Goal: Task Accomplishment & Management: Manage account settings

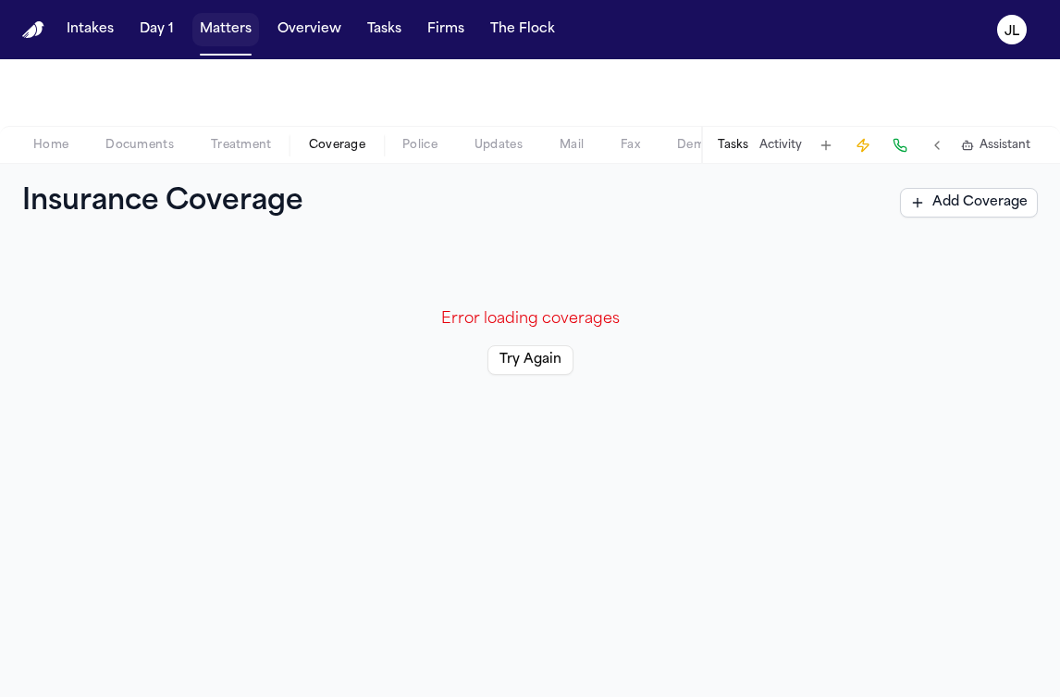
click at [237, 18] on button "Matters" at bounding box center [225, 29] width 67 height 33
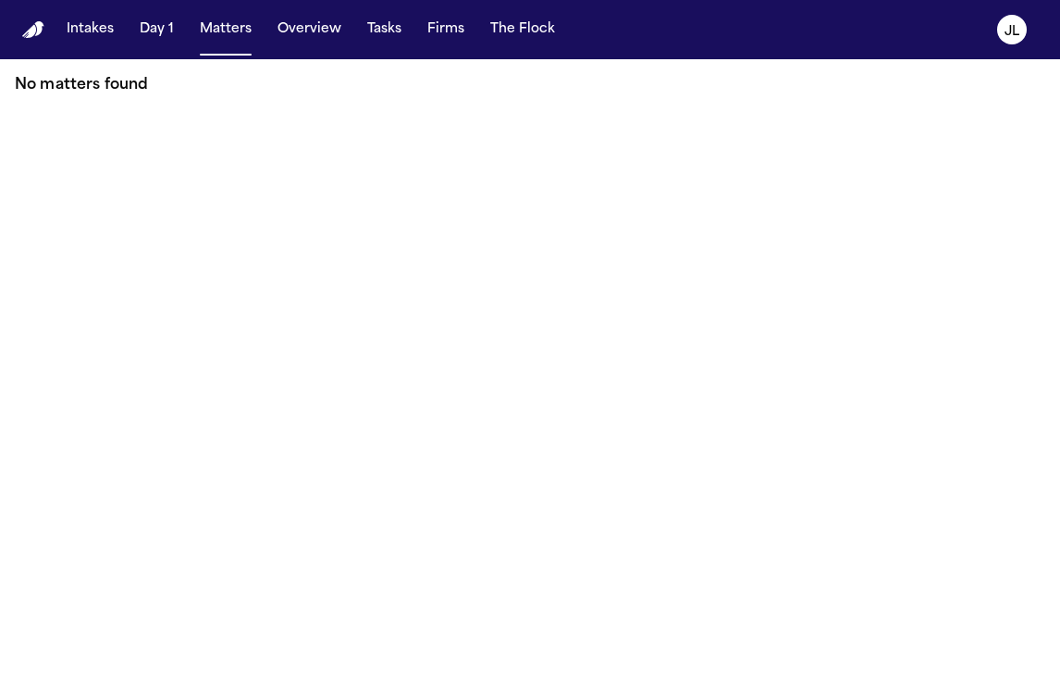
click at [233, 45] on button "Matters" at bounding box center [225, 29] width 67 height 33
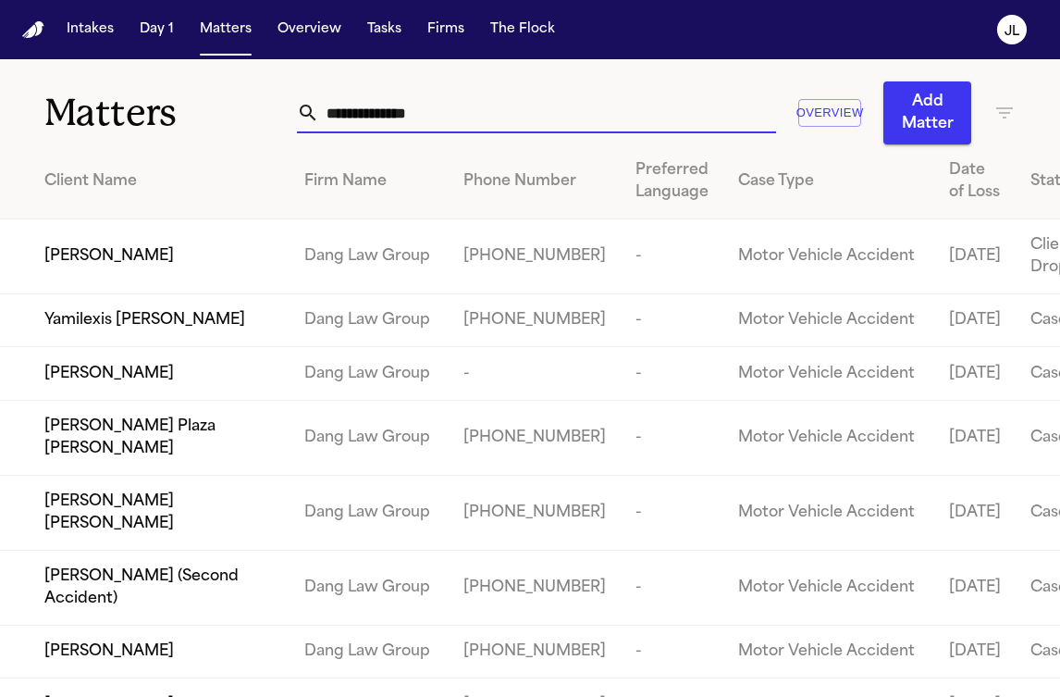
click at [352, 130] on input "text" at bounding box center [547, 113] width 456 height 41
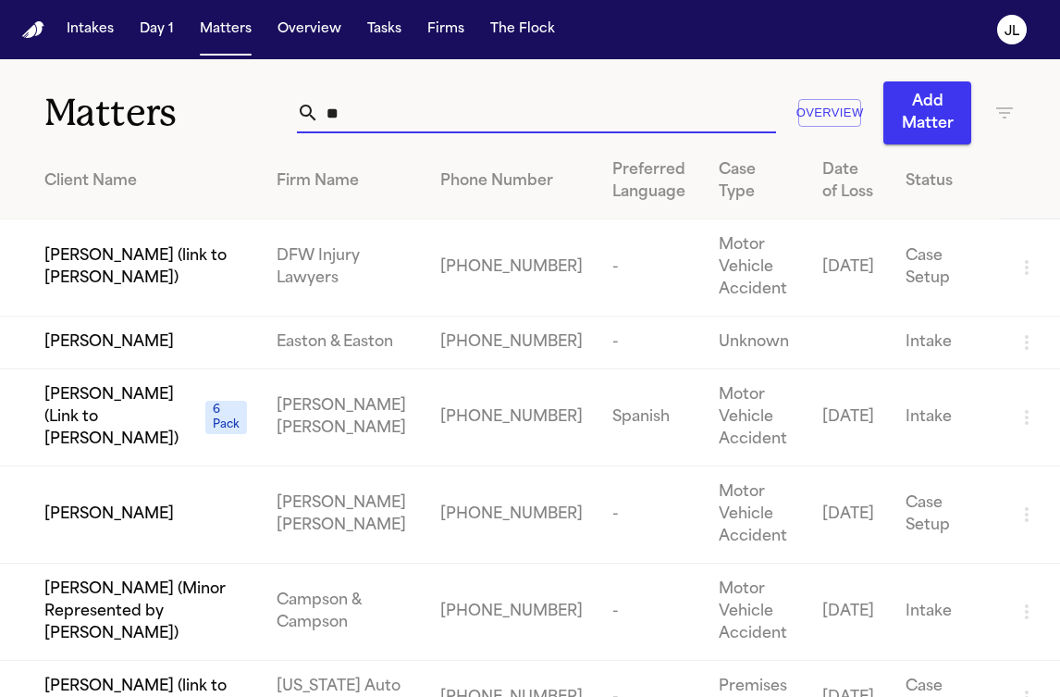
type input "*"
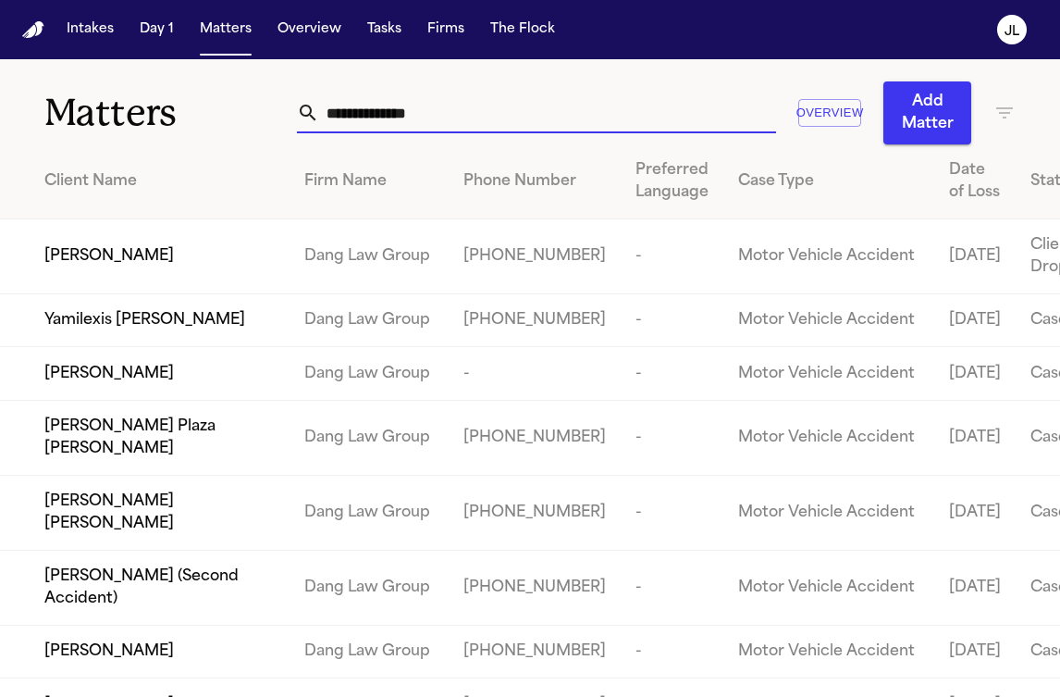
paste input "**********"
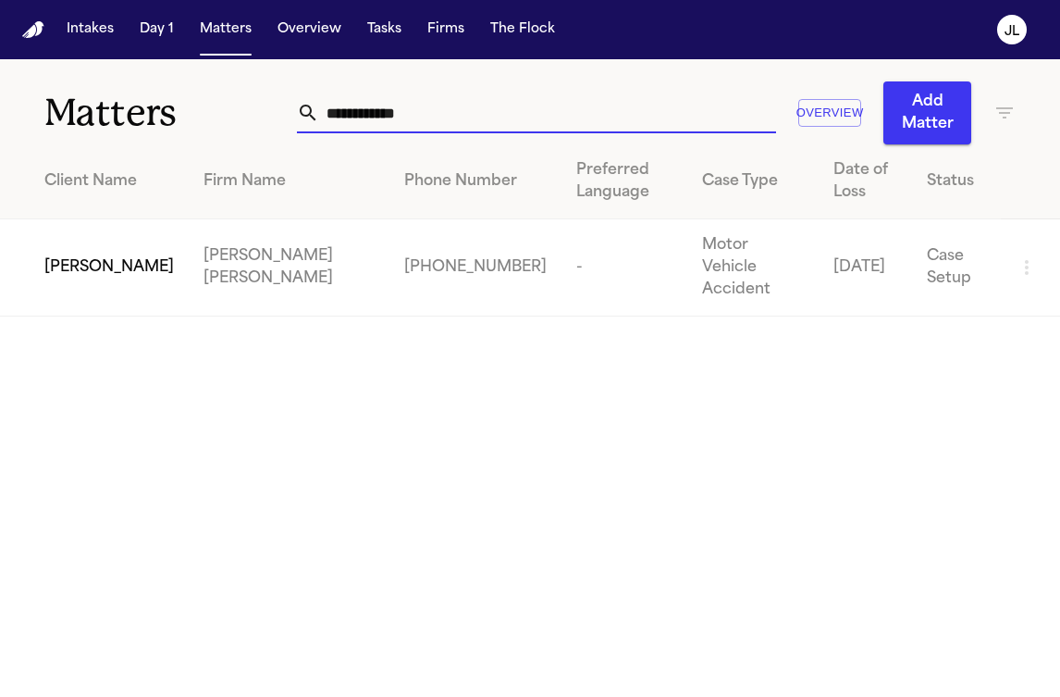
type input "**********"
click at [123, 256] on span "[PERSON_NAME]" at bounding box center [109, 267] width 130 height 22
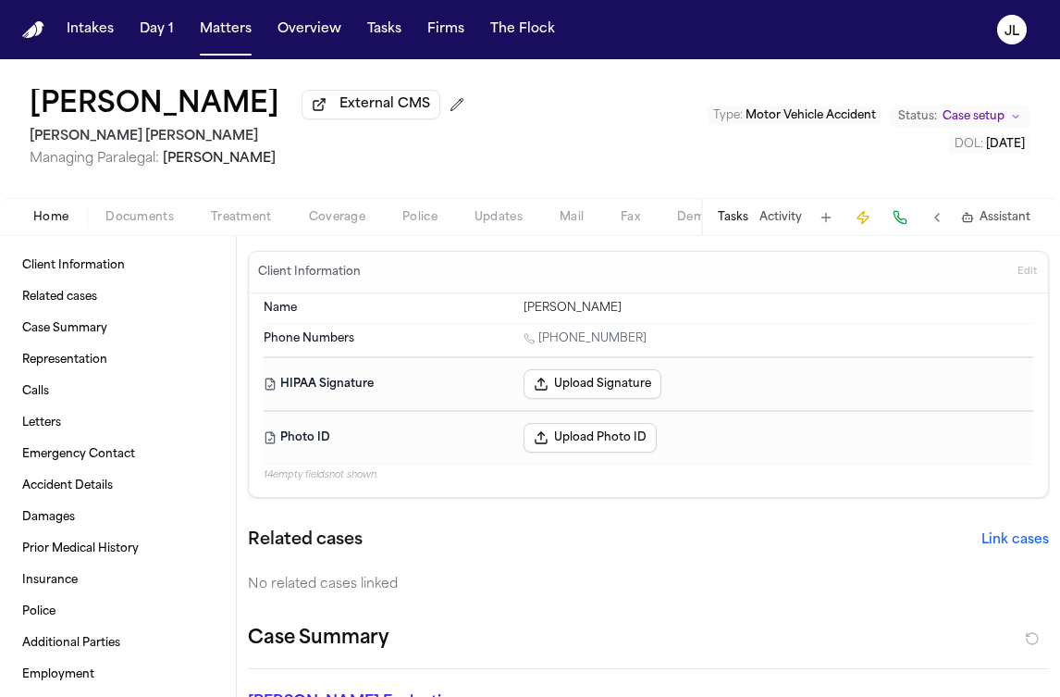
click at [344, 206] on div "Home Documents Treatment Coverage Police Updates Mail Fax Demand Workspaces Art…" at bounding box center [530, 216] width 1060 height 37
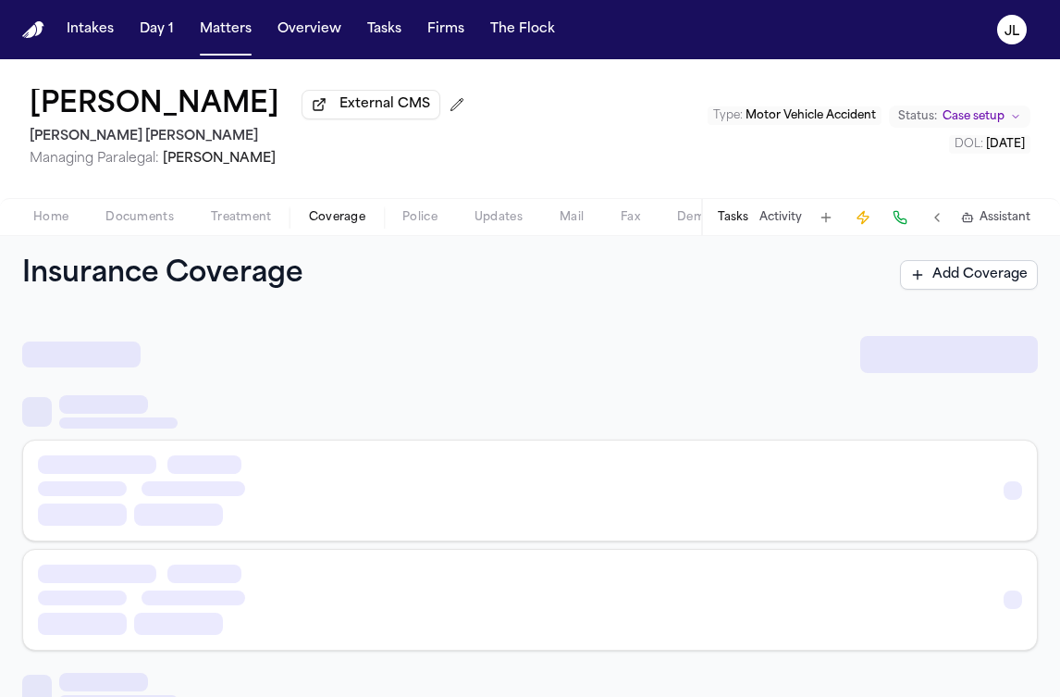
click at [341, 217] on span "Coverage" at bounding box center [337, 217] width 56 height 15
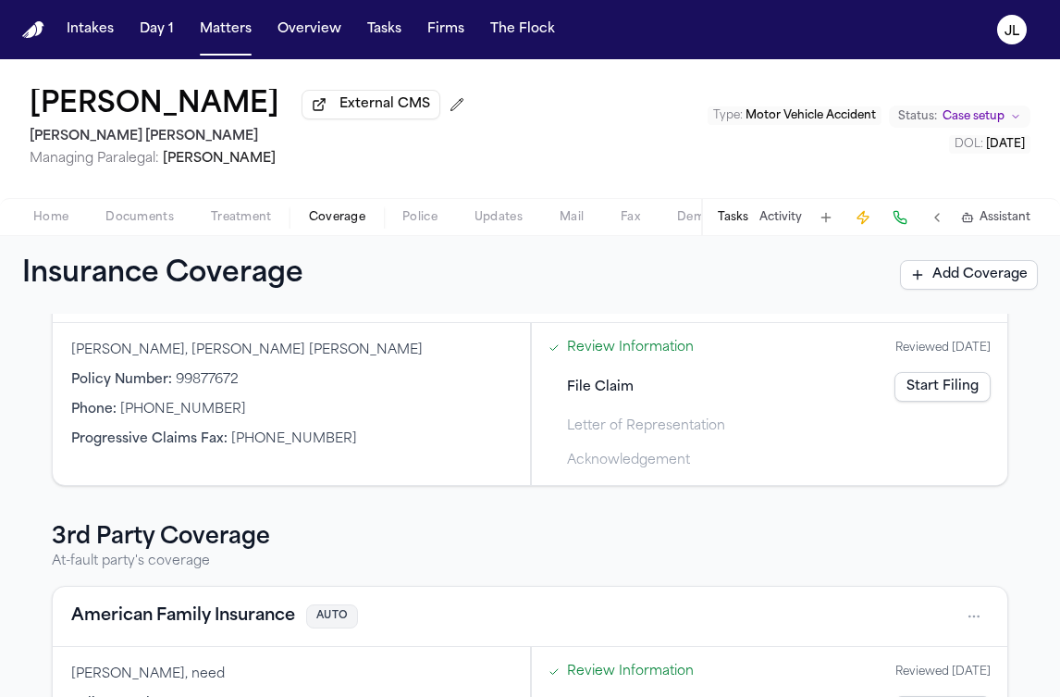
scroll to position [18, 0]
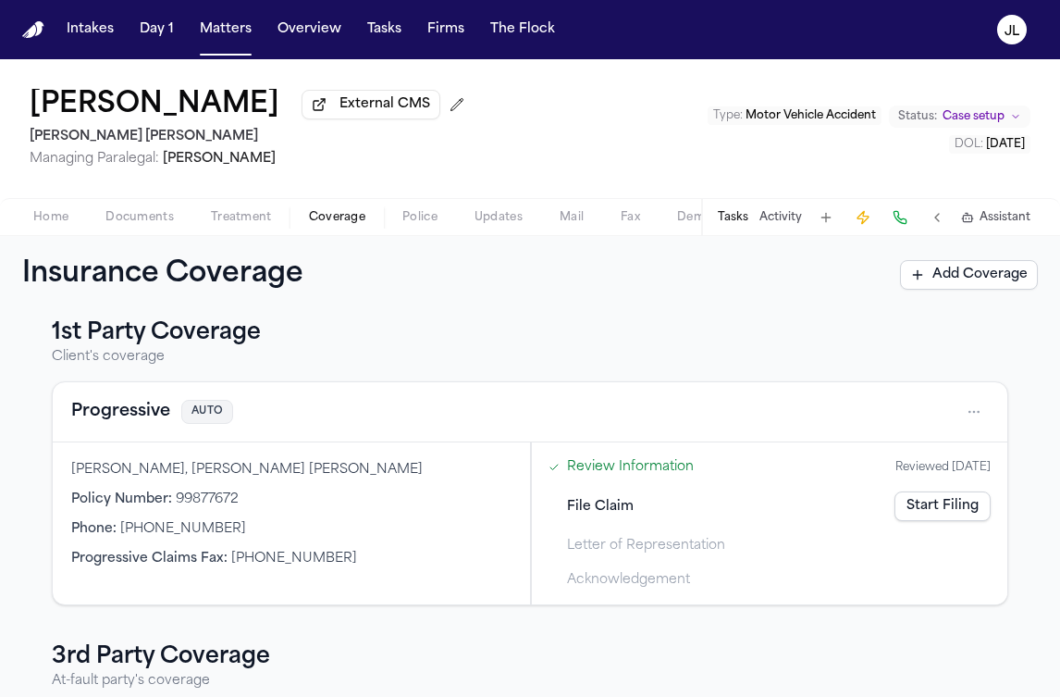
click at [111, 425] on button "Progressive" at bounding box center [120, 412] width 99 height 26
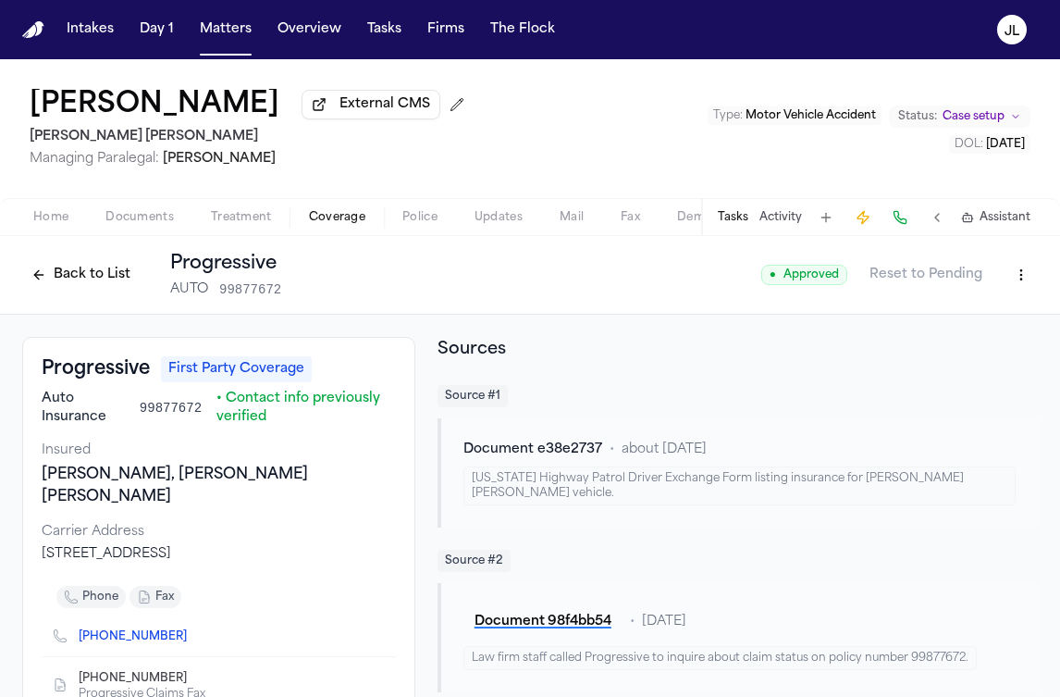
click at [111, 426] on span "Auto Insurance" at bounding box center [83, 407] width 83 height 37
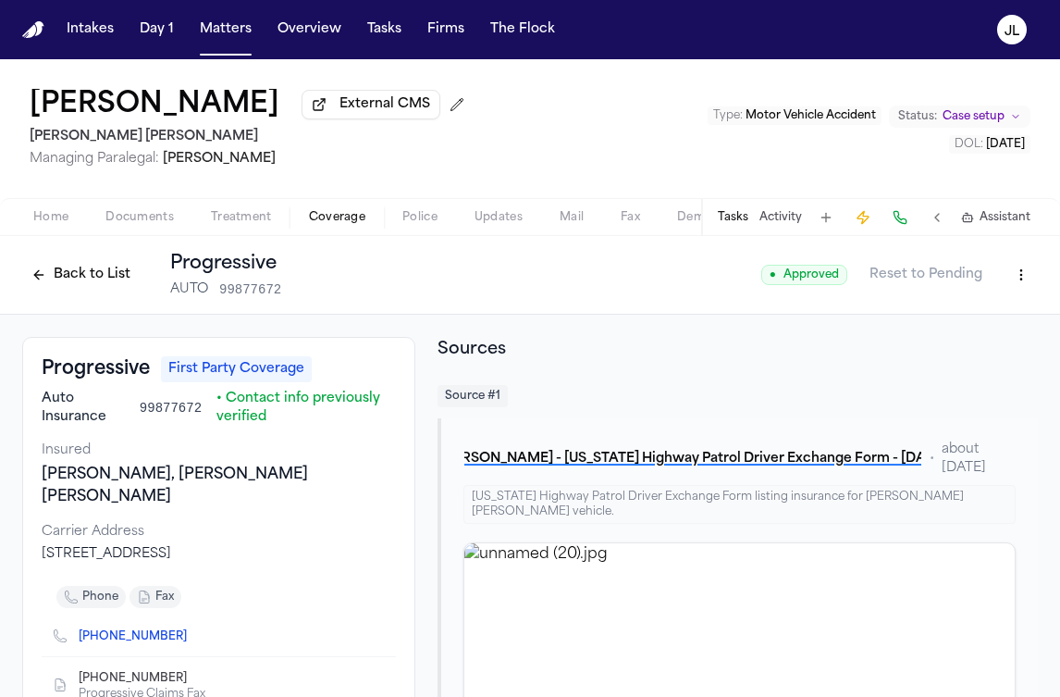
click at [81, 274] on button "Back to List" at bounding box center [80, 275] width 117 height 30
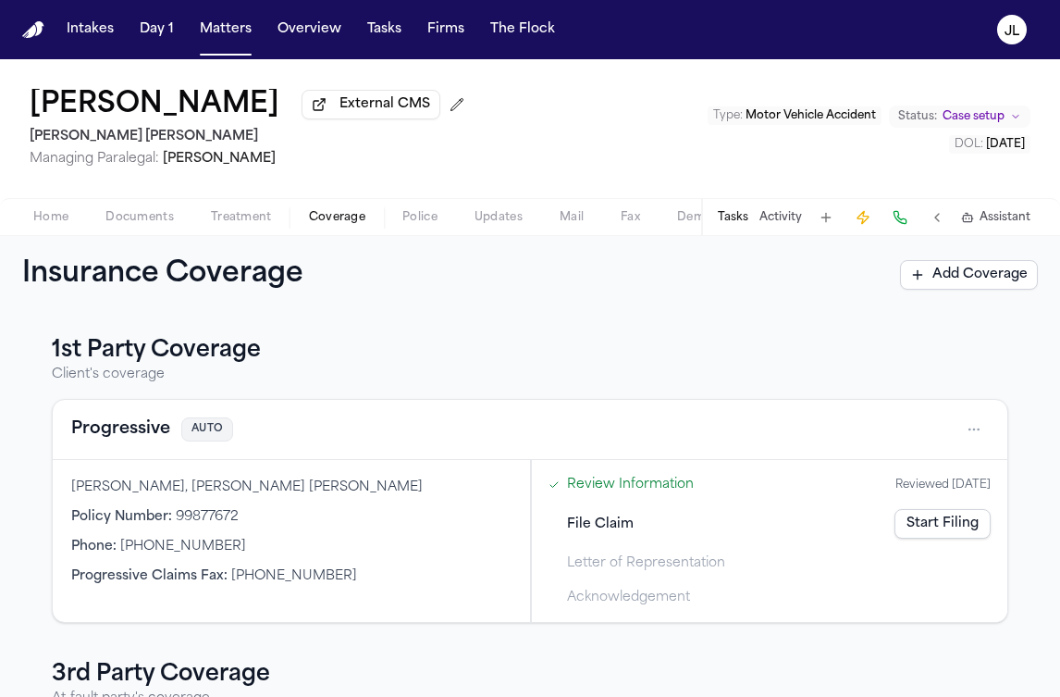
click at [990, 528] on link "Start Filing" at bounding box center [943, 524] width 96 height 30
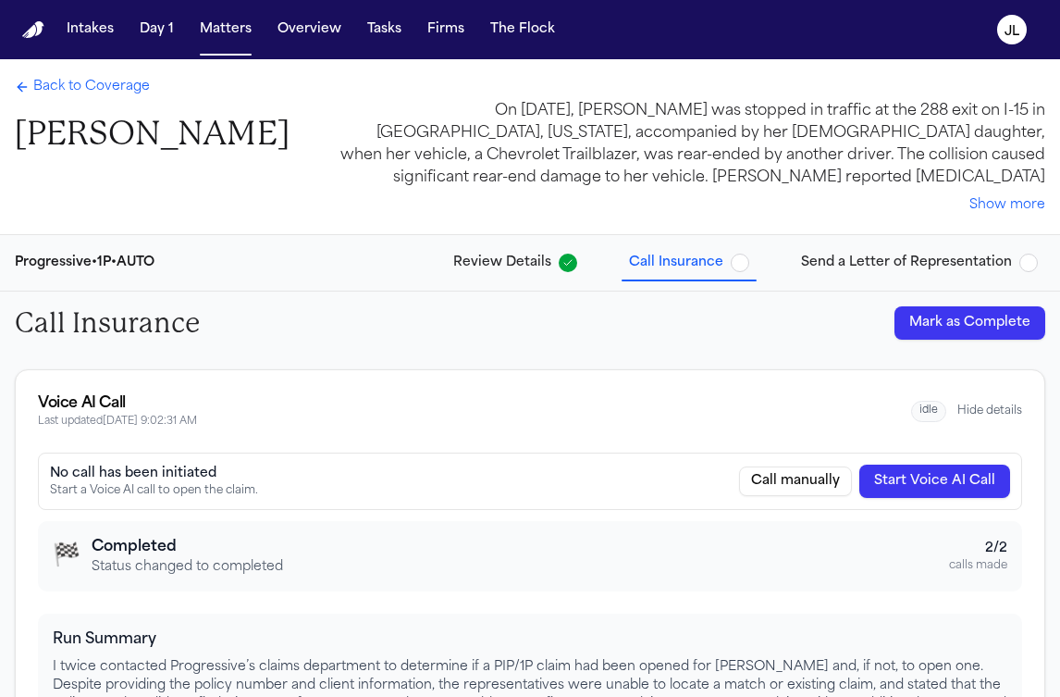
click at [916, 496] on button "Start Voice AI Call" at bounding box center [934, 480] width 151 height 33
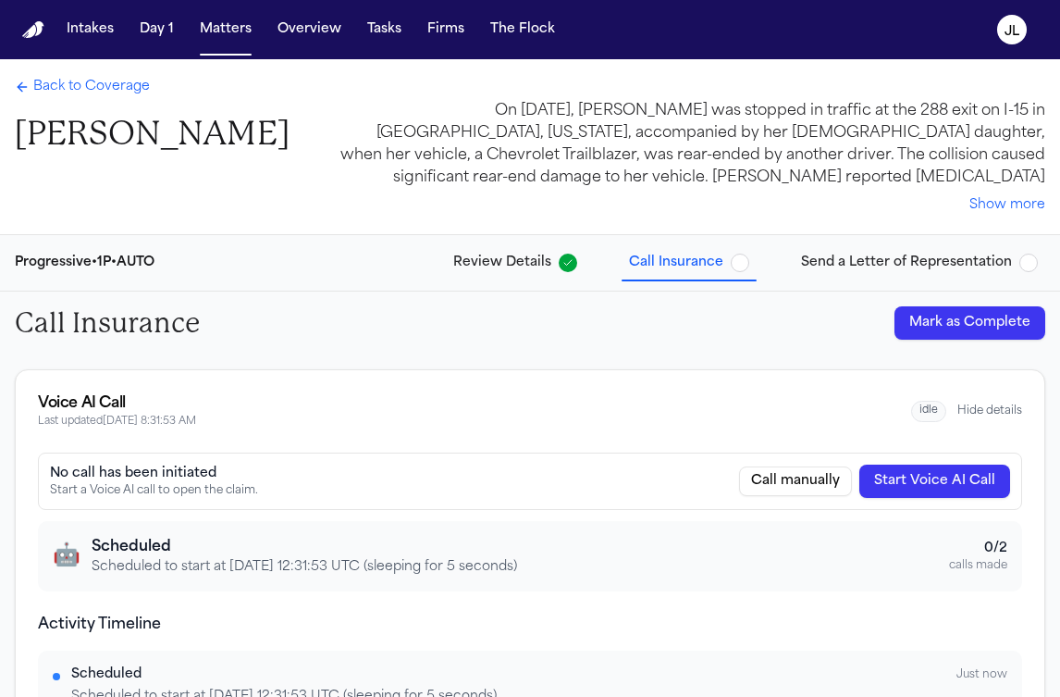
click at [61, 91] on span "Back to Coverage" at bounding box center [91, 87] width 117 height 19
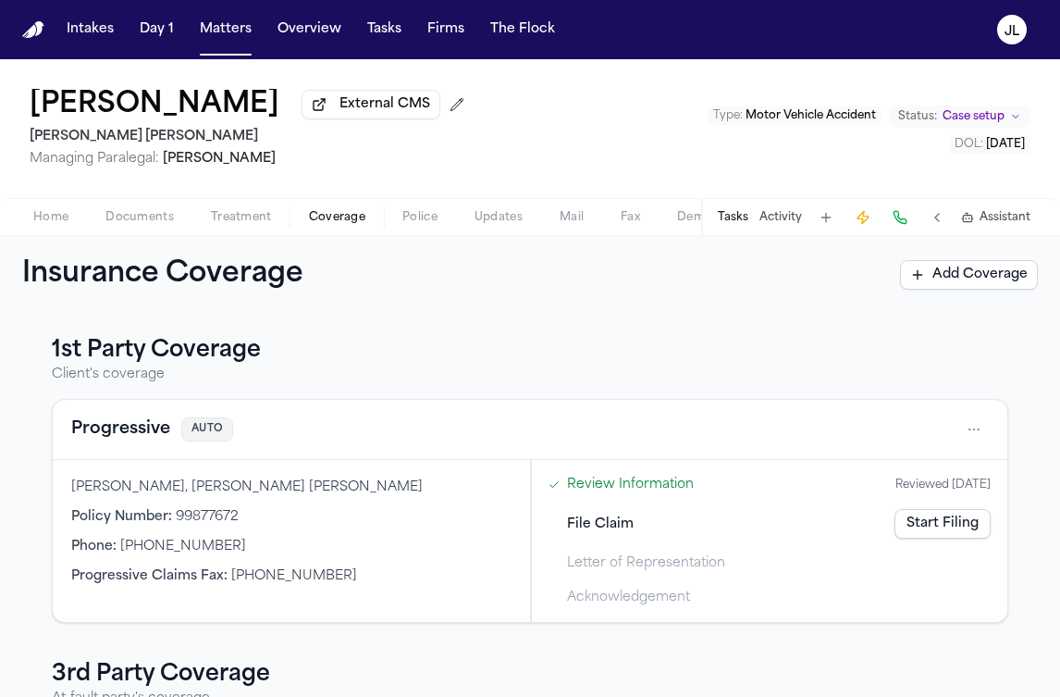
click at [122, 441] on button "Progressive" at bounding box center [120, 429] width 99 height 26
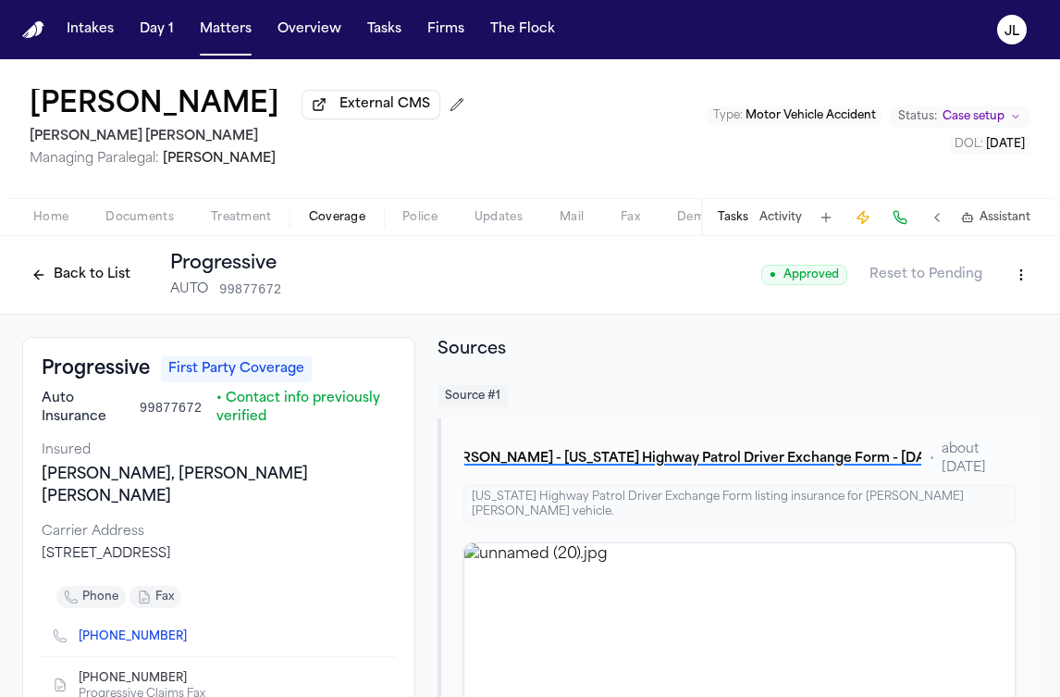
scroll to position [2, 0]
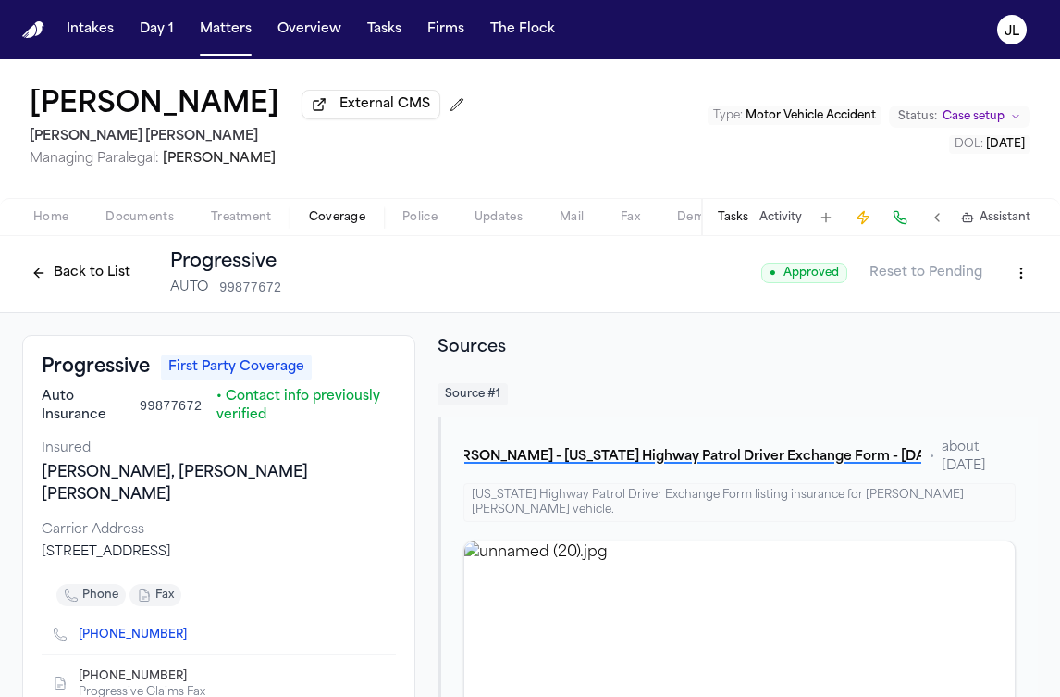
click at [108, 278] on button "Back to List" at bounding box center [80, 273] width 117 height 30
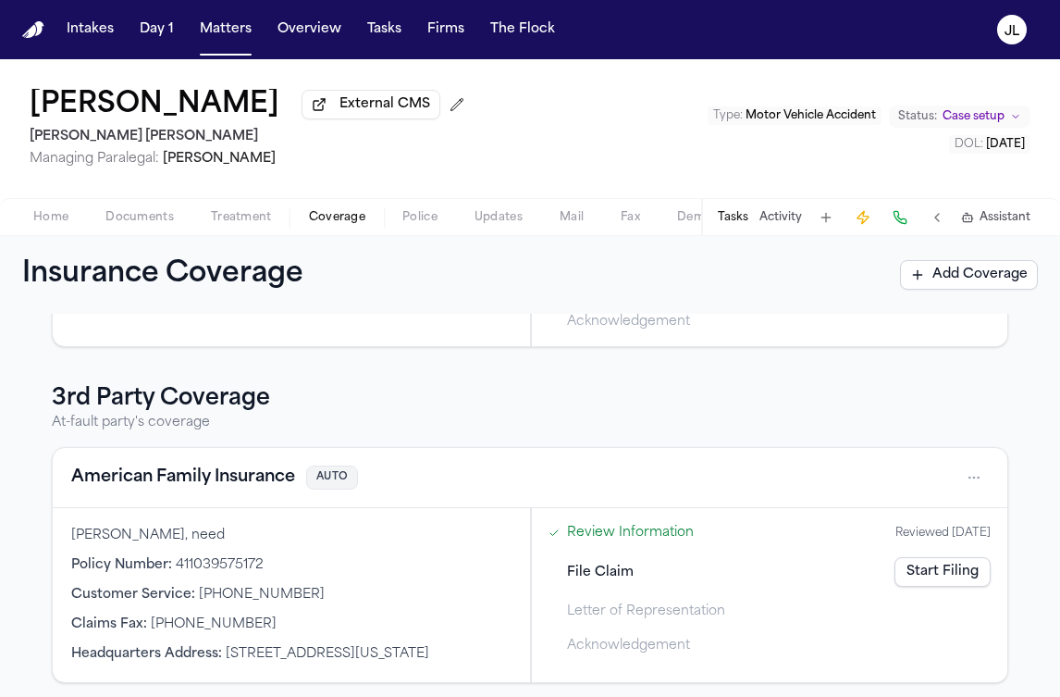
scroll to position [270, 0]
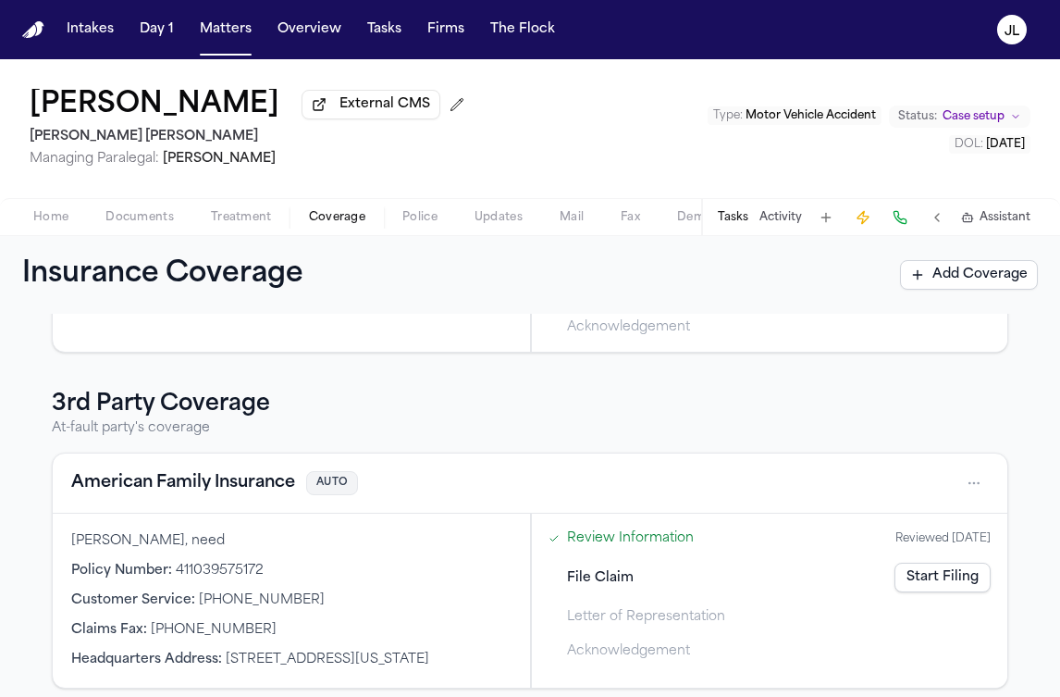
click at [160, 488] on button "American Family Insurance" at bounding box center [183, 483] width 224 height 26
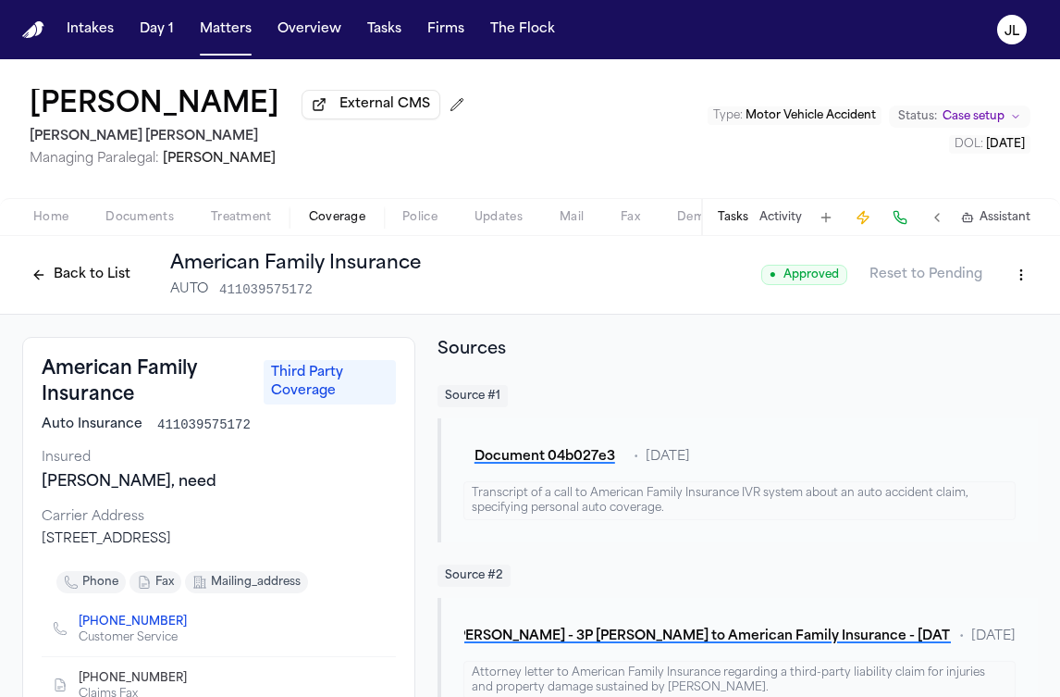
scroll to position [1, 0]
click at [107, 289] on button "Back to List" at bounding box center [80, 274] width 117 height 30
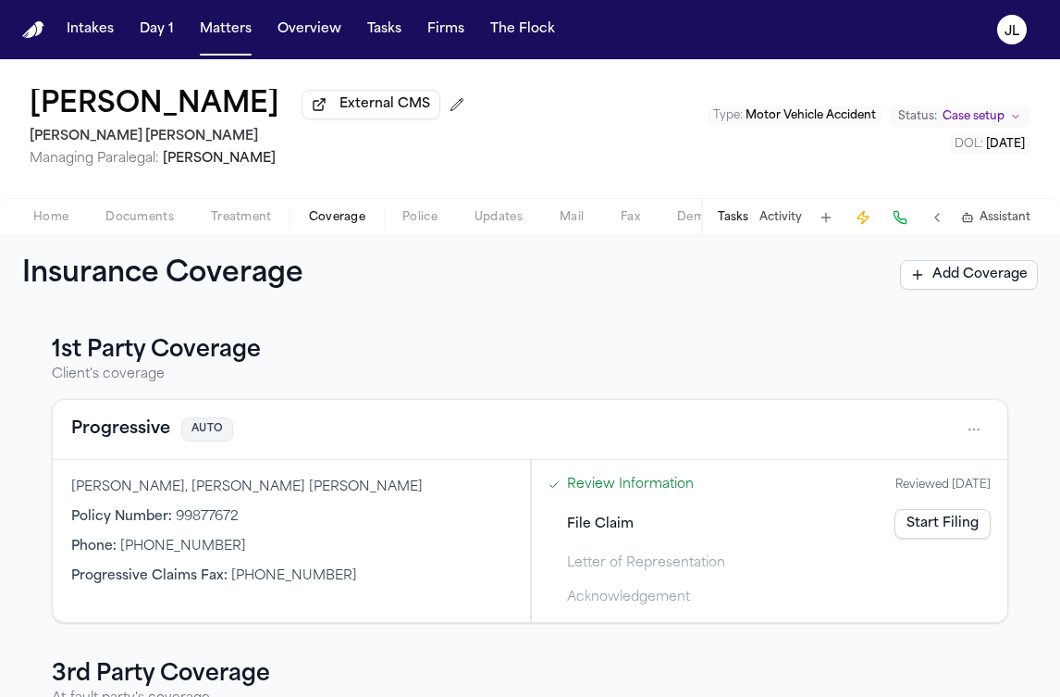
click at [920, 523] on link "Start Filing" at bounding box center [943, 524] width 96 height 30
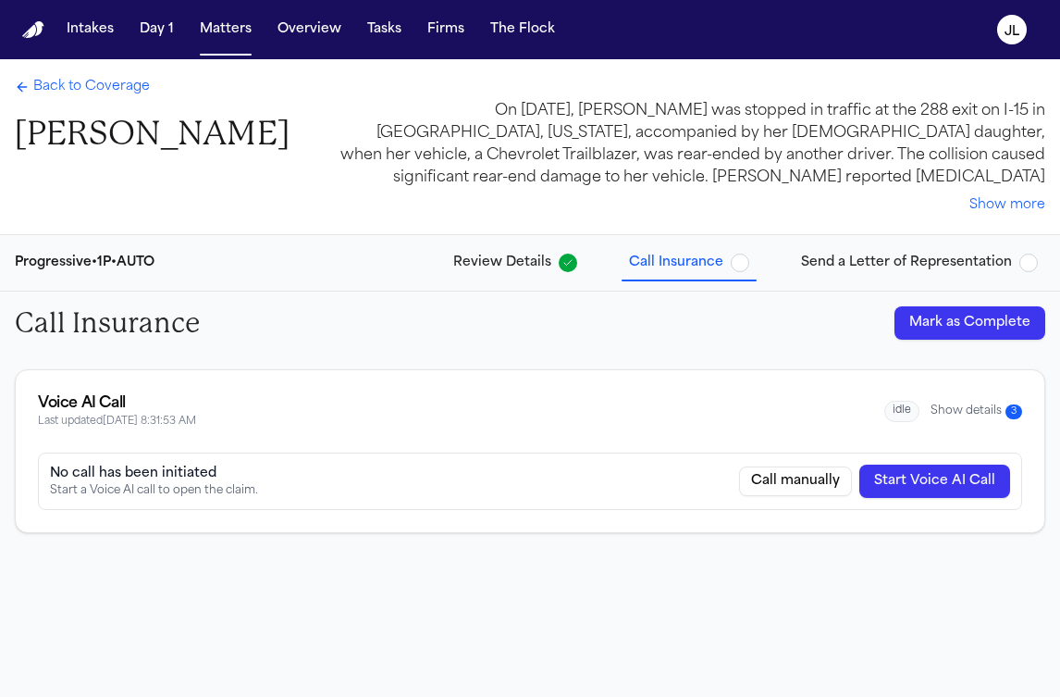
click at [942, 340] on div "Call Insurance Mark as Complete" at bounding box center [530, 322] width 1060 height 63
click at [932, 308] on button "Mark as Complete" at bounding box center [970, 322] width 151 height 33
click at [904, 267] on span "Send a Letter of Representation" at bounding box center [906, 262] width 211 height 19
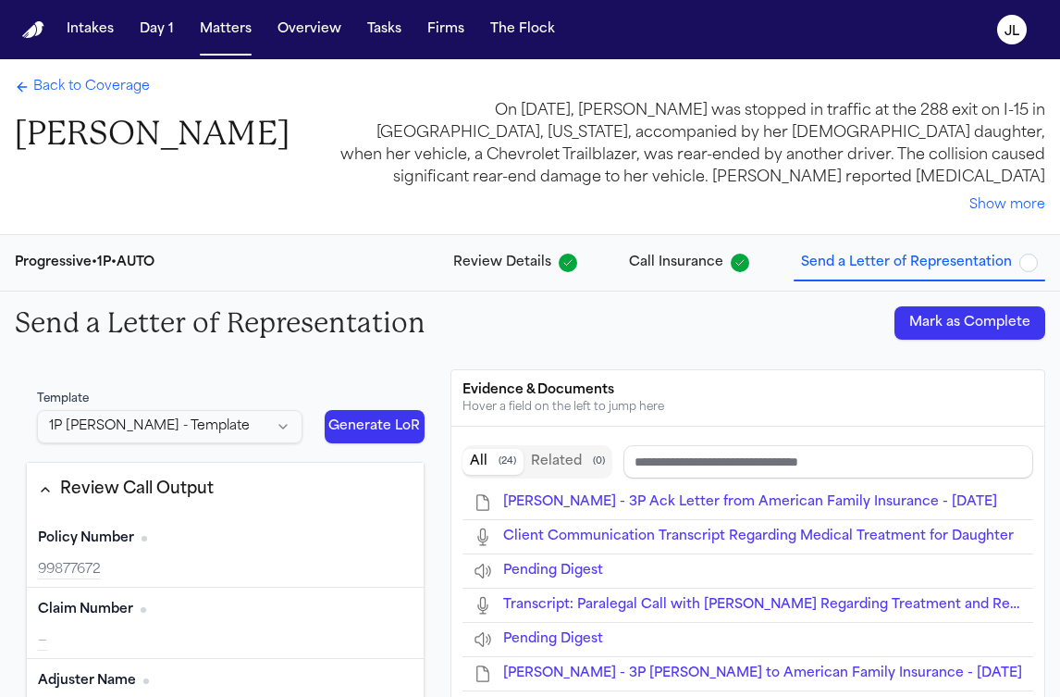
click at [960, 340] on div "Send a Letter of Representation Mark as Complete" at bounding box center [530, 322] width 1060 height 63
click at [963, 336] on button "Mark as Complete" at bounding box center [970, 322] width 151 height 33
click at [91, 92] on span "Back to Coverage" at bounding box center [91, 87] width 117 height 19
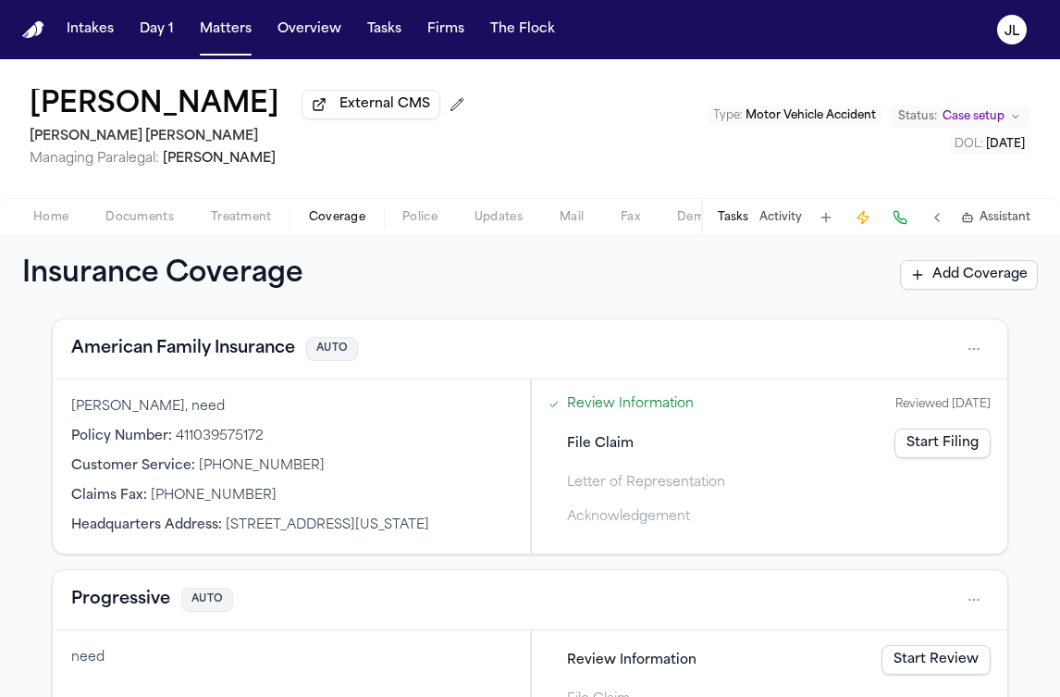
scroll to position [395, 0]
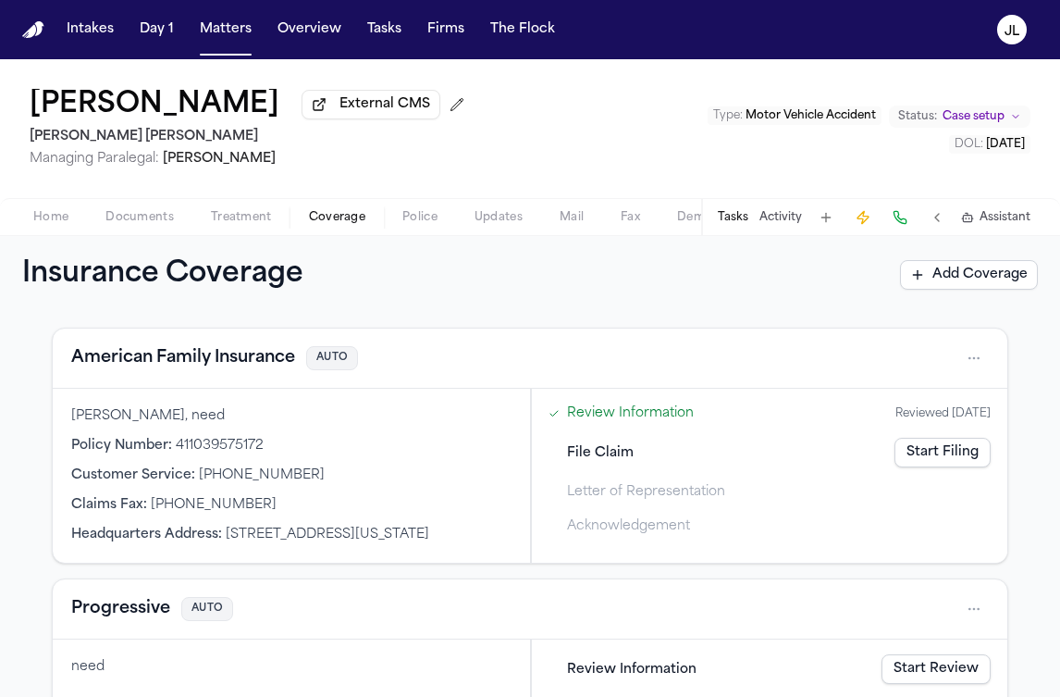
click at [957, 452] on link "Start Filing" at bounding box center [943, 453] width 96 height 30
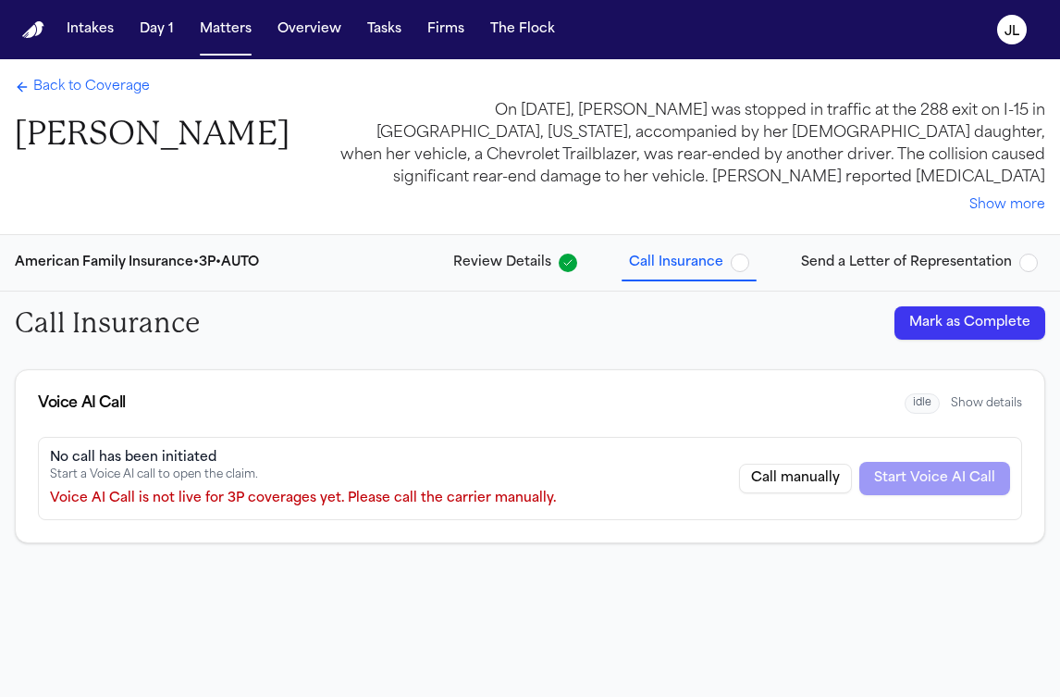
click at [856, 267] on span "Send a Letter of Representation" at bounding box center [906, 262] width 211 height 19
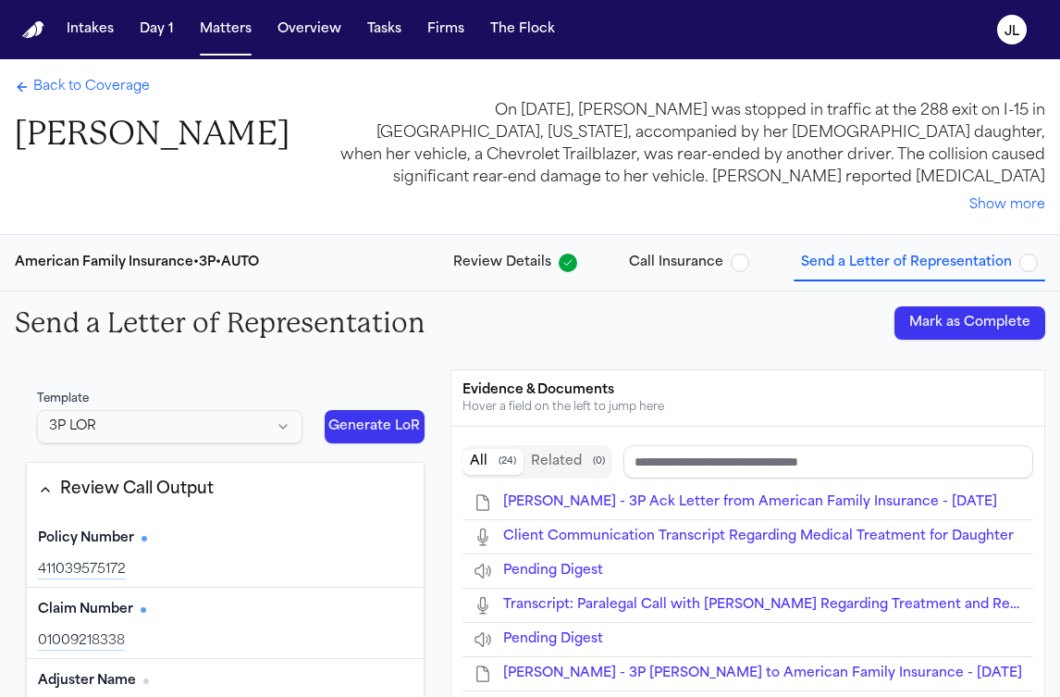
click at [926, 325] on button "Mark as Complete" at bounding box center [970, 322] width 151 height 33
click at [725, 280] on div "American Family Insurance • 3P • AUTO Review Details Call Insurance Send a Lett…" at bounding box center [530, 263] width 1060 height 56
click at [712, 266] on span "Call Insurance" at bounding box center [676, 262] width 94 height 19
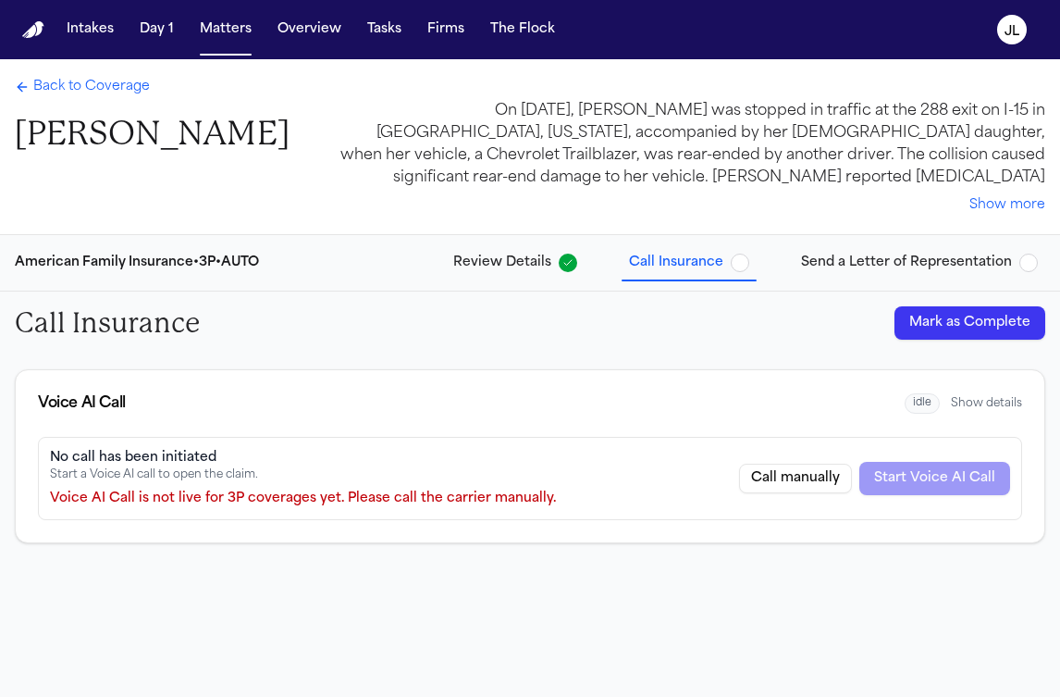
click at [910, 336] on button "Mark as Complete" at bounding box center [970, 322] width 151 height 33
click at [83, 91] on span "Back to Coverage" at bounding box center [91, 87] width 117 height 19
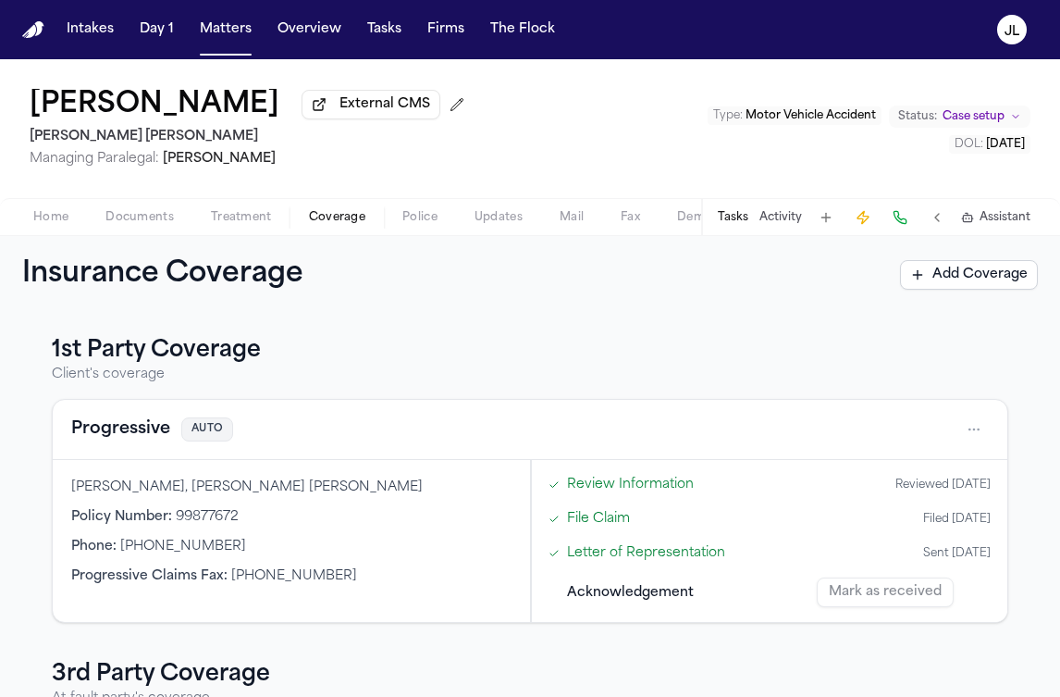
click at [136, 438] on button "Progressive" at bounding box center [120, 429] width 99 height 26
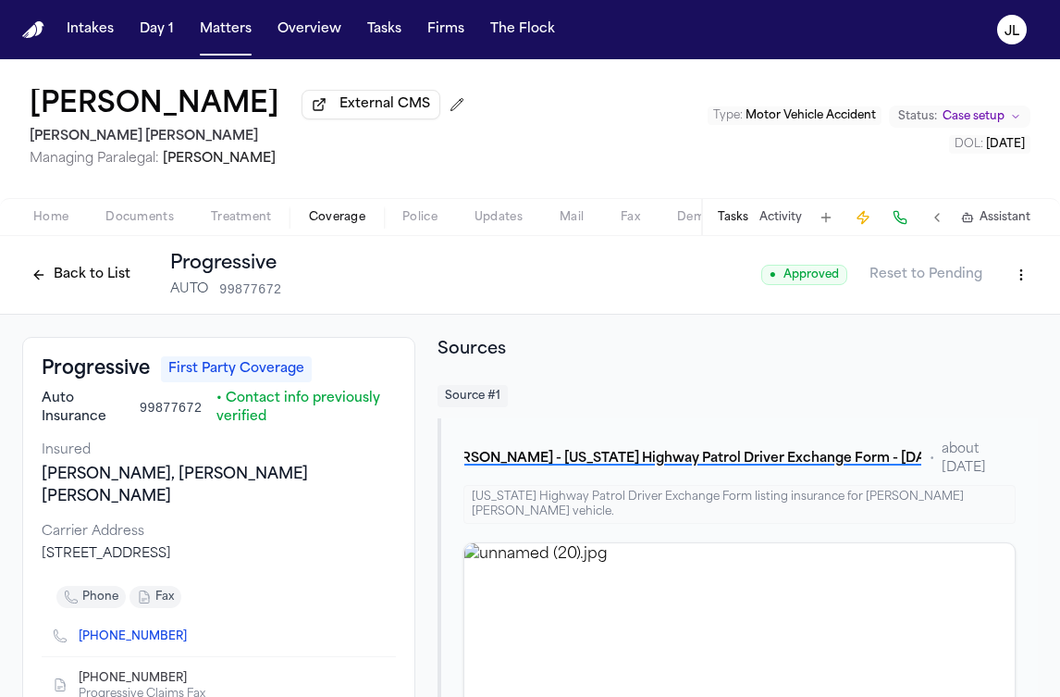
click at [107, 267] on button "Back to List" at bounding box center [80, 275] width 117 height 30
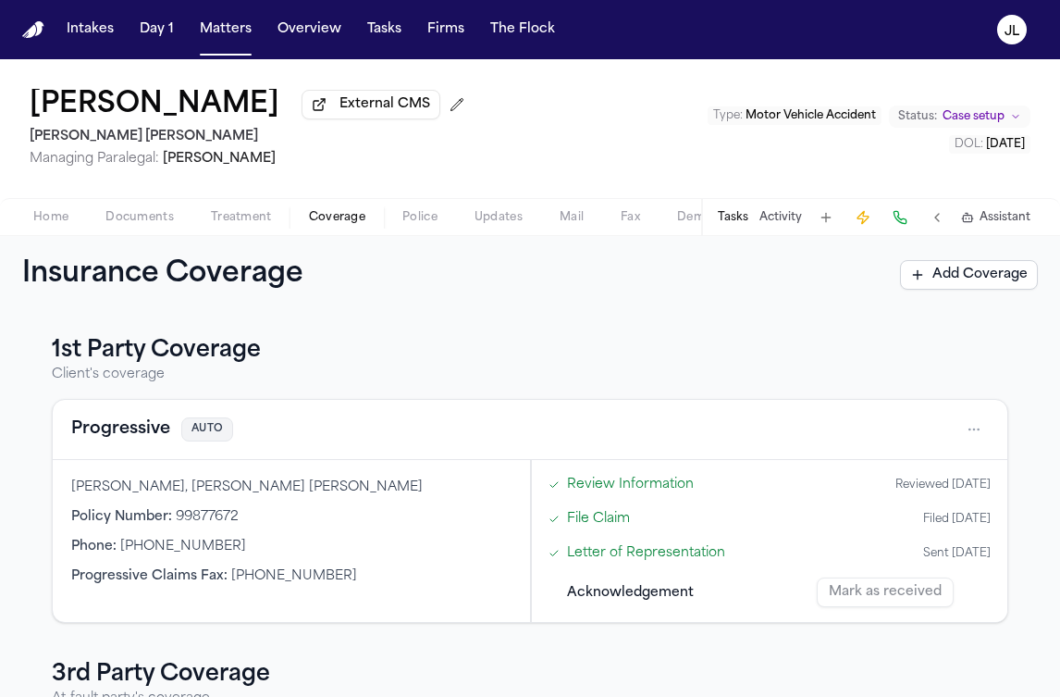
click at [99, 451] on div "Progressive AUTO" at bounding box center [530, 430] width 955 height 60
click at [105, 442] on button "Progressive" at bounding box center [120, 429] width 99 height 26
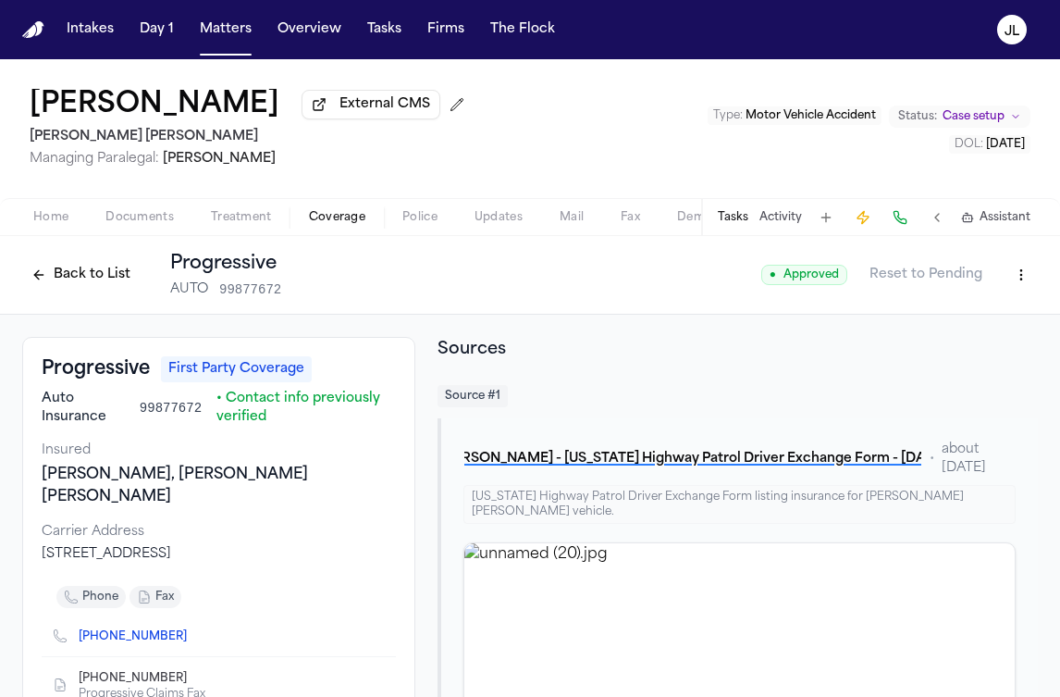
click at [64, 295] on div "Back to List Progressive AUTO 99877672" at bounding box center [151, 275] width 259 height 48
click at [106, 290] on button "Back to List" at bounding box center [80, 275] width 117 height 30
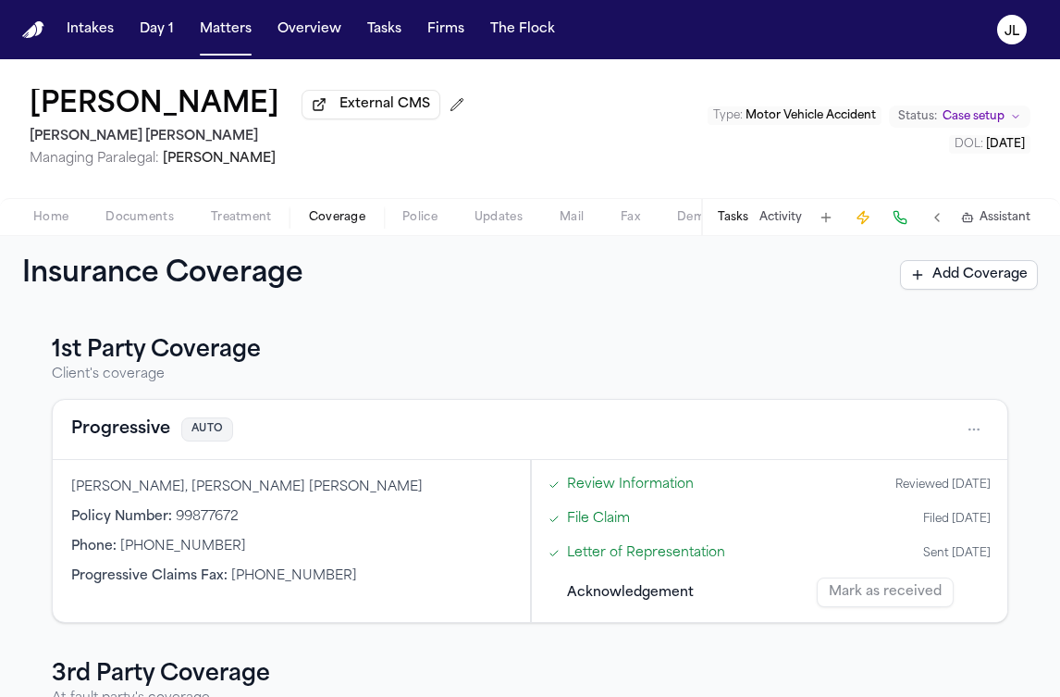
click at [588, 534] on div "File Claim Filed 10/13/2025" at bounding box center [769, 518] width 457 height 31
click at [588, 528] on link "File Claim" at bounding box center [598, 518] width 63 height 19
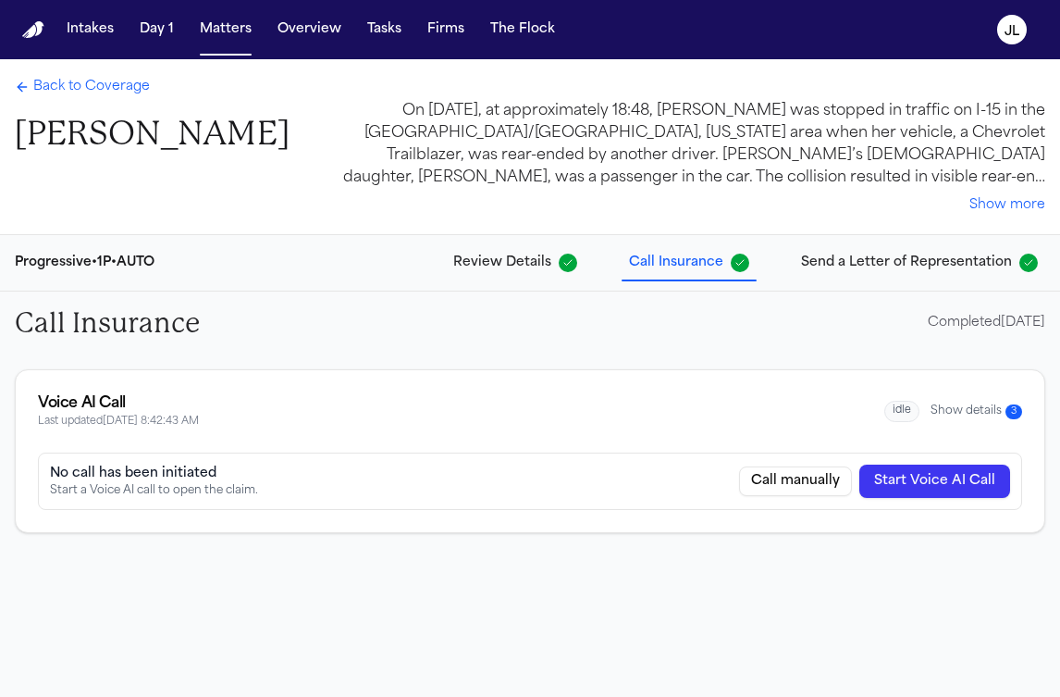
click at [982, 411] on button "Show details 3" at bounding box center [977, 411] width 92 height 16
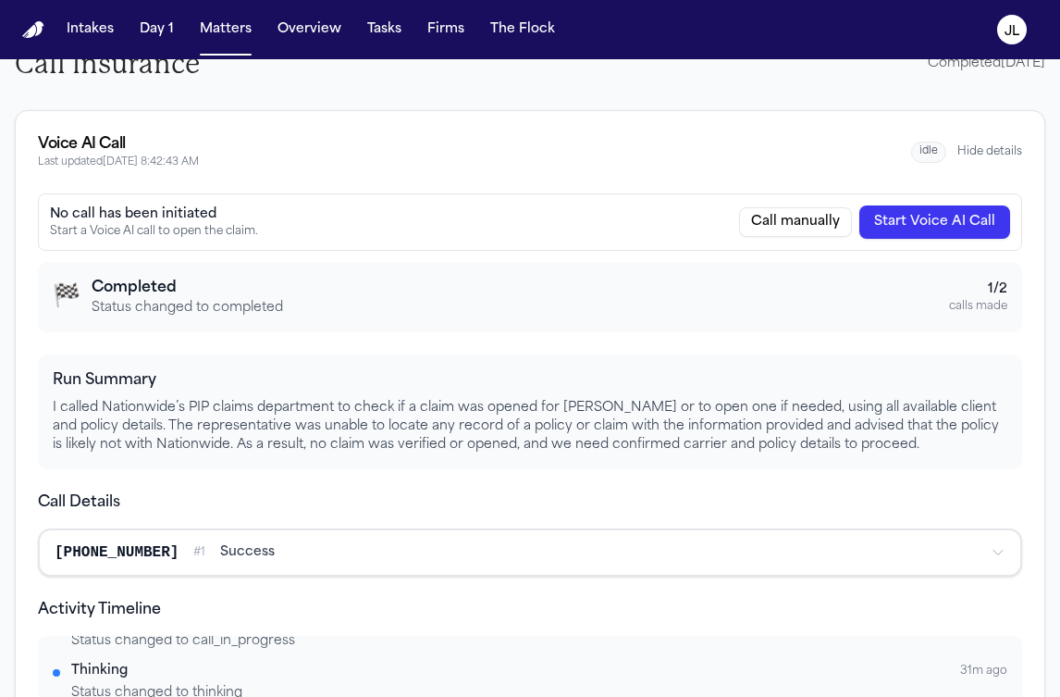
scroll to position [7, 0]
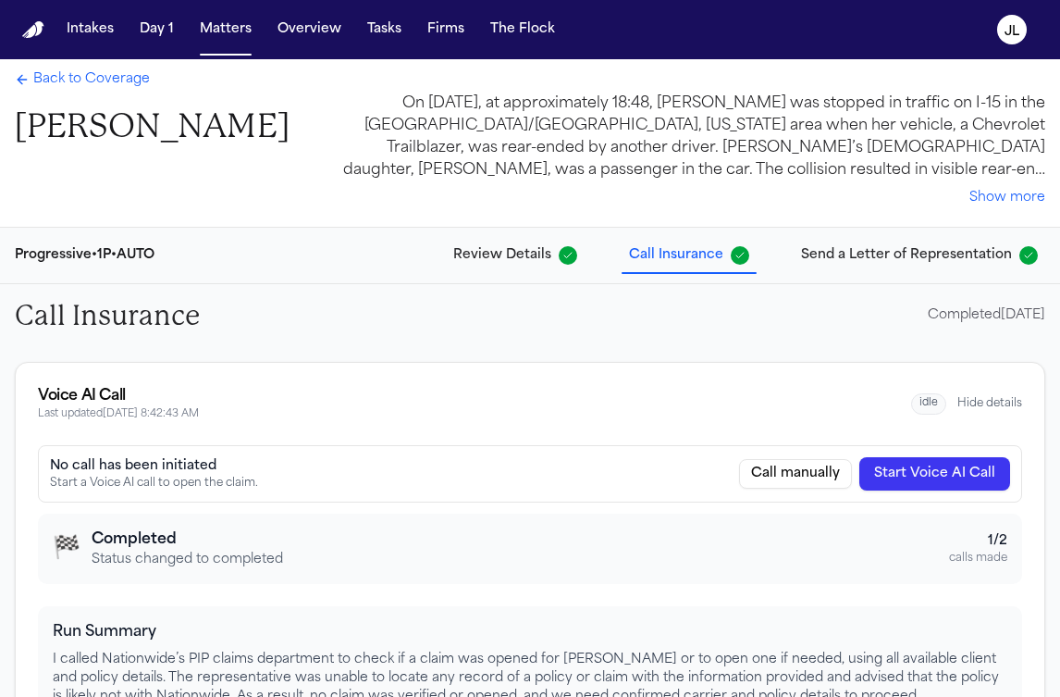
click at [92, 87] on span "Back to Coverage" at bounding box center [91, 79] width 117 height 19
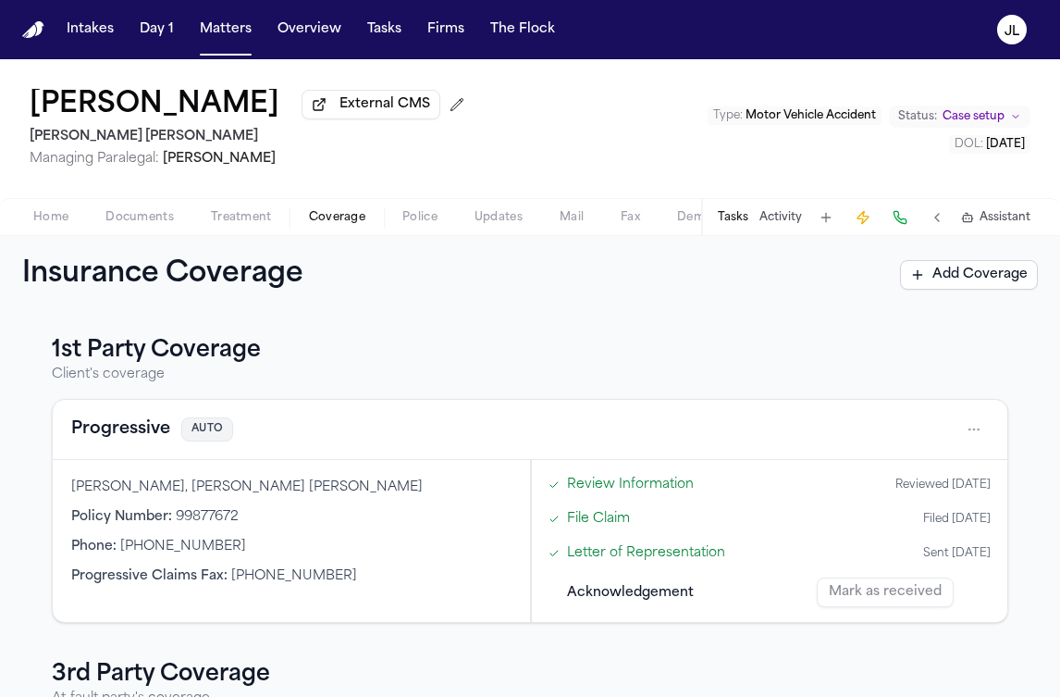
click at [133, 426] on button "Progressive" at bounding box center [120, 429] width 99 height 26
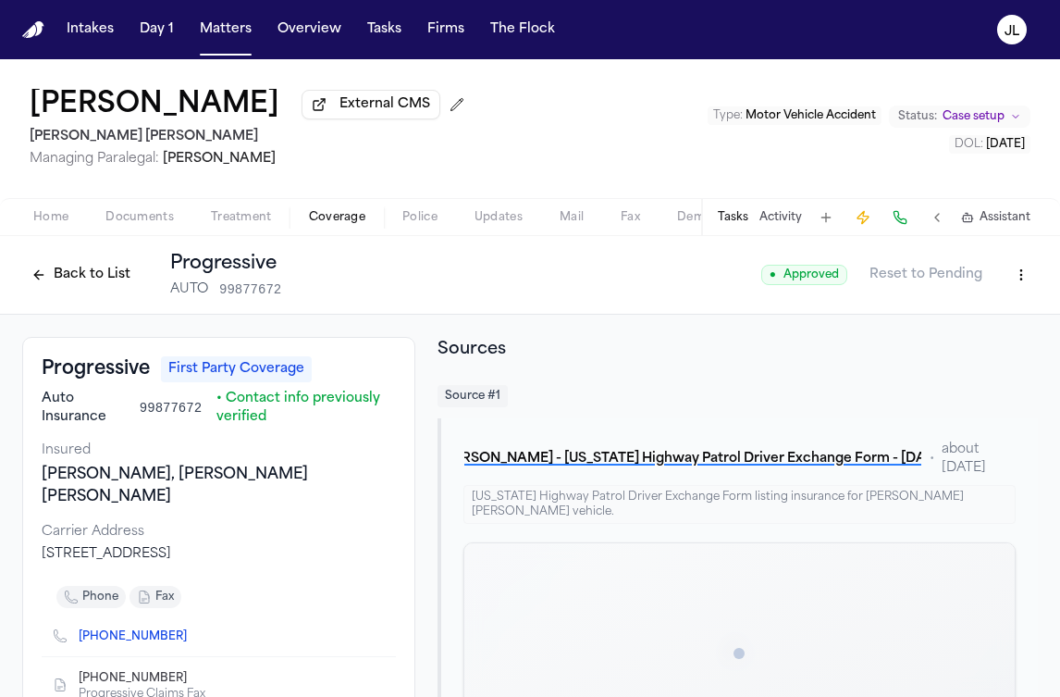
click at [191, 631] on icon "Copy to clipboard" at bounding box center [196, 636] width 11 height 11
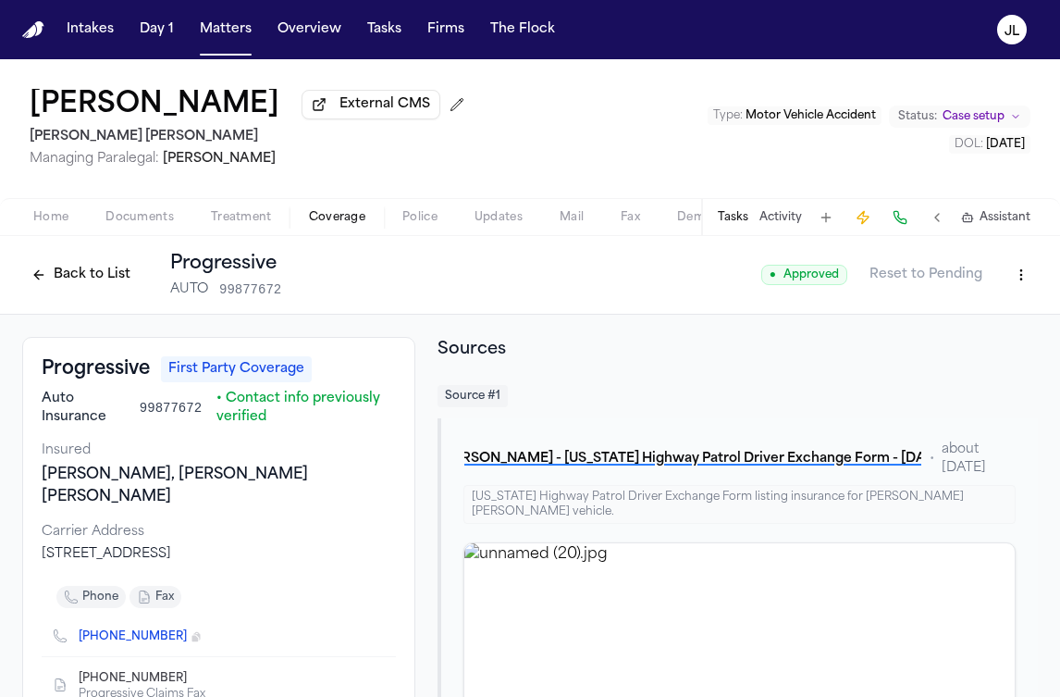
click at [906, 221] on button at bounding box center [900, 217] width 26 height 26
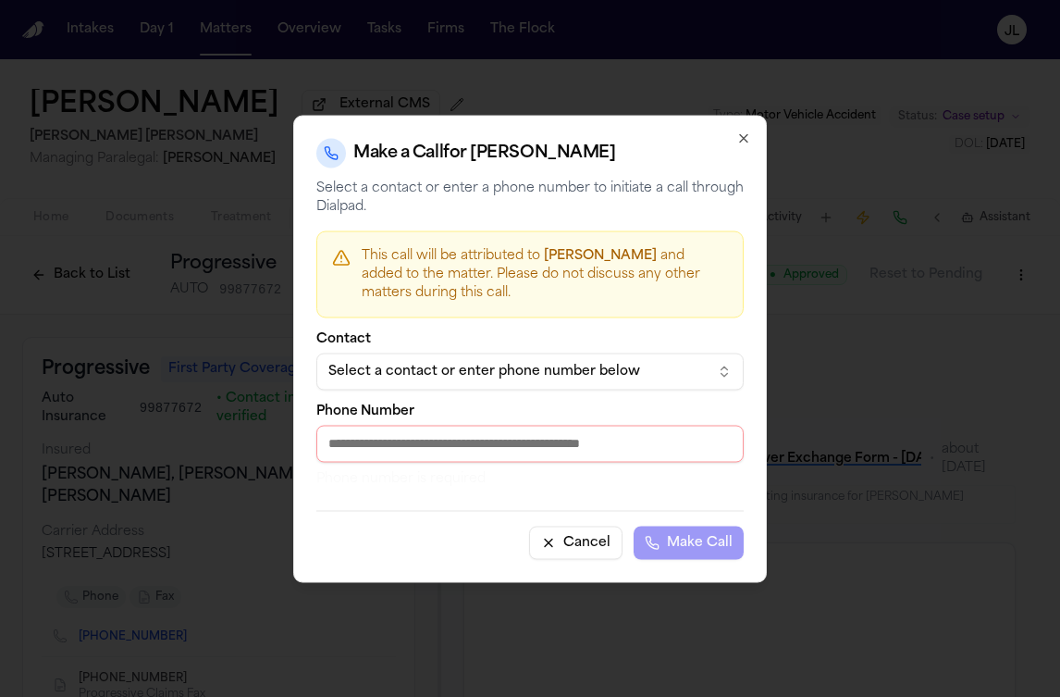
click at [436, 426] on input "Phone Number" at bounding box center [529, 443] width 427 height 37
paste input "**********"
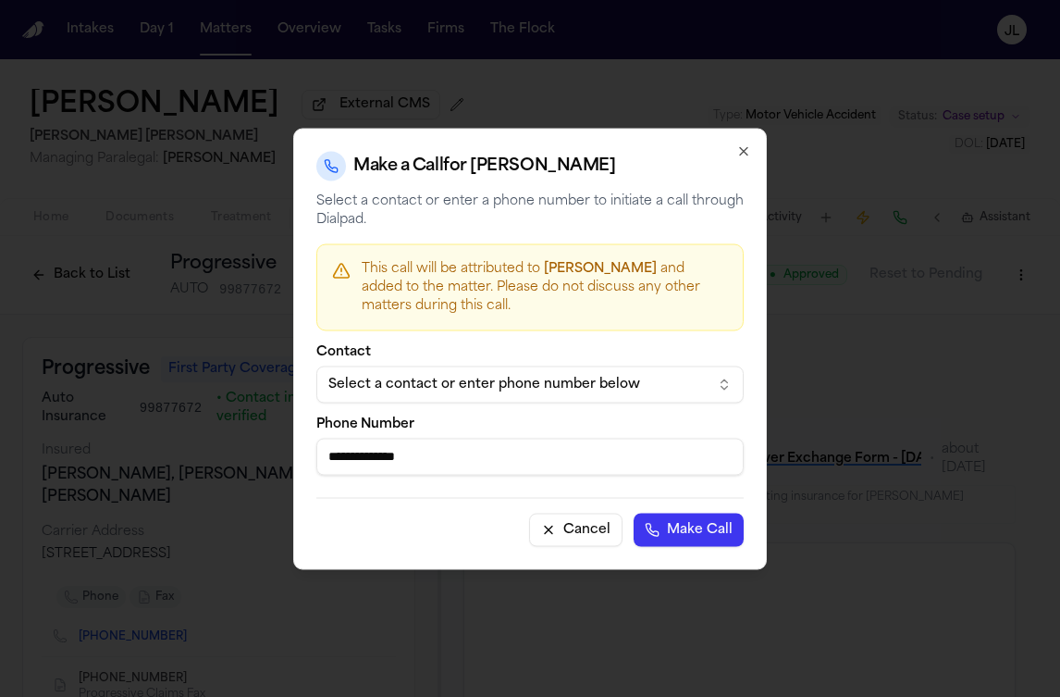
type input "**********"
click at [673, 528] on button "Make Call" at bounding box center [689, 529] width 110 height 33
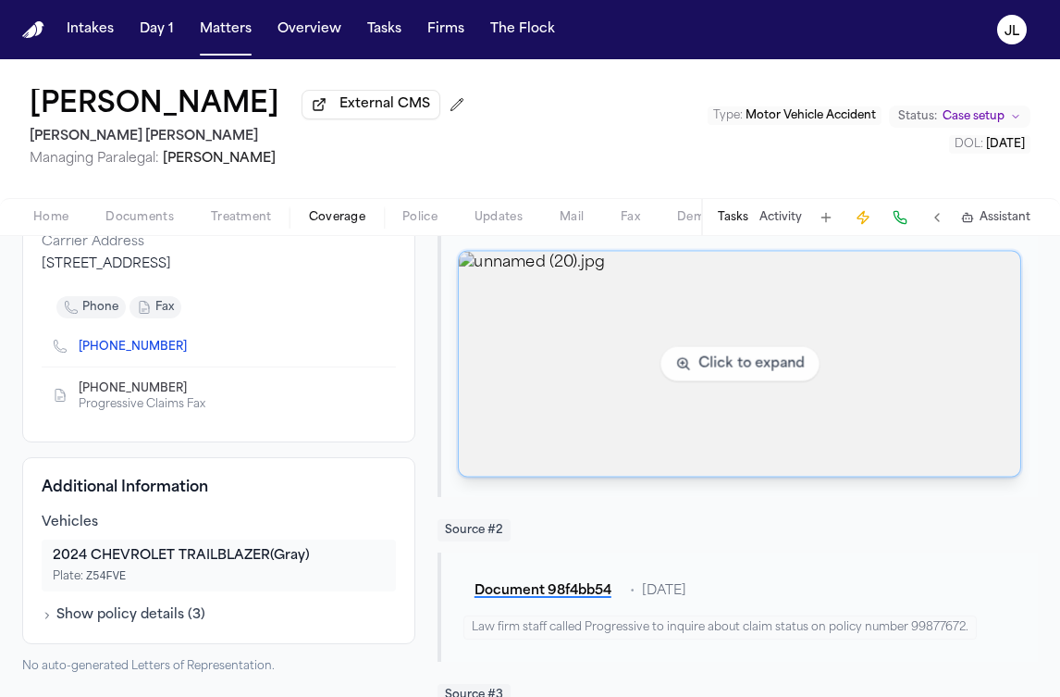
scroll to position [283, 0]
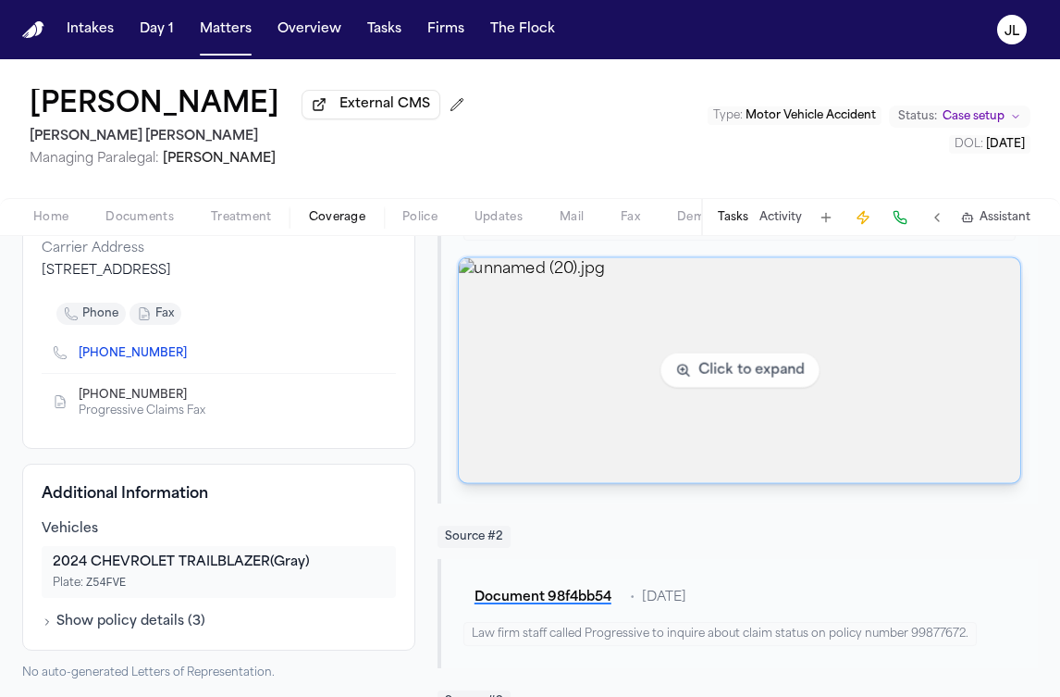
click at [662, 327] on img "View image unnamed (20).jpg" at bounding box center [740, 370] width 562 height 225
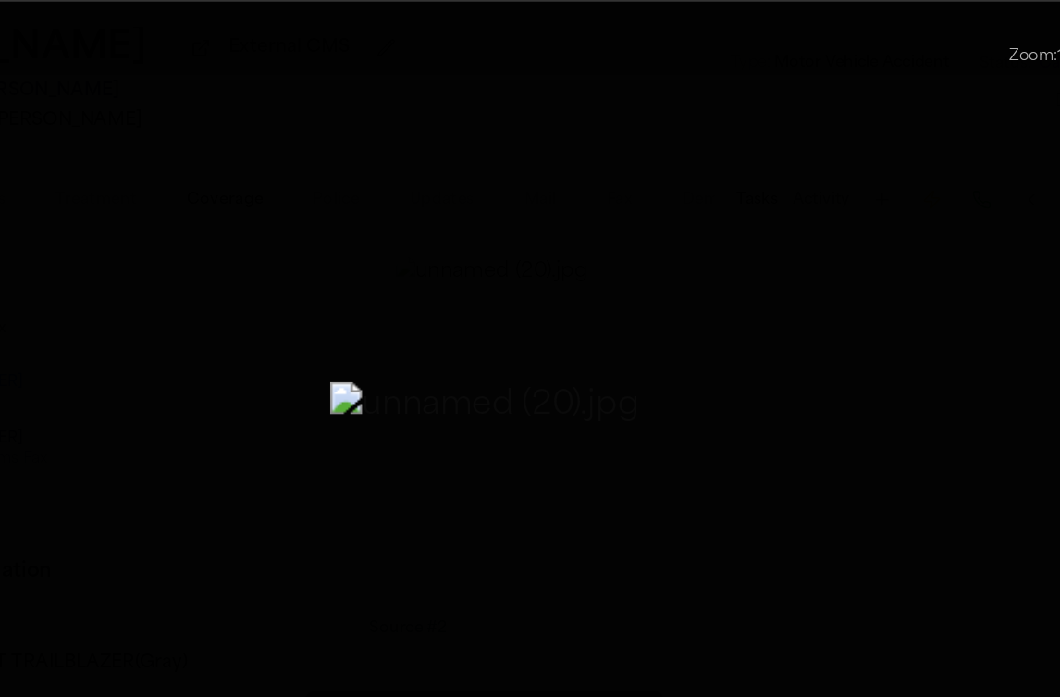
click at [945, 251] on button "Zoomable image viewer. Use mouse wheel to zoom, drag to pan, or press R to rese…" at bounding box center [530, 347] width 1060 height 557
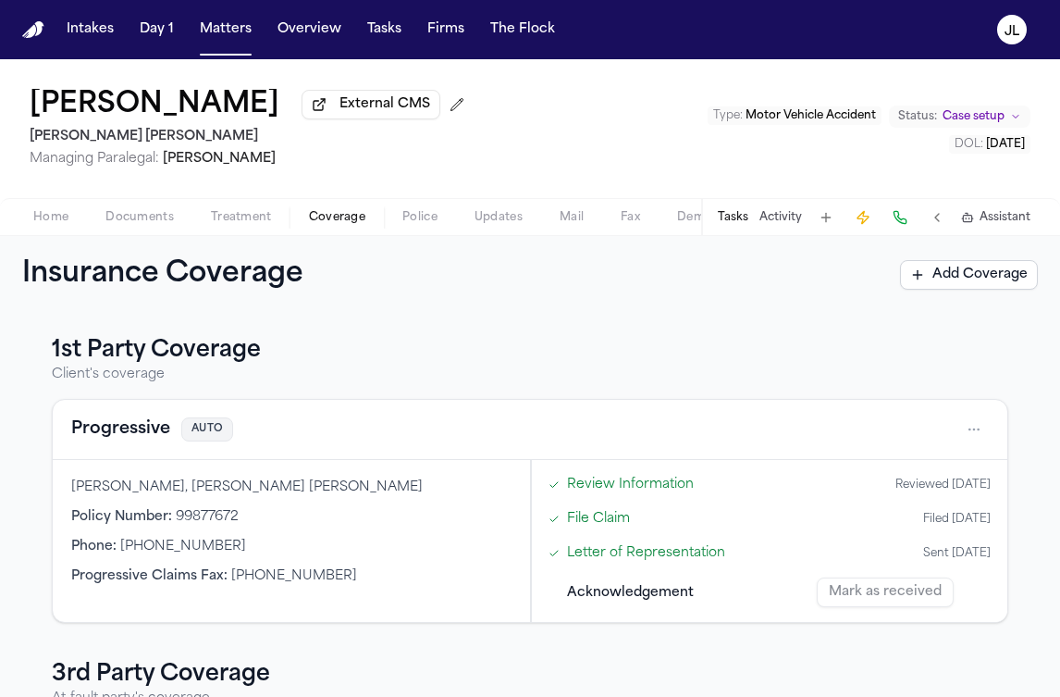
click at [35, 225] on span "Home" at bounding box center [50, 217] width 35 height 15
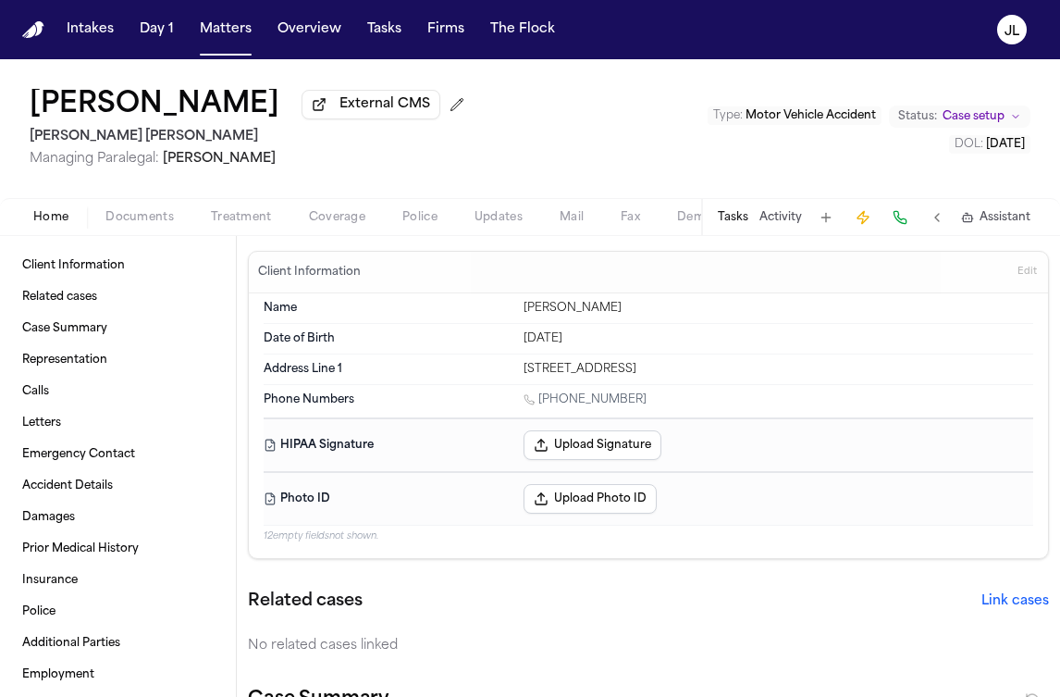
click at [327, 212] on span "Coverage" at bounding box center [337, 217] width 56 height 15
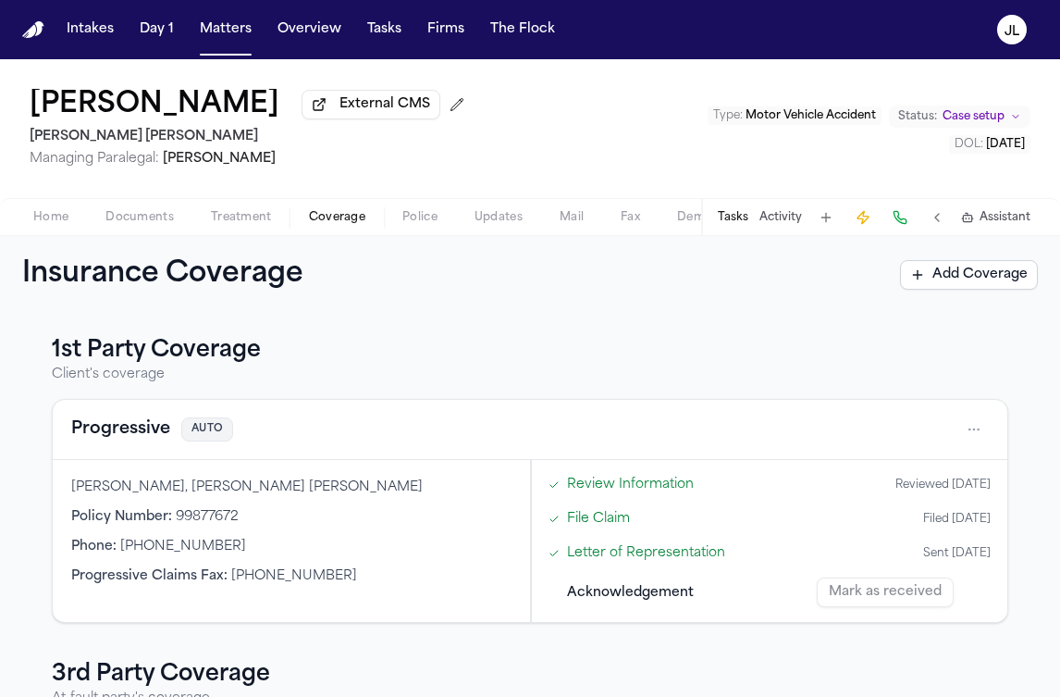
click at [117, 448] on div "Progressive AUTO" at bounding box center [530, 430] width 955 height 60
click at [121, 440] on button "Progressive" at bounding box center [120, 429] width 99 height 26
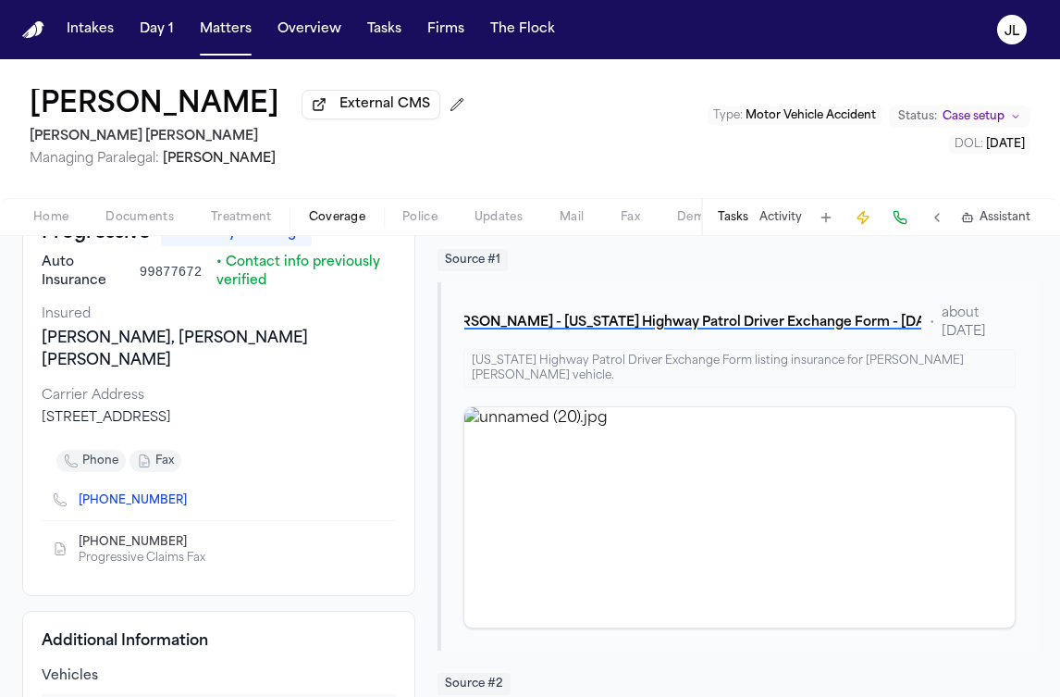
scroll to position [142, 0]
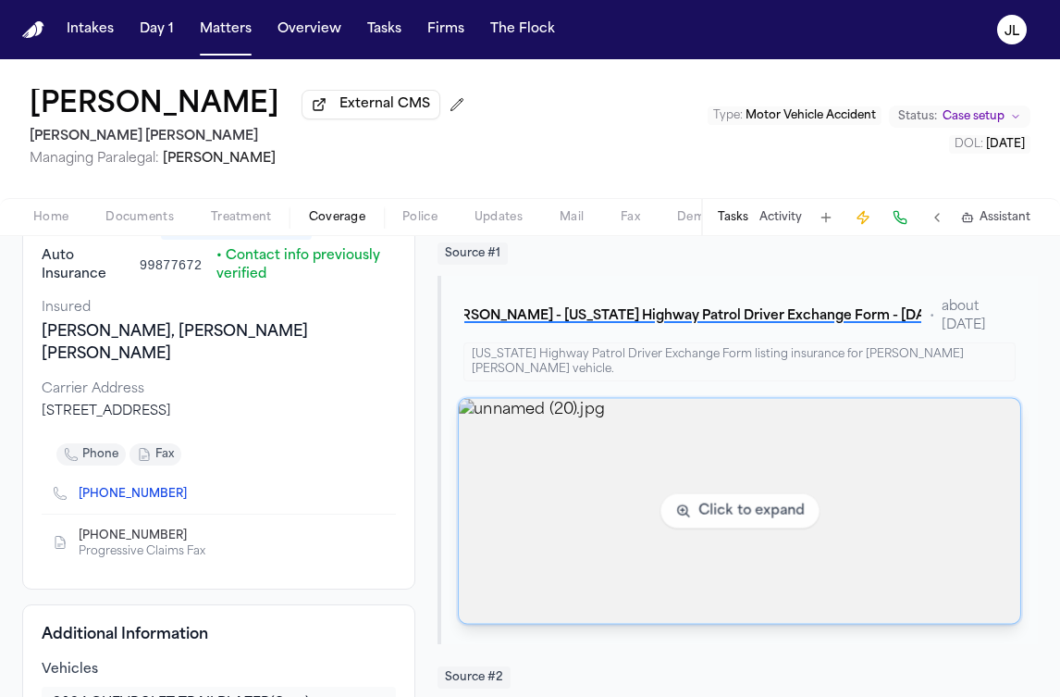
click at [635, 483] on img "View image unnamed (20).jpg" at bounding box center [740, 511] width 562 height 225
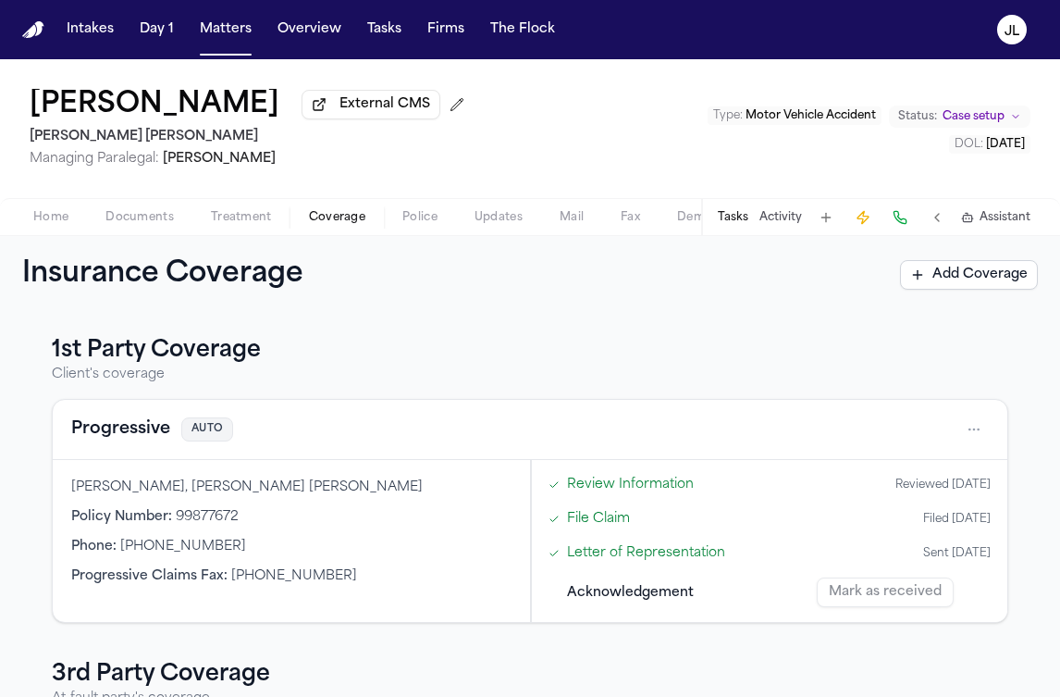
click at [72, 228] on span "button" at bounding box center [50, 228] width 57 height 2
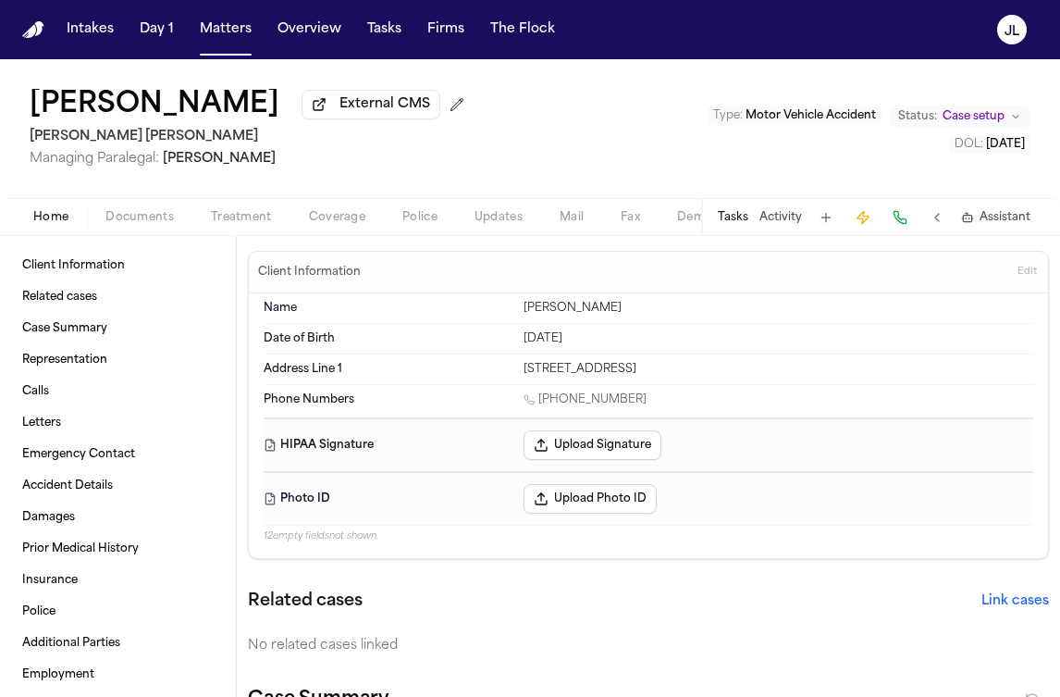
click at [325, 234] on div "Home Documents Treatment Coverage Police Updates Mail Fax Demand Workspaces Art…" at bounding box center [530, 216] width 1060 height 37
click at [325, 225] on span "Coverage" at bounding box center [337, 217] width 56 height 15
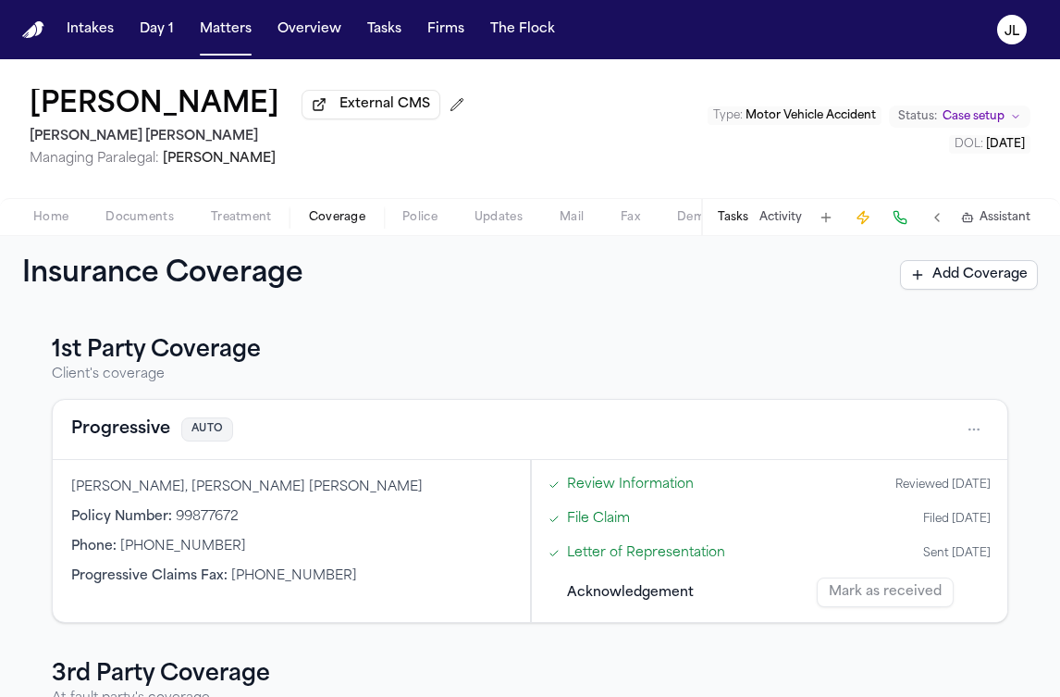
click at [103, 430] on button "Progressive" at bounding box center [120, 429] width 99 height 26
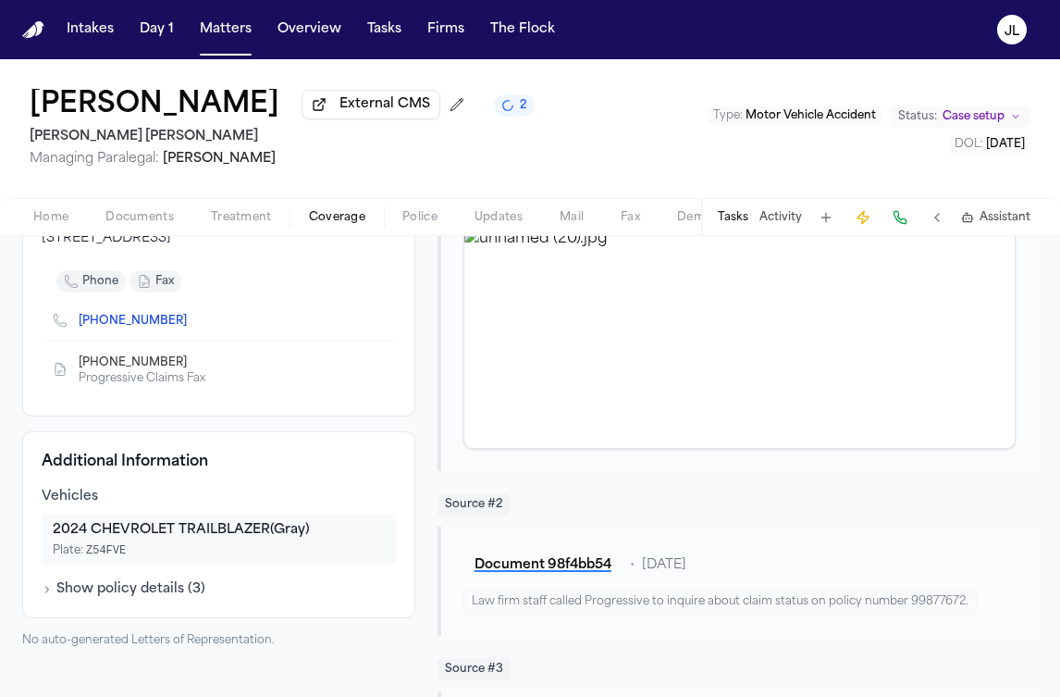
scroll to position [295, 0]
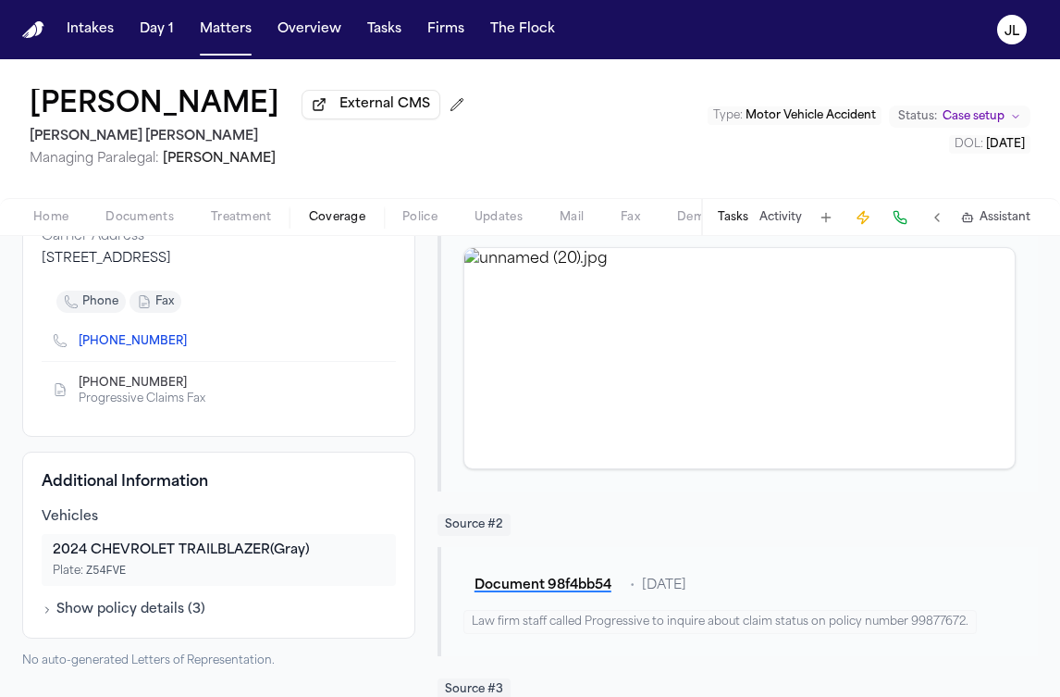
click at [192, 340] on icon "Copy to clipboard" at bounding box center [195, 343] width 6 height 6
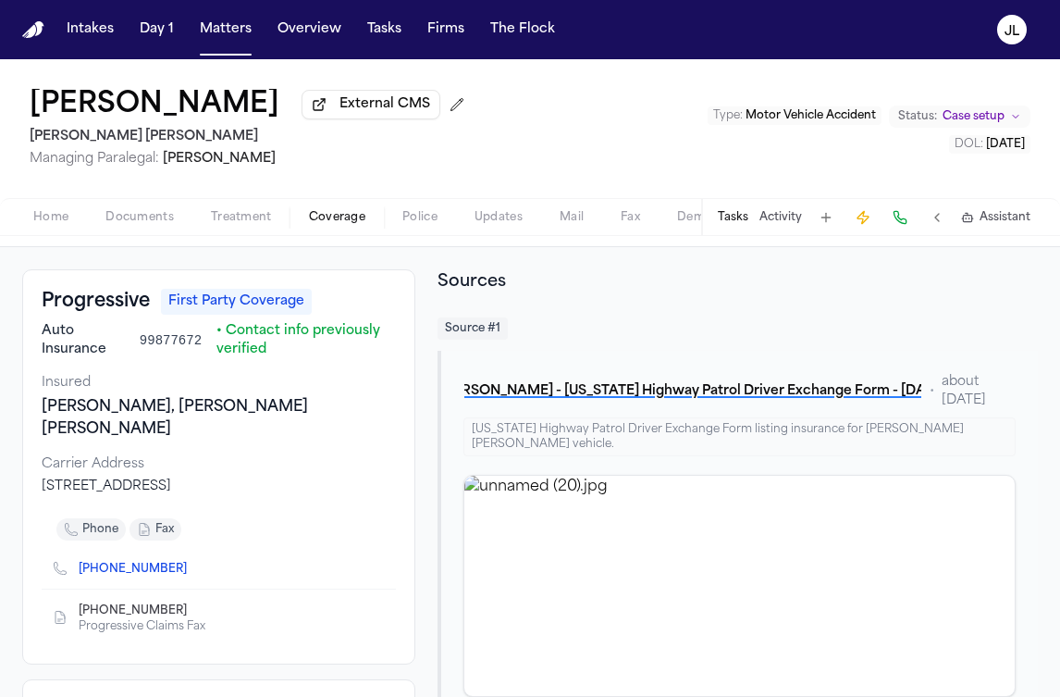
scroll to position [0, 0]
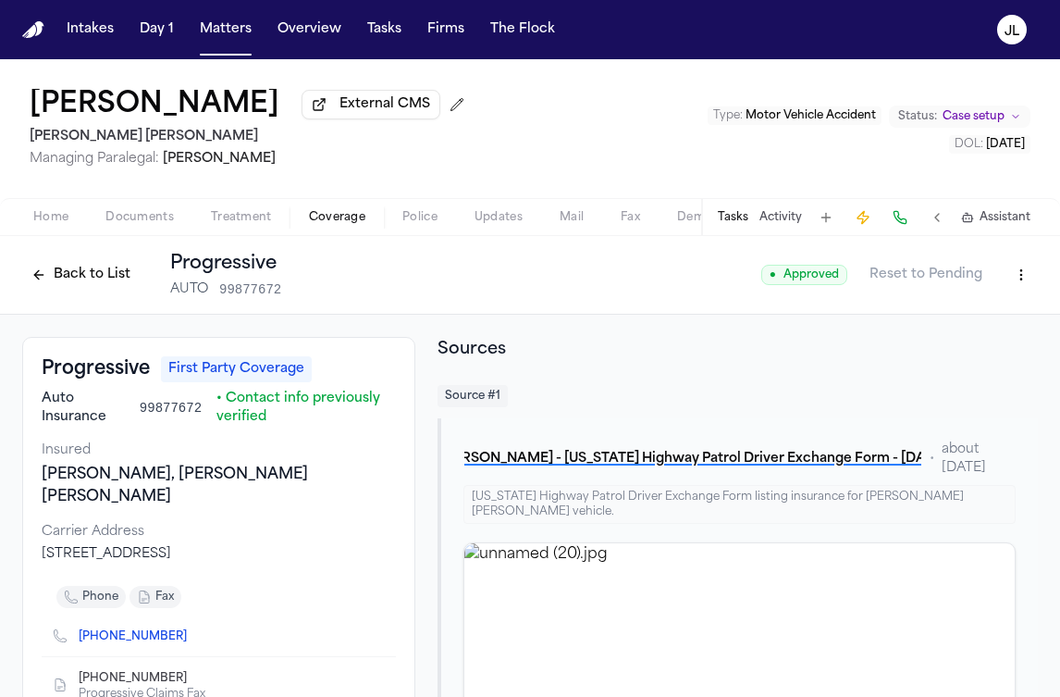
click at [906, 217] on button at bounding box center [900, 217] width 26 height 26
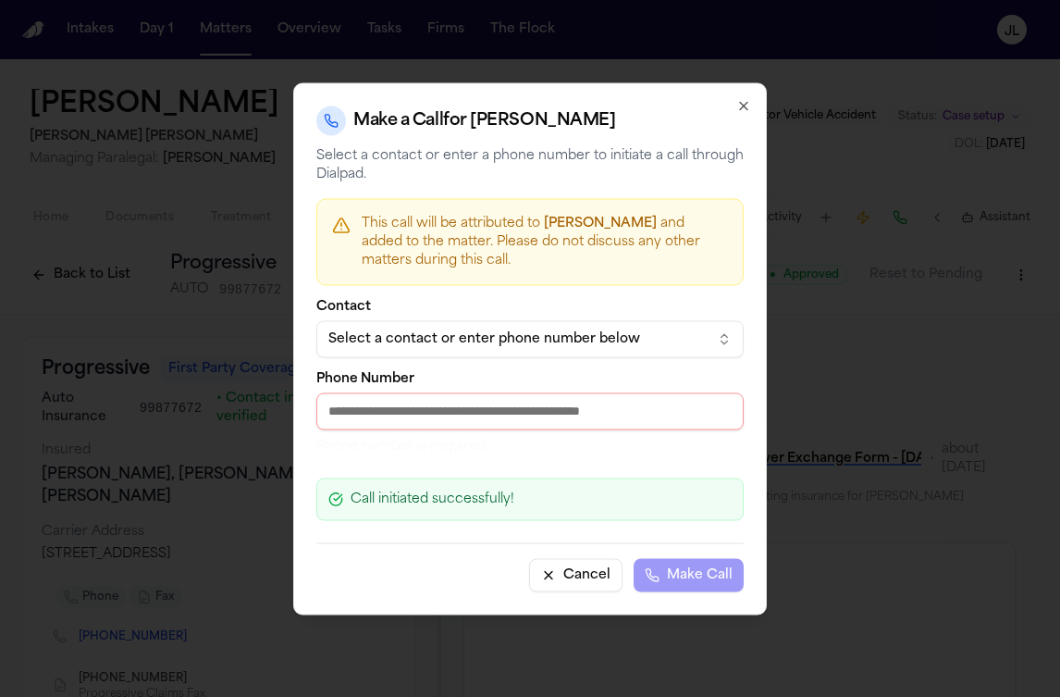
click at [406, 393] on input "Phone Number" at bounding box center [529, 410] width 427 height 37
paste input "**********"
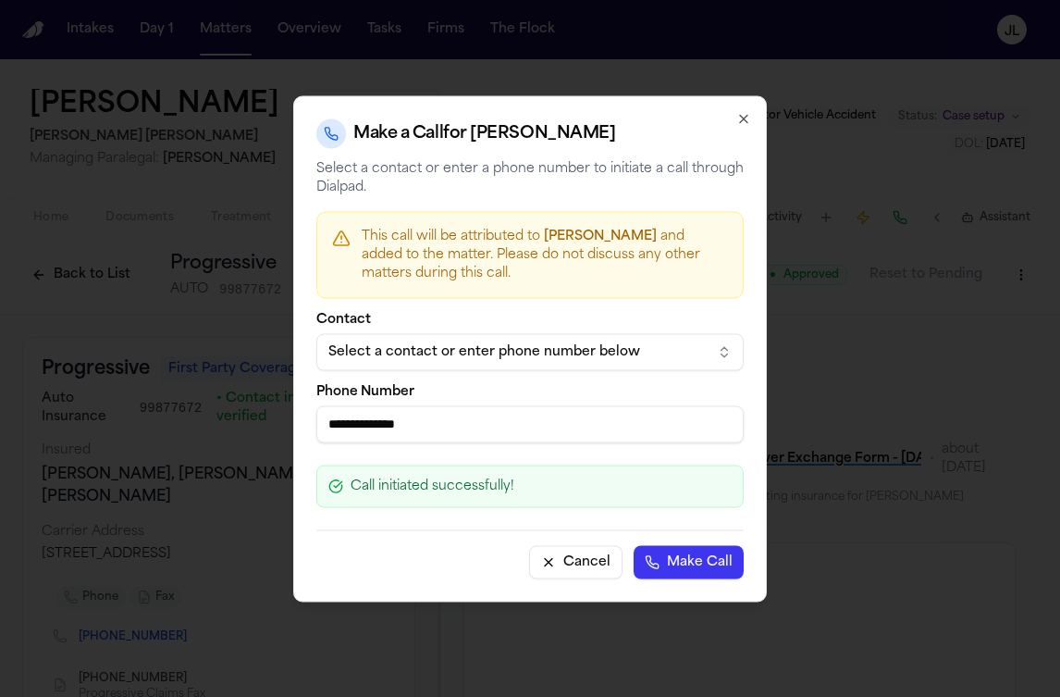
type input "**********"
click at [735, 563] on button "Make Call" at bounding box center [689, 561] width 110 height 33
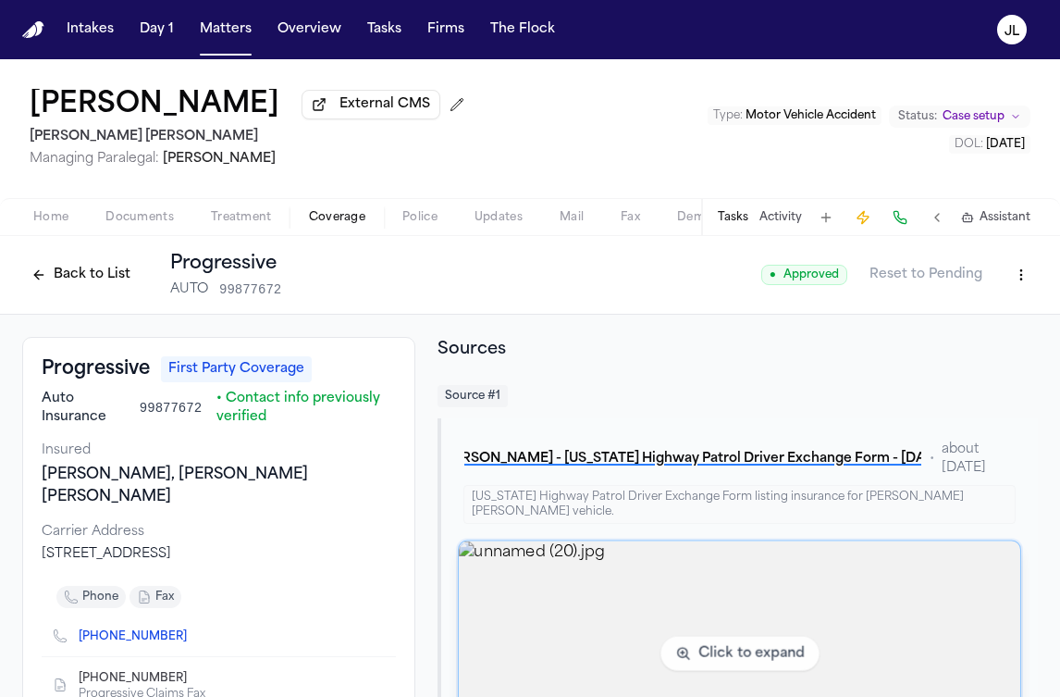
click at [578, 574] on img "View image unnamed (20).jpg" at bounding box center [740, 653] width 562 height 225
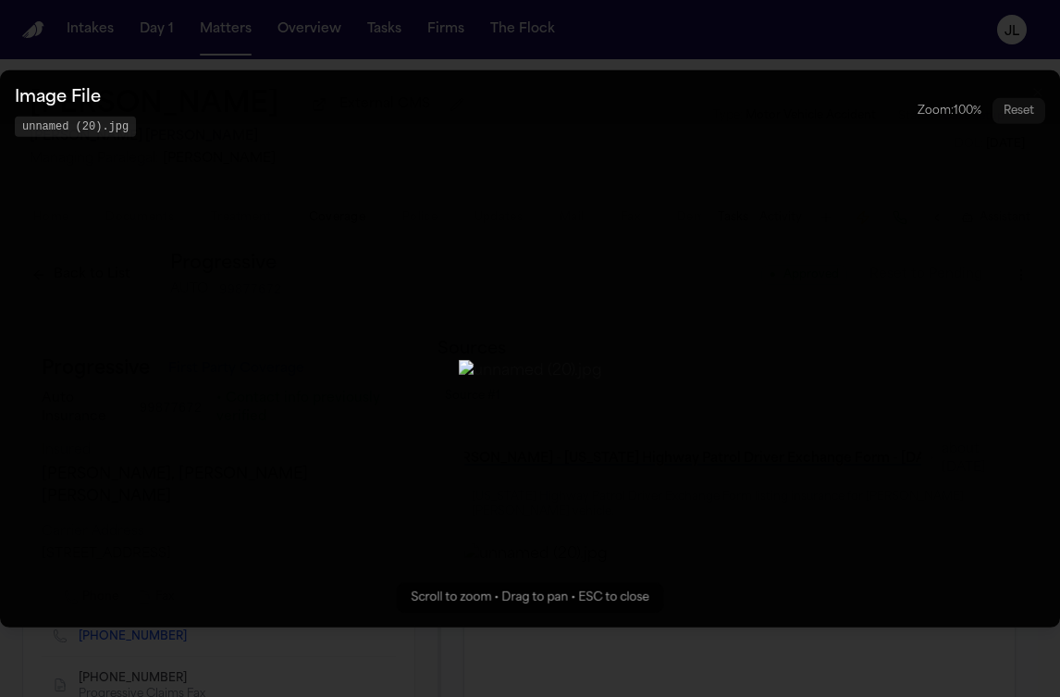
click at [961, 114] on button "Zoomable image viewer. Use mouse wheel to zoom, drag to pan, or press R to rese…" at bounding box center [530, 347] width 1060 height 557
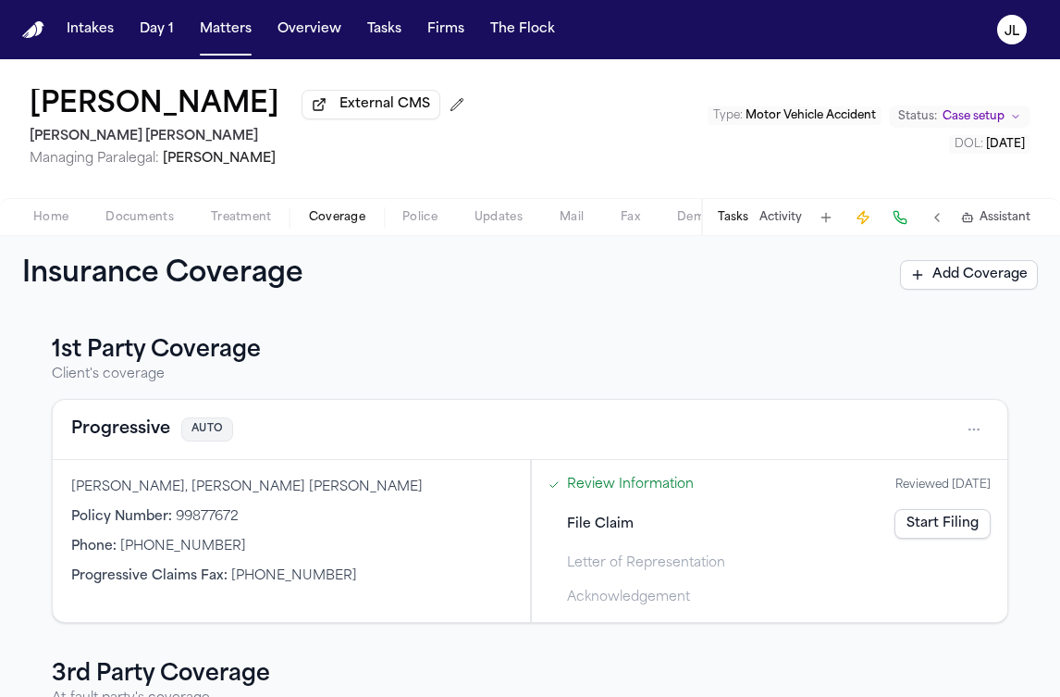
click at [111, 442] on button "Progressive" at bounding box center [120, 429] width 99 height 26
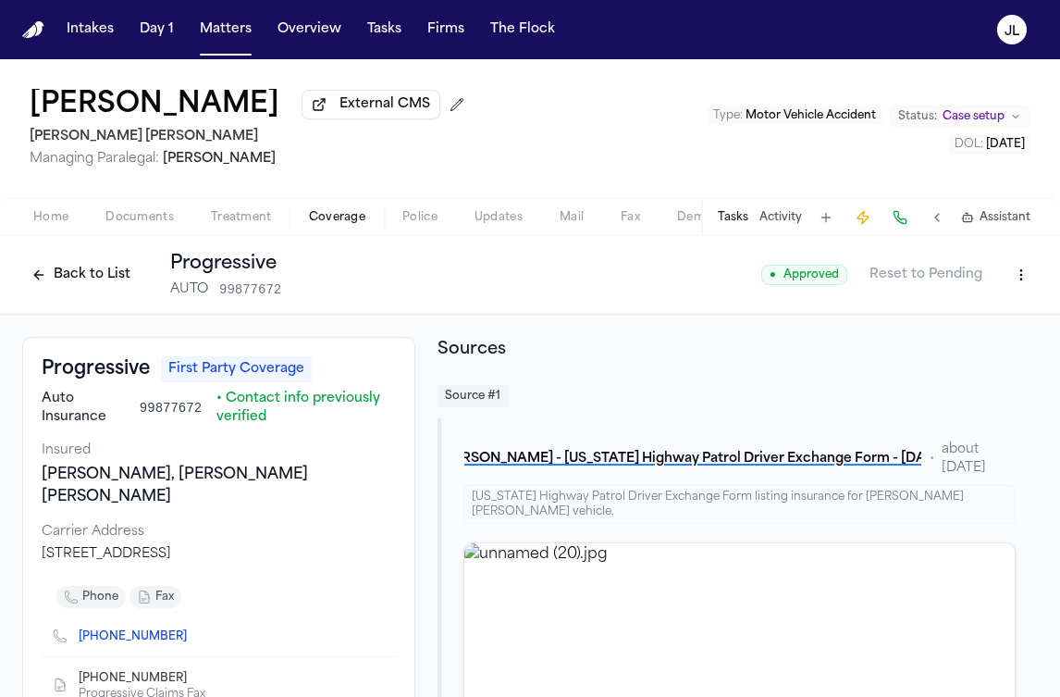
click at [1015, 287] on html "Intakes Day 1 Matters Overview Tasks Firms The Flock JL Lina Cardoso External C…" at bounding box center [530, 348] width 1060 height 697
click at [970, 314] on div "Edit Coverage" at bounding box center [957, 319] width 155 height 30
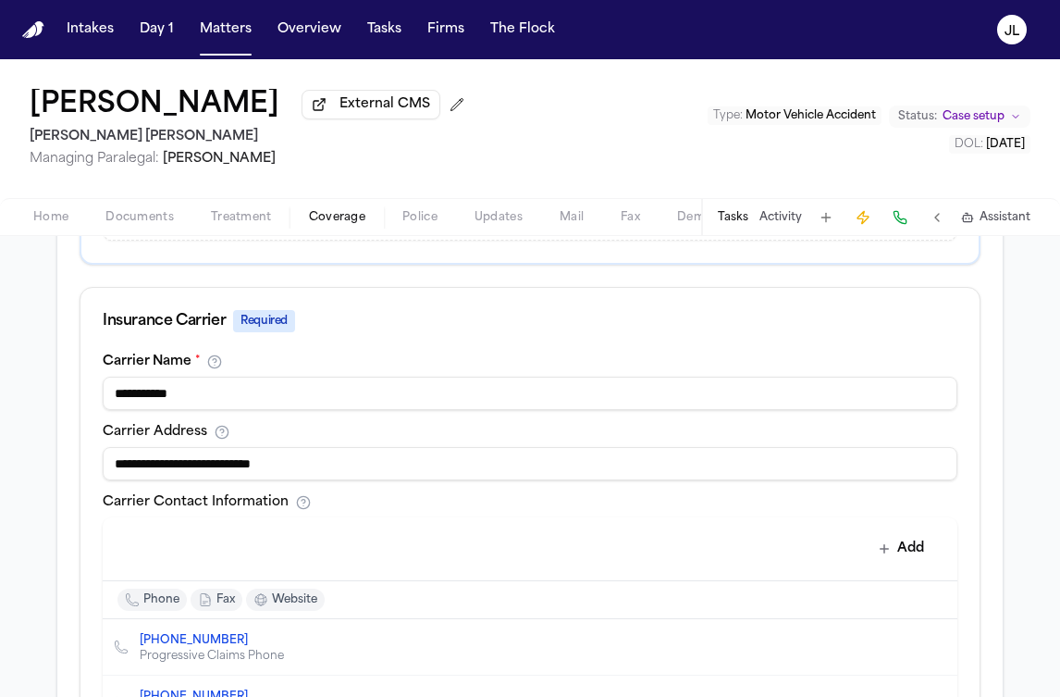
scroll to position [797, 0]
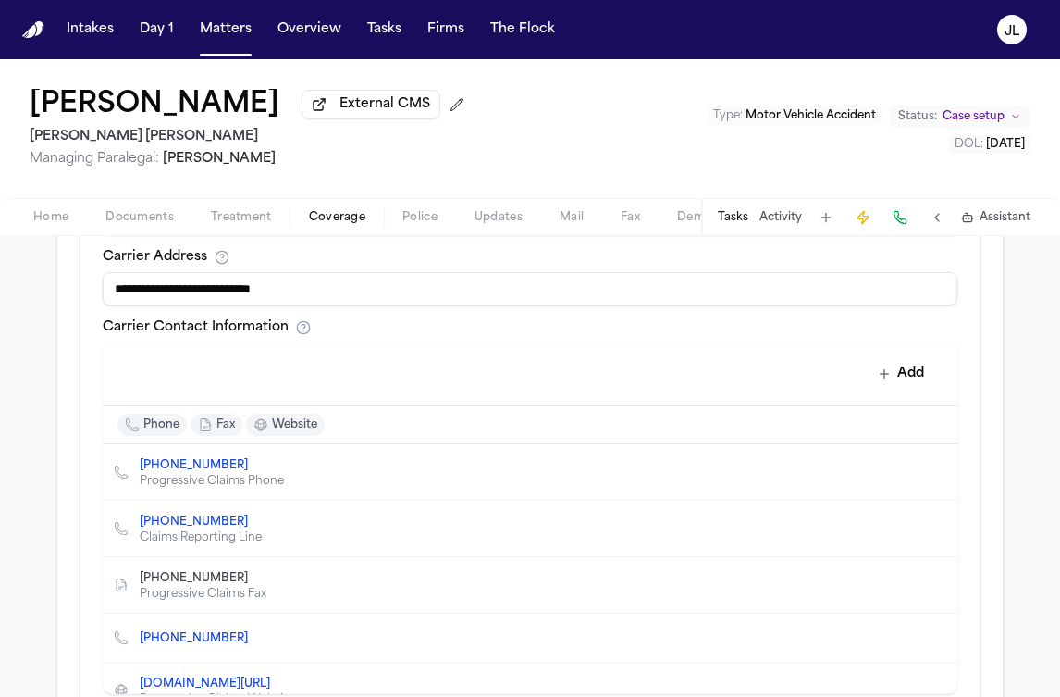
click at [934, 478] on icon "Delete contact" at bounding box center [933, 471] width 13 height 13
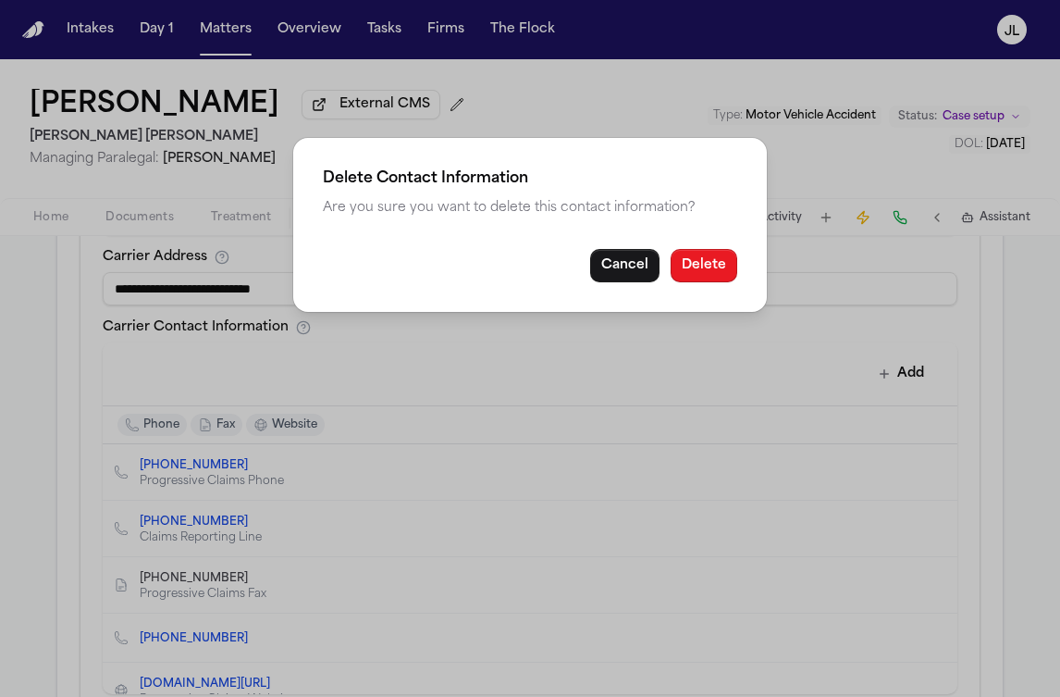
click at [721, 261] on button "Delete" at bounding box center [704, 265] width 67 height 33
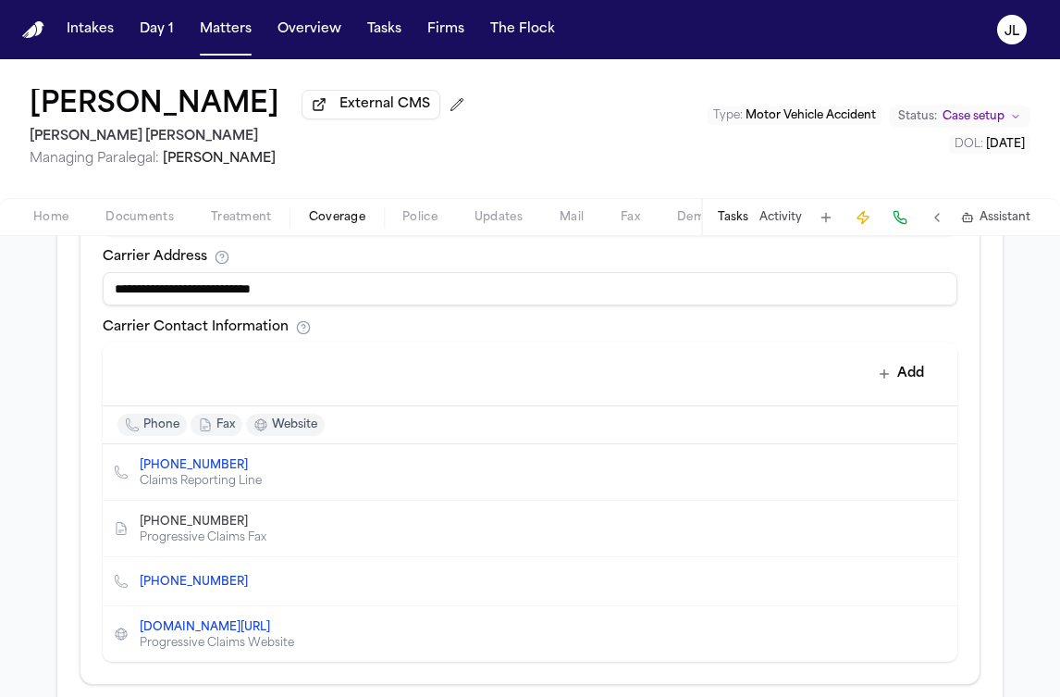
click at [938, 473] on icon "Delete contact" at bounding box center [933, 471] width 13 height 13
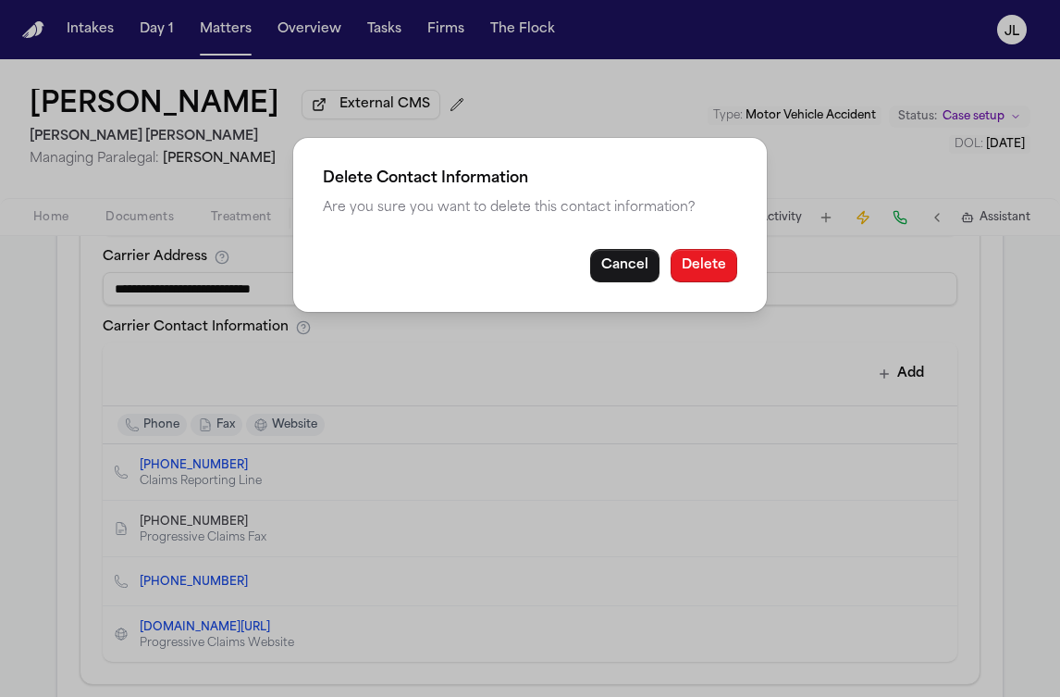
click at [711, 272] on button "Delete" at bounding box center [704, 265] width 67 height 33
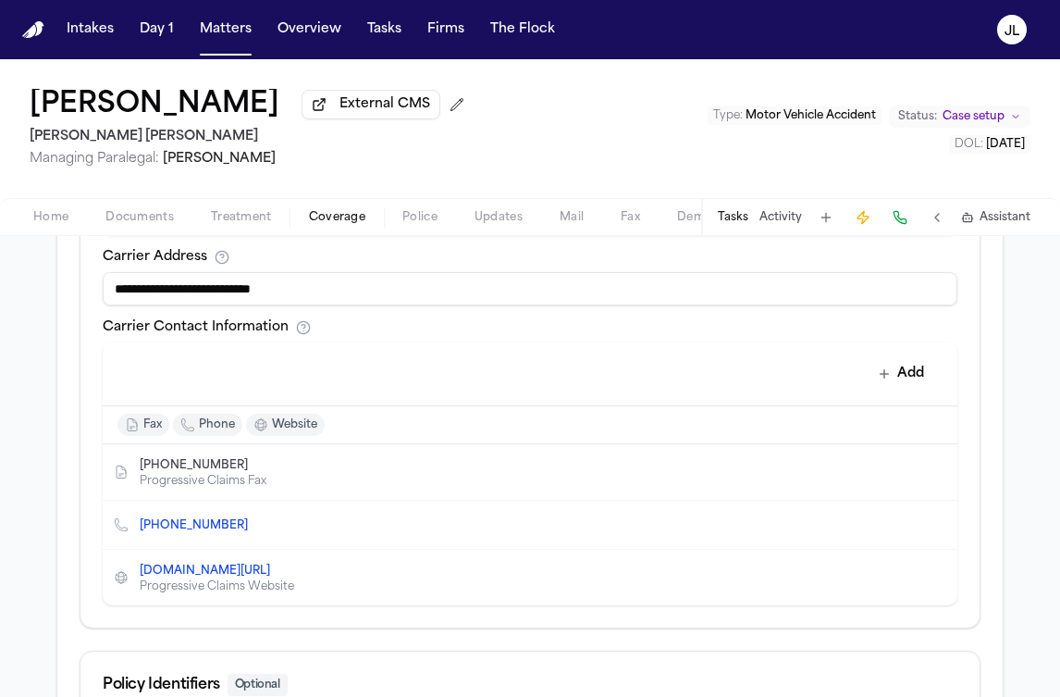
click at [934, 529] on icon "Delete contact" at bounding box center [933, 524] width 13 height 13
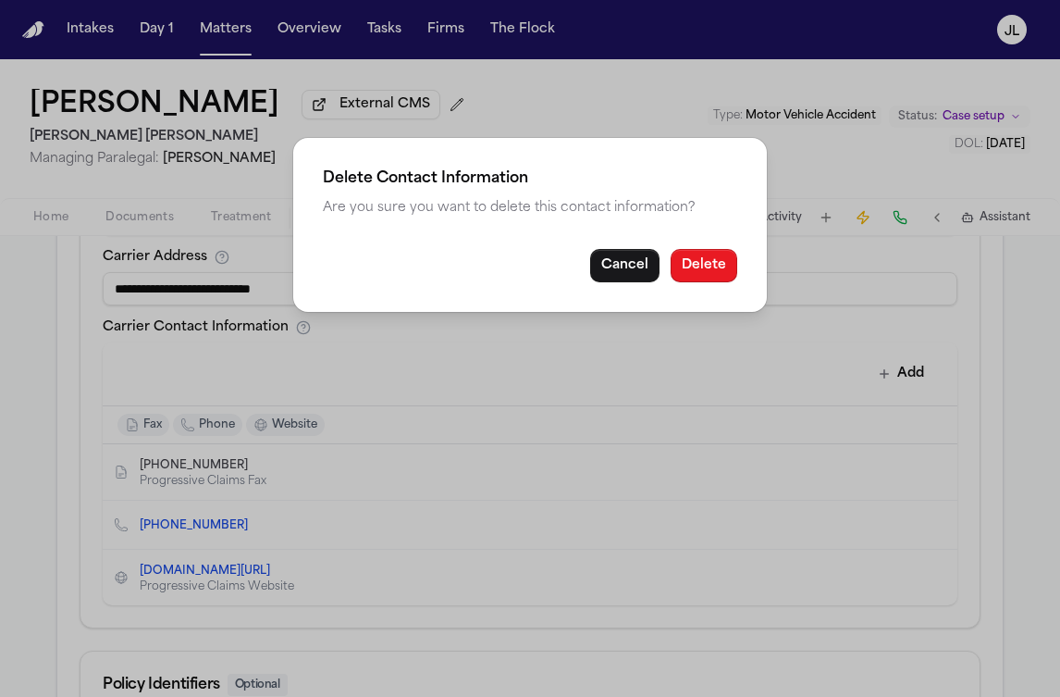
click at [682, 249] on button "Delete" at bounding box center [704, 265] width 67 height 33
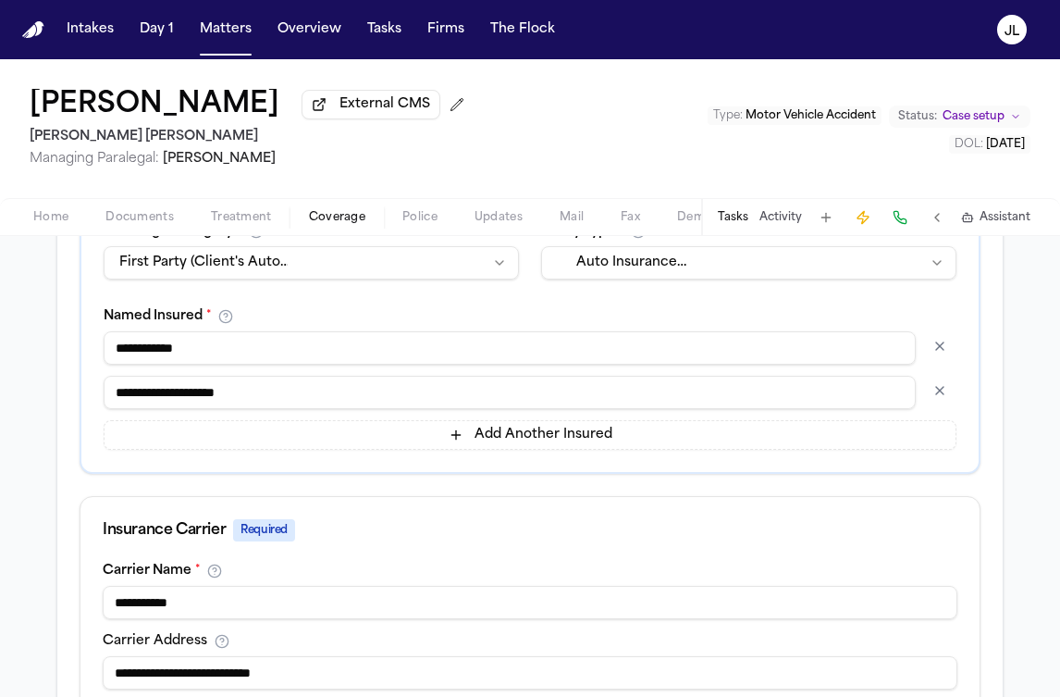
scroll to position [1016, 0]
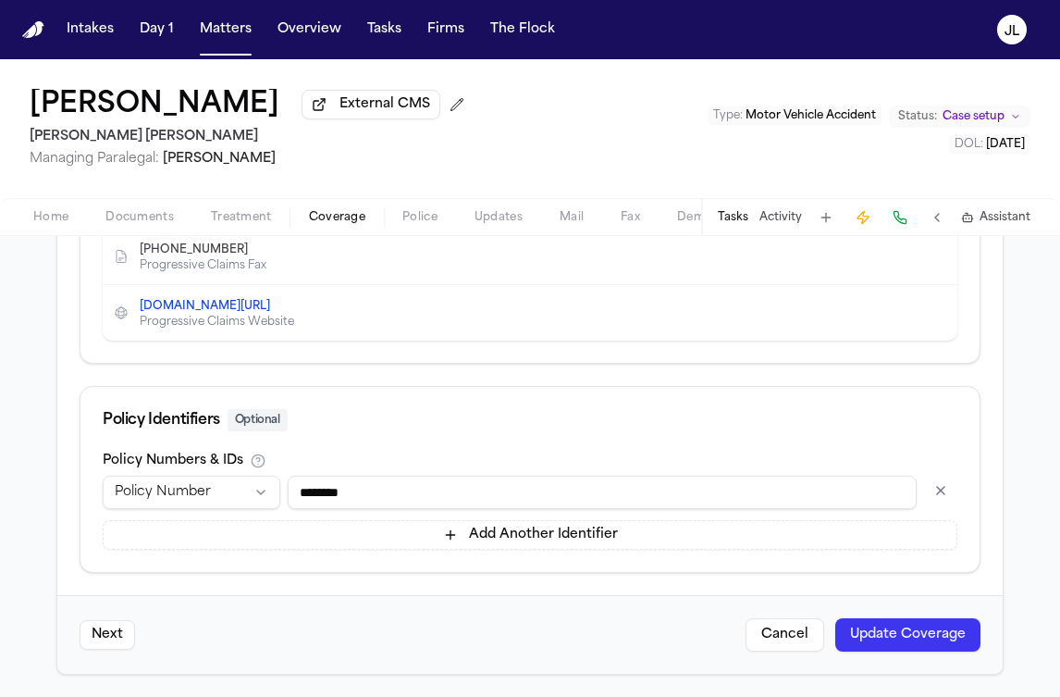
click at [915, 636] on button "Update Coverage" at bounding box center [907, 634] width 145 height 33
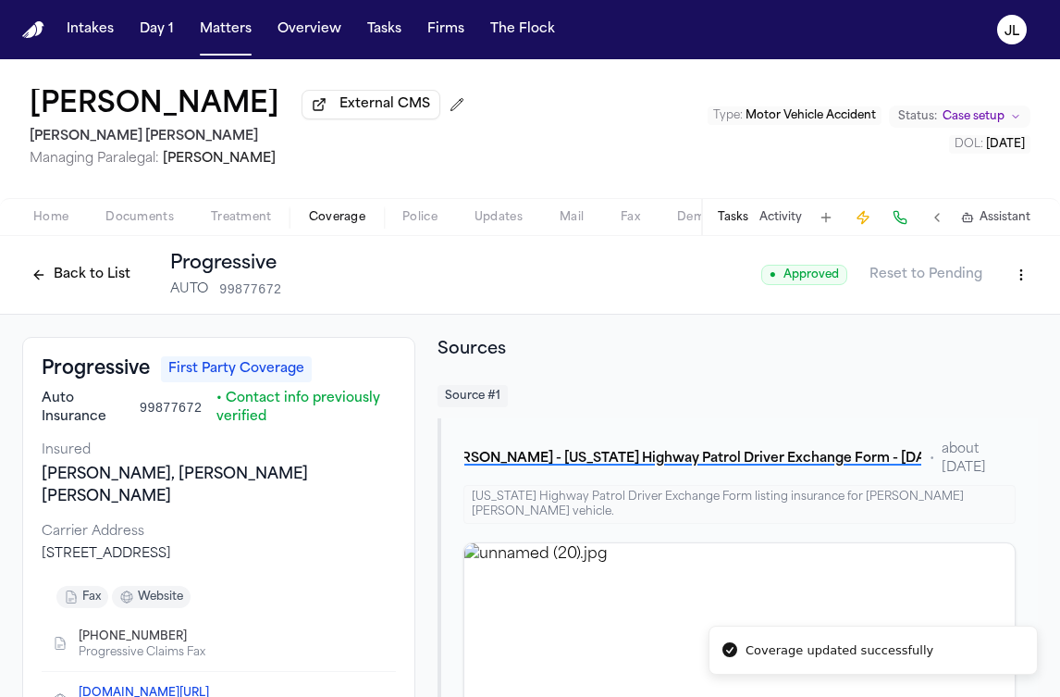
click at [899, 216] on button at bounding box center [900, 217] width 26 height 26
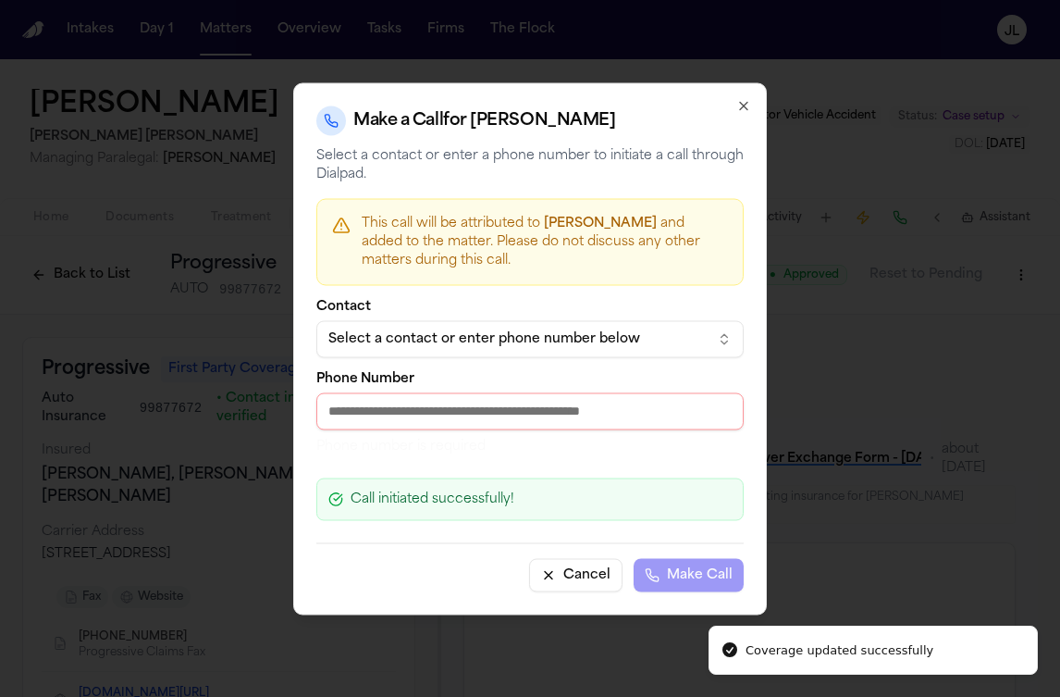
click at [504, 333] on div "Select a contact or enter phone number below" at bounding box center [515, 338] width 374 height 19
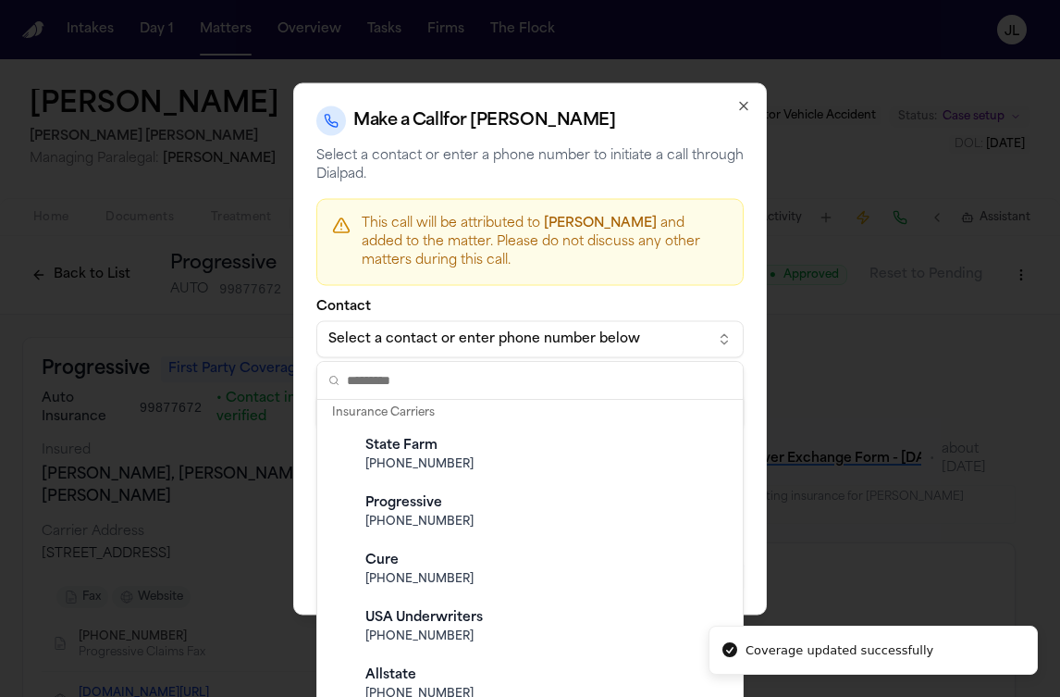
scroll to position [215, 0]
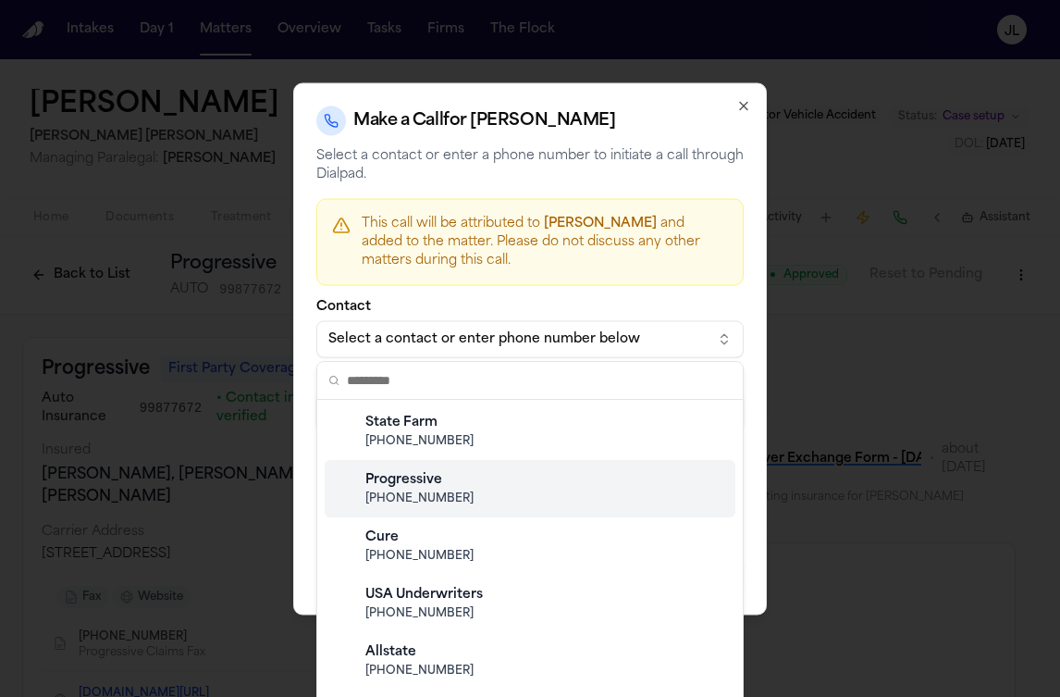
click at [426, 505] on span "(800) 776-4737" at bounding box center [544, 498] width 359 height 15
type input "**********"
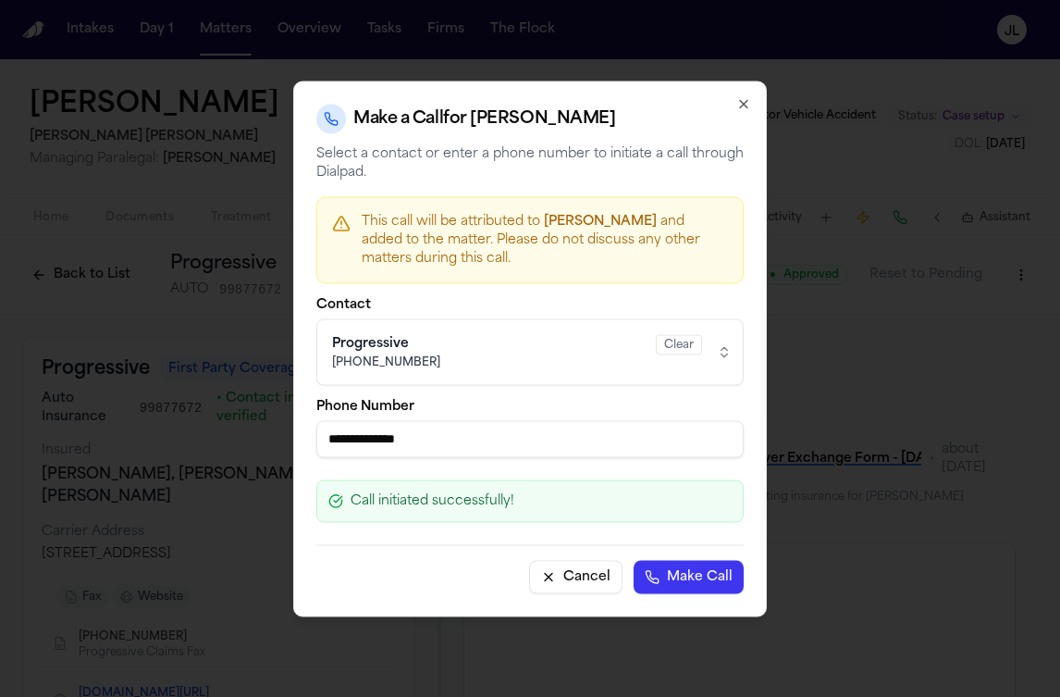
click at [689, 567] on button "Make Call" at bounding box center [689, 576] width 110 height 33
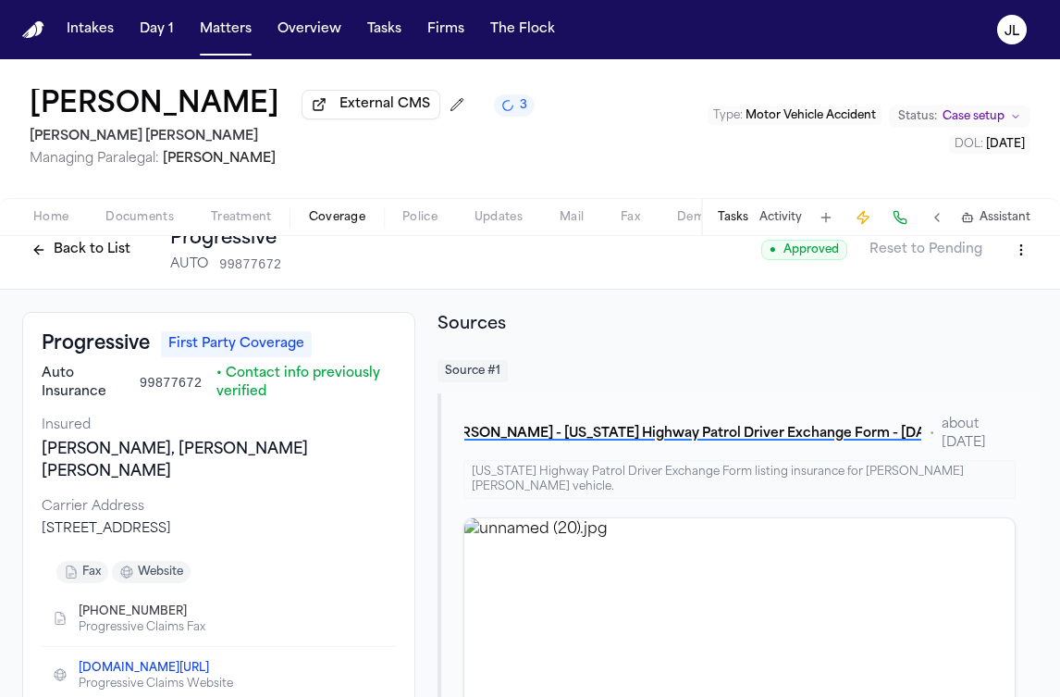
scroll to position [0, 0]
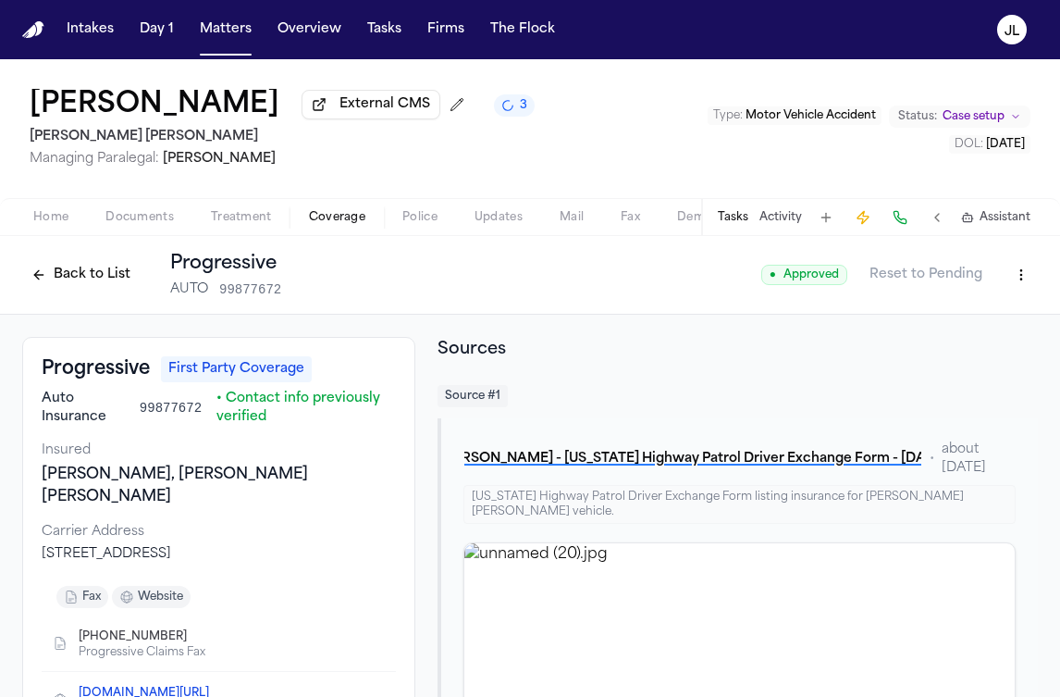
click at [902, 225] on button at bounding box center [900, 217] width 26 height 26
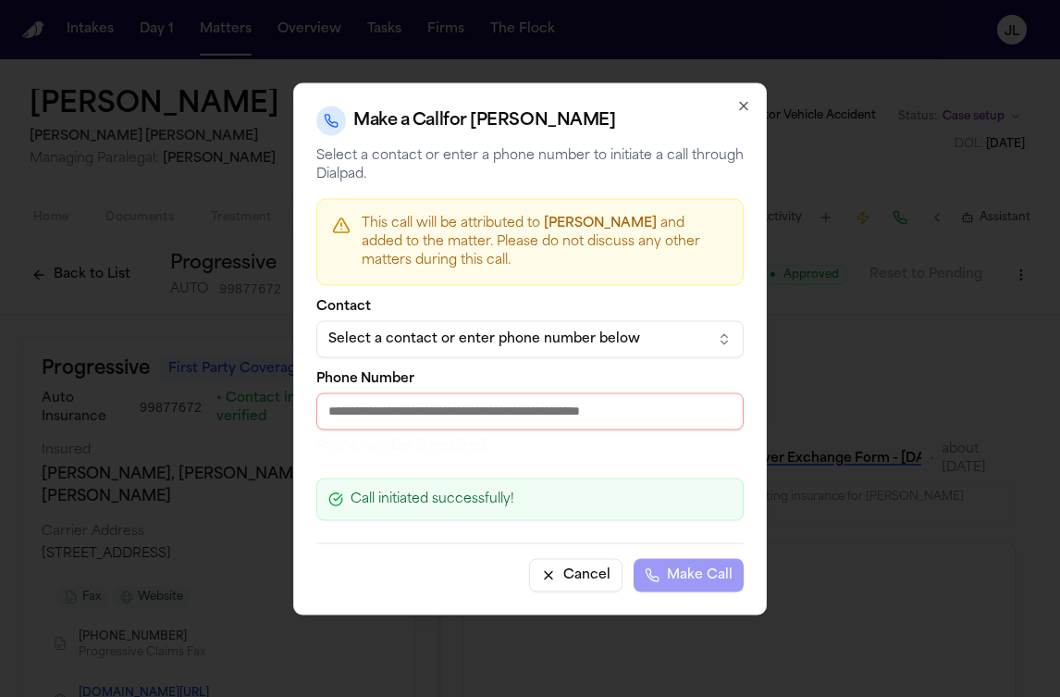
click at [525, 341] on div "Select a contact or enter phone number below" at bounding box center [515, 338] width 374 height 19
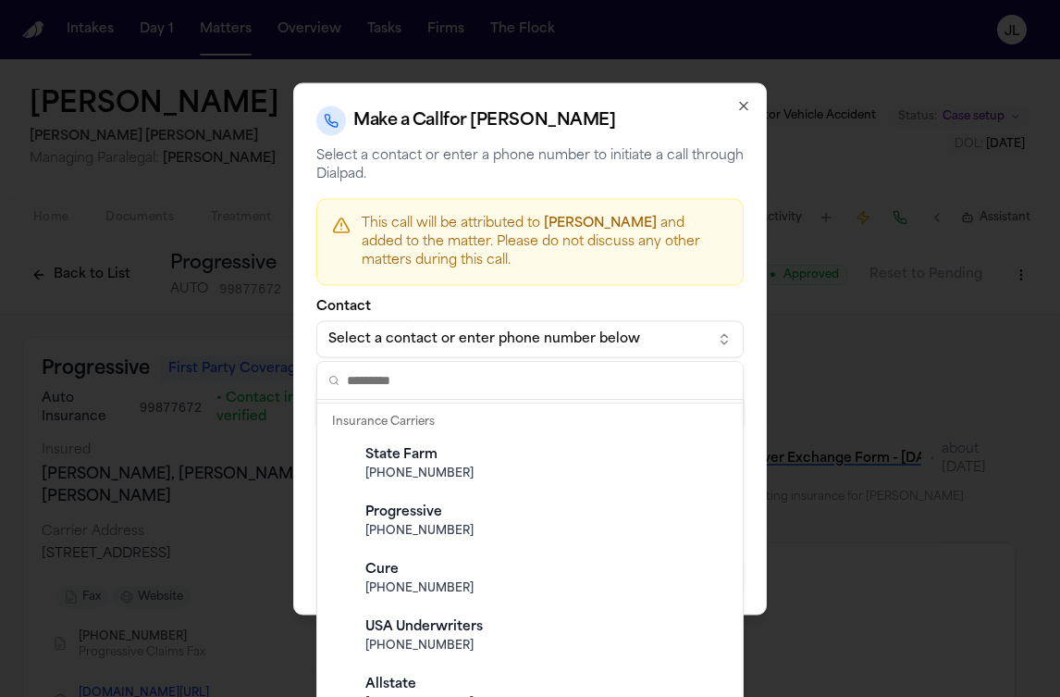
scroll to position [196, 0]
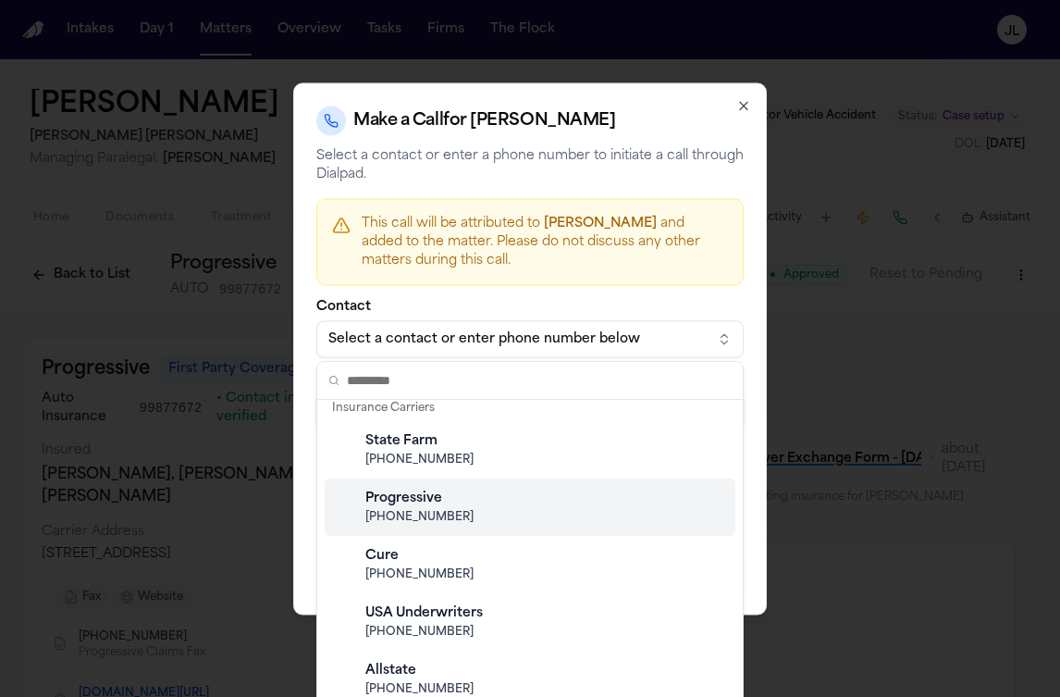
click at [414, 501] on div "Progressive" at bounding box center [544, 498] width 359 height 19
type input "**********"
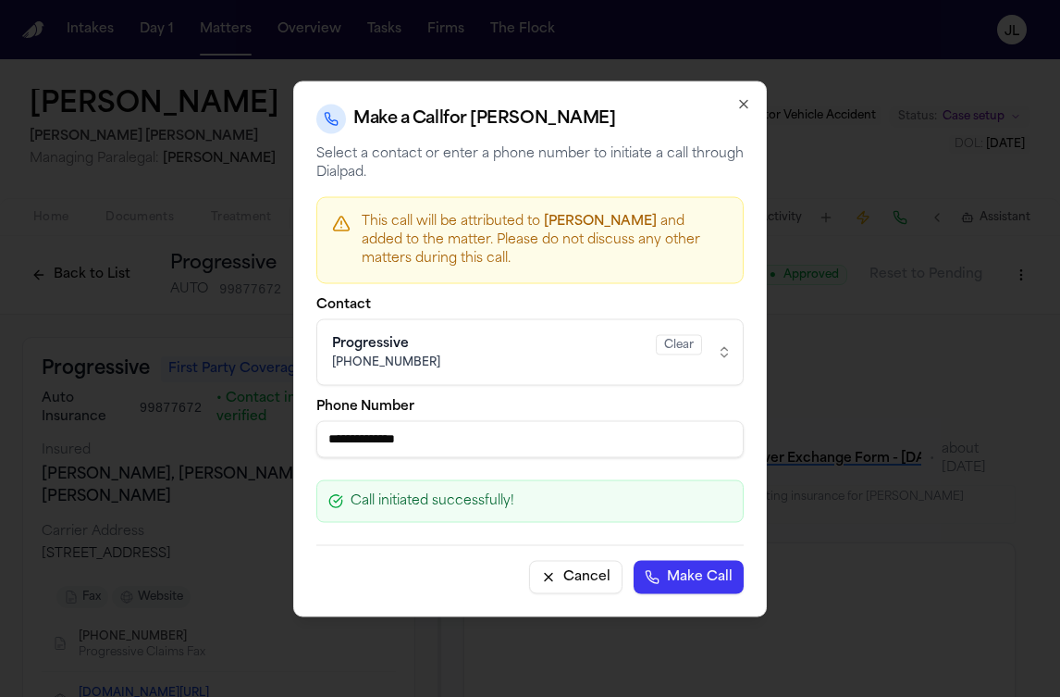
drag, startPoint x: 456, startPoint y: 426, endPoint x: 464, endPoint y: 440, distance: 17.0
click at [465, 440] on input "**********" at bounding box center [529, 438] width 427 height 37
click at [746, 116] on div "**********" at bounding box center [530, 348] width 474 height 536
click at [746, 101] on icon "button" at bounding box center [743, 103] width 7 height 7
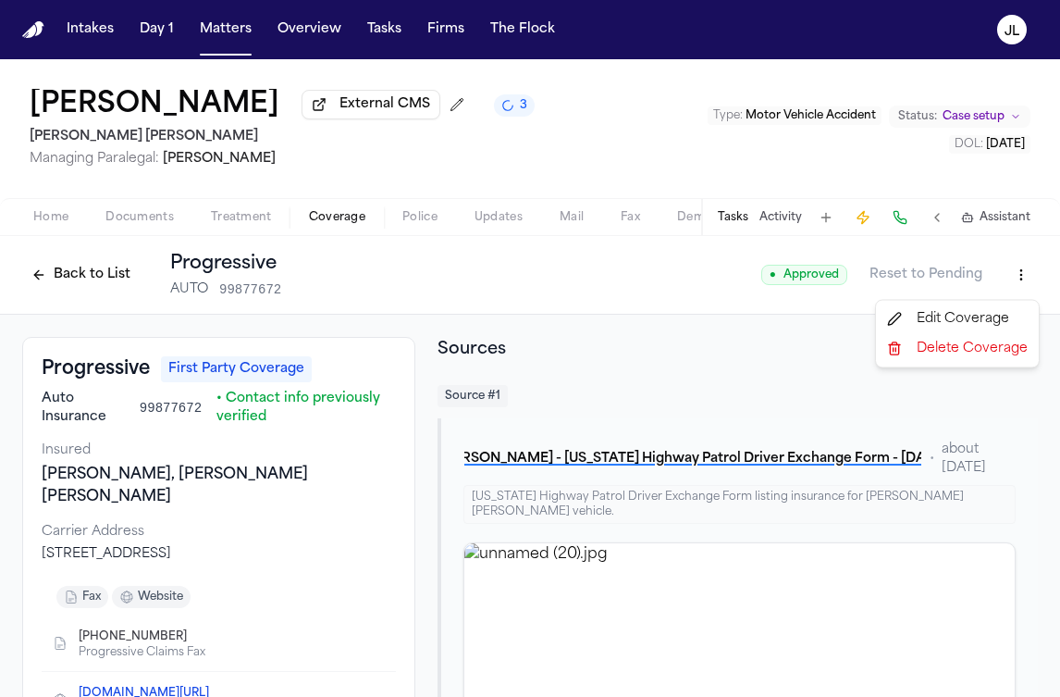
click at [1019, 278] on html "Intakes Day 1 Matters Overview Tasks Firms The Flock JL Lina Cardoso External C…" at bounding box center [530, 348] width 1060 height 697
click at [970, 321] on div "Edit Coverage" at bounding box center [957, 319] width 155 height 30
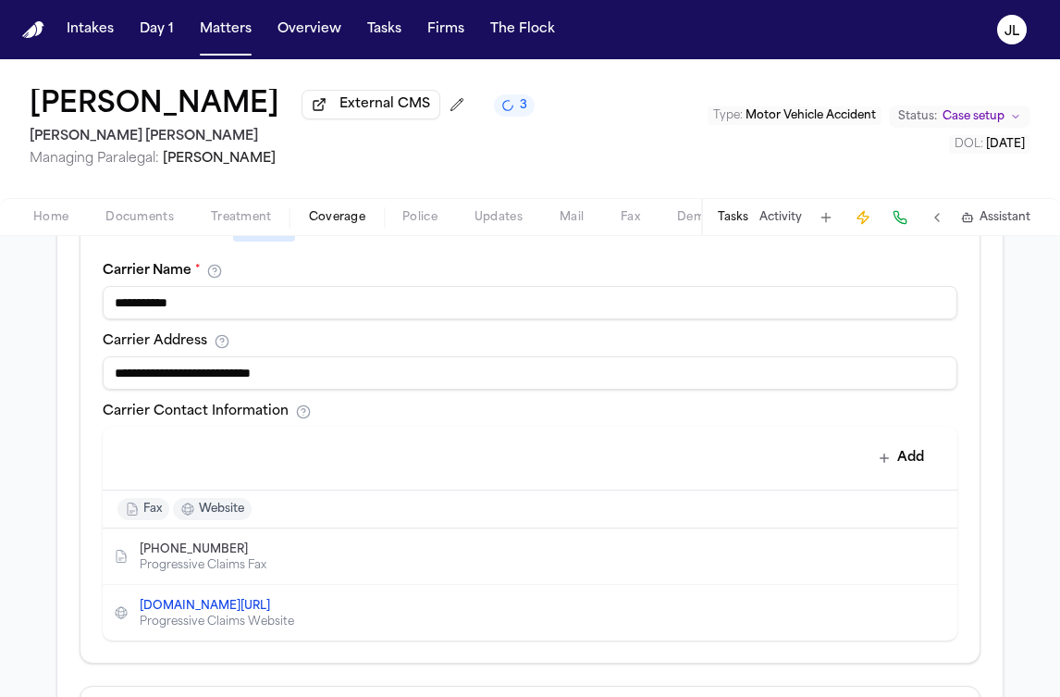
scroll to position [731, 0]
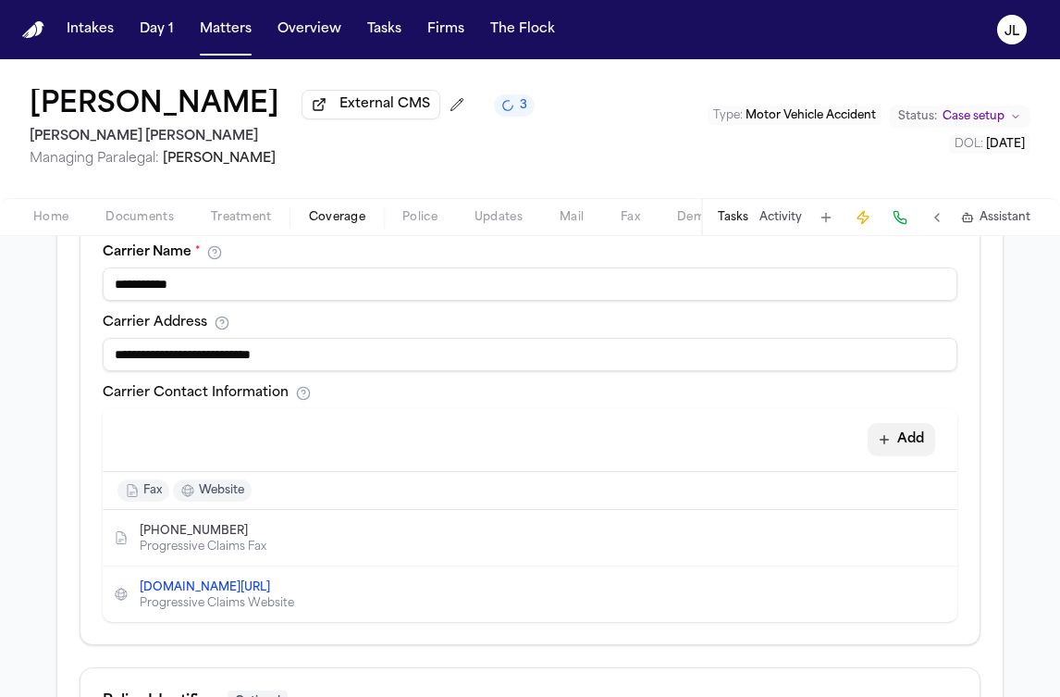
click at [909, 445] on button "Add" at bounding box center [902, 439] width 68 height 33
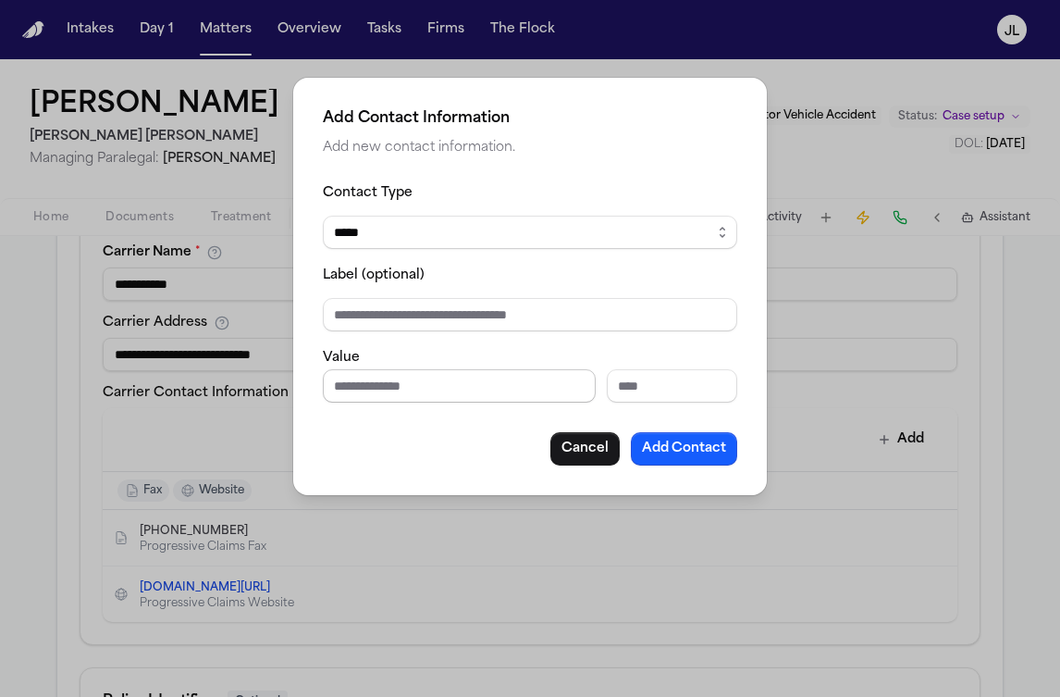
click at [399, 365] on div "Value" at bounding box center [530, 374] width 414 height 56
click at [399, 381] on input "Phone number" at bounding box center [459, 385] width 273 height 33
paste input "**********"
type input "**********"
click at [712, 439] on button "Add Contact" at bounding box center [684, 448] width 106 height 33
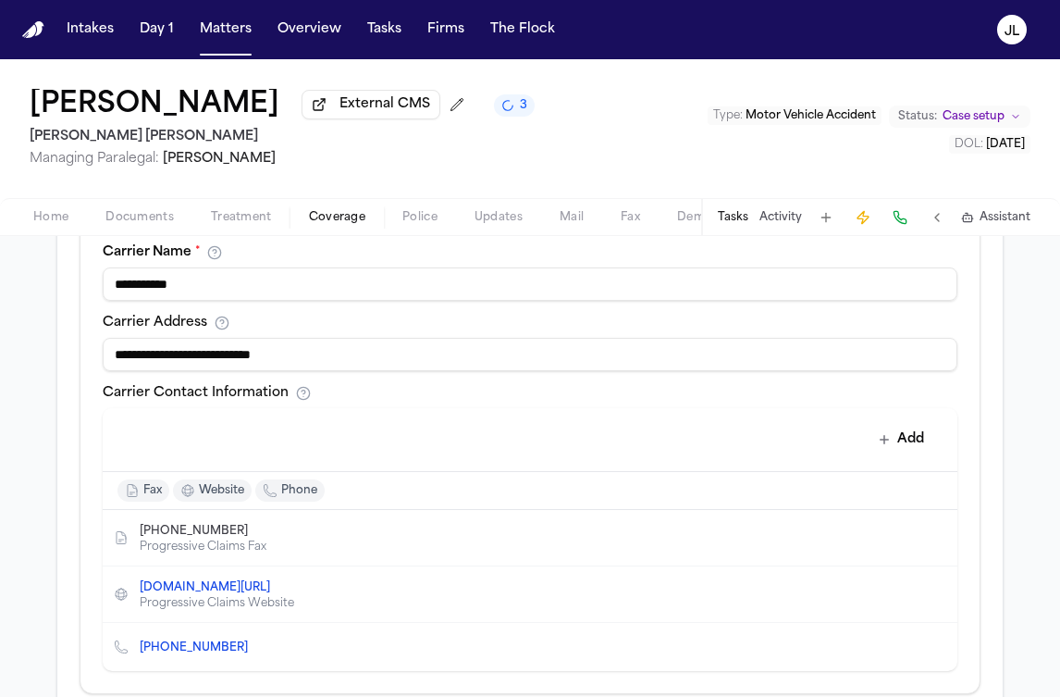
scroll to position [1065, 0]
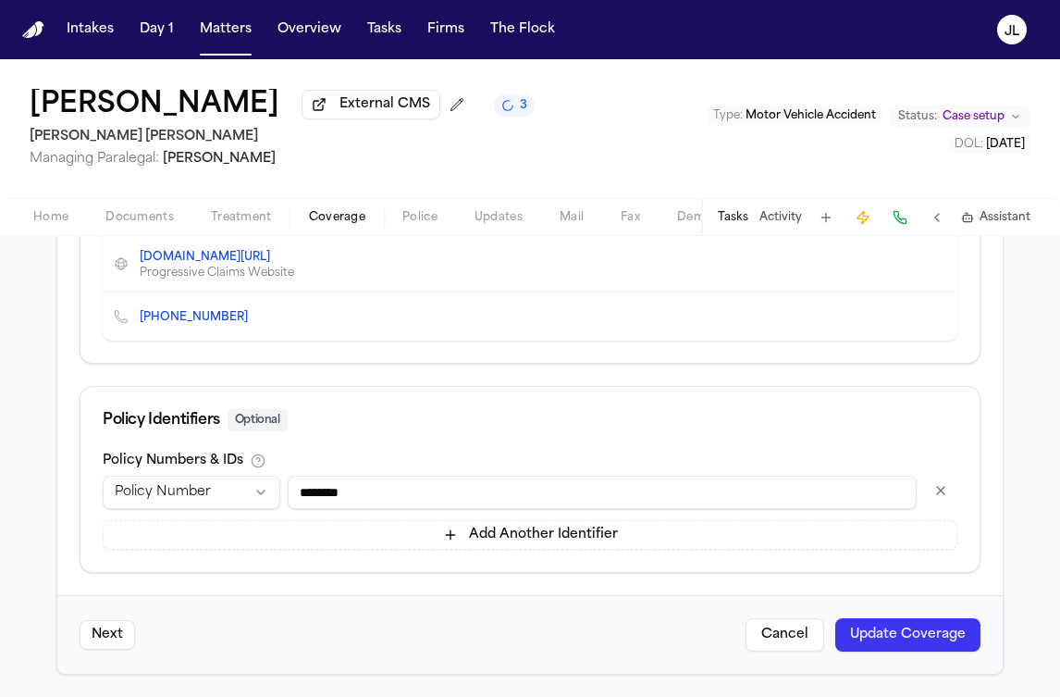
click at [922, 652] on div "Next Cancel Update Coverage" at bounding box center [529, 634] width 945 height 79
click at [909, 619] on button "Update Coverage" at bounding box center [907, 634] width 145 height 33
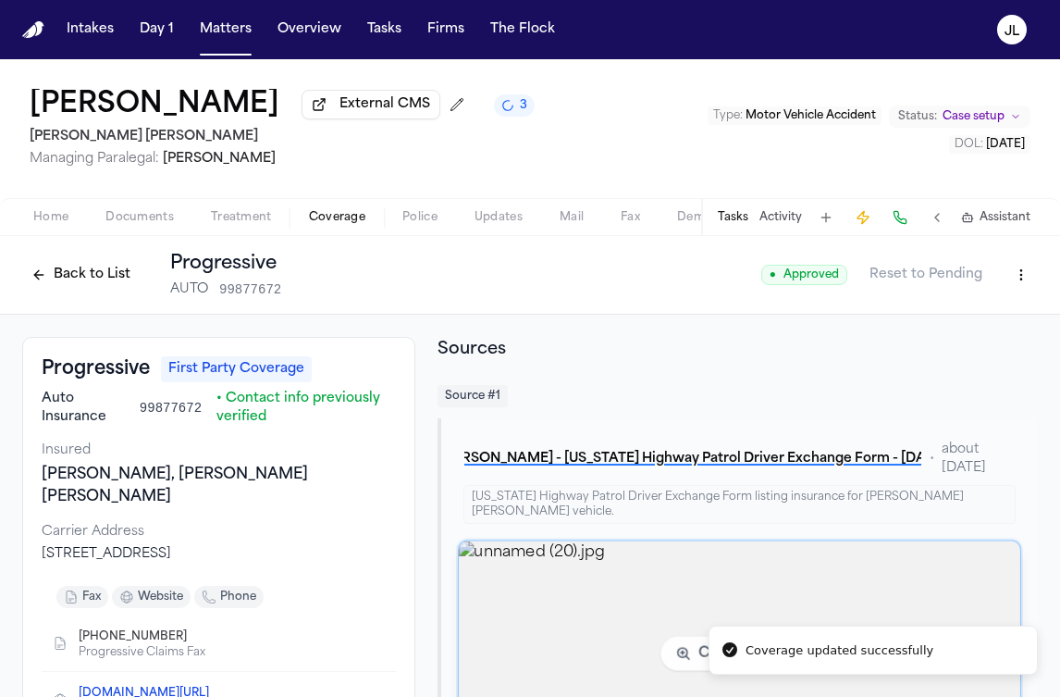
click at [574, 568] on img "View image unnamed (20).jpg" at bounding box center [740, 653] width 562 height 225
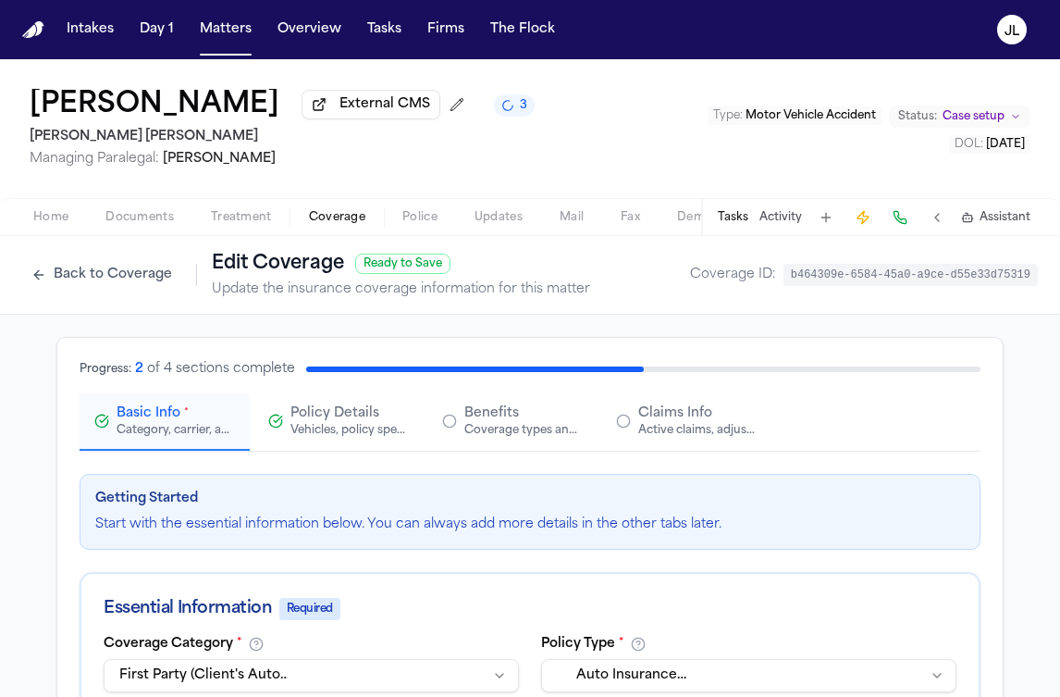
scroll to position [1065, 0]
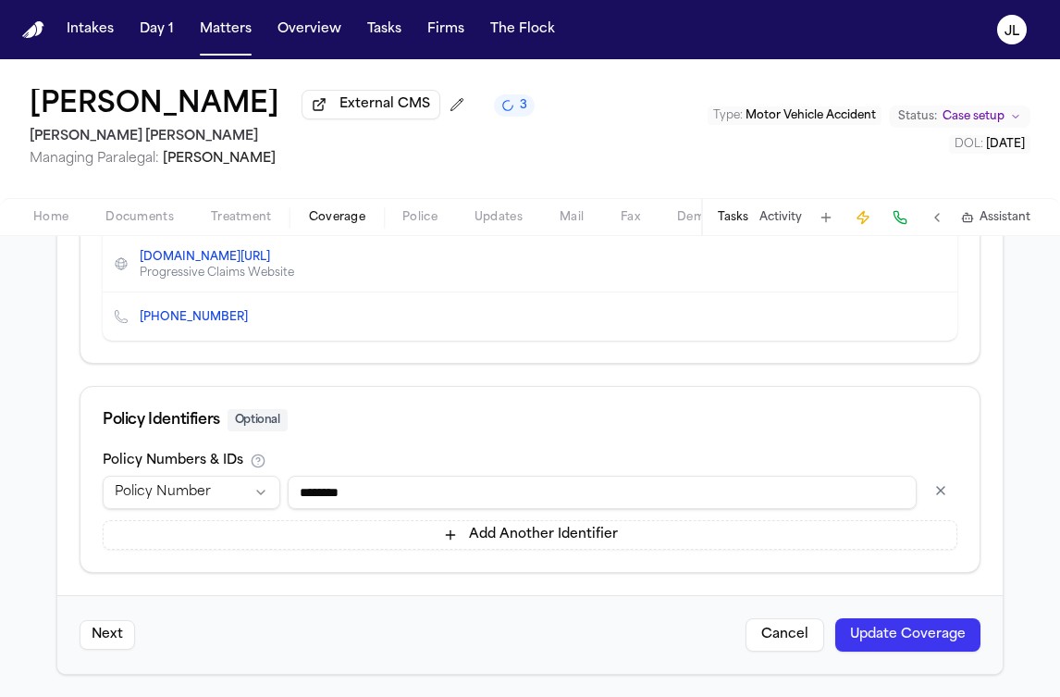
click at [924, 625] on button "Update Coverage" at bounding box center [907, 634] width 145 height 33
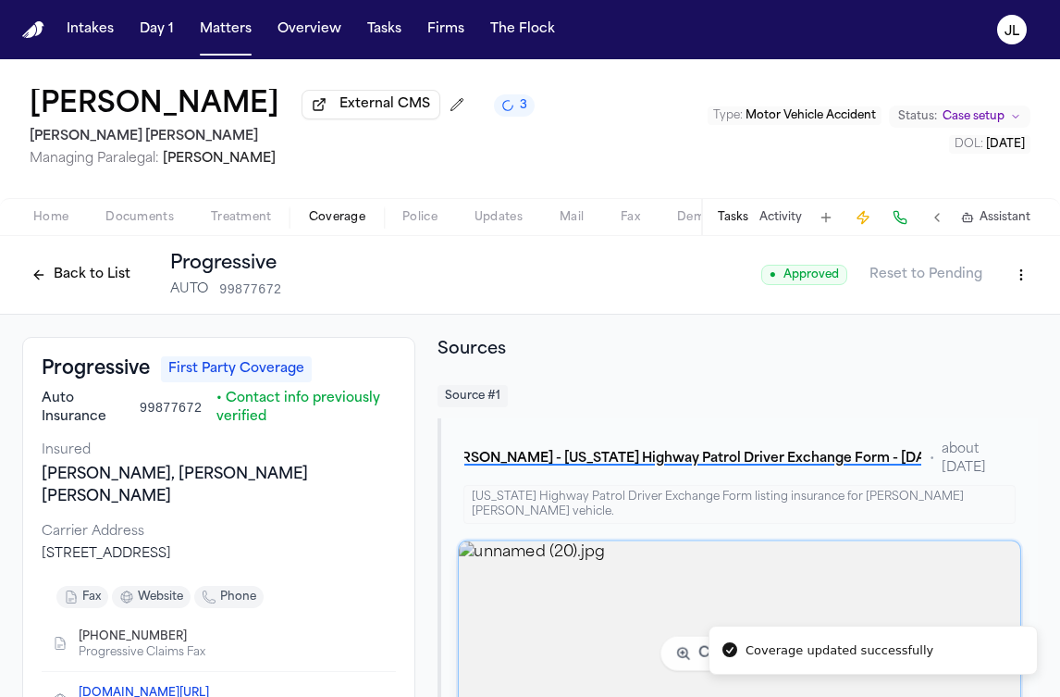
click at [573, 590] on img "View image unnamed (20).jpg" at bounding box center [740, 653] width 562 height 225
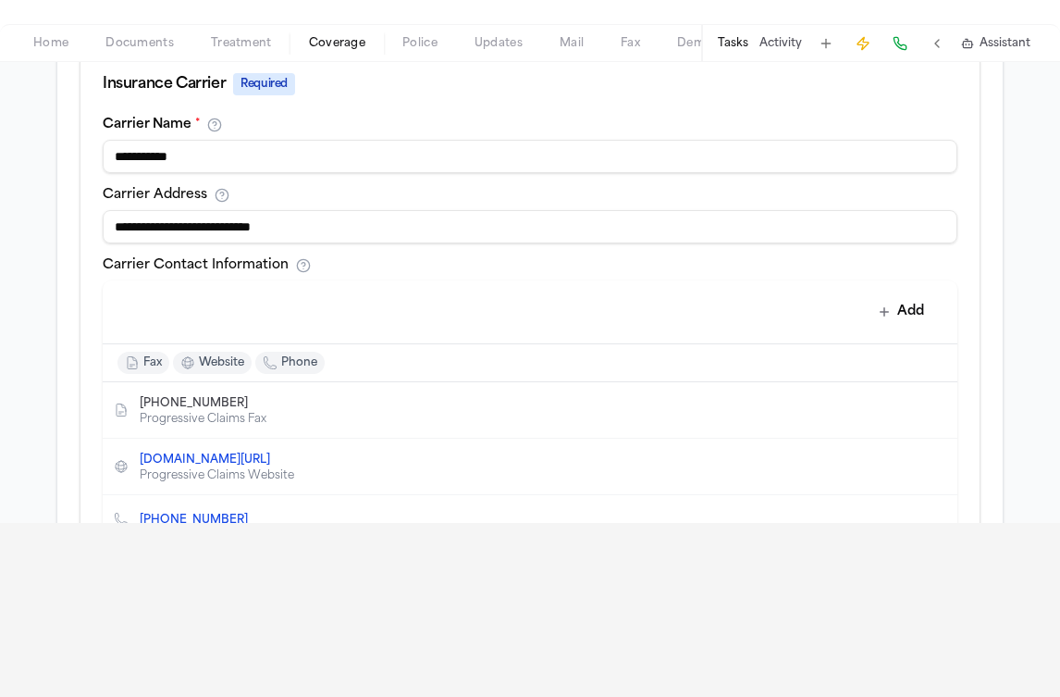
scroll to position [1065, 0]
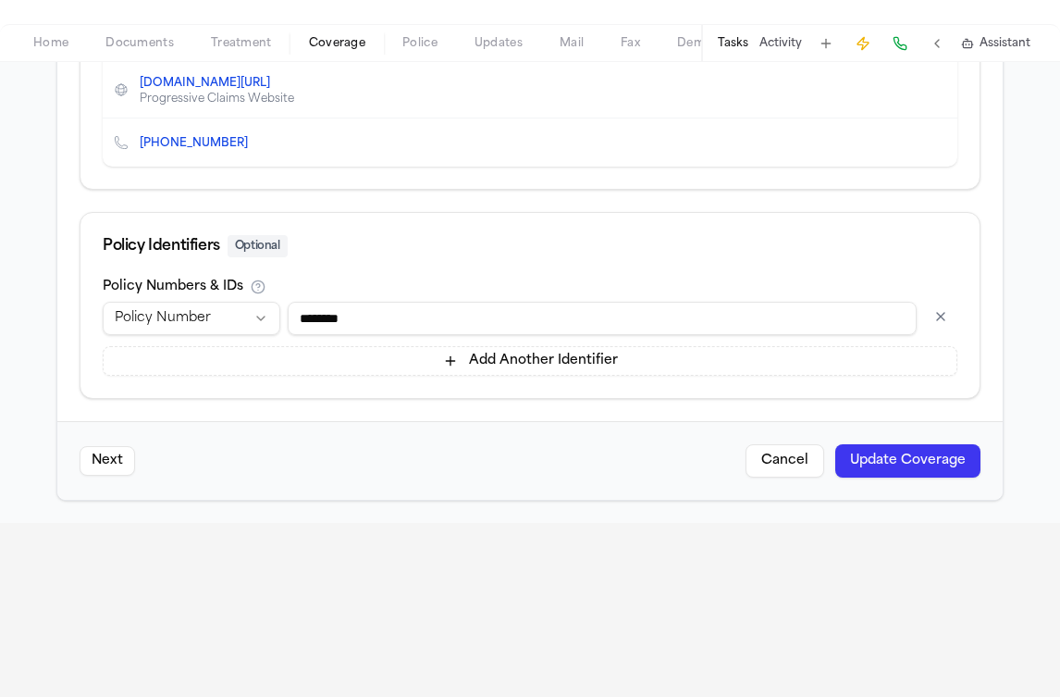
click at [899, 456] on button "Update Coverage" at bounding box center [907, 460] width 145 height 33
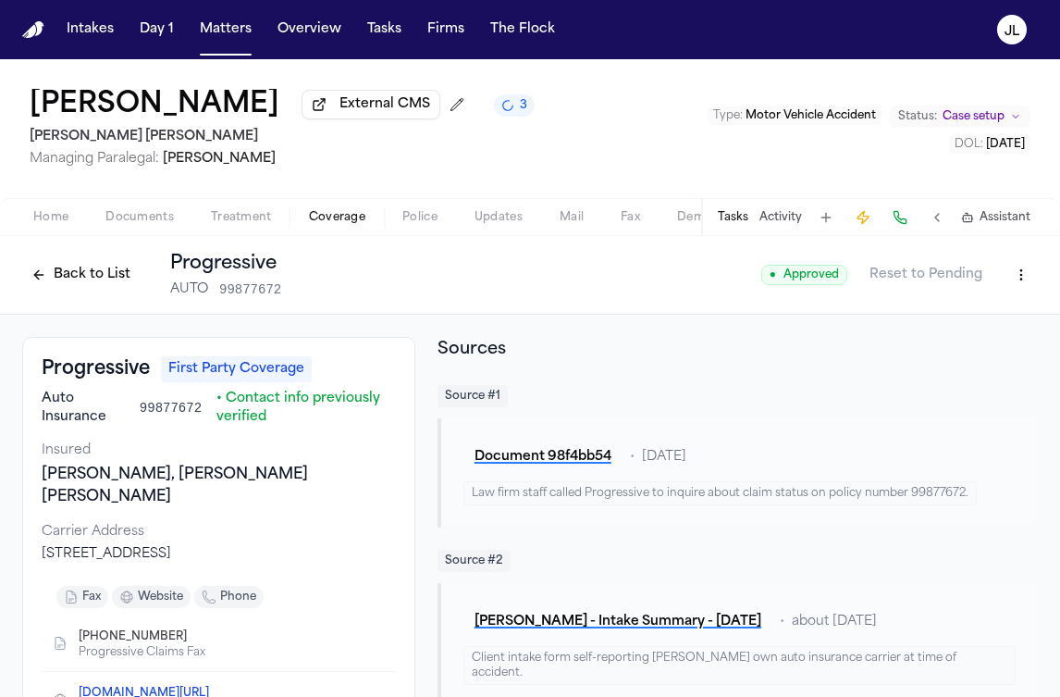
click at [1016, 266] on html "Intakes Day 1 Matters Overview Tasks Firms The Flock JL Lina Cardoso External C…" at bounding box center [530, 348] width 1060 height 697
click at [982, 314] on div "Edit Coverage" at bounding box center [957, 319] width 155 height 30
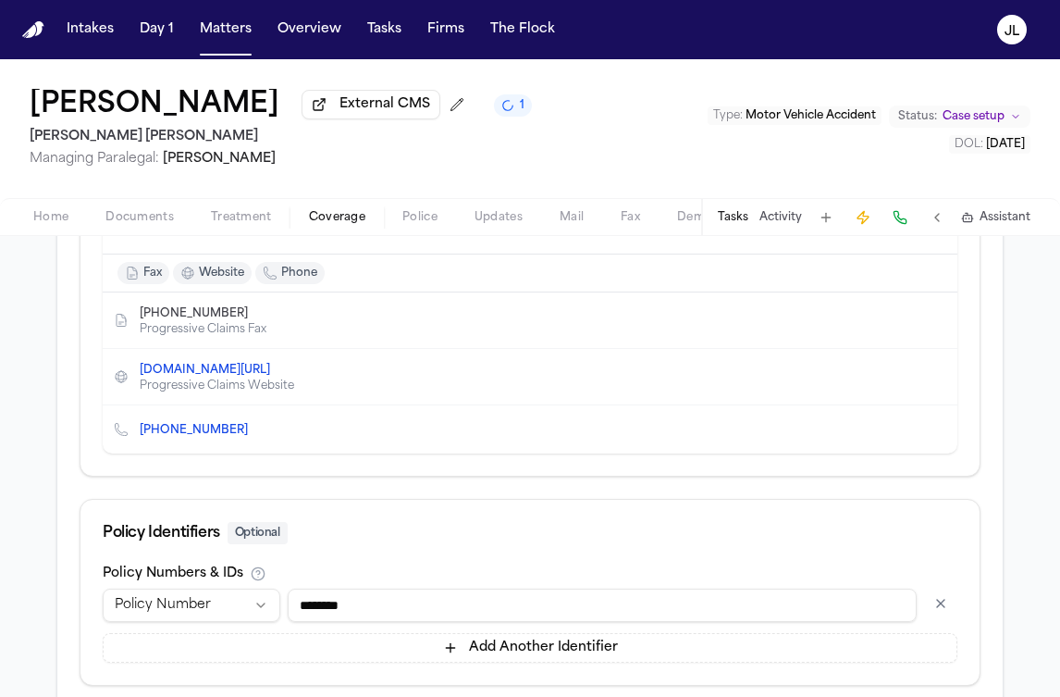
scroll to position [1065, 0]
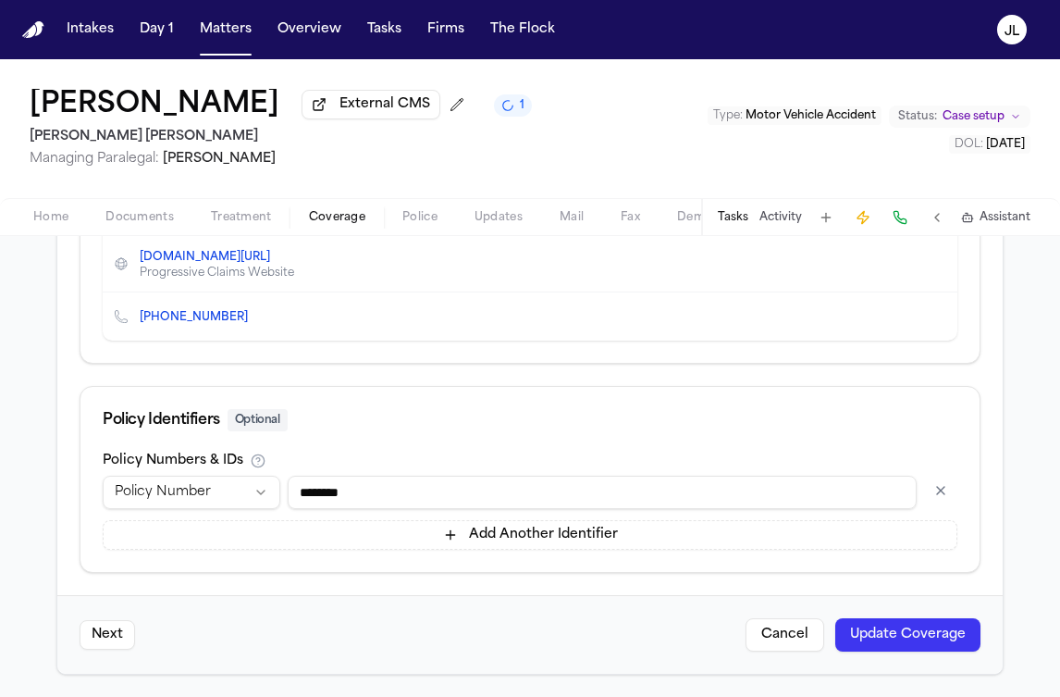
click at [341, 490] on input "********" at bounding box center [602, 491] width 629 height 33
type input "*********"
click at [891, 640] on button "Update Coverage" at bounding box center [907, 634] width 145 height 33
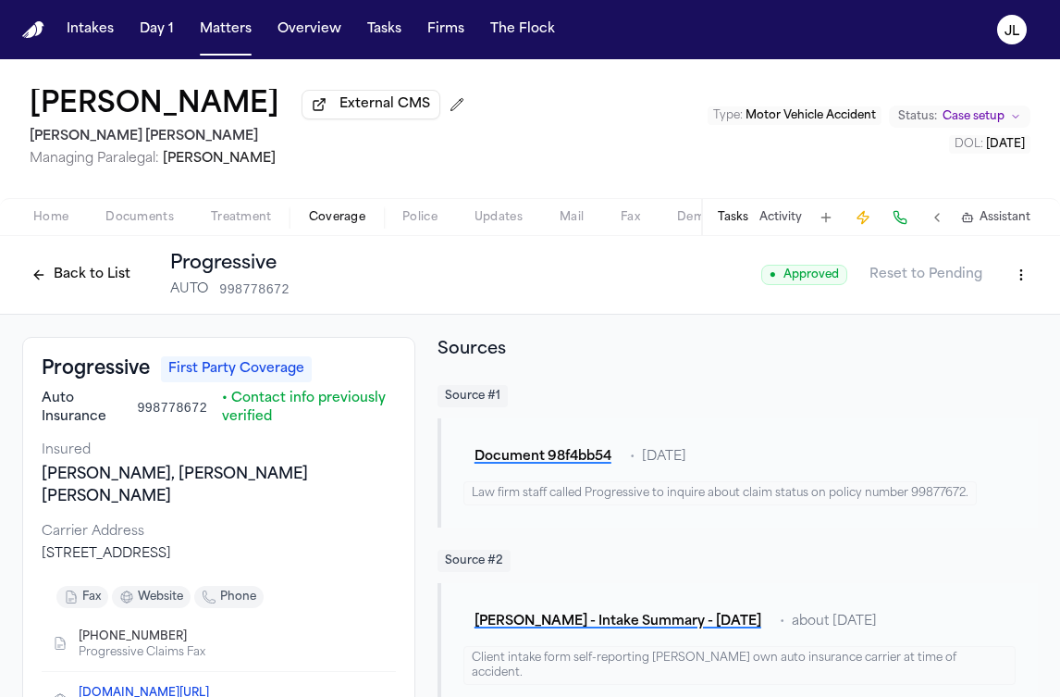
click at [93, 277] on button "Back to List" at bounding box center [80, 275] width 117 height 30
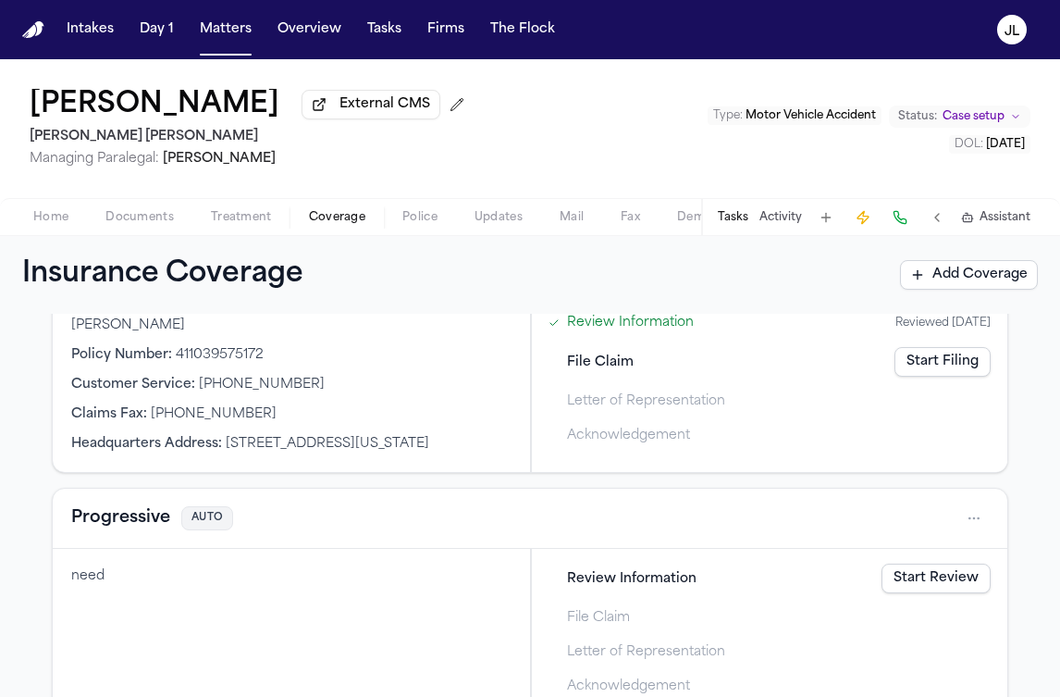
scroll to position [531, 0]
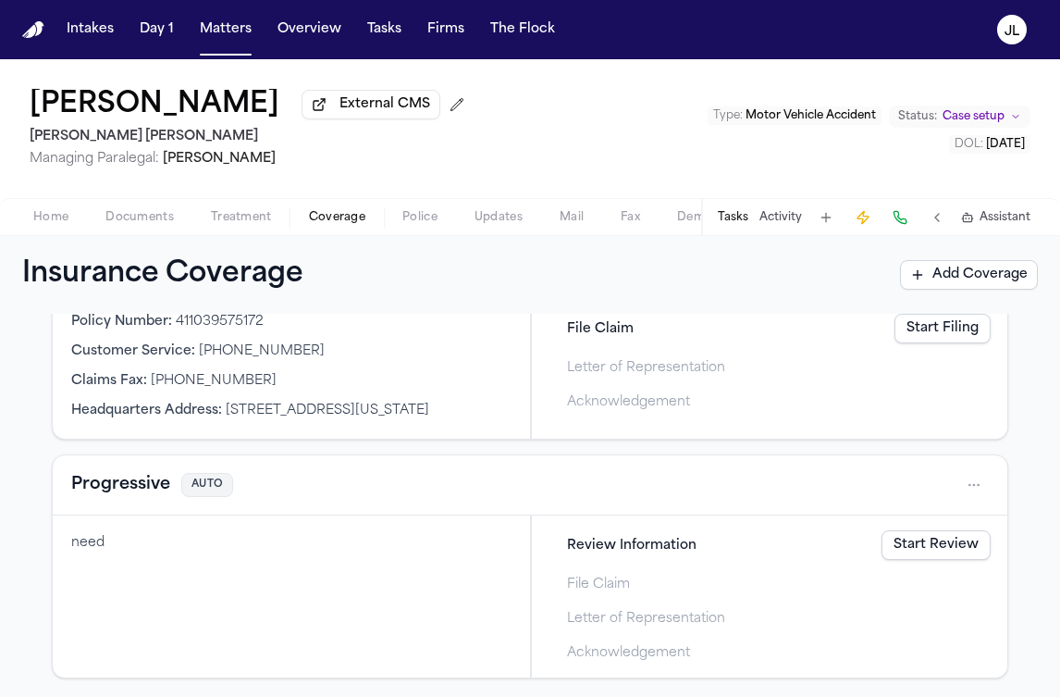
click at [126, 498] on button "Progressive" at bounding box center [120, 485] width 99 height 26
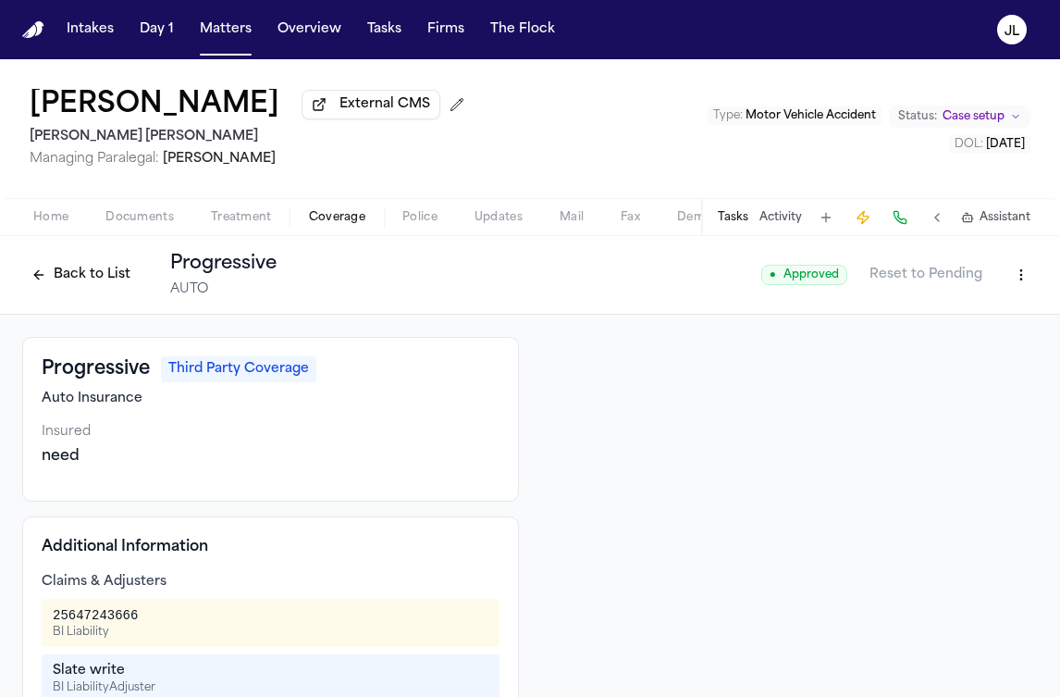
click at [93, 276] on button "Back to List" at bounding box center [80, 275] width 117 height 30
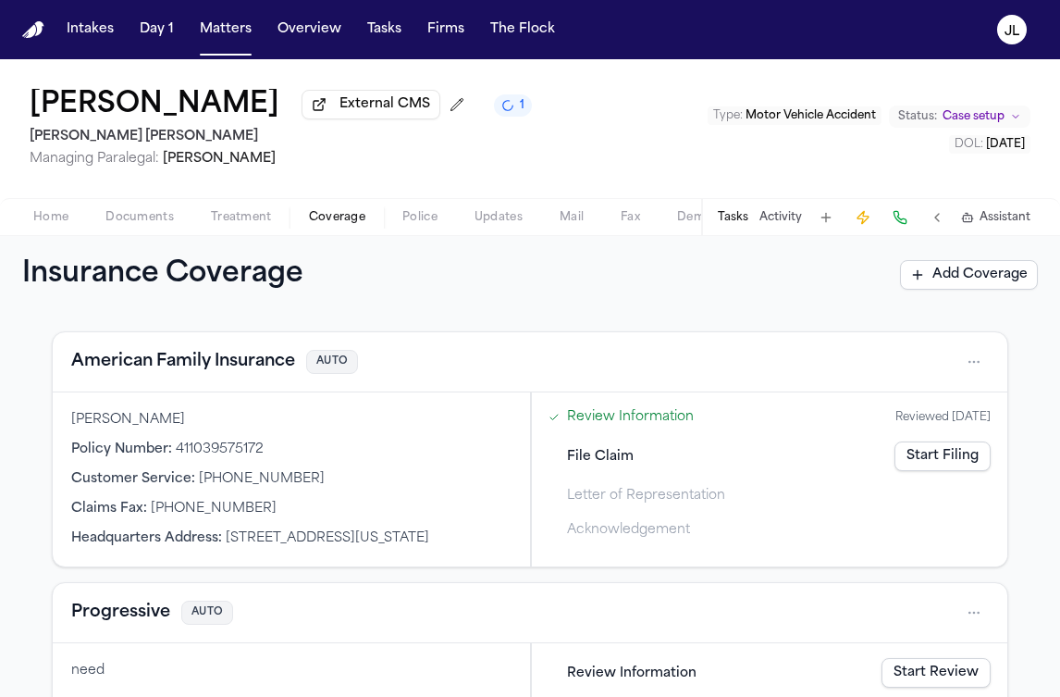
scroll to position [401, 0]
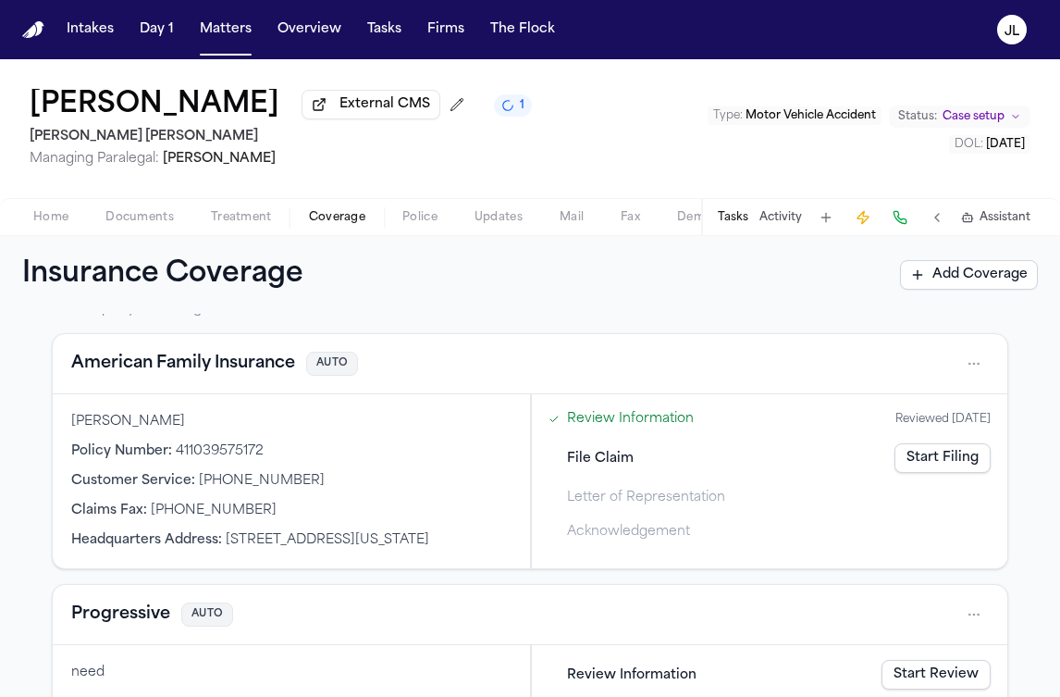
click at [189, 371] on button "American Family Insurance" at bounding box center [183, 364] width 224 height 26
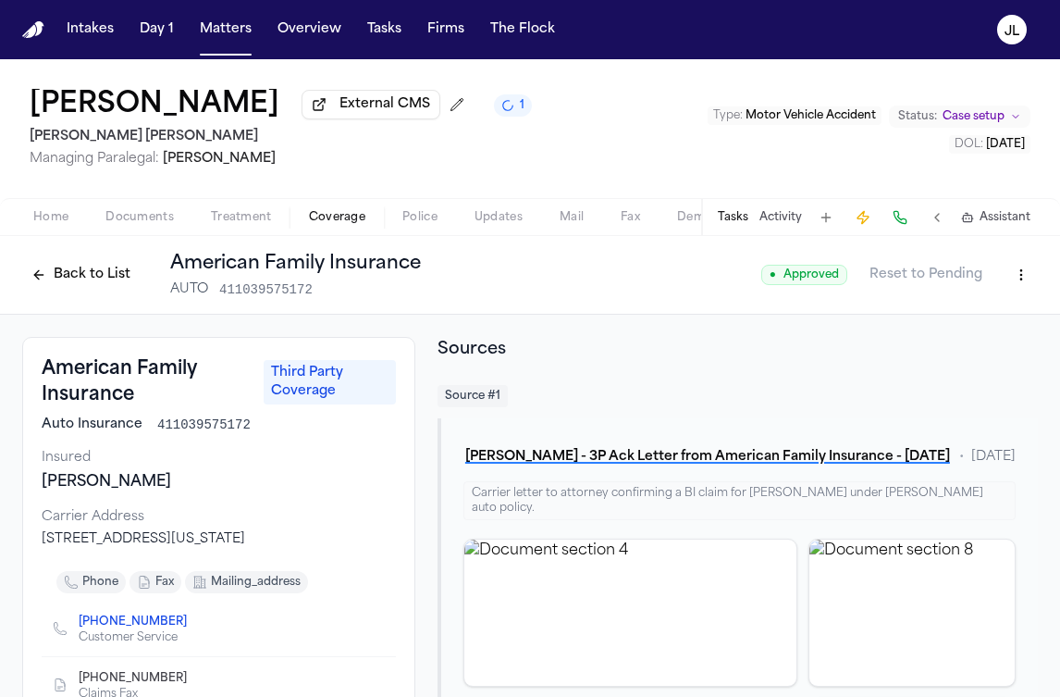
click at [91, 278] on button "Back to List" at bounding box center [80, 275] width 117 height 30
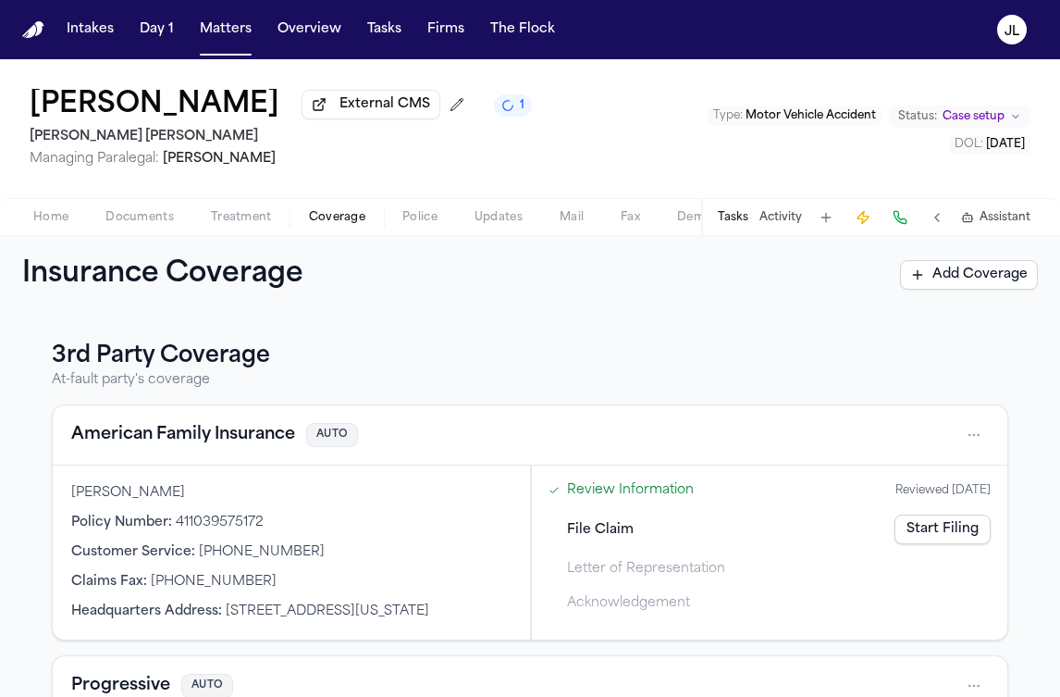
scroll to position [557, 0]
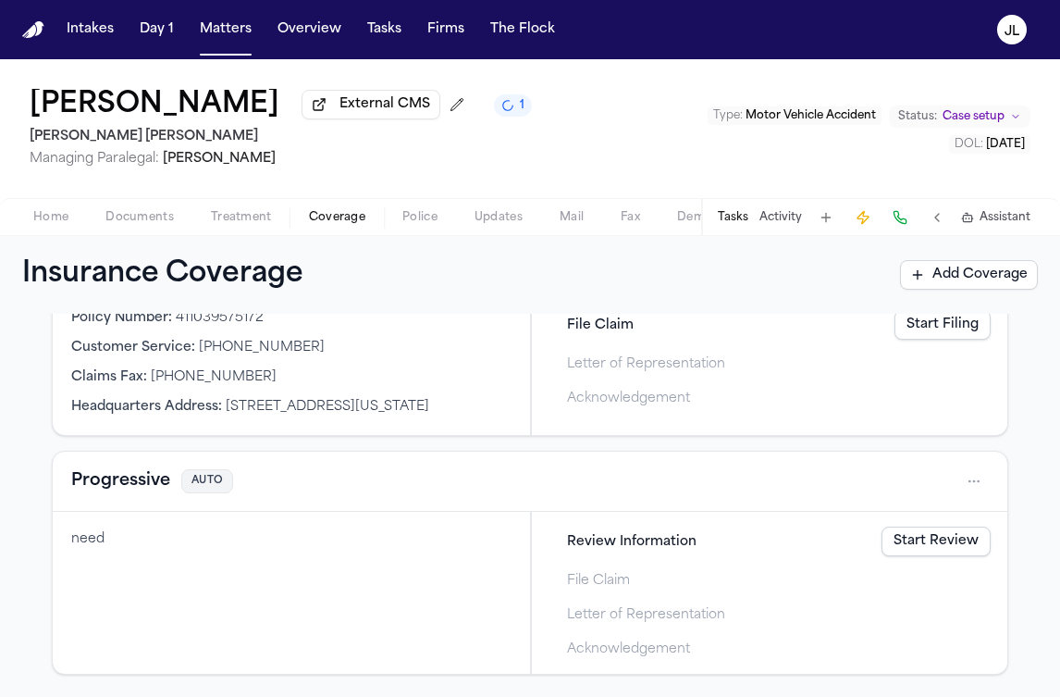
click at [93, 484] on button "Progressive" at bounding box center [120, 481] width 99 height 26
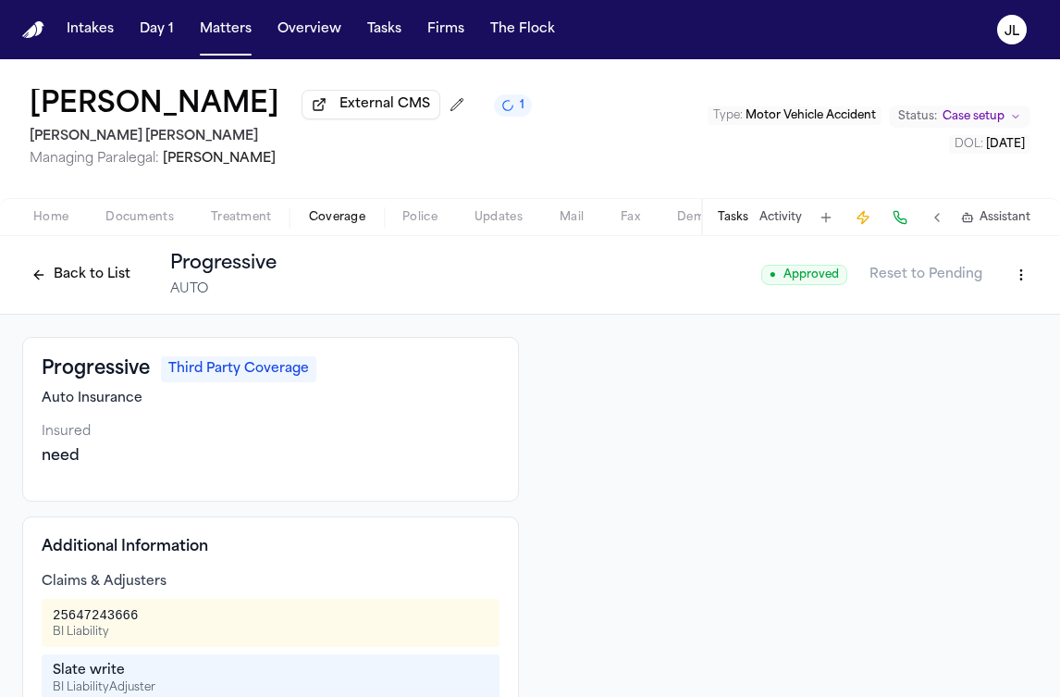
click at [85, 289] on button "Back to List" at bounding box center [80, 275] width 117 height 30
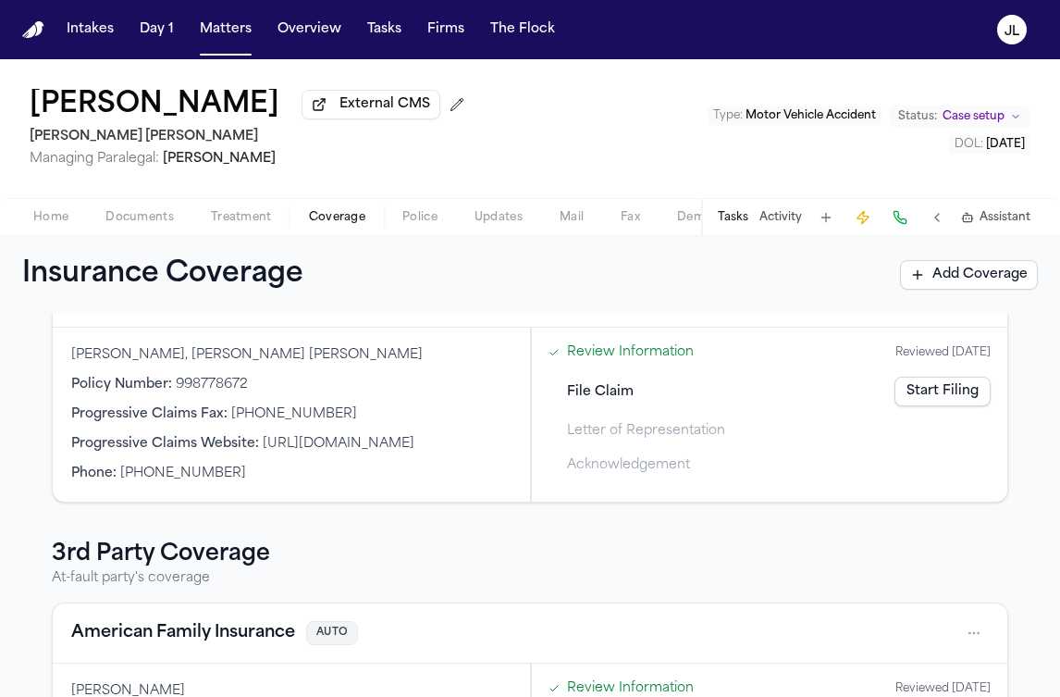
scroll to position [131, 0]
click at [150, 217] on span "Documents" at bounding box center [139, 217] width 68 height 15
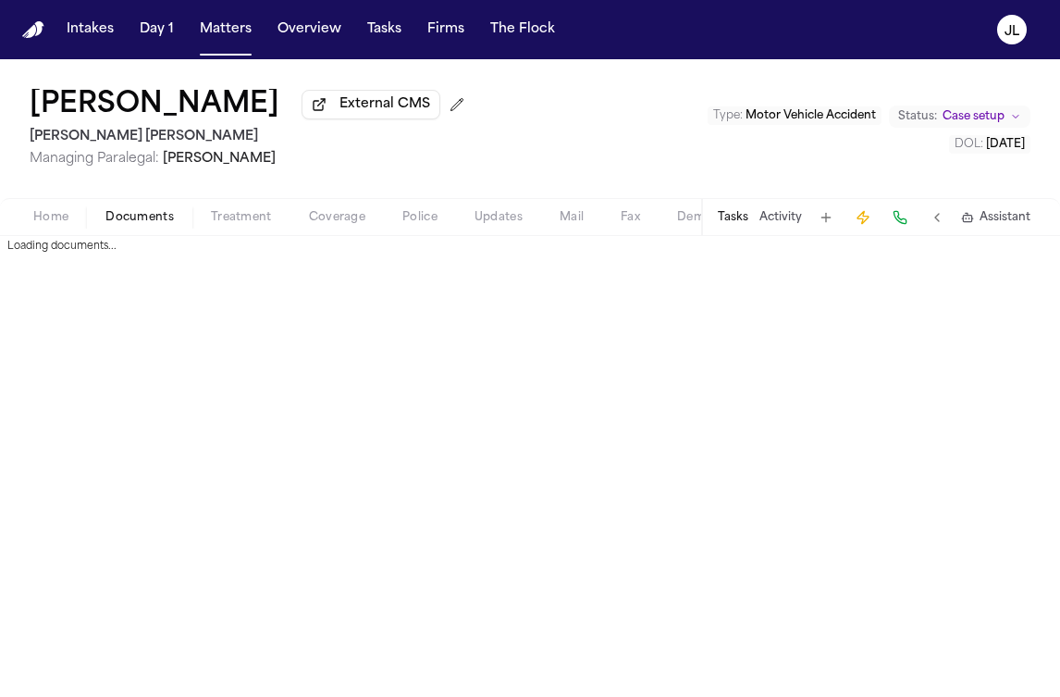
click at [150, 217] on span "Documents" at bounding box center [139, 217] width 68 height 15
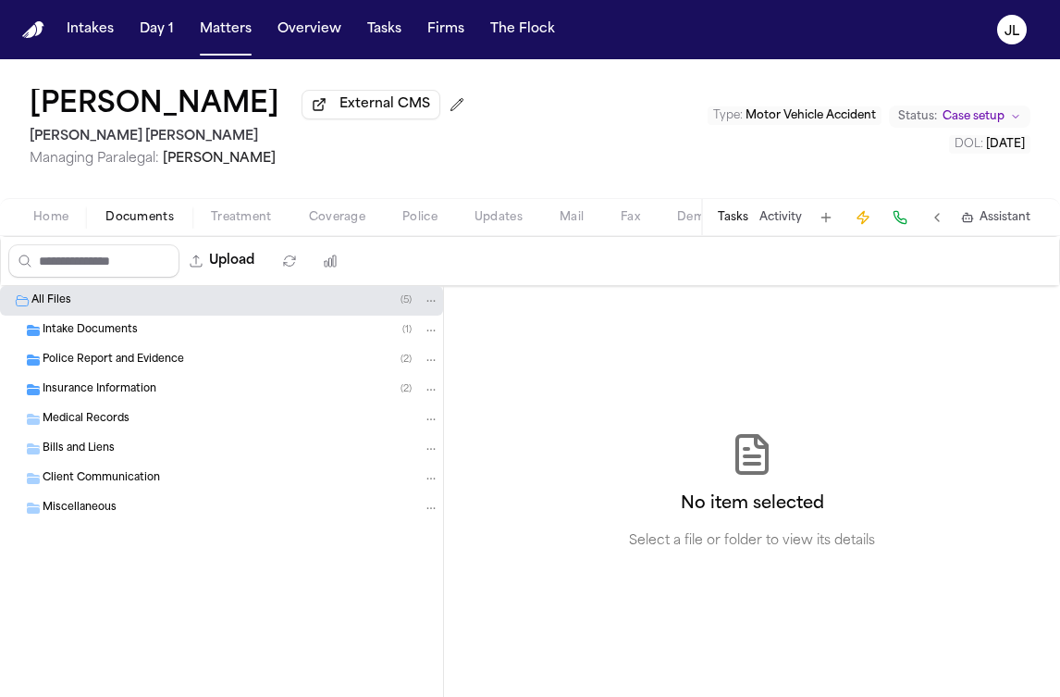
click at [117, 393] on span "Insurance Information" at bounding box center [100, 390] width 114 height 16
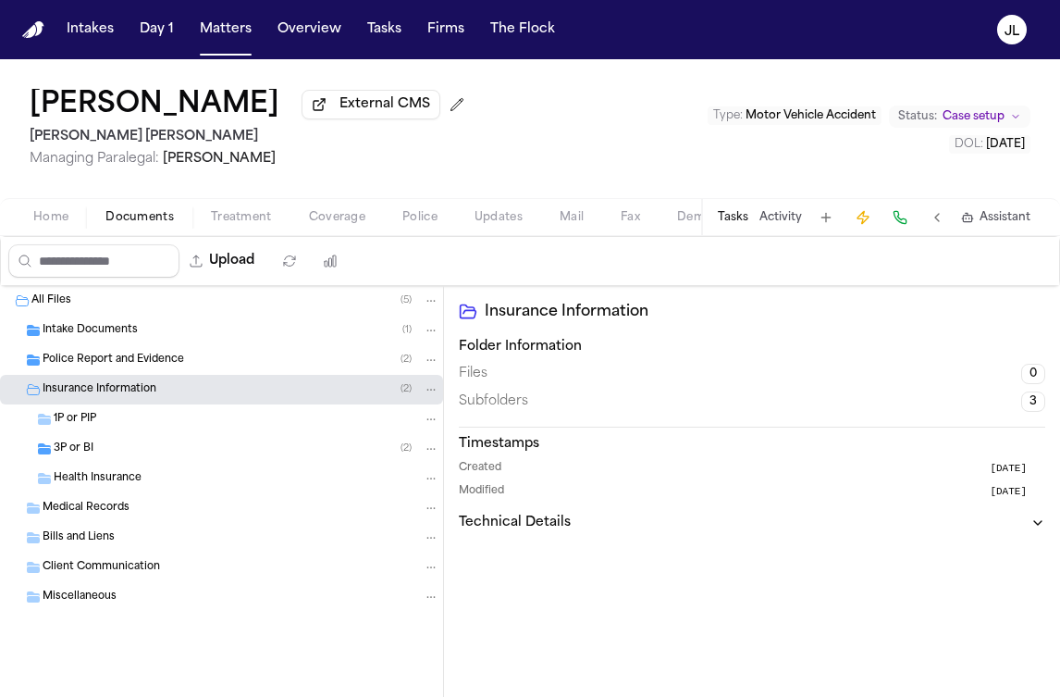
click at [248, 447] on div "3P or BI ( 2 )" at bounding box center [247, 448] width 386 height 17
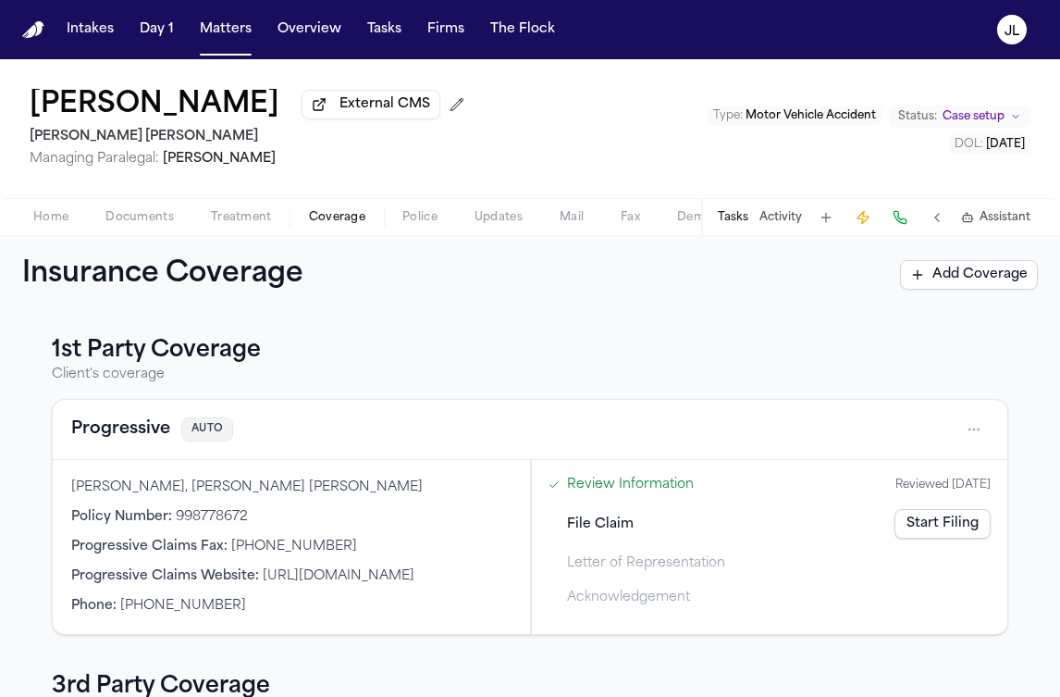
click at [340, 225] on span "Coverage" at bounding box center [337, 217] width 56 height 15
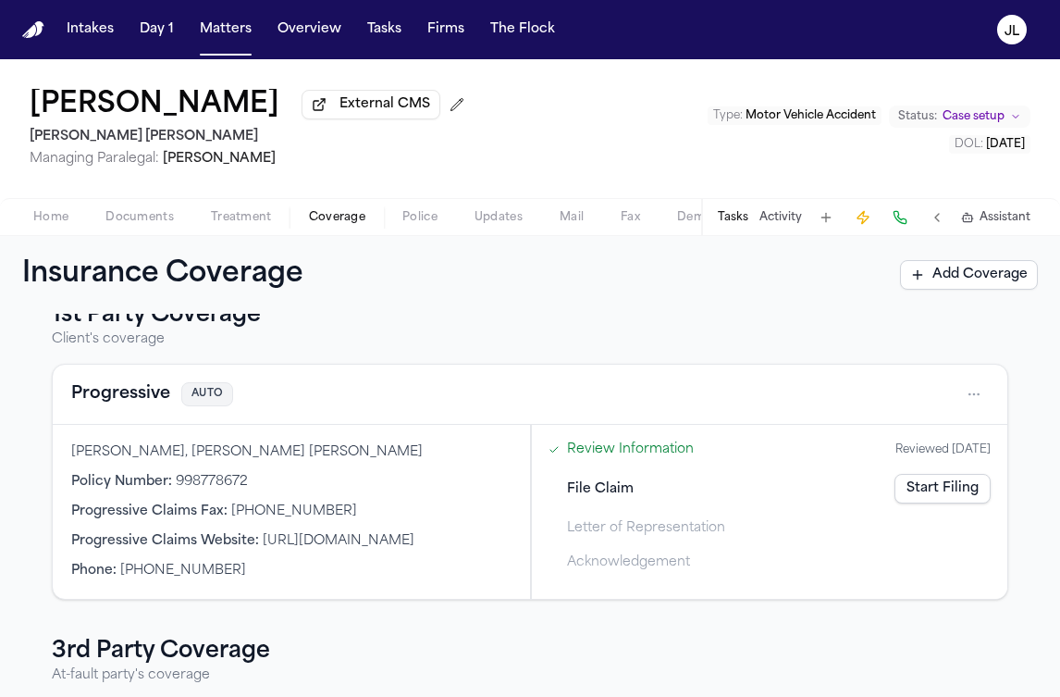
scroll to position [31, 0]
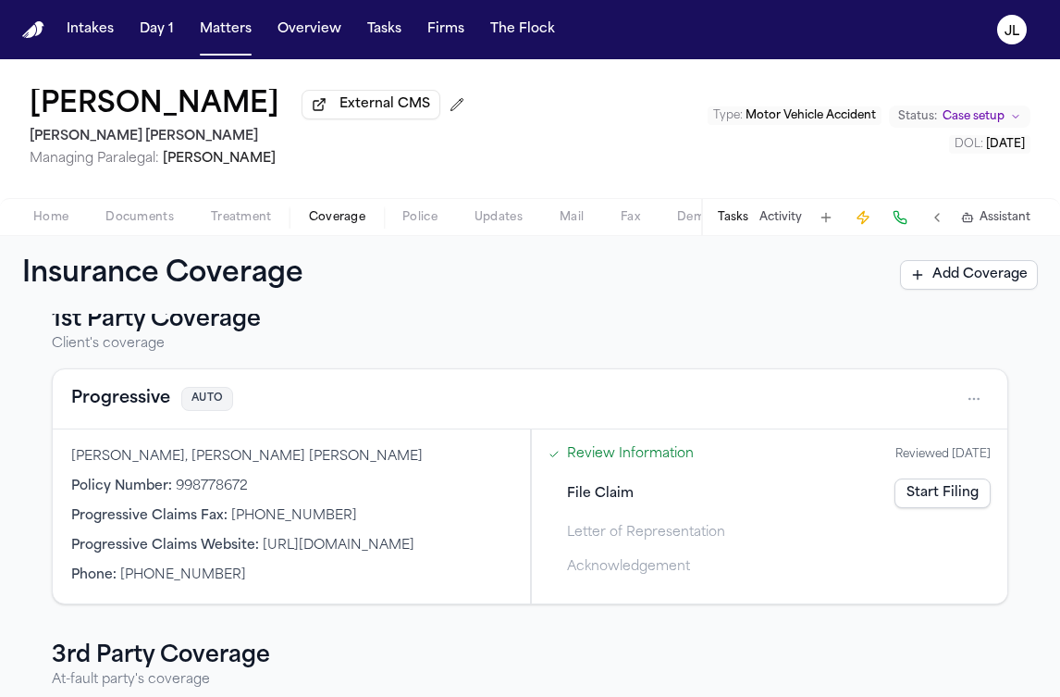
click at [130, 401] on button "Progressive" at bounding box center [120, 399] width 99 height 26
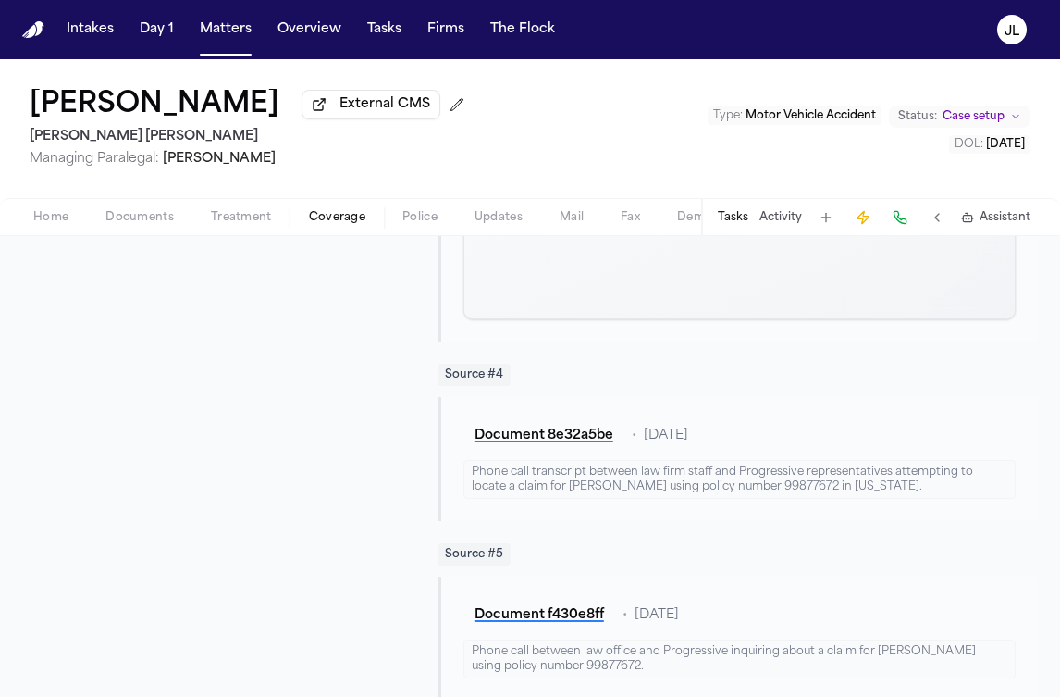
scroll to position [878, 0]
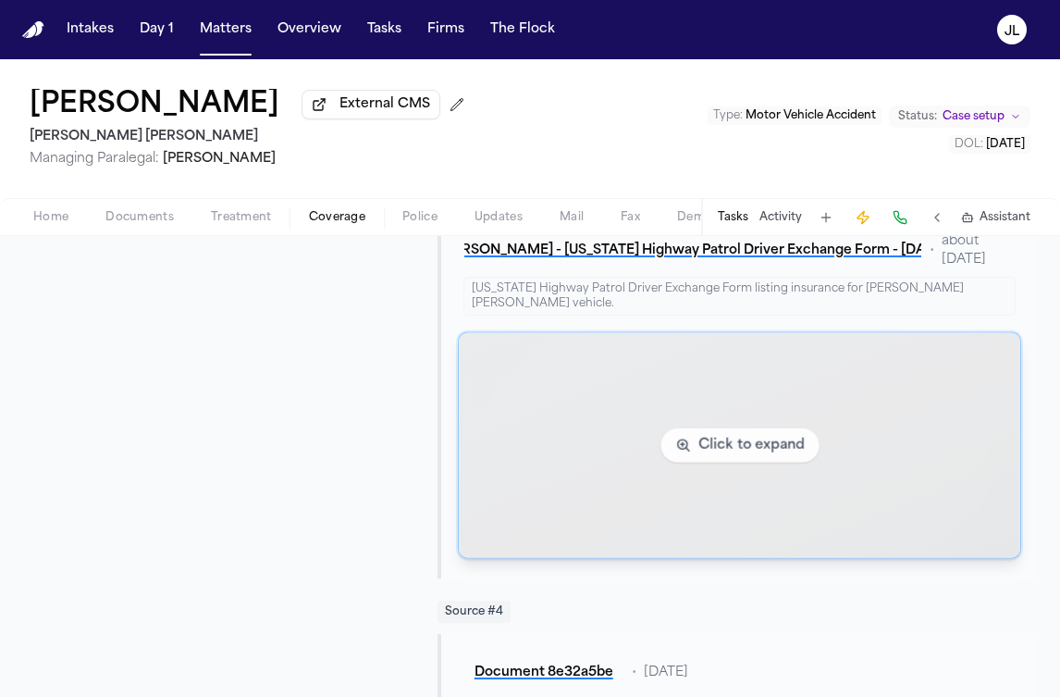
click at [626, 441] on img "View image unnamed (20).jpg" at bounding box center [739, 444] width 618 height 247
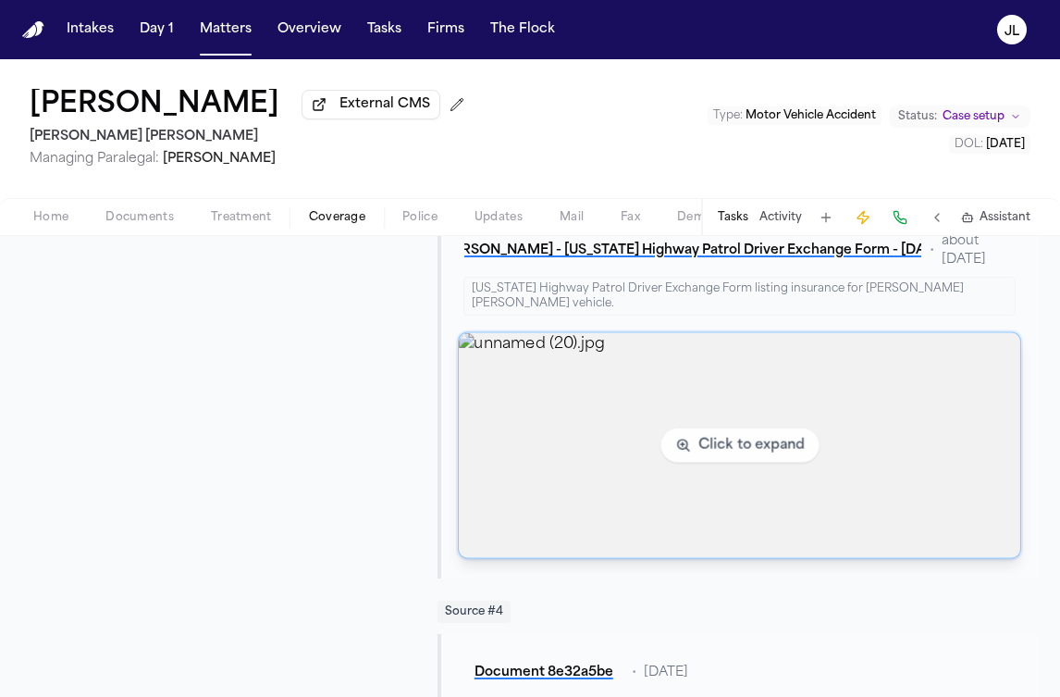
click at [626, 441] on img "View image unnamed (20).jpg" at bounding box center [740, 445] width 562 height 225
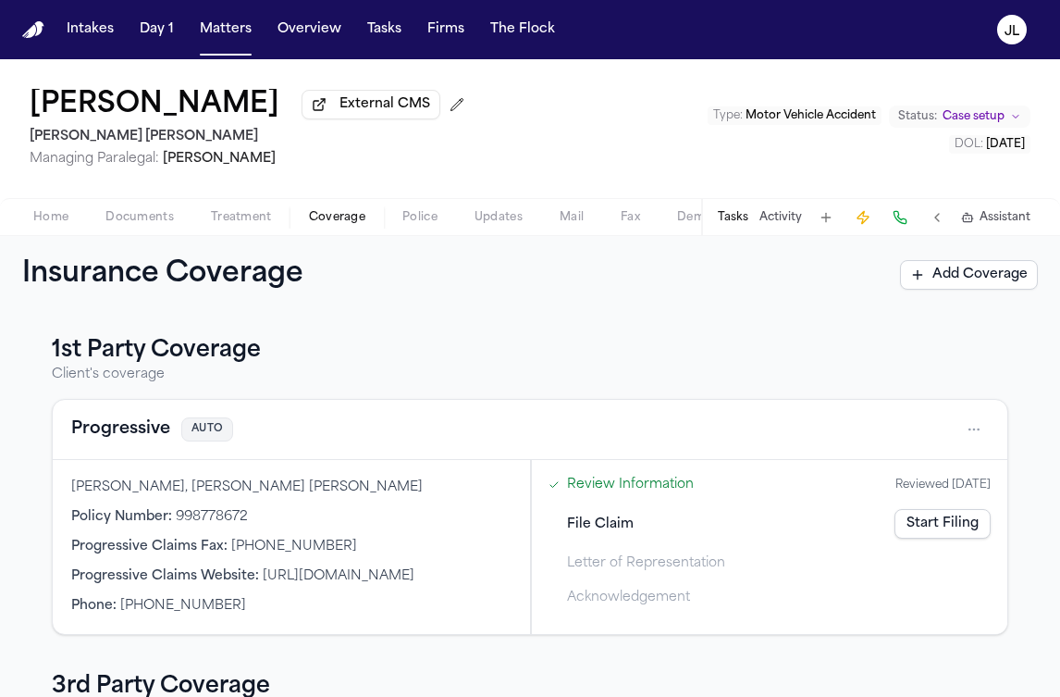
click at [906, 516] on link "Start Filing" at bounding box center [943, 524] width 96 height 30
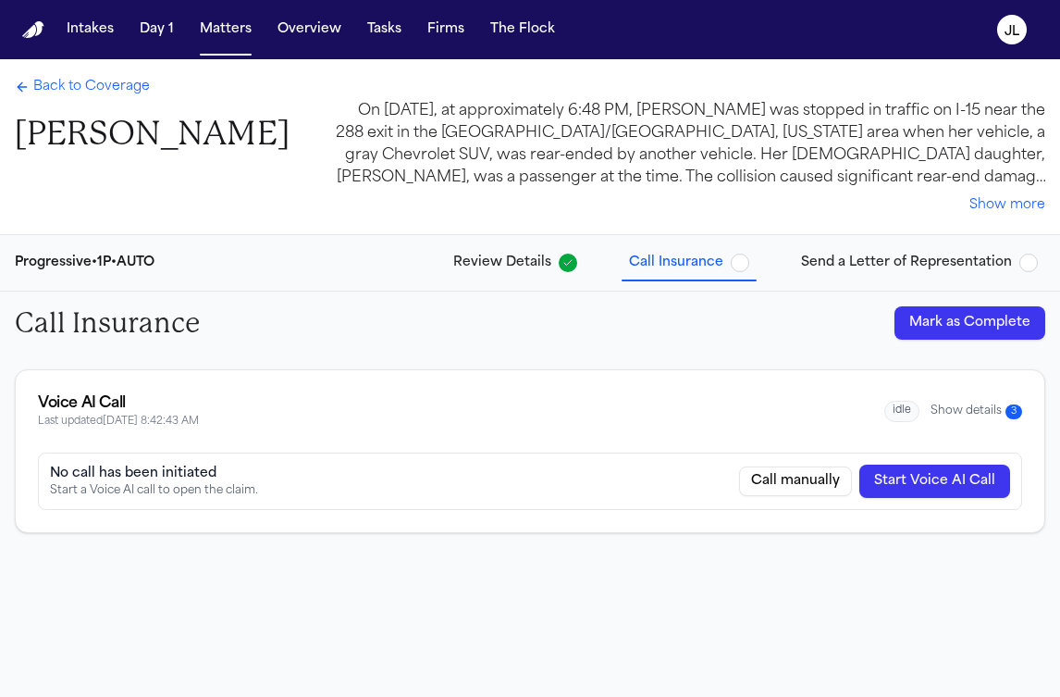
click at [905, 487] on button "Start Voice AI Call" at bounding box center [934, 480] width 151 height 33
click at [71, 102] on div "Back to Coverage Lina Cardoso" at bounding box center [152, 116] width 275 height 77
click at [73, 99] on div "Back to Coverage Lina Cardoso" at bounding box center [152, 116] width 275 height 77
click at [77, 90] on span "Back to Coverage" at bounding box center [91, 87] width 117 height 19
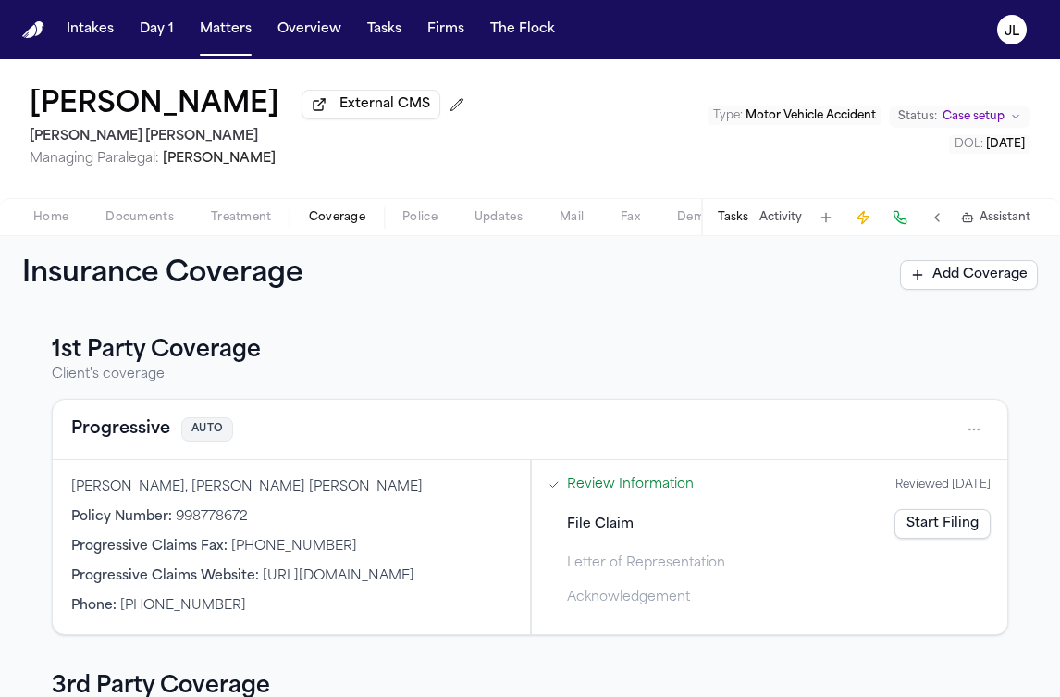
click at [929, 532] on link "Start Filing" at bounding box center [943, 524] width 96 height 30
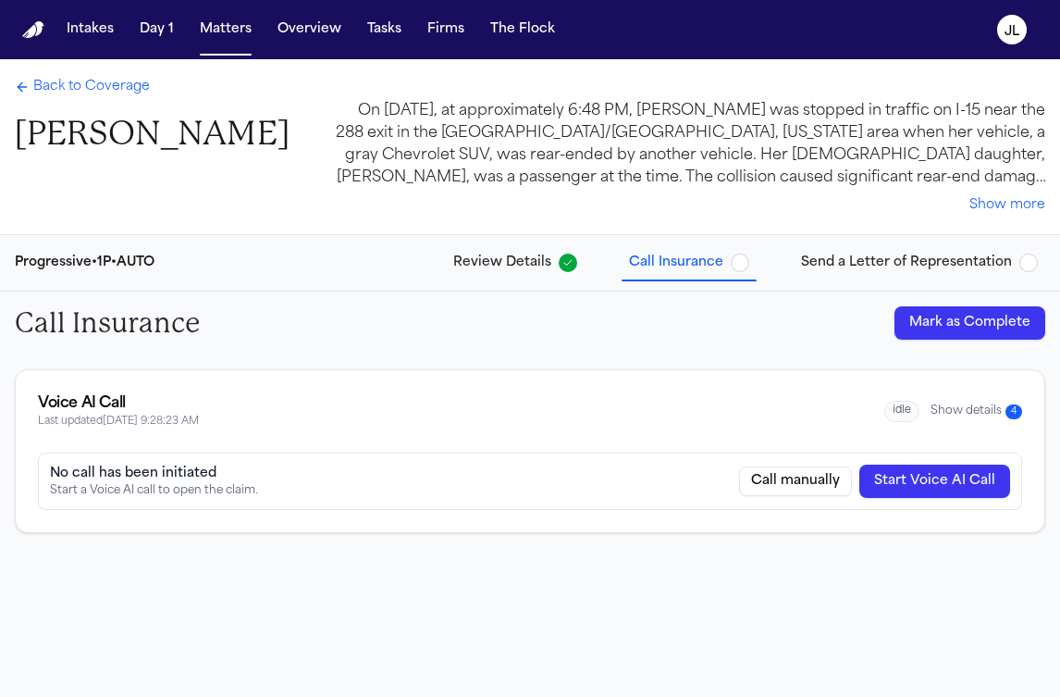
click at [1005, 416] on button "Show details 4" at bounding box center [977, 411] width 92 height 16
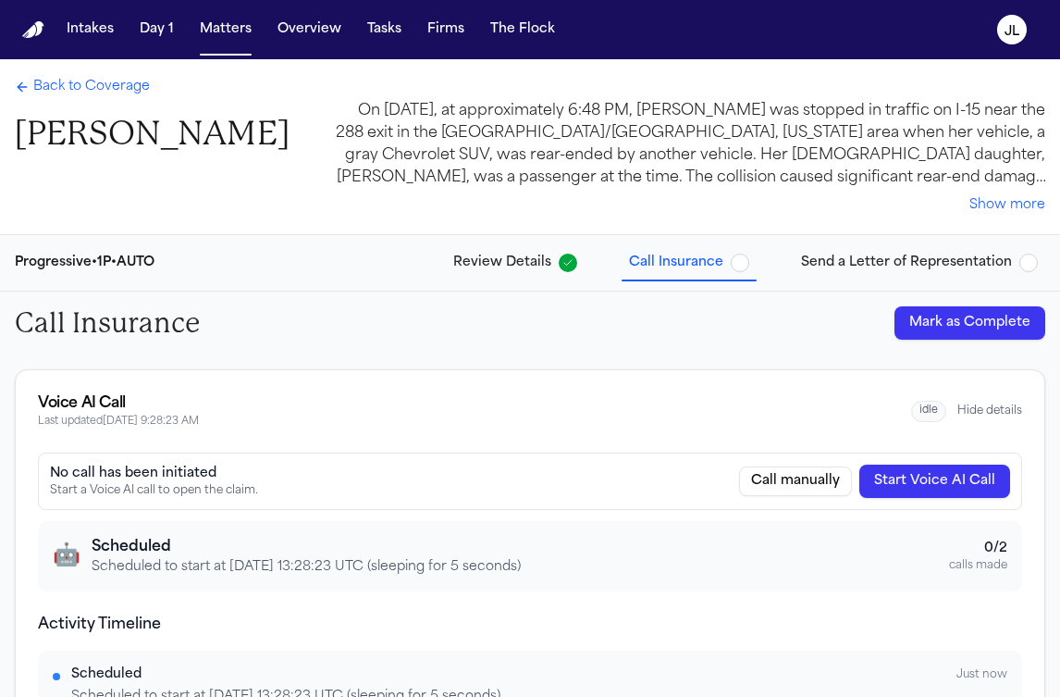
click at [117, 99] on div "Back to Coverage Lina Cardoso" at bounding box center [152, 116] width 275 height 77
click at [116, 88] on span "Back to Coverage" at bounding box center [91, 87] width 117 height 19
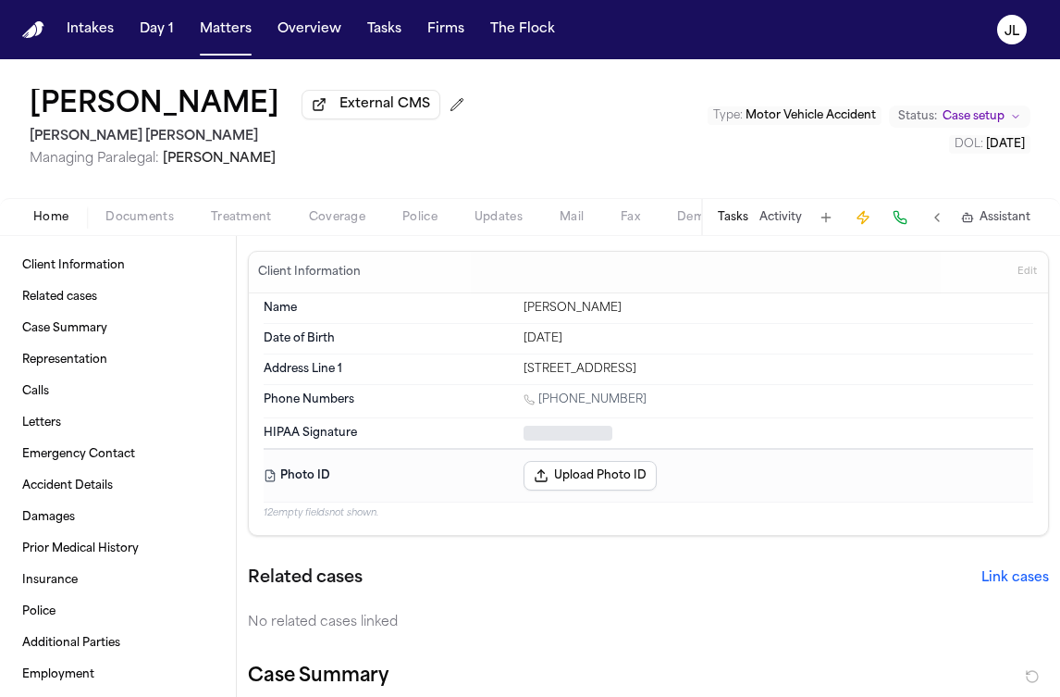
click at [64, 211] on button "Home" at bounding box center [51, 217] width 72 height 22
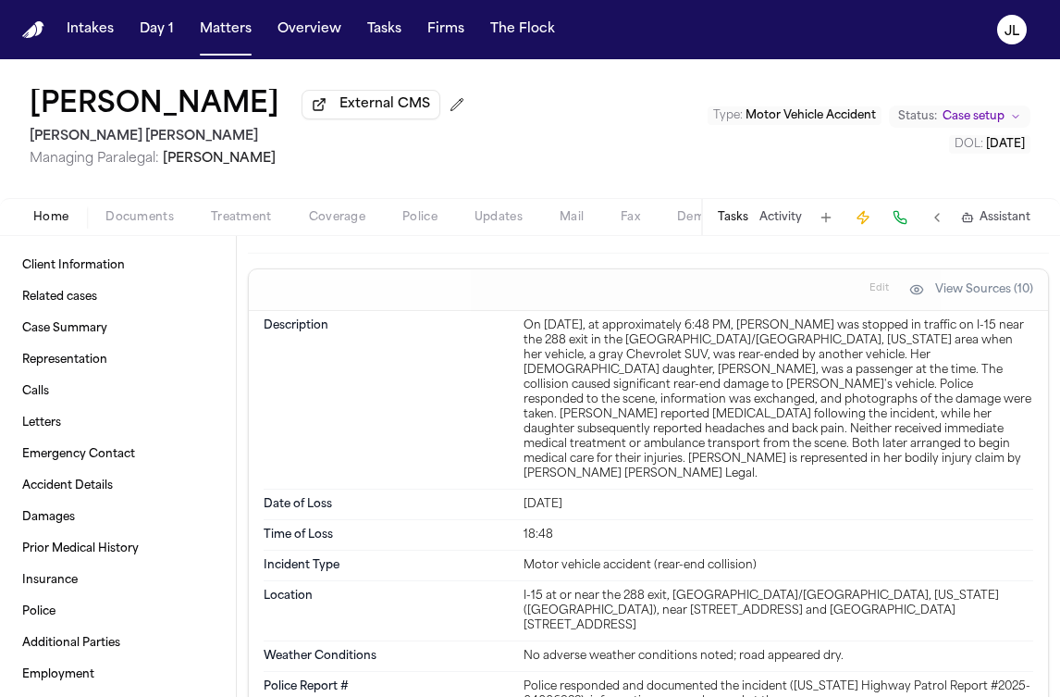
scroll to position [2264, 0]
click at [342, 221] on span "Coverage" at bounding box center [337, 217] width 56 height 15
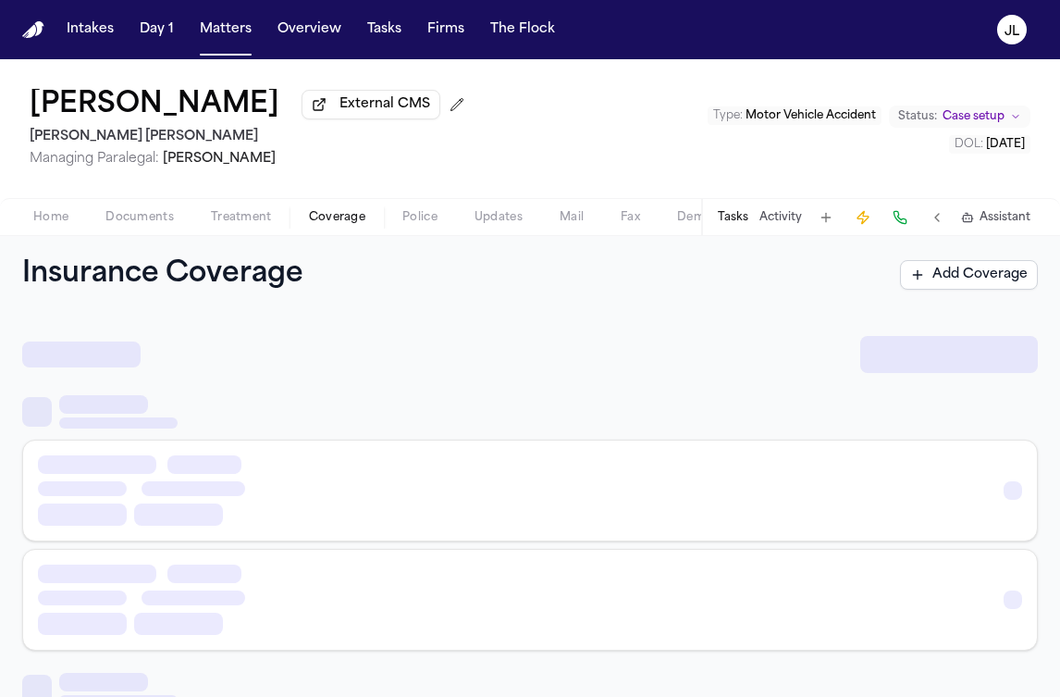
click at [342, 221] on span "Coverage" at bounding box center [337, 217] width 56 height 15
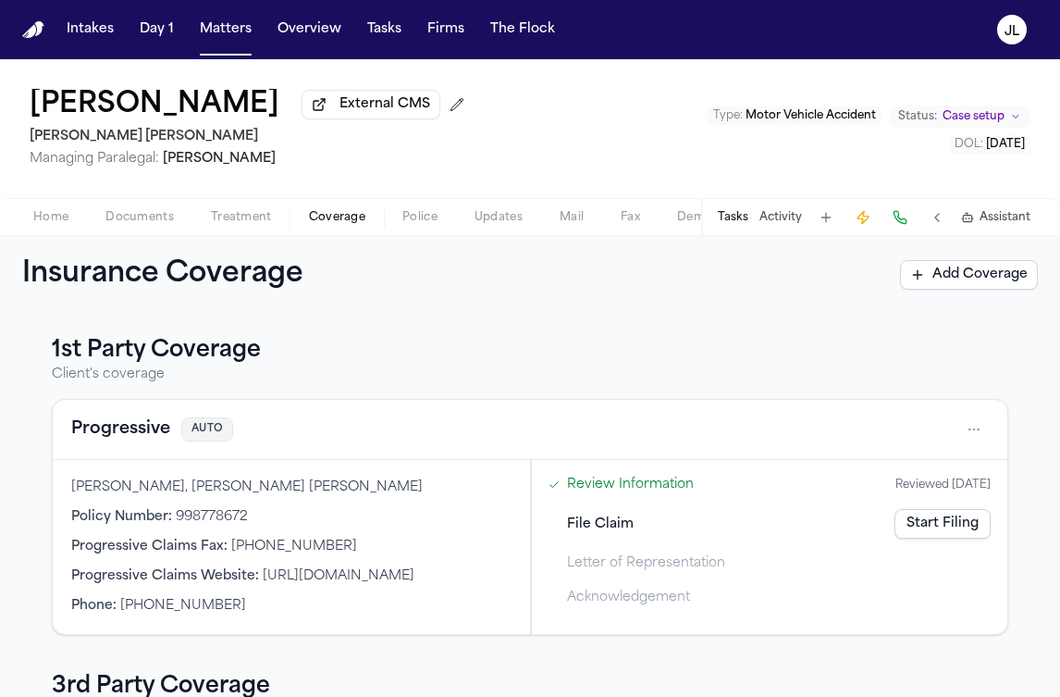
click at [134, 430] on button "Progressive" at bounding box center [120, 429] width 99 height 26
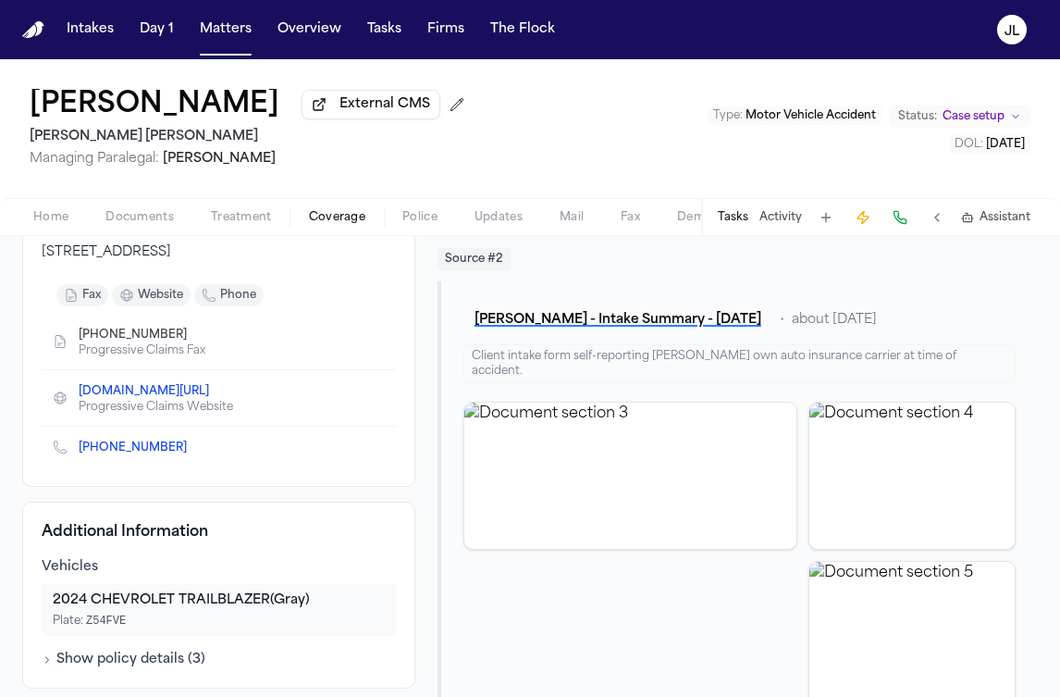
scroll to position [303, 0]
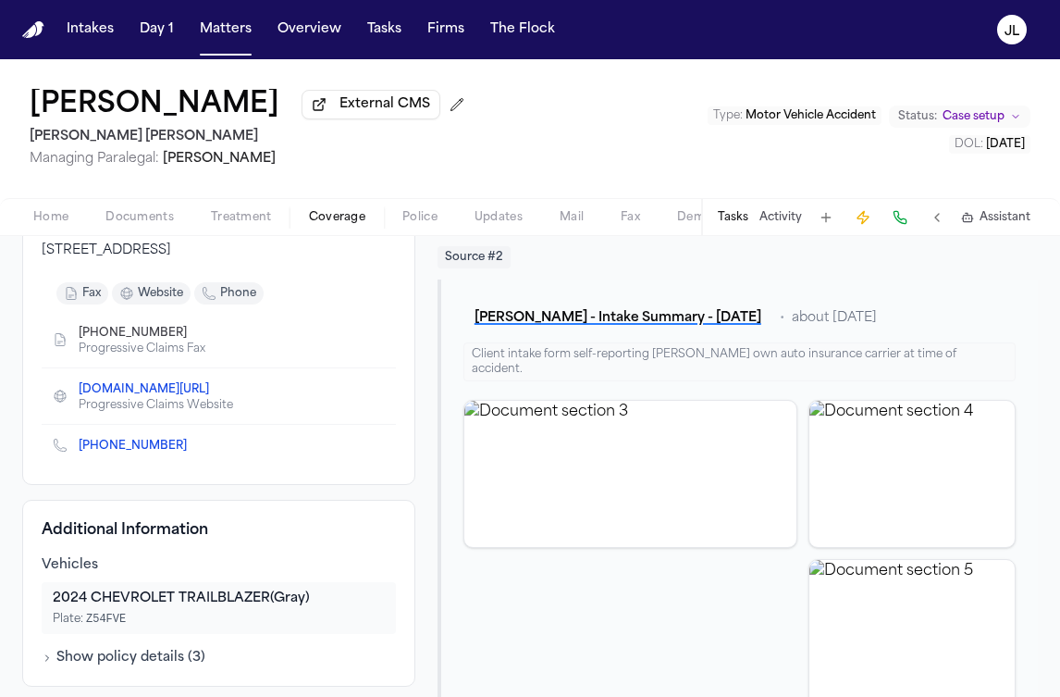
click at [38, 224] on span "Home" at bounding box center [50, 217] width 35 height 15
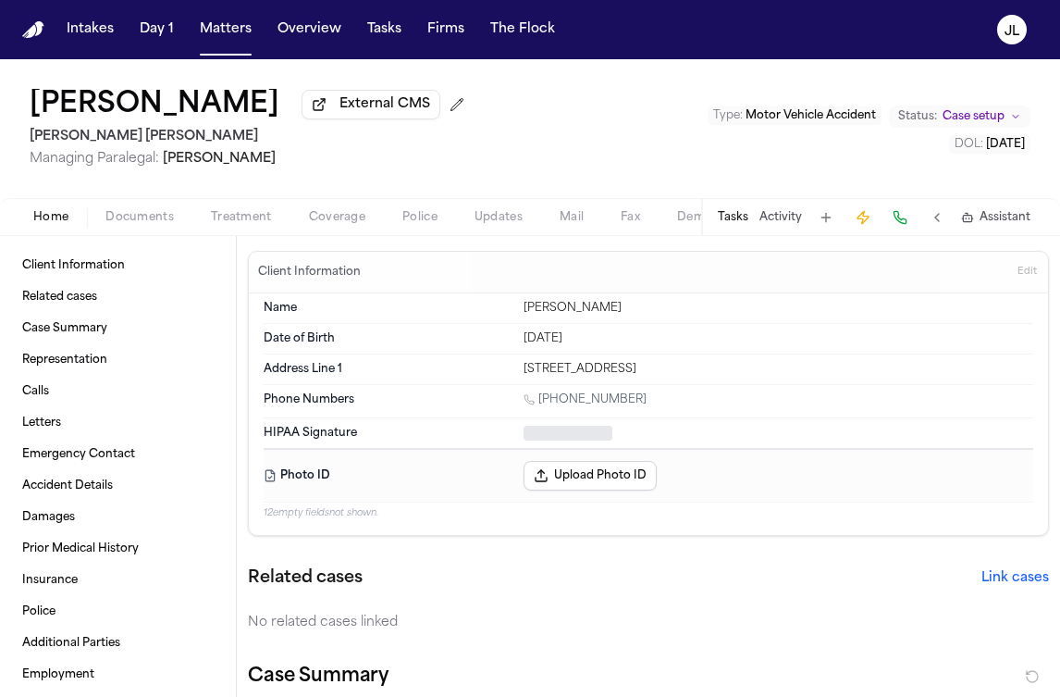
click at [38, 224] on span "Home" at bounding box center [50, 217] width 35 height 15
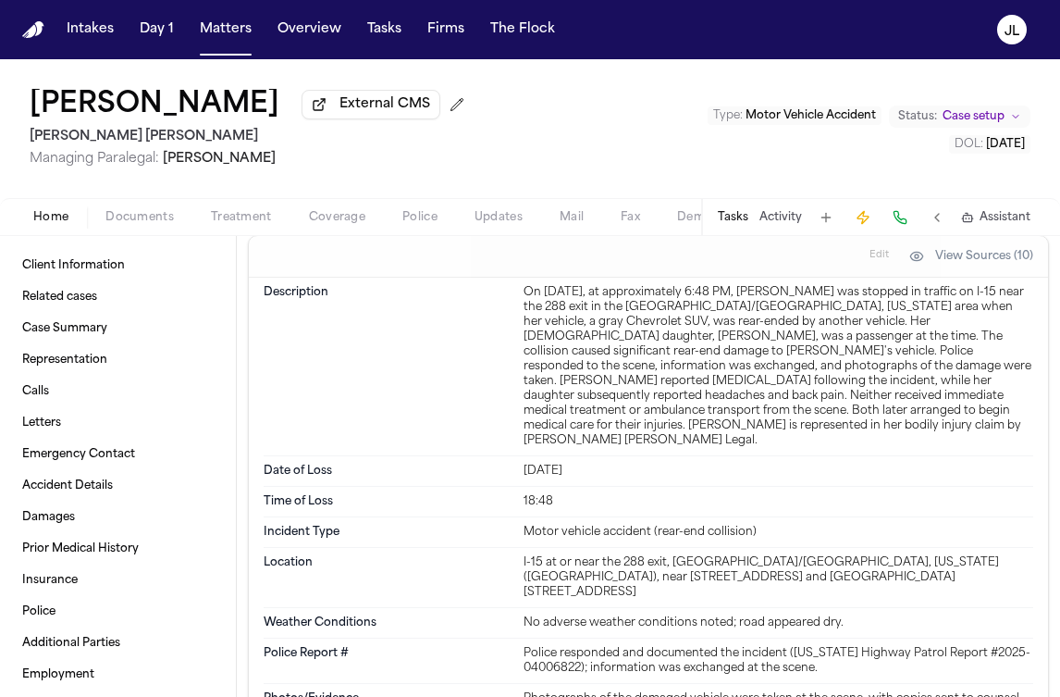
scroll to position [2299, 0]
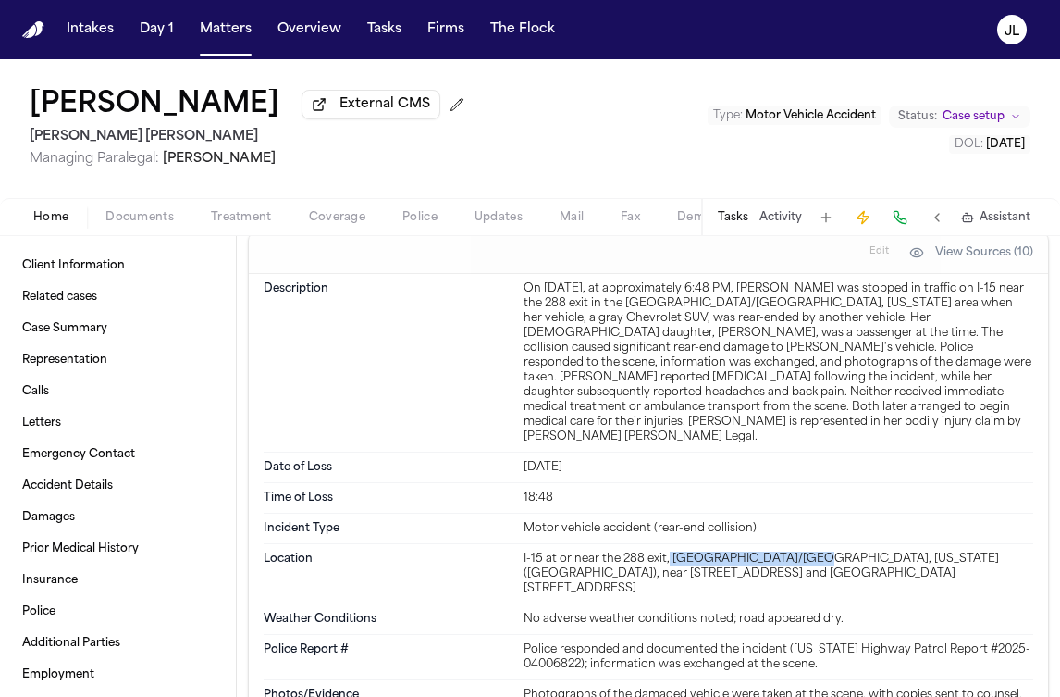
drag, startPoint x: 796, startPoint y: 548, endPoint x: 667, endPoint y: 548, distance: 128.6
click at [667, 551] on div "I-15 at or near the 288 exit, Saratoga/Draper, Utah (Salt Lake County), near 88…" at bounding box center [779, 573] width 510 height 44
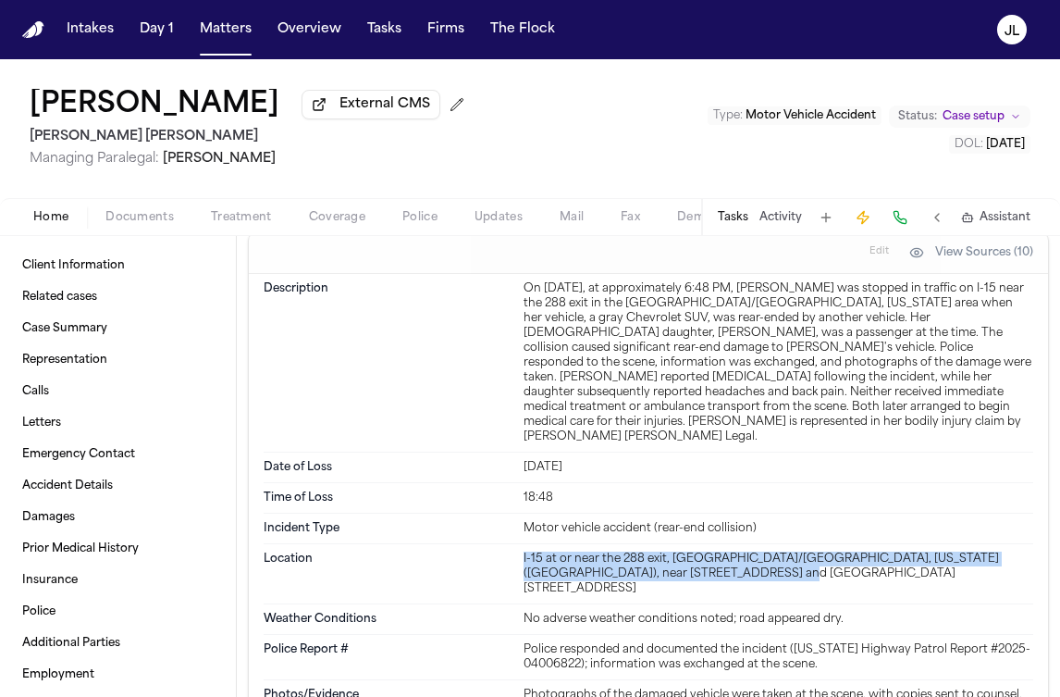
drag, startPoint x: 687, startPoint y: 556, endPoint x: 515, endPoint y: 547, distance: 172.3
click at [515, 547] on div "Location I-15 at or near the 288 exit, Saratoga/Draper, Utah (Salt Lake County)…" at bounding box center [649, 574] width 770 height 60
copy div "I-15 at or near the 288 exit, Saratoga/Draper, Utah (Salt Lake County), near 88…"
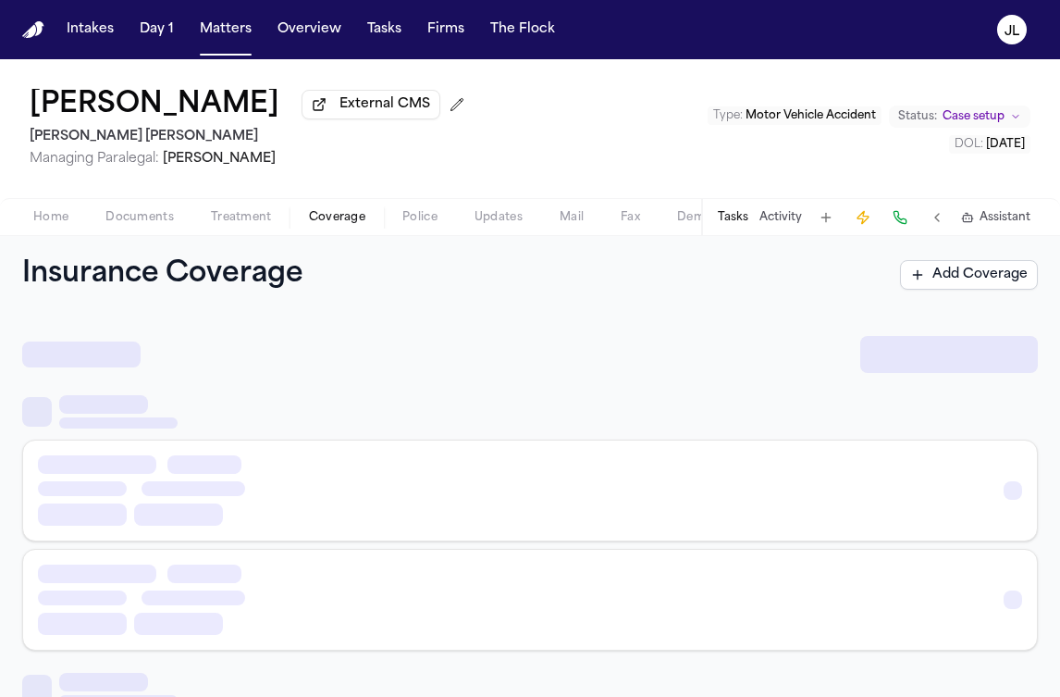
click at [363, 214] on button "Coverage" at bounding box center [336, 217] width 93 height 22
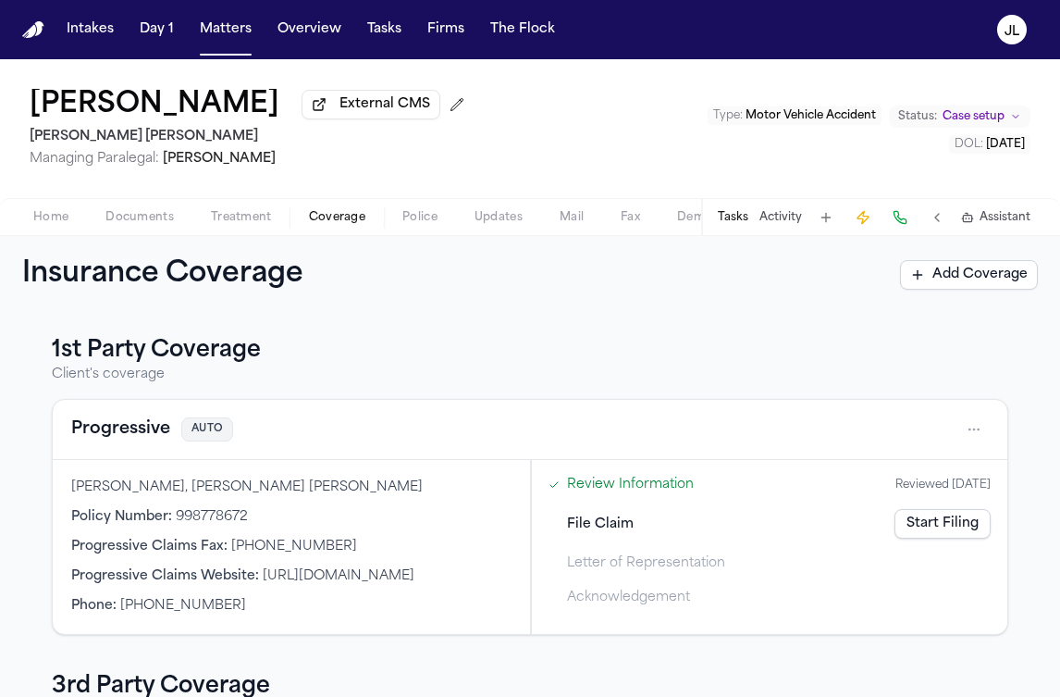
click at [130, 442] on button "Progressive" at bounding box center [120, 429] width 99 height 26
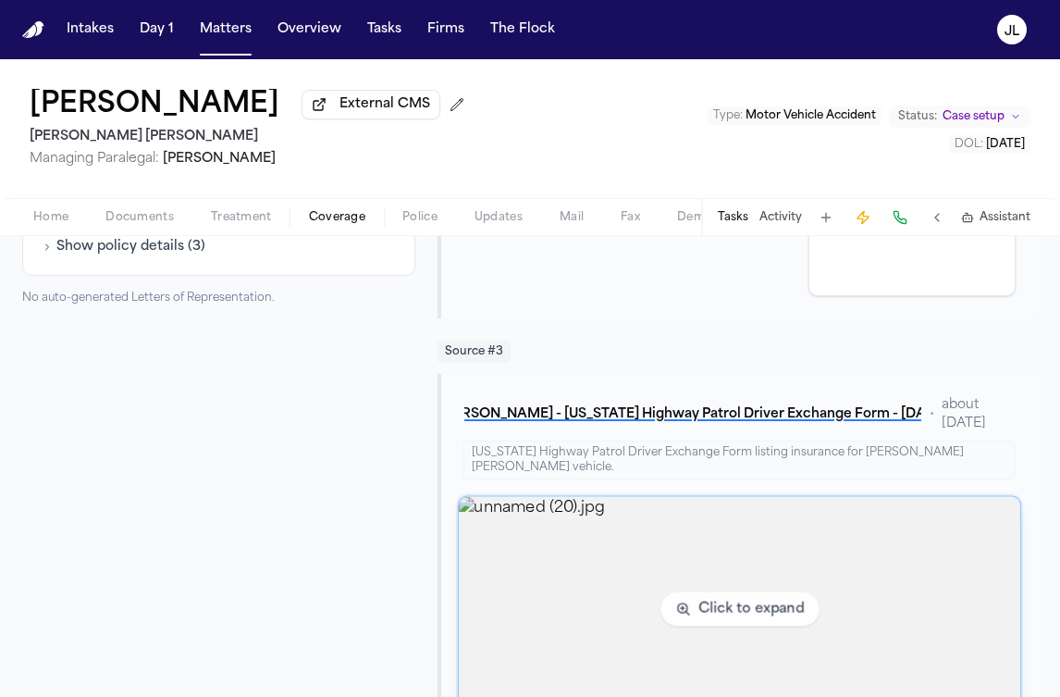
scroll to position [717, 0]
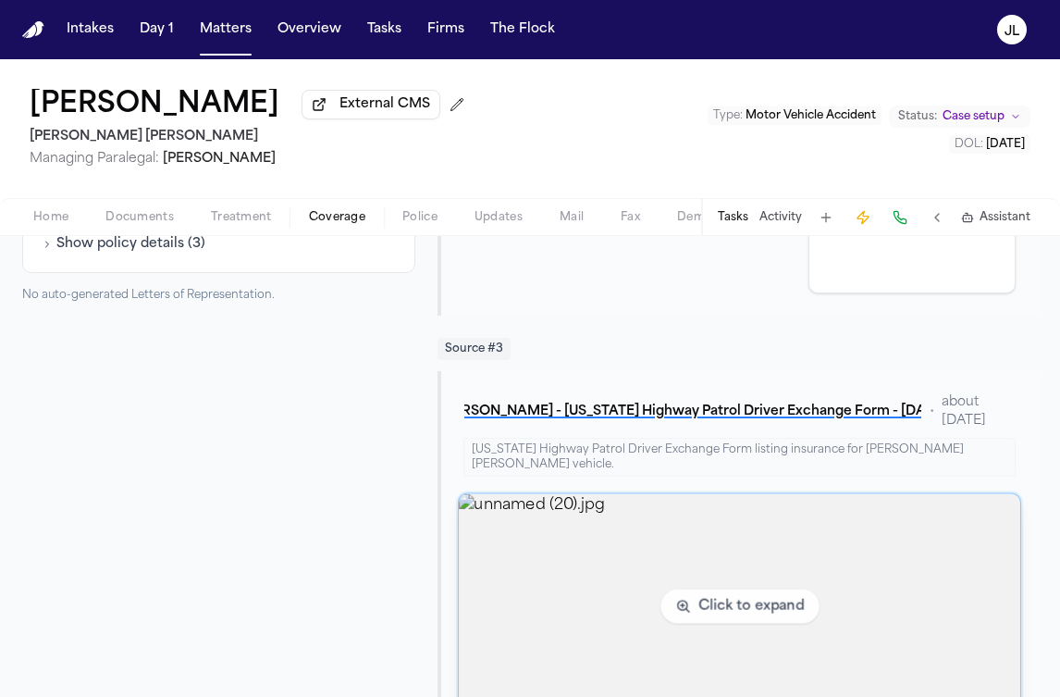
click at [673, 559] on img "View image unnamed (20).jpg" at bounding box center [740, 606] width 562 height 225
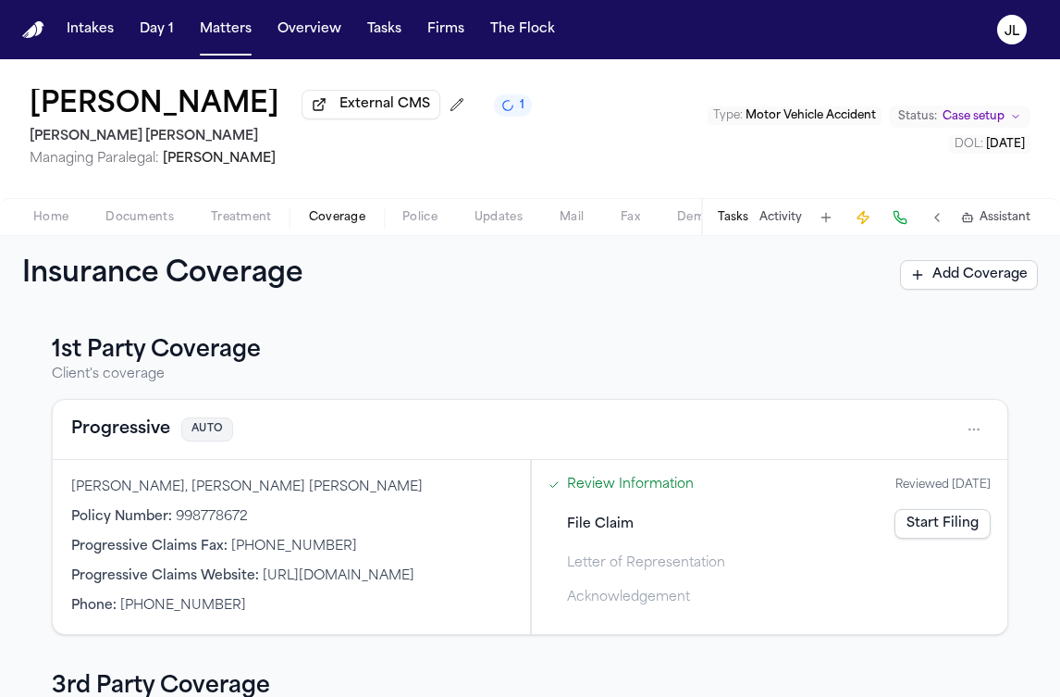
click at [112, 209] on button "Documents" at bounding box center [139, 217] width 105 height 22
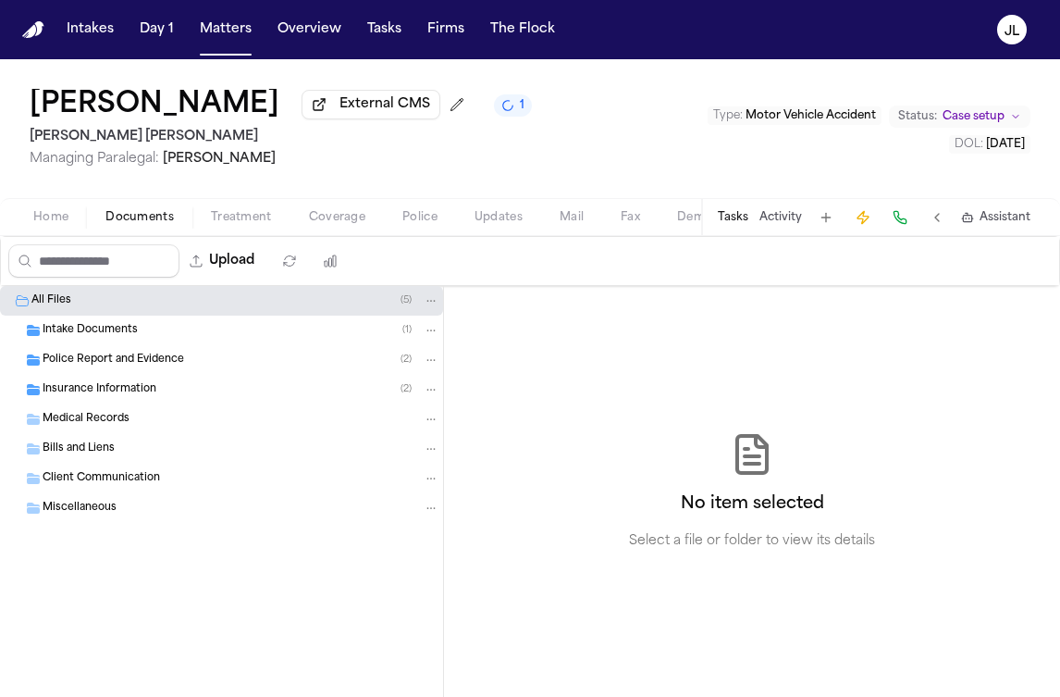
click at [93, 372] on div "Police Report and Evidence ( 2 )" at bounding box center [221, 360] width 443 height 30
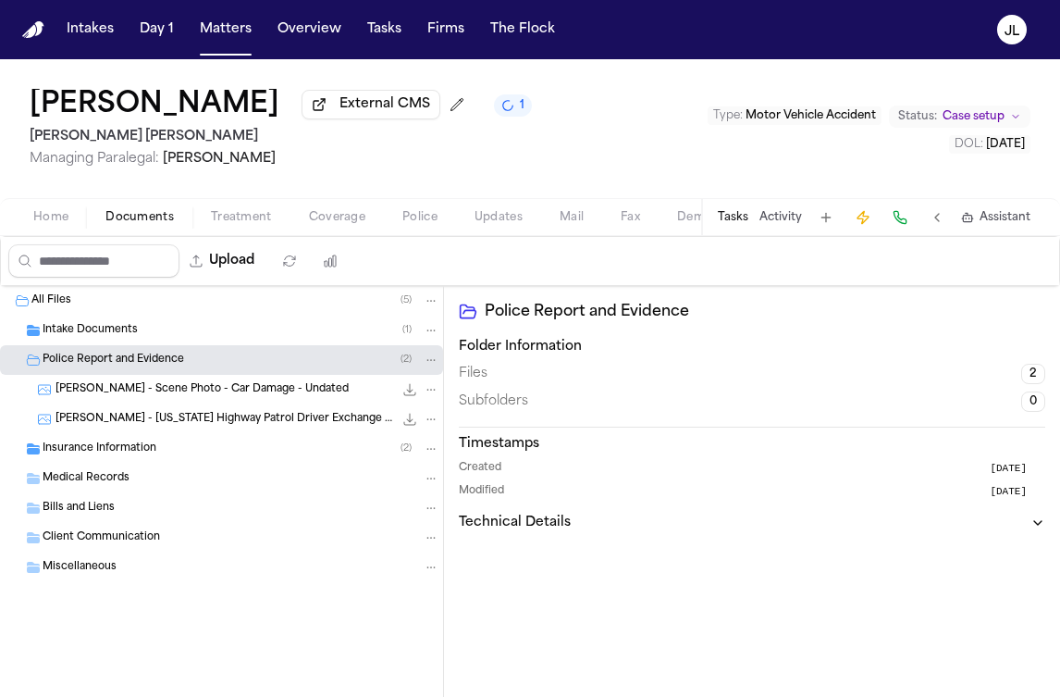
click at [111, 417] on span "L. Cardoso - Utah Highway Patrol Driver Exchange Form - 8.28.25" at bounding box center [225, 420] width 338 height 16
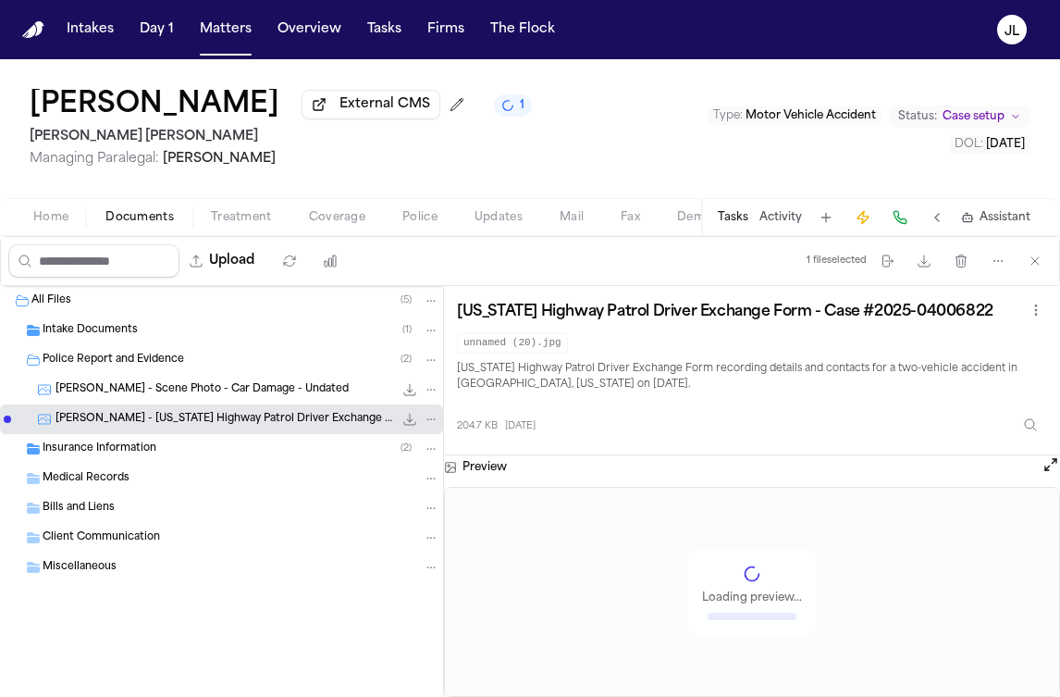
click at [228, 395] on span "L. Cardoso - Scene Photo - Car Damage - Undated" at bounding box center [202, 390] width 293 height 16
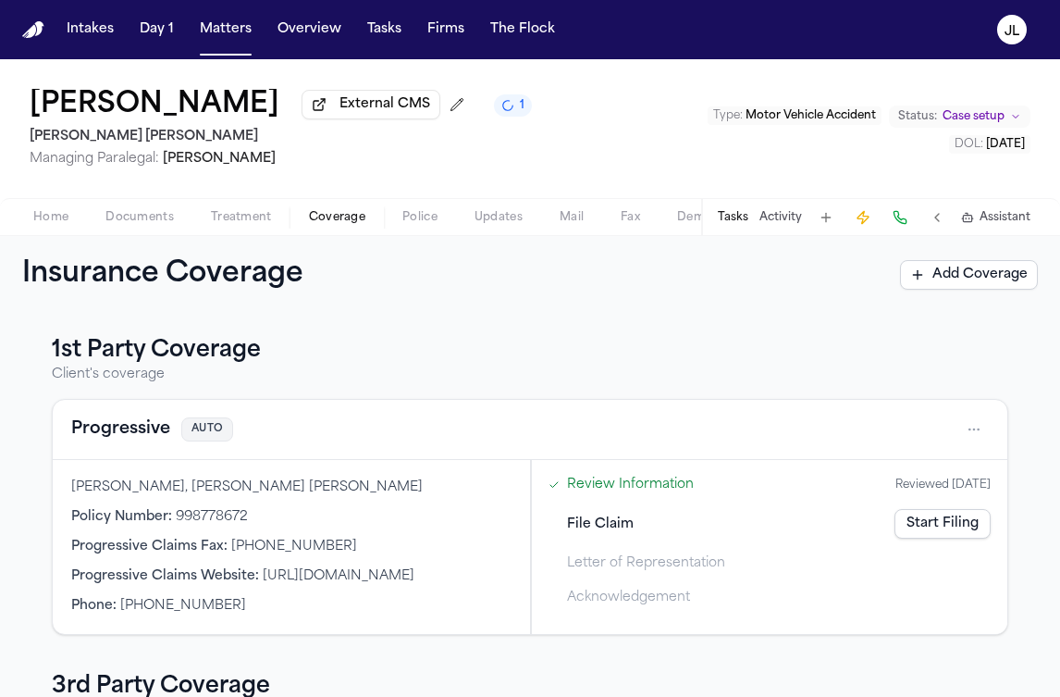
click at [322, 216] on span "Coverage" at bounding box center [337, 217] width 56 height 15
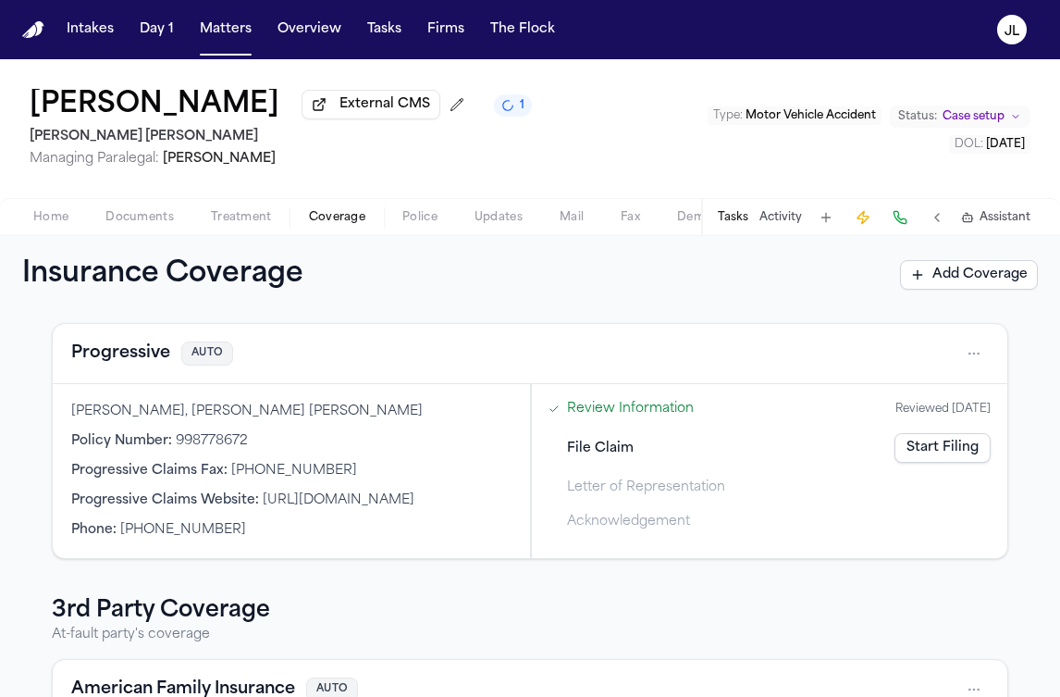
scroll to position [51, 0]
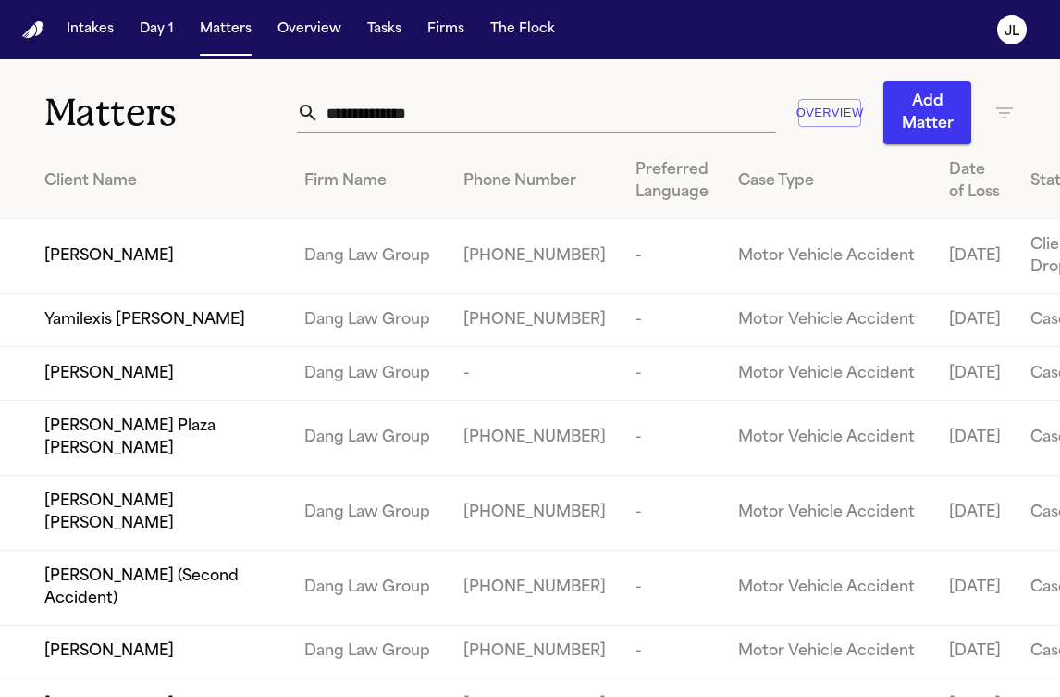
click at [352, 130] on input "text" at bounding box center [547, 113] width 456 height 41
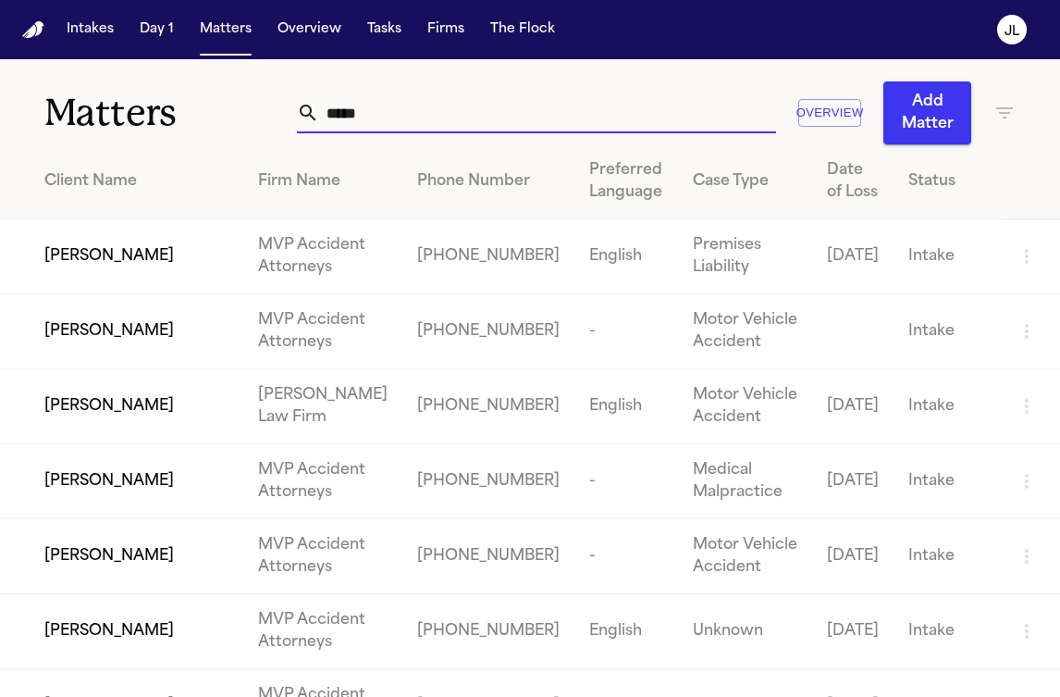
type input "*****"
click at [103, 417] on span "Michael Matos" at bounding box center [109, 406] width 130 height 22
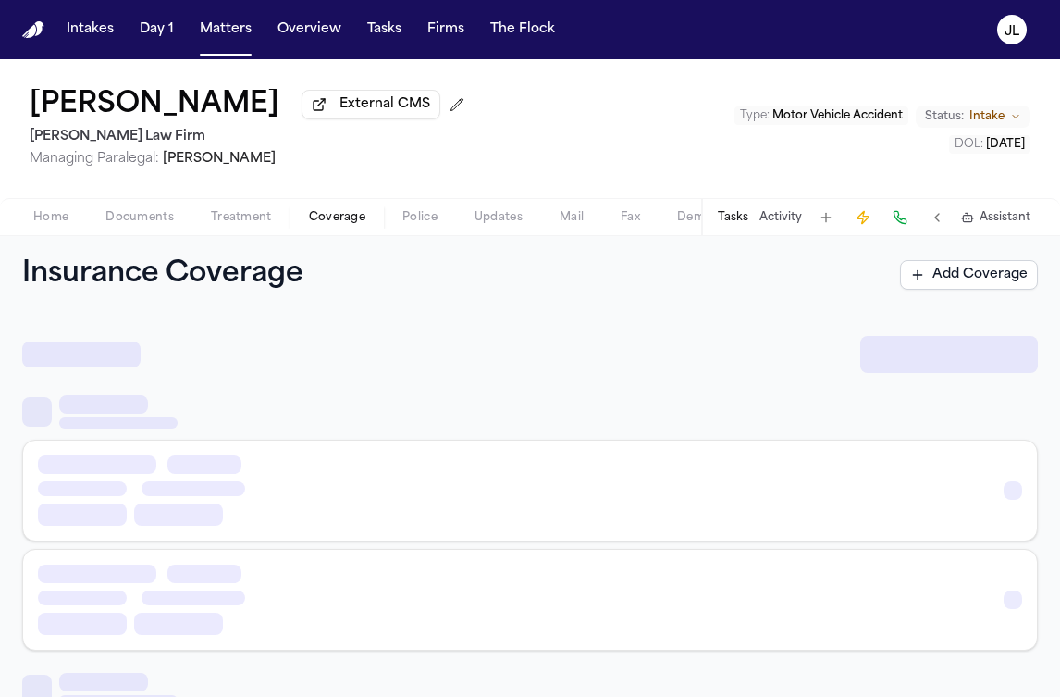
click at [332, 221] on span "Coverage" at bounding box center [337, 217] width 56 height 15
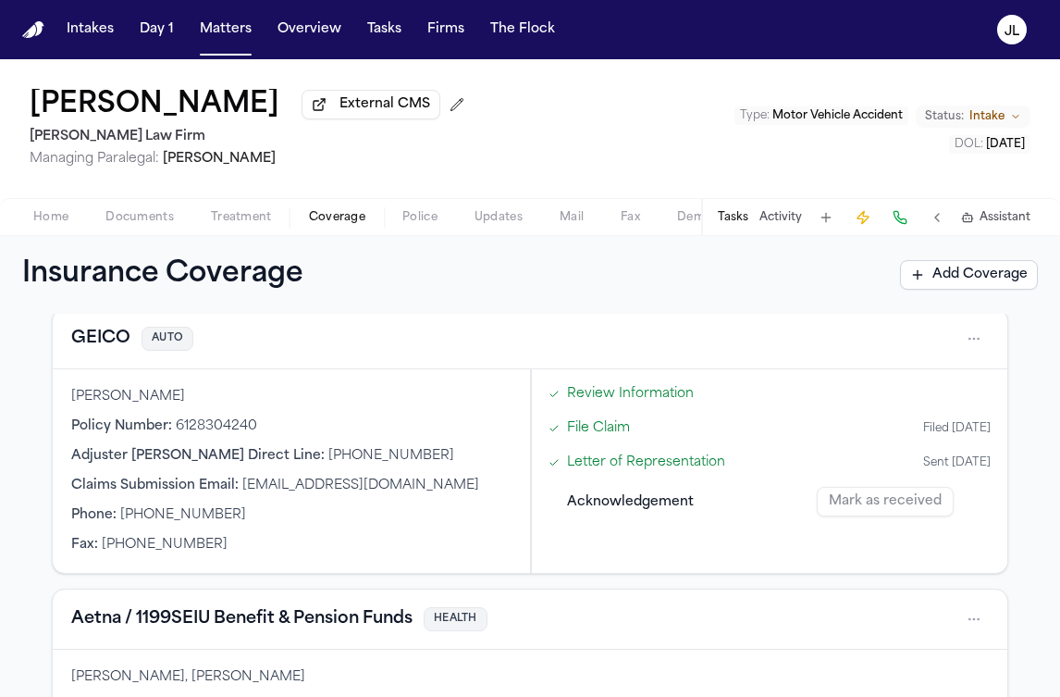
scroll to position [77, 0]
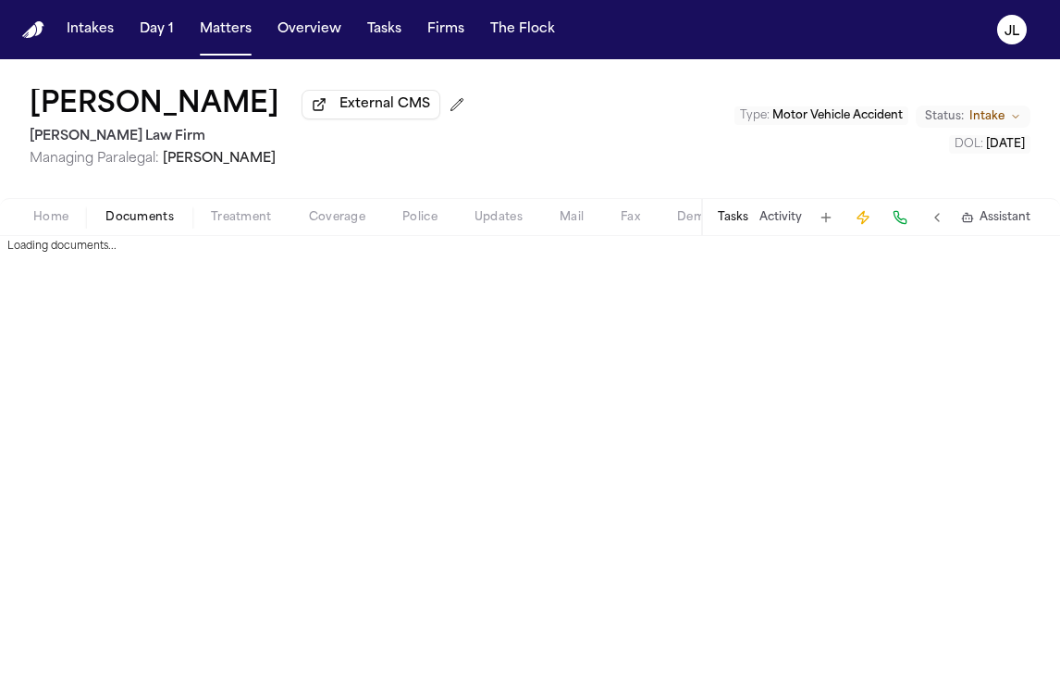
click at [128, 225] on span "Documents" at bounding box center [139, 217] width 68 height 15
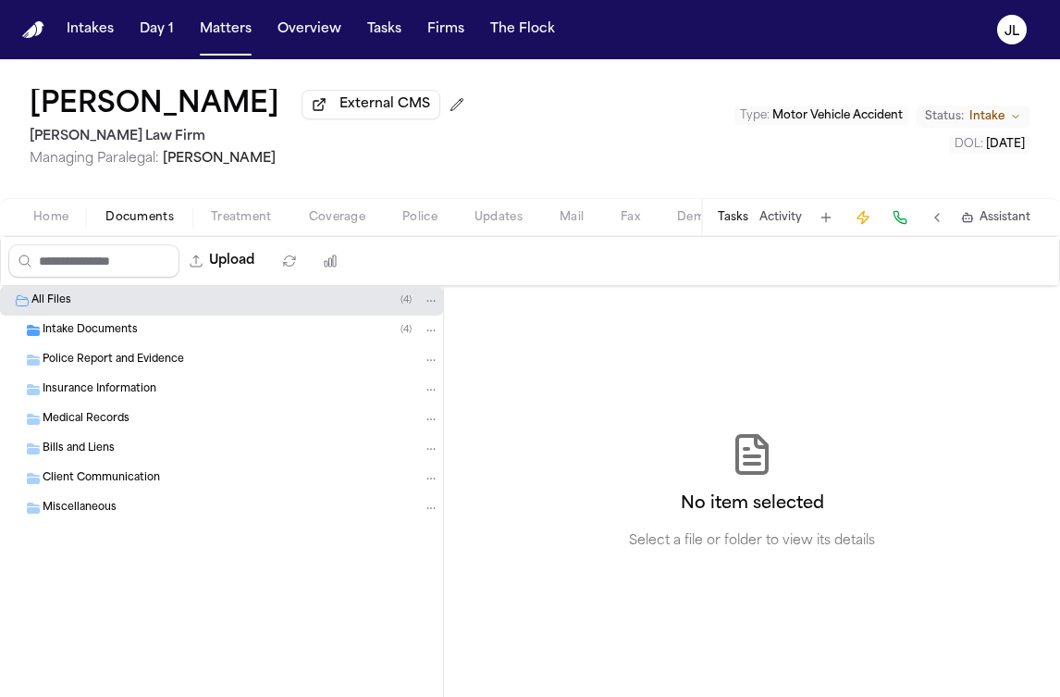
click at [74, 398] on span "Insurance Information" at bounding box center [100, 390] width 114 height 16
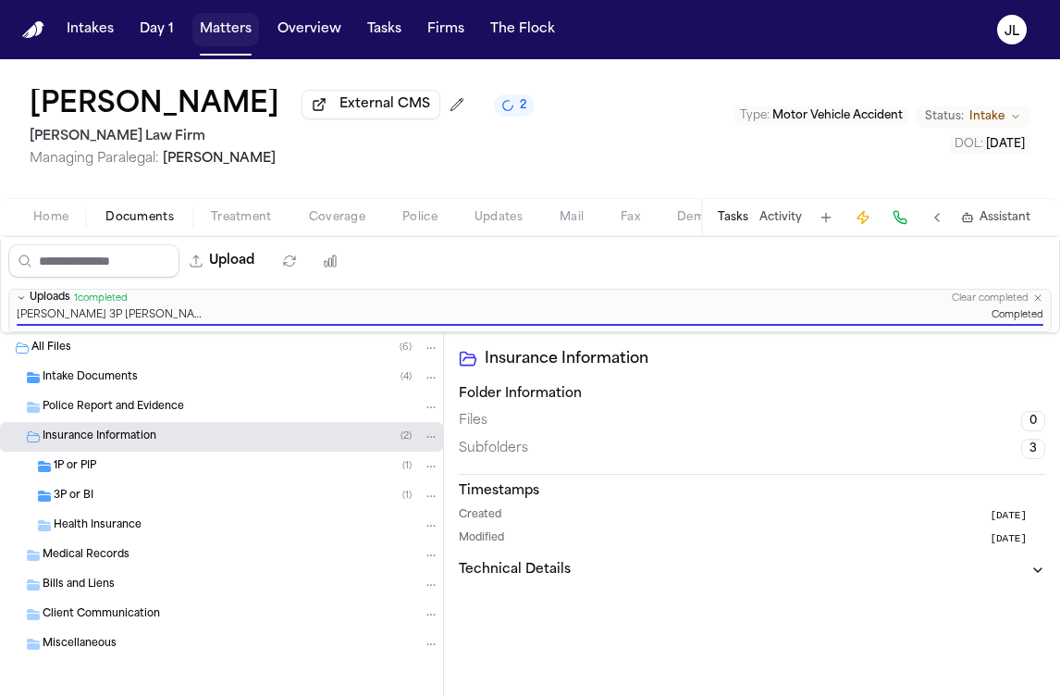
click at [223, 26] on button "Matters" at bounding box center [225, 29] width 67 height 33
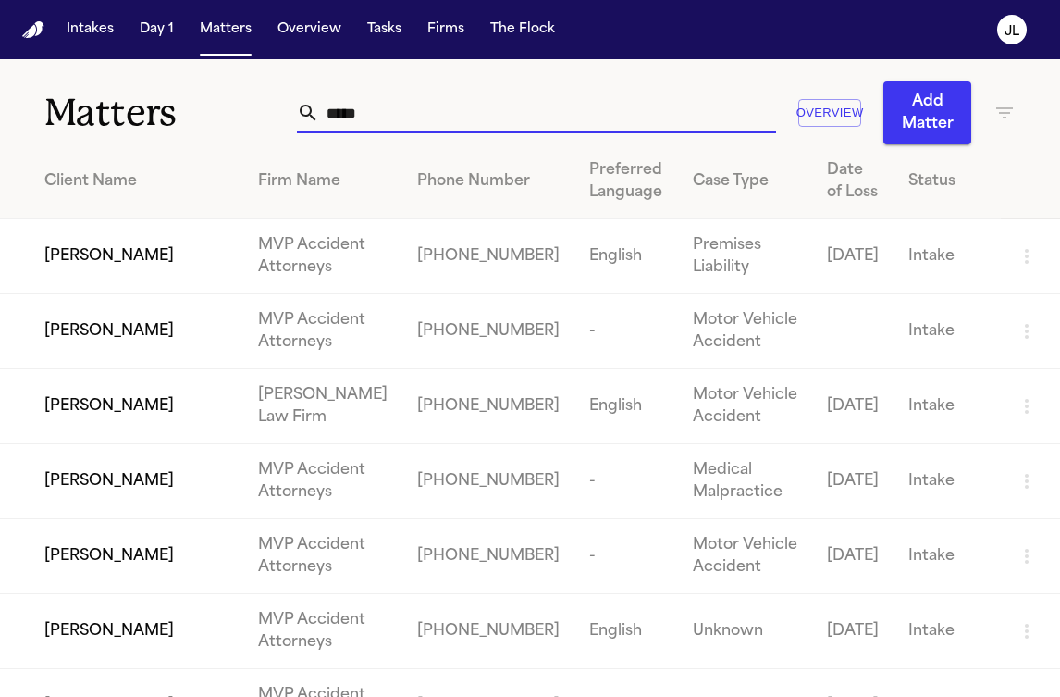
click at [481, 113] on input "*****" at bounding box center [547, 113] width 456 height 41
drag, startPoint x: 481, startPoint y: 113, endPoint x: 305, endPoint y: 91, distance: 177.2
click at [302, 102] on div "*****" at bounding box center [536, 113] width 478 height 41
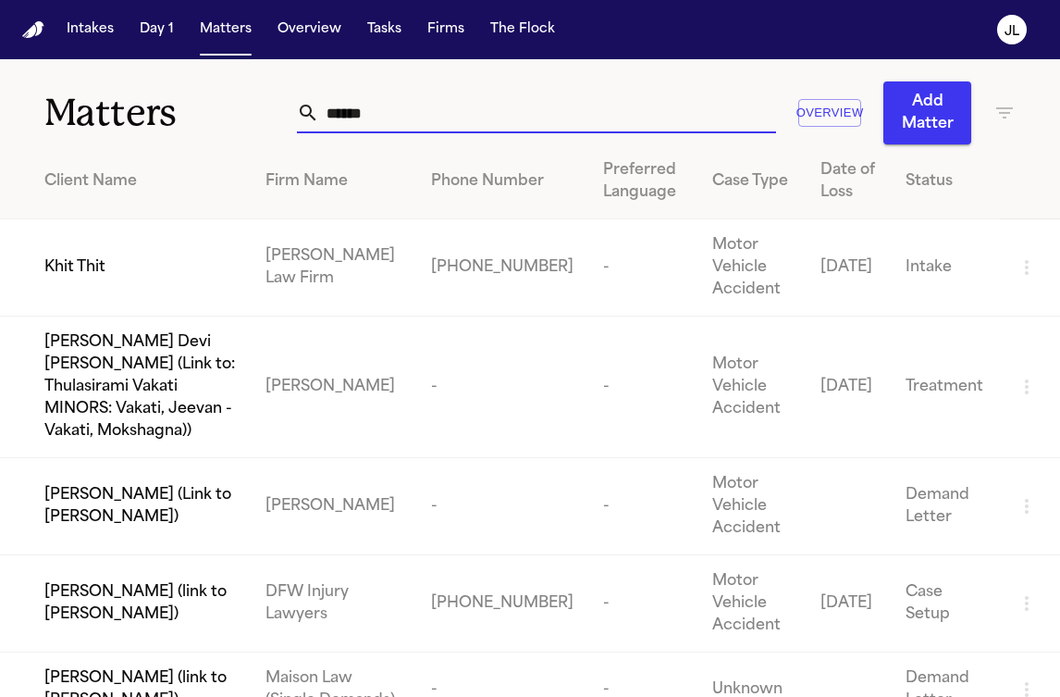
type input "******"
click at [96, 284] on td "Khit Thit" at bounding box center [125, 267] width 251 height 97
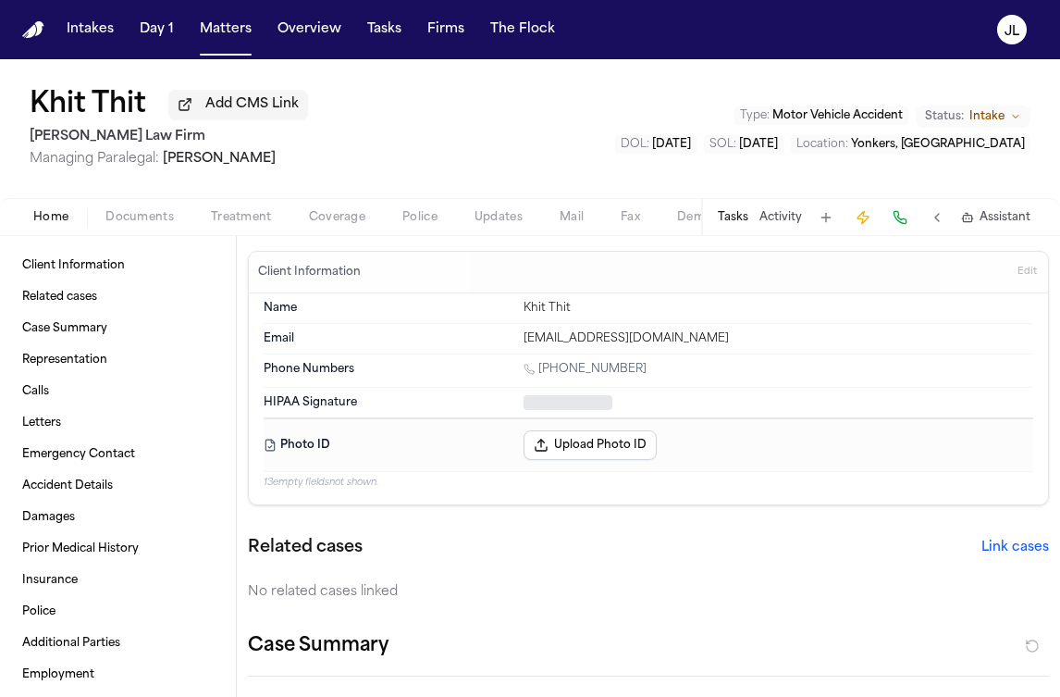
click at [151, 223] on span "Documents" at bounding box center [139, 217] width 68 height 15
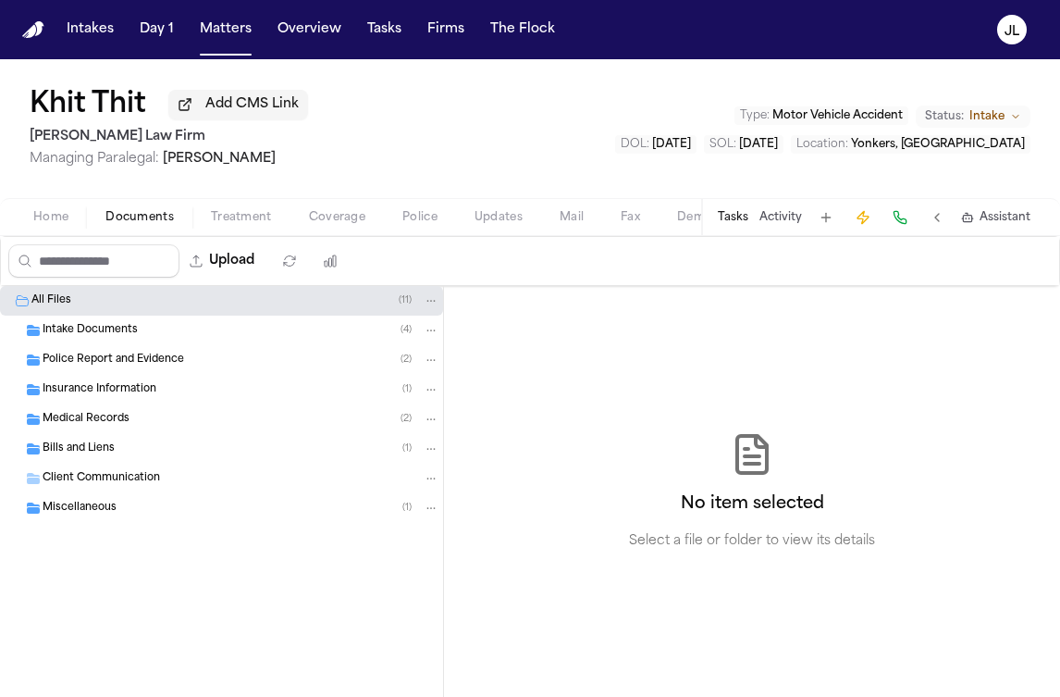
click at [133, 398] on span "Insurance Information" at bounding box center [100, 390] width 114 height 16
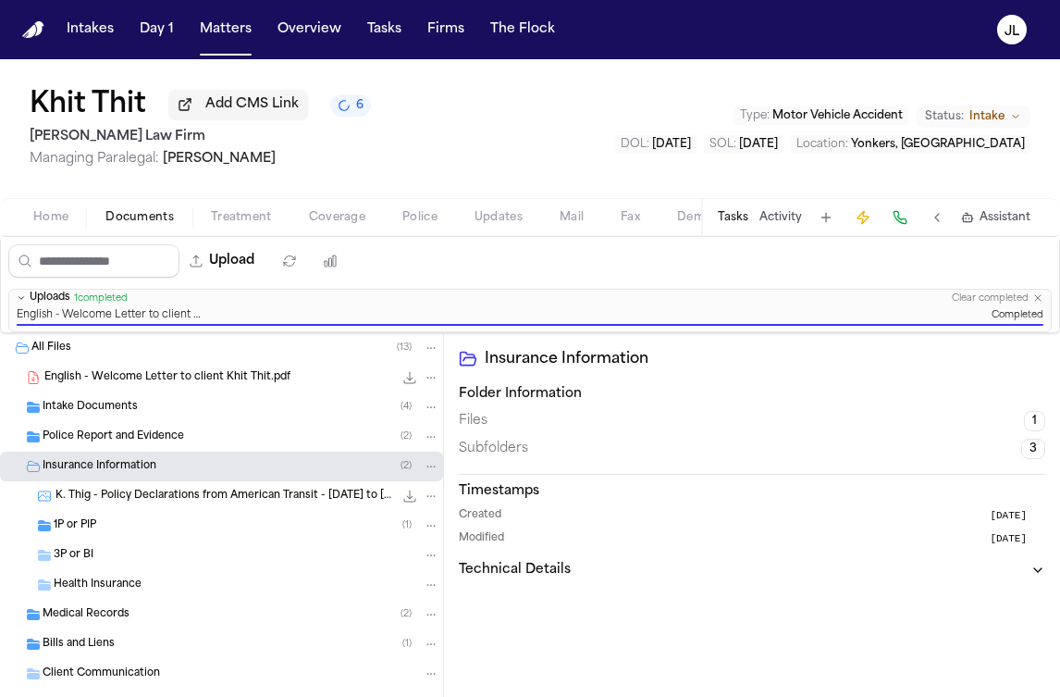
click at [255, 31] on div "Intakes Day 1 Matters Overview Tasks Firms The Flock" at bounding box center [310, 29] width 503 height 33
click at [231, 47] on nav "Intakes Day 1 Matters Overview Tasks Firms The Flock JL" at bounding box center [530, 29] width 1060 height 59
click at [231, 41] on button "Matters" at bounding box center [225, 29] width 67 height 33
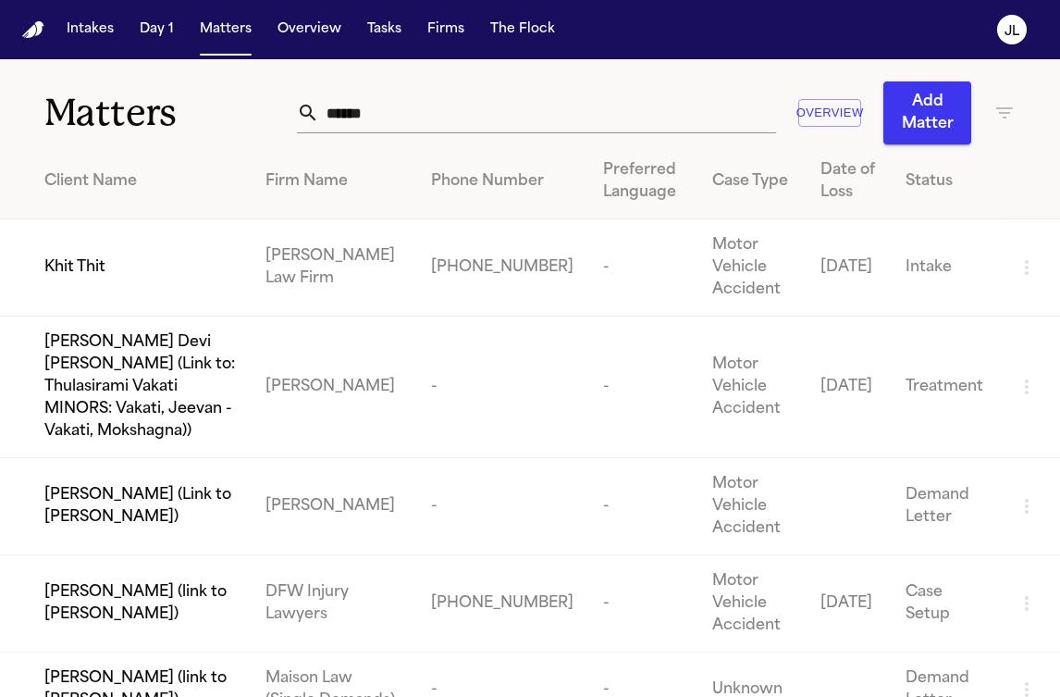
drag, startPoint x: 547, startPoint y: 141, endPoint x: 434, endPoint y: 131, distance: 113.2
click at [439, 132] on div "****** Overview Add Matter" at bounding box center [656, 112] width 719 height 63
drag, startPoint x: 434, startPoint y: 131, endPoint x: 283, endPoint y: 109, distance: 152.4
click at [283, 109] on div "Matters ****** Overview Add Matter" at bounding box center [530, 101] width 1060 height 85
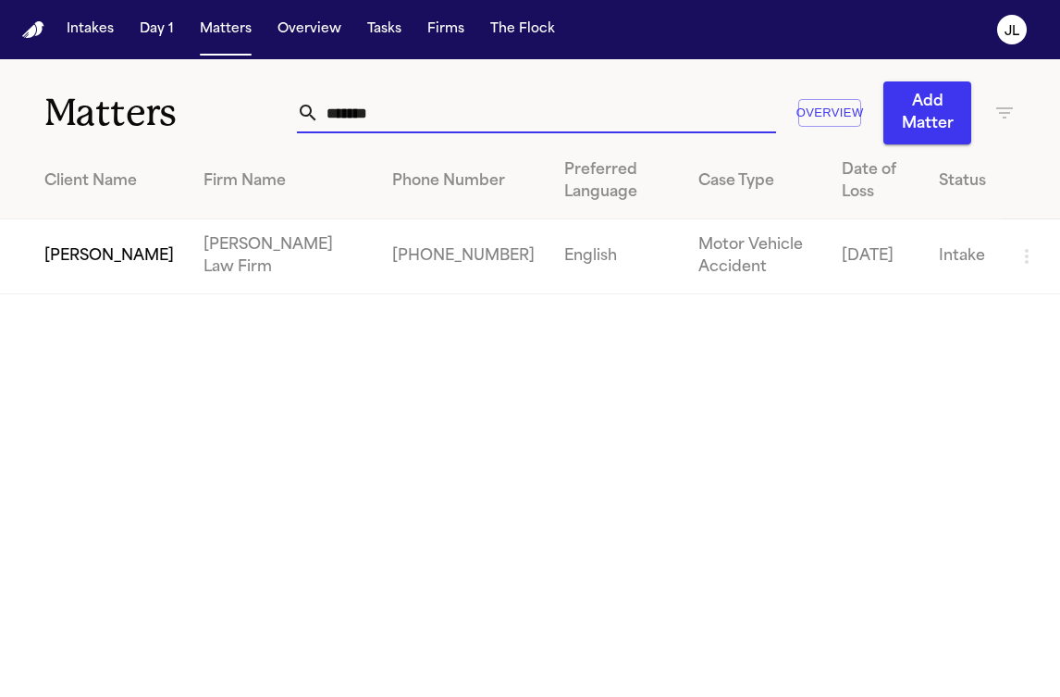
type input "*******"
click at [110, 245] on span "Janus Persaud" at bounding box center [109, 256] width 130 height 22
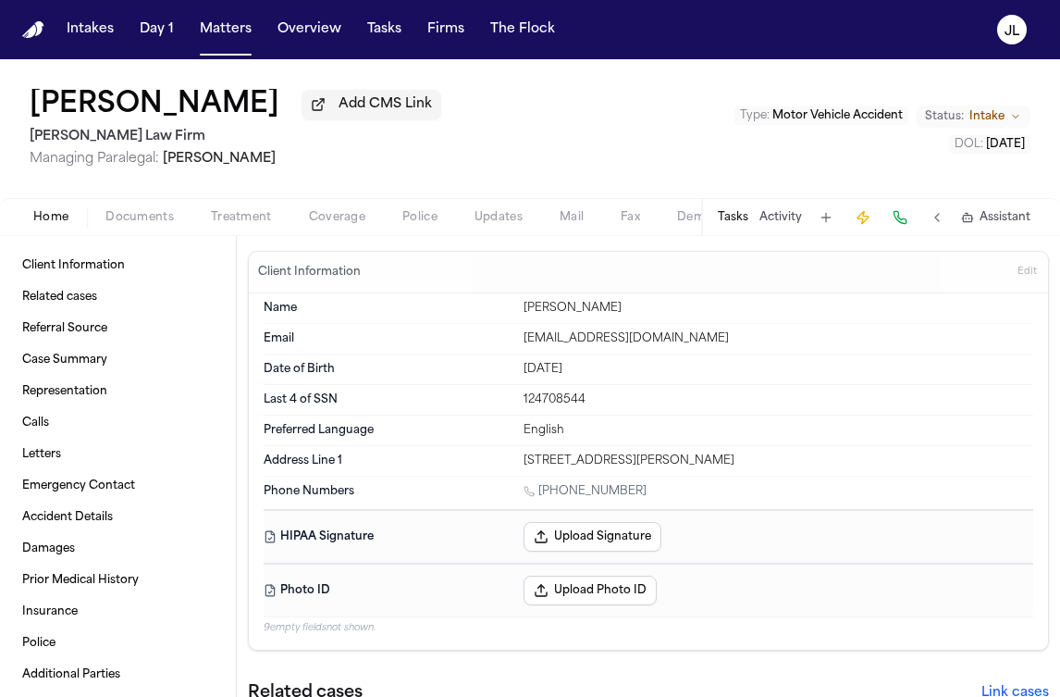
click at [336, 221] on span "Coverage" at bounding box center [337, 217] width 56 height 15
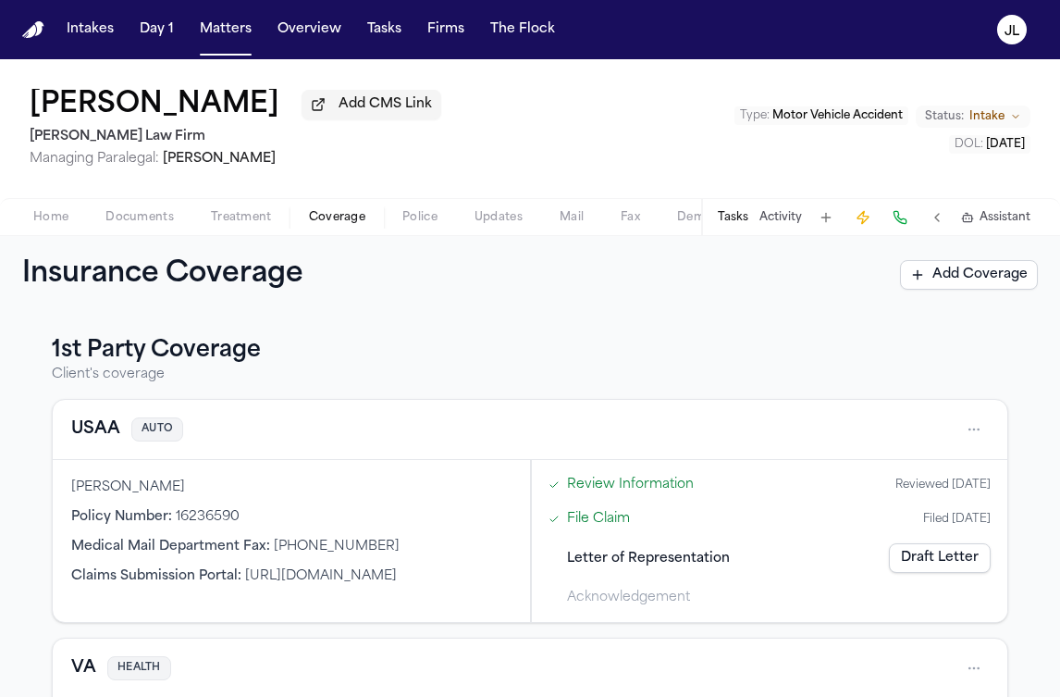
click at [105, 430] on button "USAA" at bounding box center [95, 429] width 49 height 26
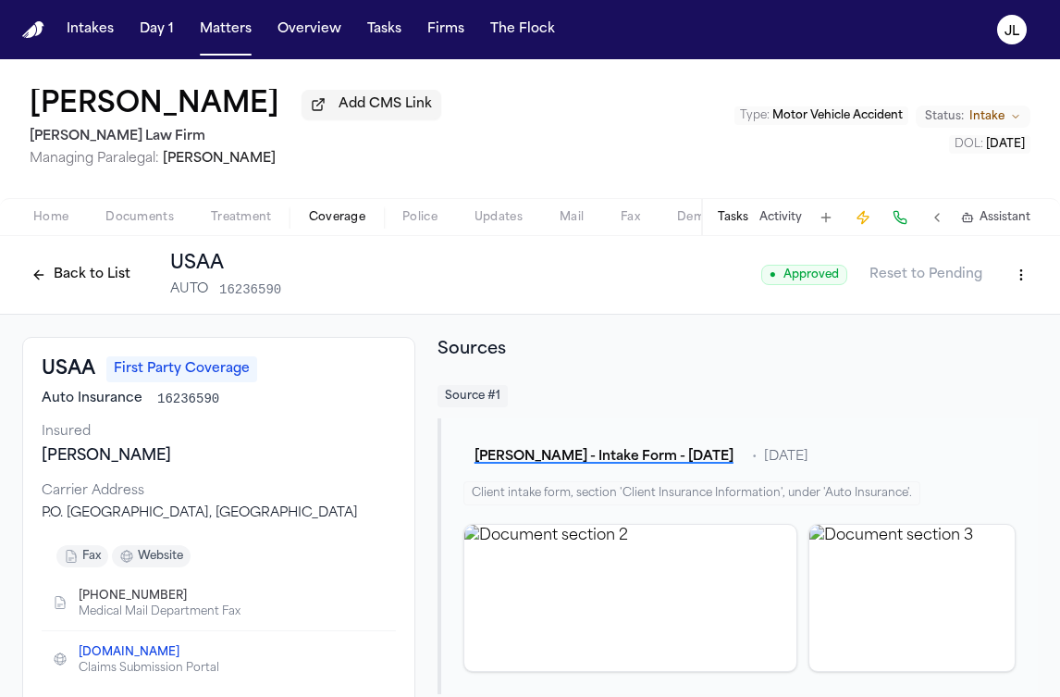
click at [110, 221] on span "Documents" at bounding box center [139, 217] width 68 height 15
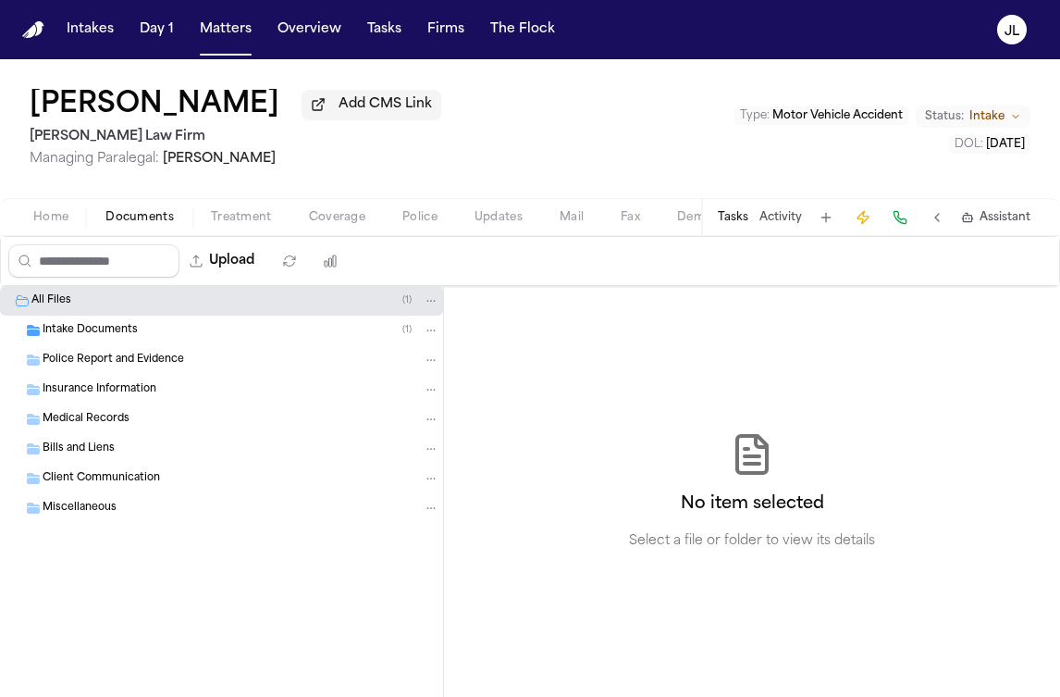
click at [96, 404] on div "Insurance Information" at bounding box center [221, 390] width 443 height 30
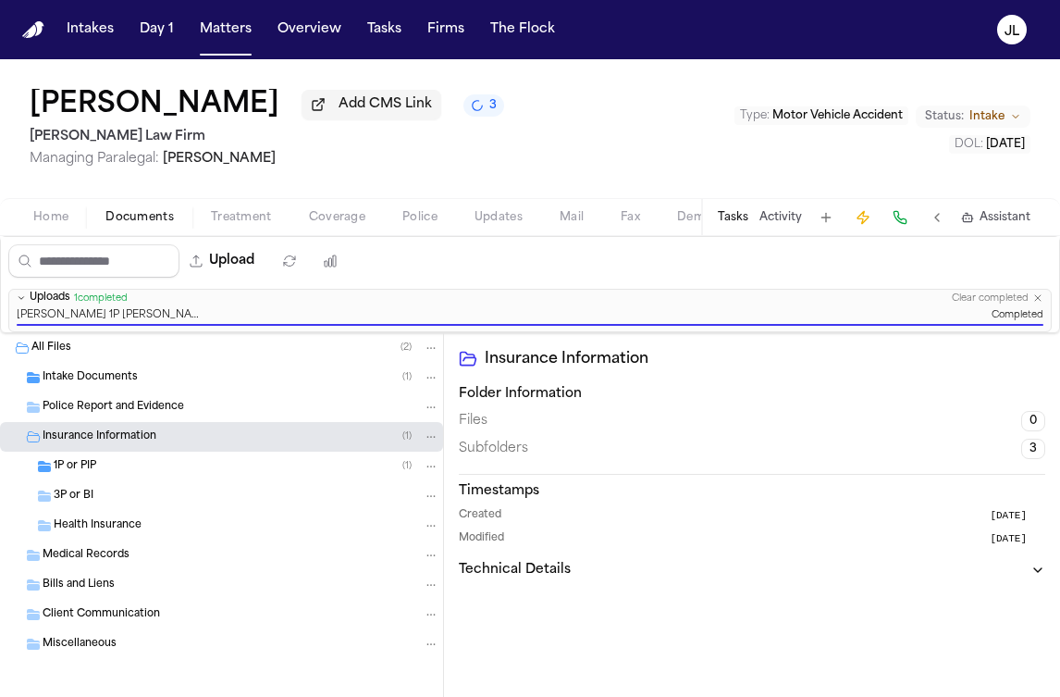
click at [131, 481] on div "1P or PIP ( 1 )" at bounding box center [221, 466] width 443 height 30
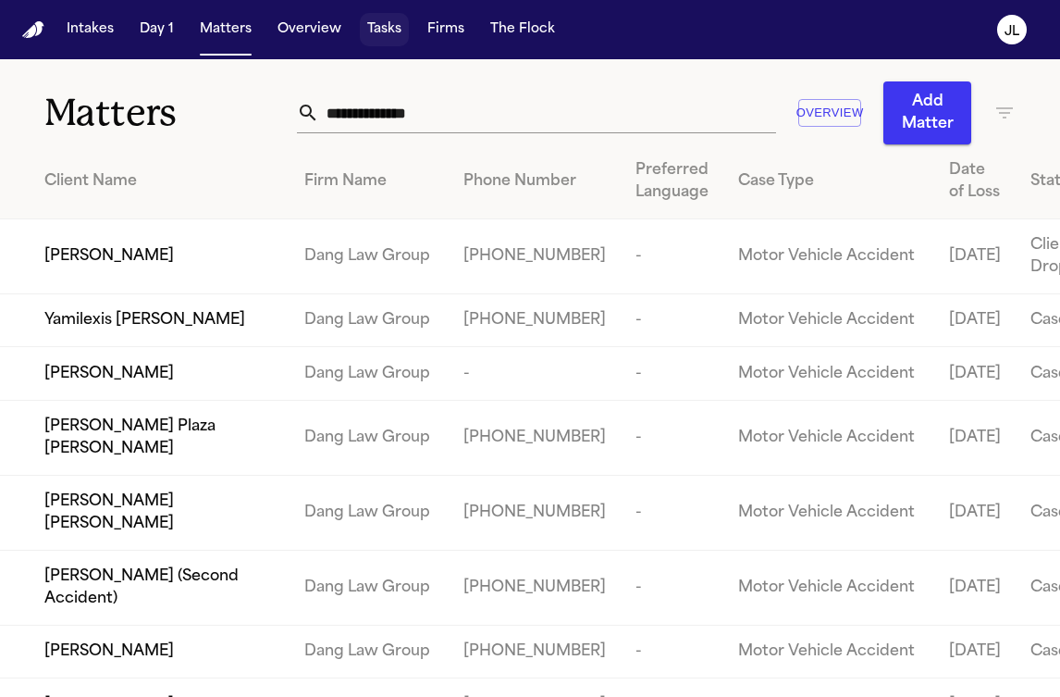
click at [384, 35] on button "Tasks" at bounding box center [384, 29] width 49 height 33
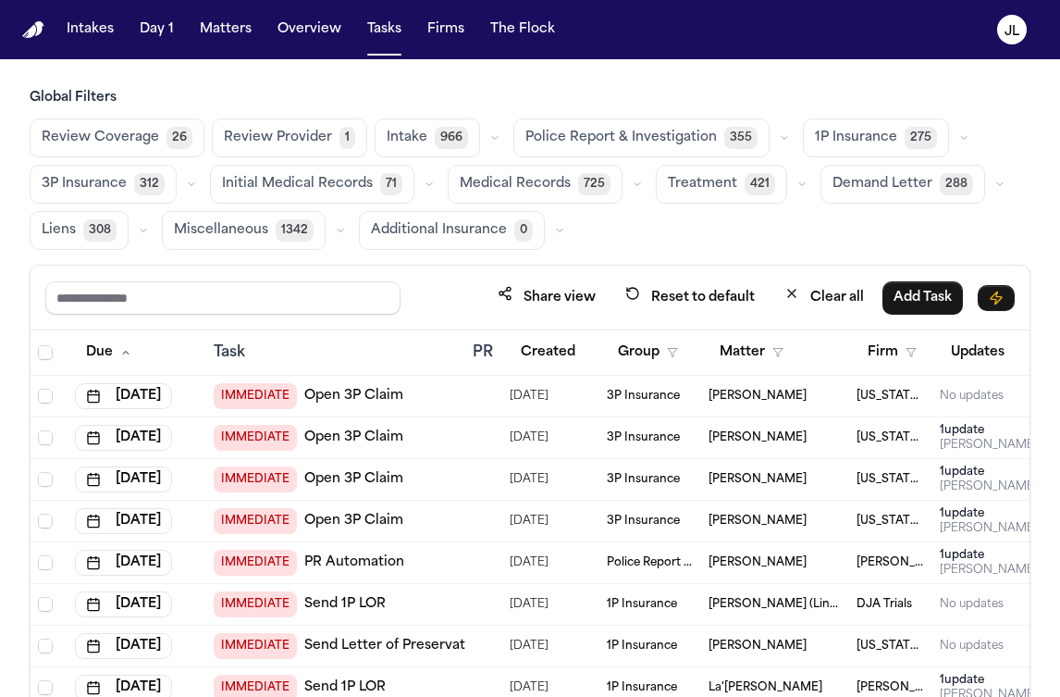
click at [285, 288] on input "text" at bounding box center [222, 297] width 355 height 33
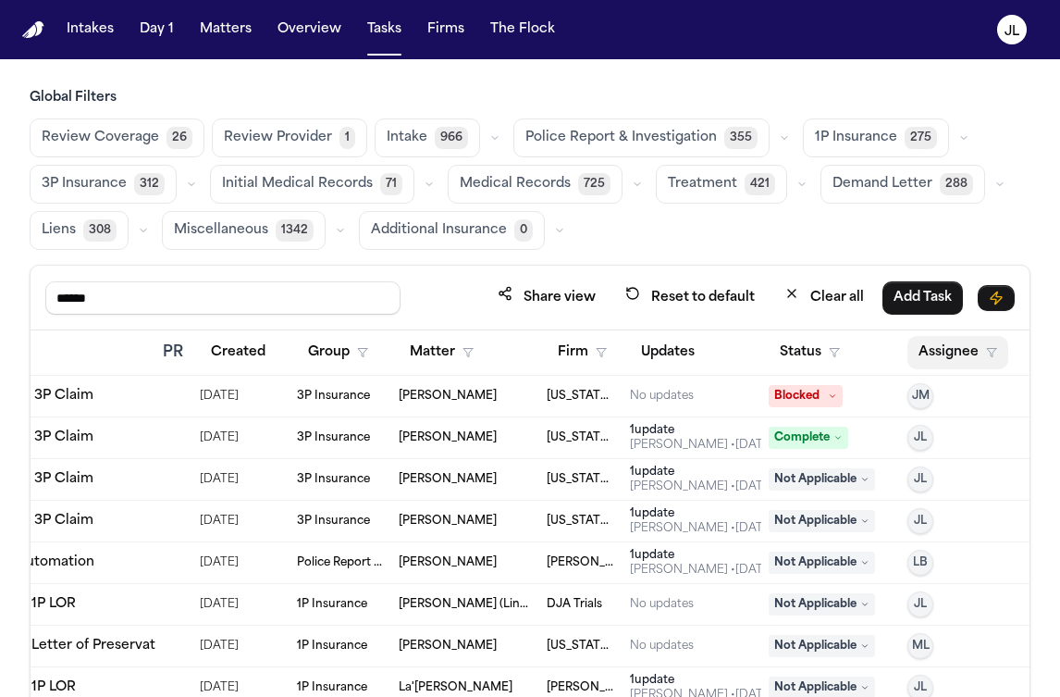
type input "******"
click at [951, 343] on button "Assignee" at bounding box center [958, 352] width 101 height 33
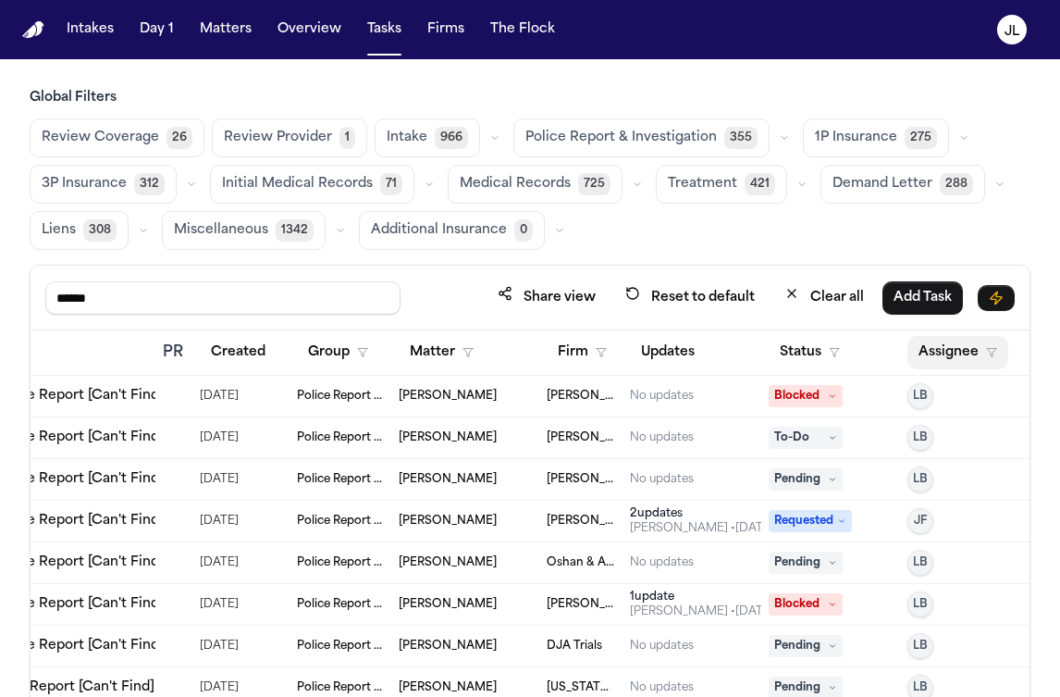
click at [951, 343] on button "Assignee" at bounding box center [958, 352] width 101 height 33
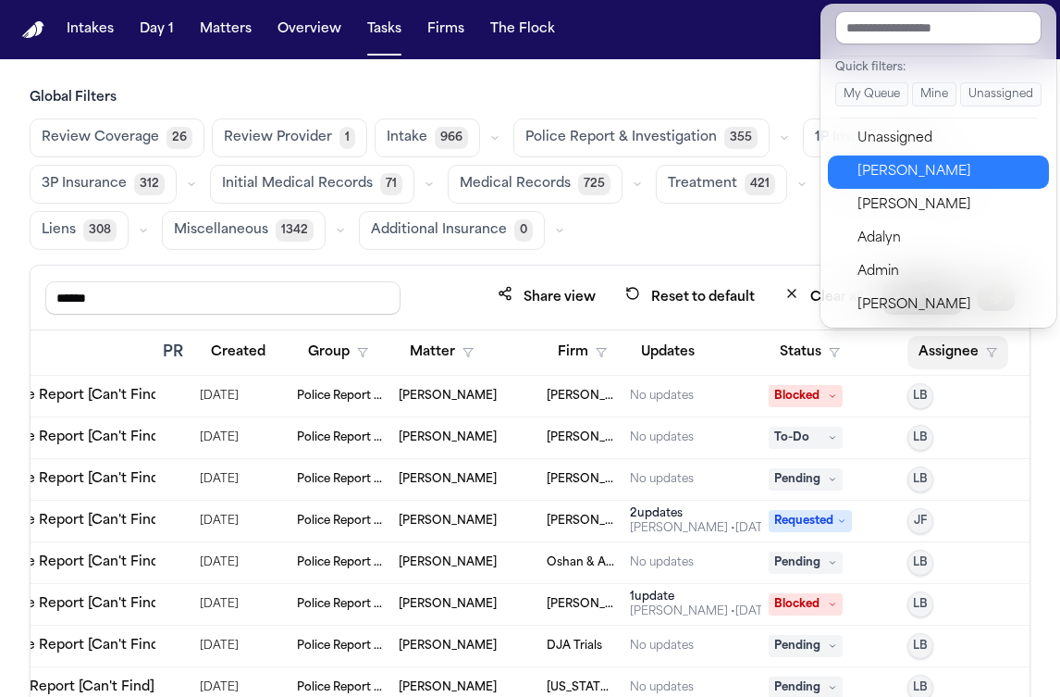
click at [906, 163] on div "[PERSON_NAME]" at bounding box center [948, 172] width 180 height 22
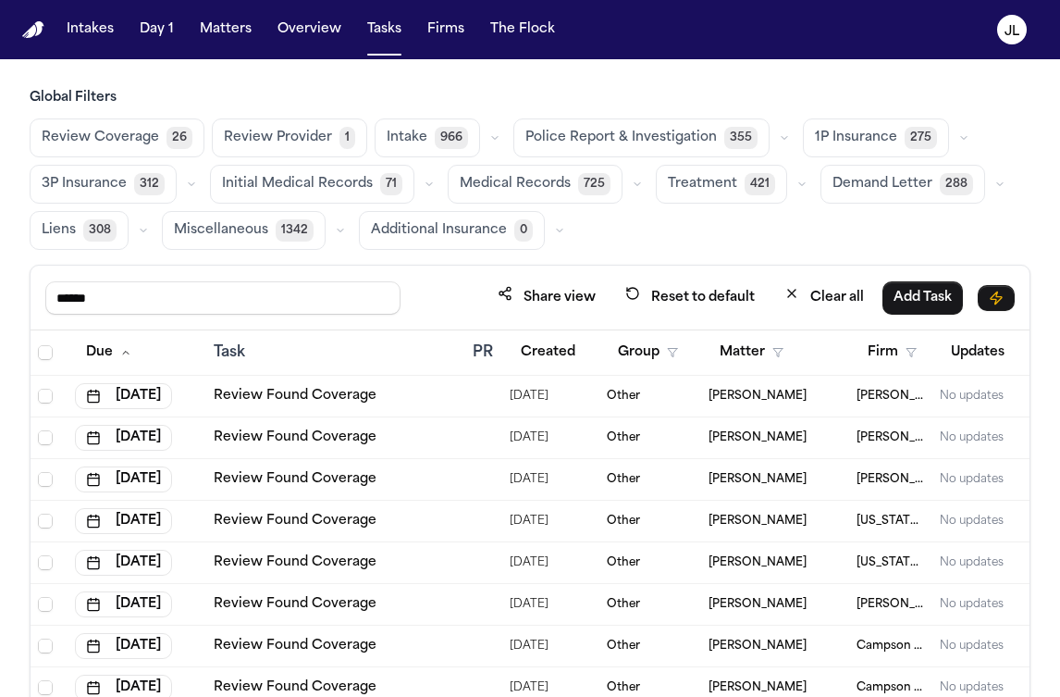
scroll to position [0, 315]
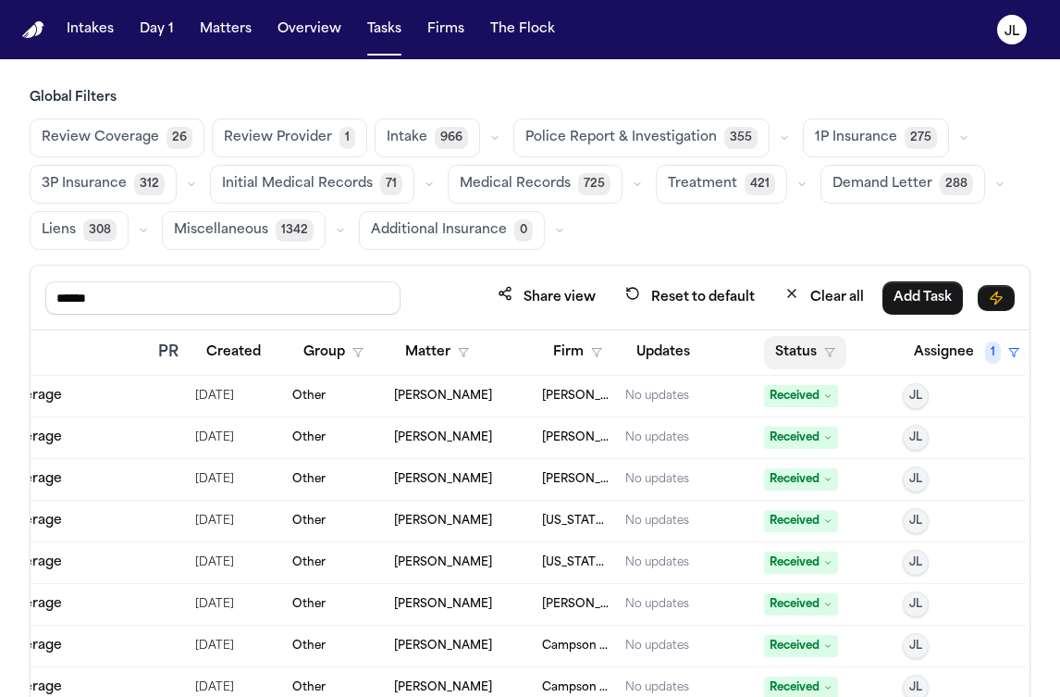
click at [828, 360] on button "Status" at bounding box center [805, 352] width 82 height 33
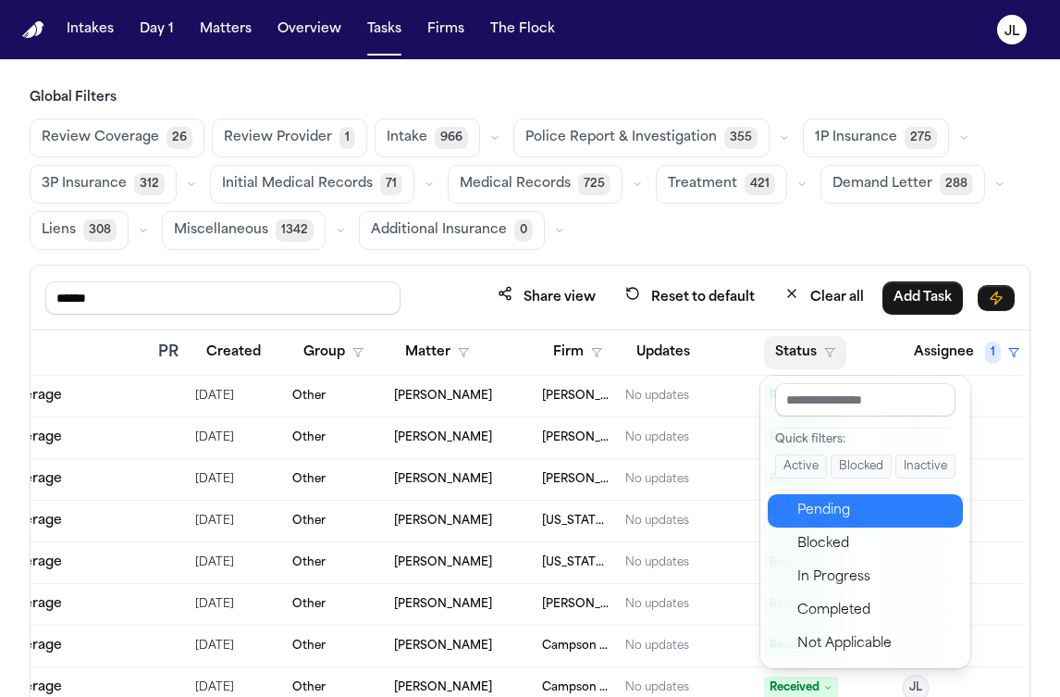
click at [820, 502] on div "Pending" at bounding box center [874, 511] width 154 height 22
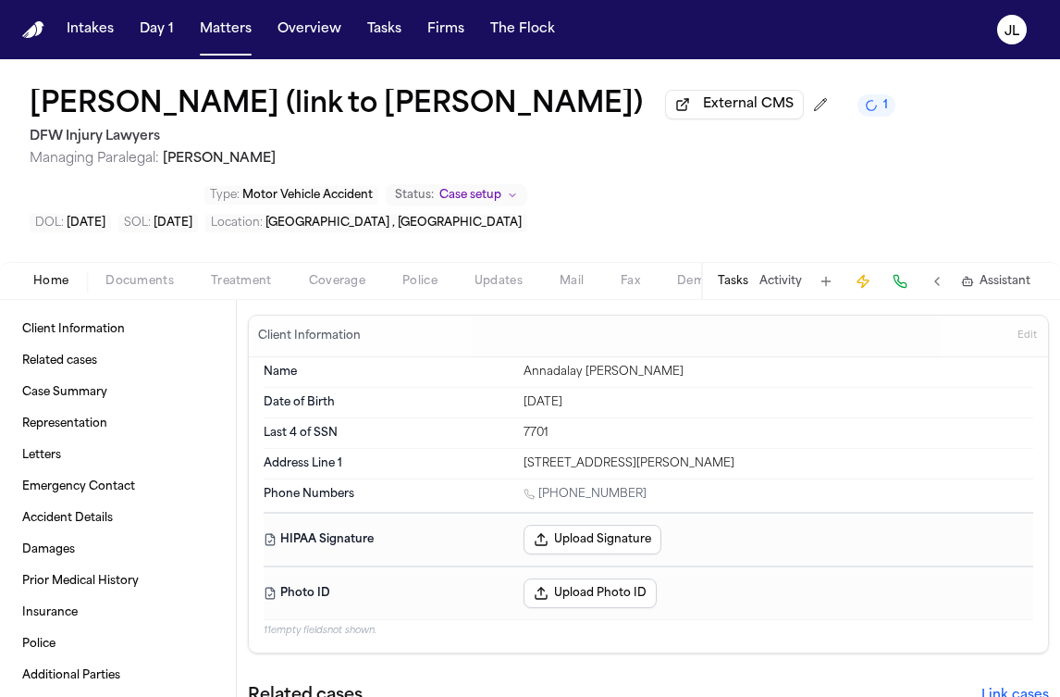
click at [355, 283] on span "Coverage" at bounding box center [337, 281] width 56 height 15
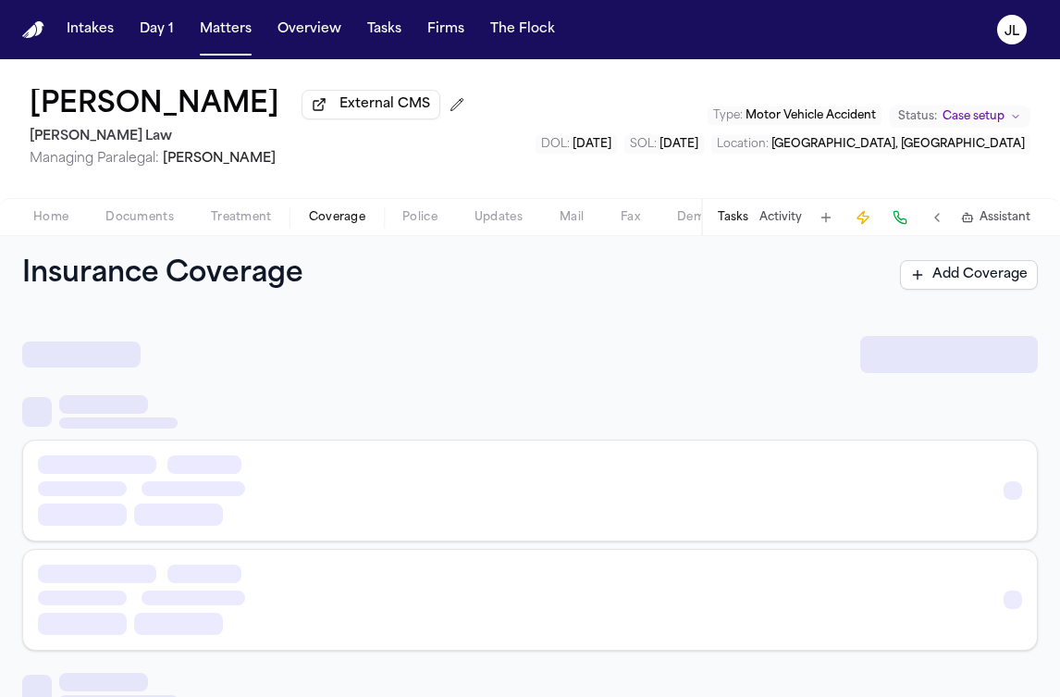
click at [334, 216] on span "Coverage" at bounding box center [337, 217] width 56 height 15
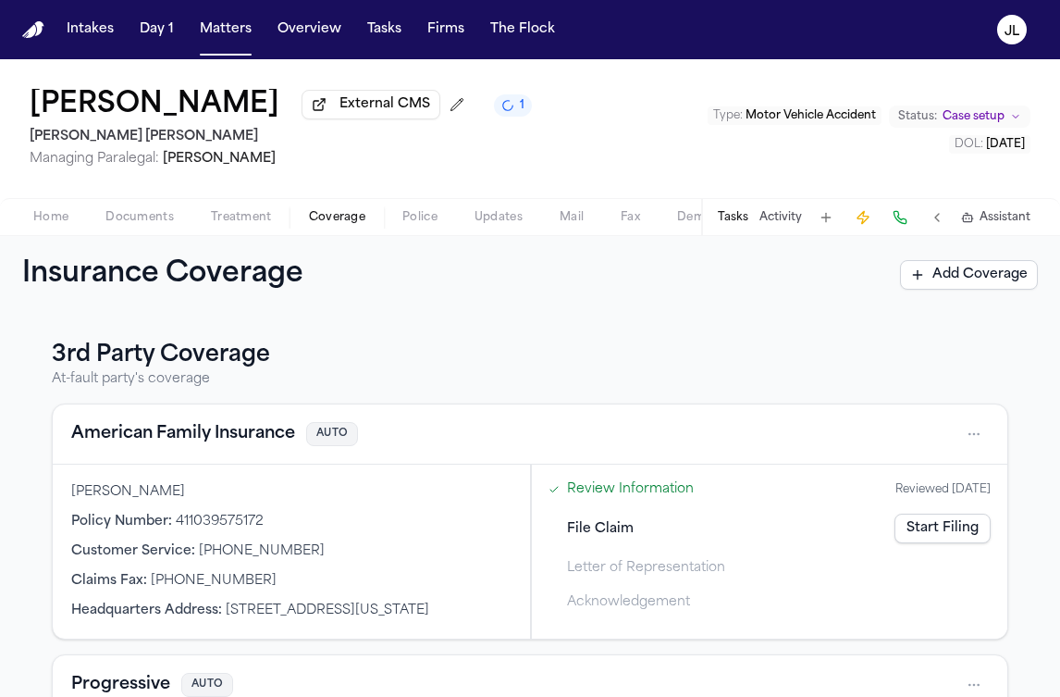
scroll to position [318, 0]
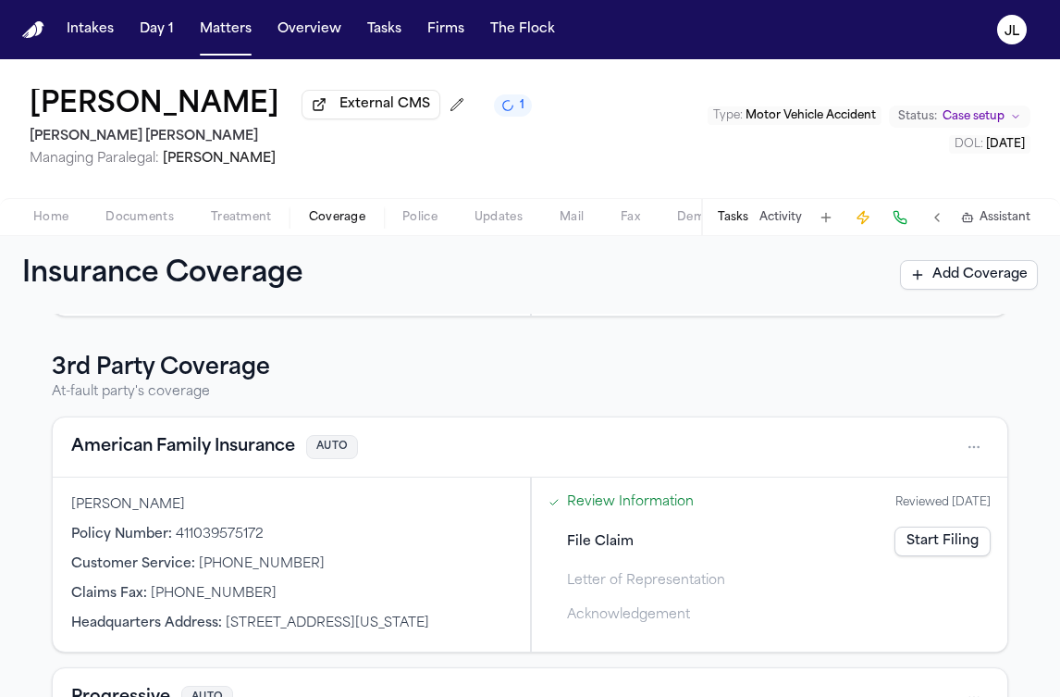
click at [941, 543] on link "Start Filing" at bounding box center [943, 541] width 96 height 30
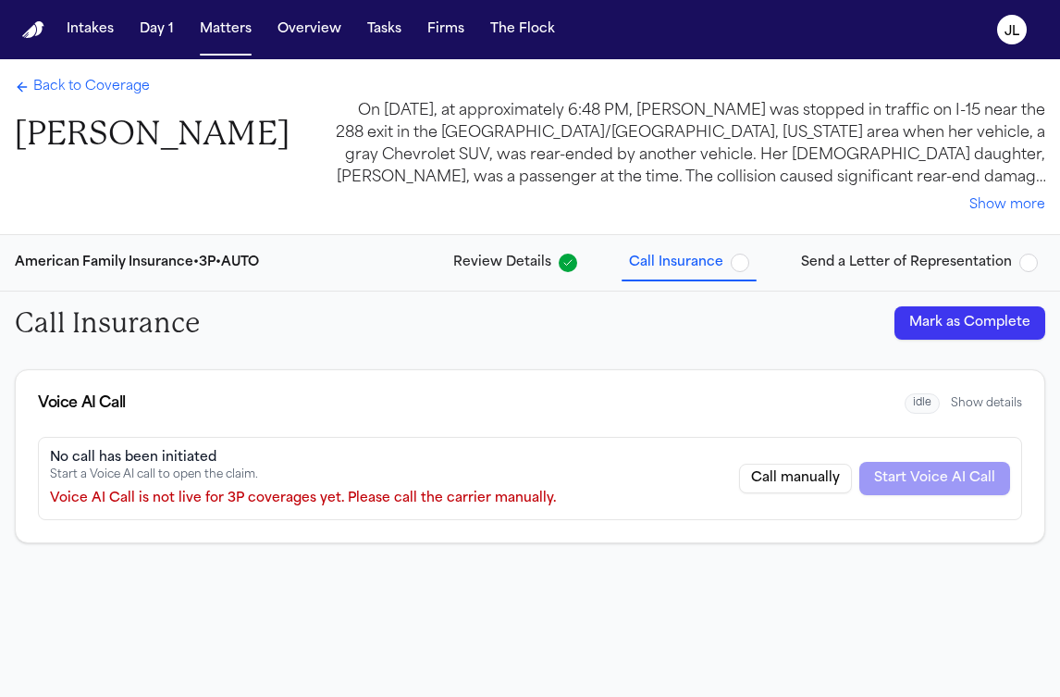
click at [948, 320] on button "Mark as Complete" at bounding box center [970, 322] width 151 height 33
click at [880, 271] on span "Send a Letter of Representation" at bounding box center [906, 262] width 211 height 19
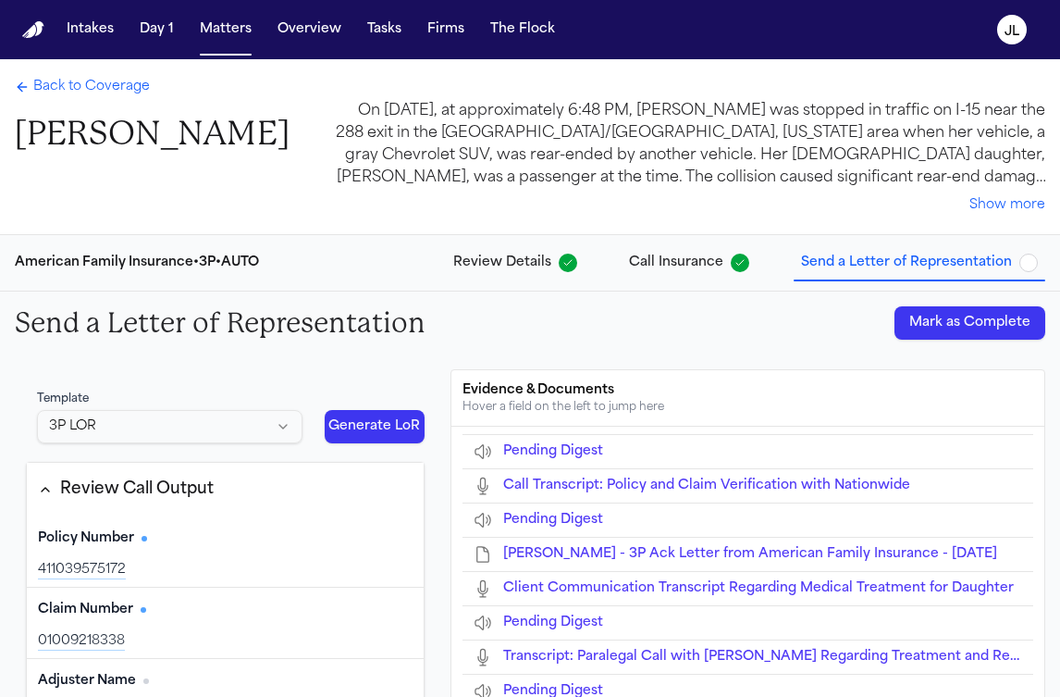
scroll to position [223, 0]
click at [959, 335] on button "Mark as Complete" at bounding box center [970, 322] width 151 height 33
click at [89, 80] on span "Back to Coverage" at bounding box center [91, 87] width 117 height 19
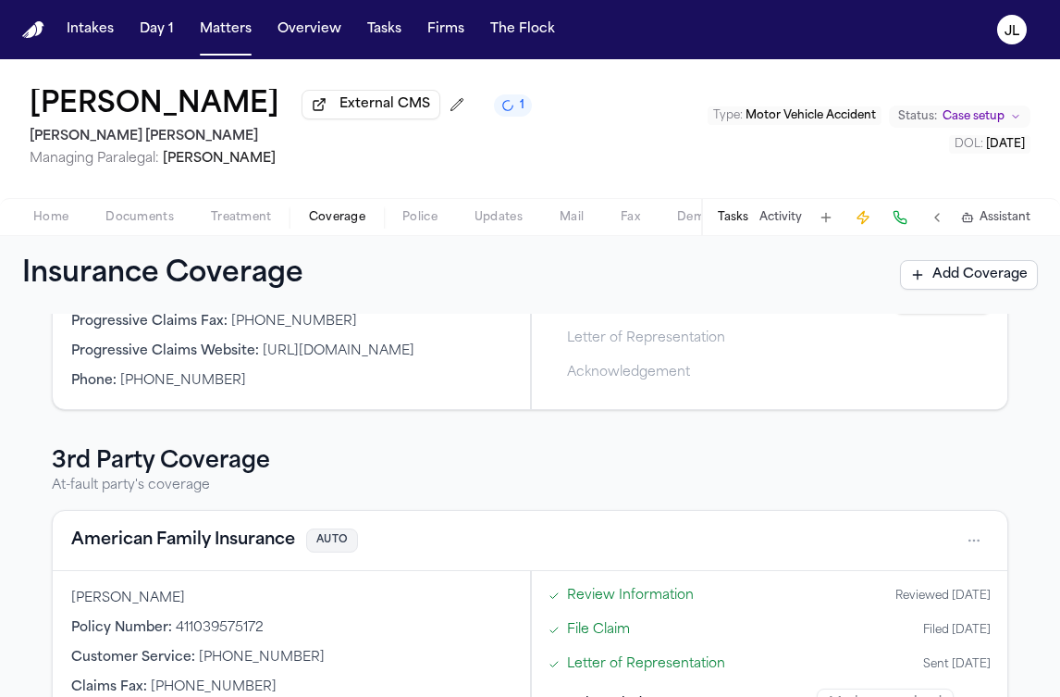
scroll to position [557, 0]
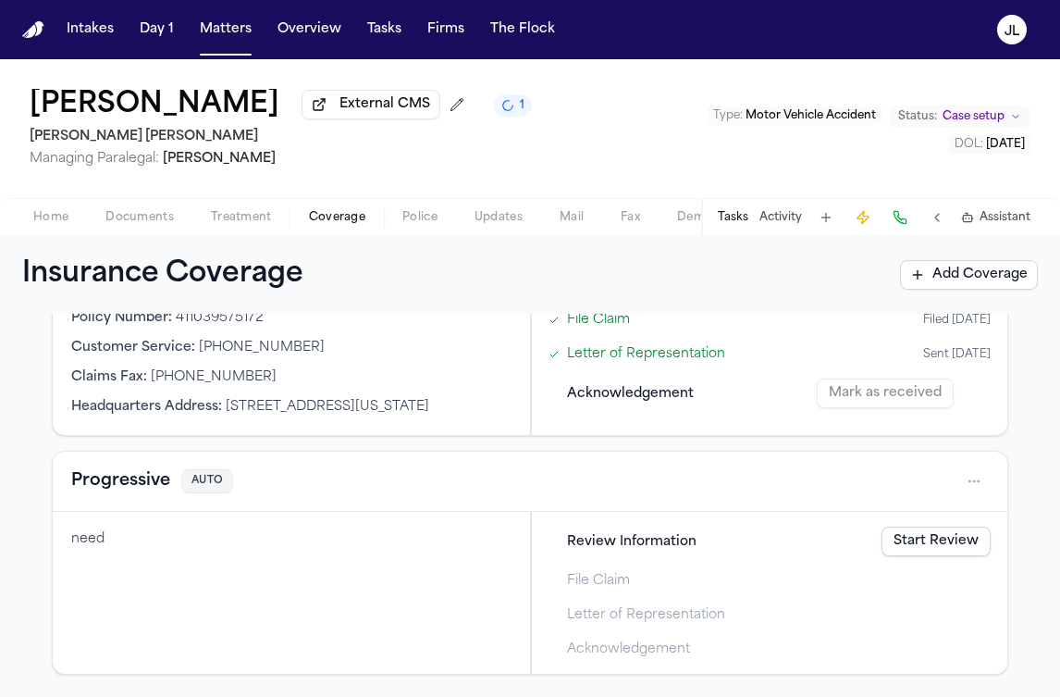
click at [865, 381] on div "Mark as received" at bounding box center [904, 393] width 174 height 30
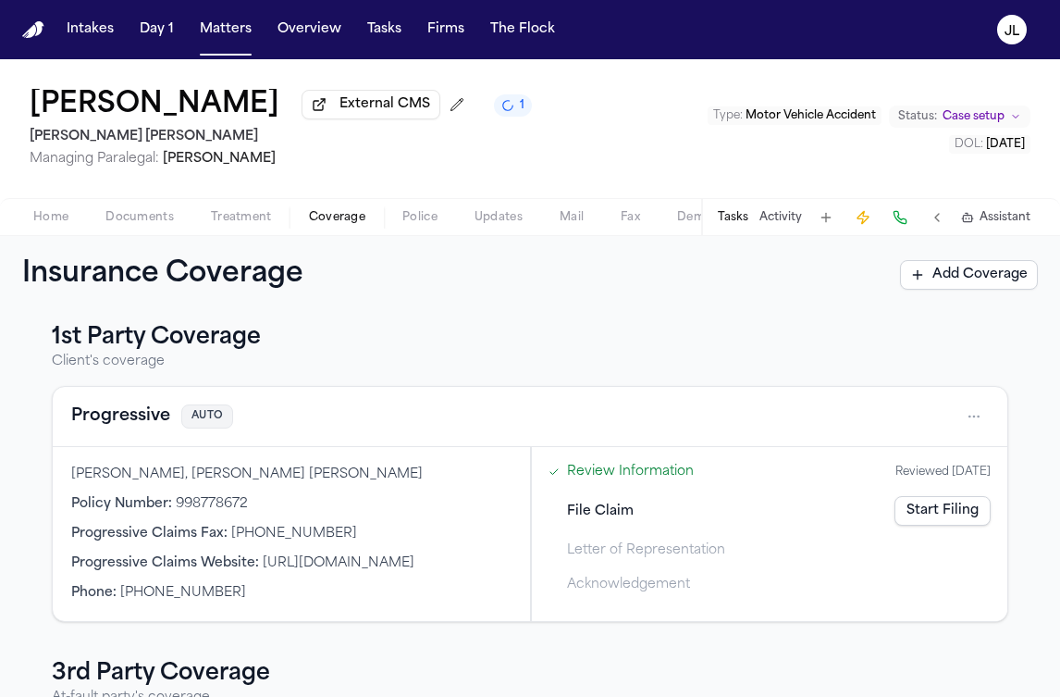
scroll to position [0, 0]
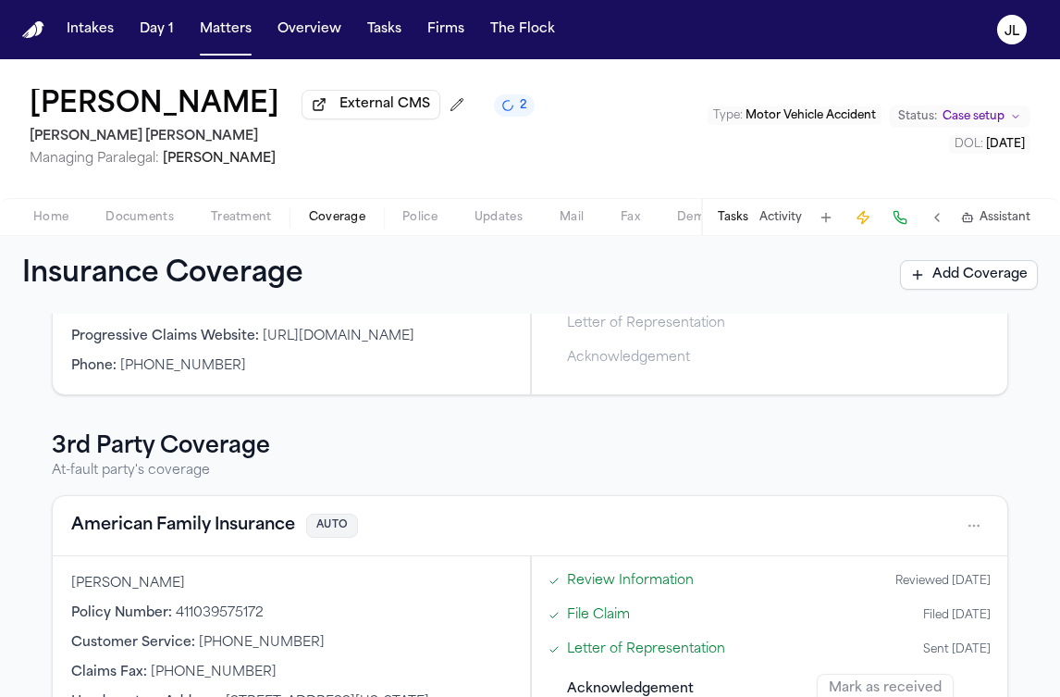
scroll to position [473, 0]
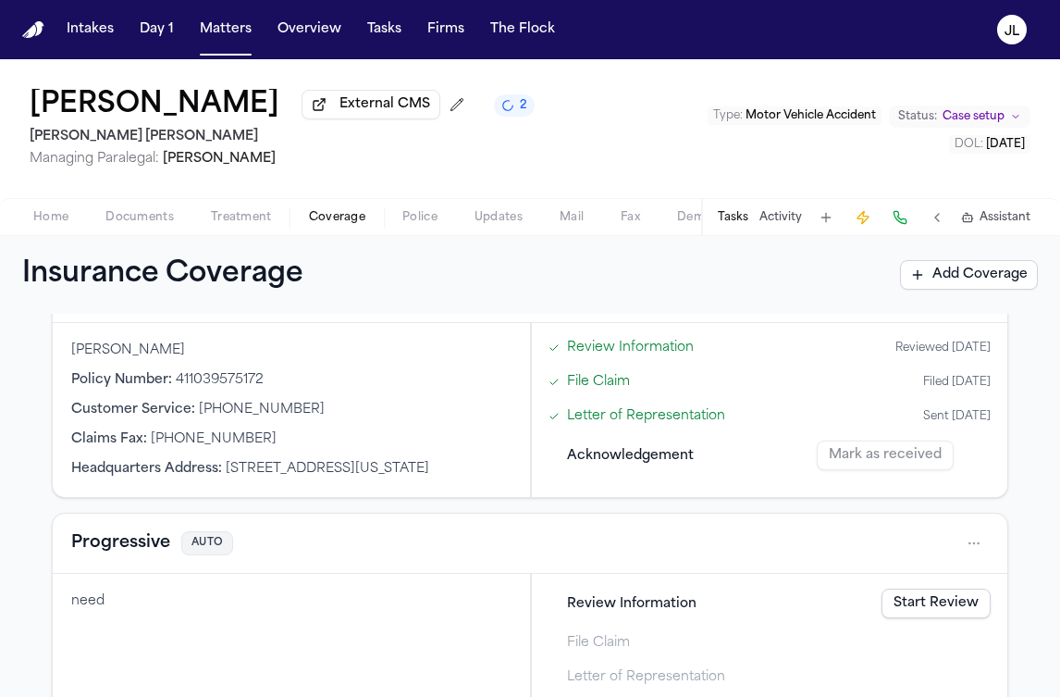
click at [882, 465] on div "Mark as received" at bounding box center [904, 455] width 174 height 30
click at [736, 225] on button "Tasks" at bounding box center [733, 217] width 31 height 15
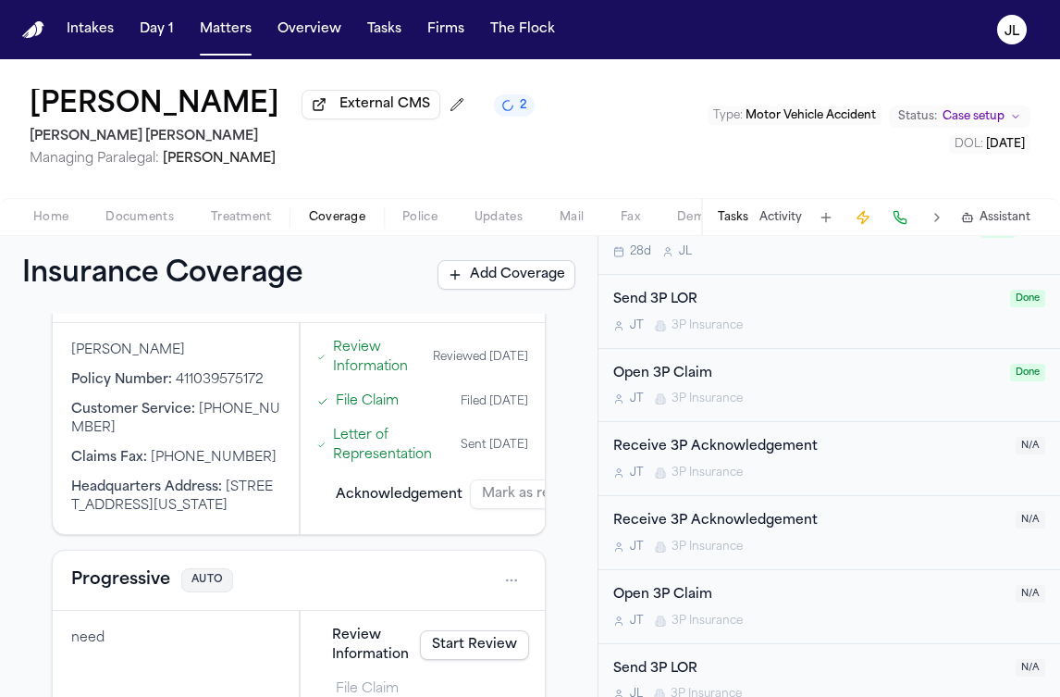
scroll to position [922, 0]
click at [752, 463] on div "Receive 3P Acknowledgement [PERSON_NAME] 3P Insurance" at bounding box center [808, 456] width 391 height 43
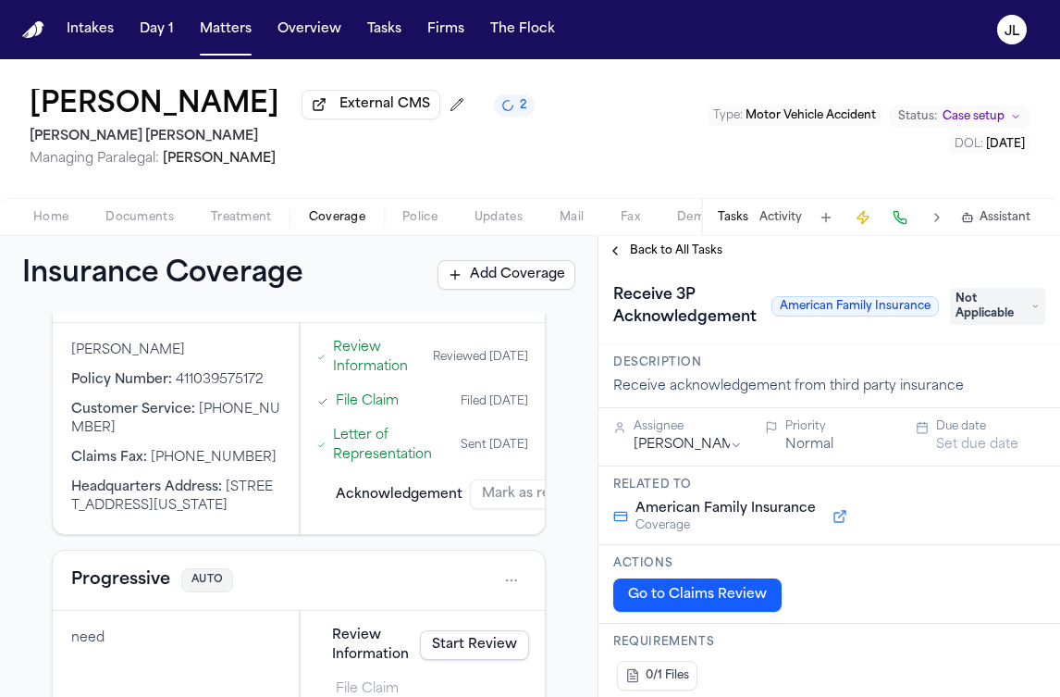
click at [982, 309] on span "Not Applicable" at bounding box center [997, 306] width 95 height 37
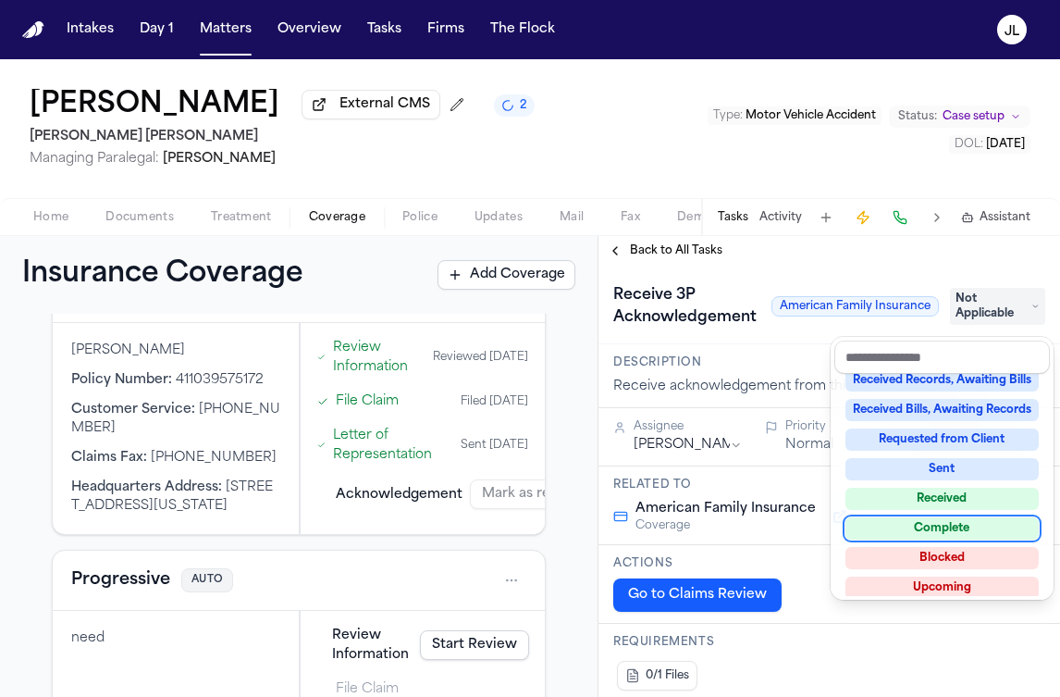
click at [916, 530] on div "Complete" at bounding box center [942, 528] width 193 height 22
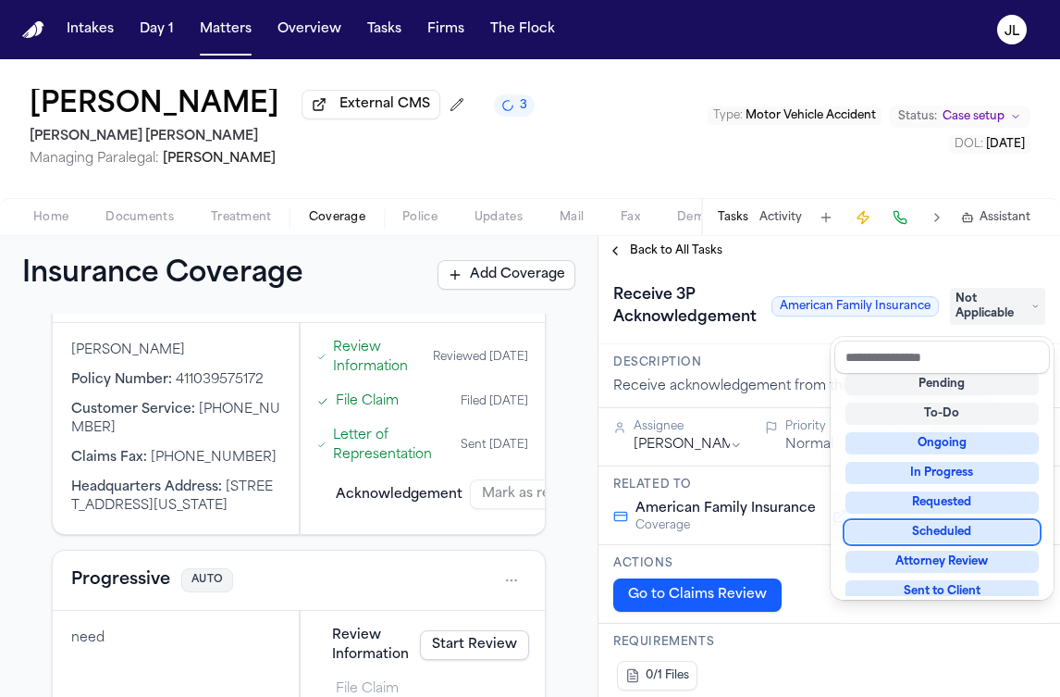
scroll to position [26, 0]
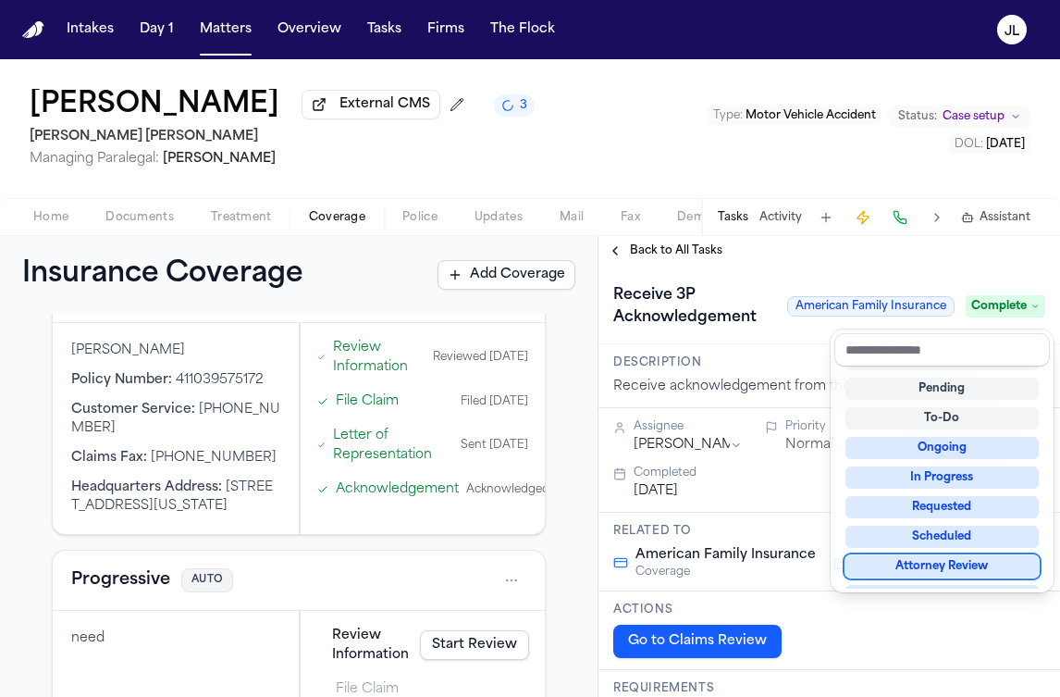
click at [639, 251] on div "**********" at bounding box center [830, 466] width 462 height 461
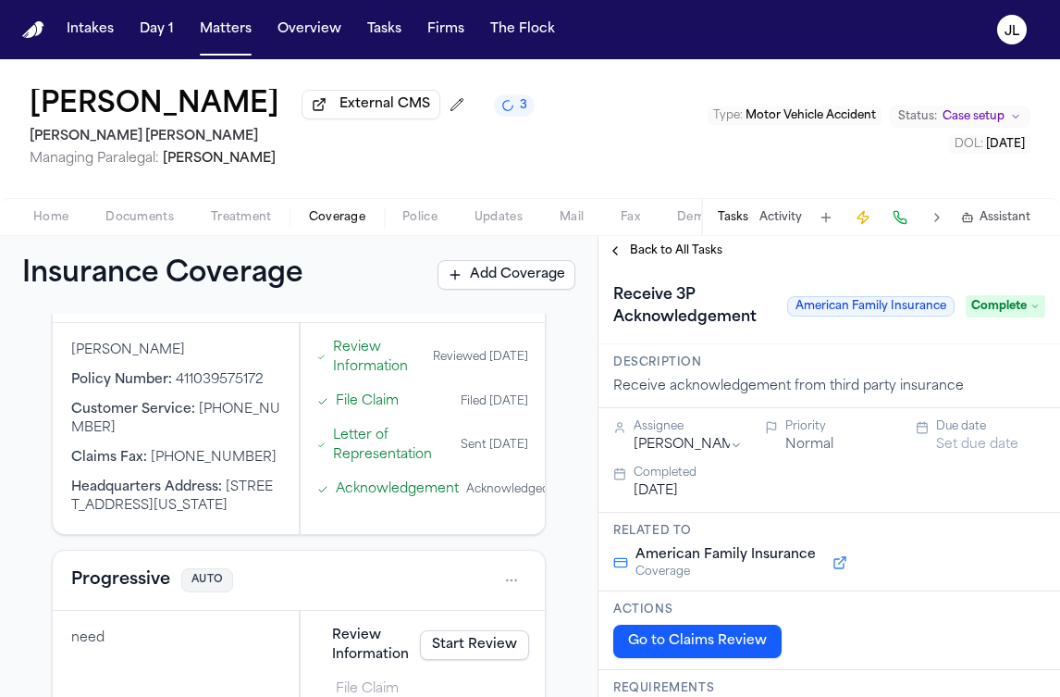
click at [636, 251] on span "Back to All Tasks" at bounding box center [676, 250] width 93 height 15
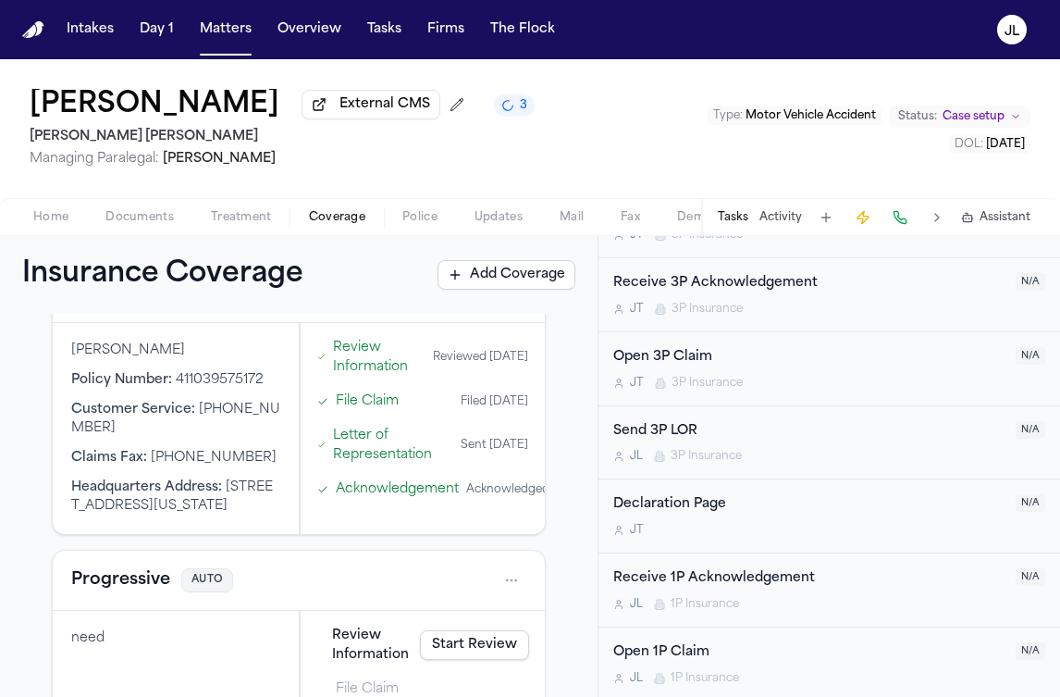
scroll to position [1159, 0]
click at [908, 458] on div "J L 3P Insurance" at bounding box center [808, 455] width 391 height 15
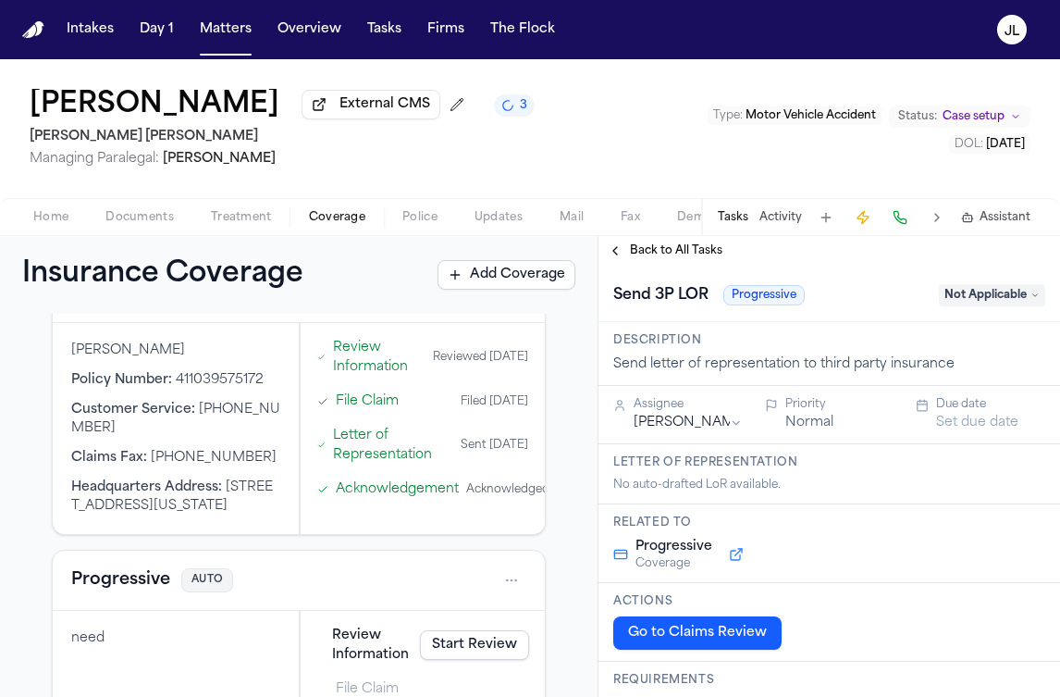
click at [1003, 302] on span "Not Applicable" at bounding box center [992, 295] width 106 height 22
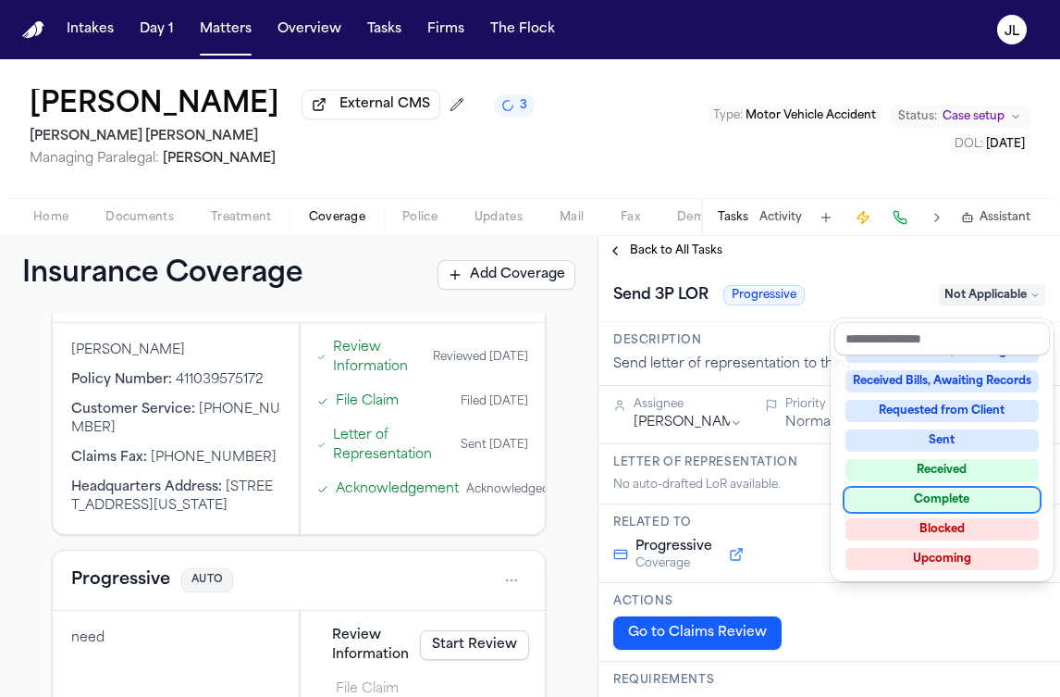
click at [914, 504] on div "Complete" at bounding box center [942, 499] width 193 height 22
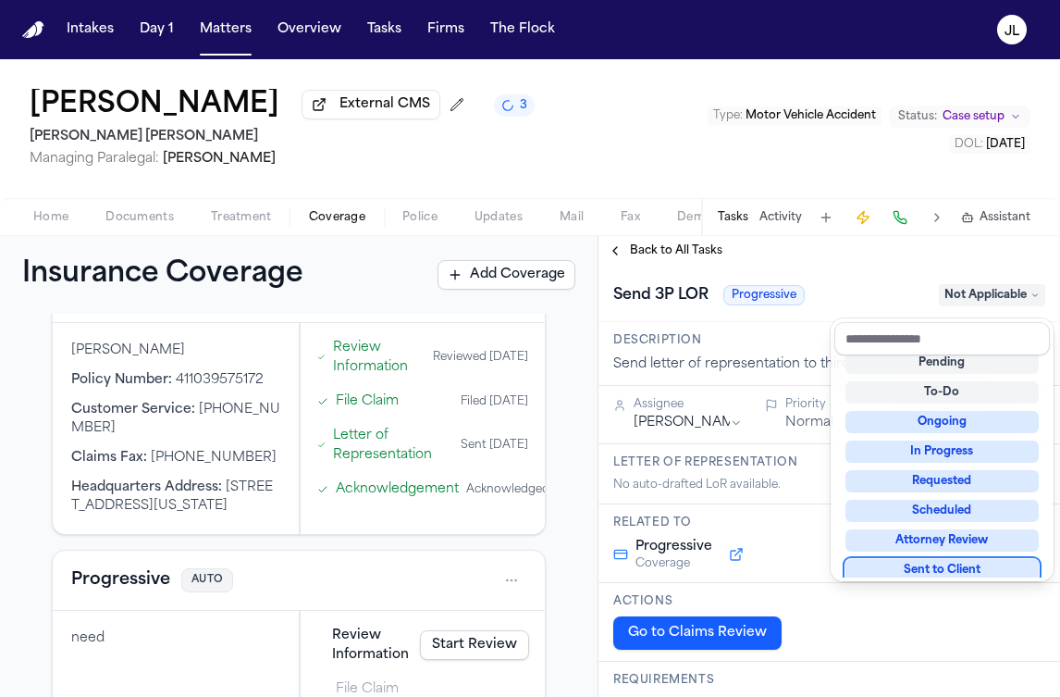
scroll to position [44, 0]
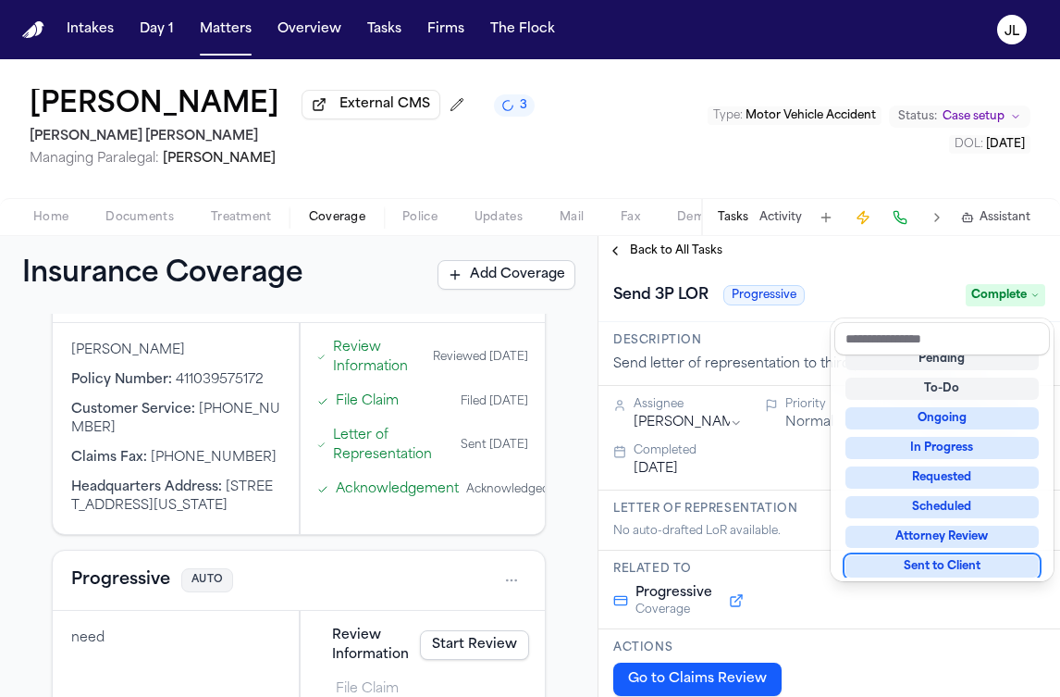
click at [639, 257] on div "**********" at bounding box center [830, 466] width 462 height 461
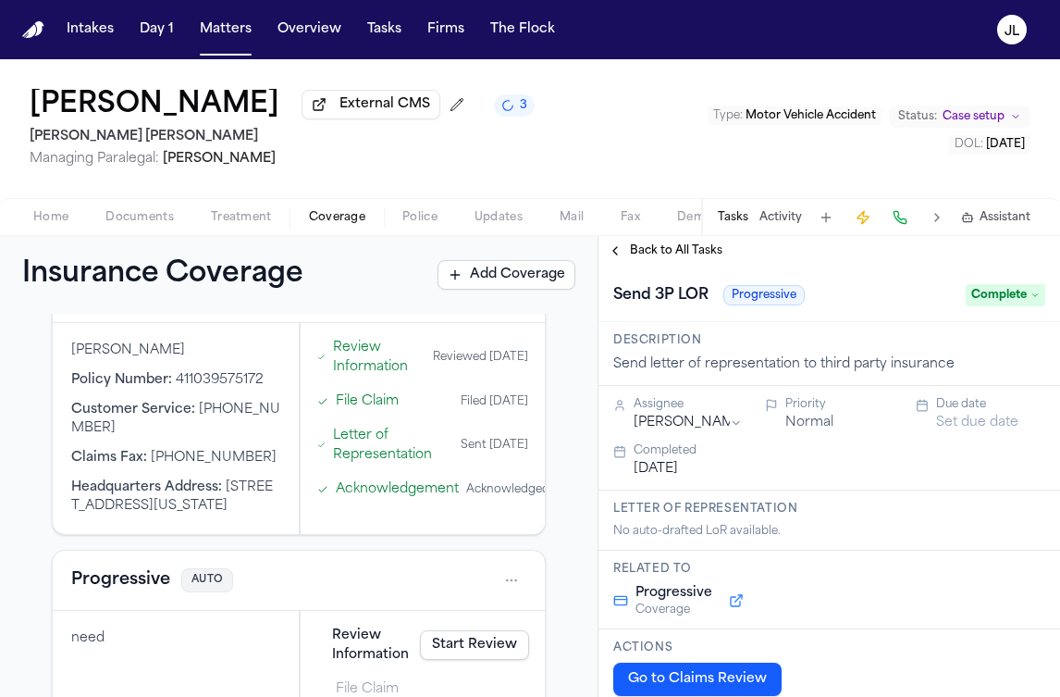
click at [639, 257] on span "Back to All Tasks" at bounding box center [676, 250] width 93 height 15
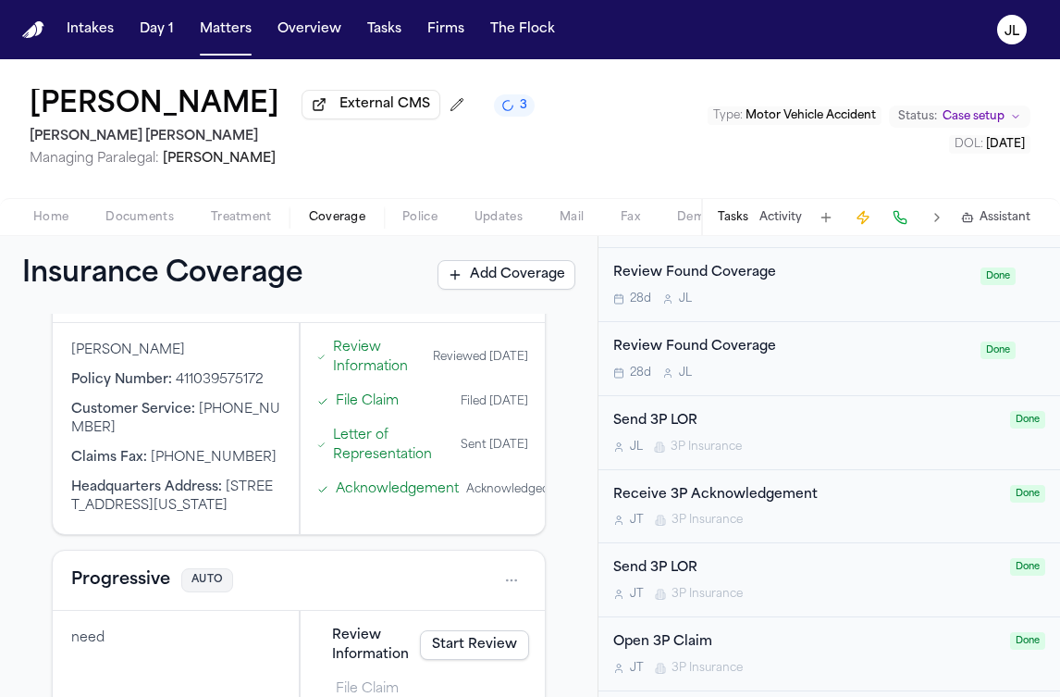
scroll to position [1387, 0]
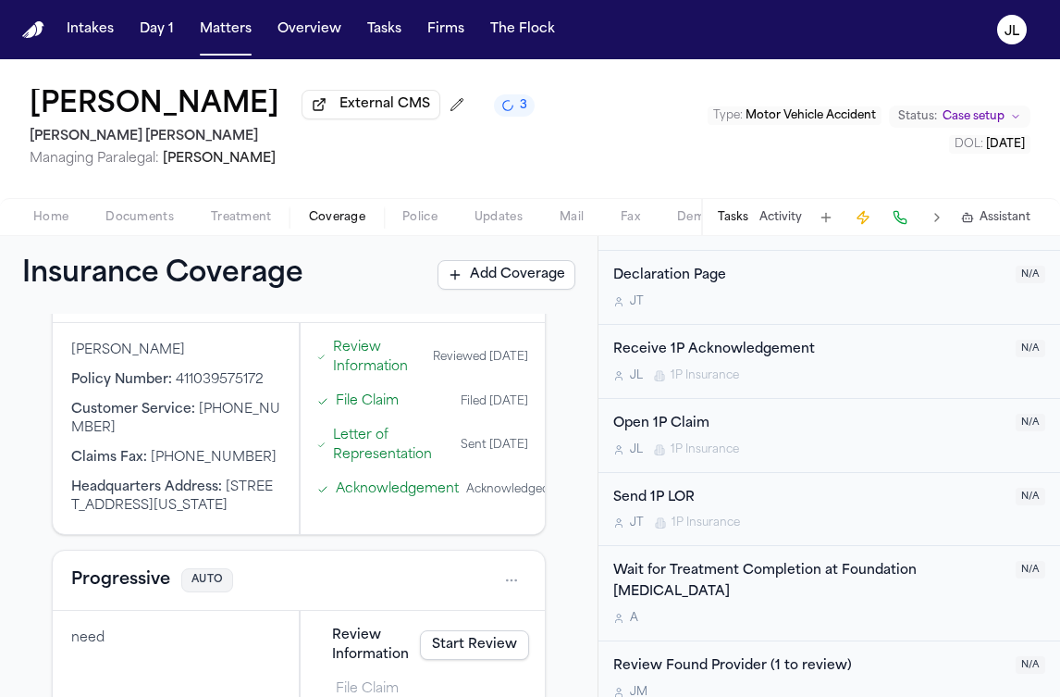
click at [727, 504] on div "Send 1P LOR" at bounding box center [808, 498] width 391 height 21
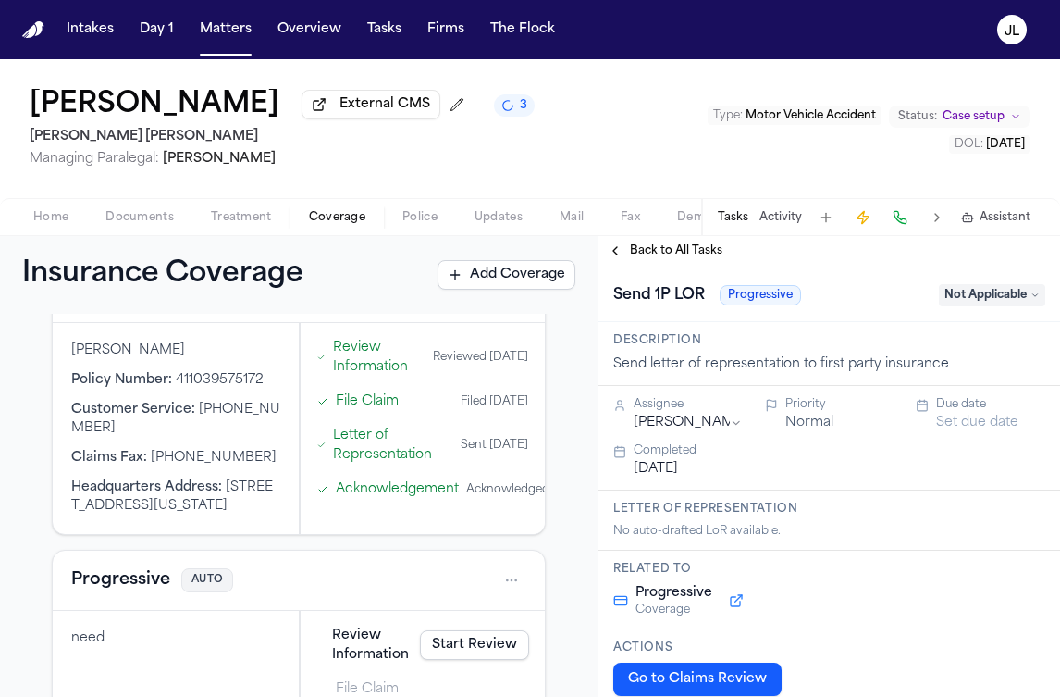
click at [998, 306] on span "Not Applicable" at bounding box center [992, 295] width 106 height 22
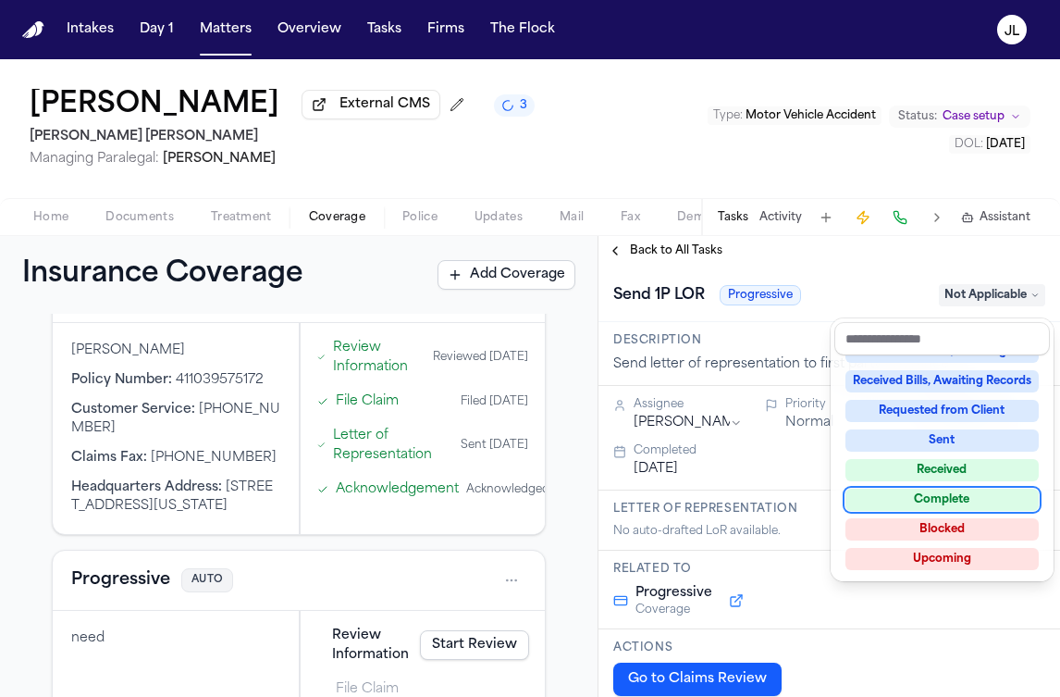
click at [948, 494] on div "Complete" at bounding box center [942, 499] width 193 height 22
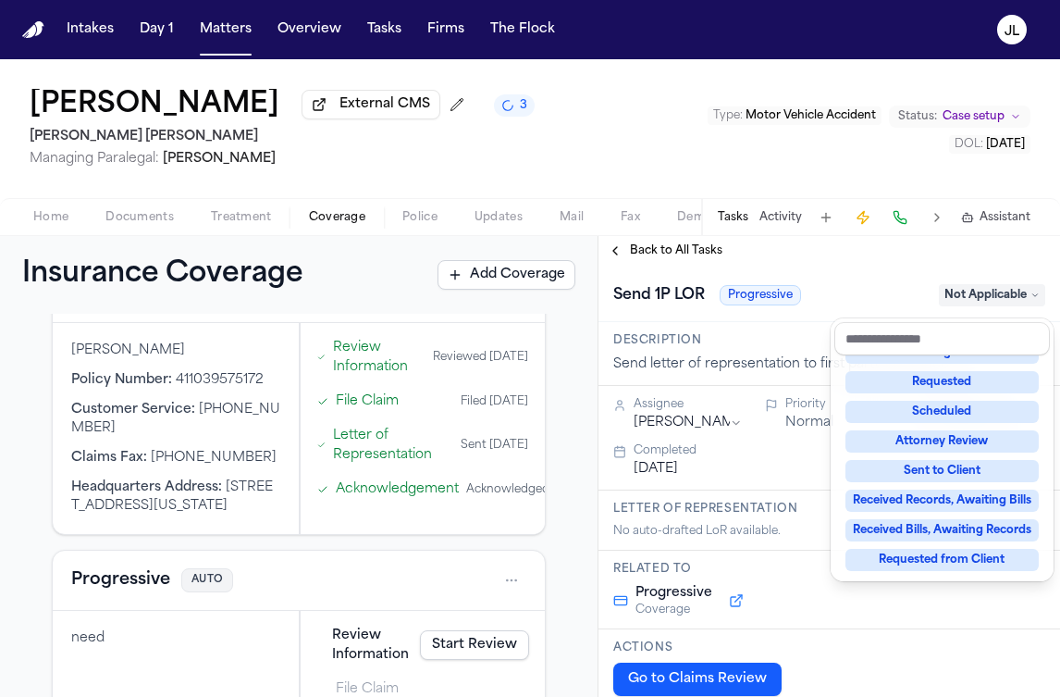
scroll to position [49, 0]
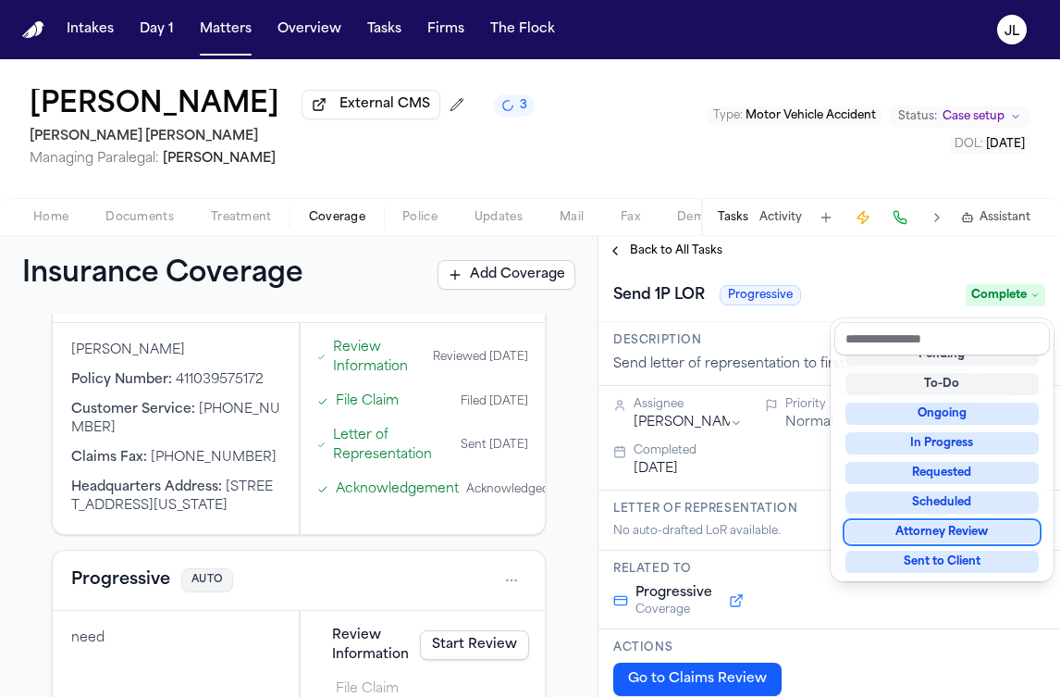
click at [625, 254] on div "**********" at bounding box center [830, 466] width 462 height 461
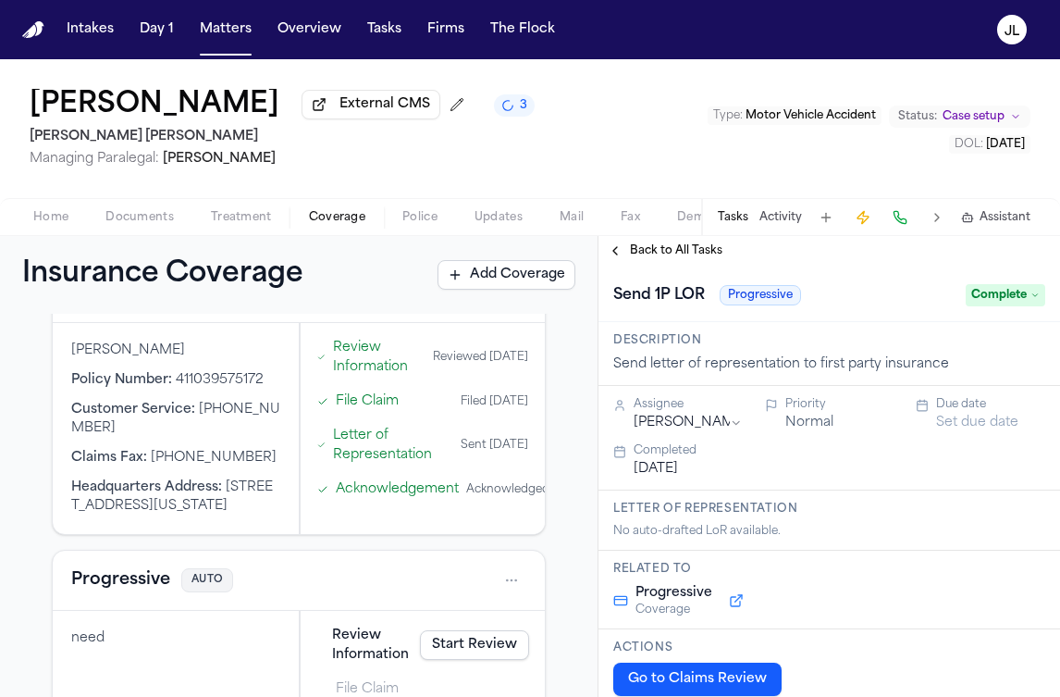
click at [625, 254] on button "Back to All Tasks" at bounding box center [665, 250] width 133 height 15
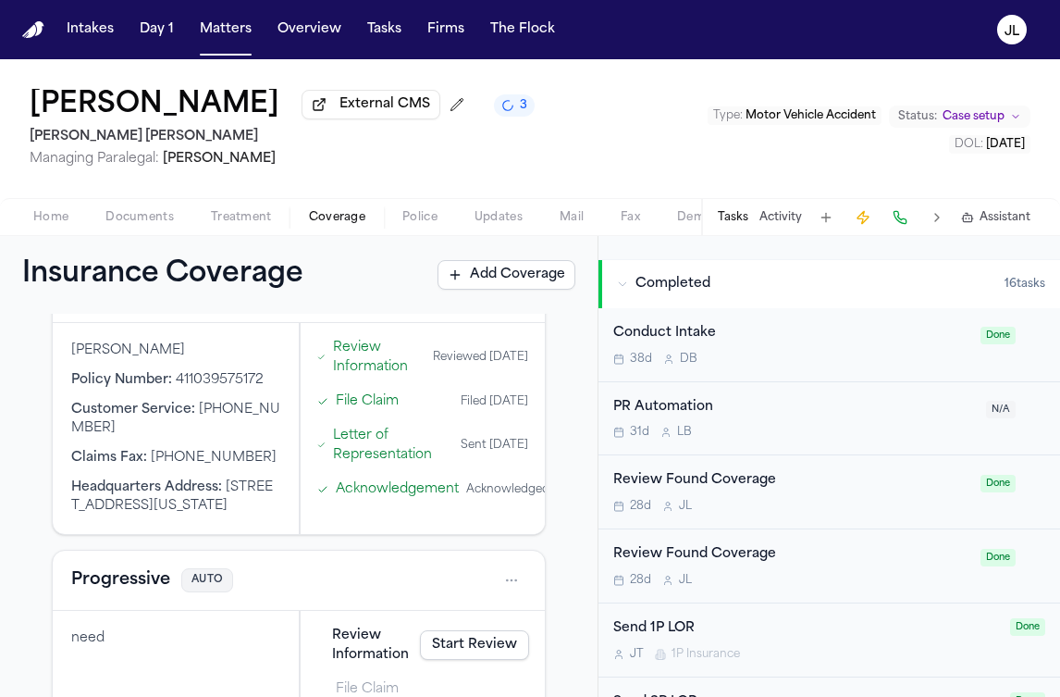
scroll to position [1387, 0]
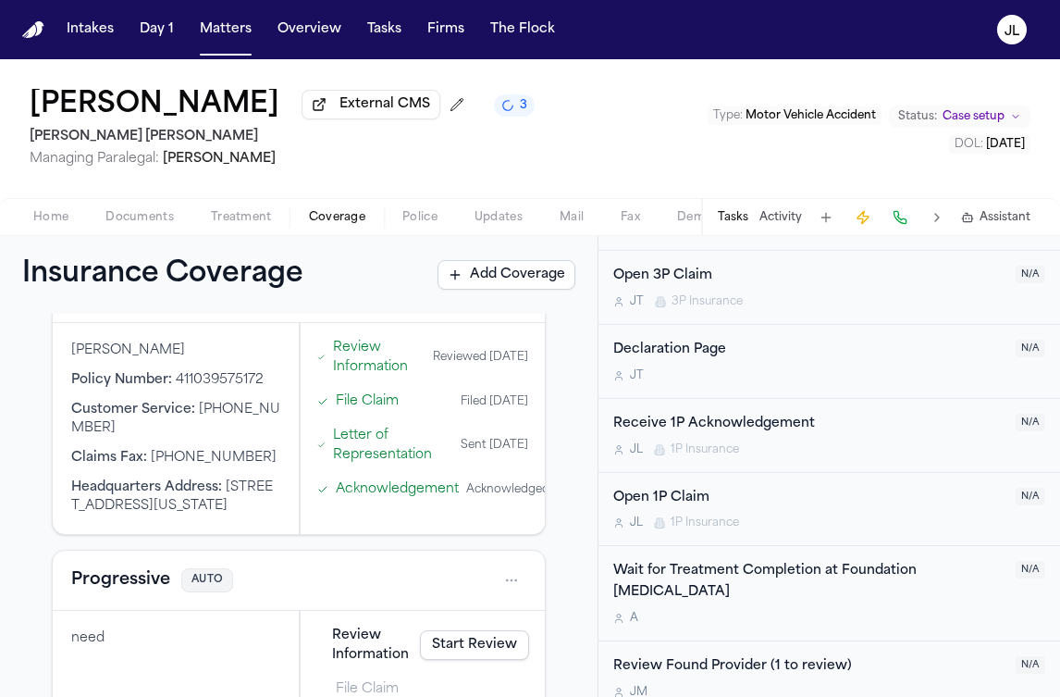
click at [680, 509] on div "Open 1P Claim" at bounding box center [808, 498] width 391 height 21
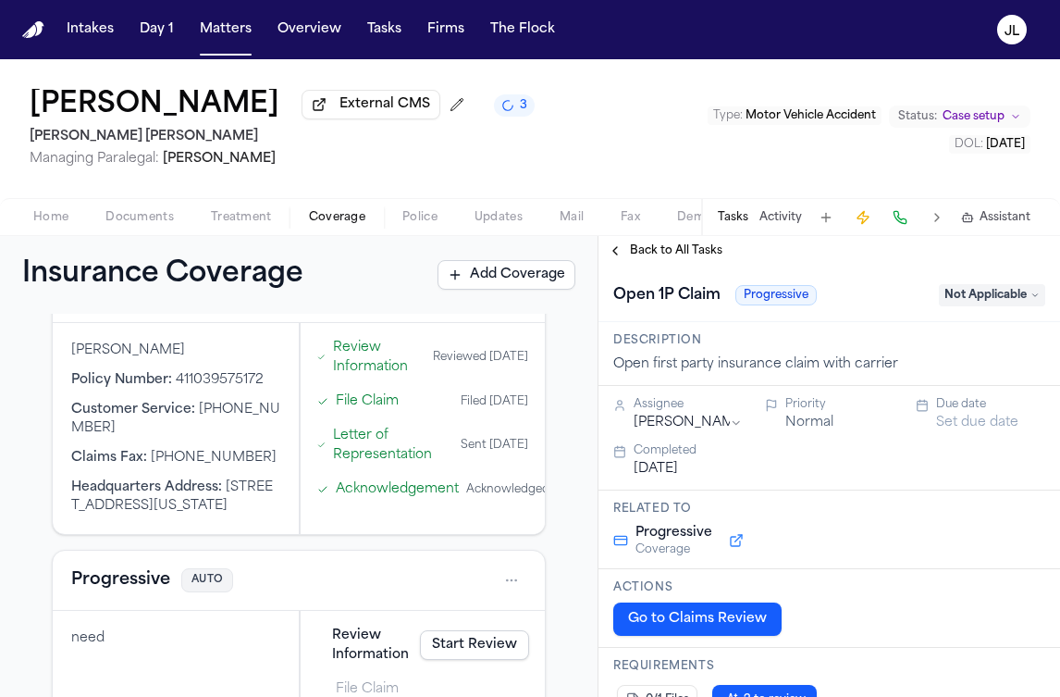
click at [983, 305] on span "Not Applicable" at bounding box center [992, 295] width 106 height 22
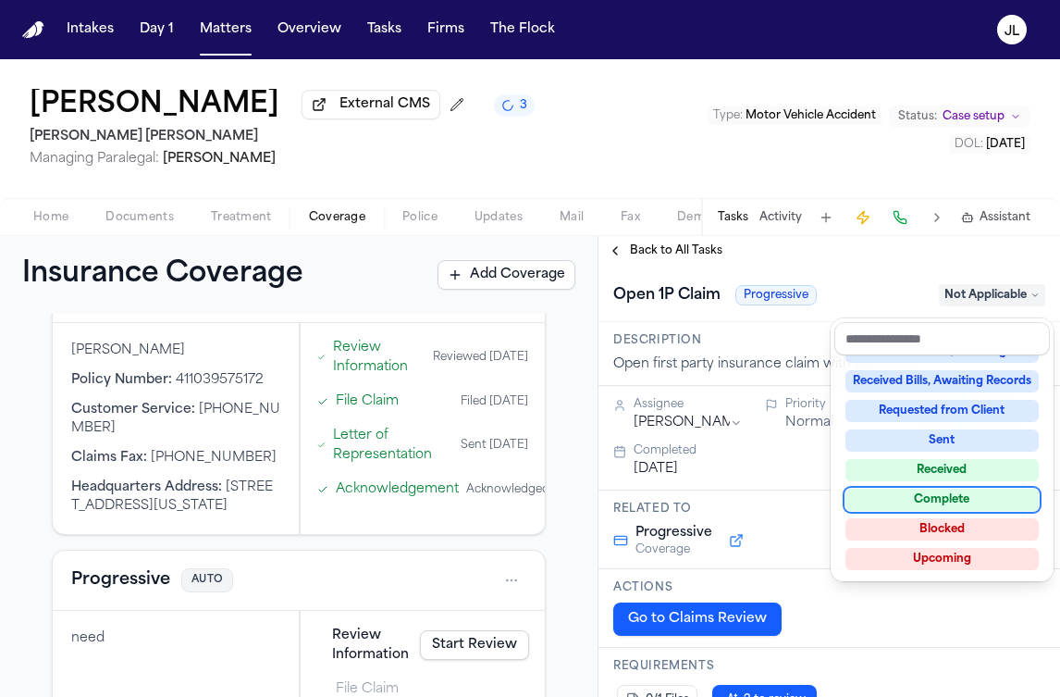
click at [905, 504] on div "Complete" at bounding box center [942, 499] width 193 height 22
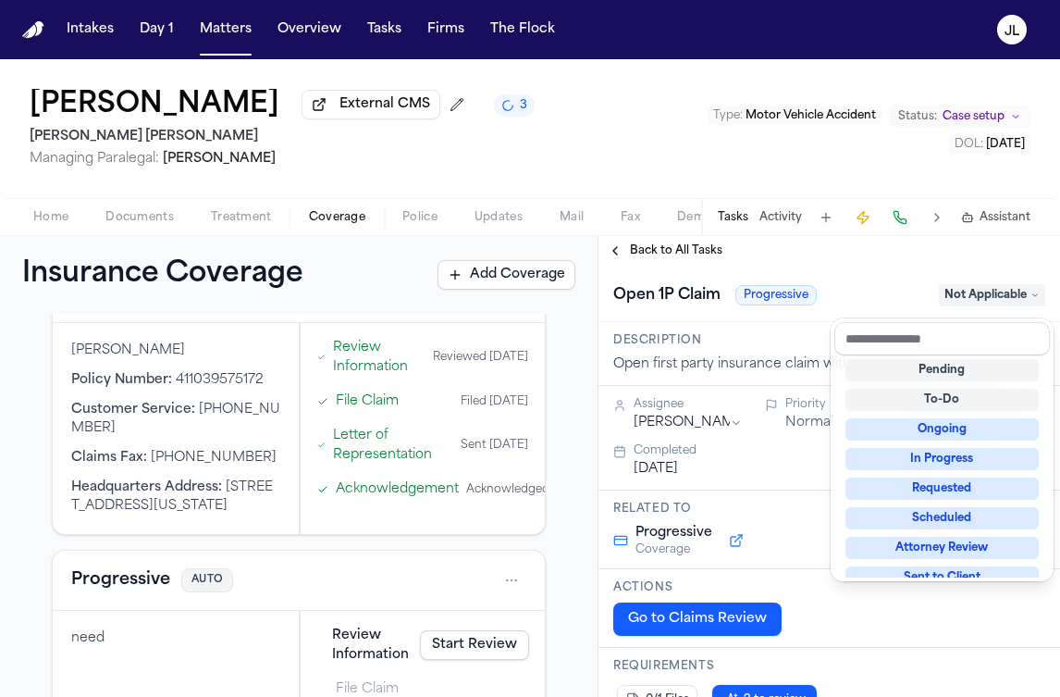
scroll to position [23, 0]
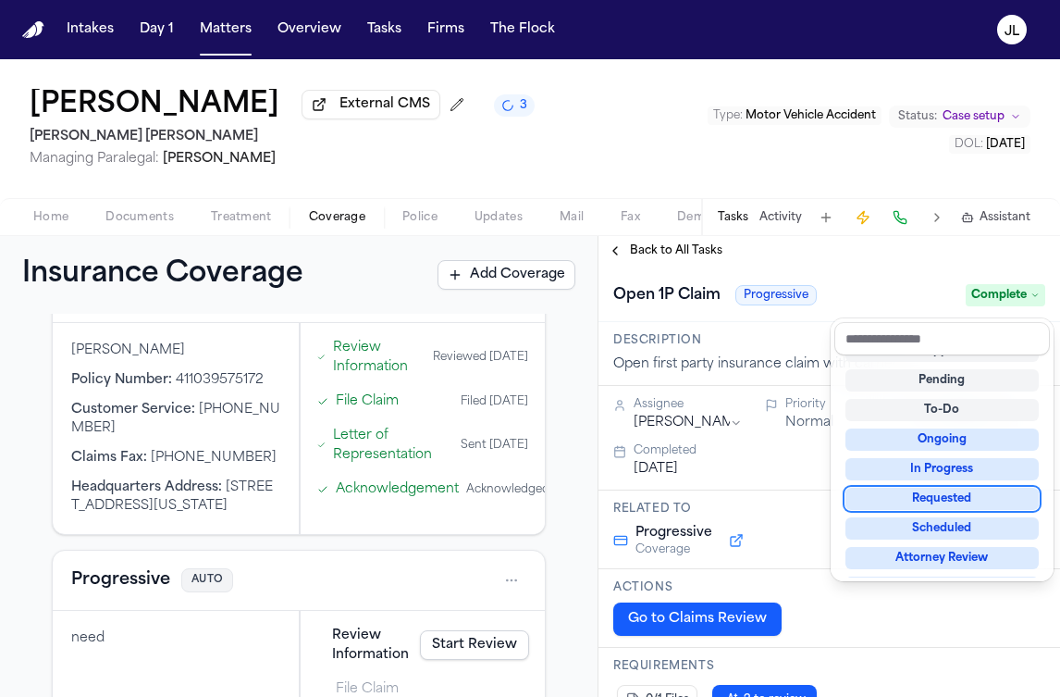
click at [624, 265] on div "Back to All Tasks Open 1P Claim Progressive Complete Description Open first par…" at bounding box center [830, 466] width 462 height 461
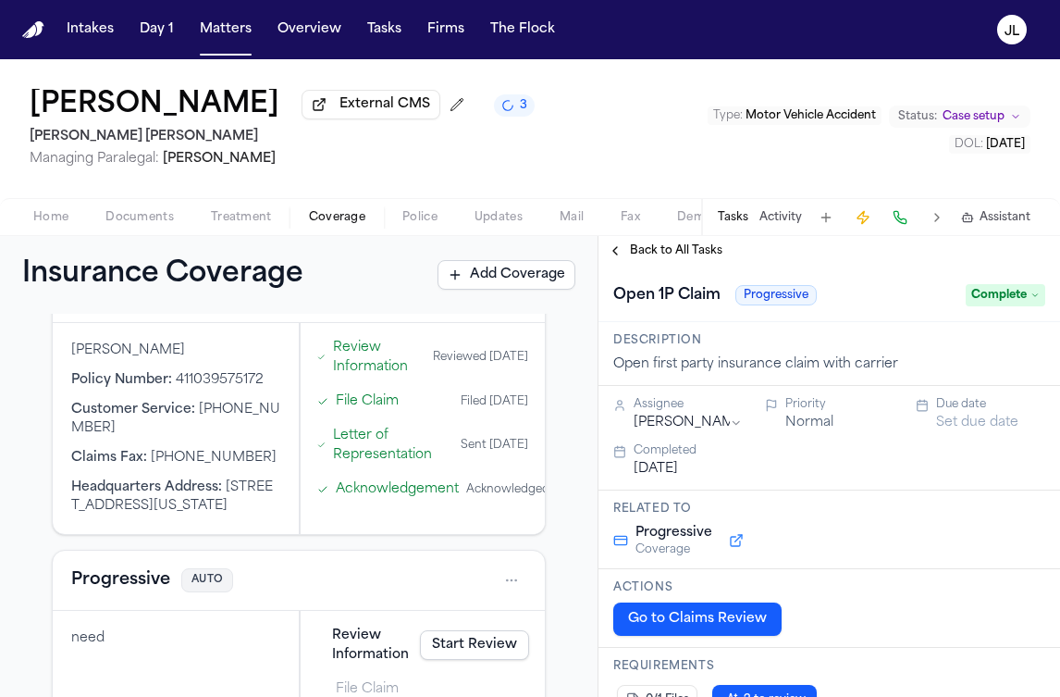
click at [626, 258] on button "Back to All Tasks" at bounding box center [665, 250] width 133 height 15
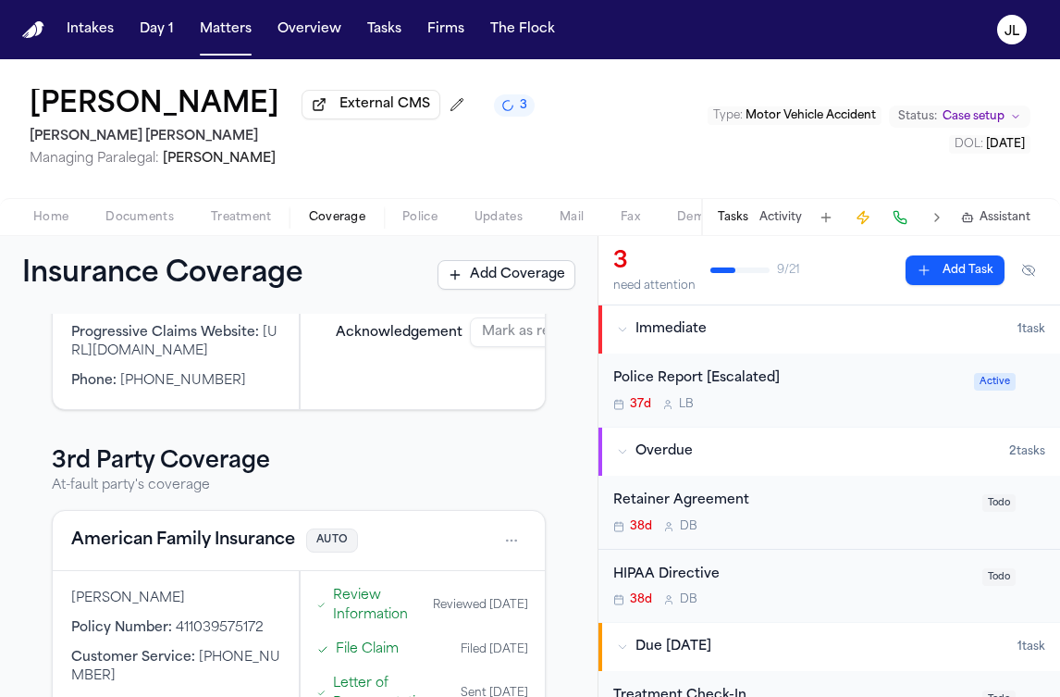
scroll to position [309, 0]
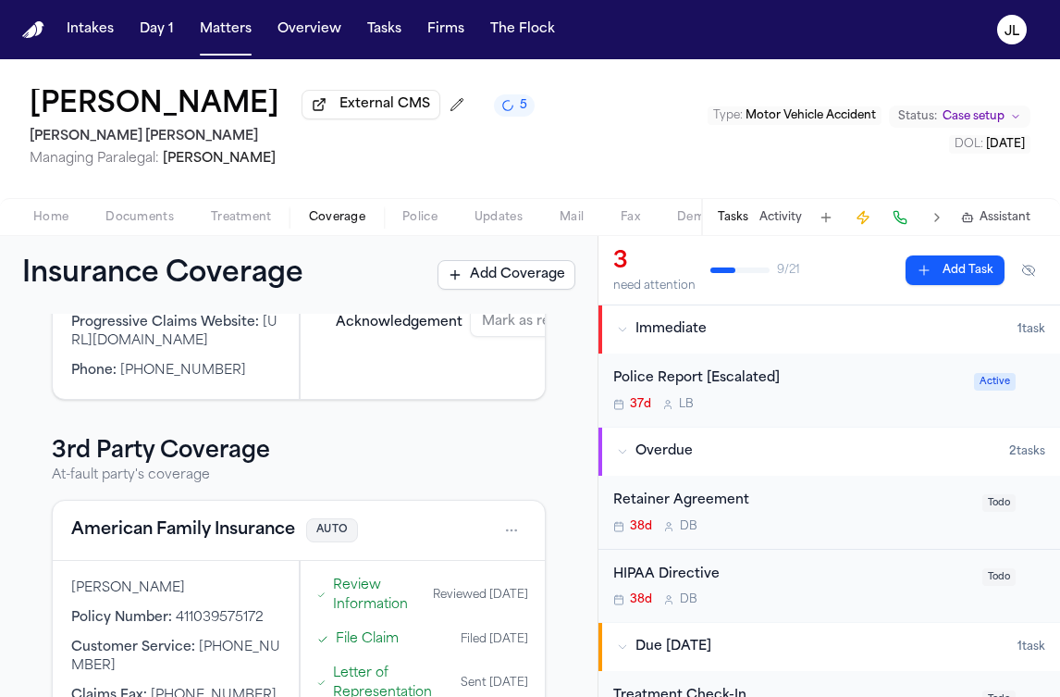
click at [143, 533] on button "American Family Insurance" at bounding box center [183, 530] width 224 height 26
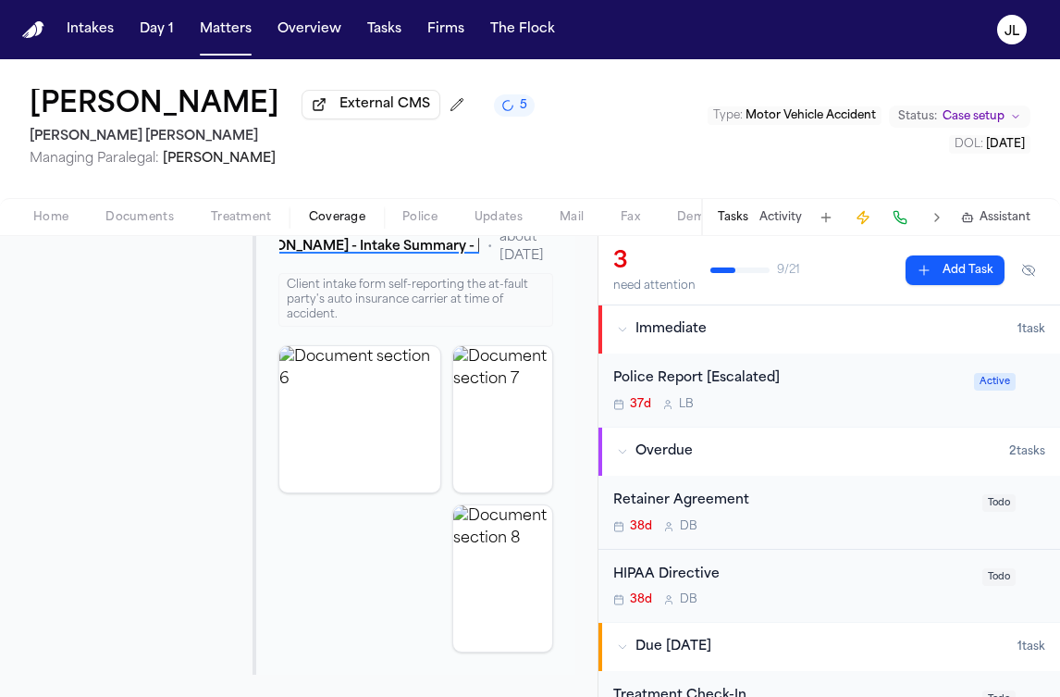
scroll to position [1912, 0]
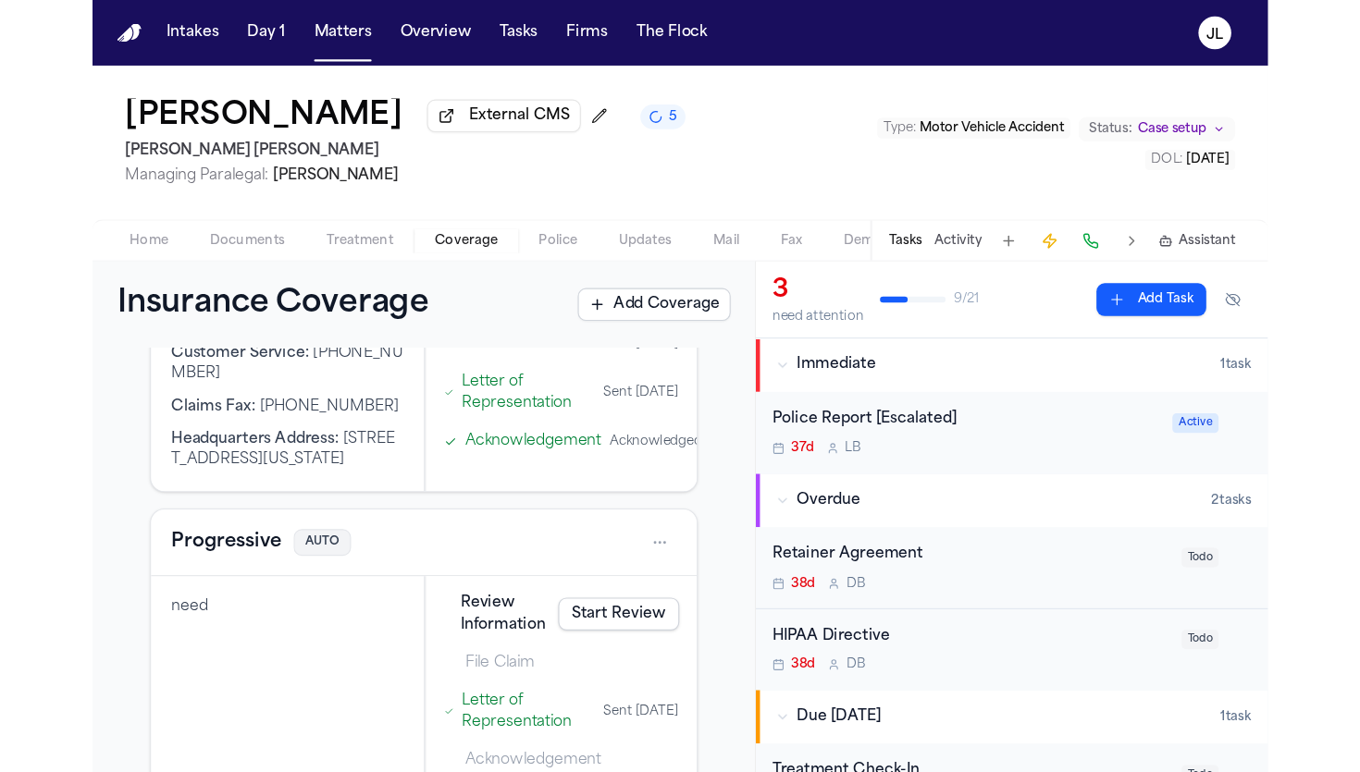
scroll to position [697, 0]
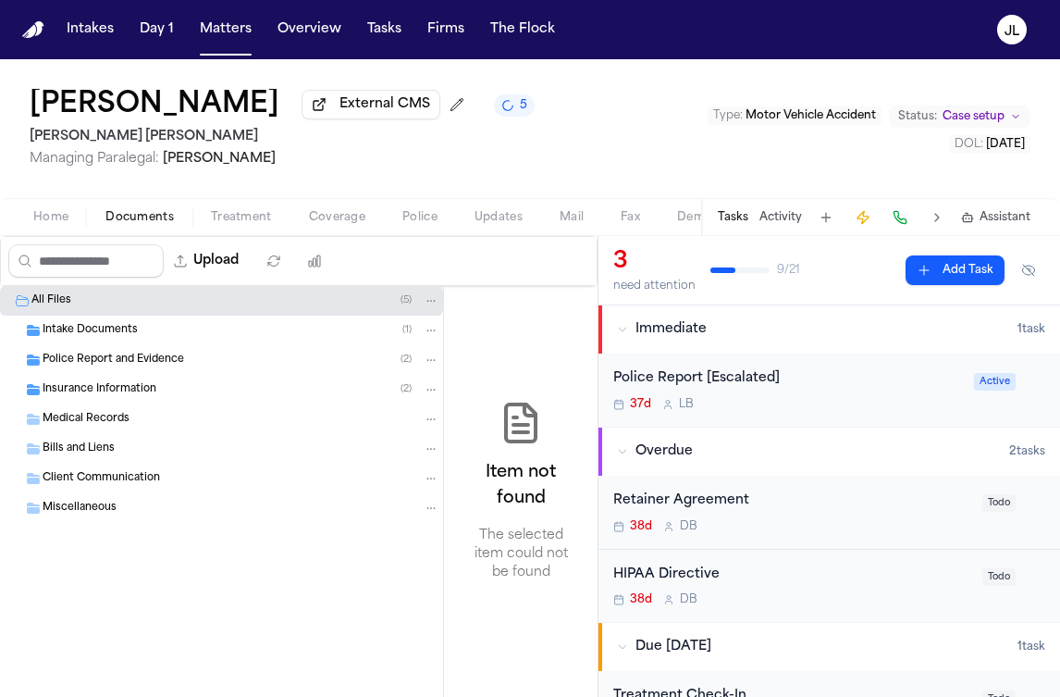
click at [126, 220] on span "Documents" at bounding box center [139, 217] width 68 height 15
click at [110, 368] on span "Police Report and Evidence" at bounding box center [114, 360] width 142 height 16
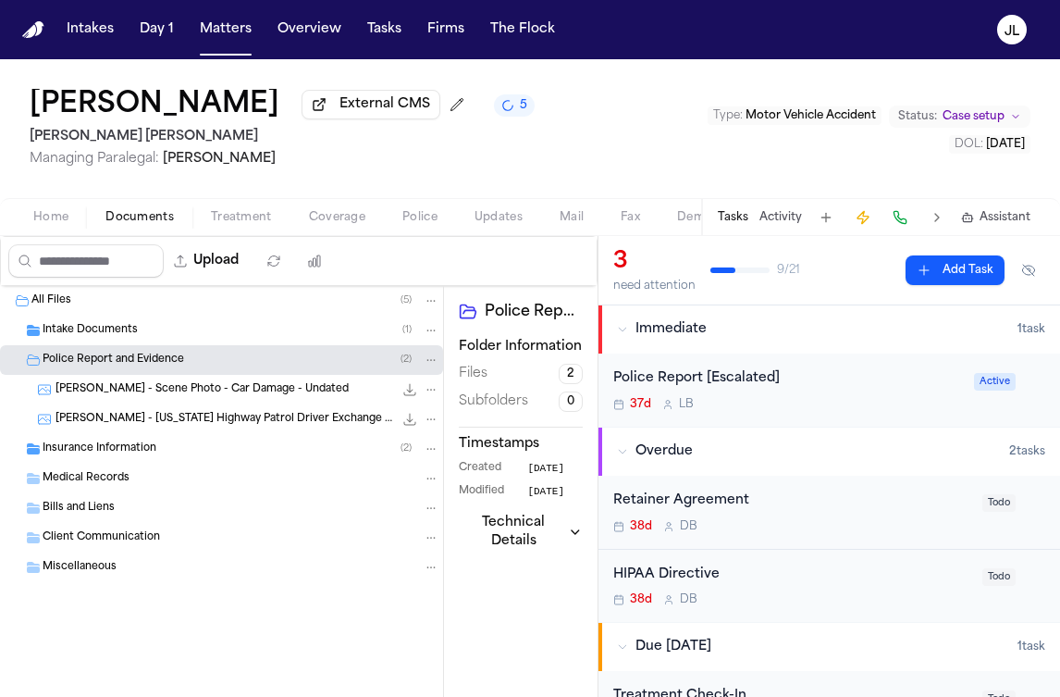
click at [122, 398] on span "L. Cardoso - Scene Photo - Car Damage - Undated" at bounding box center [202, 390] width 293 height 16
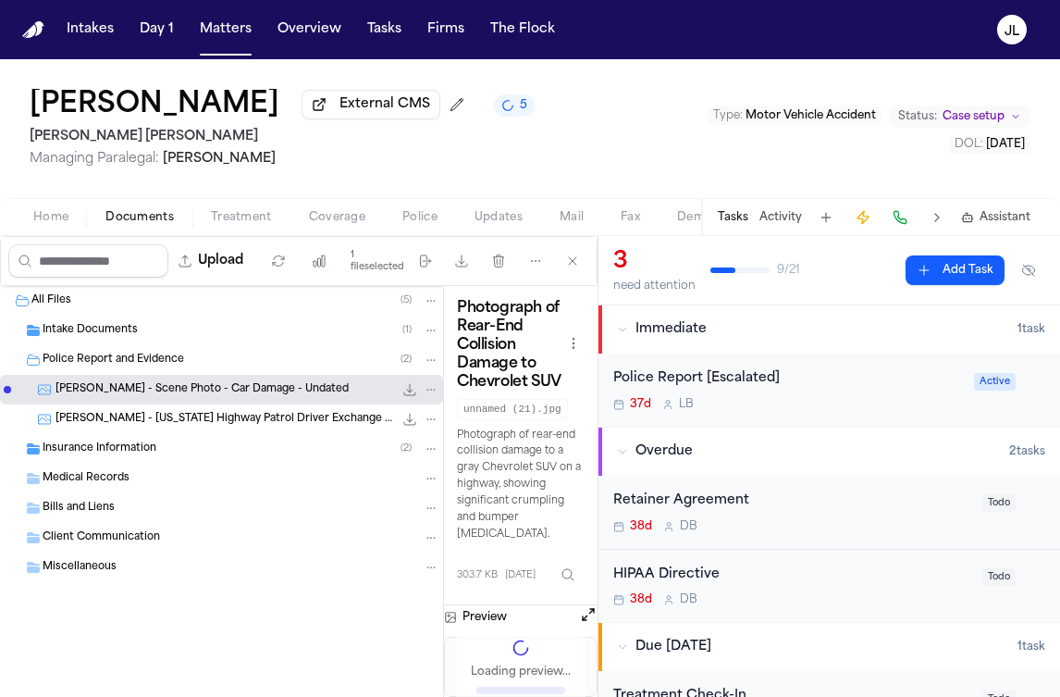
click at [138, 427] on span "L. Cardoso - Utah Highway Patrol Driver Exchange Form - 8.28.25" at bounding box center [225, 420] width 338 height 16
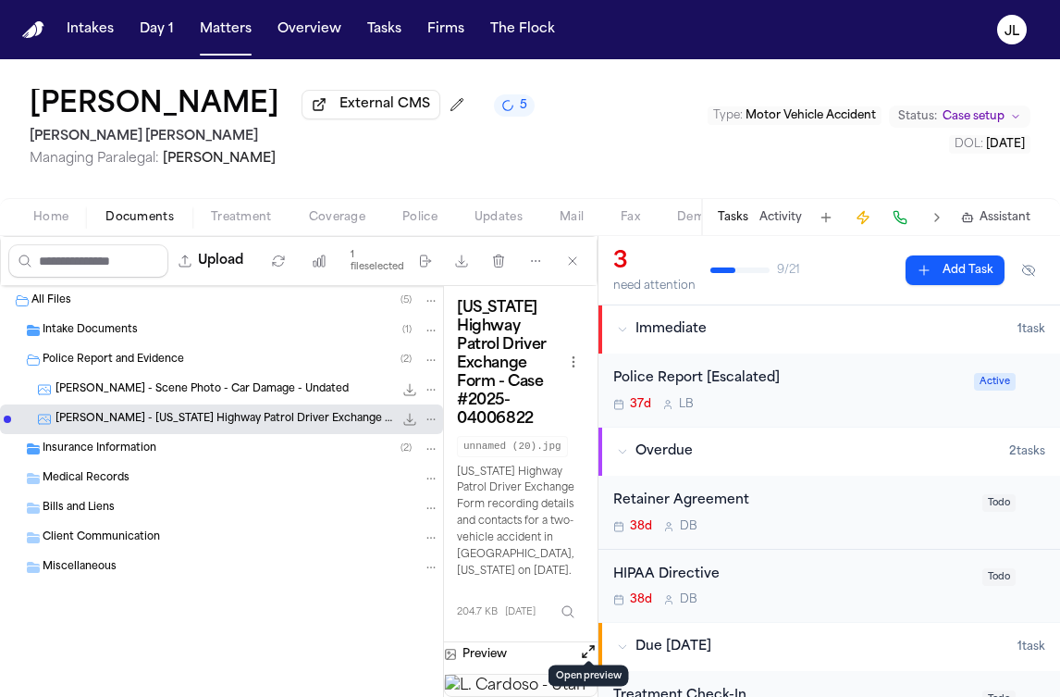
click at [586, 642] on button "Open preview" at bounding box center [588, 651] width 19 height 19
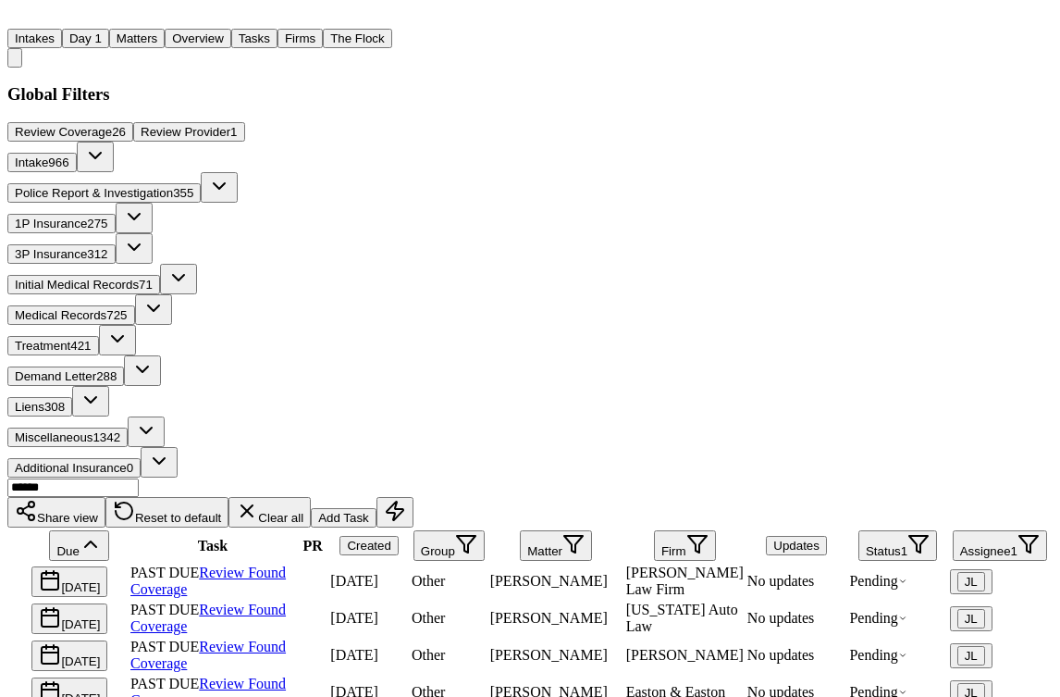
click at [414, 497] on button "button" at bounding box center [395, 512] width 37 height 31
click at [165, 29] on button "Matters" at bounding box center [137, 38] width 56 height 19
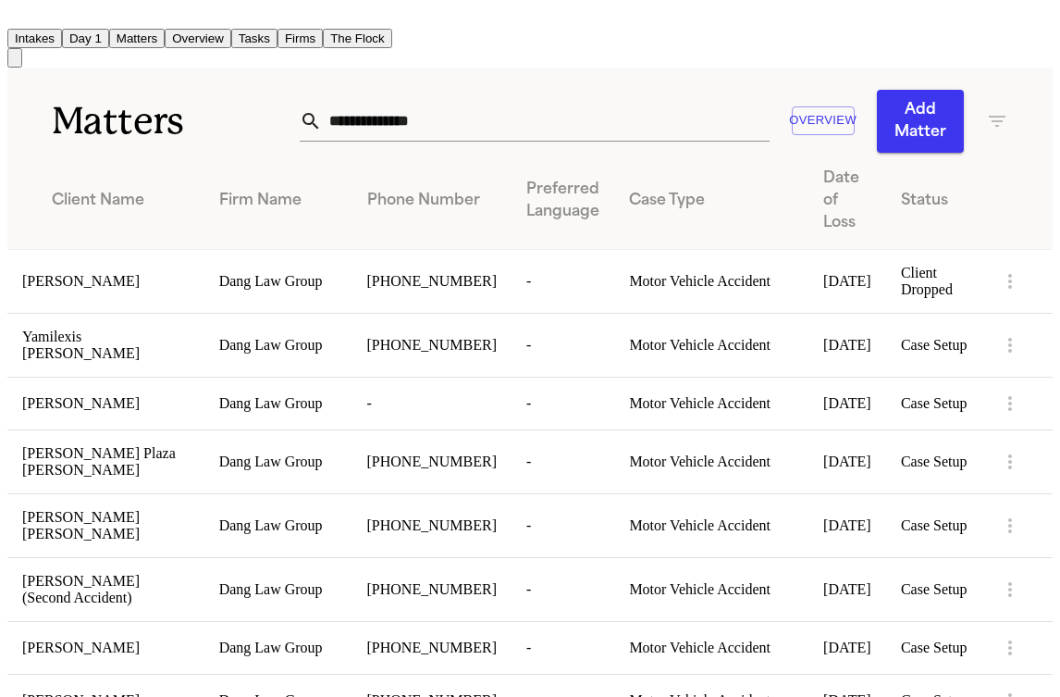
click at [482, 117] on input "text" at bounding box center [545, 121] width 447 height 41
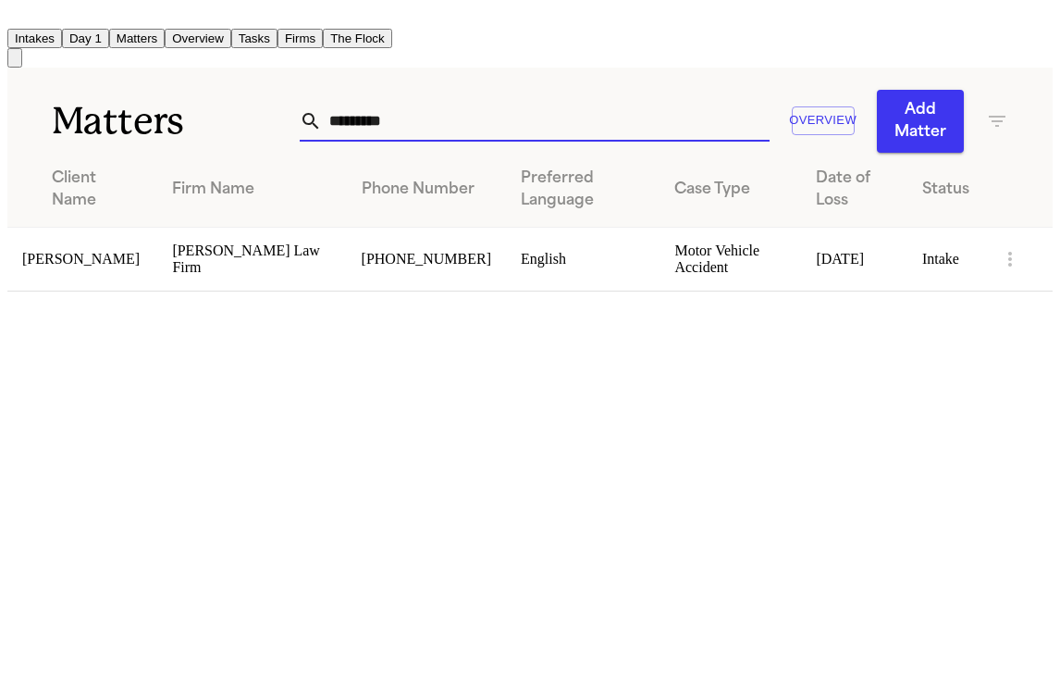
type input "*********"
click at [103, 251] on span "[PERSON_NAME]" at bounding box center [80, 259] width 117 height 16
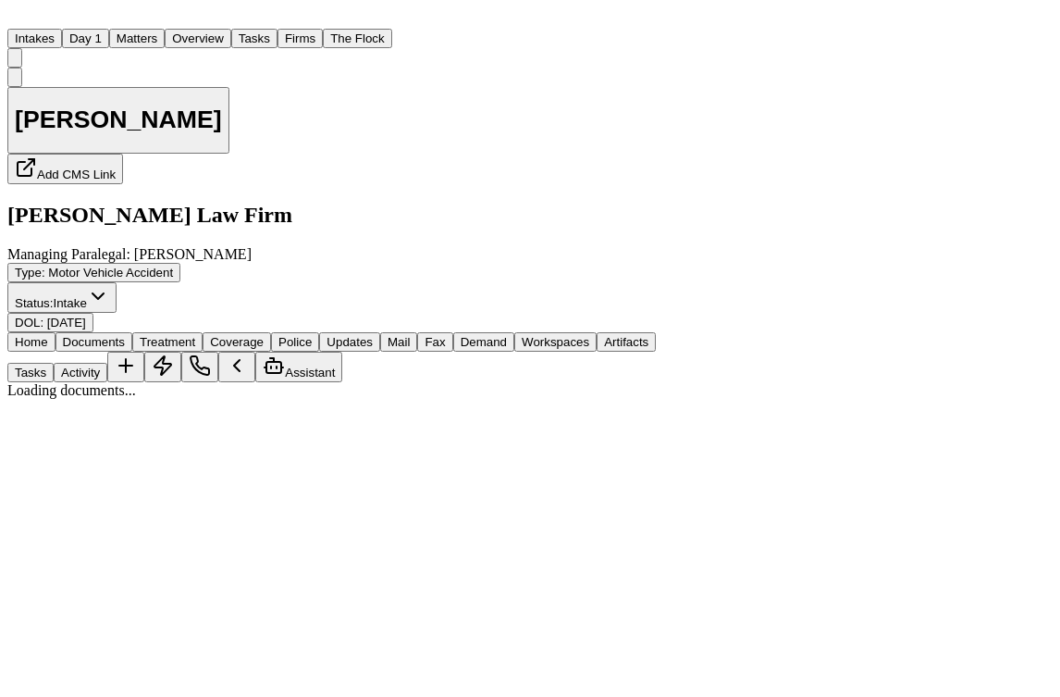
click at [125, 335] on span "Documents" at bounding box center [94, 342] width 62 height 14
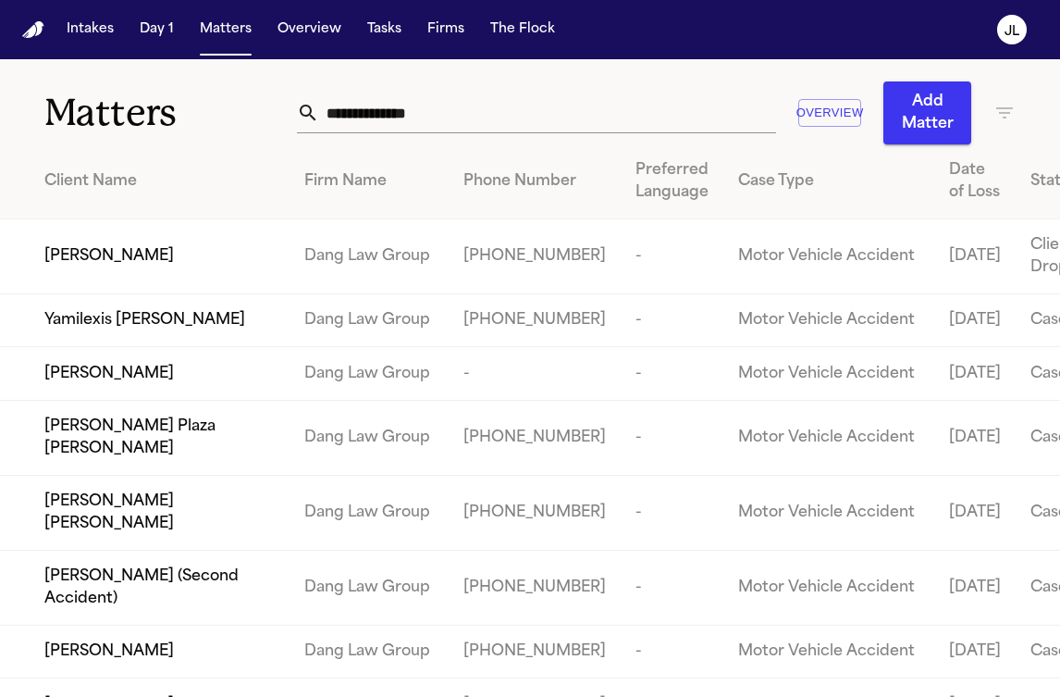
click at [381, 105] on input "text" at bounding box center [547, 113] width 456 height 41
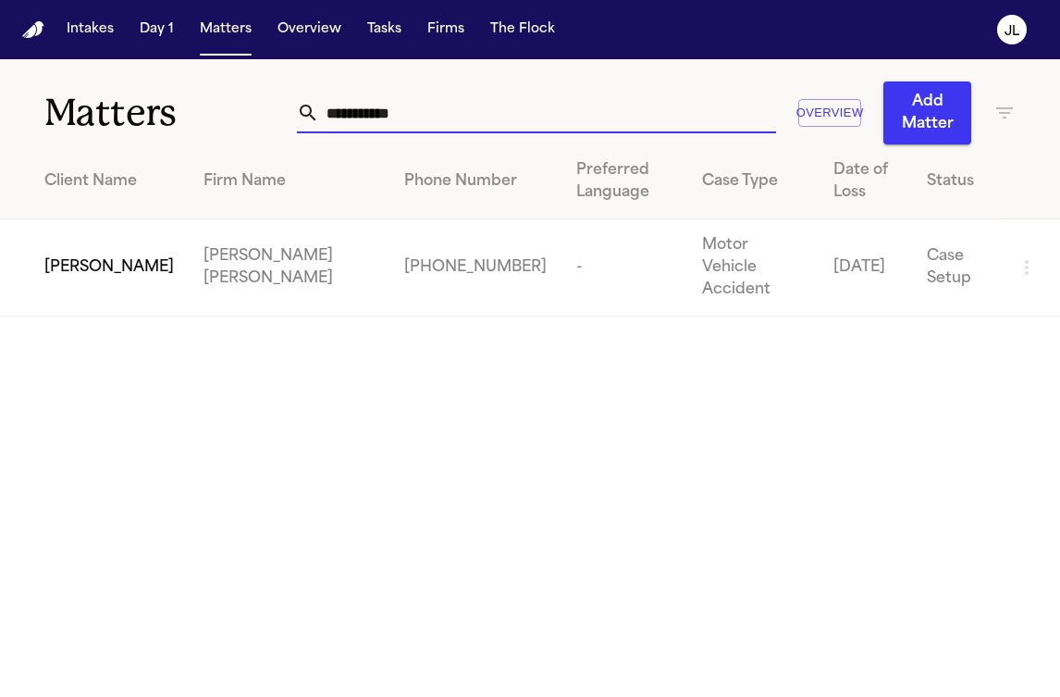
type input "**********"
click at [61, 279] on td "[PERSON_NAME]" at bounding box center [94, 267] width 189 height 97
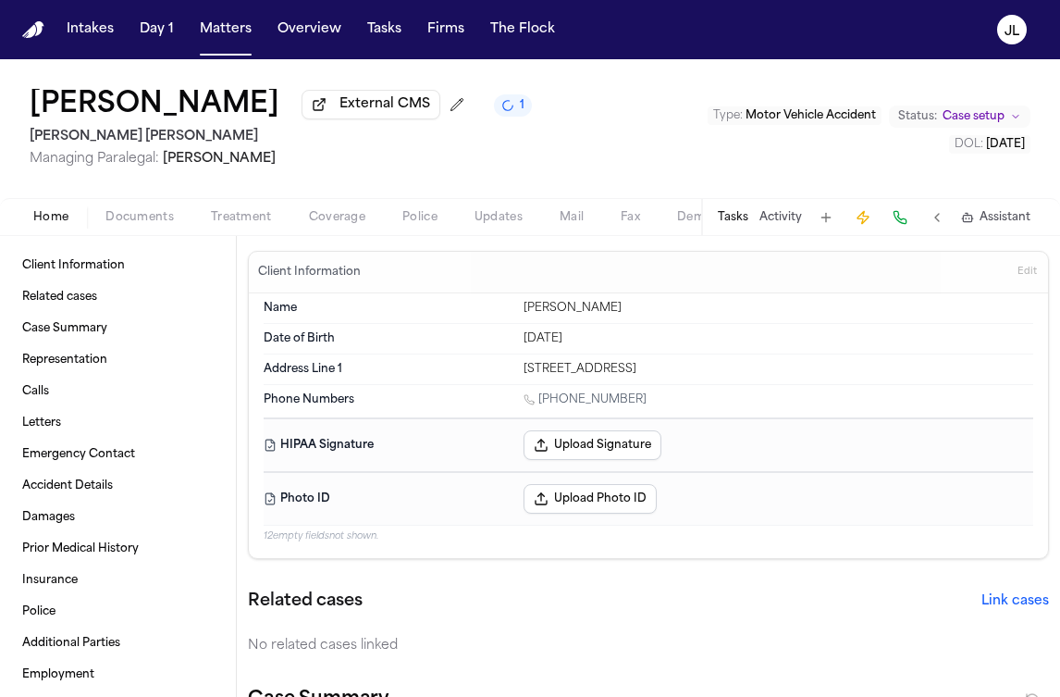
click at [341, 225] on span "Coverage" at bounding box center [337, 217] width 56 height 15
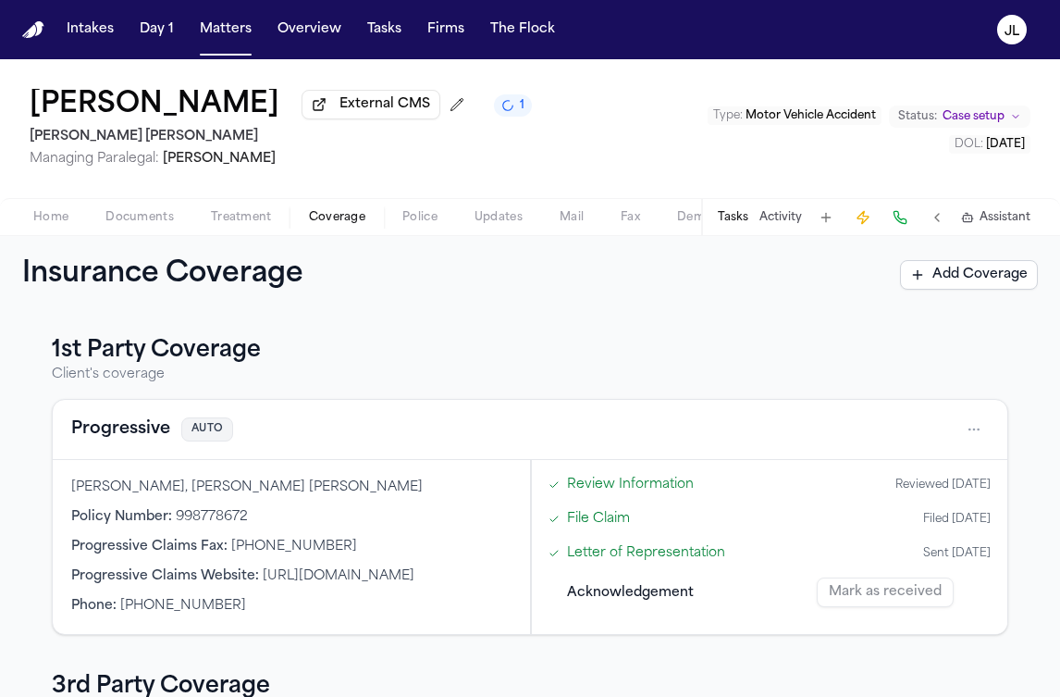
click at [726, 220] on button "Tasks" at bounding box center [733, 217] width 31 height 15
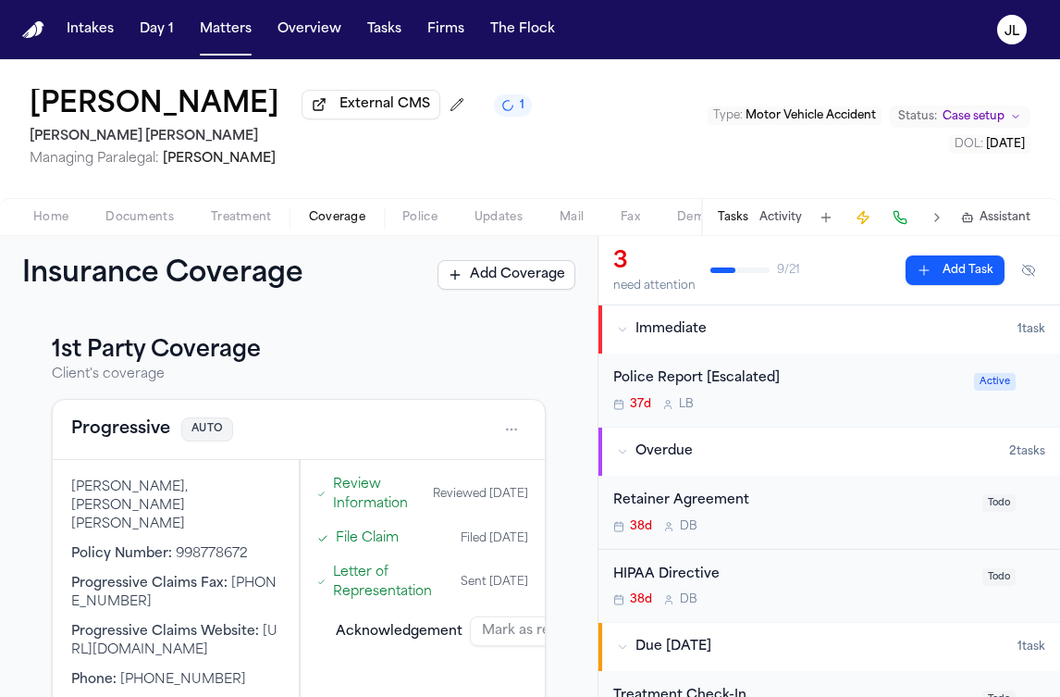
click at [784, 225] on button "Activity" at bounding box center [781, 217] width 43 height 15
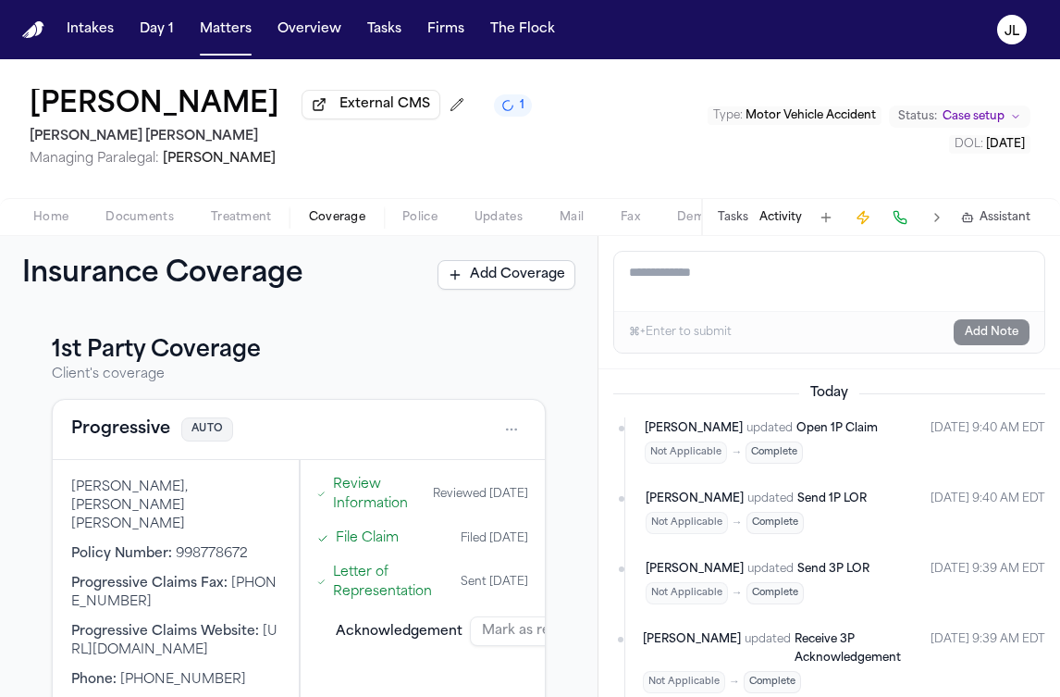
click at [726, 224] on button "Tasks" at bounding box center [733, 217] width 31 height 15
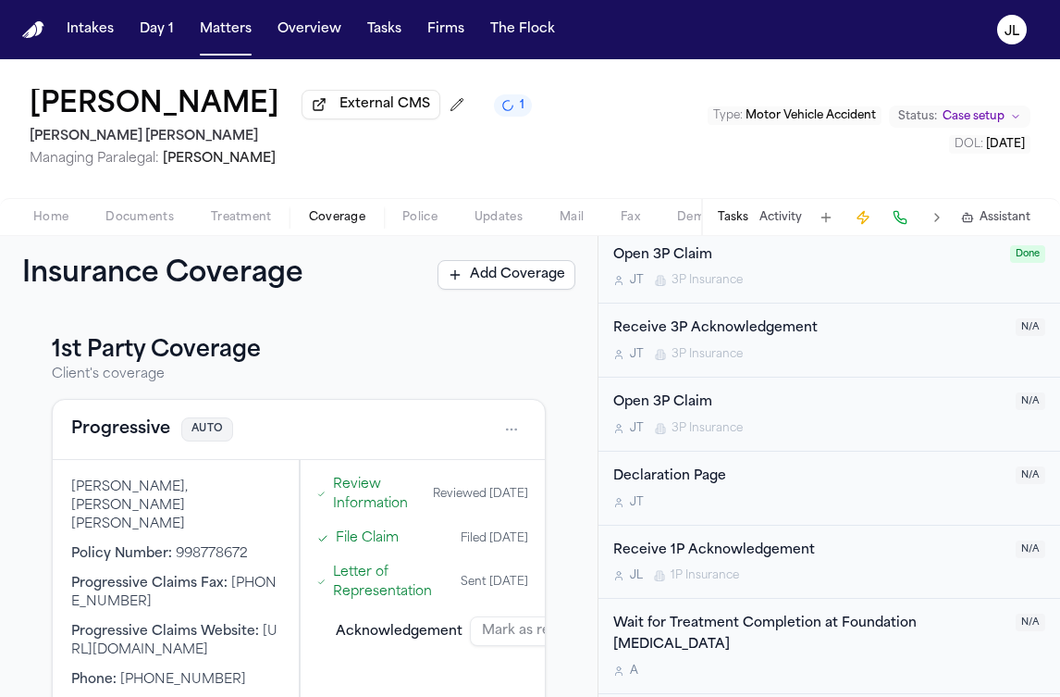
scroll to position [1322, 0]
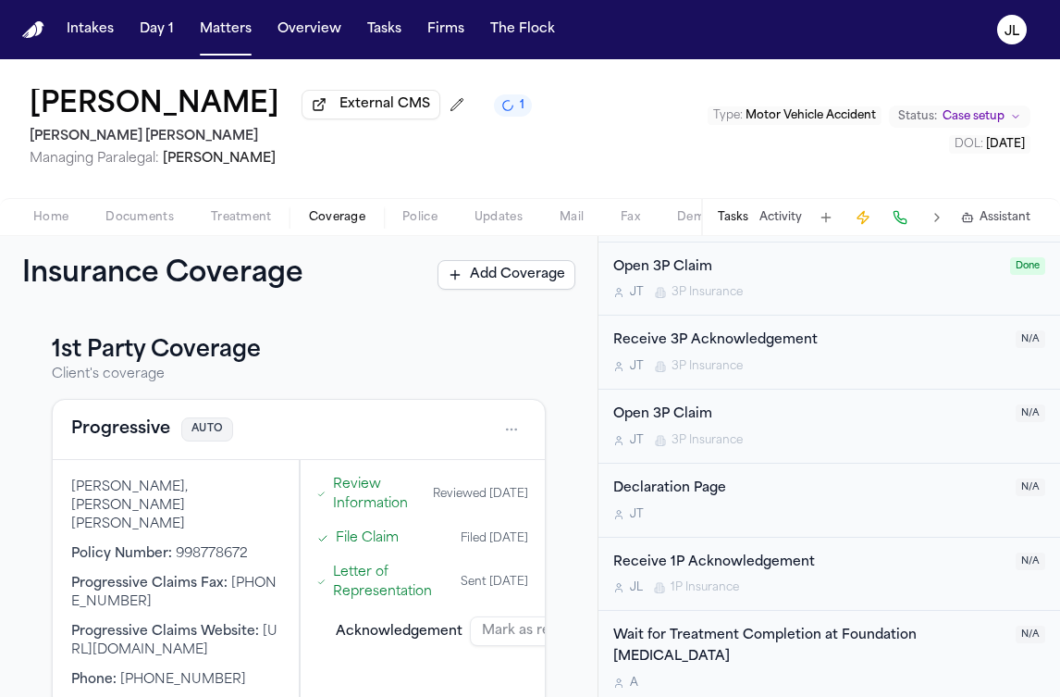
click at [814, 559] on div "Receive 1P Acknowledgement" at bounding box center [808, 562] width 391 height 21
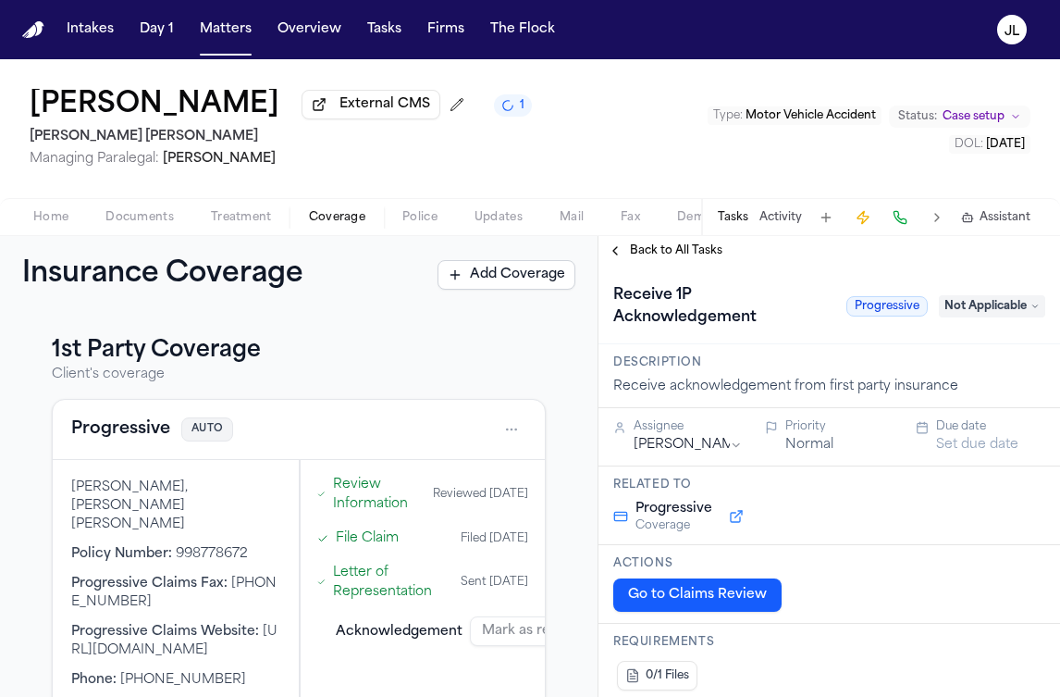
click at [984, 308] on span "Not Applicable" at bounding box center [992, 306] width 106 height 22
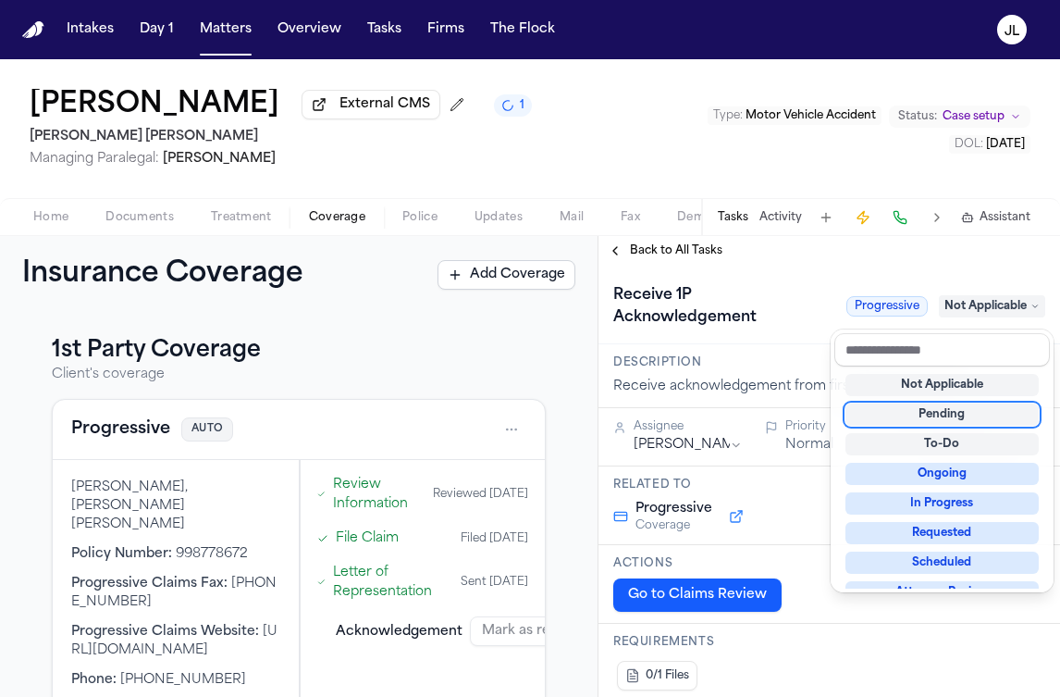
click at [952, 410] on div "Pending" at bounding box center [942, 414] width 193 height 22
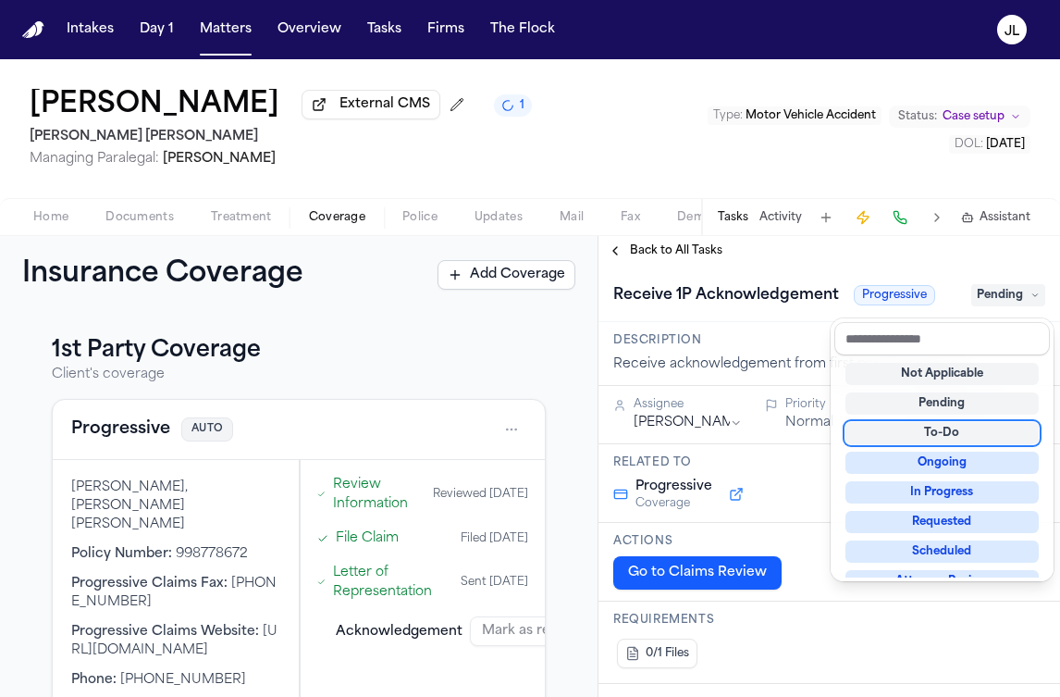
click at [636, 253] on div "**********" at bounding box center [830, 466] width 462 height 461
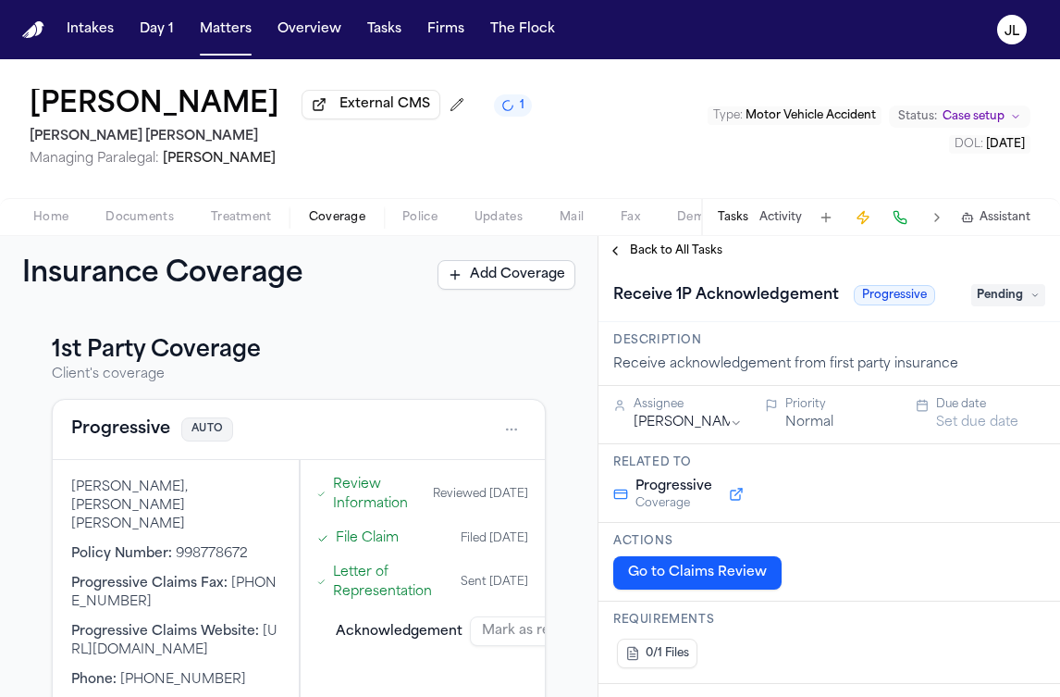
click at [632, 253] on span "Back to All Tasks" at bounding box center [676, 250] width 93 height 15
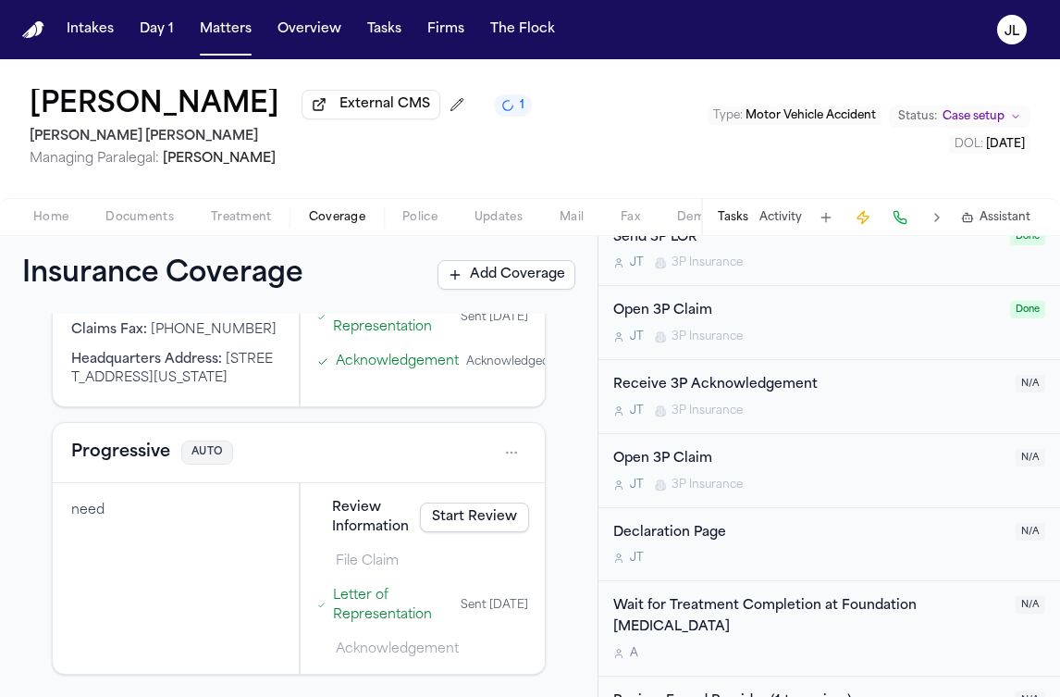
scroll to position [1387, 0]
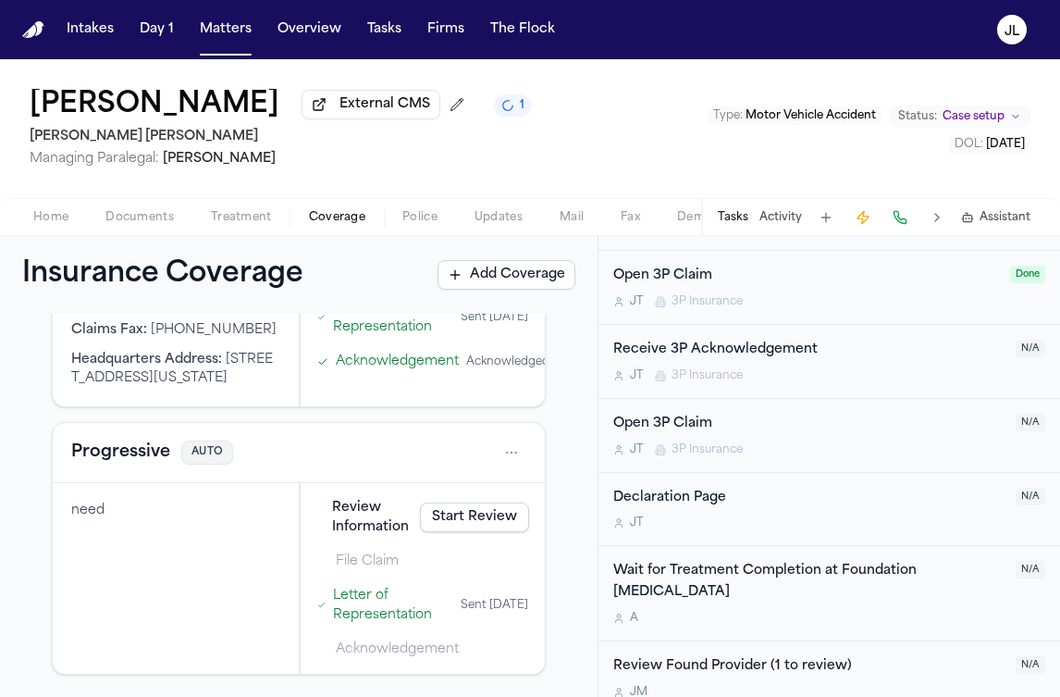
click at [702, 435] on div "Open 3P Claim" at bounding box center [808, 424] width 391 height 21
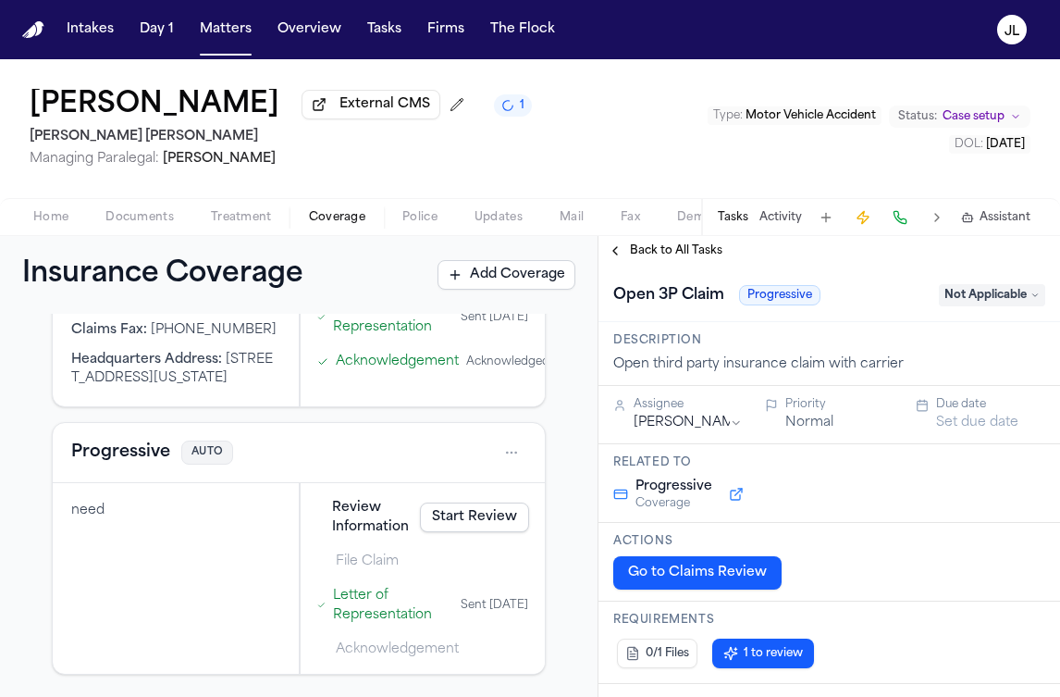
click at [969, 306] on span "Not Applicable" at bounding box center [992, 295] width 106 height 22
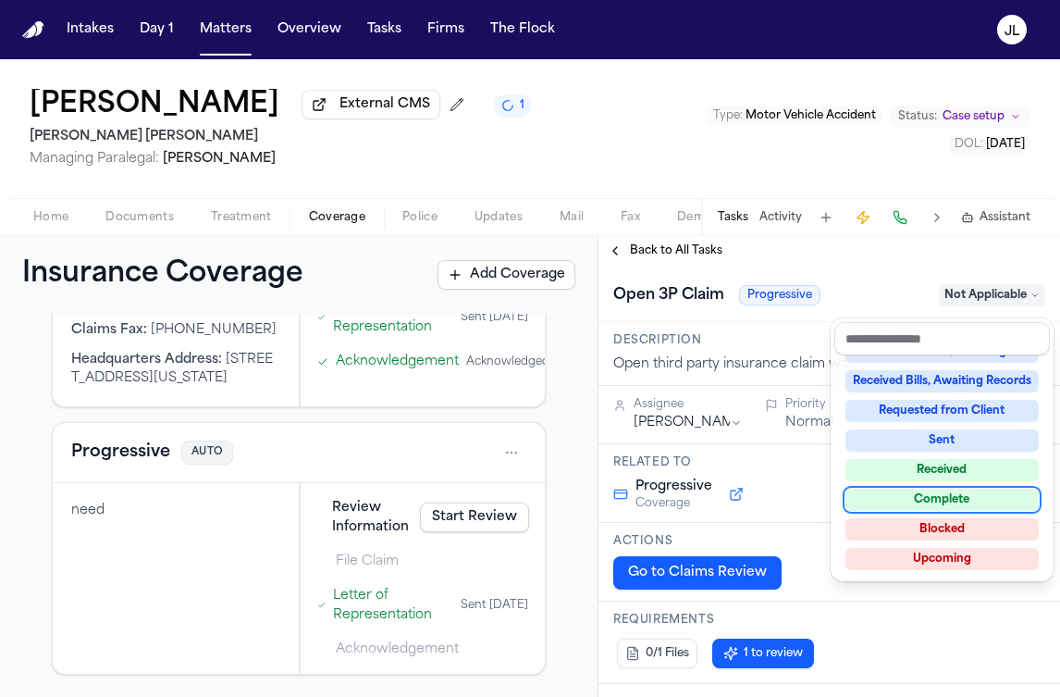
click at [911, 488] on div "Complete" at bounding box center [942, 499] width 193 height 22
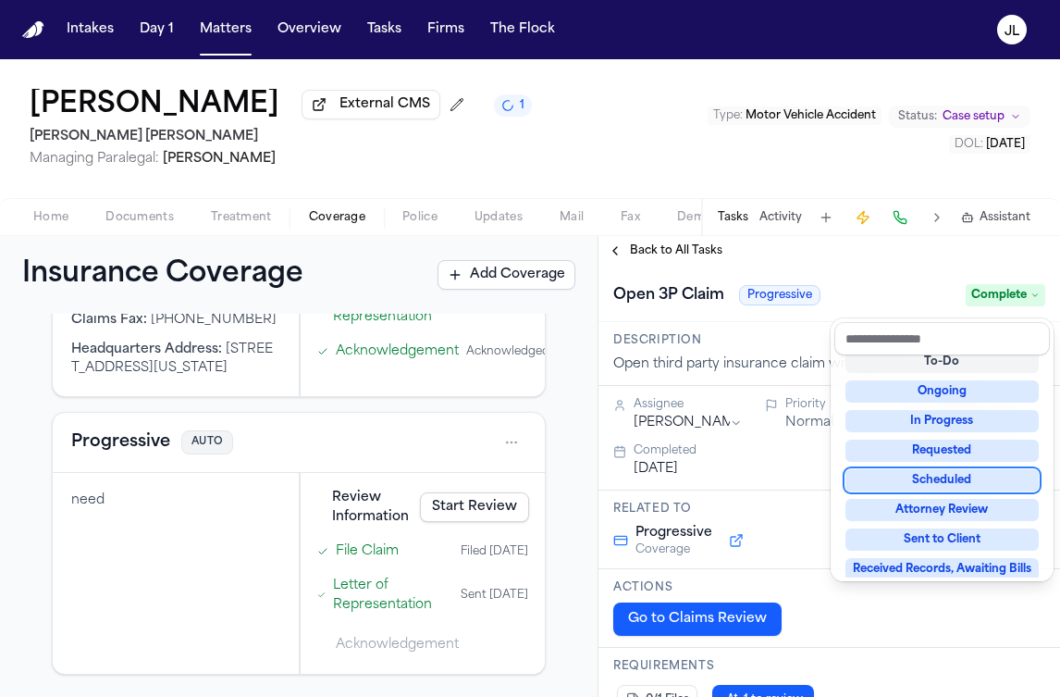
click at [646, 252] on div "**********" at bounding box center [830, 466] width 462 height 461
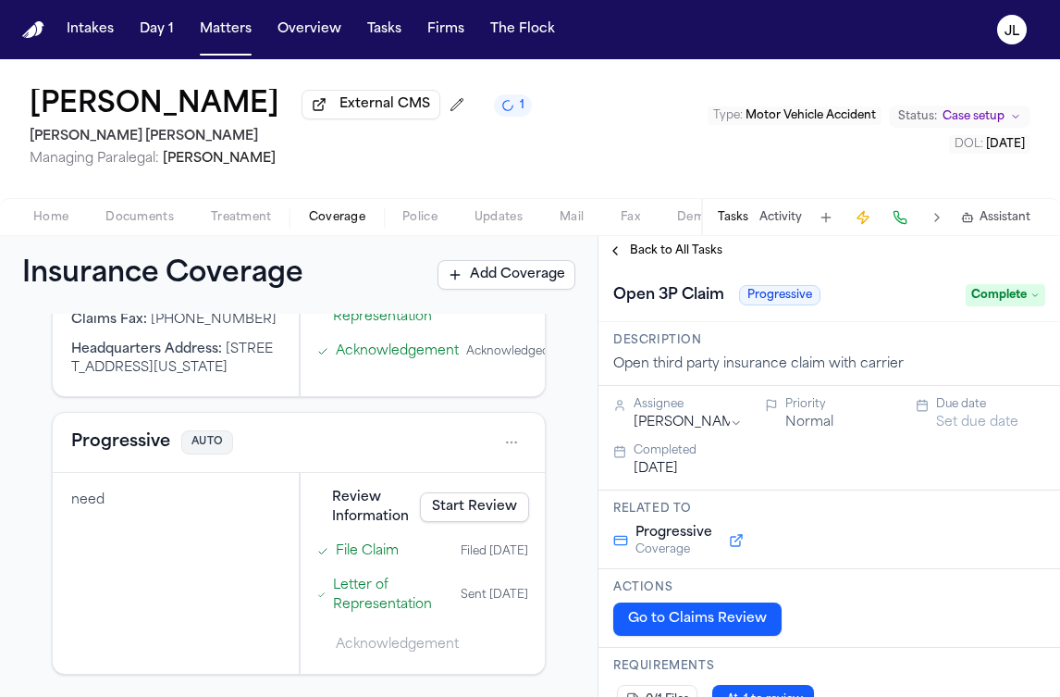
click at [645, 252] on span "Back to All Tasks" at bounding box center [676, 250] width 93 height 15
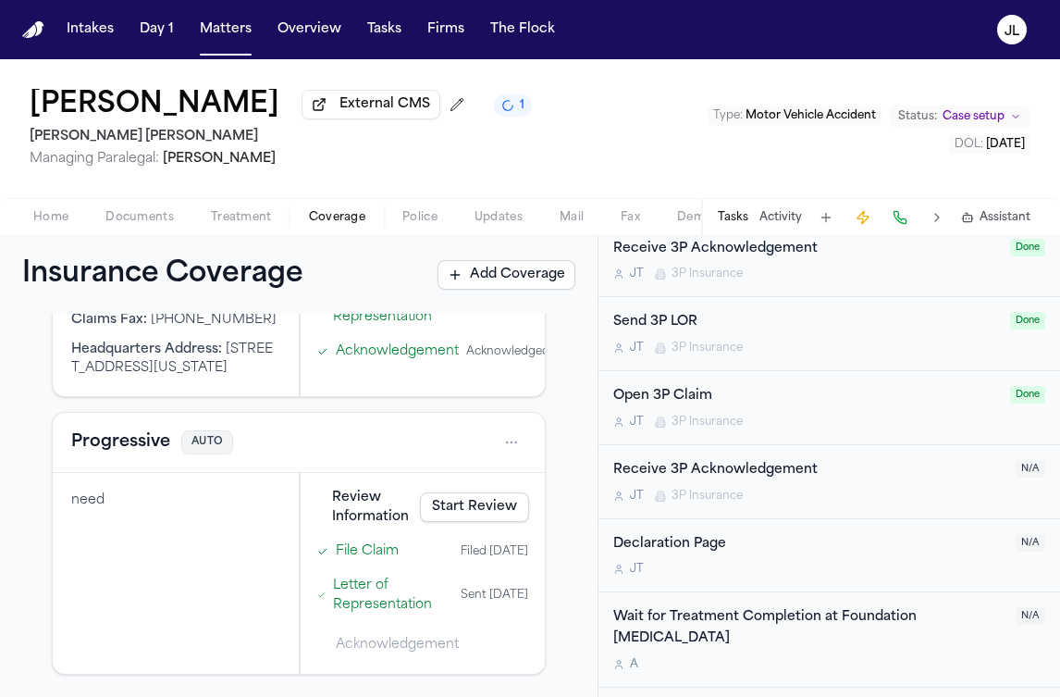
scroll to position [1387, 0]
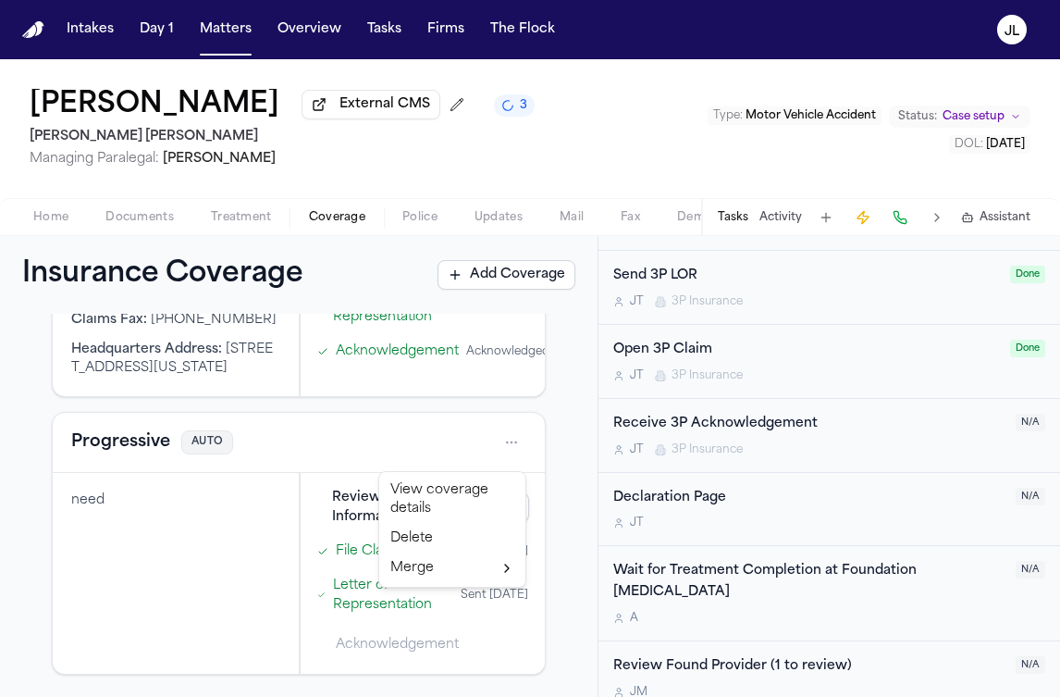
click at [511, 446] on html "Intakes Day 1 Matters Overview Tasks Firms The Flock JL Lina Cardoso External C…" at bounding box center [530, 348] width 1060 height 697
click at [434, 538] on div "Delete" at bounding box center [452, 539] width 139 height 30
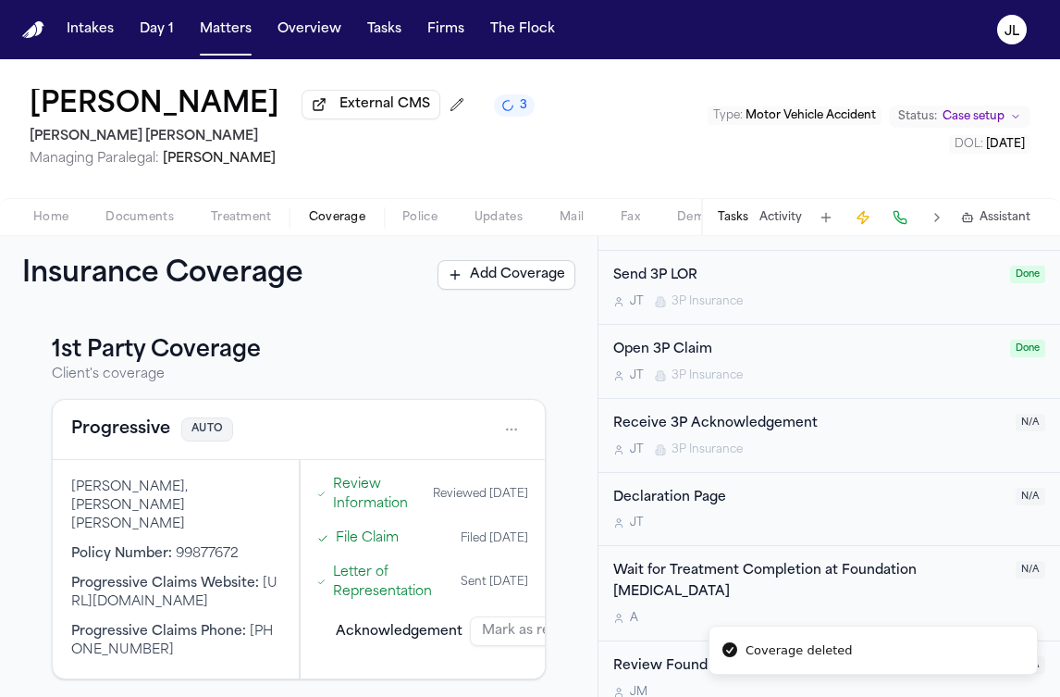
scroll to position [400, 0]
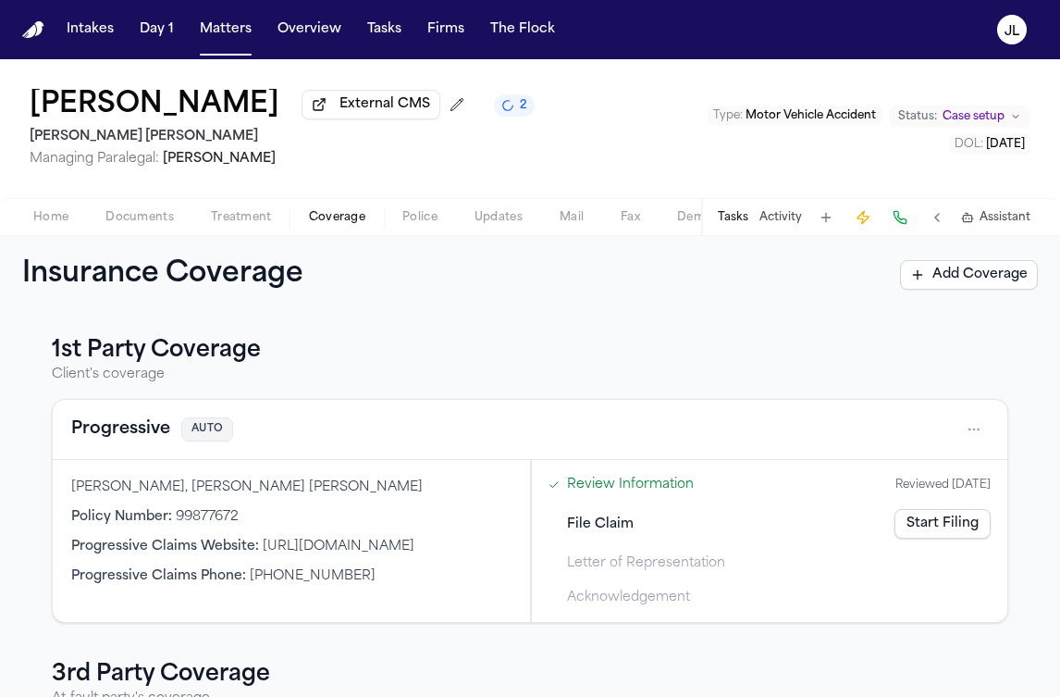
scroll to position [68, 0]
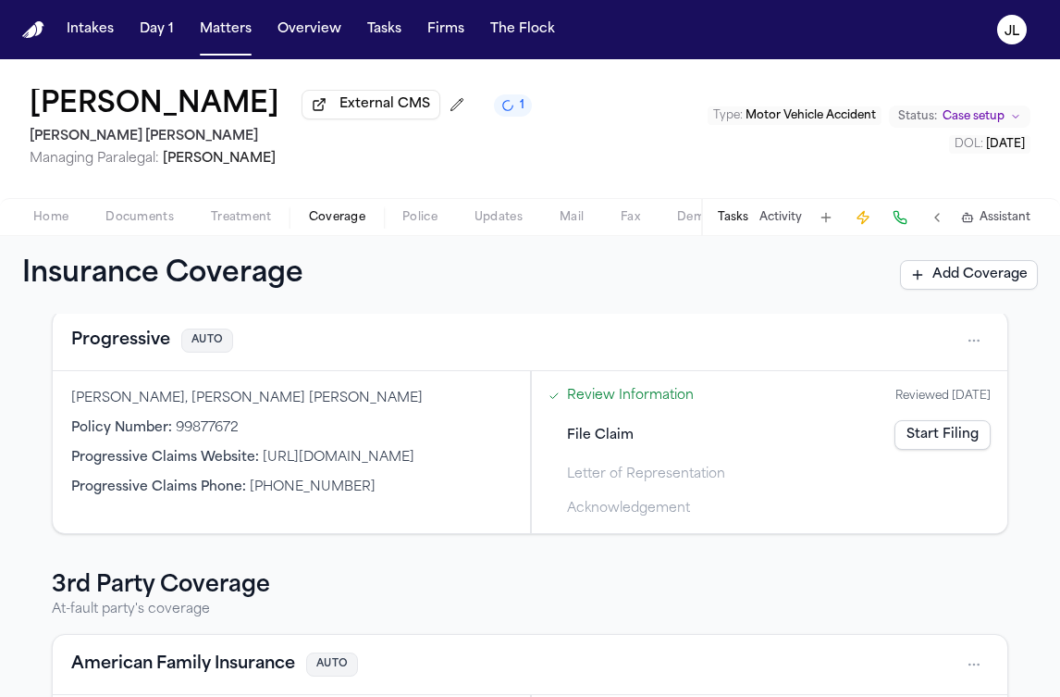
scroll to position [306, 0]
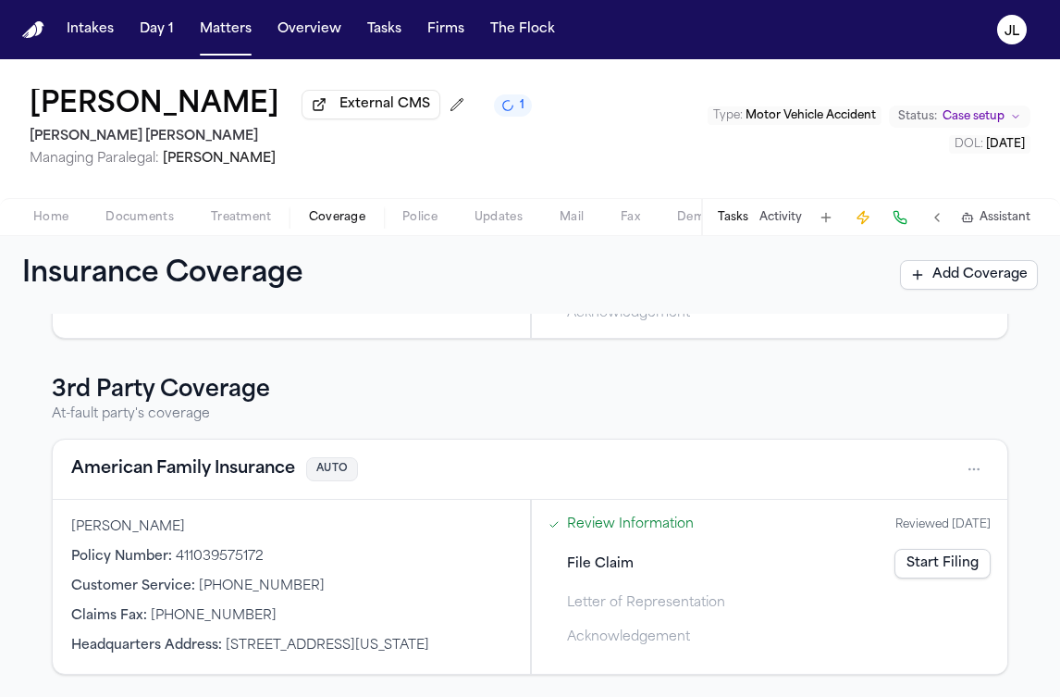
click at [213, 456] on button "American Family Insurance" at bounding box center [183, 469] width 224 height 26
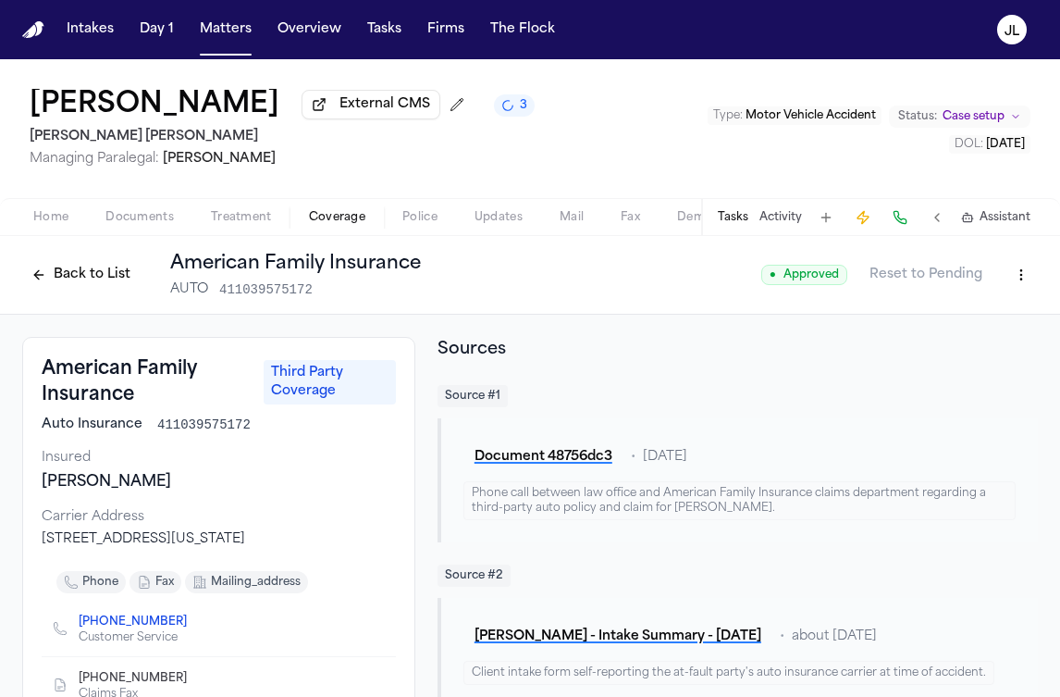
click at [68, 280] on button "Back to List" at bounding box center [80, 275] width 117 height 30
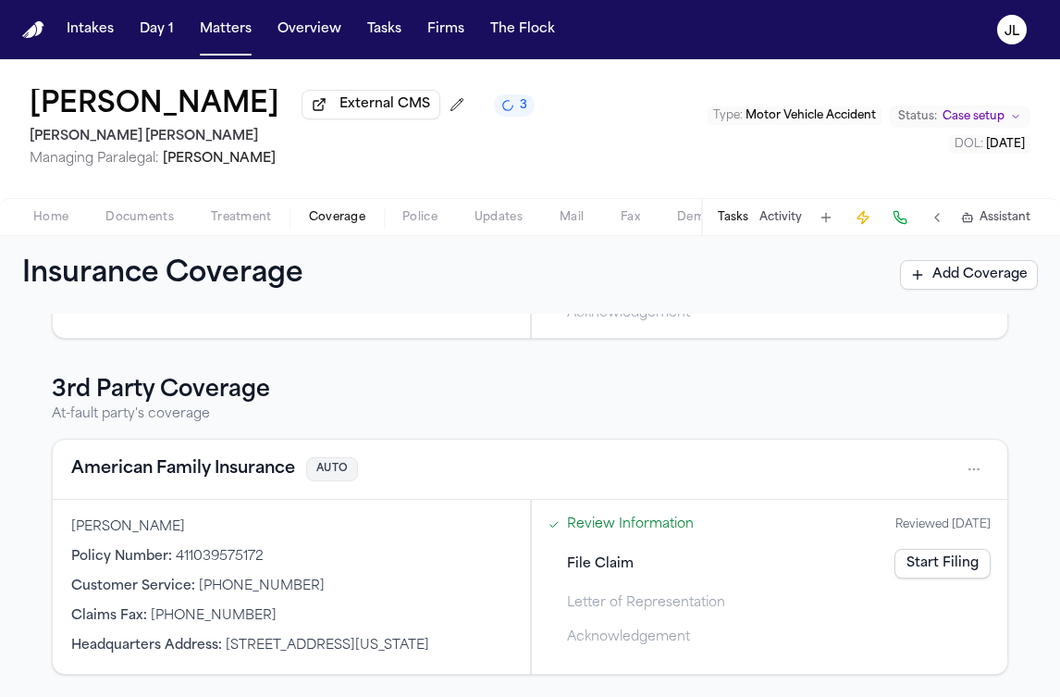
scroll to position [306, 0]
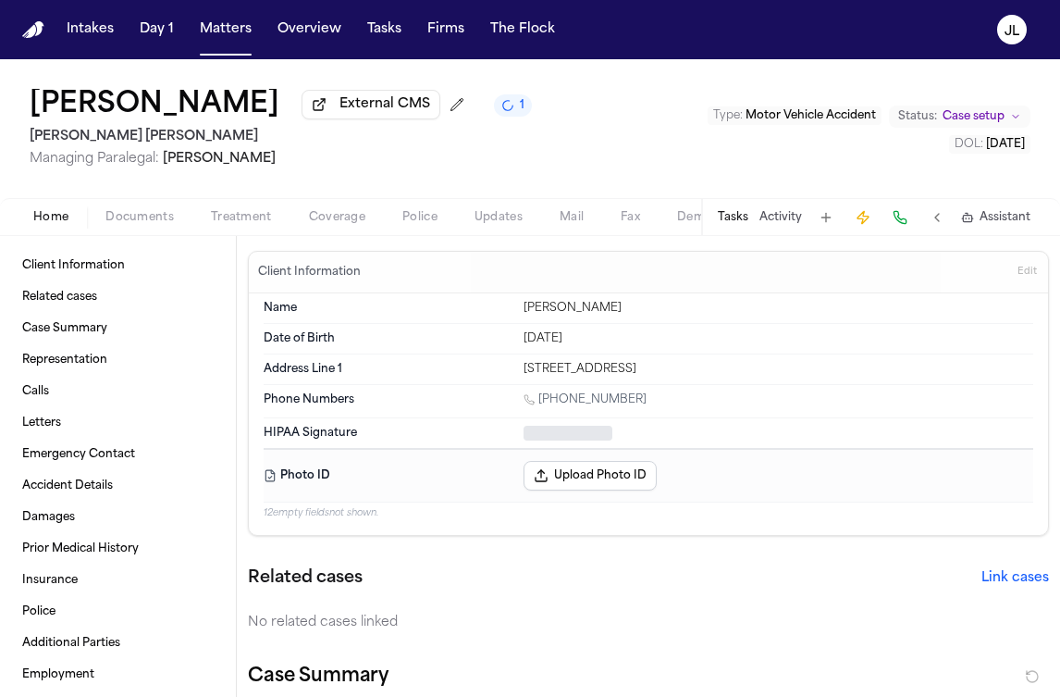
click at [42, 212] on span "Home" at bounding box center [50, 217] width 35 height 15
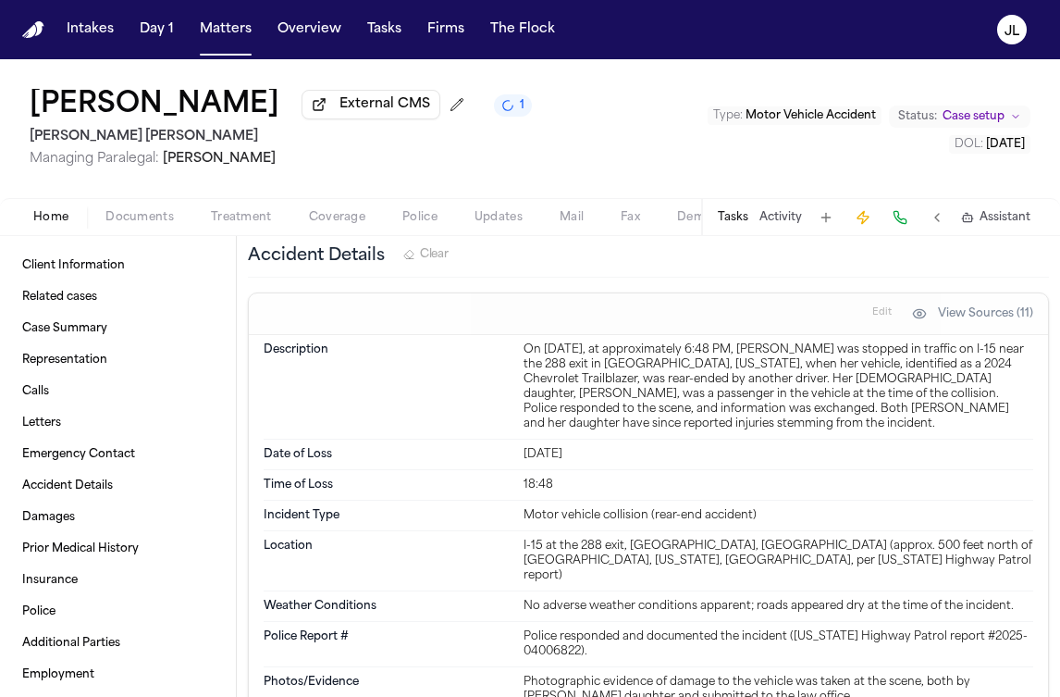
scroll to position [2479, 0]
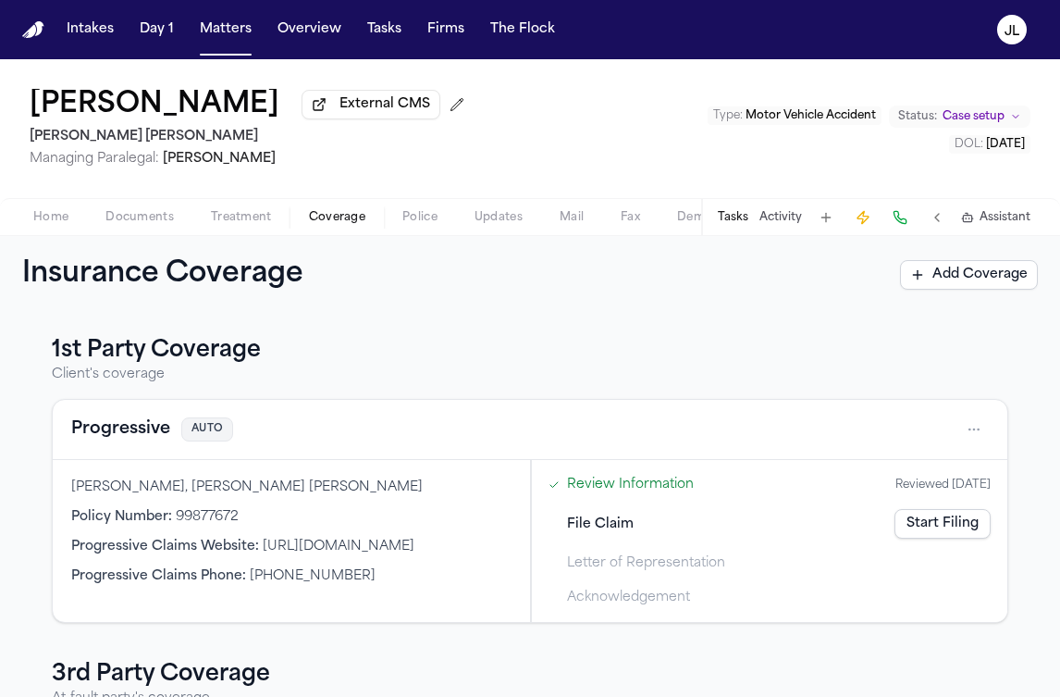
click at [360, 222] on span "Coverage" at bounding box center [337, 217] width 56 height 15
click at [66, 204] on div "Home Documents Treatment Coverage Police Updates Mail Fax Demand Workspaces Art…" at bounding box center [530, 216] width 1060 height 37
click at [65, 216] on span "Home" at bounding box center [50, 217] width 35 height 15
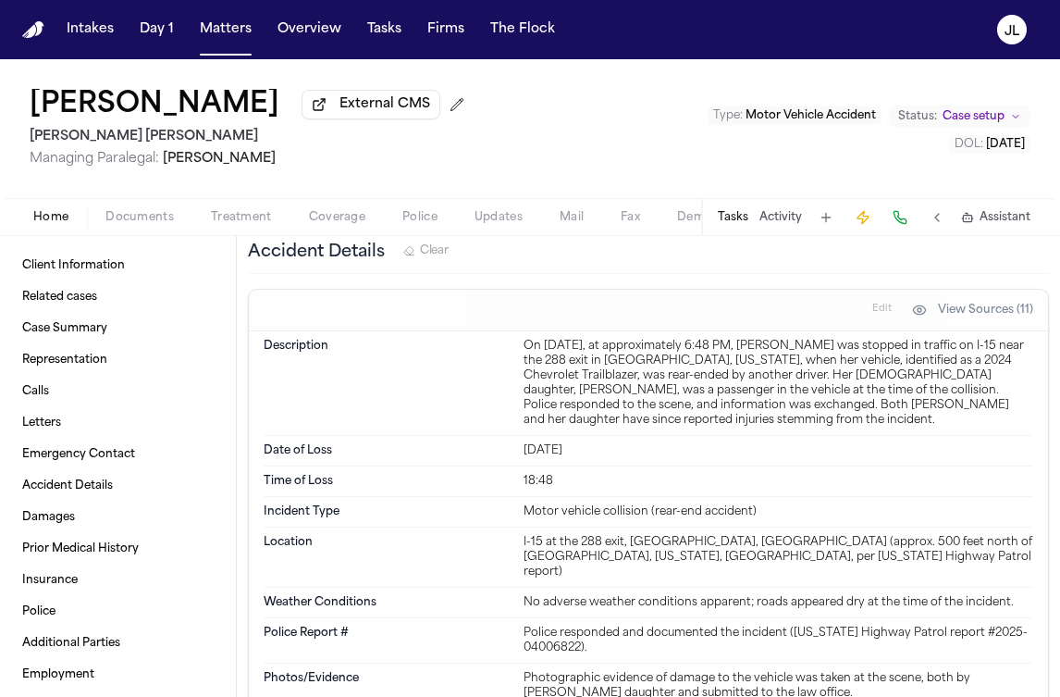
scroll to position [2510, 0]
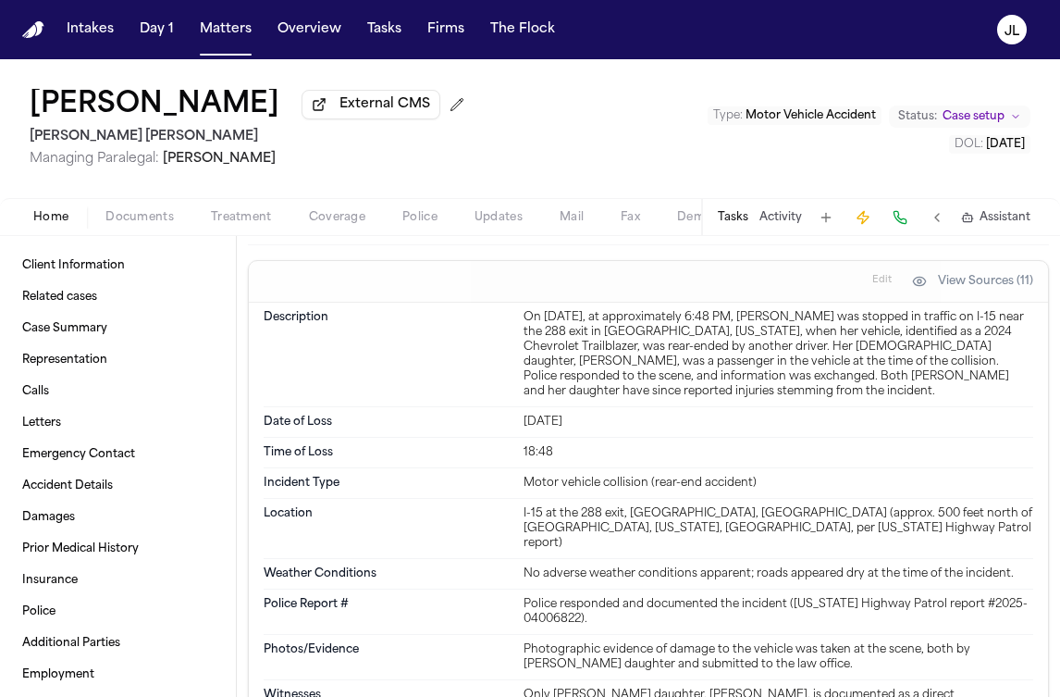
click at [365, 209] on button "Coverage" at bounding box center [336, 217] width 93 height 22
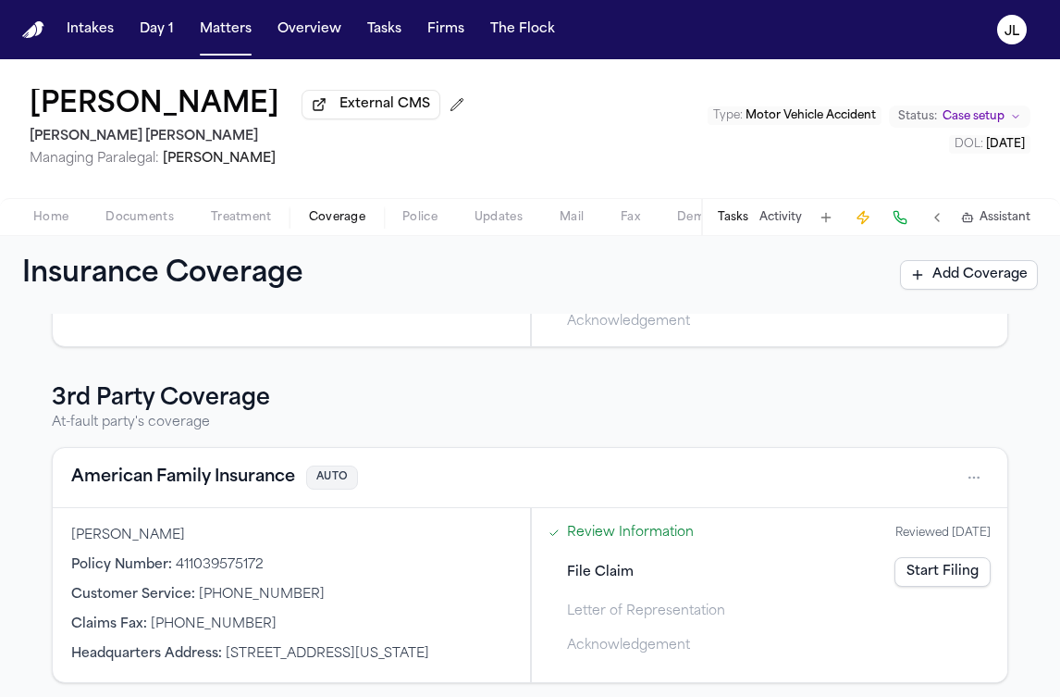
scroll to position [306, 0]
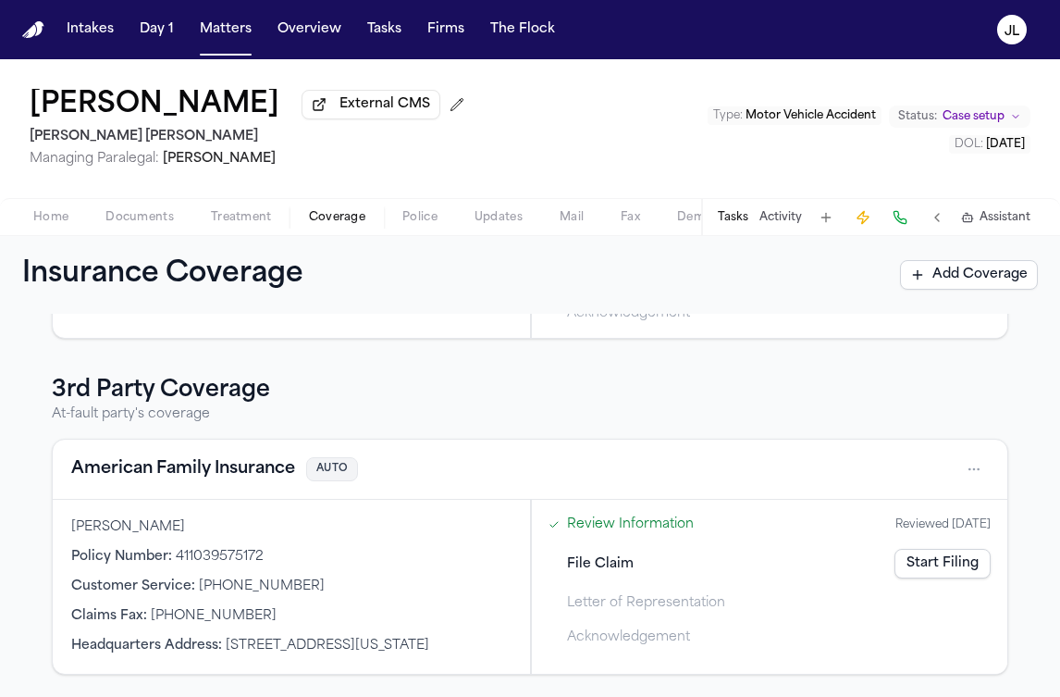
click at [904, 549] on link "Start Filing" at bounding box center [943, 564] width 96 height 30
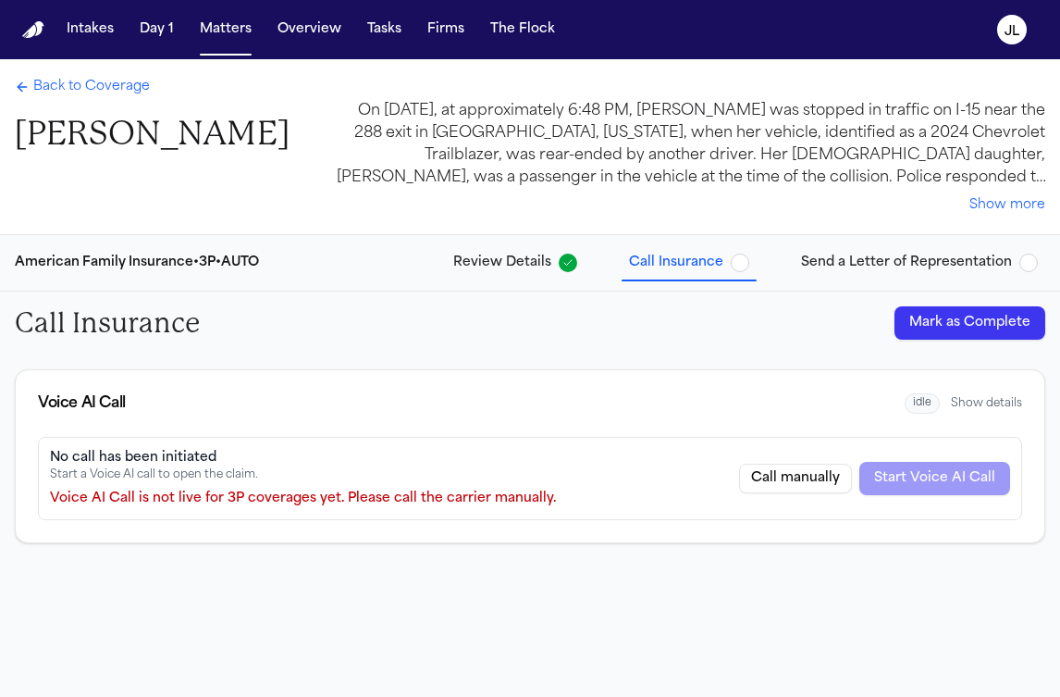
click at [961, 318] on button "Mark as Complete" at bounding box center [970, 322] width 151 height 33
click at [932, 281] on div "American Family Insurance • 3P • AUTO Review Details Call Insurance Send a Lett…" at bounding box center [530, 263] width 1060 height 56
click at [934, 266] on span "Send a Letter of Representation" at bounding box center [906, 262] width 211 height 19
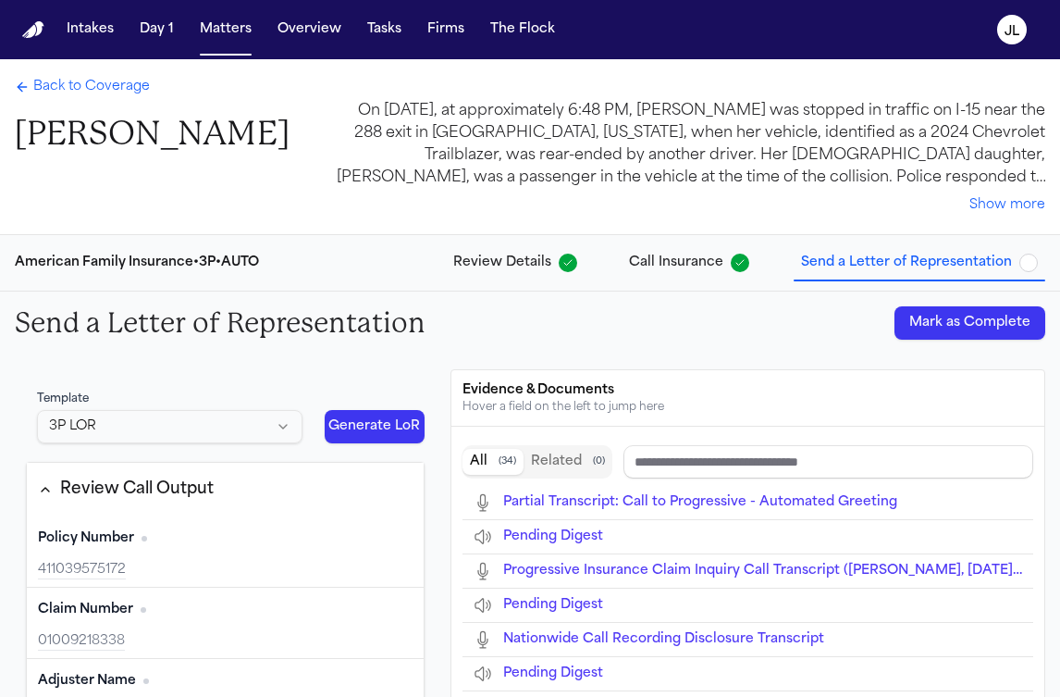
click at [948, 326] on button "Mark as Complete" at bounding box center [970, 322] width 151 height 33
click at [103, 87] on span "Back to Coverage" at bounding box center [91, 87] width 117 height 19
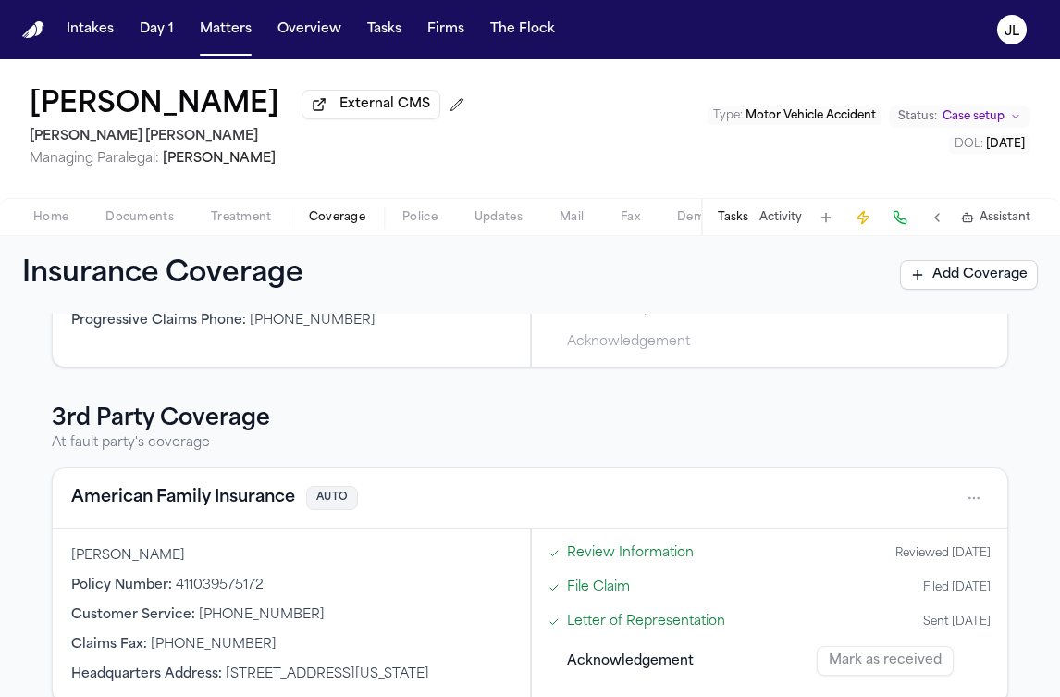
scroll to position [306, 0]
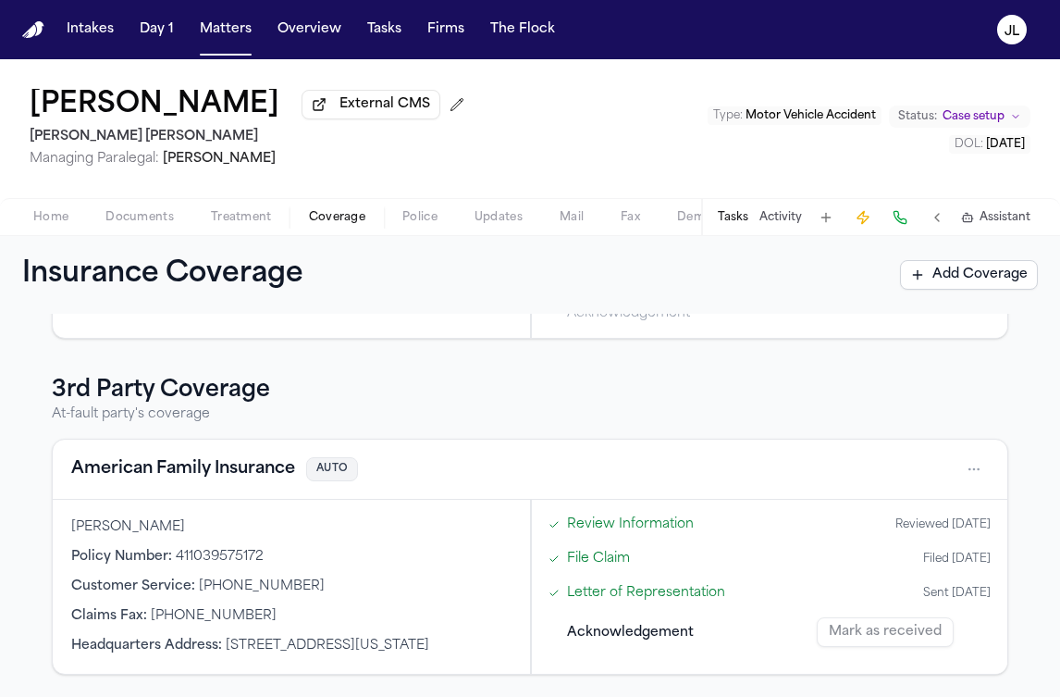
click at [890, 617] on div "Mark as received" at bounding box center [904, 632] width 174 height 30
click at [741, 217] on button "Tasks" at bounding box center [733, 217] width 31 height 15
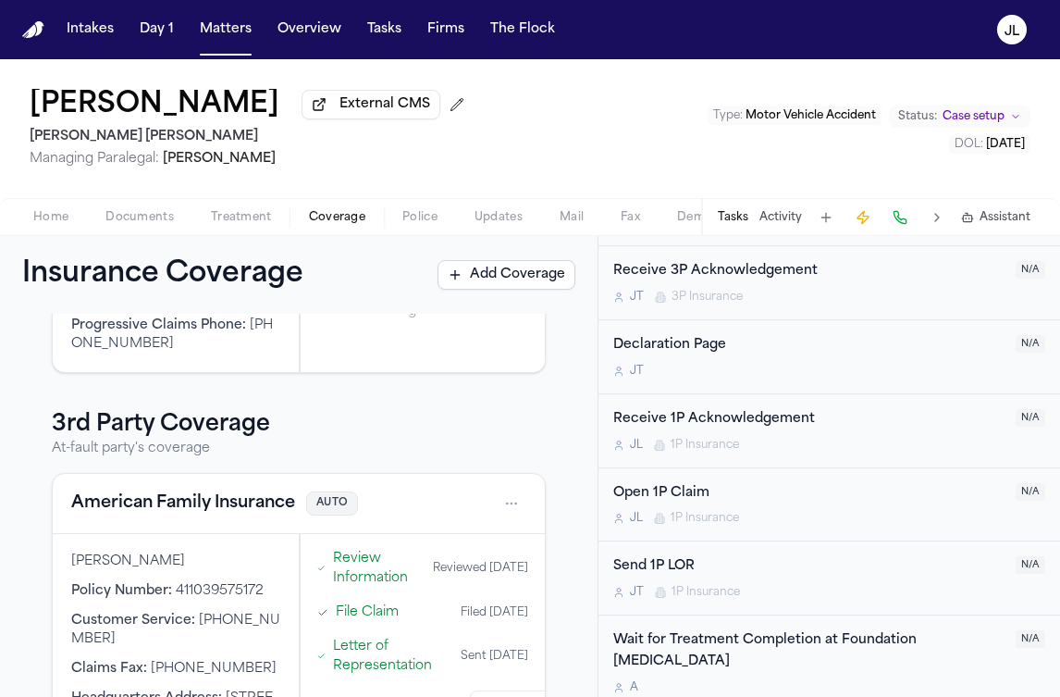
scroll to position [1094, 0]
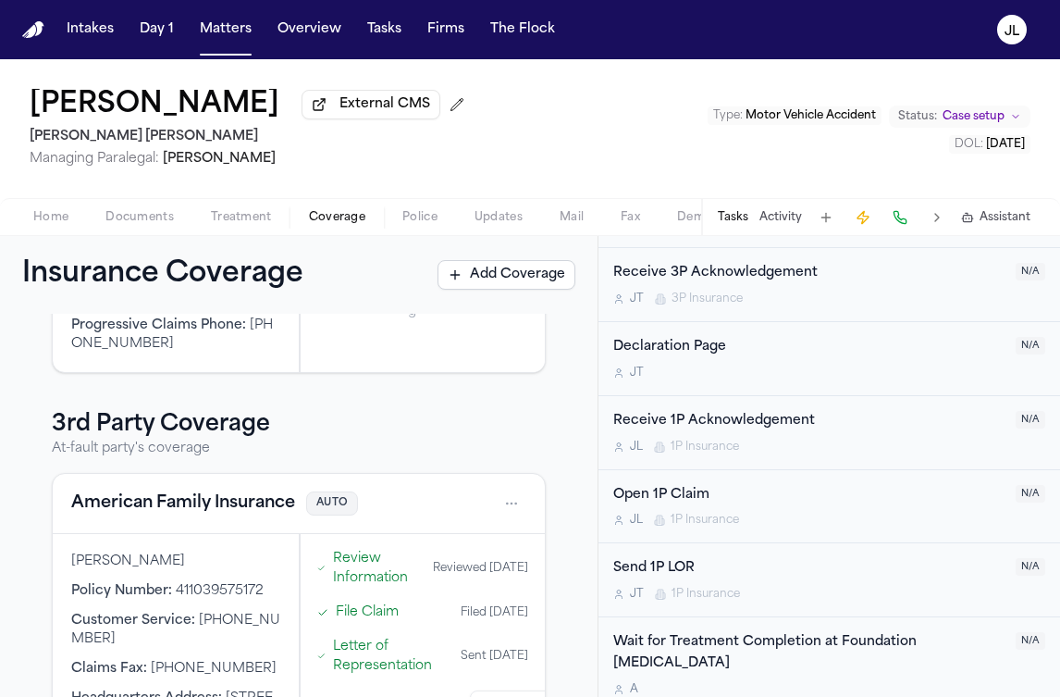
click at [783, 500] on div "Open 1P Claim" at bounding box center [808, 495] width 391 height 21
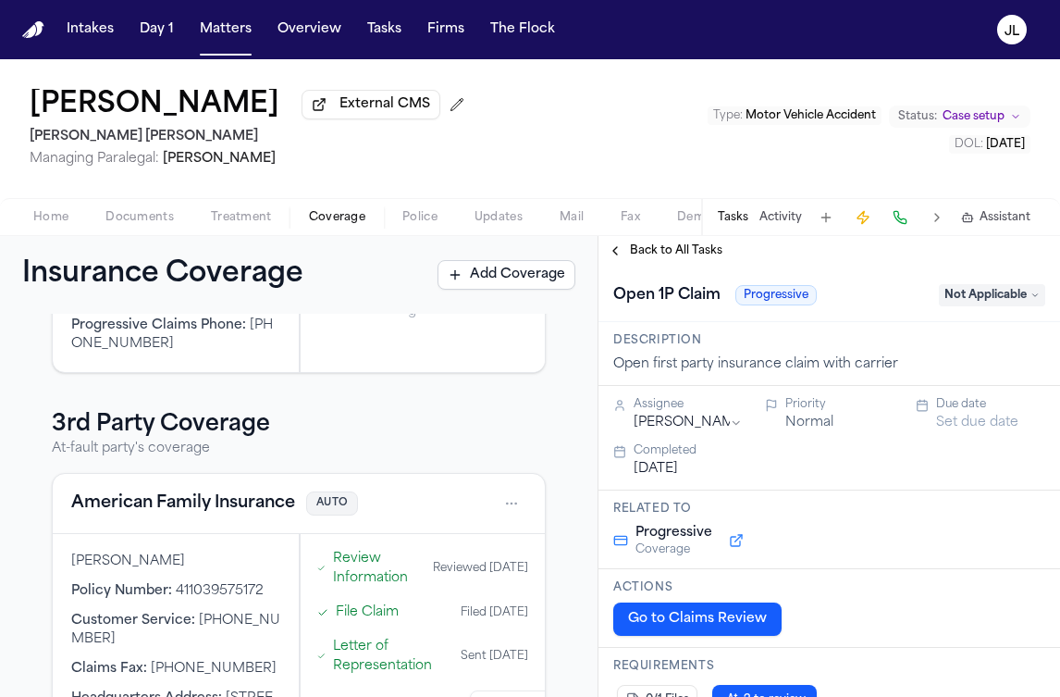
click at [1018, 295] on span "Not Applicable" at bounding box center [992, 295] width 106 height 22
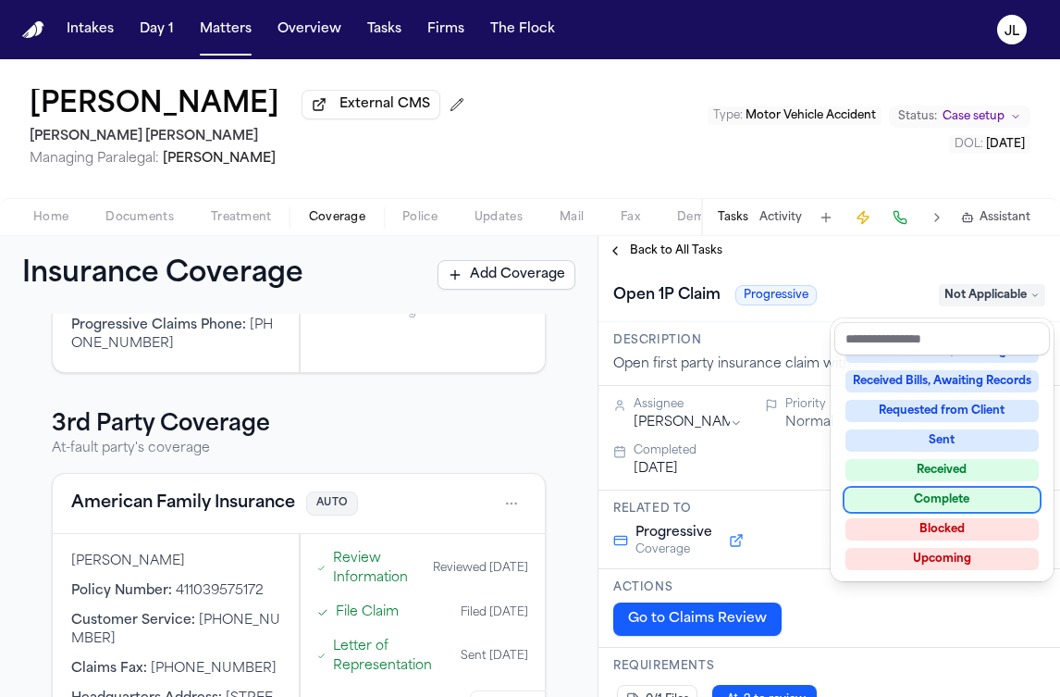
click at [928, 498] on div "Complete" at bounding box center [942, 499] width 193 height 22
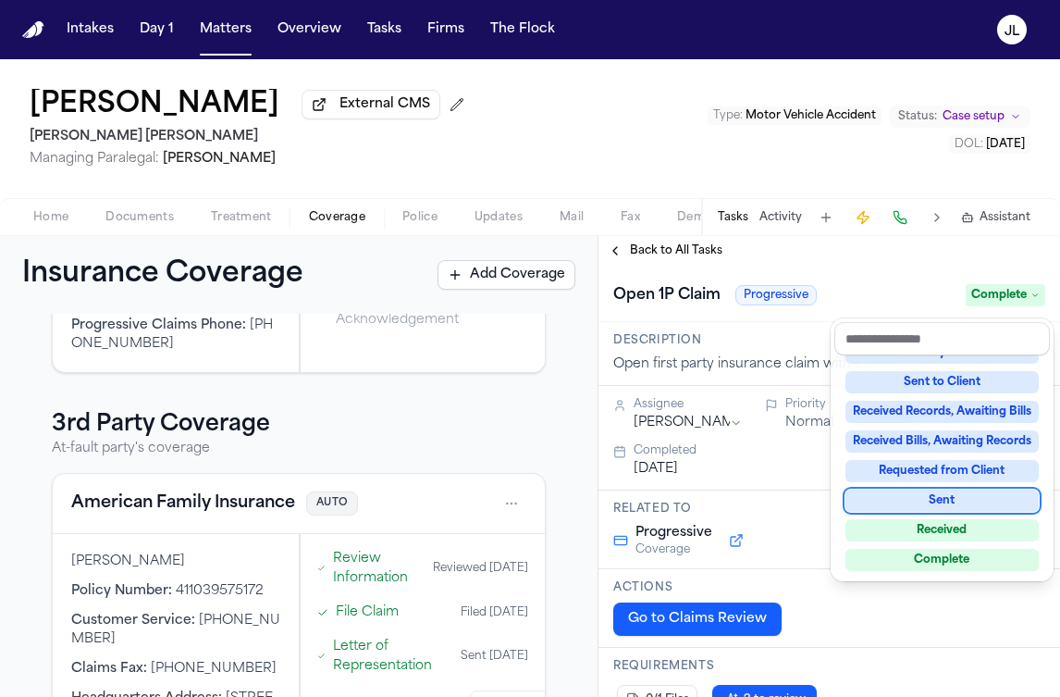
click at [626, 259] on div "Back to All Tasks Open 1P Claim Progressive Complete Description Open first par…" at bounding box center [830, 466] width 462 height 461
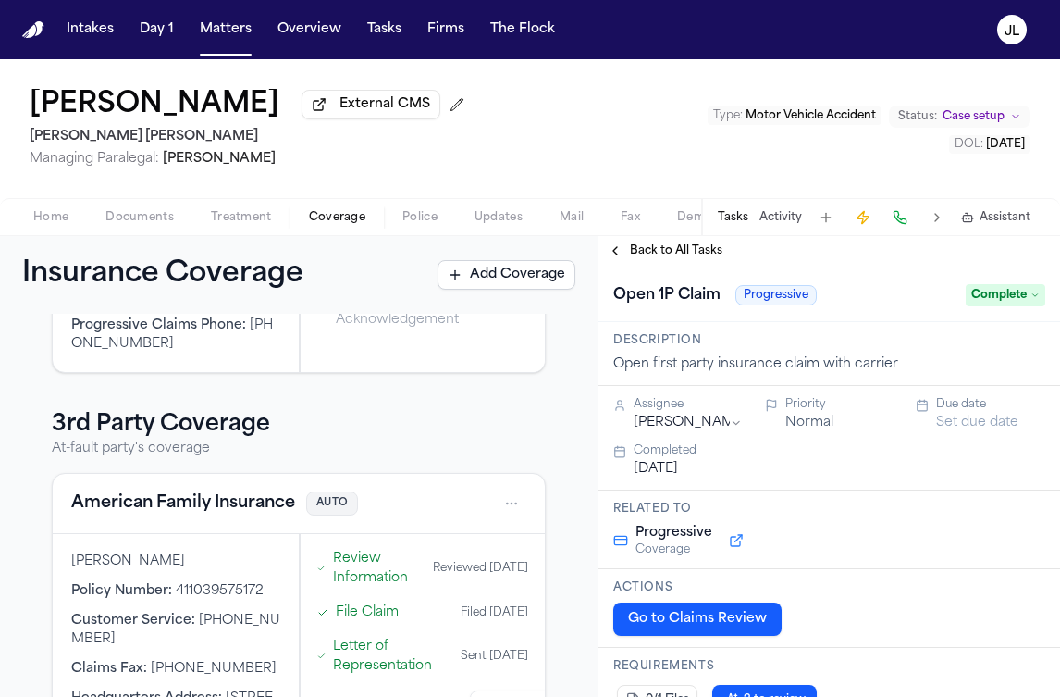
click at [626, 258] on button "Back to All Tasks" at bounding box center [665, 250] width 133 height 15
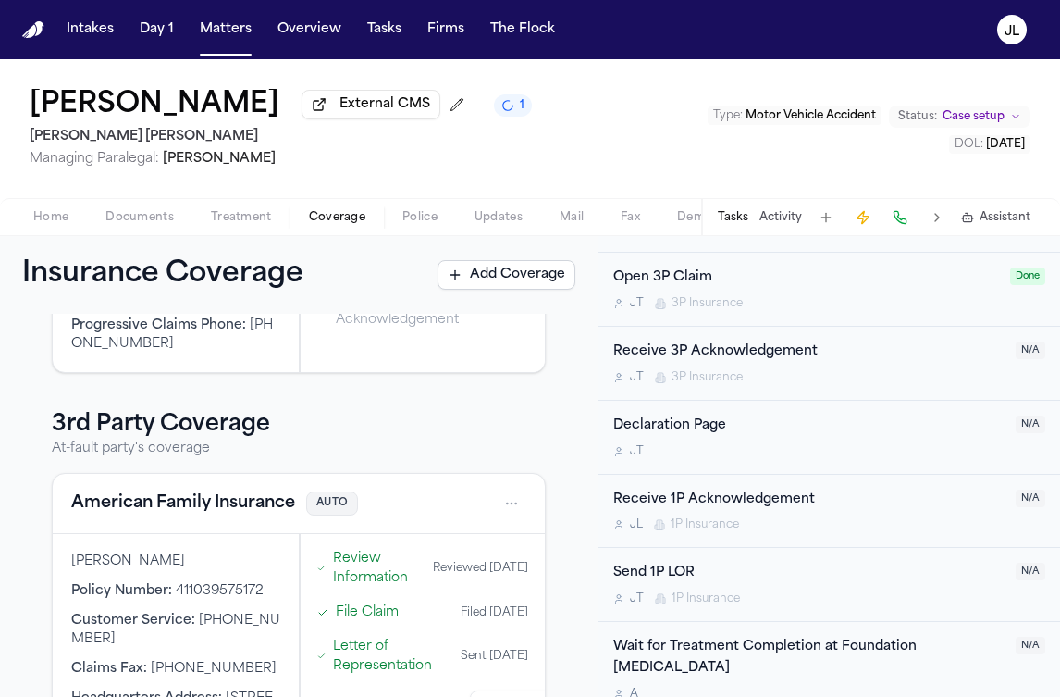
scroll to position [1101, 0]
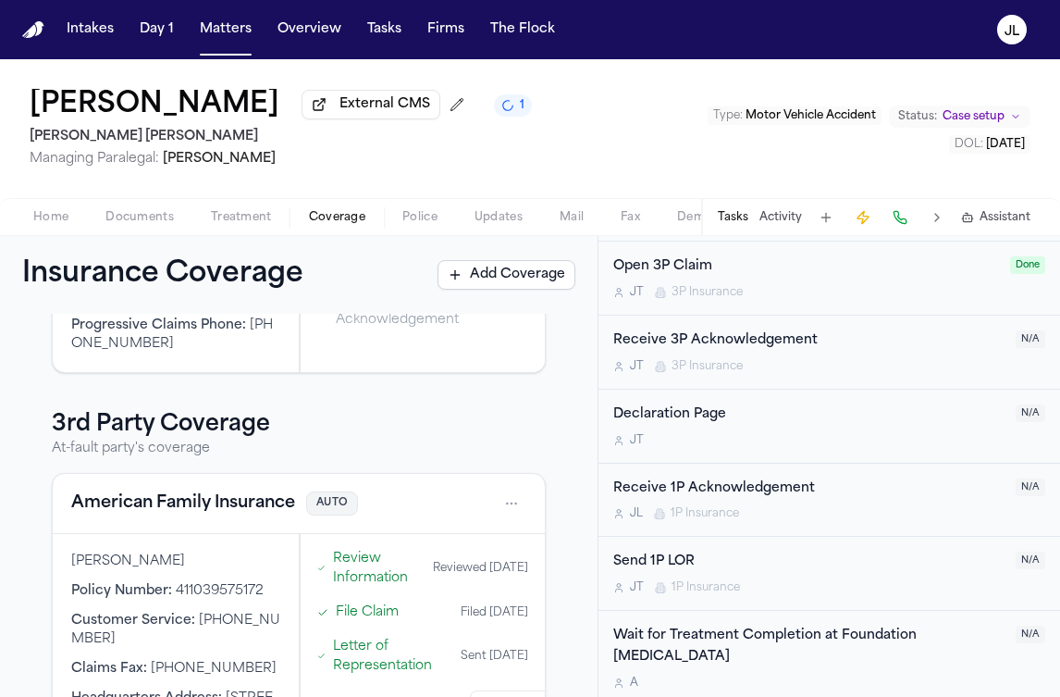
click at [823, 360] on div "Receive 3P Acknowledgement J T 3P Insurance" at bounding box center [808, 351] width 391 height 43
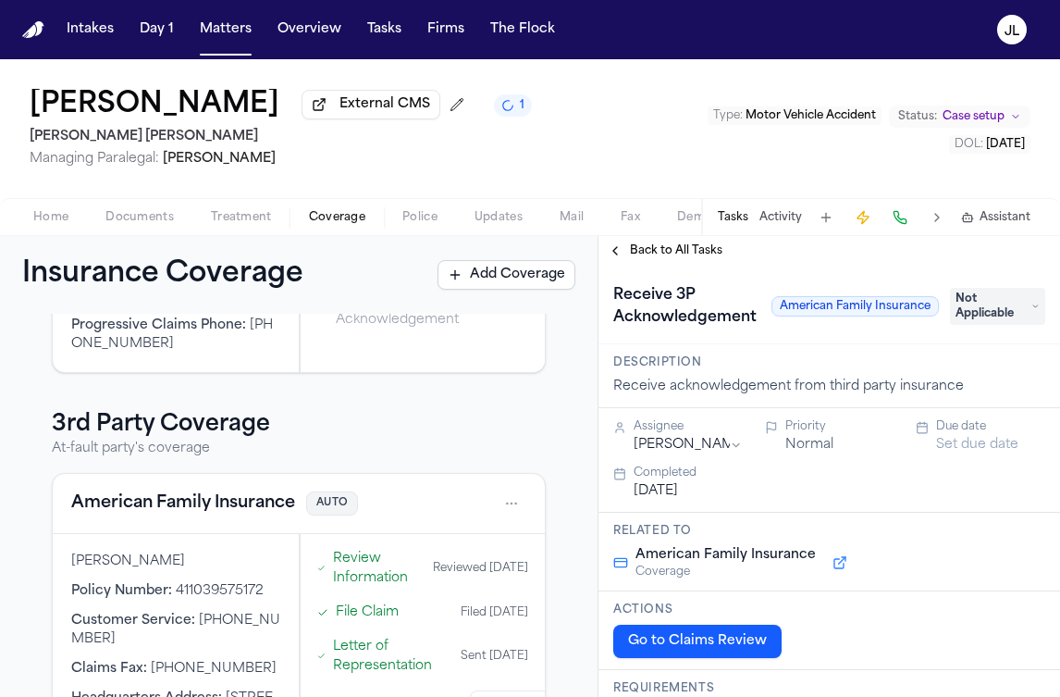
click at [1010, 313] on span "Not Applicable" at bounding box center [997, 306] width 95 height 37
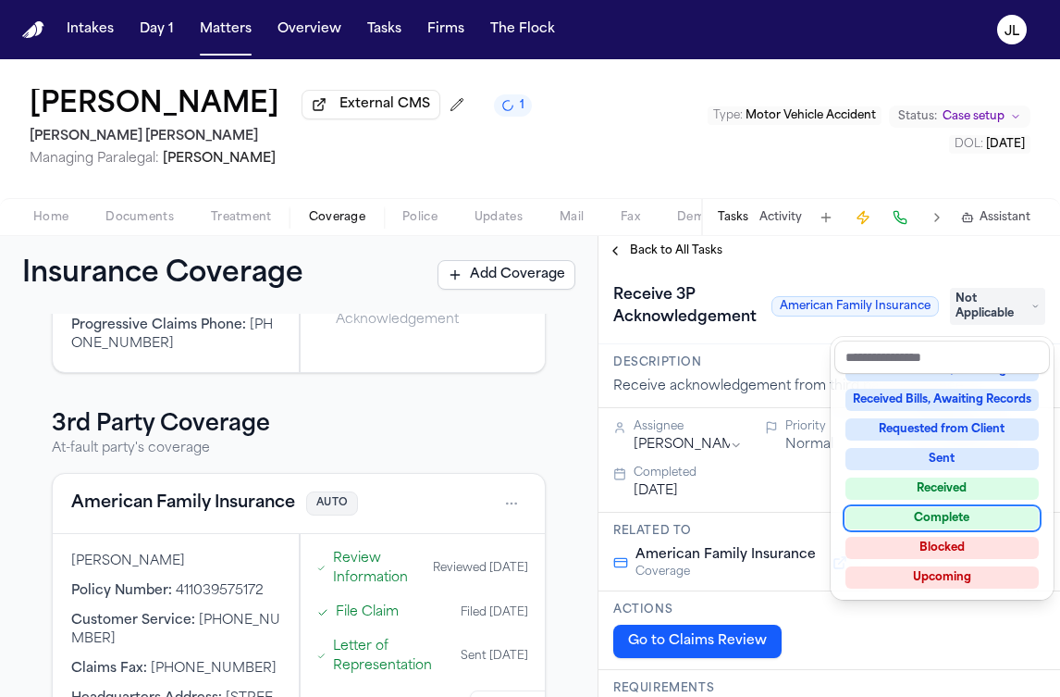
click at [933, 524] on div "Complete" at bounding box center [942, 518] width 193 height 22
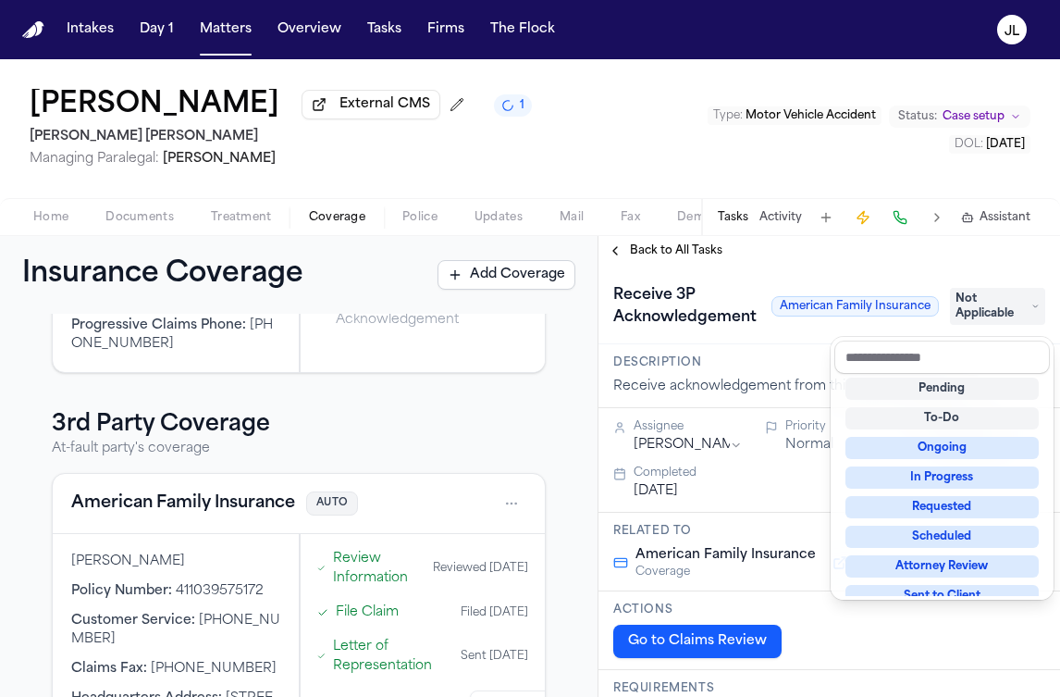
scroll to position [28, 0]
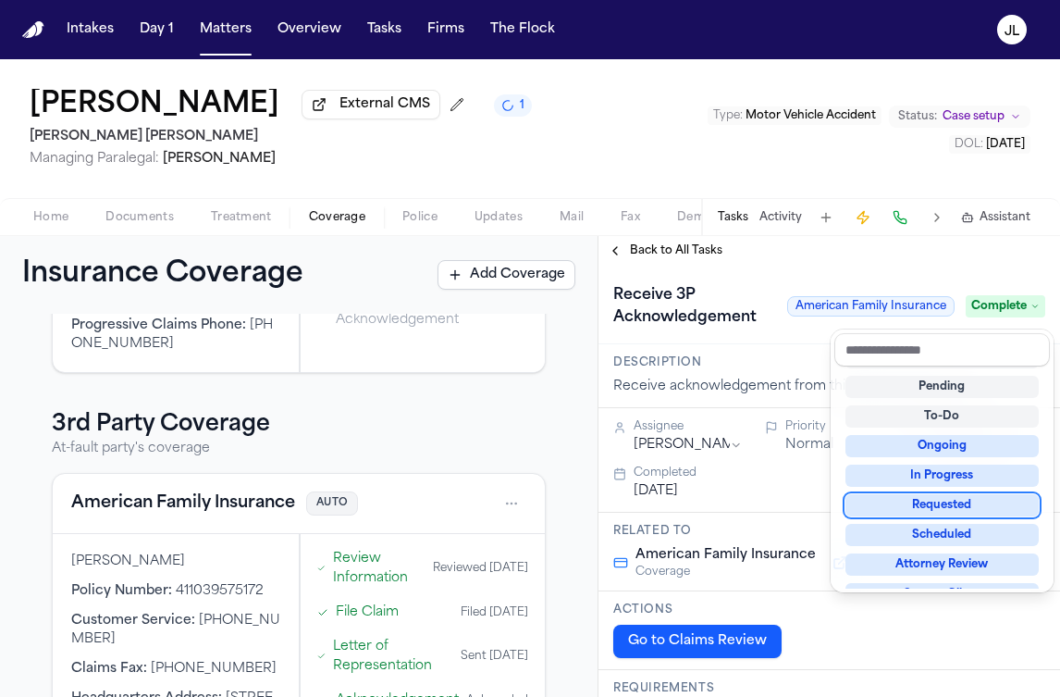
click at [631, 256] on div "**********" at bounding box center [830, 466] width 462 height 461
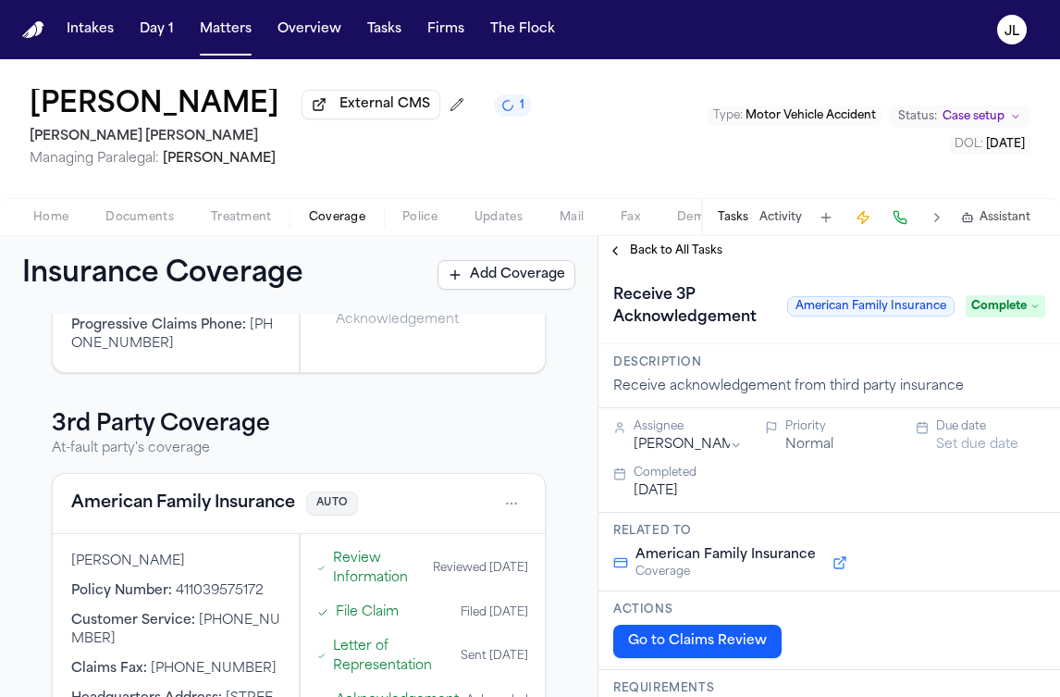
click at [632, 256] on span "Back to All Tasks" at bounding box center [676, 250] width 93 height 15
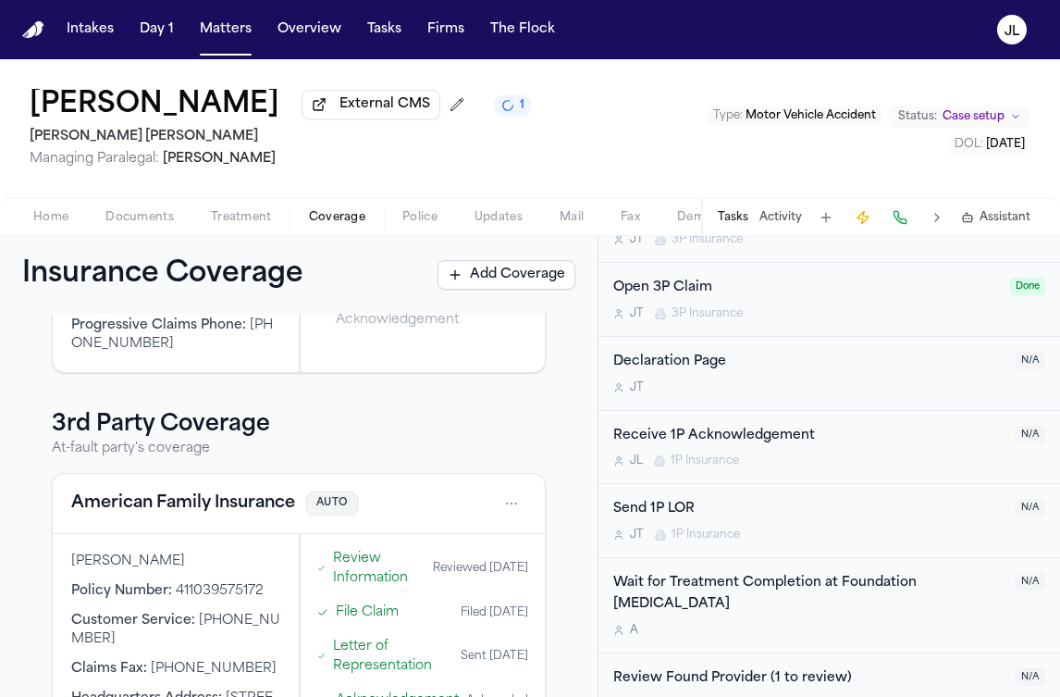
scroll to position [1166, 0]
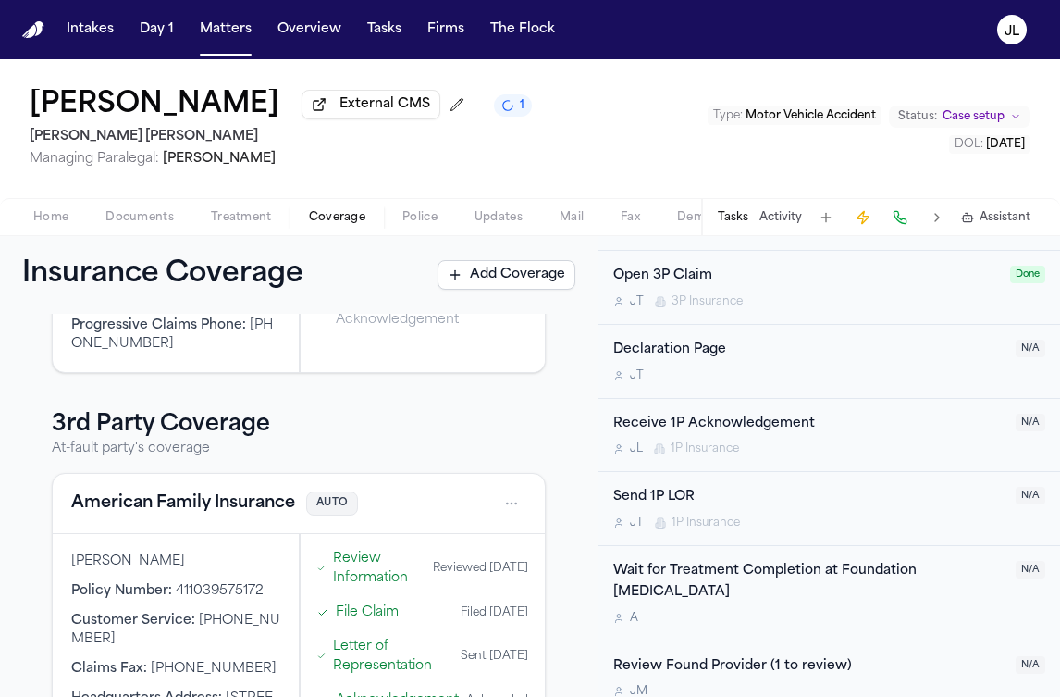
click at [927, 516] on div "Send 1P LOR J T 1P Insurance" at bounding box center [808, 508] width 391 height 43
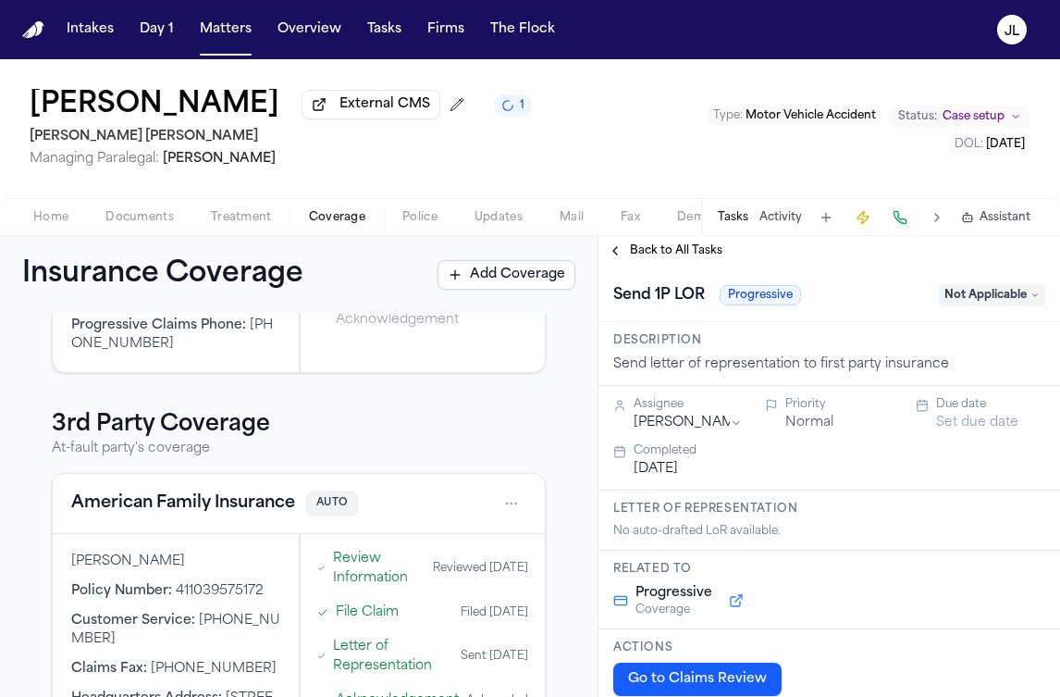
click at [1025, 296] on span "Not Applicable" at bounding box center [992, 295] width 106 height 22
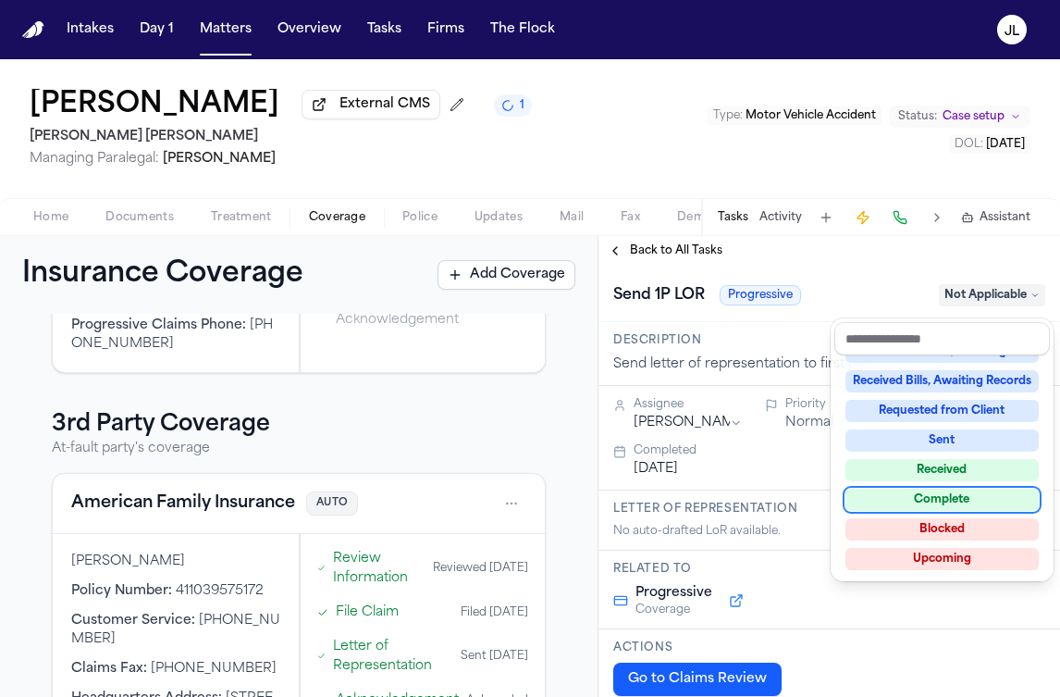
click at [926, 501] on div "Complete" at bounding box center [942, 499] width 193 height 22
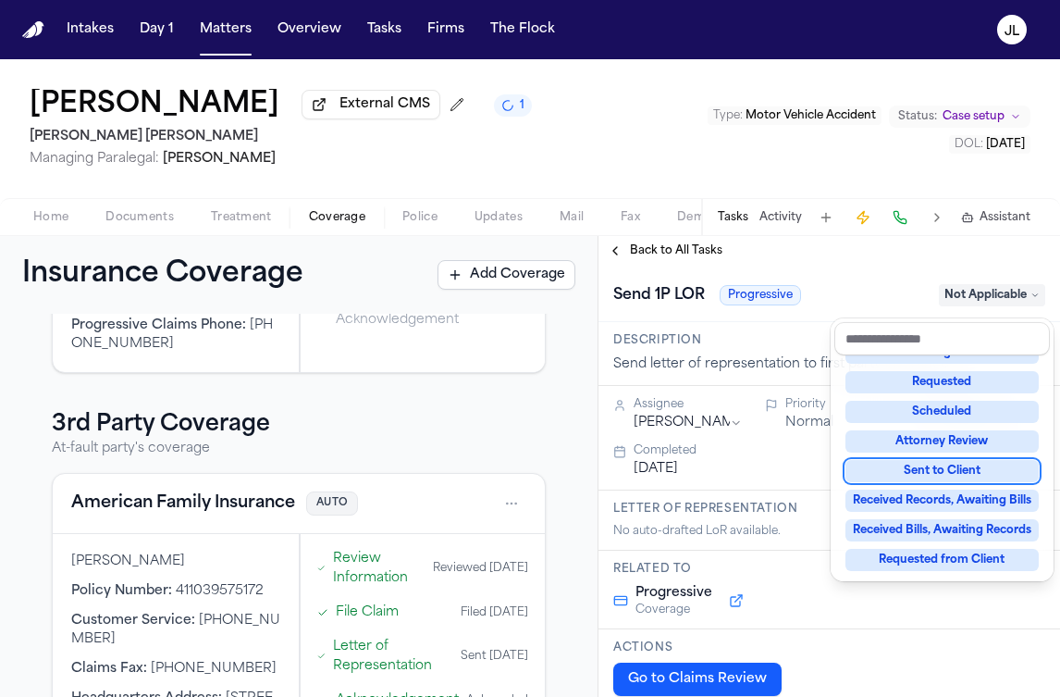
scroll to position [89, 0]
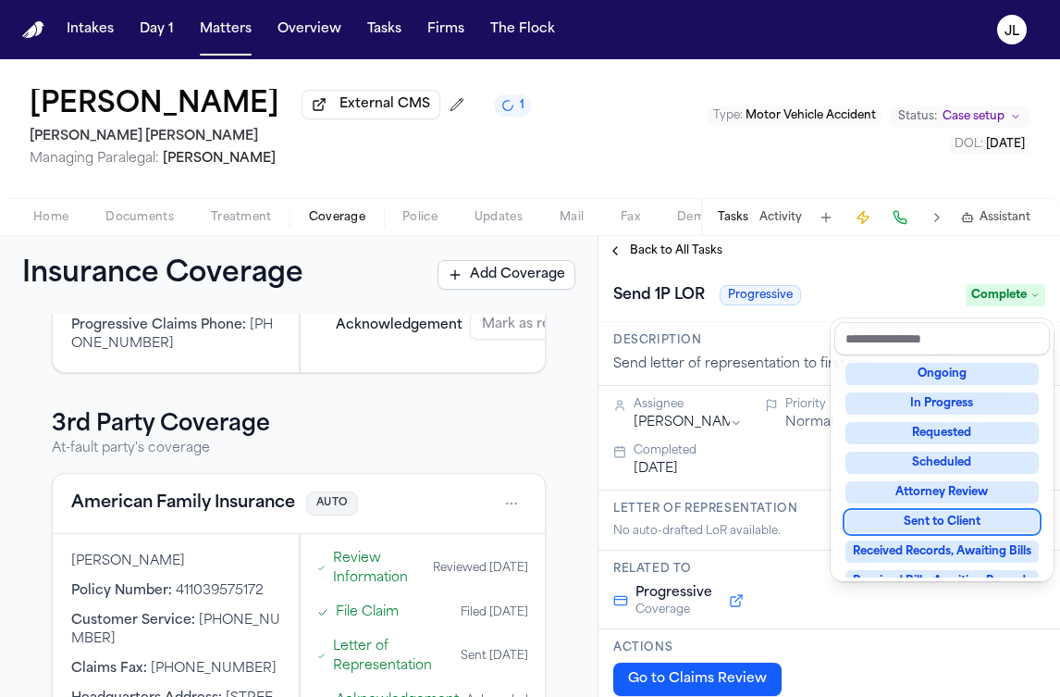
click at [643, 253] on div "**********" at bounding box center [830, 466] width 462 height 461
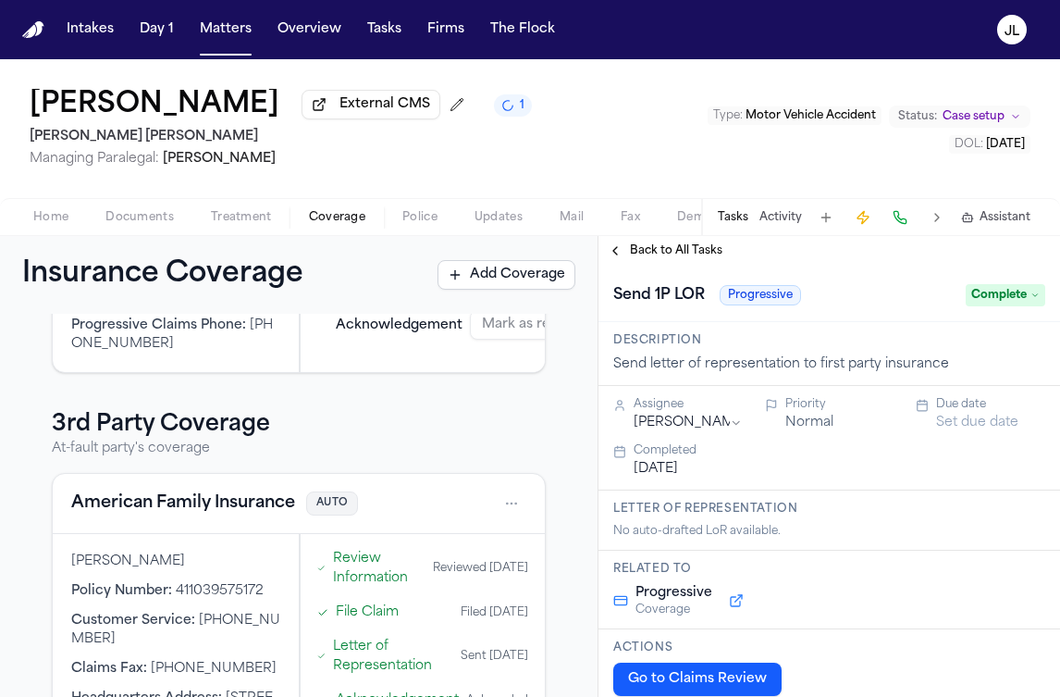
click at [641, 253] on span "Back to All Tasks" at bounding box center [676, 250] width 93 height 15
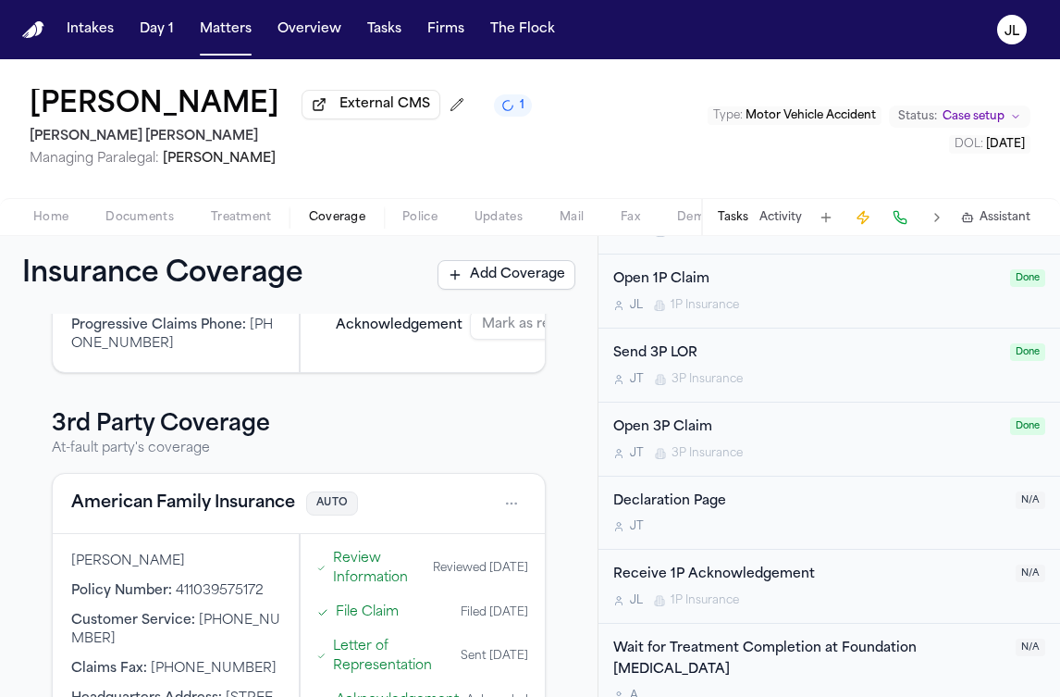
scroll to position [1098, 0]
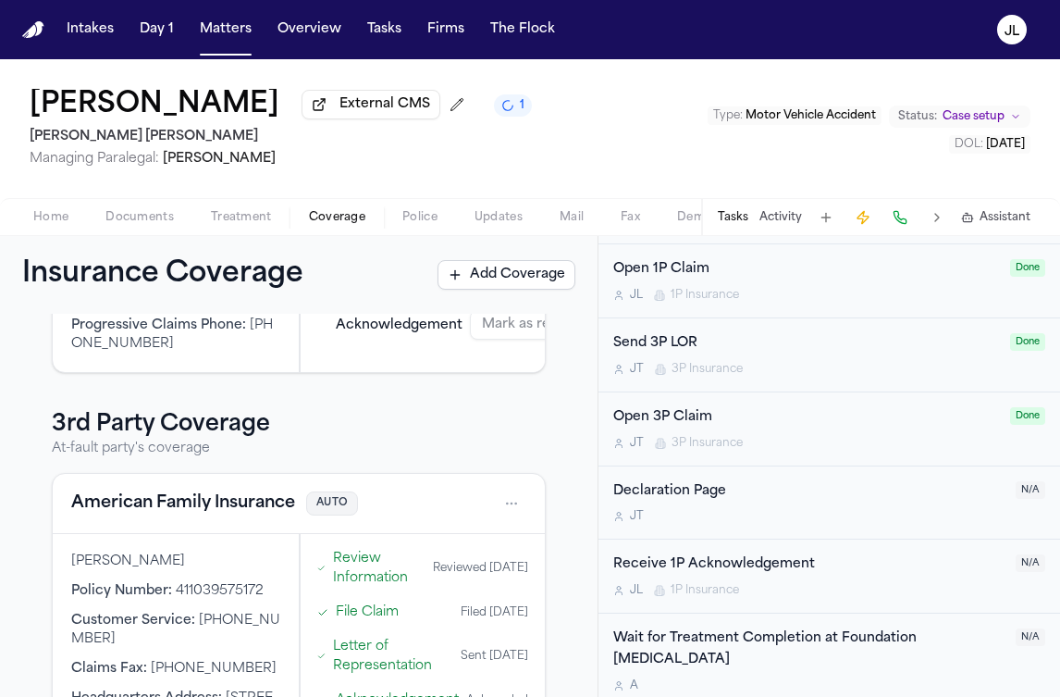
click at [803, 499] on div "Declaration Page" at bounding box center [808, 491] width 391 height 21
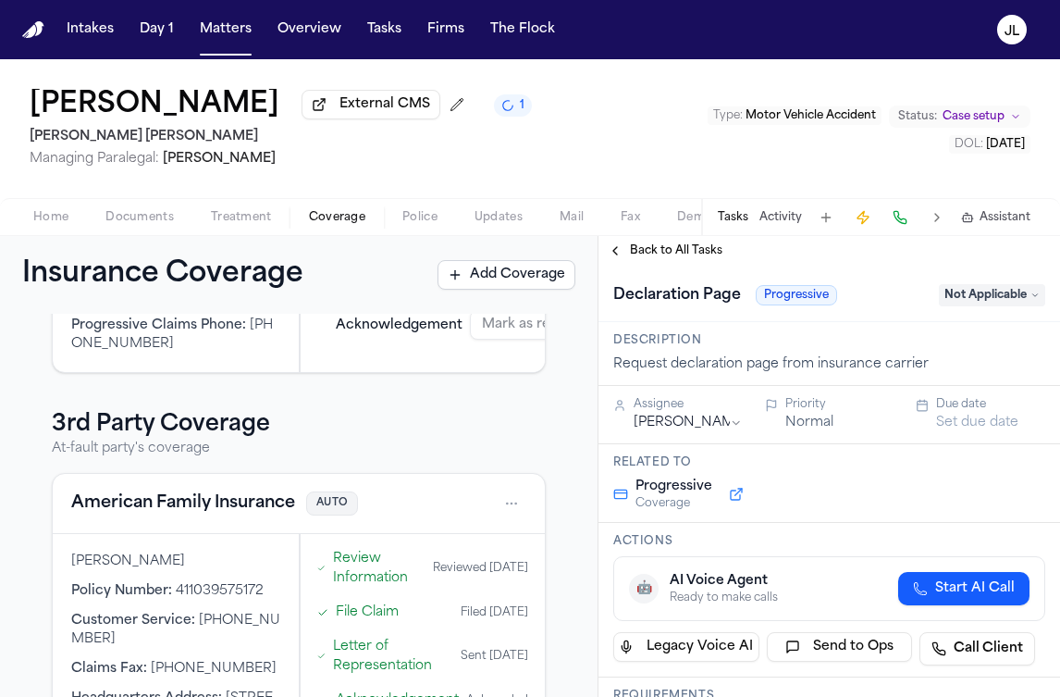
click at [1018, 296] on span "Not Applicable" at bounding box center [992, 295] width 106 height 22
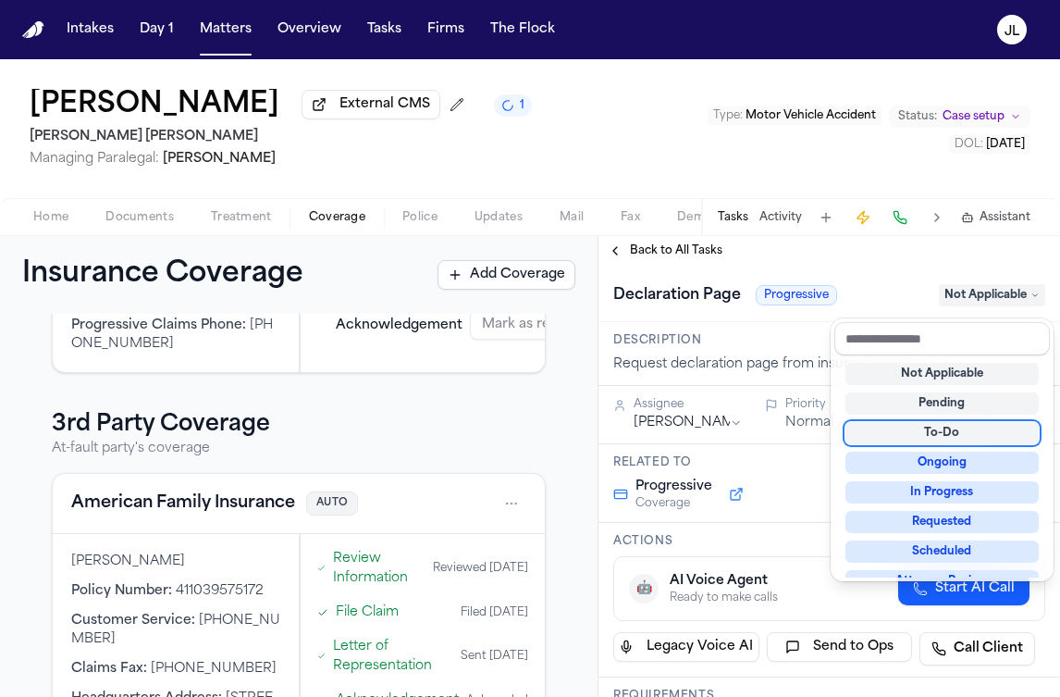
click at [940, 417] on div "Not Applicable Pending To-Do Ongoing In Progress Requested Scheduled Attorney R…" at bounding box center [942, 466] width 216 height 222
click at [951, 408] on div "Pending" at bounding box center [942, 403] width 193 height 22
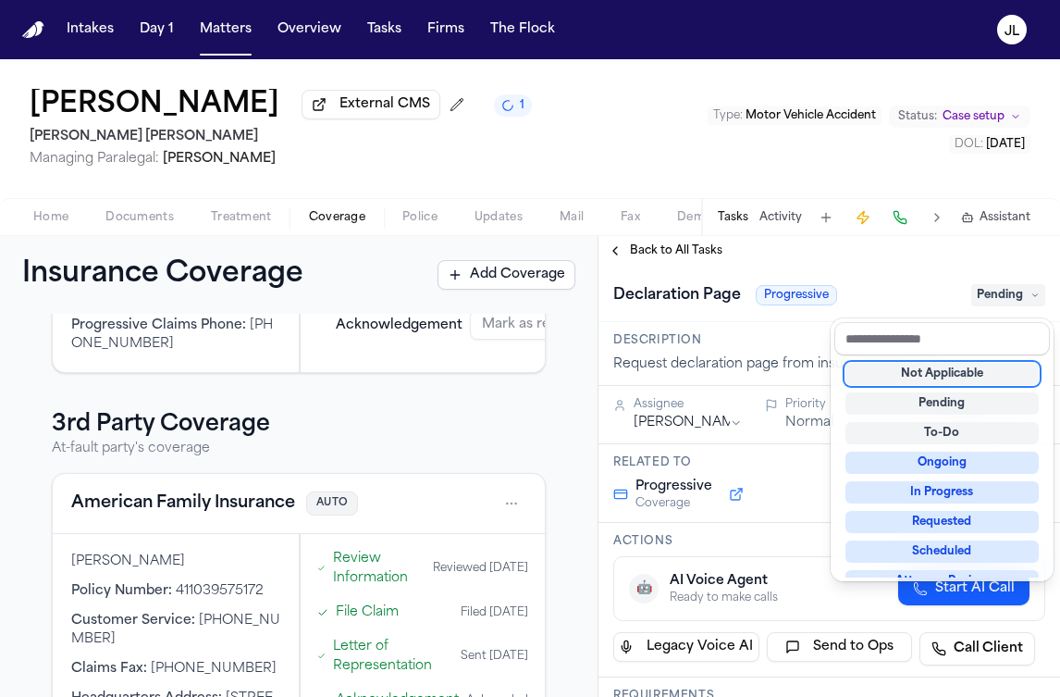
click at [658, 244] on div "**********" at bounding box center [830, 466] width 462 height 461
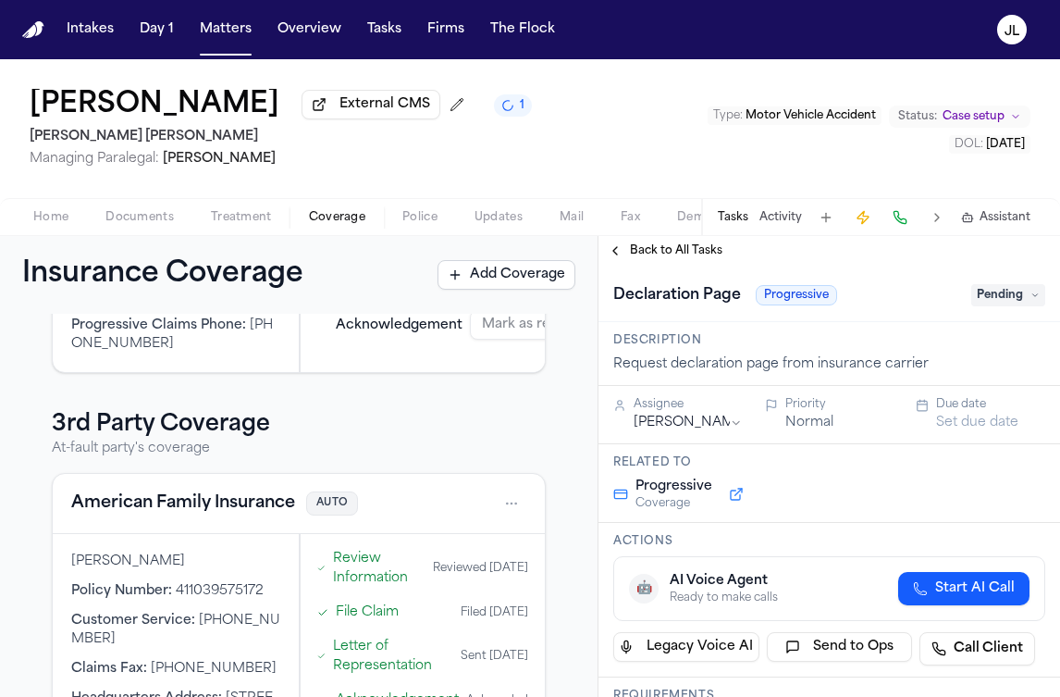
click at [631, 253] on span "Back to All Tasks" at bounding box center [676, 250] width 93 height 15
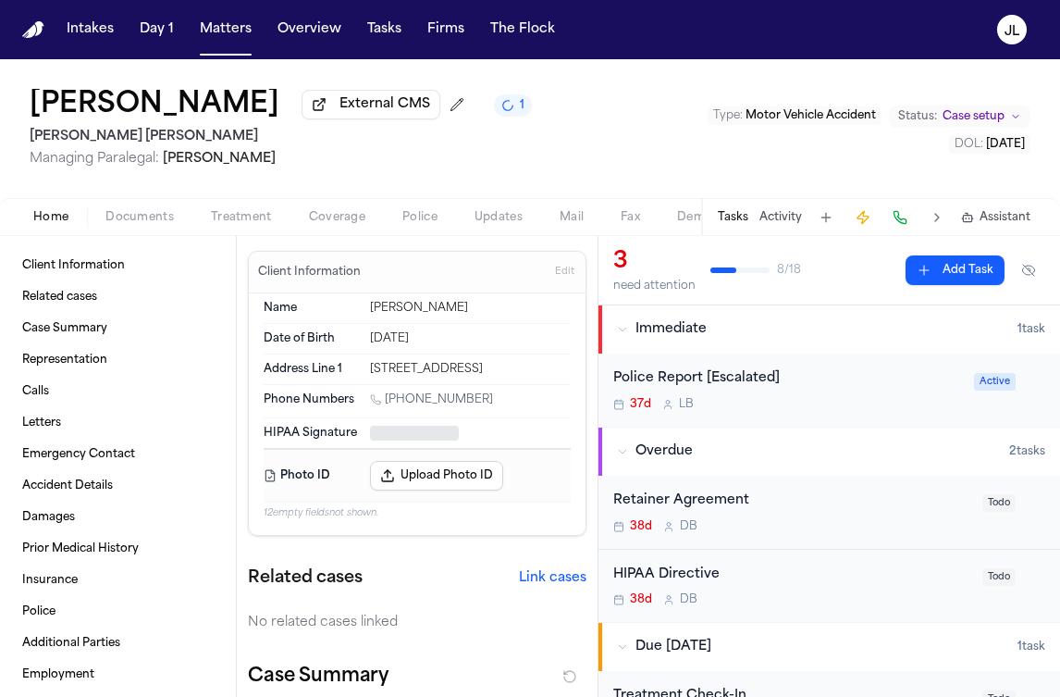
click at [70, 217] on button "Home" at bounding box center [51, 217] width 72 height 22
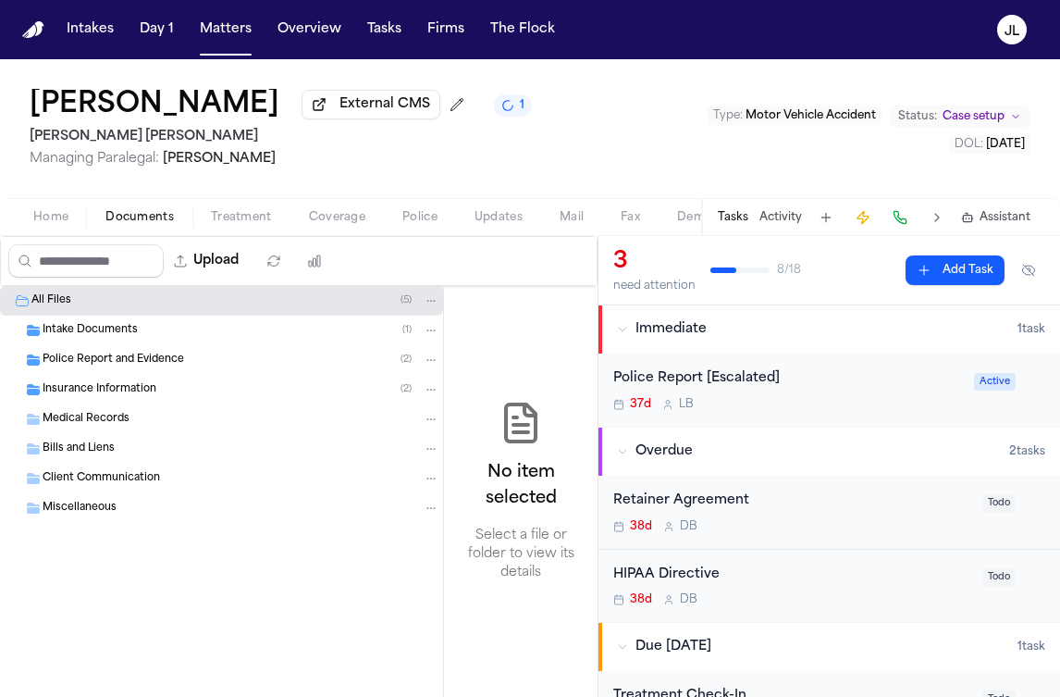
click at [122, 223] on span "Documents" at bounding box center [139, 217] width 68 height 15
click at [56, 225] on span "Home" at bounding box center [50, 217] width 35 height 15
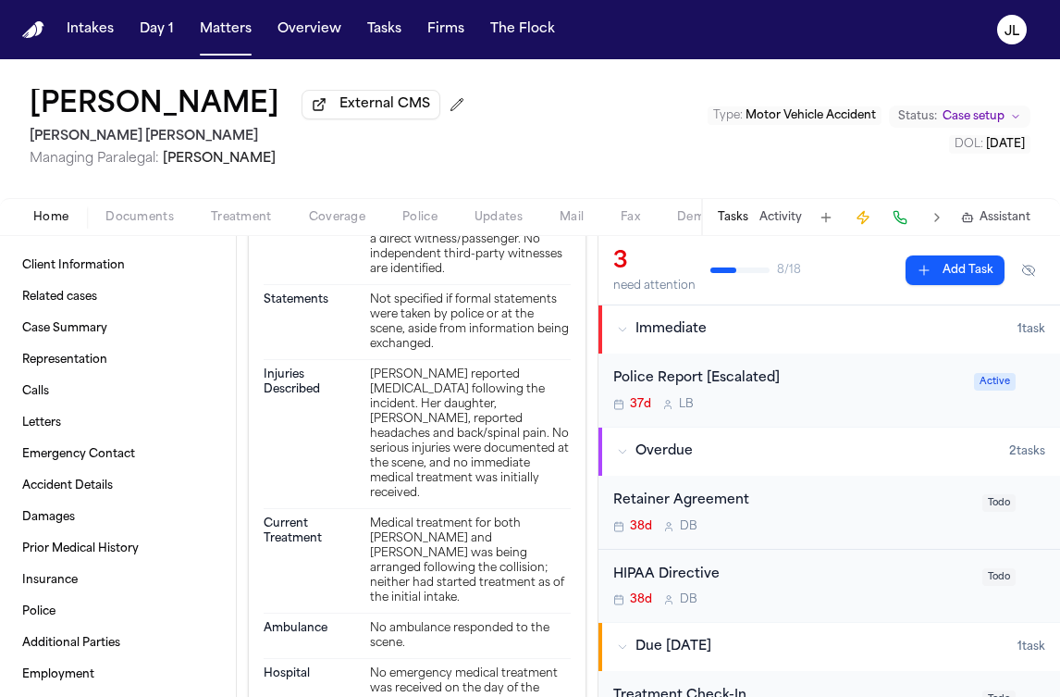
scroll to position [3909, 0]
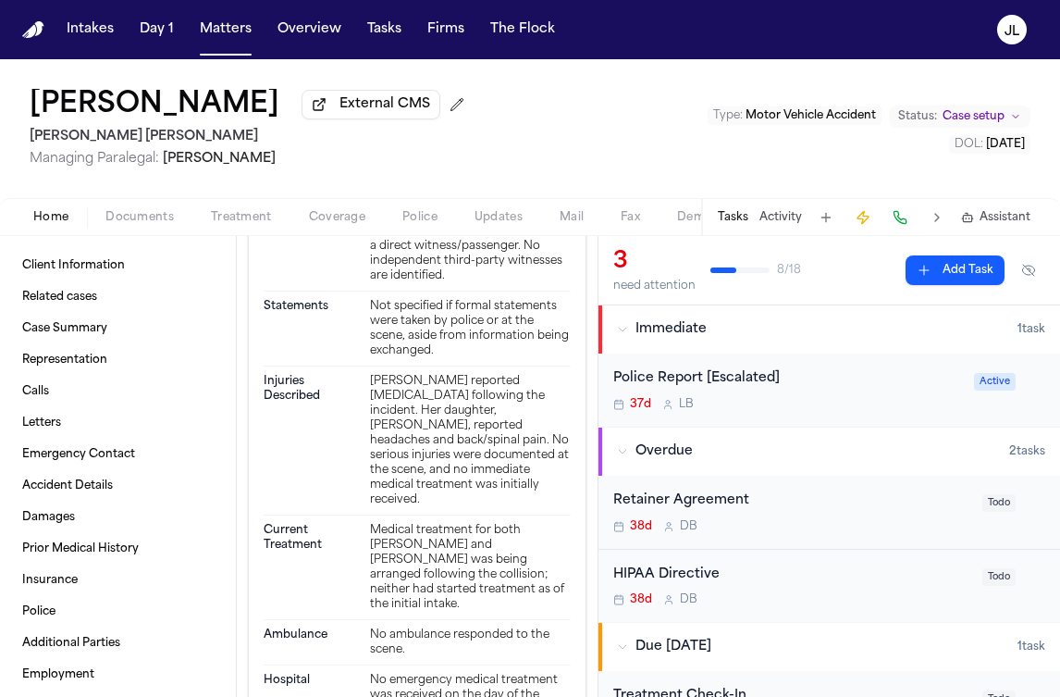
click at [737, 219] on button "Tasks" at bounding box center [733, 217] width 31 height 15
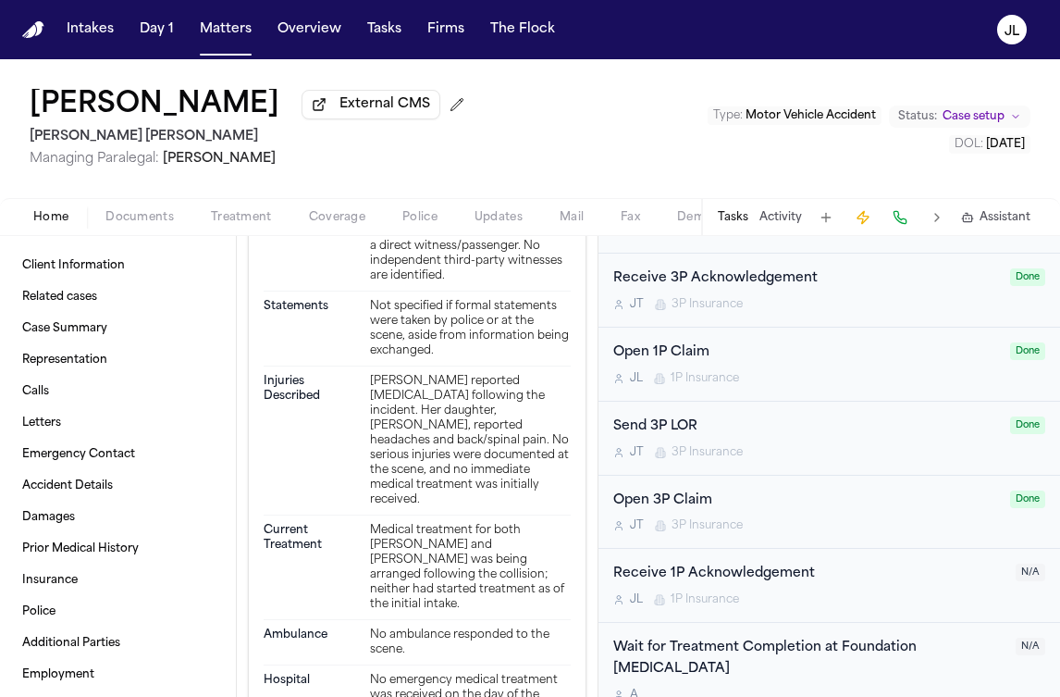
scroll to position [1166, 0]
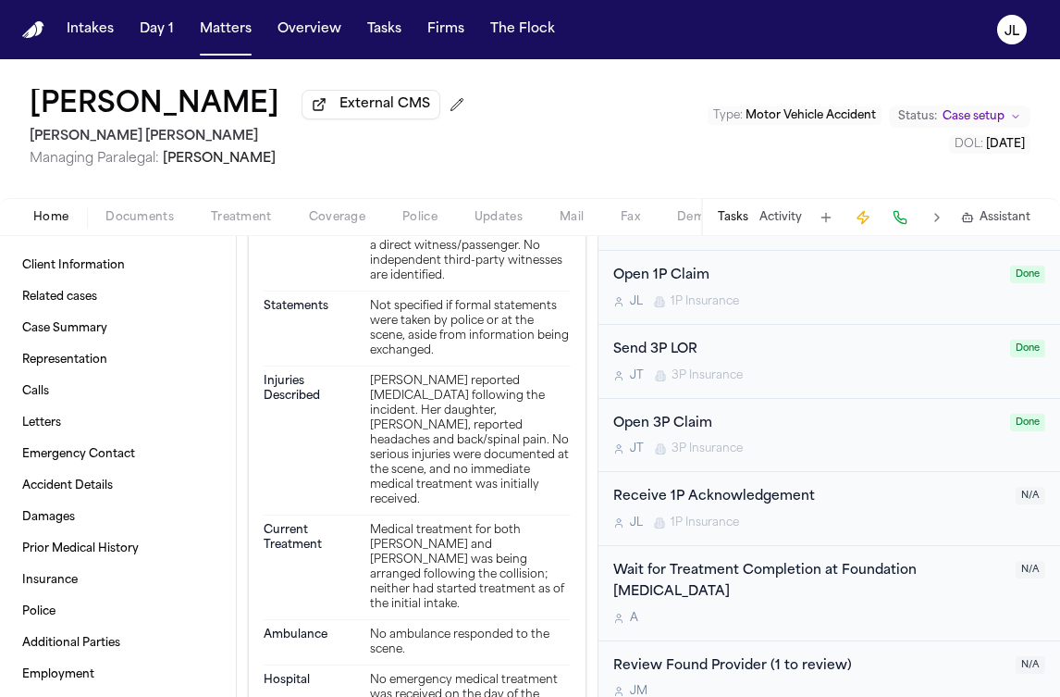
click at [784, 499] on div "Receive 1P Acknowledgement" at bounding box center [808, 497] width 391 height 21
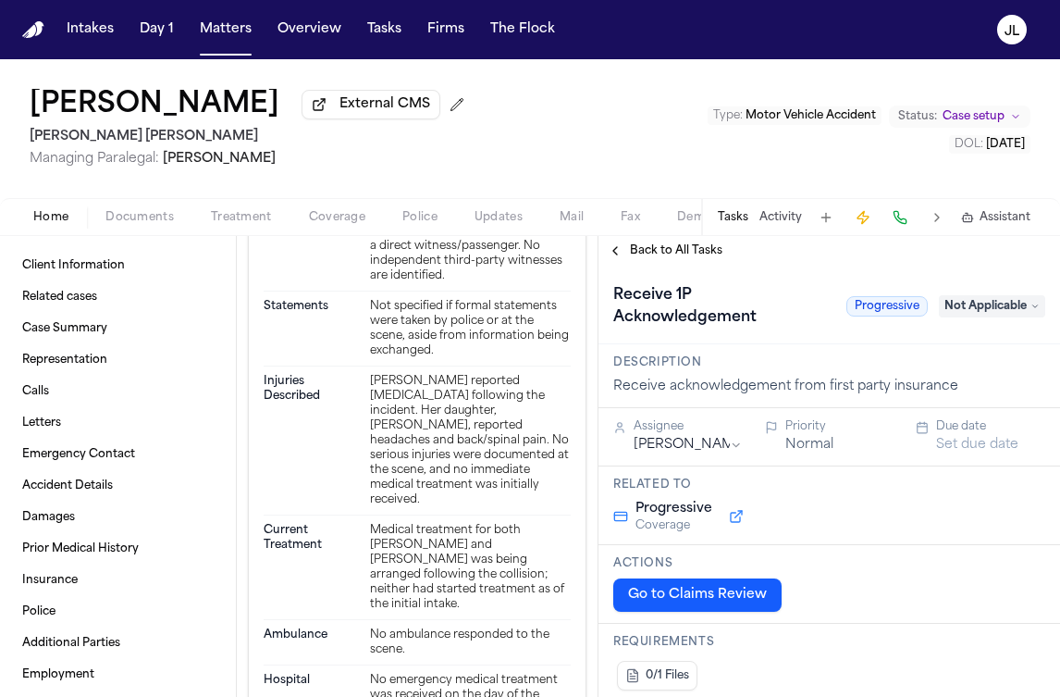
click at [966, 308] on span "Not Applicable" at bounding box center [992, 306] width 106 height 22
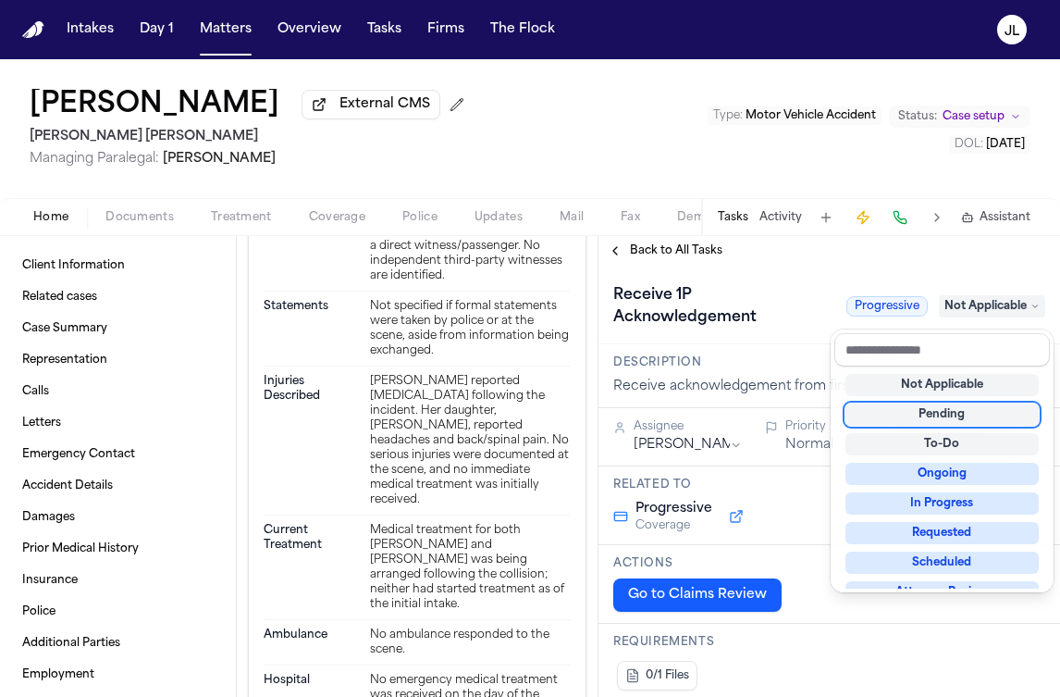
click at [932, 423] on div "Pending" at bounding box center [942, 414] width 193 height 22
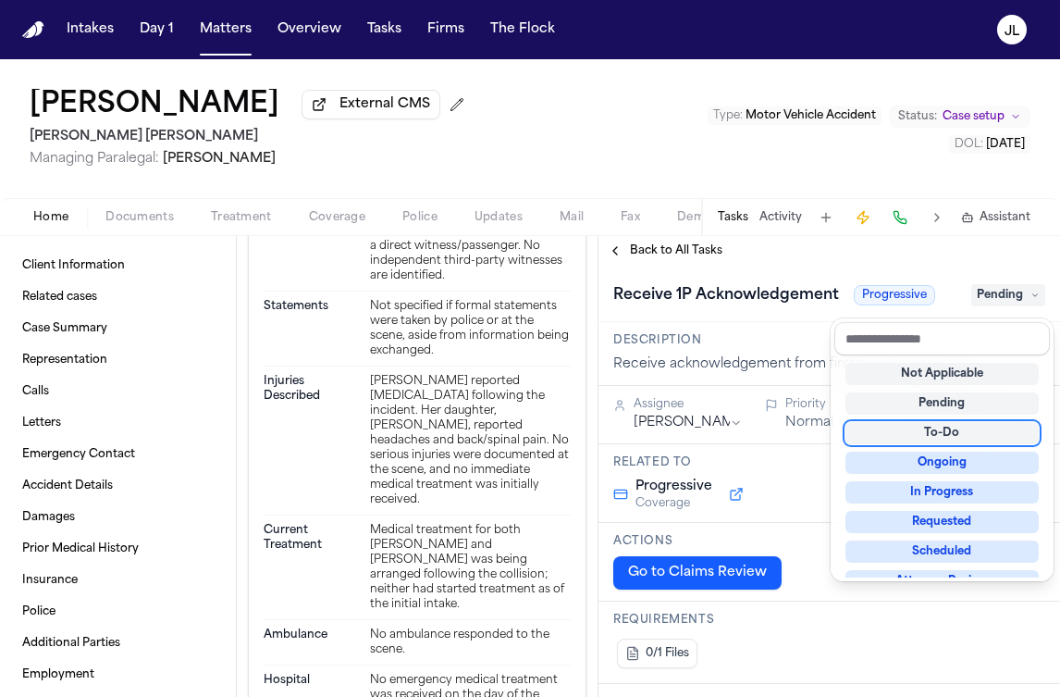
click at [654, 262] on div "**********" at bounding box center [830, 466] width 462 height 461
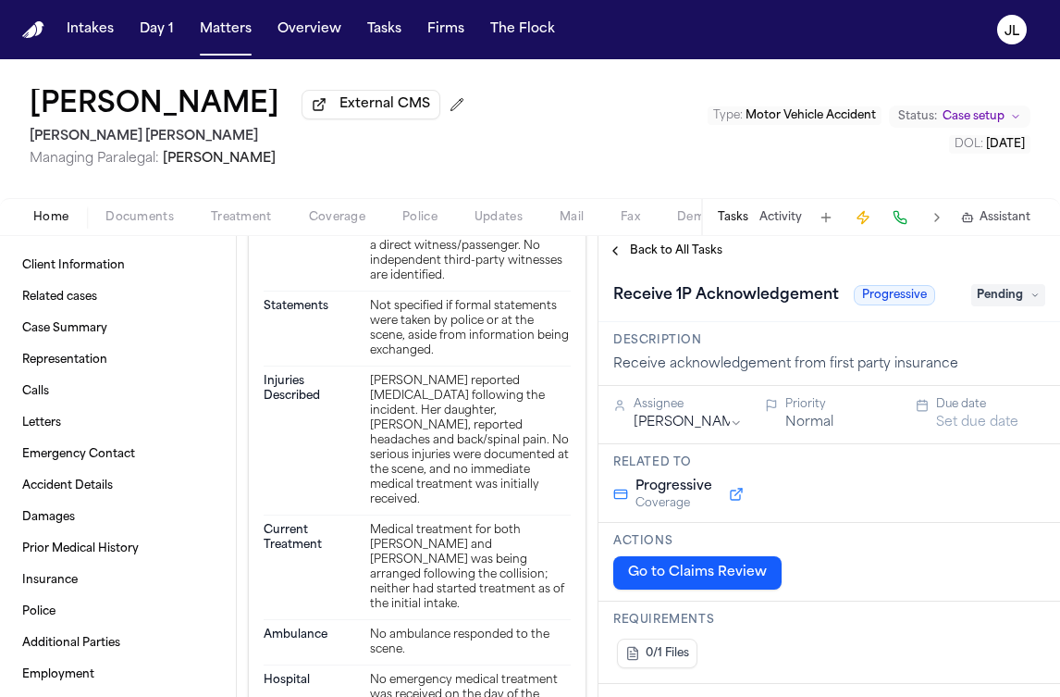
click at [652, 258] on span "Back to All Tasks" at bounding box center [676, 250] width 93 height 15
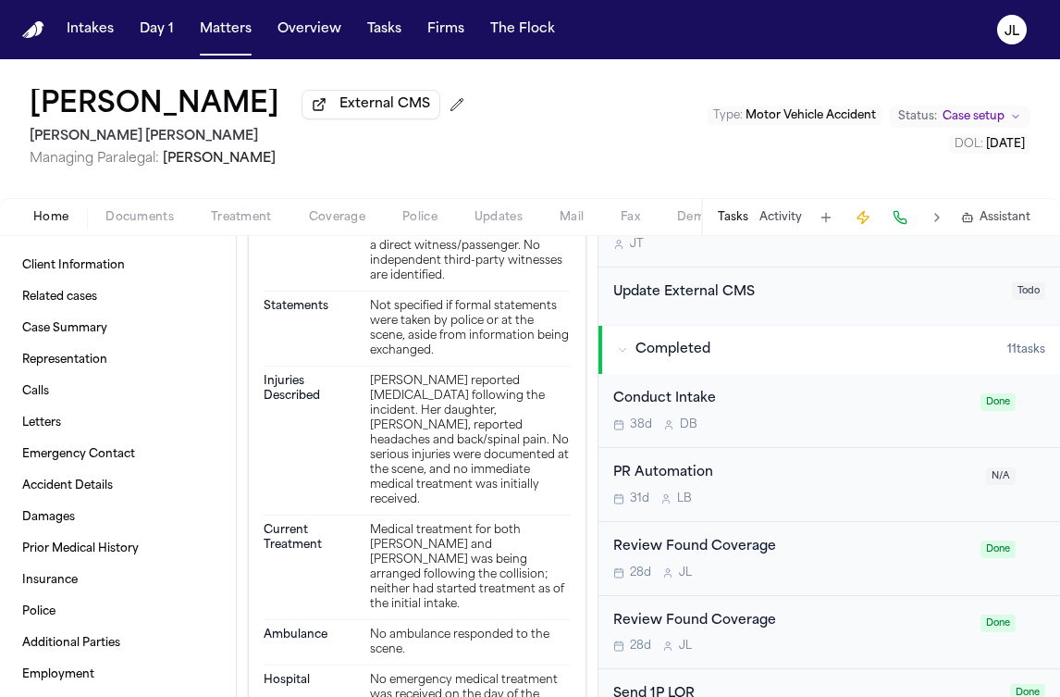
scroll to position [1166, 0]
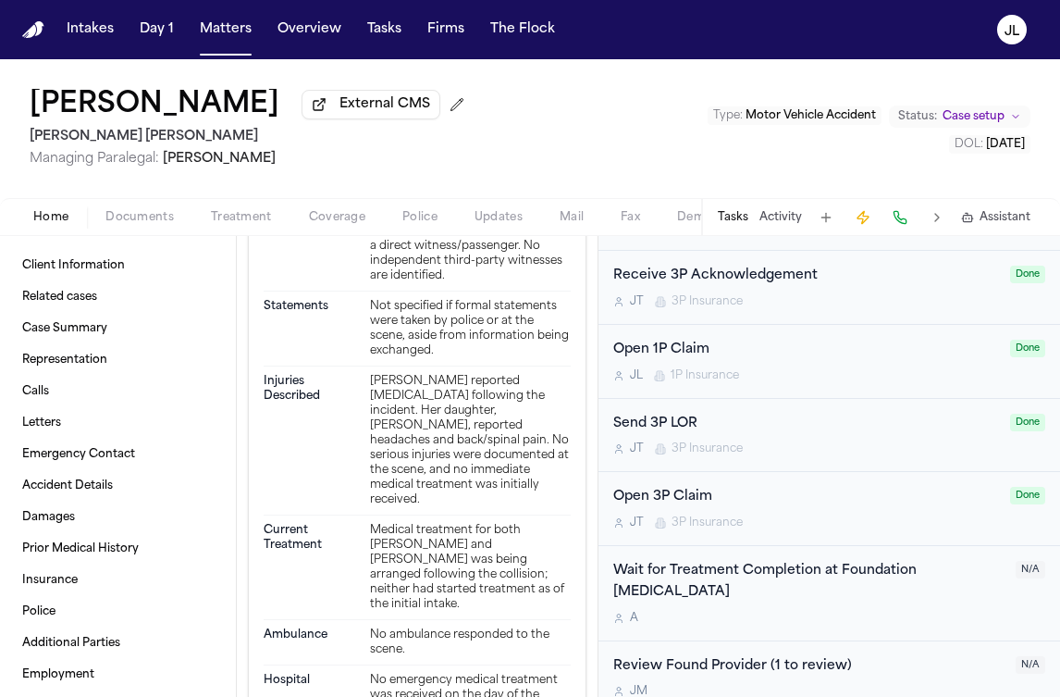
click at [911, 656] on div "Review Found Provider (1 to review)" at bounding box center [808, 666] width 391 height 21
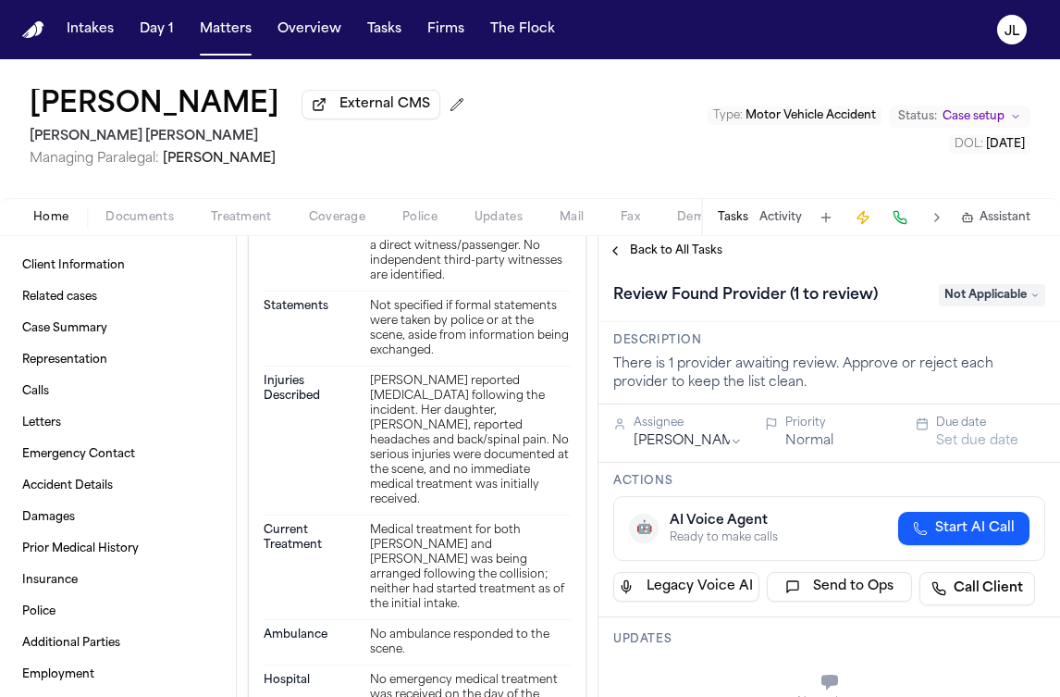
click at [973, 306] on span "Not Applicable" at bounding box center [992, 295] width 106 height 22
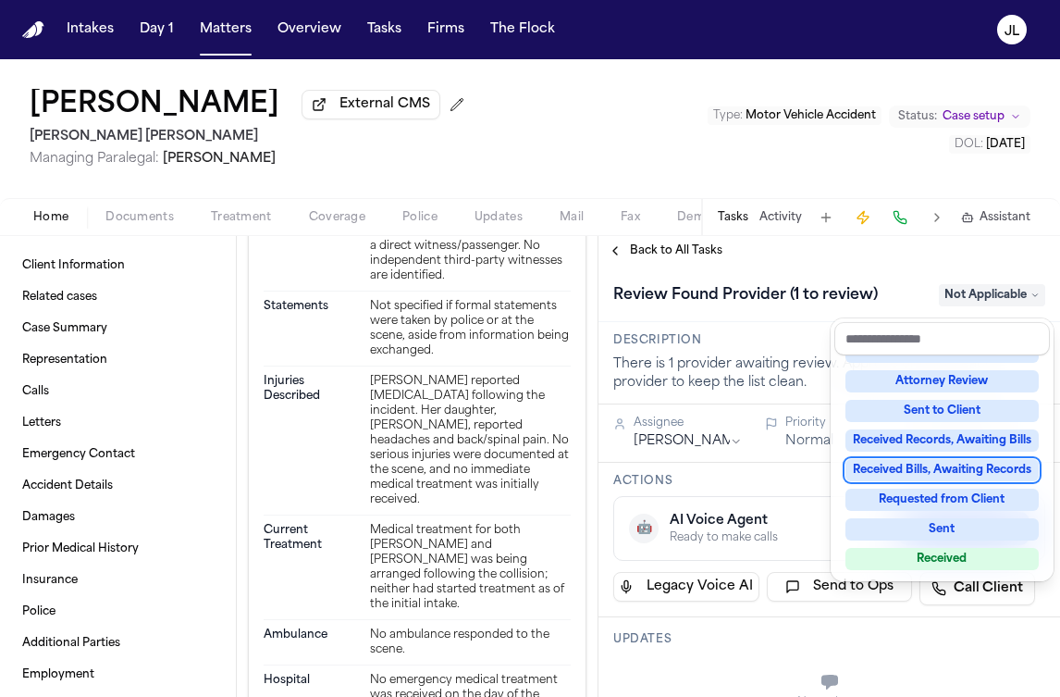
scroll to position [289, 0]
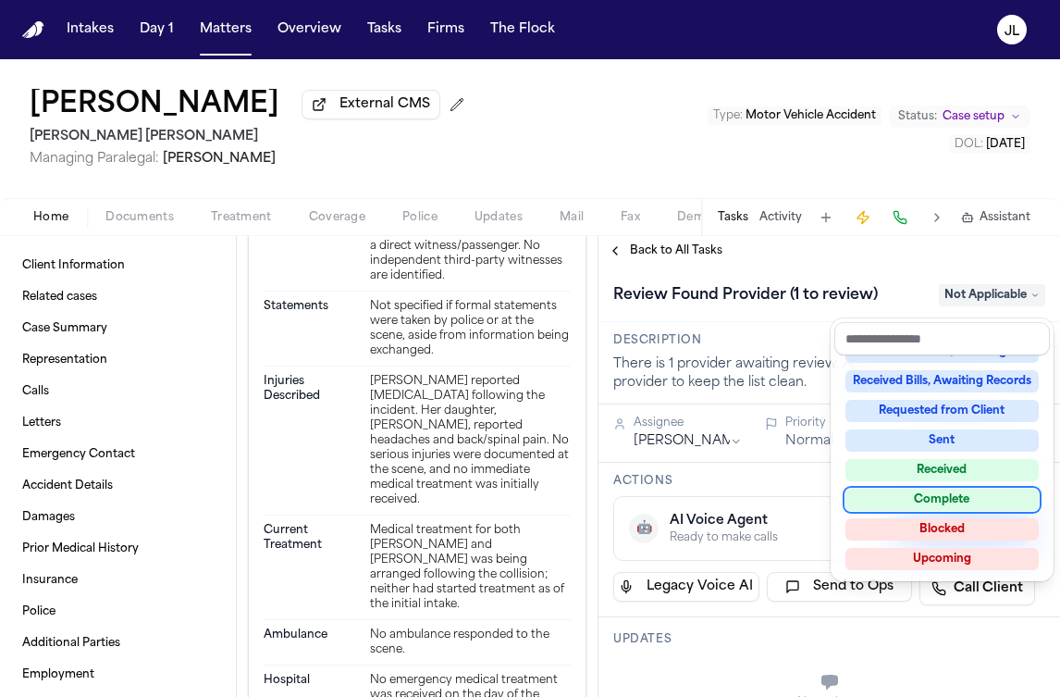
click at [950, 503] on div "Complete" at bounding box center [942, 499] width 193 height 22
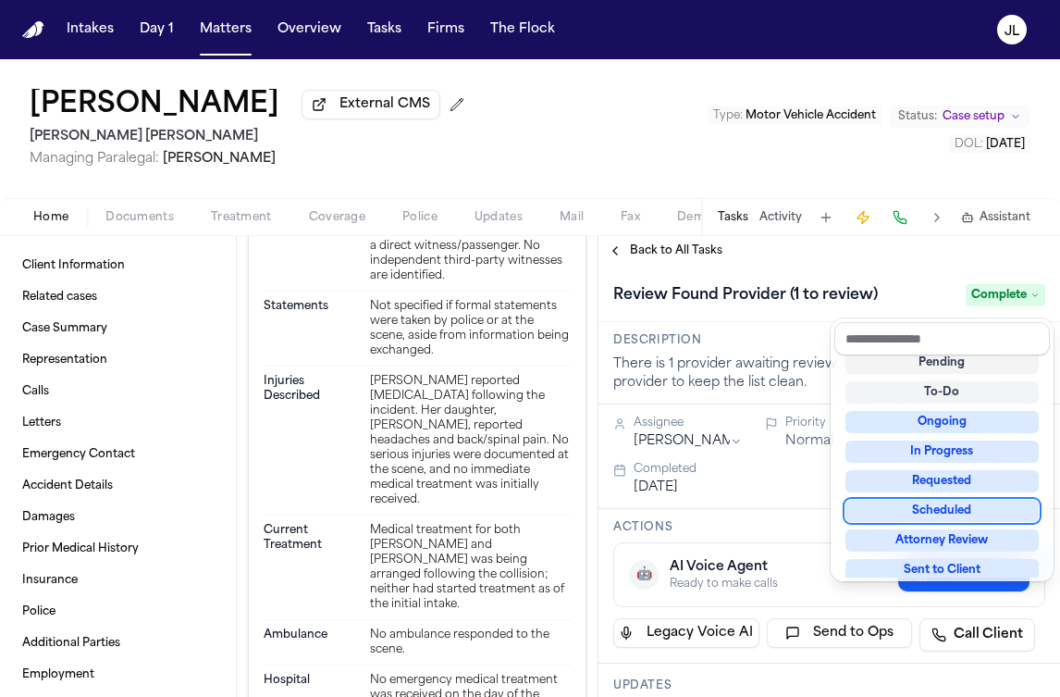
click at [649, 266] on div "**********" at bounding box center [830, 466] width 462 height 461
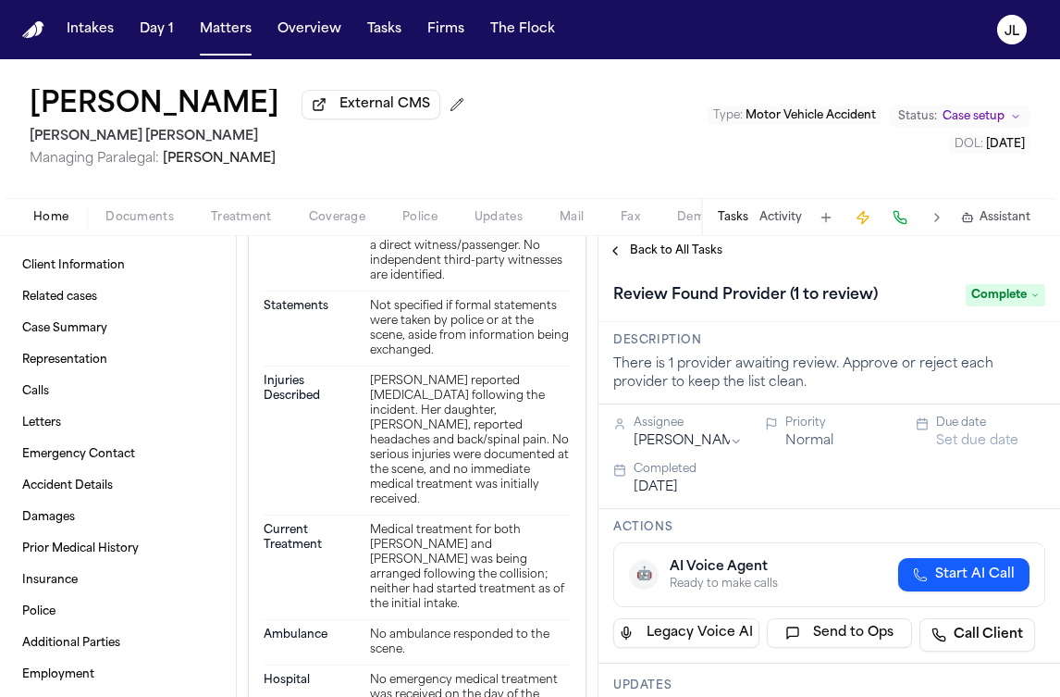
click at [649, 256] on span "Back to All Tasks" at bounding box center [676, 250] width 93 height 15
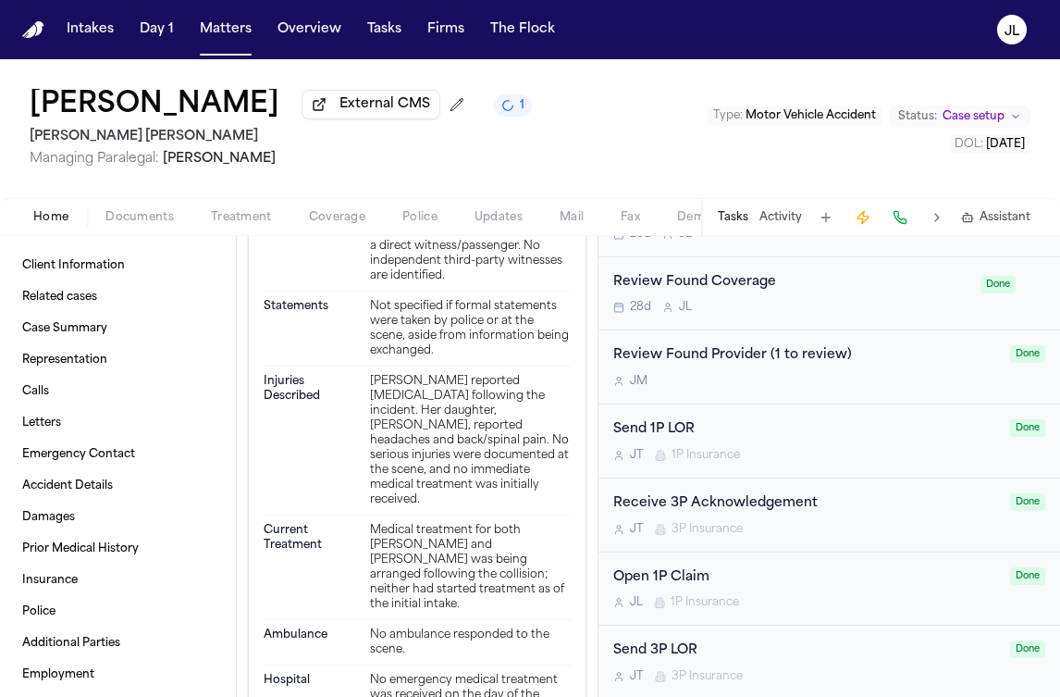
scroll to position [1166, 0]
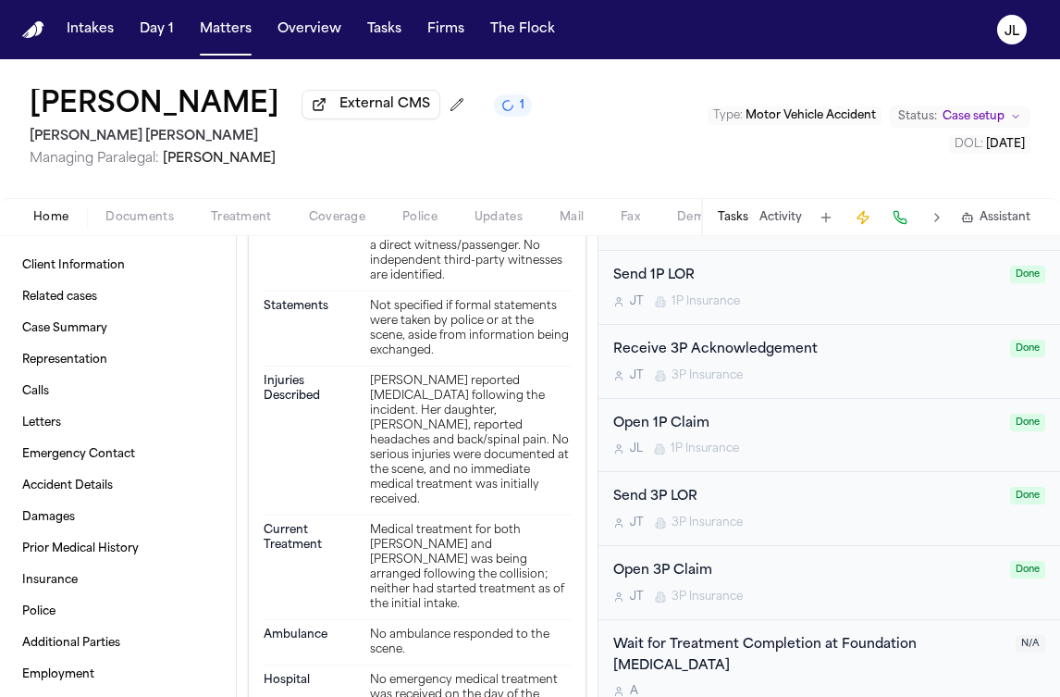
click at [760, 651] on div "Wait for Treatment Completion at Foundation Chiropractic" at bounding box center [808, 656] width 391 height 43
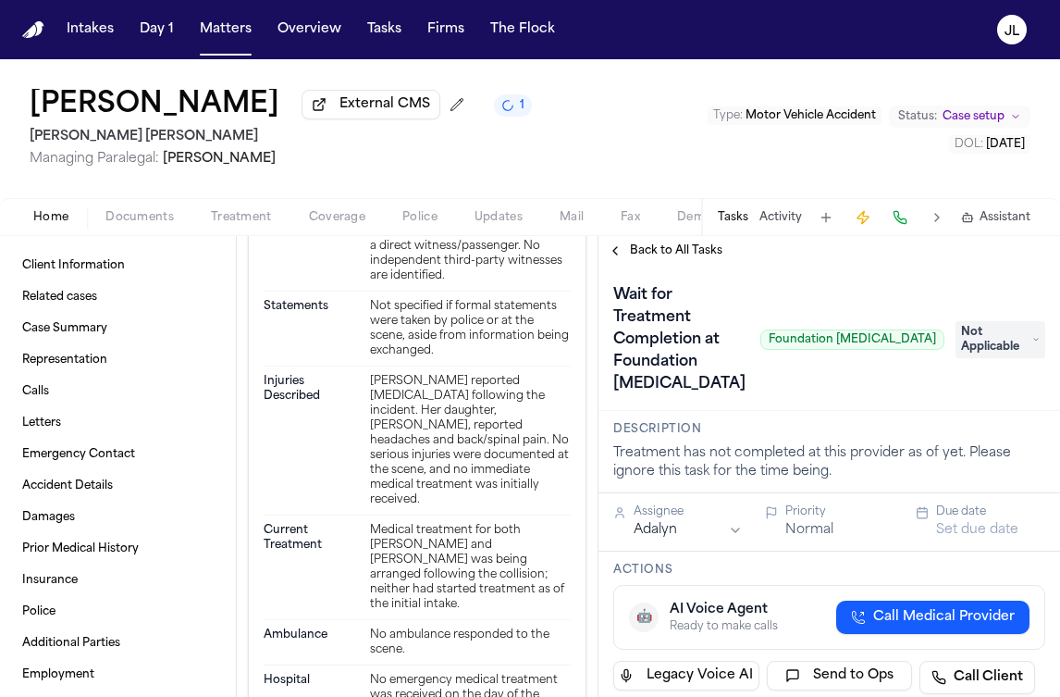
click at [992, 324] on span "Not Applicable" at bounding box center [1001, 339] width 90 height 37
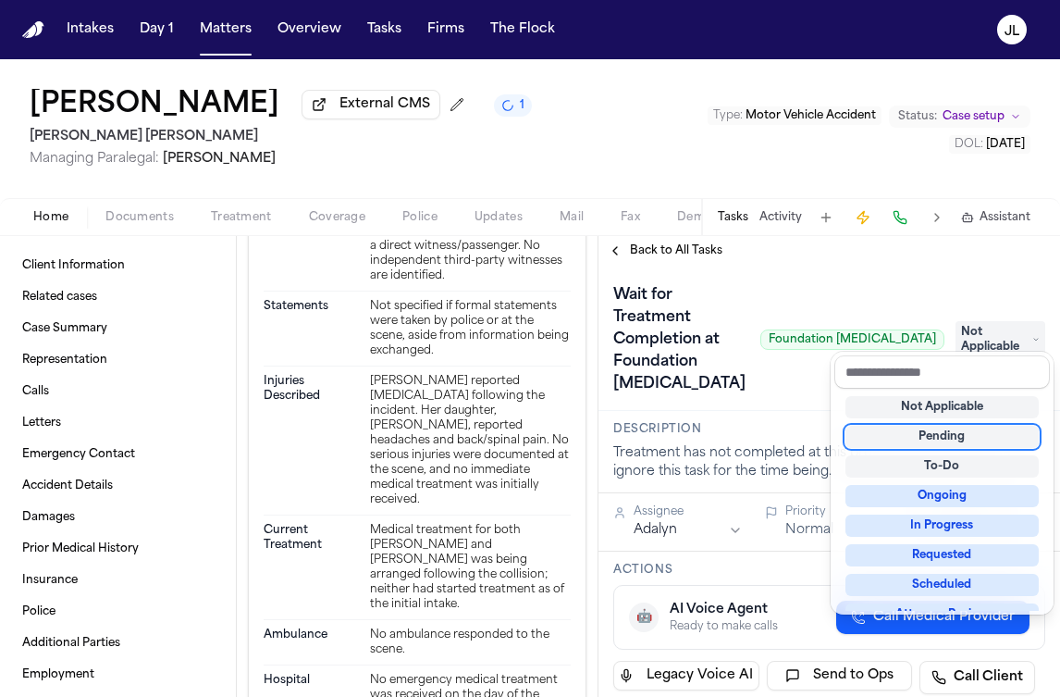
click at [962, 439] on div "Pending" at bounding box center [942, 437] width 193 height 22
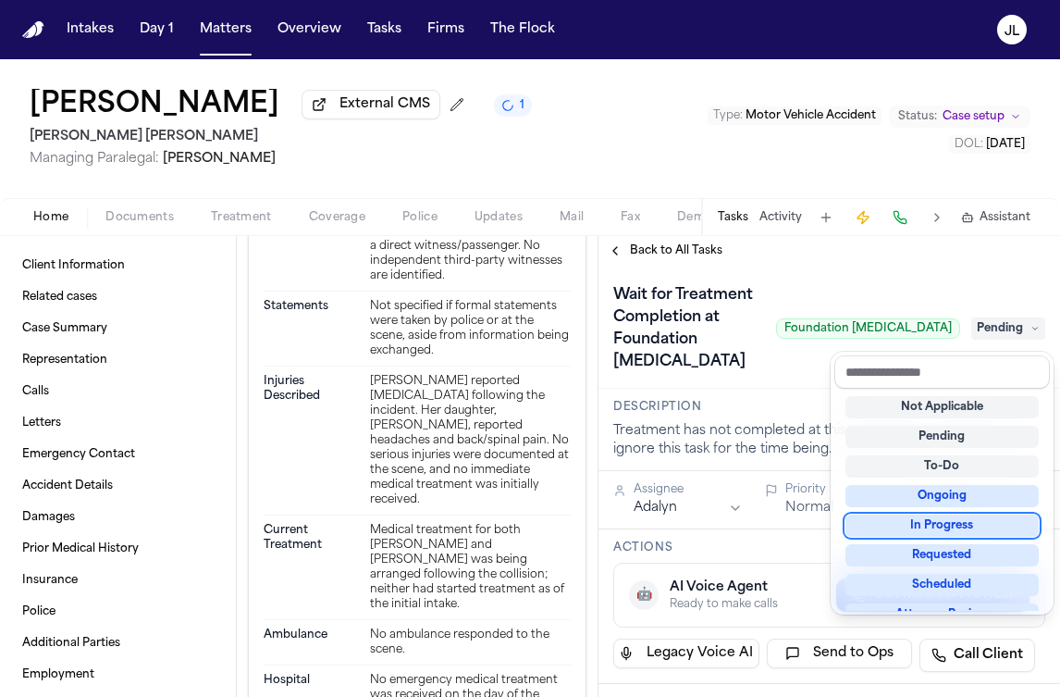
click at [619, 264] on div "**********" at bounding box center [830, 466] width 462 height 461
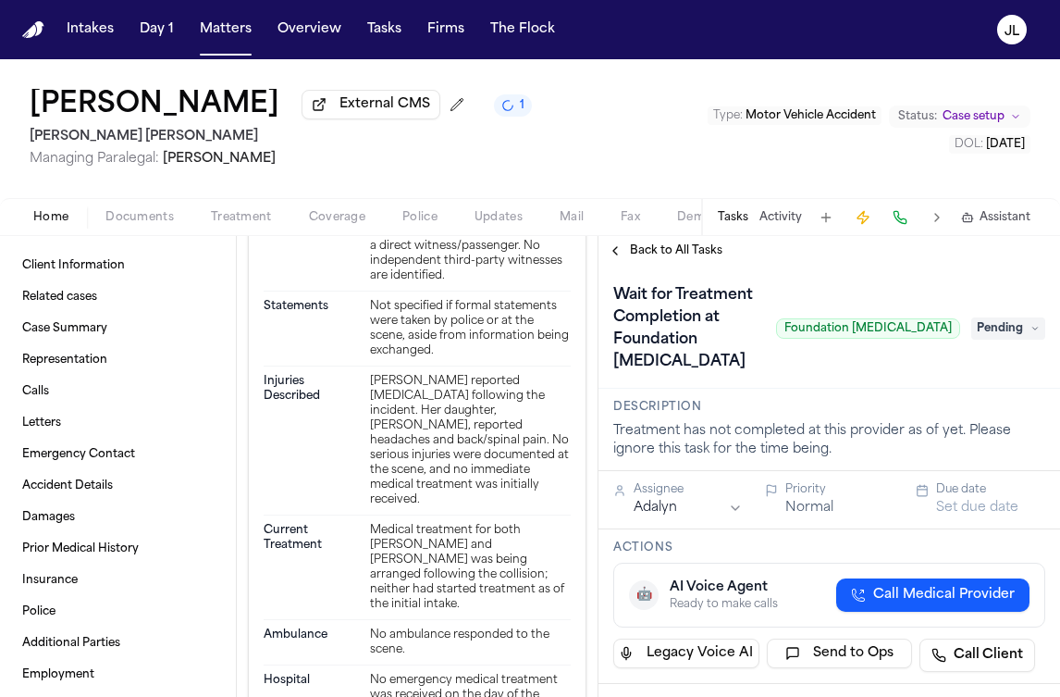
click at [619, 258] on button "Back to All Tasks" at bounding box center [665, 250] width 133 height 15
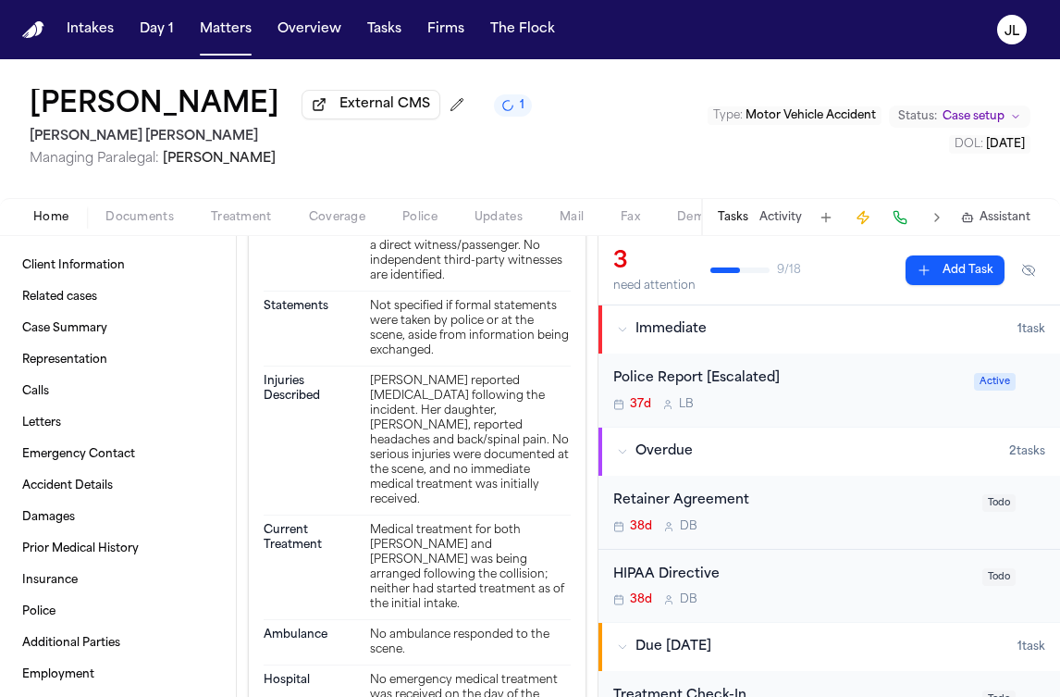
click at [351, 220] on span "Coverage" at bounding box center [337, 217] width 56 height 15
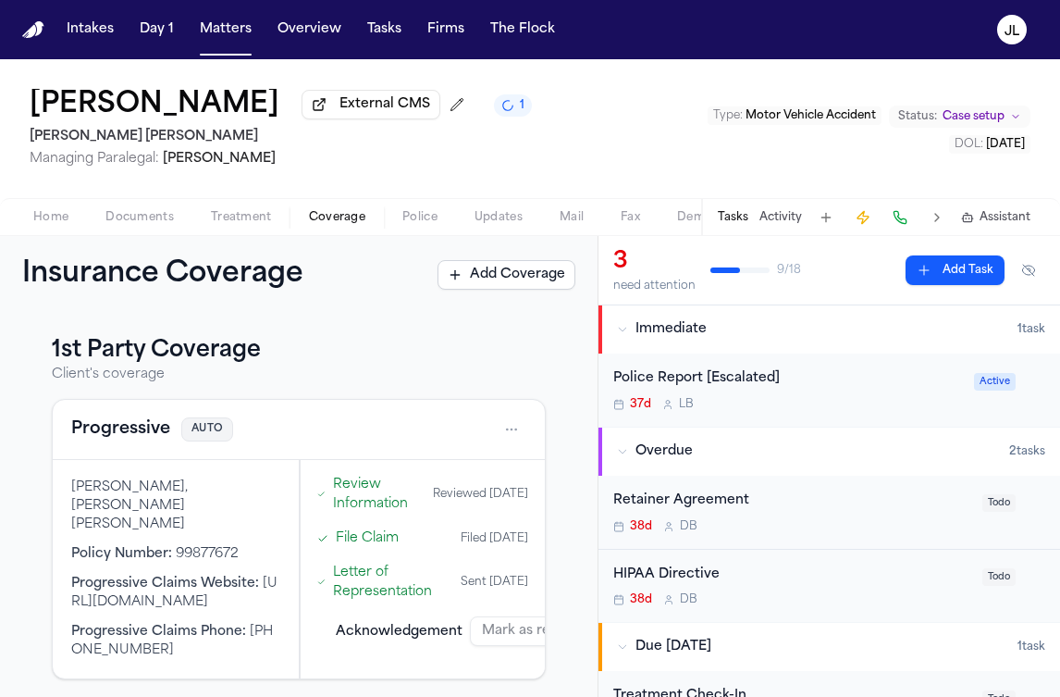
click at [115, 449] on div "Progressive AUTO" at bounding box center [299, 430] width 492 height 60
click at [115, 442] on button "Progressive" at bounding box center [120, 429] width 99 height 26
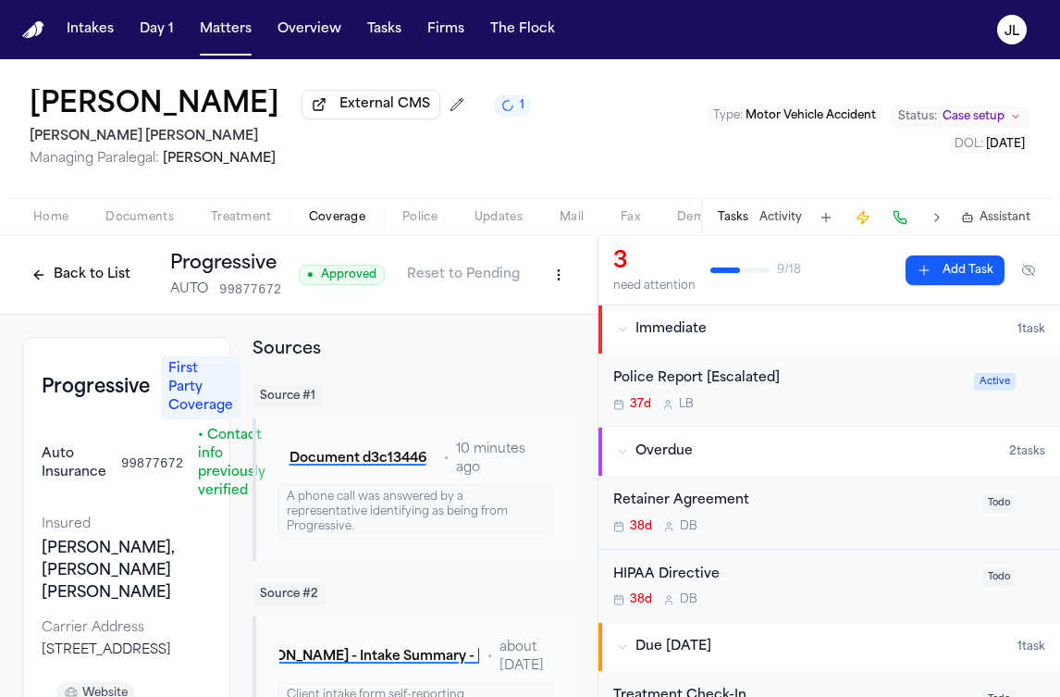
click at [575, 287] on div "Back to List Progressive AUTO 99877672 ● Approved Reset to Pending" at bounding box center [299, 275] width 598 height 79
click at [573, 285] on html "Intakes Day 1 Matters Overview Tasks Firms The Flock JL Lina Cardoso External C…" at bounding box center [530, 348] width 1060 height 697
click at [537, 317] on div "Edit Coverage" at bounding box center [494, 319] width 155 height 30
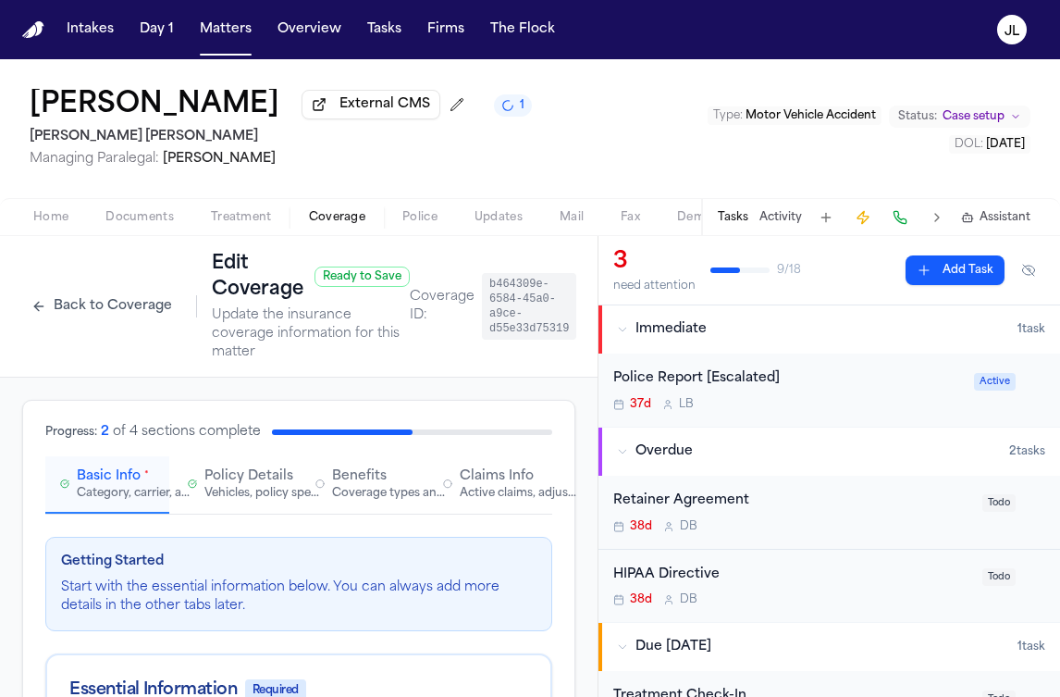
click at [481, 474] on span "Claims Info" at bounding box center [497, 476] width 74 height 19
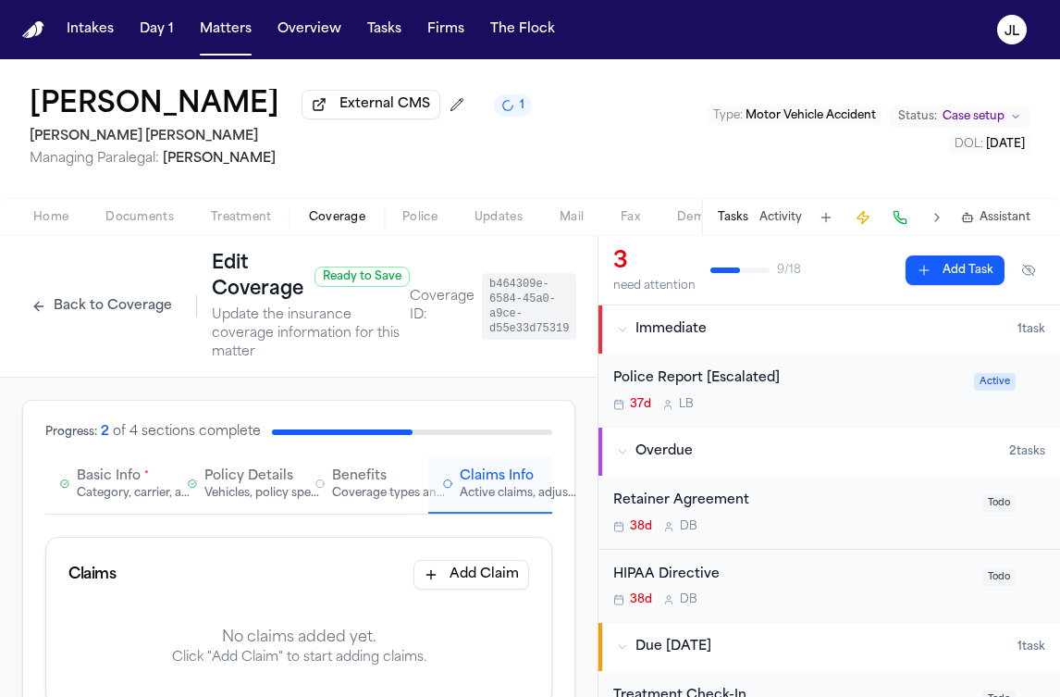
click at [89, 479] on span "Basic Info" at bounding box center [109, 476] width 64 height 19
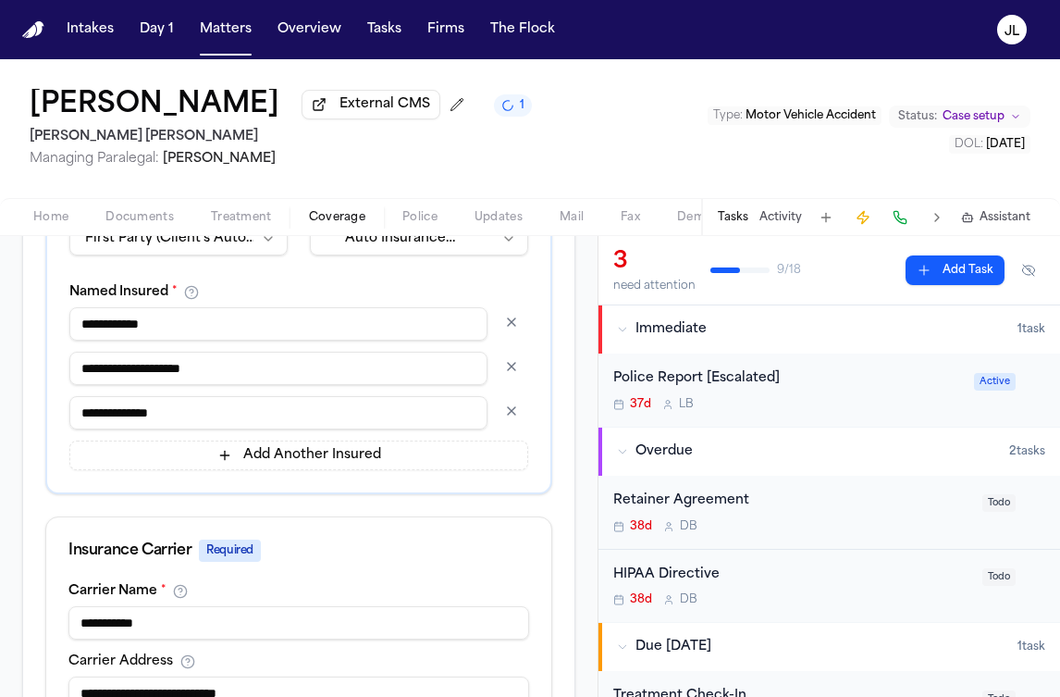
scroll to position [522, 0]
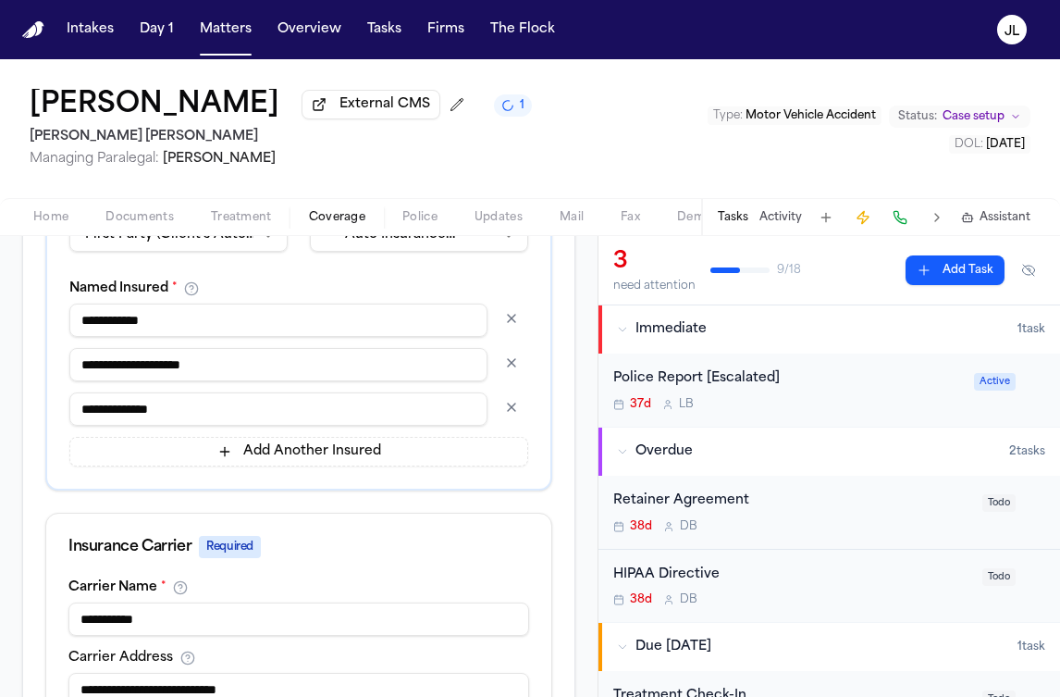
click at [523, 403] on button "button" at bounding box center [511, 407] width 33 height 30
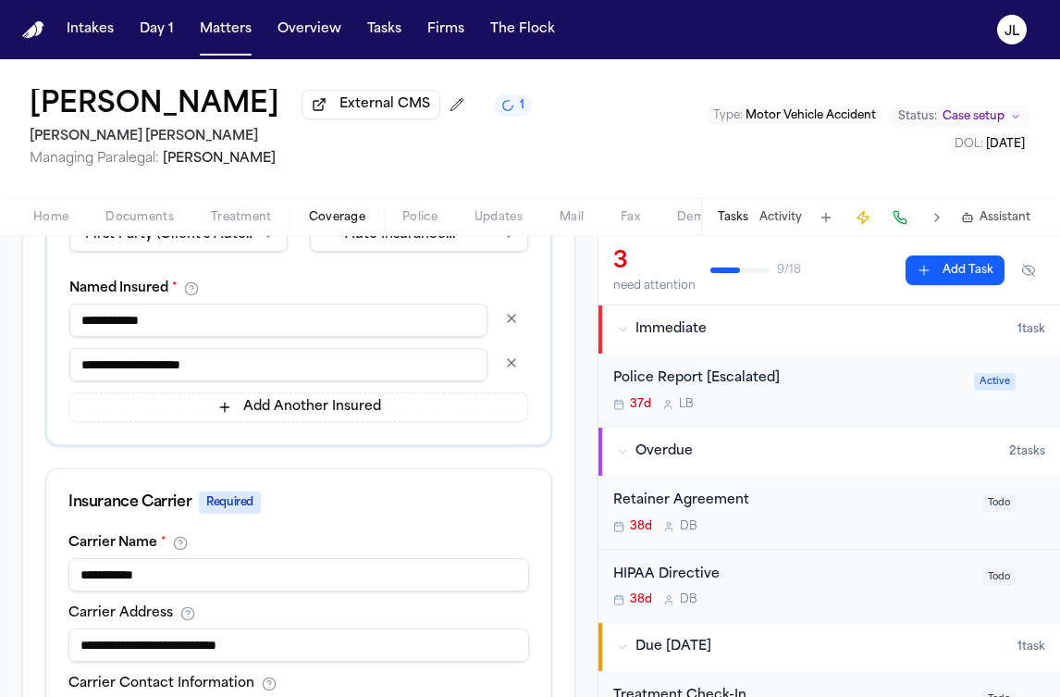
click at [513, 371] on button "button" at bounding box center [511, 363] width 33 height 30
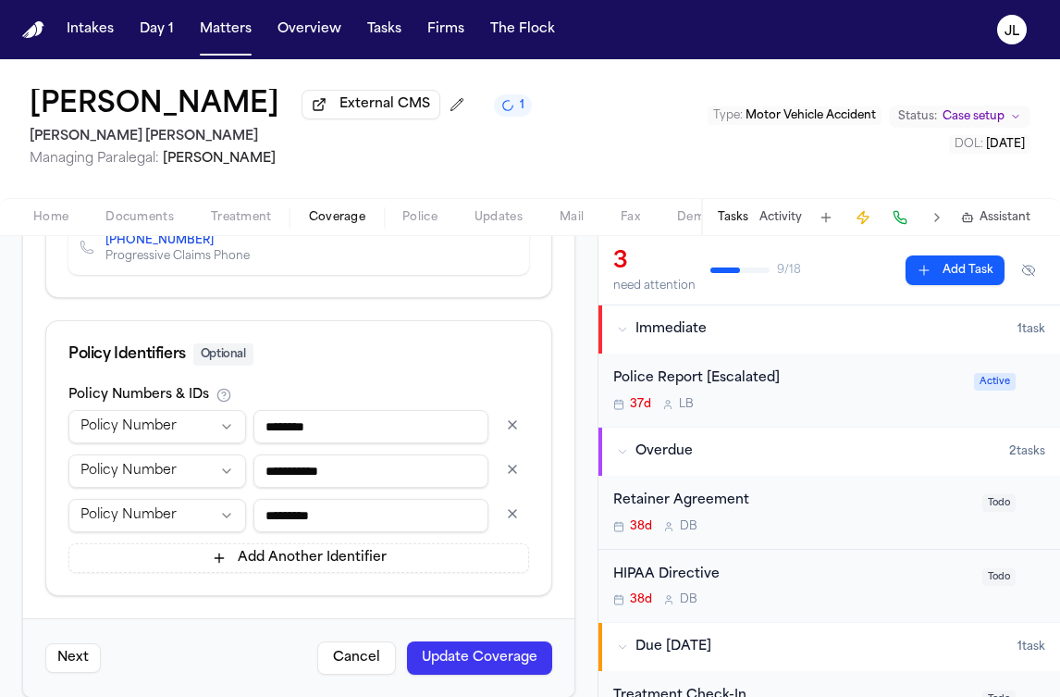
scroll to position [1142, 0]
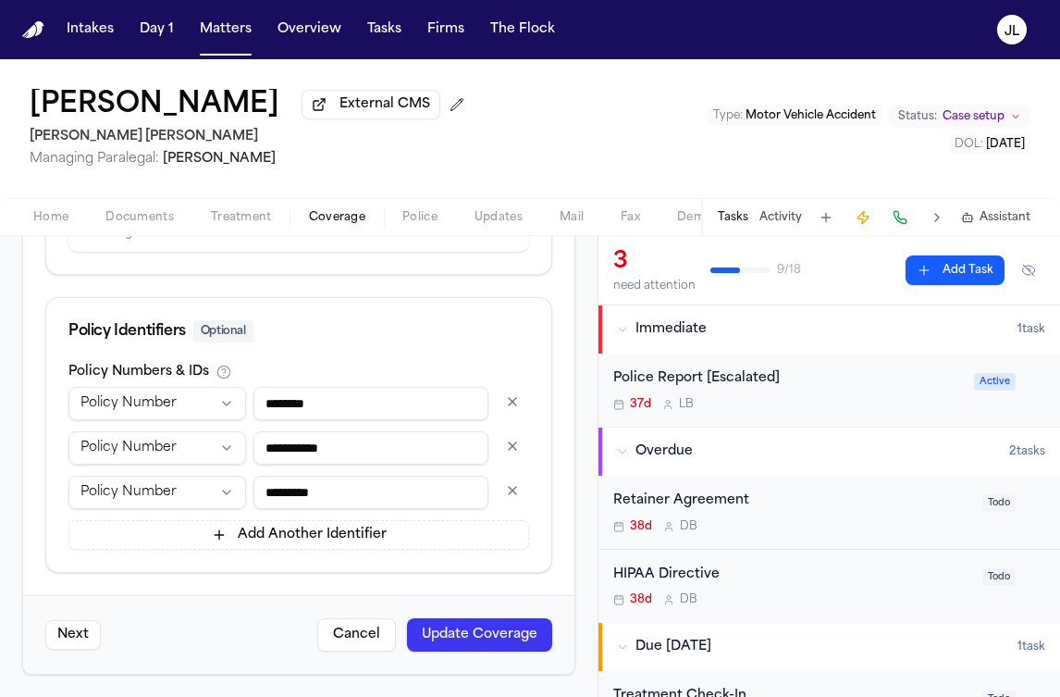
click at [513, 444] on button "button" at bounding box center [512, 446] width 33 height 30
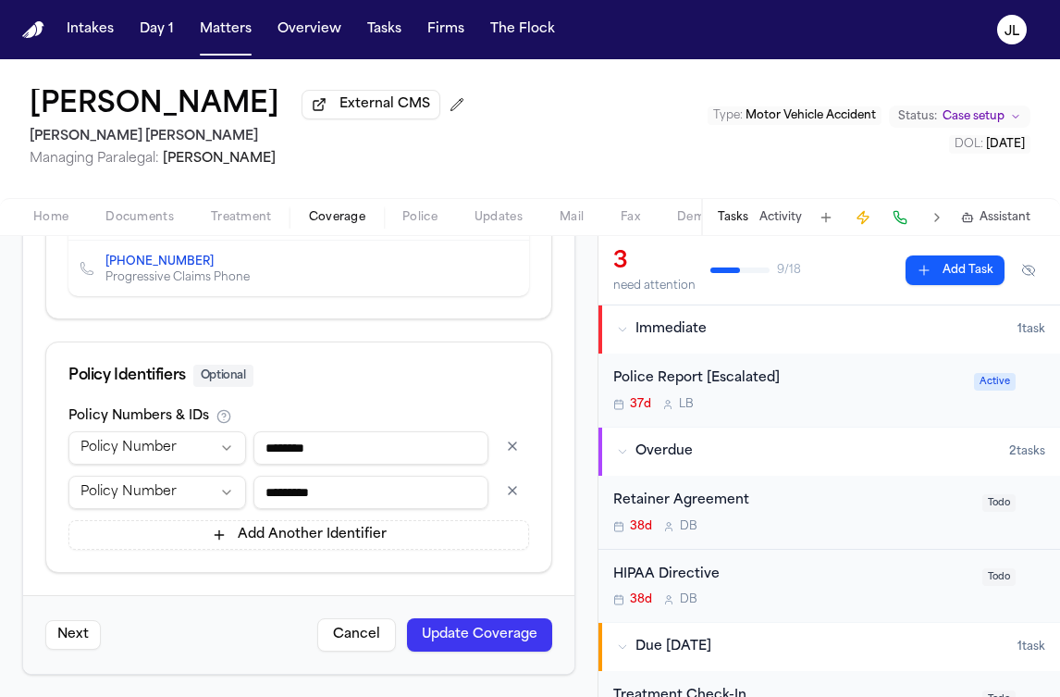
click at [513, 434] on button "button" at bounding box center [512, 446] width 33 height 30
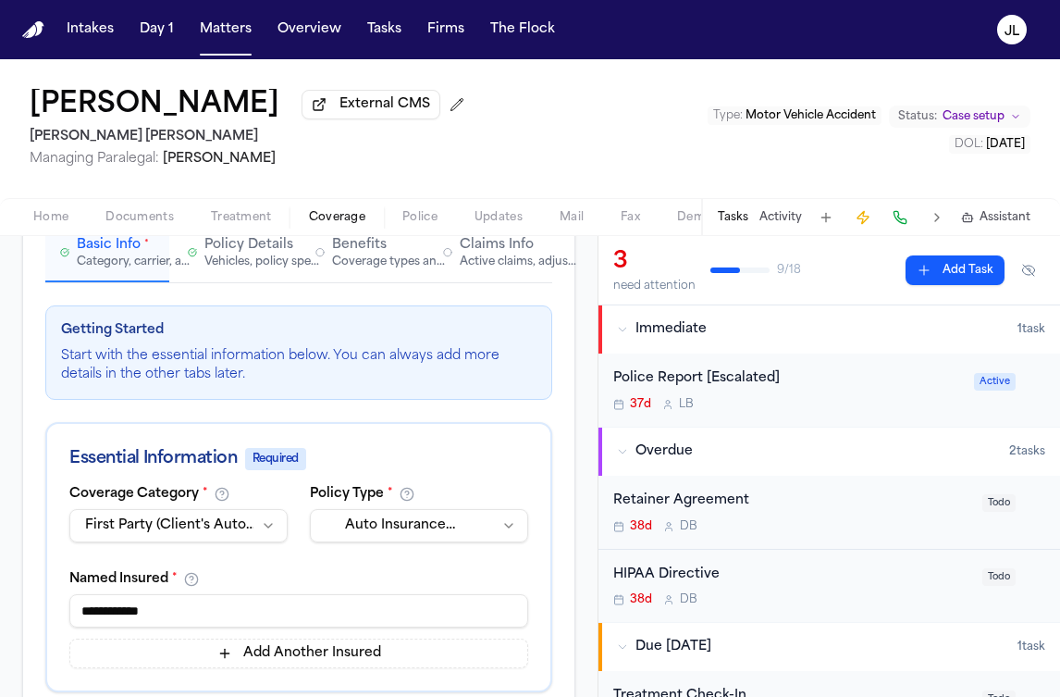
scroll to position [145, 0]
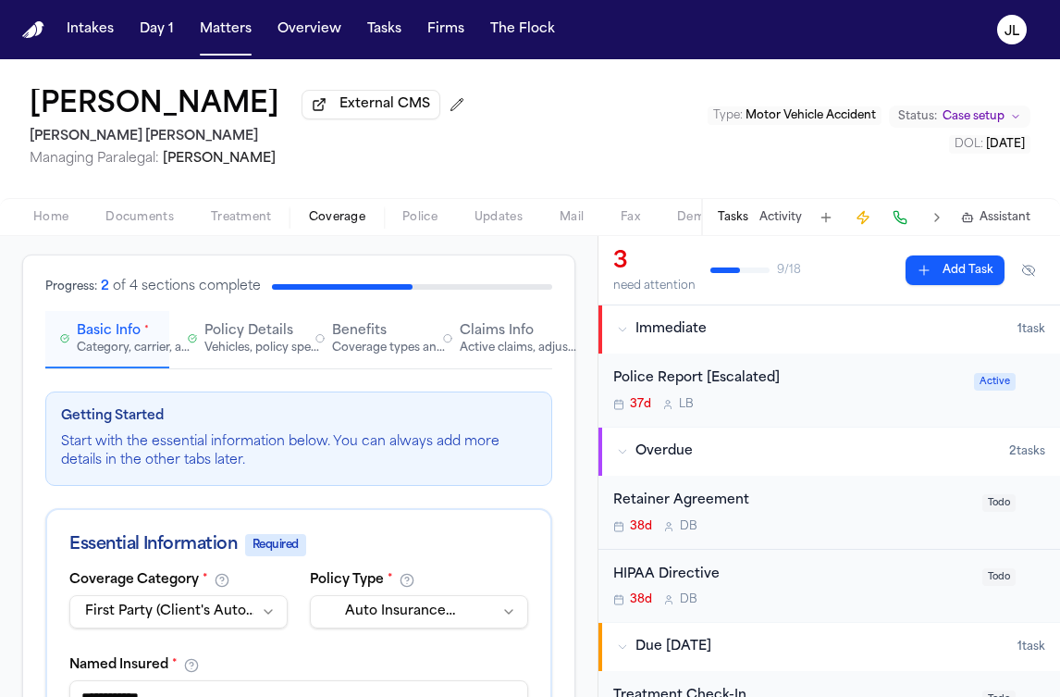
click at [490, 350] on div "Active claims, adjusters, and subrogation details" at bounding box center [519, 347] width 118 height 15
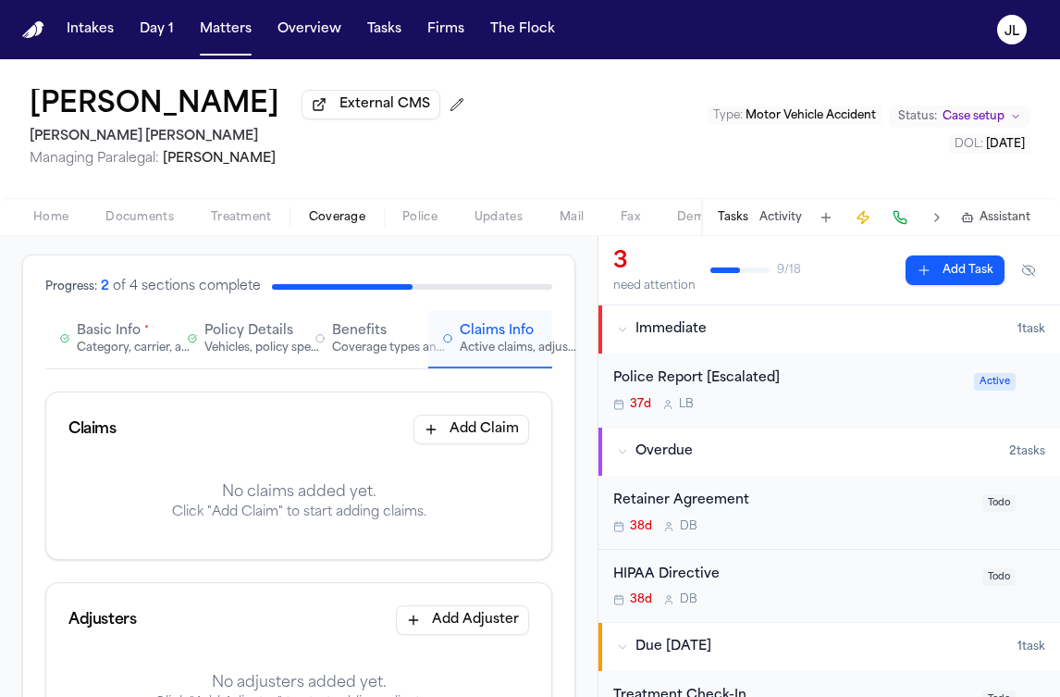
click at [483, 422] on button "Add Claim" at bounding box center [472, 429] width 116 height 30
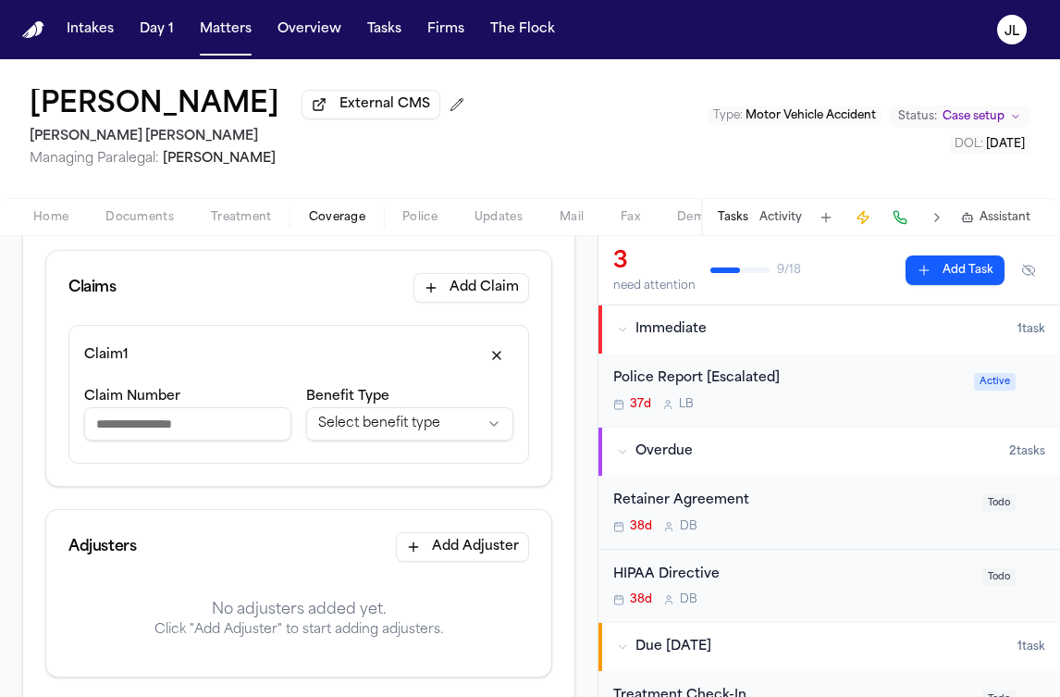
scroll to position [292, 0]
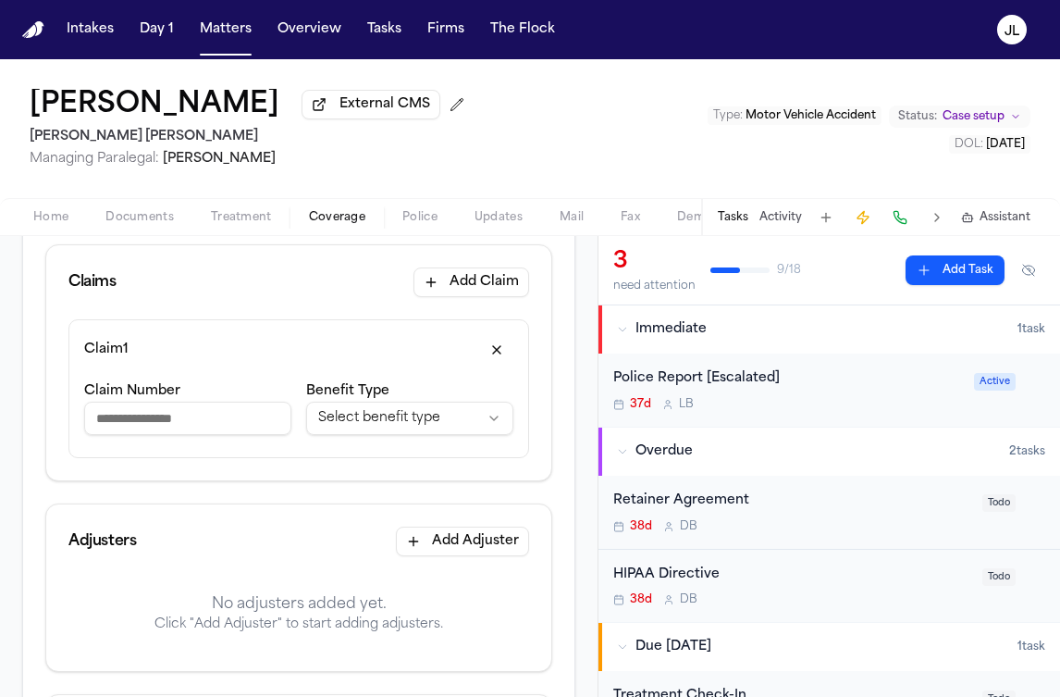
click at [400, 430] on html "**********" at bounding box center [530, 348] width 1060 height 697
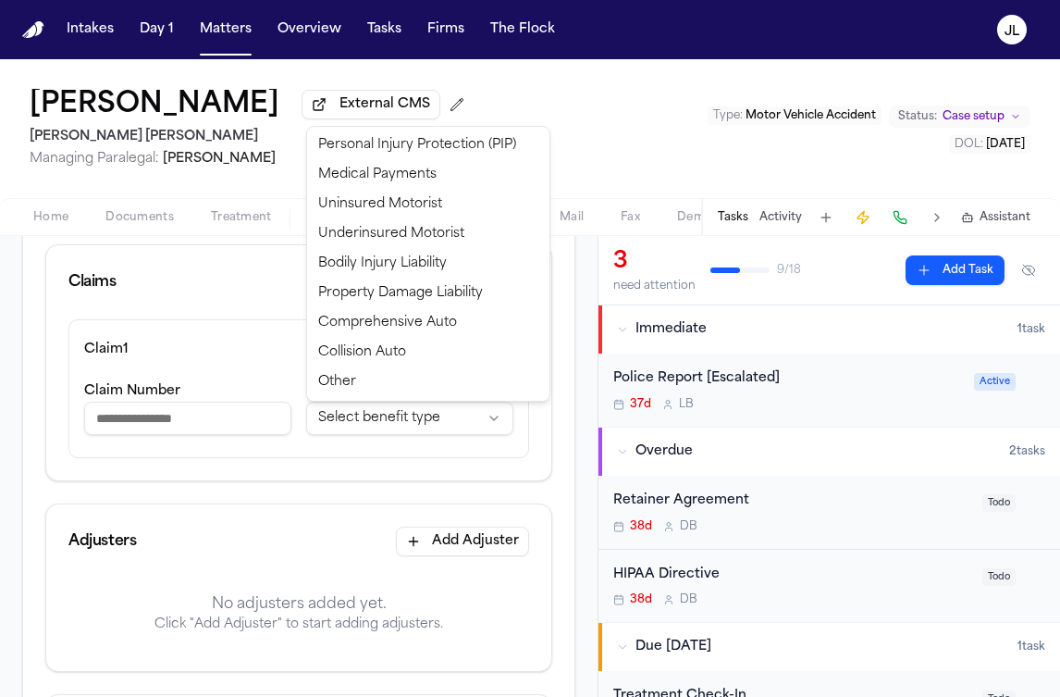
select select "**********"
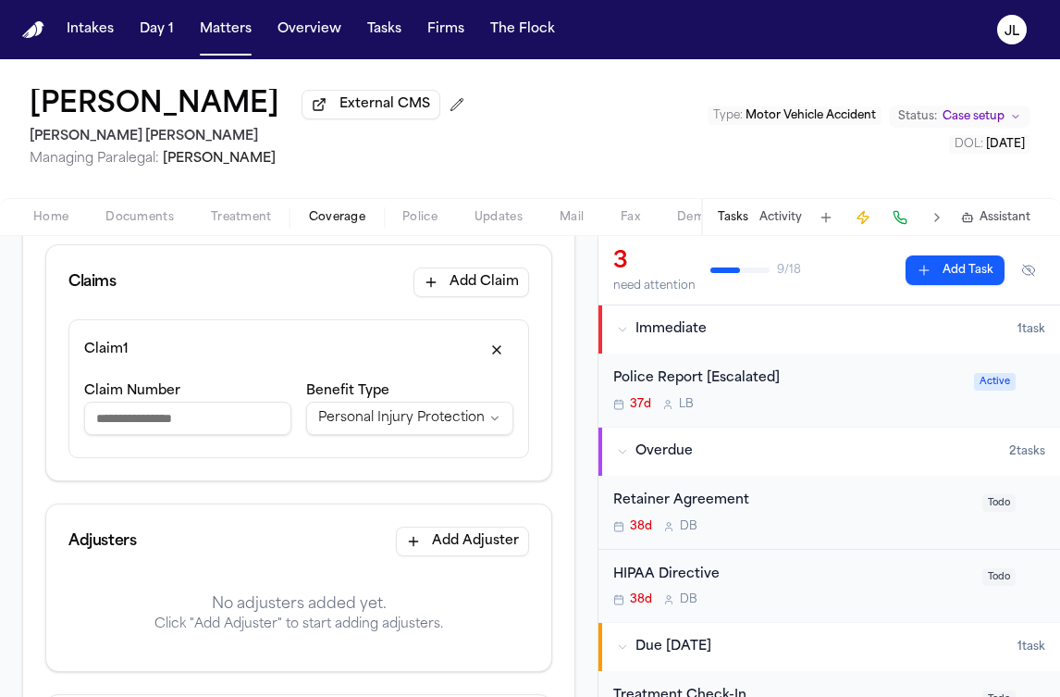
click at [469, 537] on button "Add Adjuster" at bounding box center [462, 541] width 133 height 30
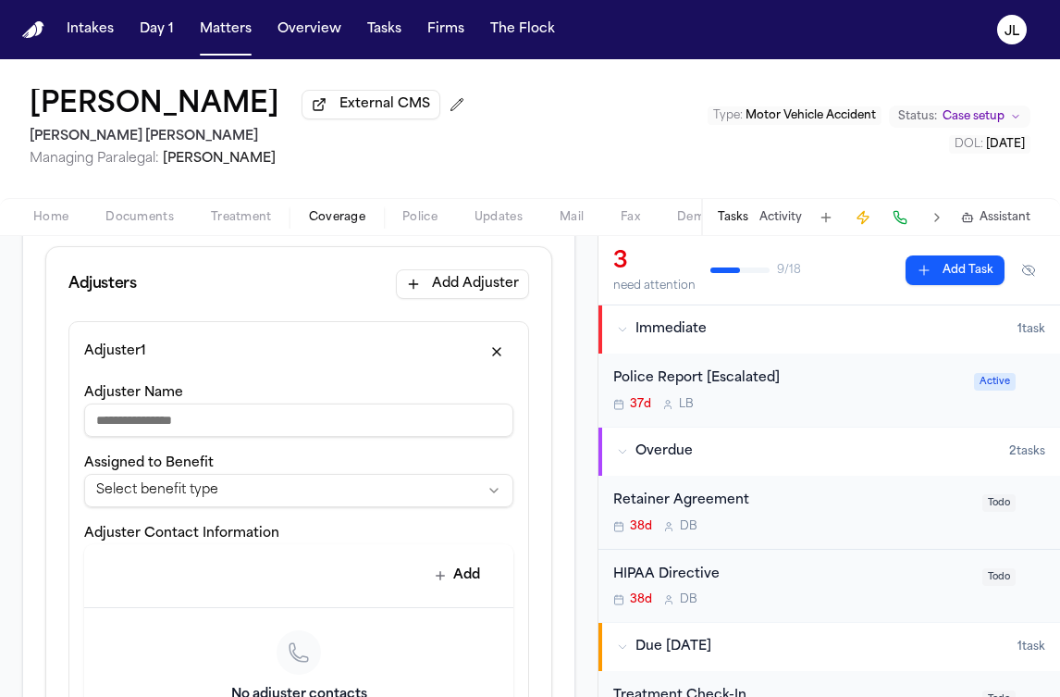
scroll to position [583, 0]
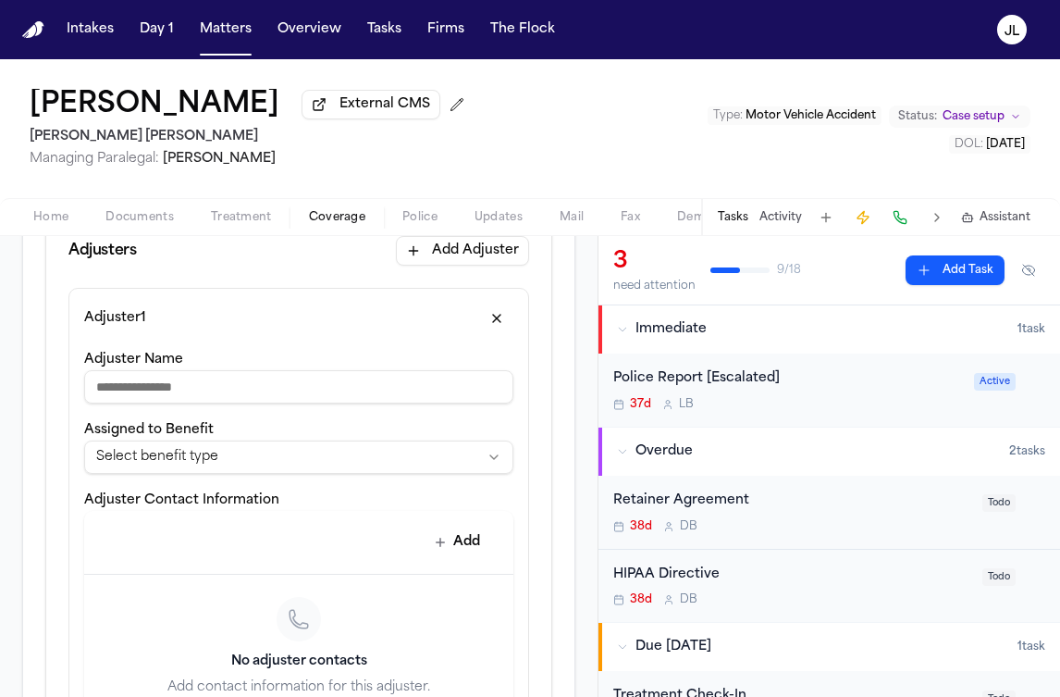
click at [263, 480] on div "**********" at bounding box center [298, 557] width 429 height 419
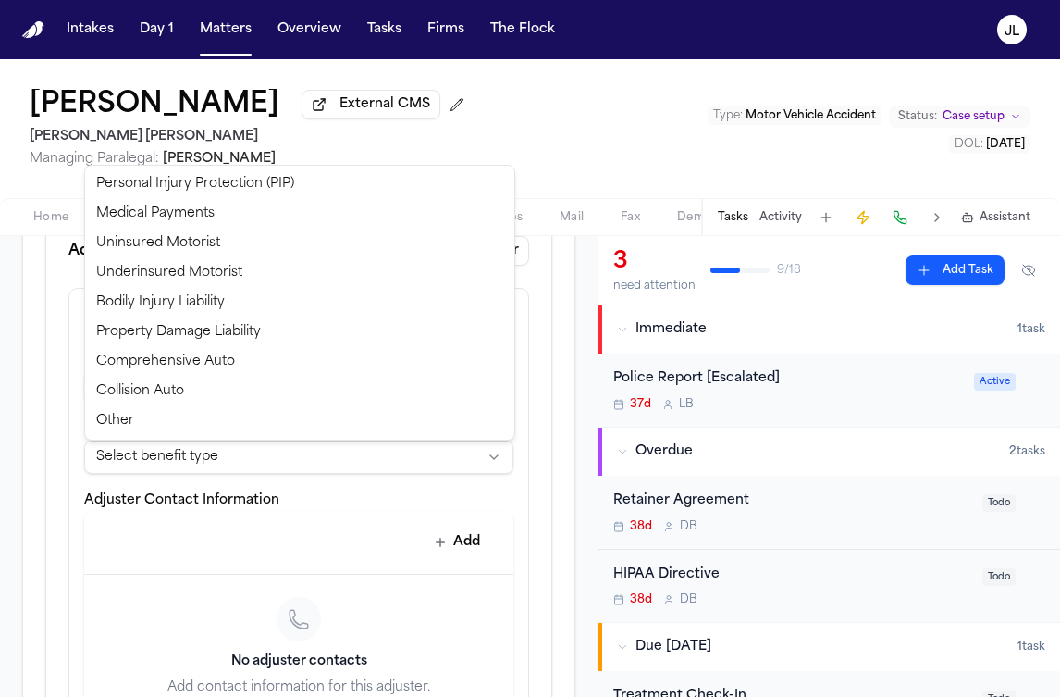
click at [263, 472] on html "**********" at bounding box center [530, 348] width 1060 height 697
select select "**********"
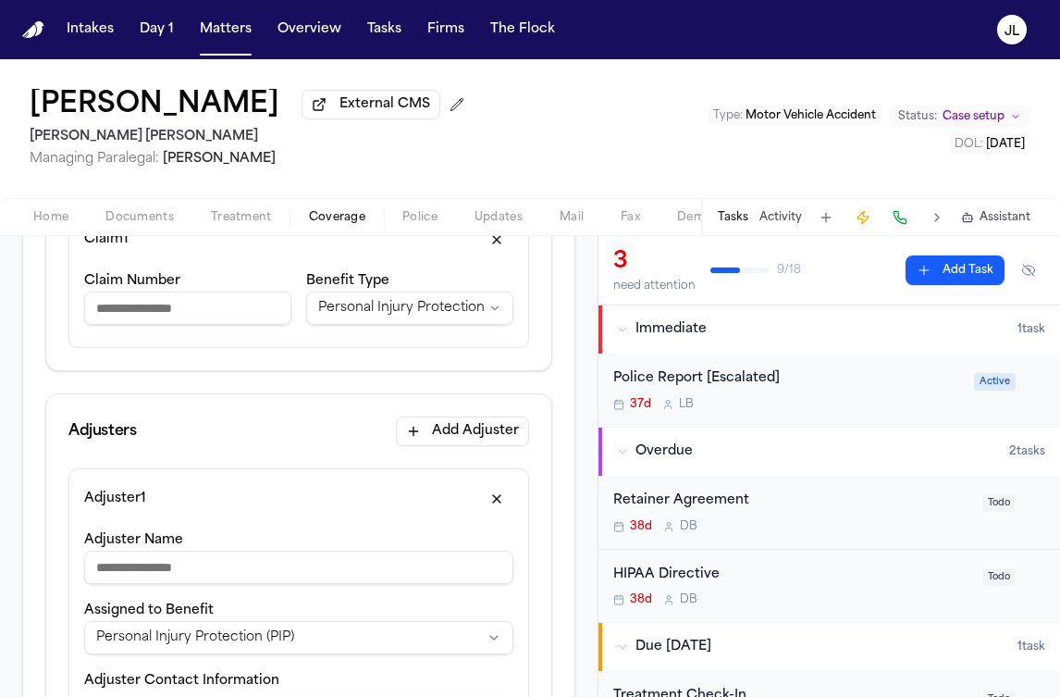
scroll to position [393, 0]
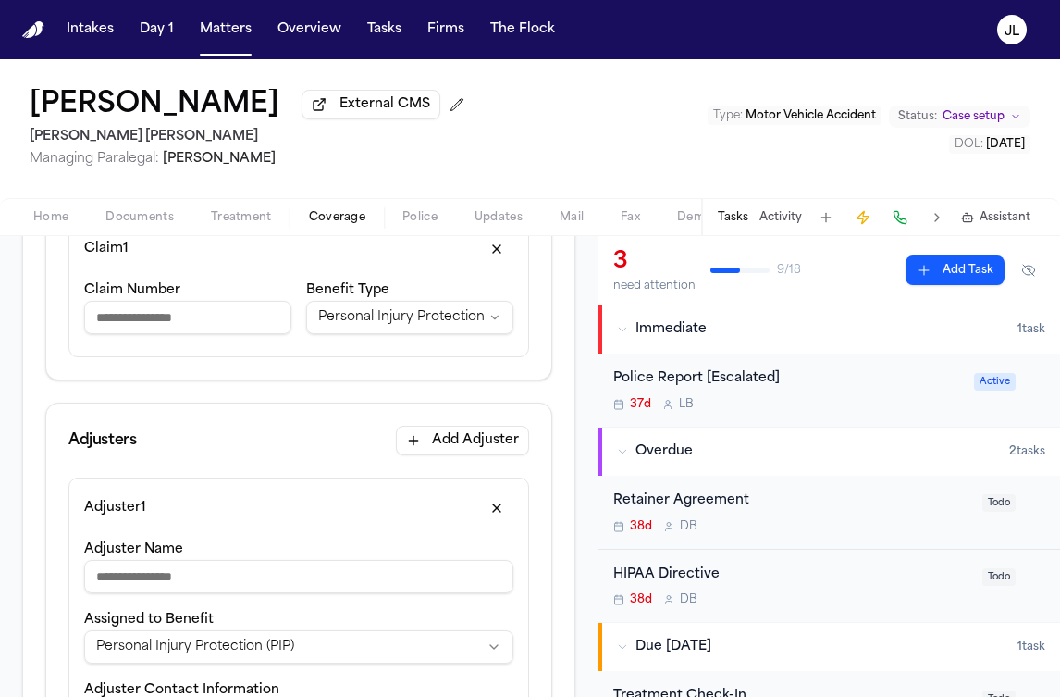
click at [128, 315] on input "Claim Number" at bounding box center [187, 317] width 207 height 33
click at [340, 271] on div "**********" at bounding box center [298, 287] width 461 height 139
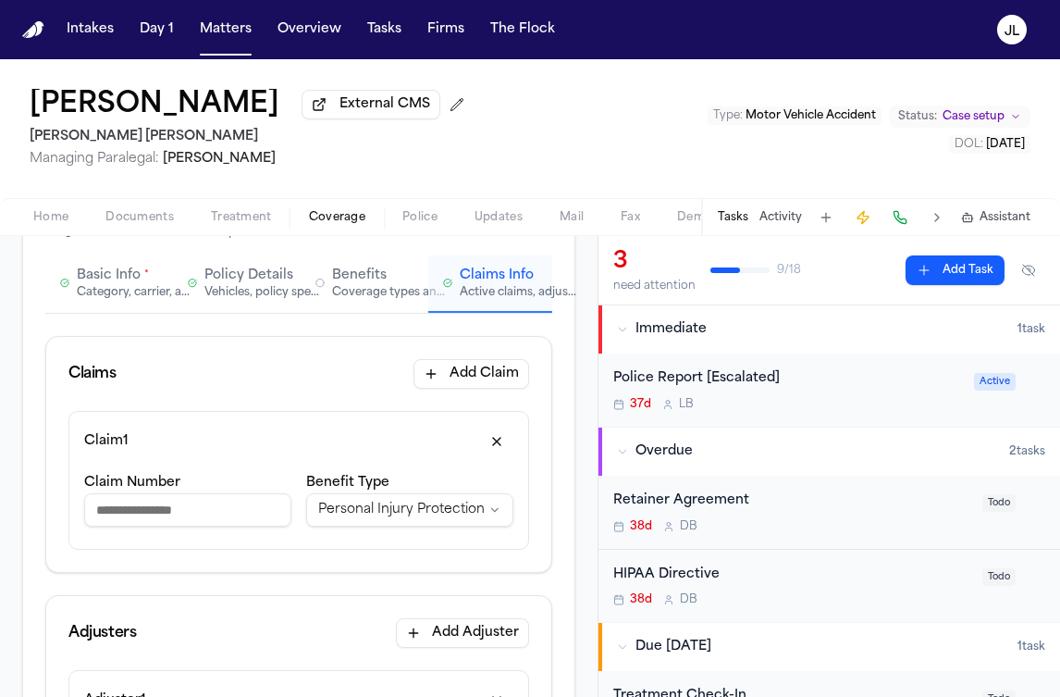
scroll to position [214, 0]
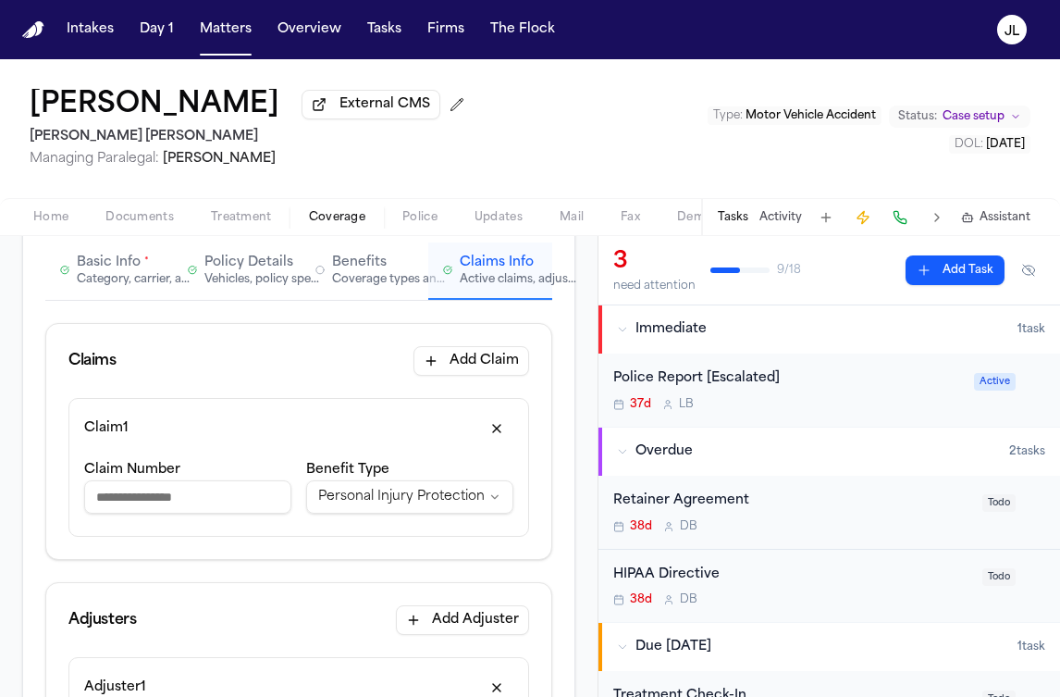
click at [56, 225] on span "Home" at bounding box center [50, 217] width 35 height 15
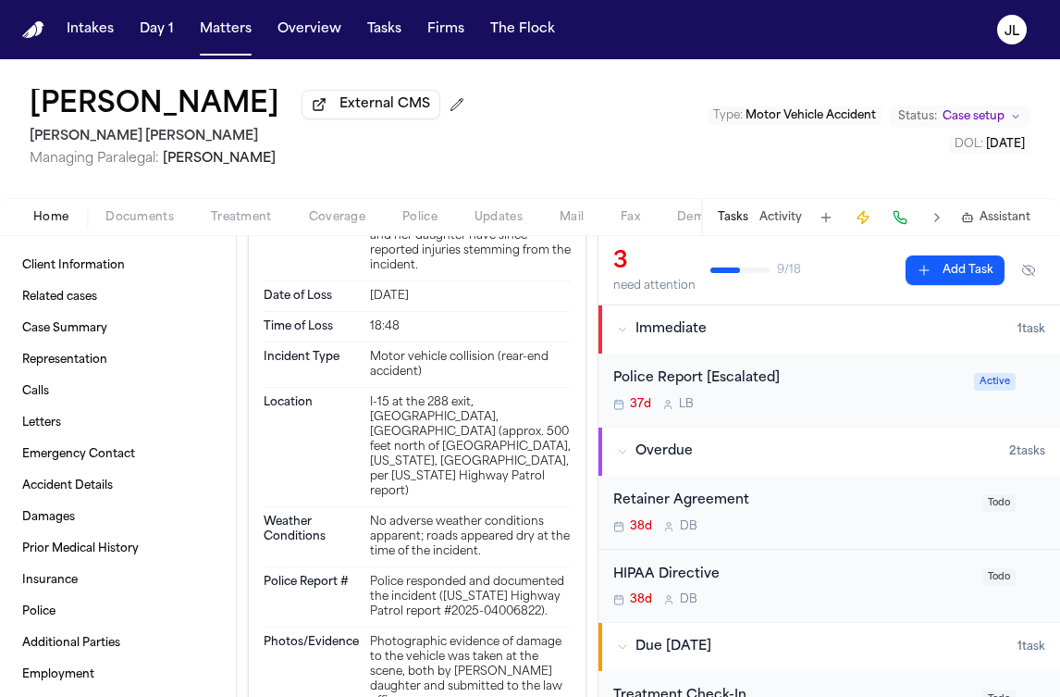
scroll to position [3403, 0]
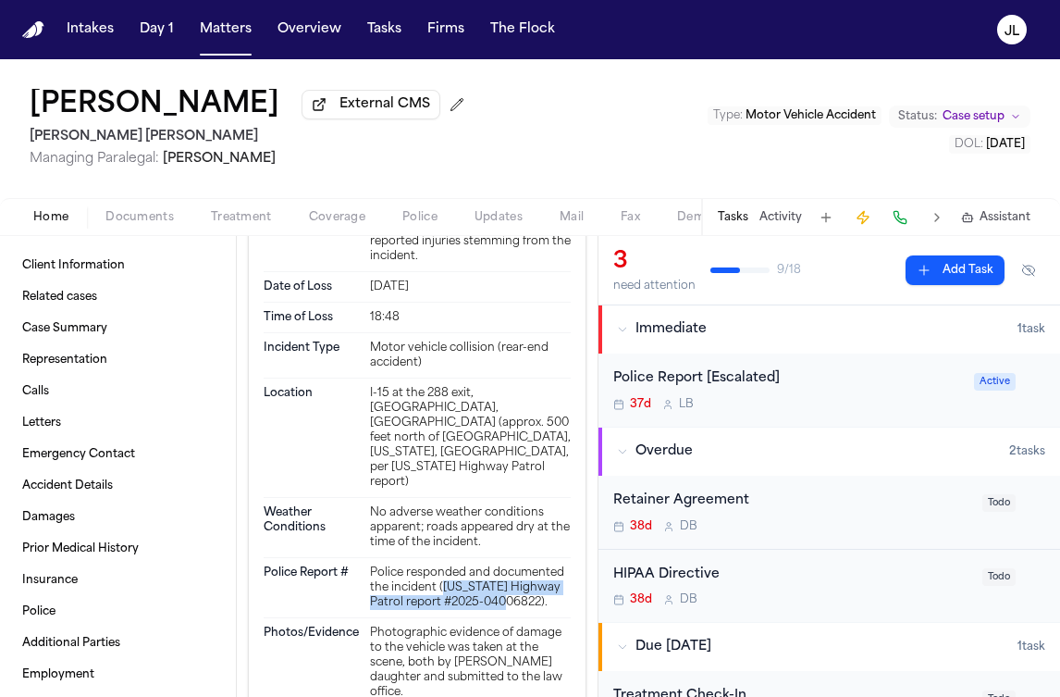
drag, startPoint x: 509, startPoint y: 599, endPoint x: 443, endPoint y: 584, distance: 67.5
click at [443, 584] on div "Police responded and documented the incident (Utah Highway Patrol report #2025-…" at bounding box center [470, 587] width 201 height 44
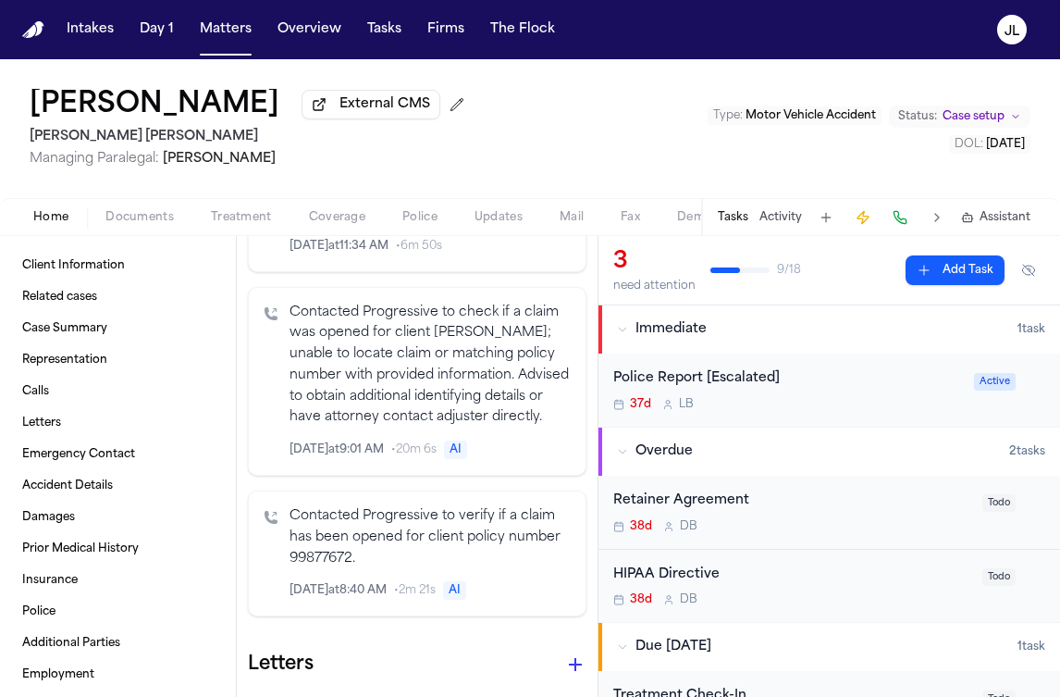
scroll to position [2248, 0]
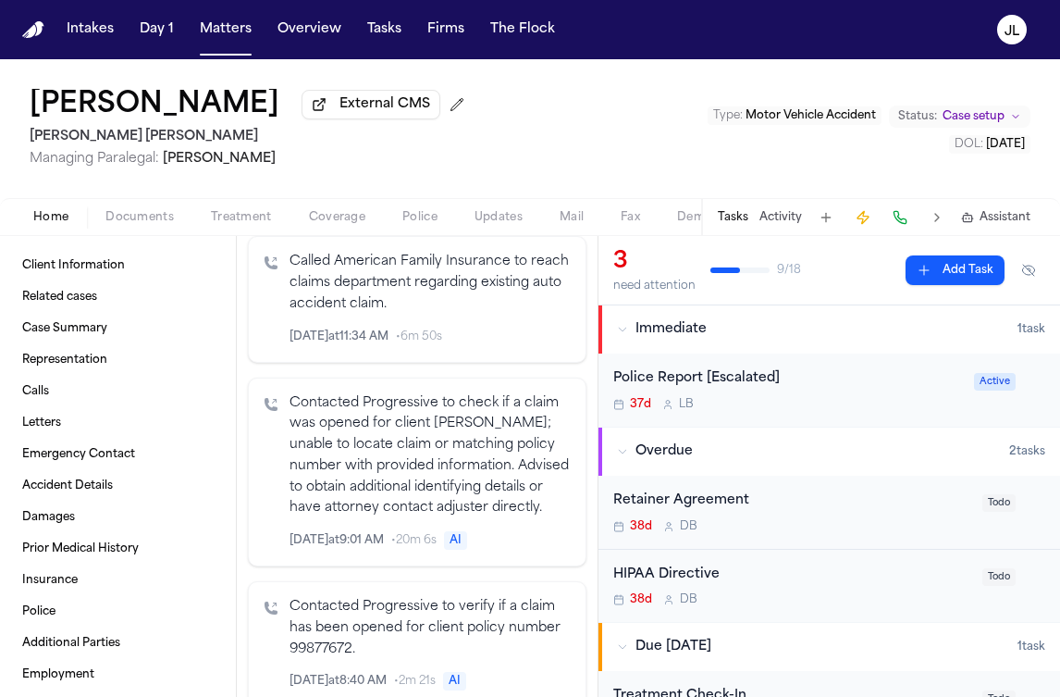
click at [340, 223] on span "Coverage" at bounding box center [337, 217] width 56 height 15
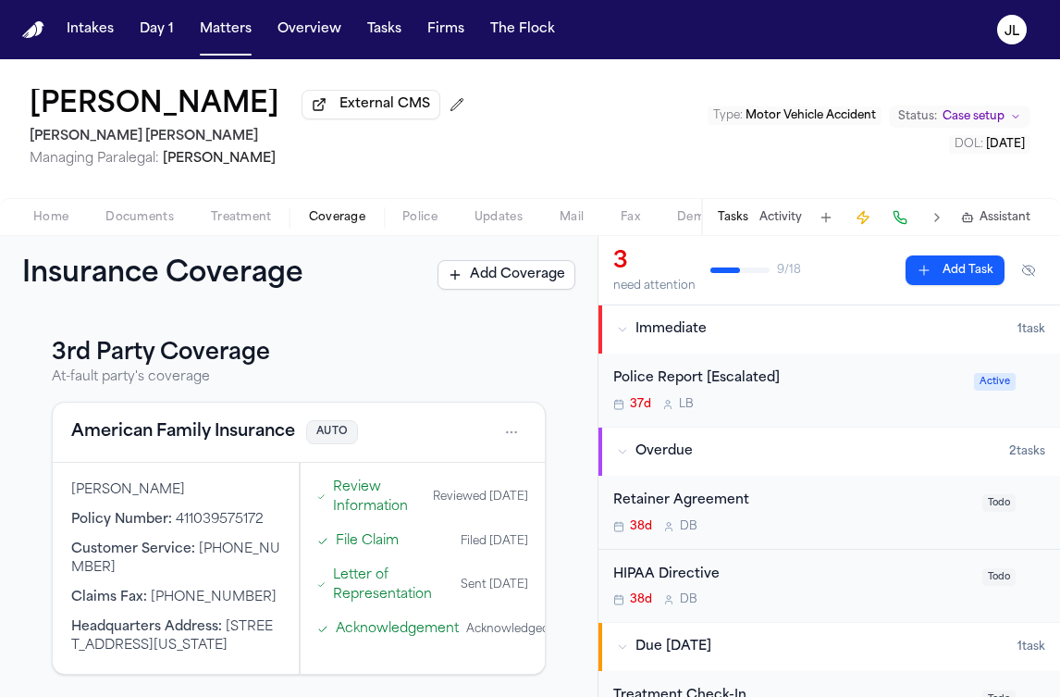
scroll to position [400, 0]
click at [164, 419] on button "American Family Insurance" at bounding box center [183, 432] width 224 height 26
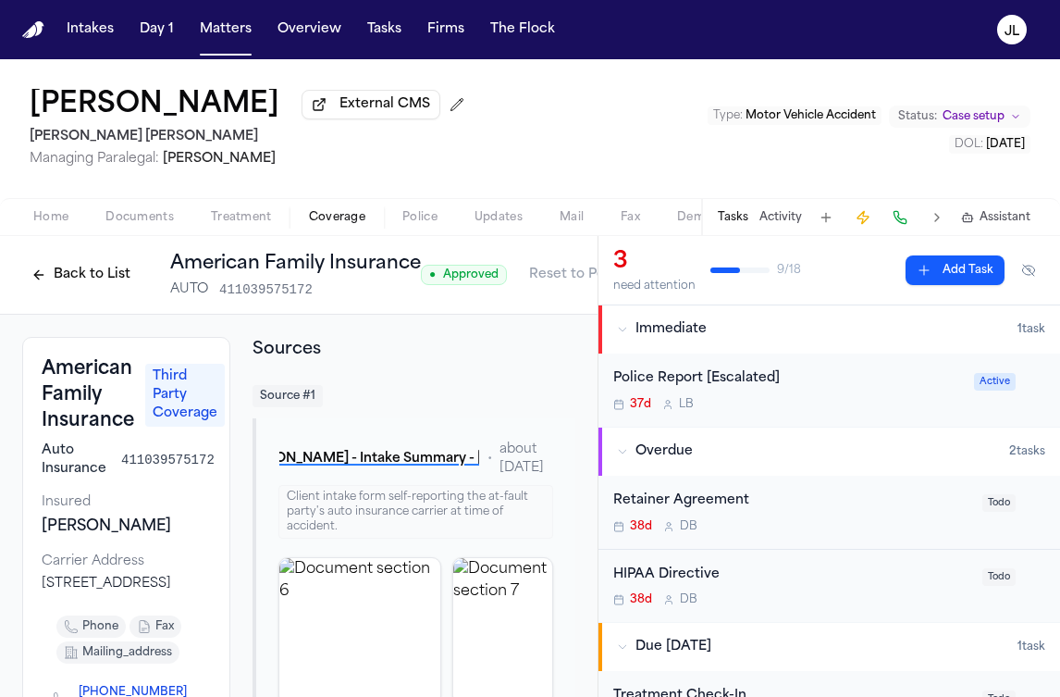
click at [103, 270] on button "Back to List" at bounding box center [80, 275] width 117 height 30
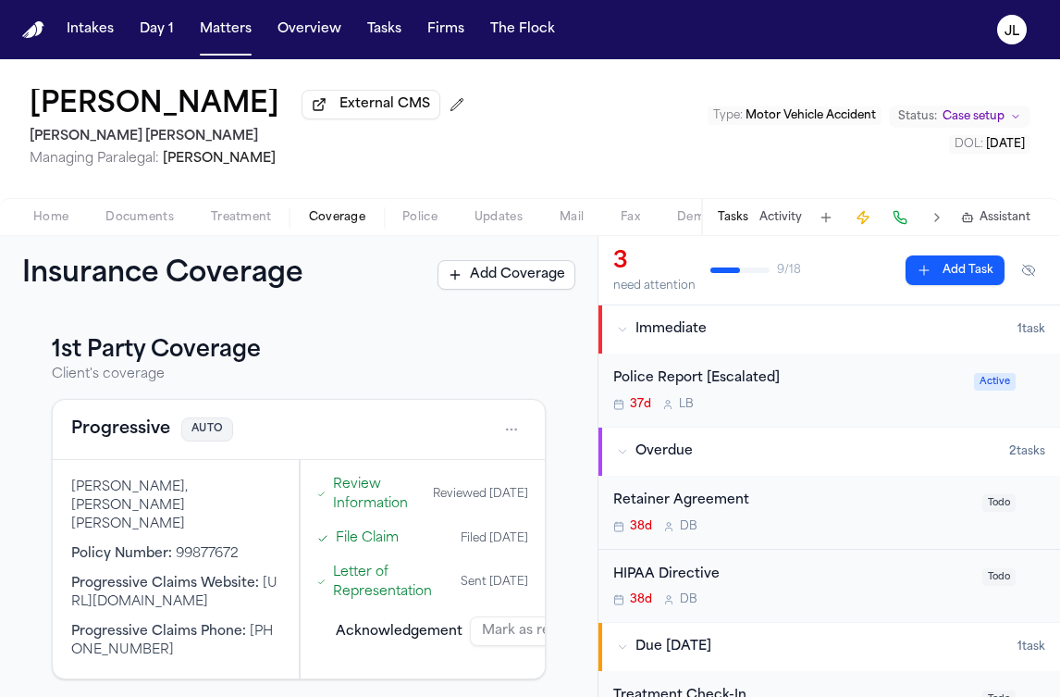
click at [130, 435] on button "Progressive" at bounding box center [120, 429] width 99 height 26
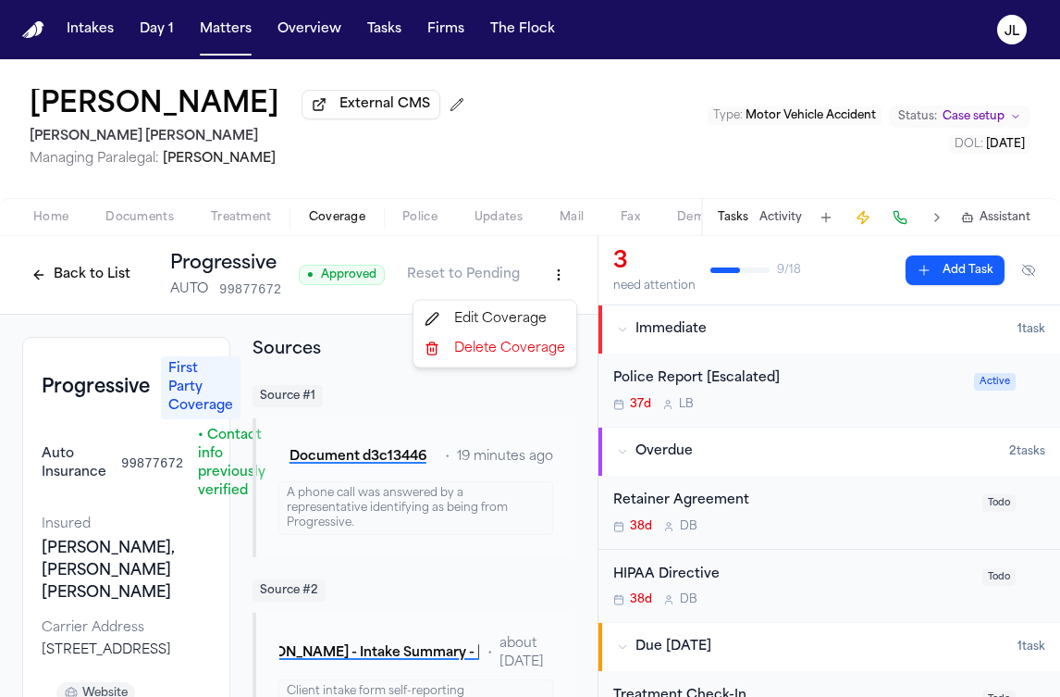
click at [567, 273] on html "Intakes Day 1 Matters Overview Tasks Firms The Flock JL Lina Cardoso External C…" at bounding box center [530, 348] width 1060 height 697
click at [524, 315] on div "Edit Coverage" at bounding box center [494, 319] width 155 height 30
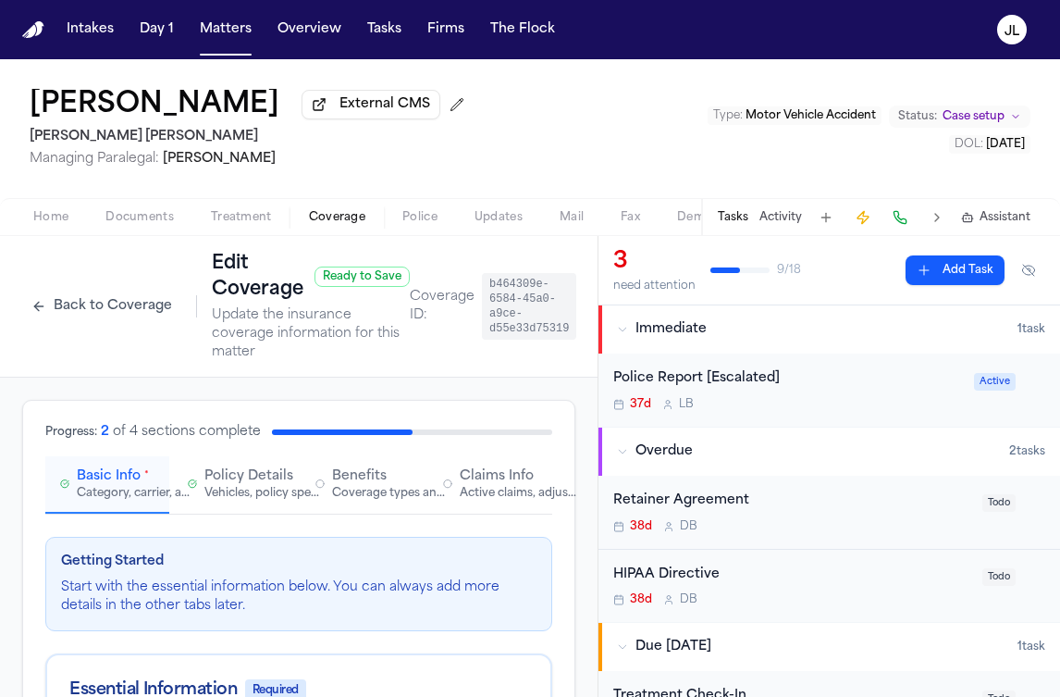
click at [492, 498] on div "Active claims, adjusters, and subrogation details" at bounding box center [519, 493] width 118 height 15
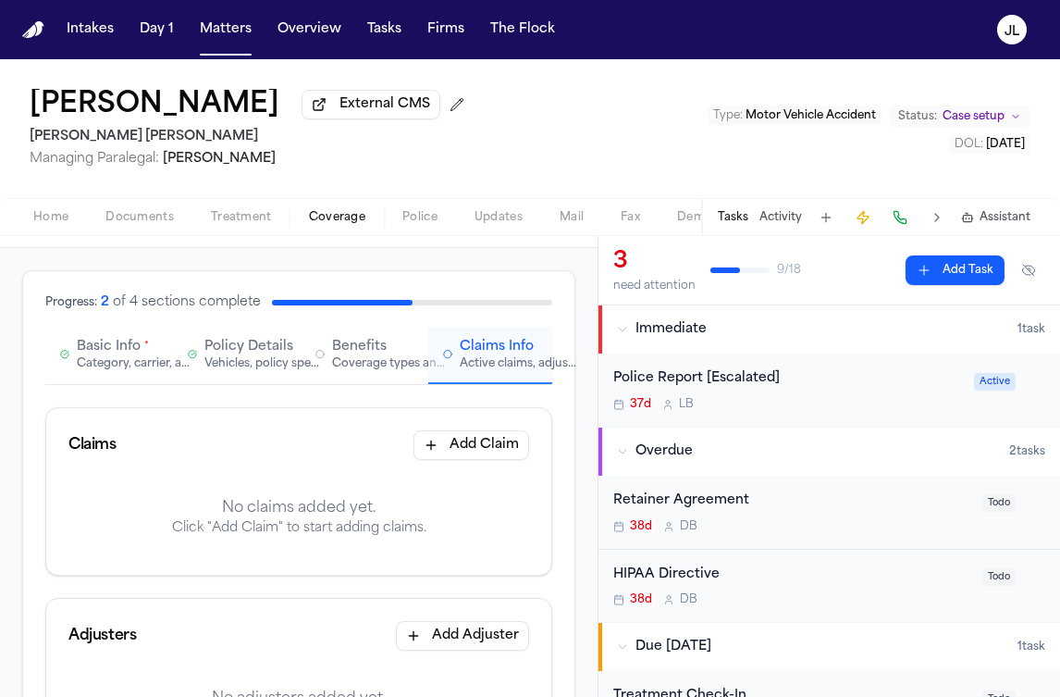
scroll to position [351, 0]
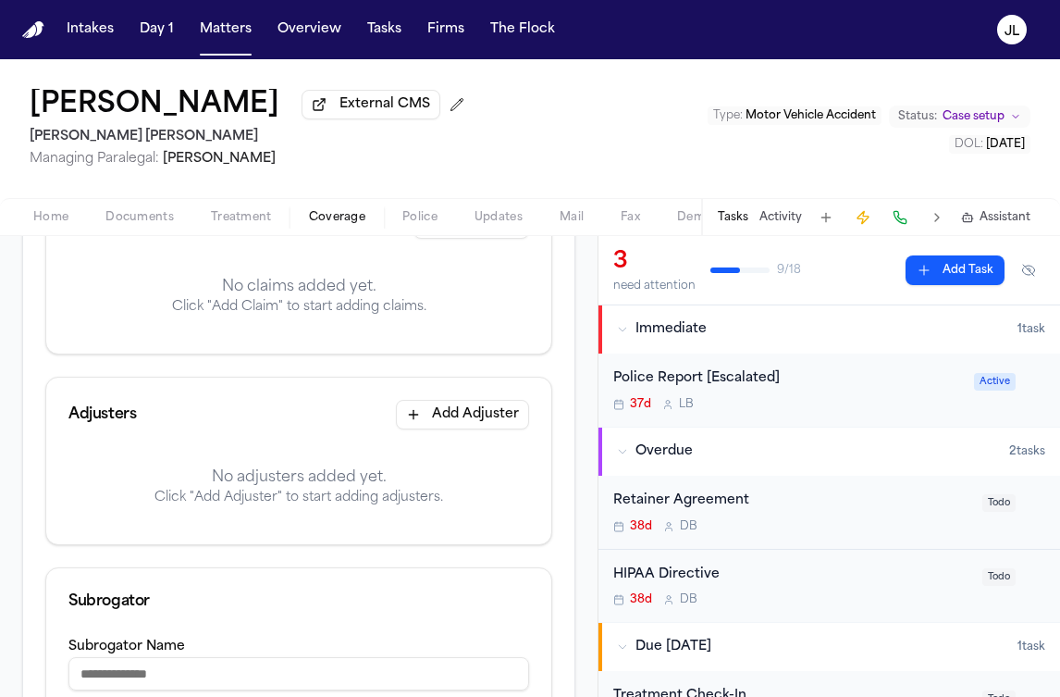
click at [489, 421] on button "Add Adjuster" at bounding box center [462, 415] width 133 height 30
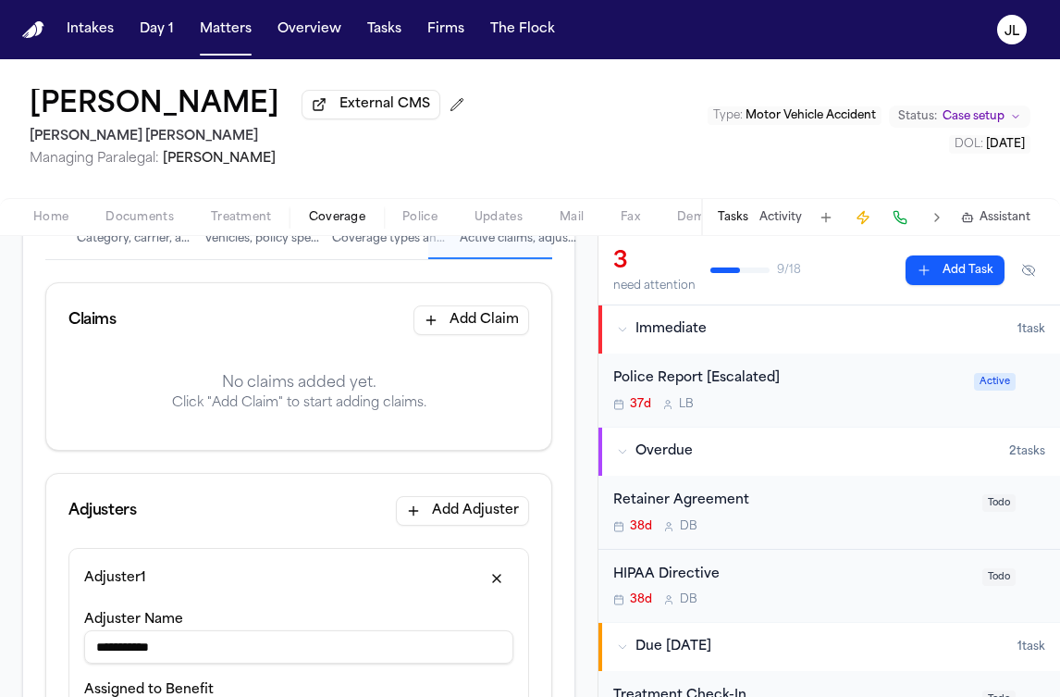
scroll to position [224, 0]
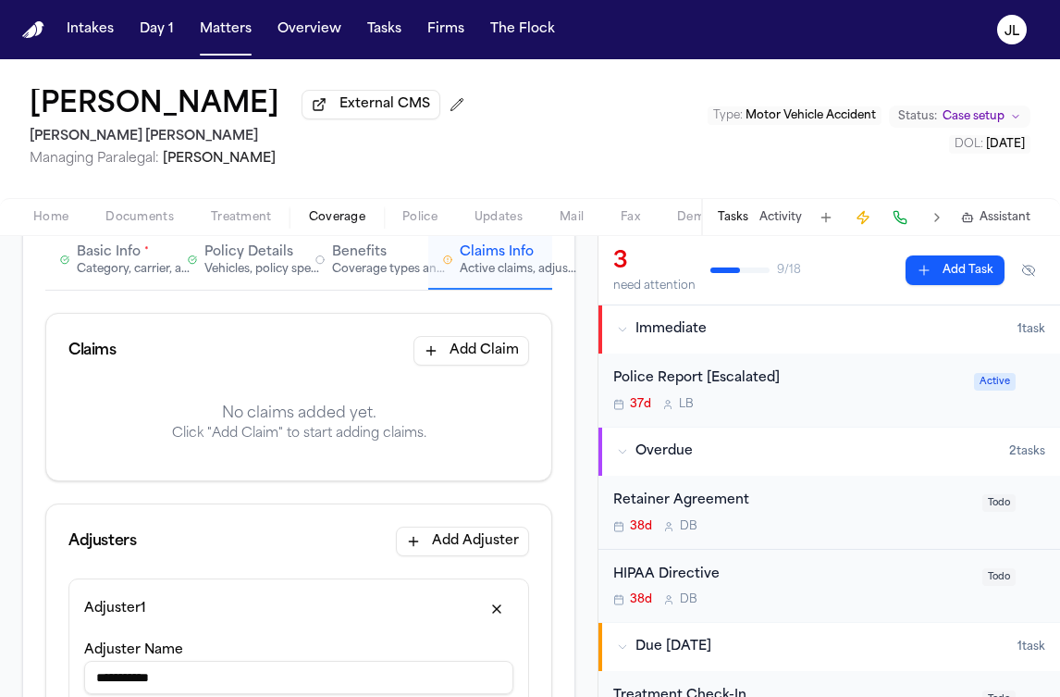
type input "**********"
click at [512, 352] on button "Add Claim" at bounding box center [472, 351] width 116 height 30
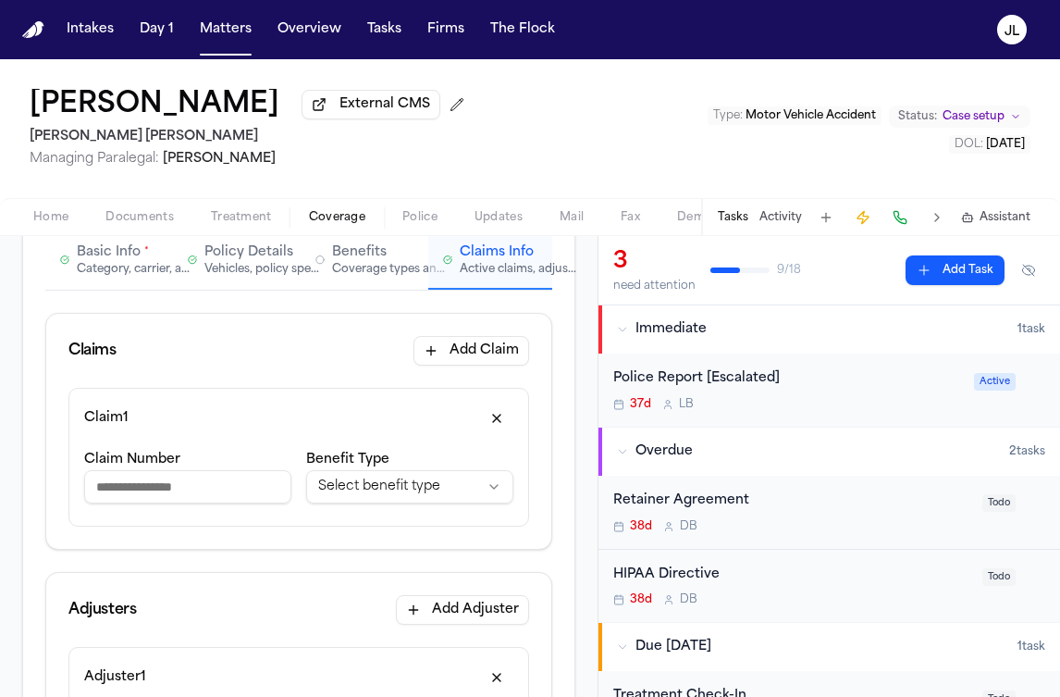
paste input "**********"
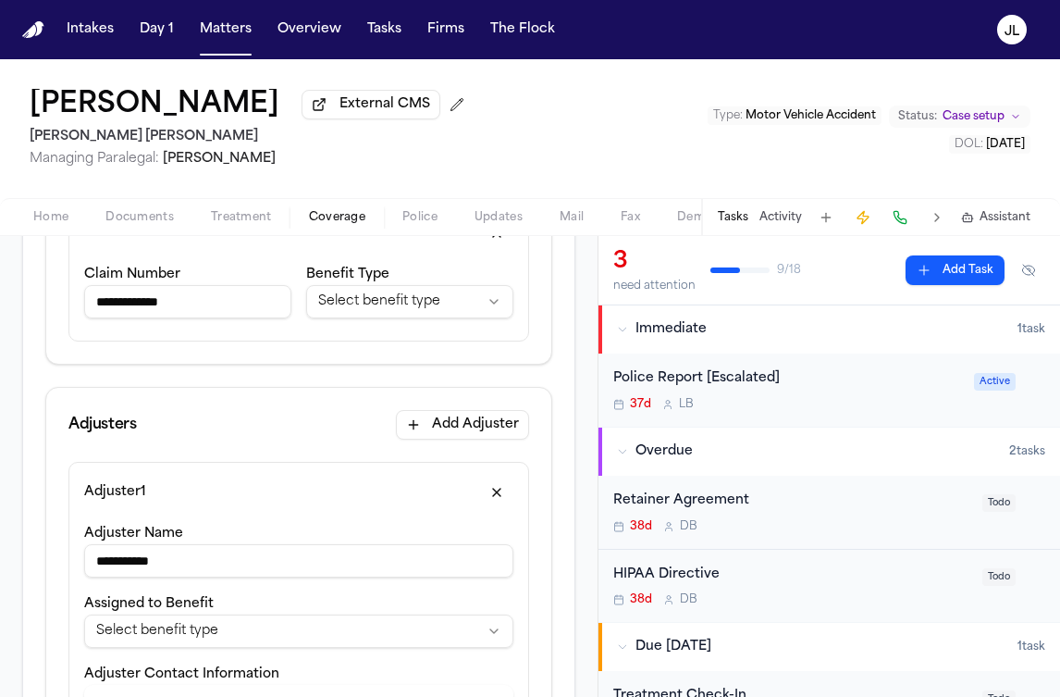
scroll to position [410, 0]
type input "**********"
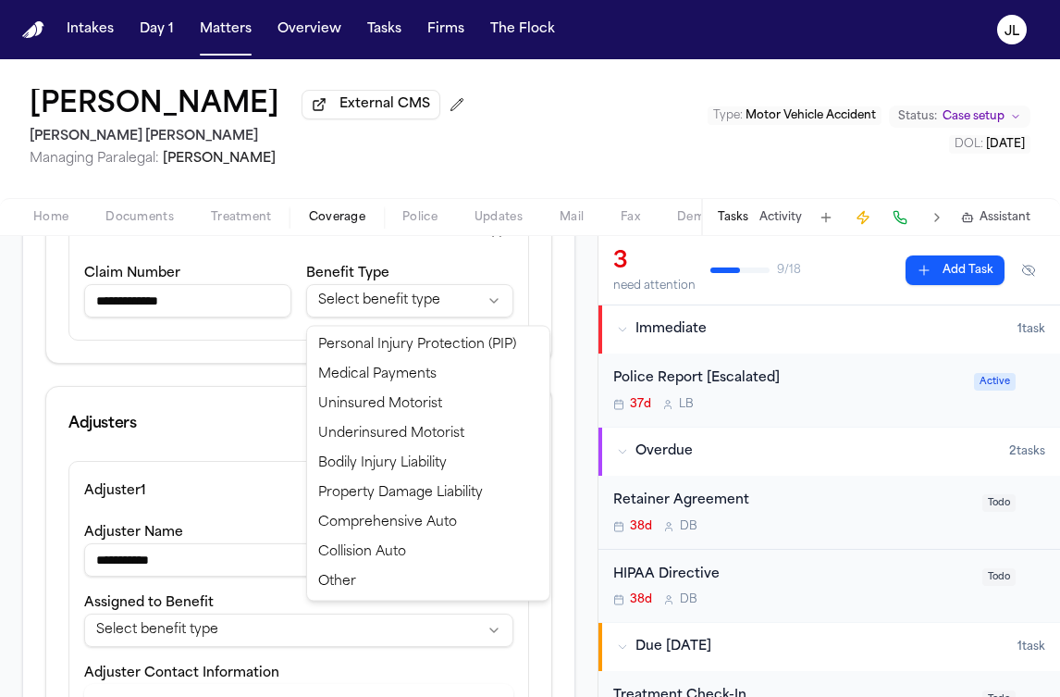
click at [403, 309] on html "**********" at bounding box center [530, 348] width 1060 height 697
select select "**********"
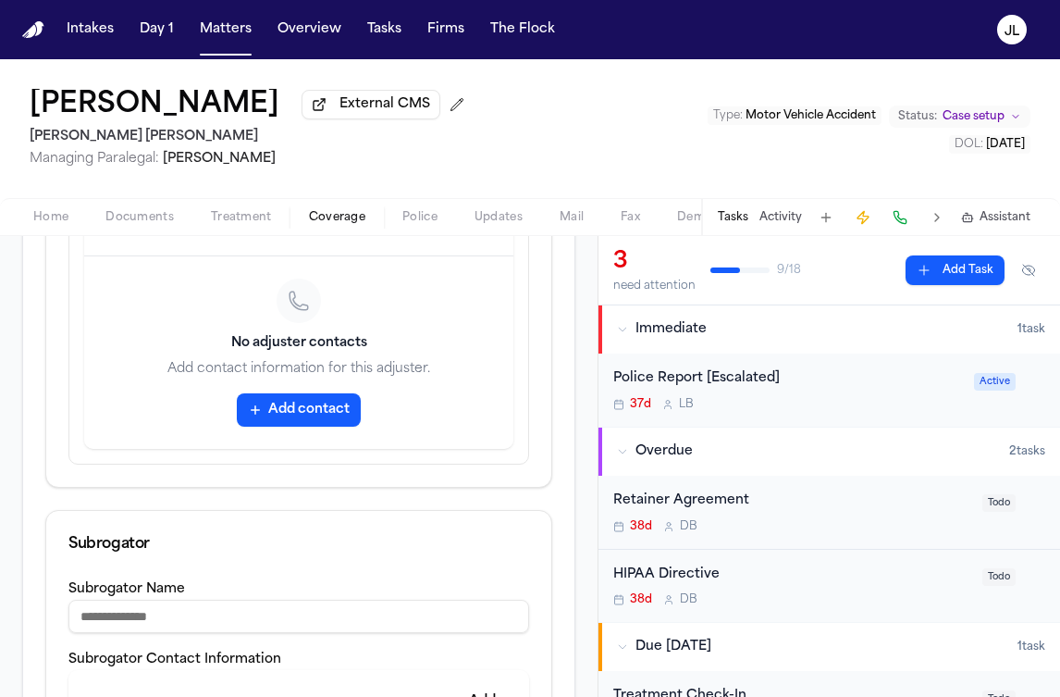
scroll to position [1355, 0]
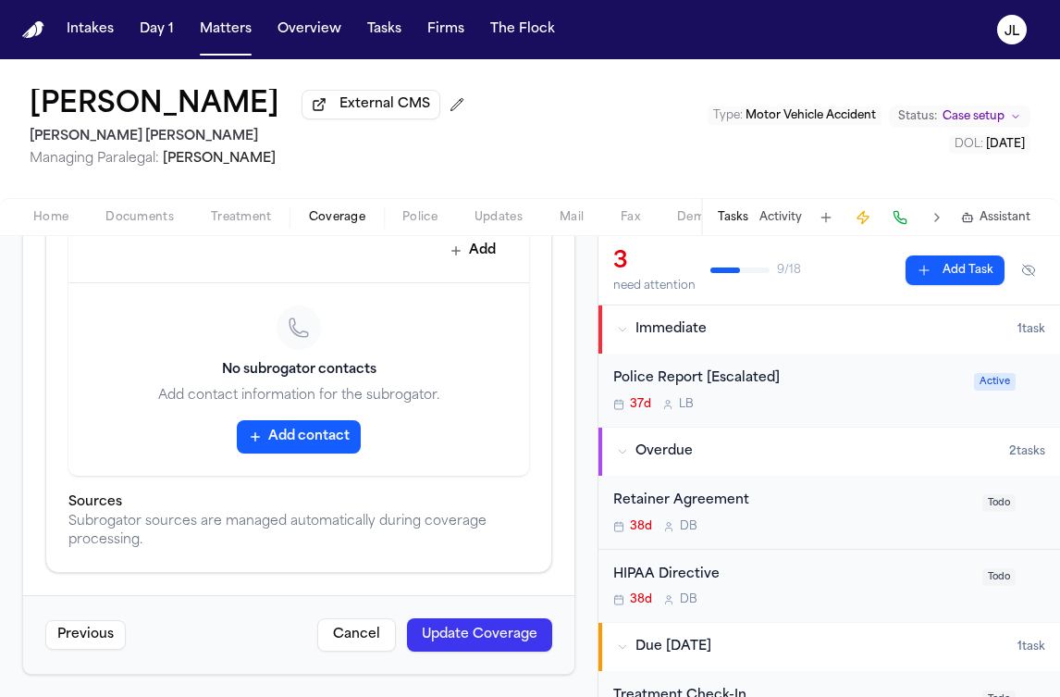
click at [486, 638] on button "Update Coverage" at bounding box center [479, 634] width 145 height 33
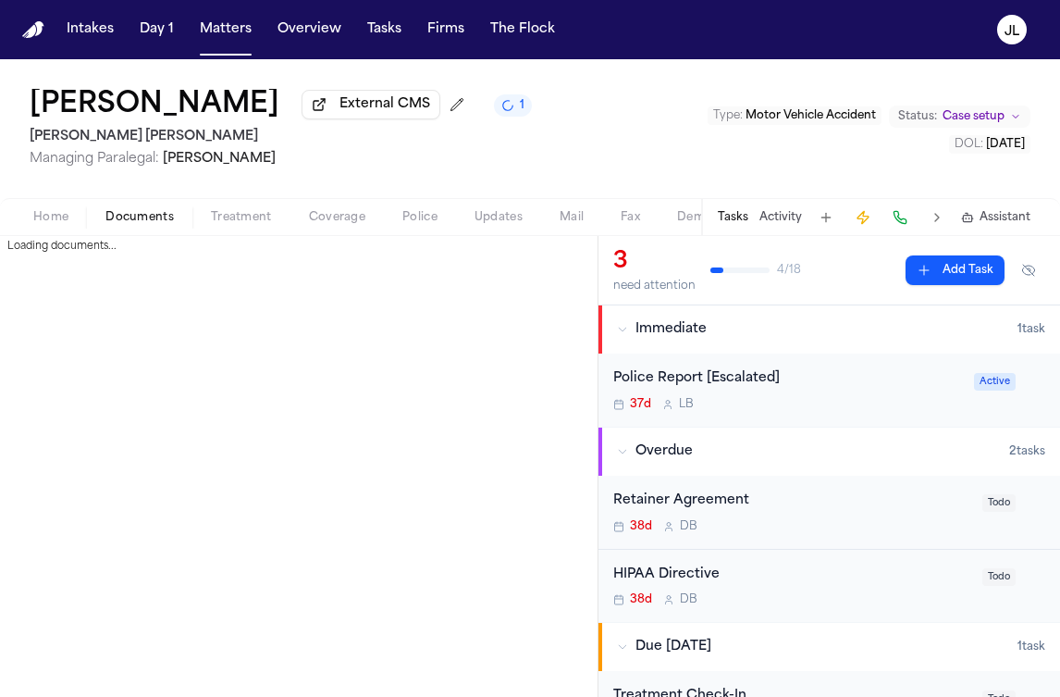
click at [129, 211] on span "Documents" at bounding box center [139, 217] width 68 height 15
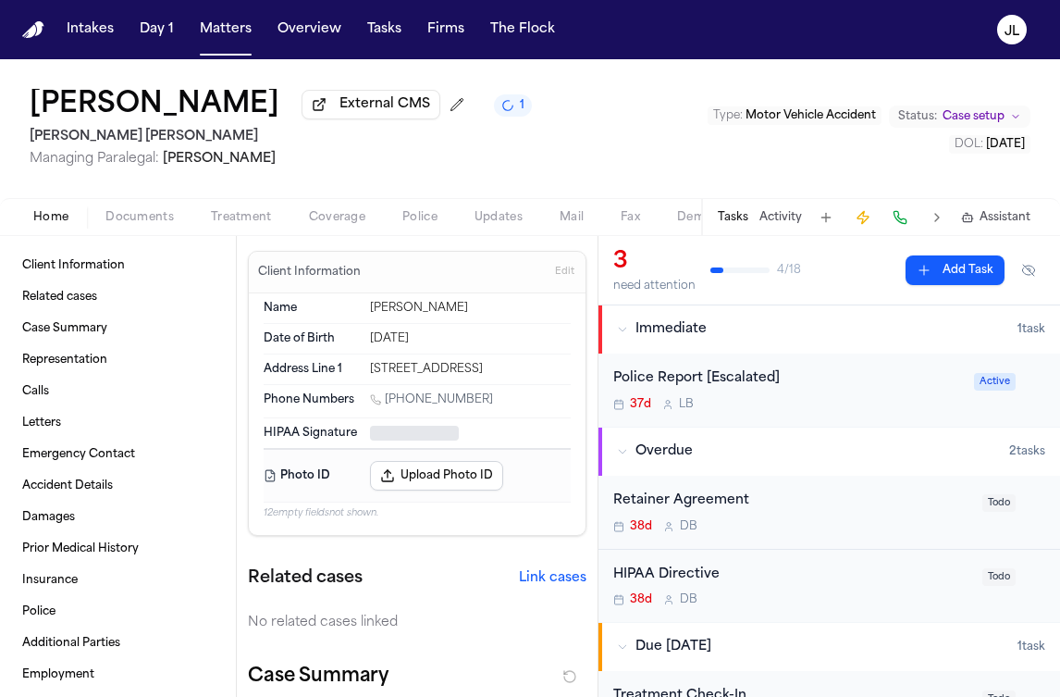
click at [61, 222] on span "Home" at bounding box center [50, 217] width 35 height 15
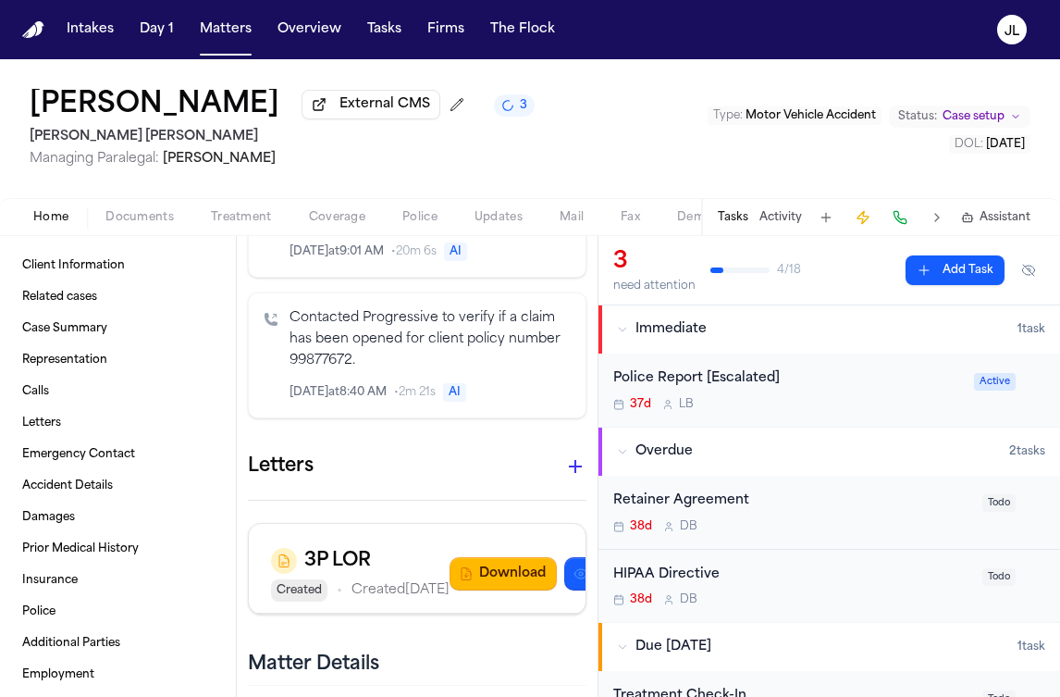
scroll to position [2720, 0]
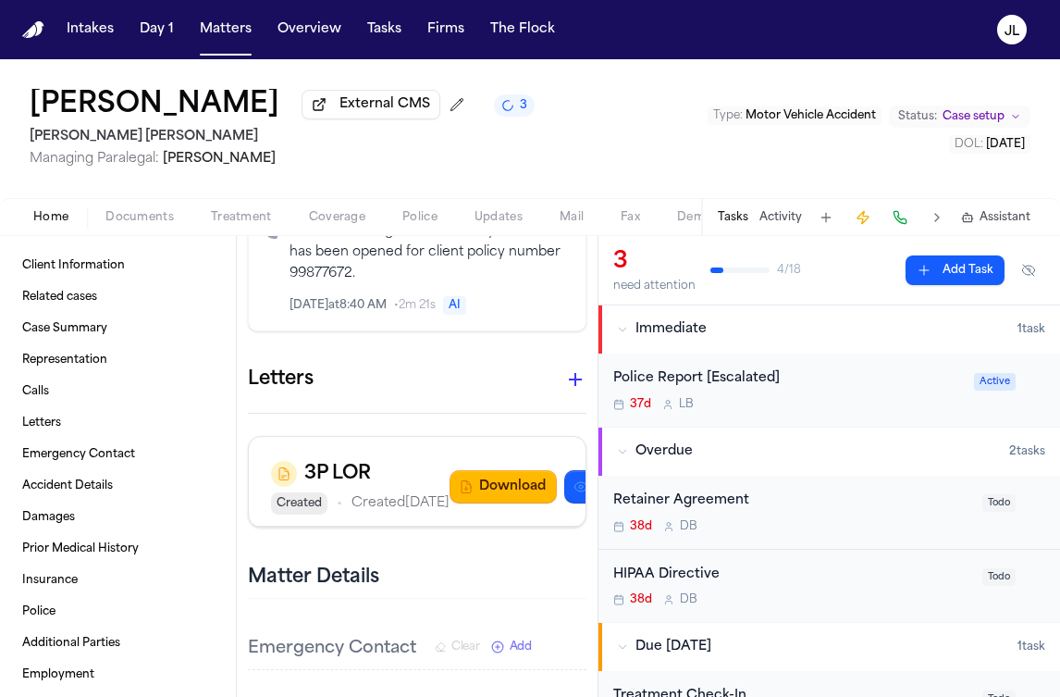
click at [573, 373] on icon "button" at bounding box center [575, 379] width 22 height 22
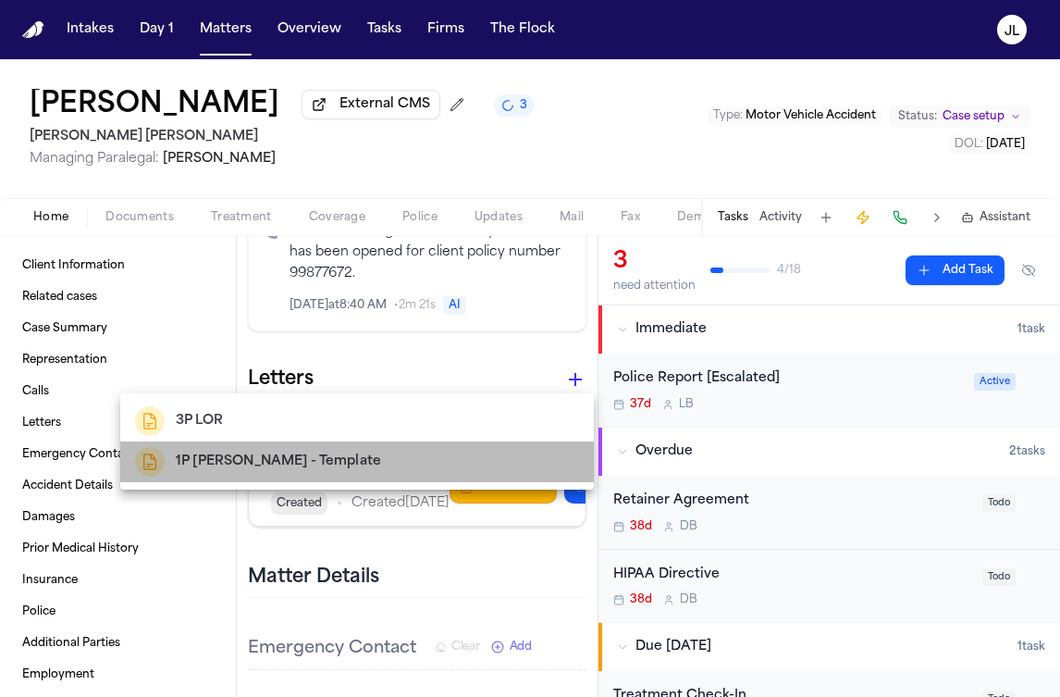
click at [389, 469] on div "1P LOR SAH - Template" at bounding box center [357, 462] width 444 height 30
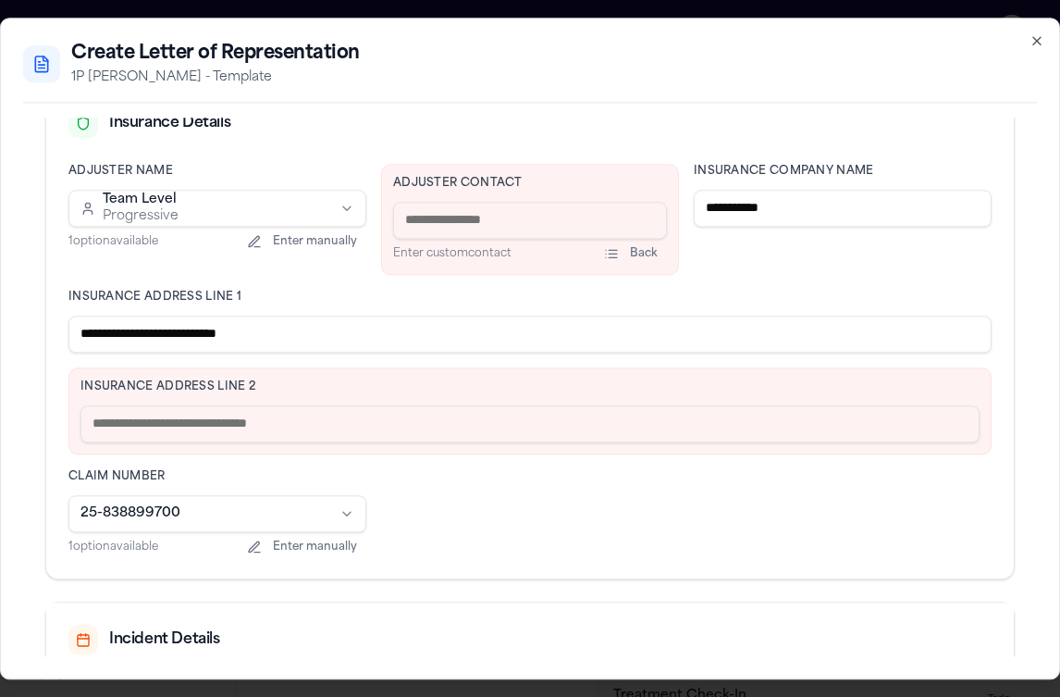
scroll to position [462, 0]
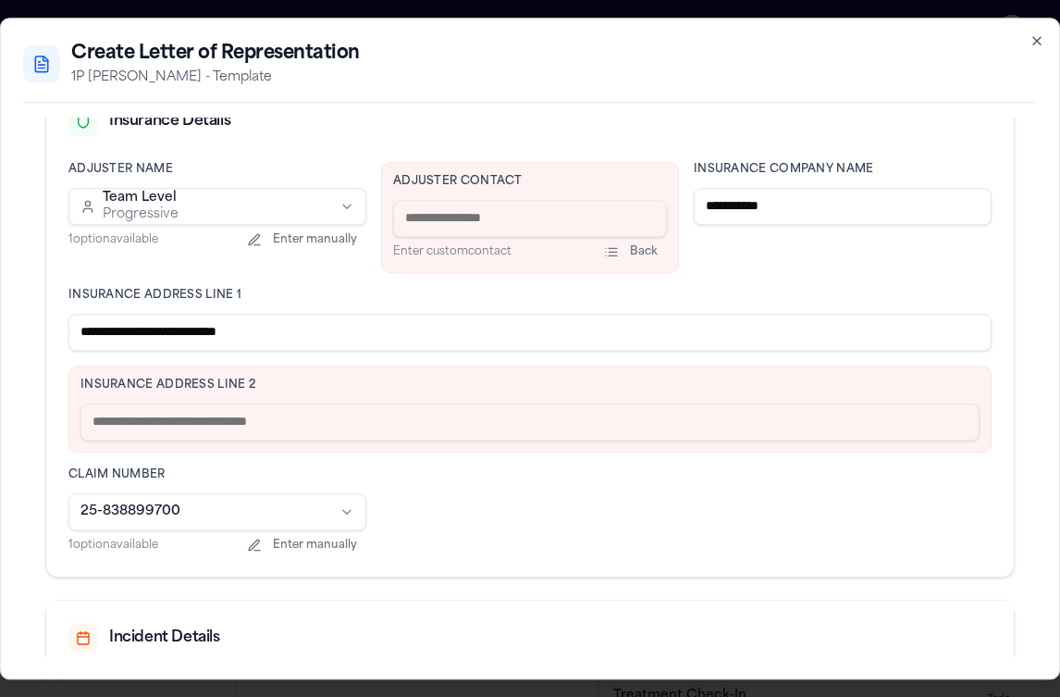
drag, startPoint x: 309, startPoint y: 326, endPoint x: 167, endPoint y: 326, distance: 141.5
click at [167, 326] on input "**********" at bounding box center [529, 332] width 923 height 37
type input "**********"
click at [124, 429] on input "text" at bounding box center [529, 421] width 899 height 37
paste input "**********"
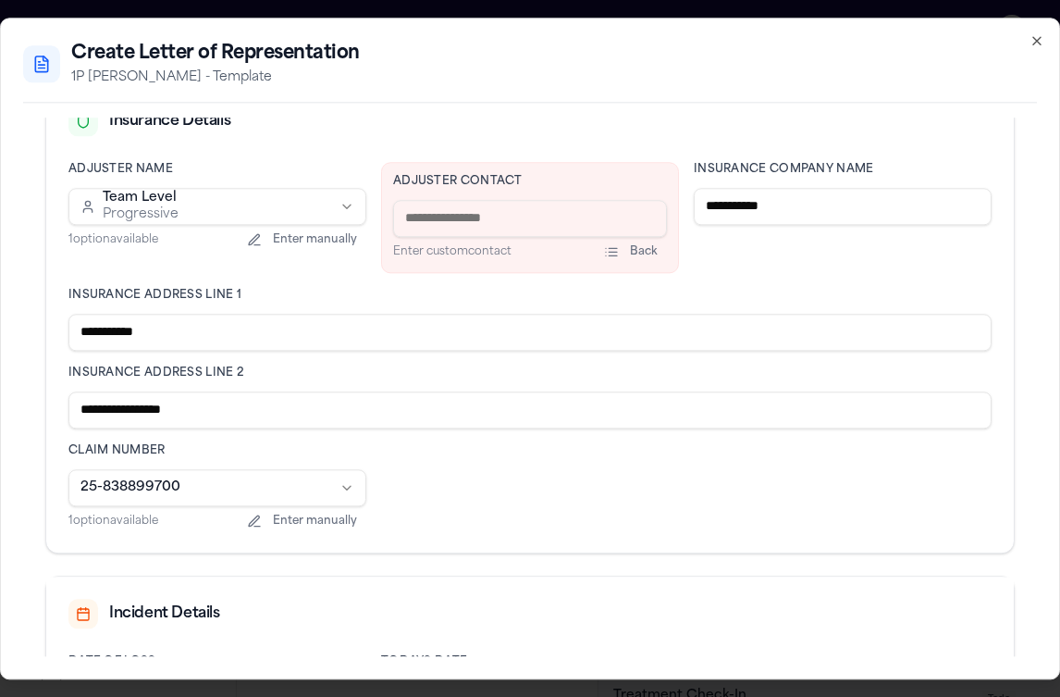
type input "**********"
click at [479, 218] on input at bounding box center [530, 218] width 274 height 37
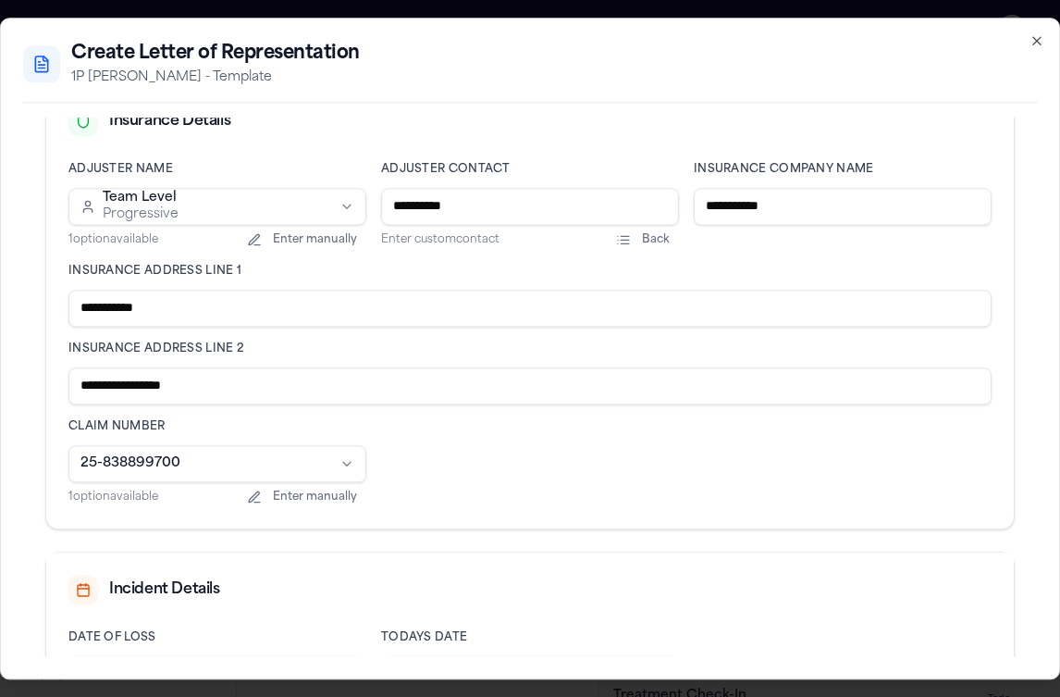
scroll to position [622, 0]
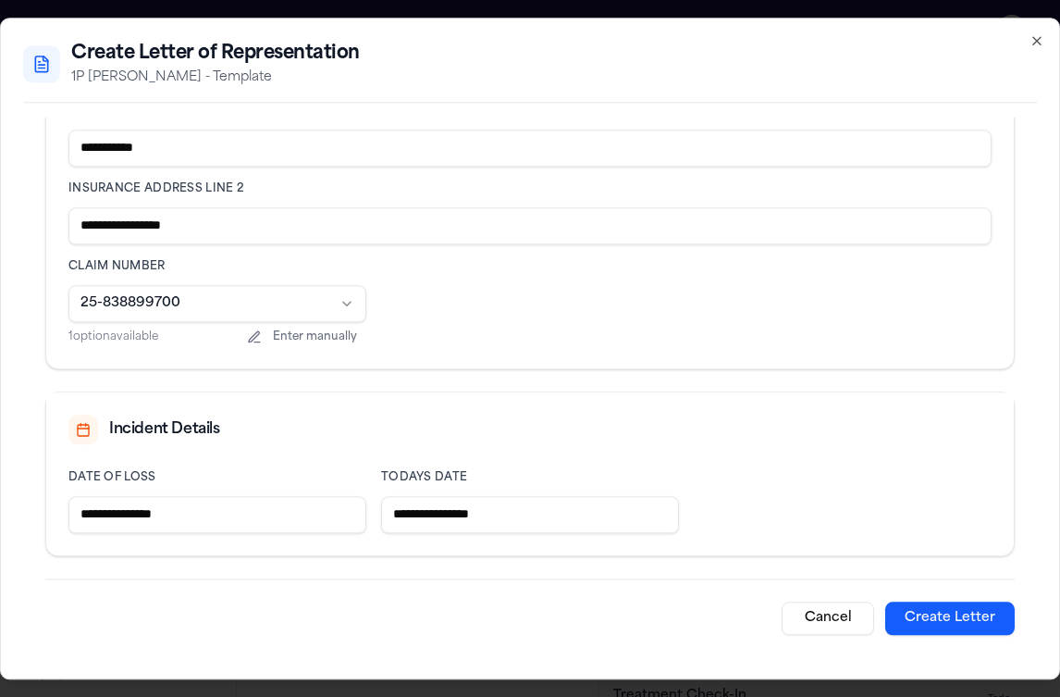
type input "**********"
click at [932, 601] on button "Create Letter" at bounding box center [950, 617] width 130 height 33
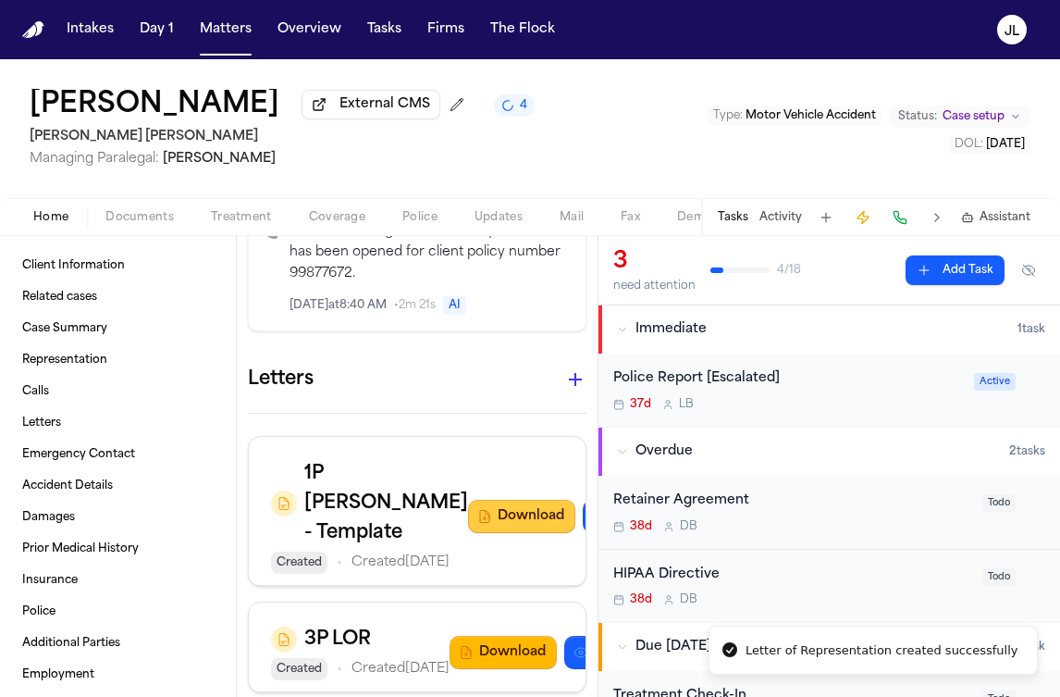
click at [477, 524] on icon "button" at bounding box center [484, 516] width 15 height 15
click at [309, 220] on span "Coverage" at bounding box center [337, 217] width 56 height 15
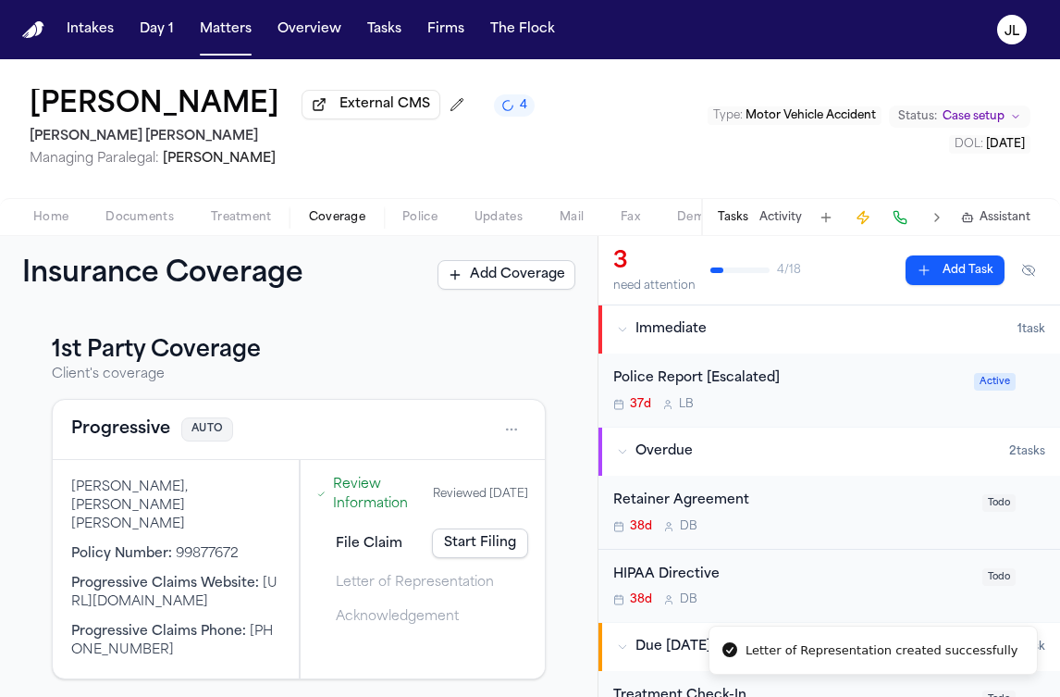
click at [120, 429] on button "Progressive" at bounding box center [120, 429] width 99 height 26
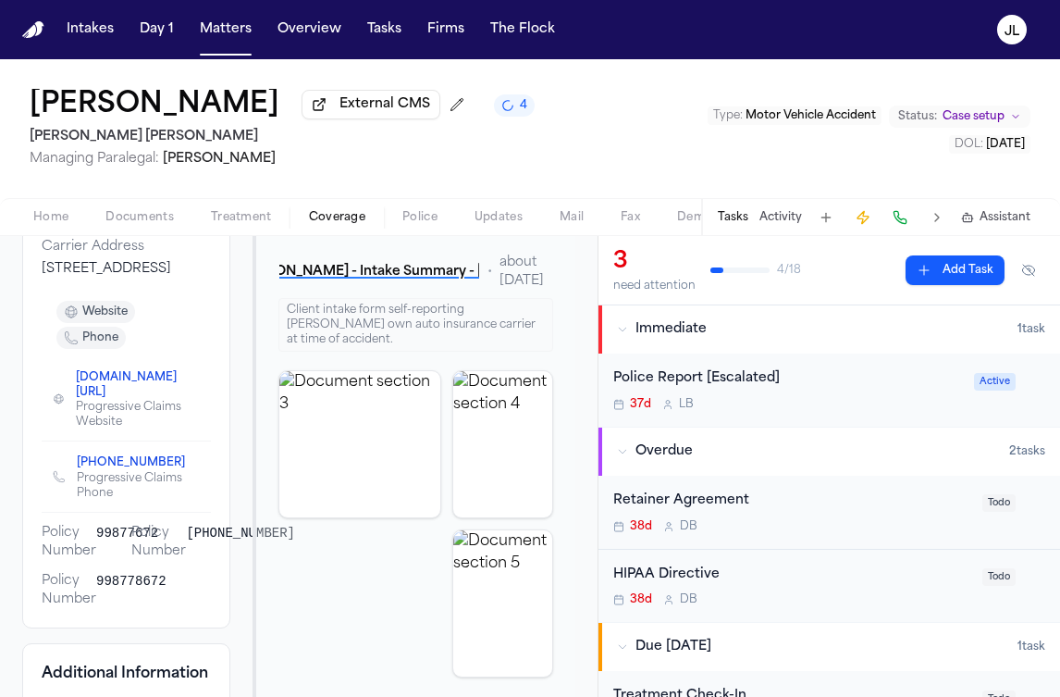
scroll to position [383, 0]
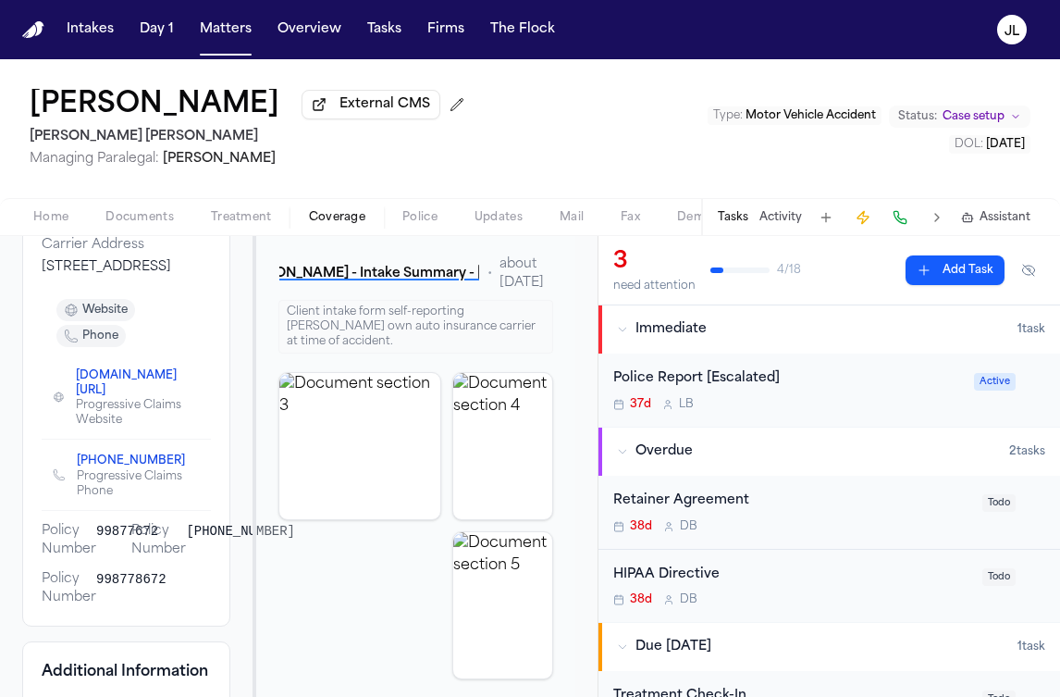
click at [61, 222] on span "Home" at bounding box center [50, 217] width 35 height 15
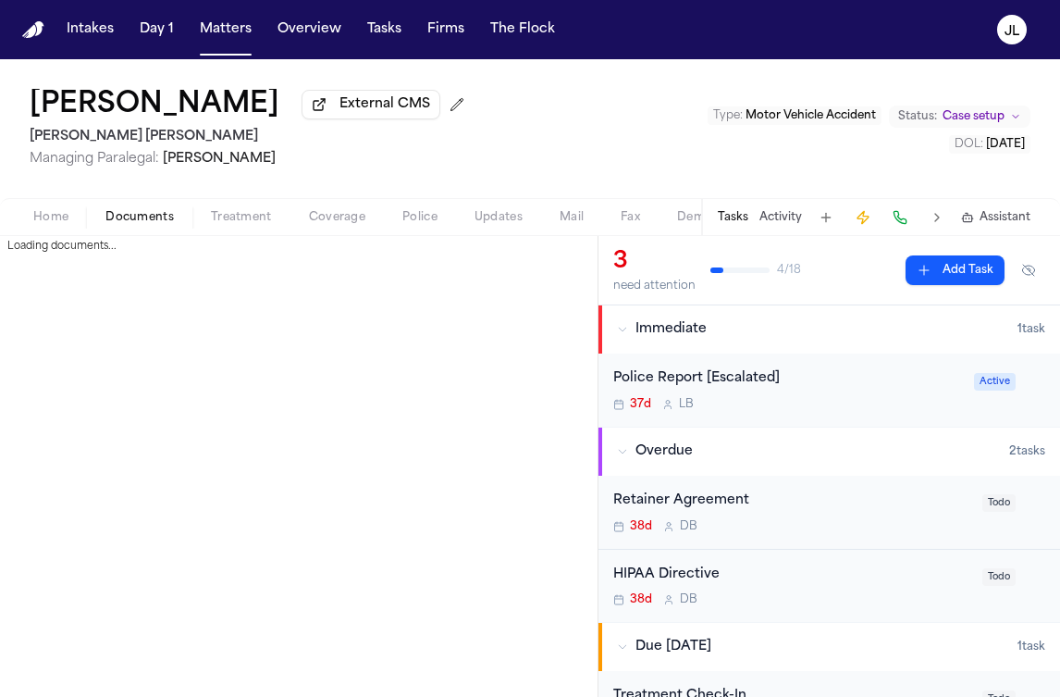
click at [138, 225] on span "Documents" at bounding box center [139, 217] width 68 height 15
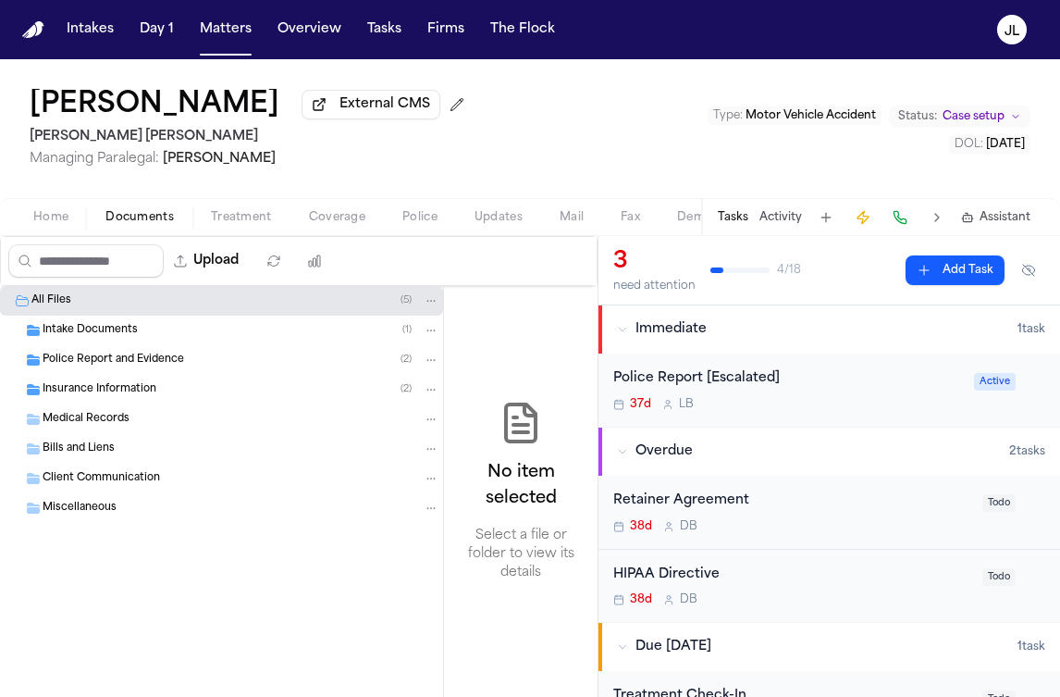
click at [115, 389] on span "Insurance Information" at bounding box center [100, 390] width 114 height 16
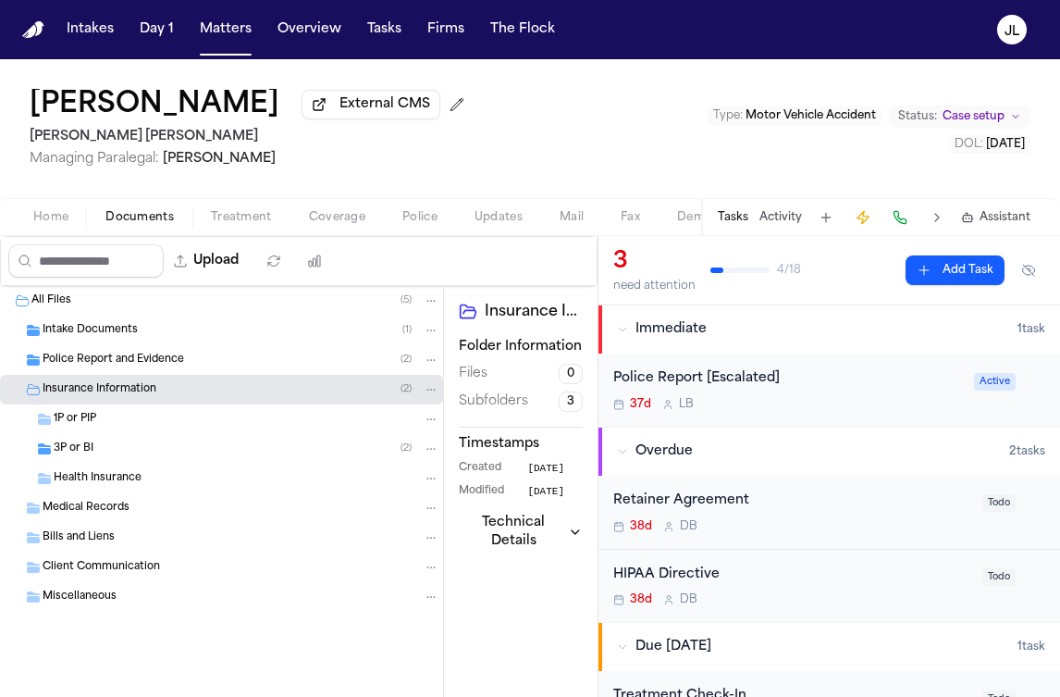
click at [128, 427] on div "1P or PIP" at bounding box center [247, 419] width 386 height 17
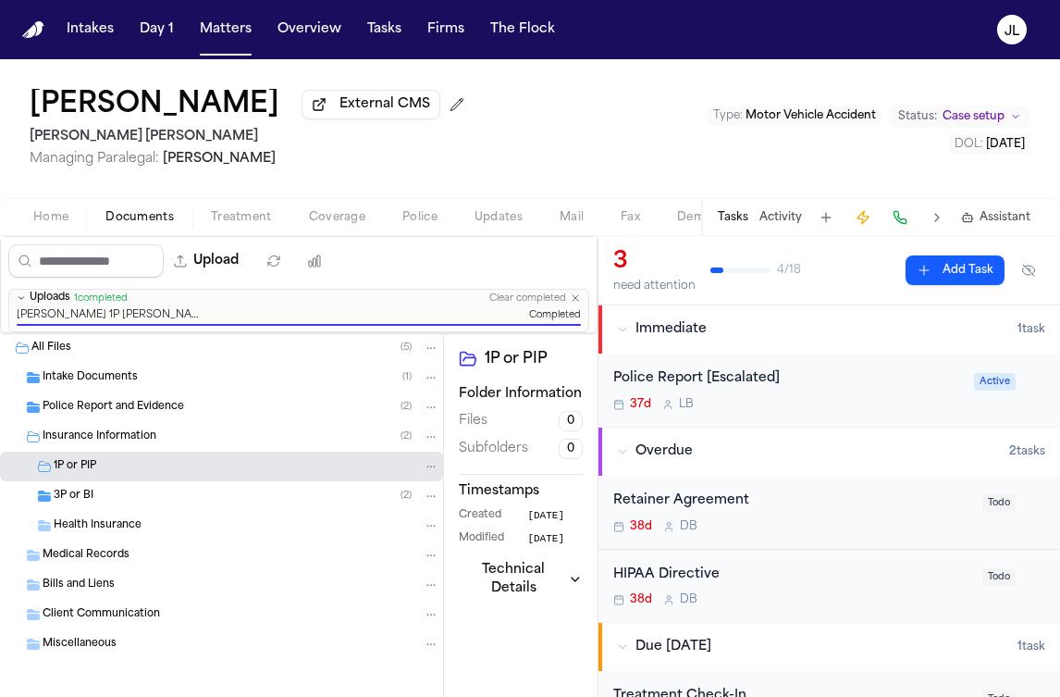
click at [329, 224] on span "Coverage" at bounding box center [337, 217] width 56 height 15
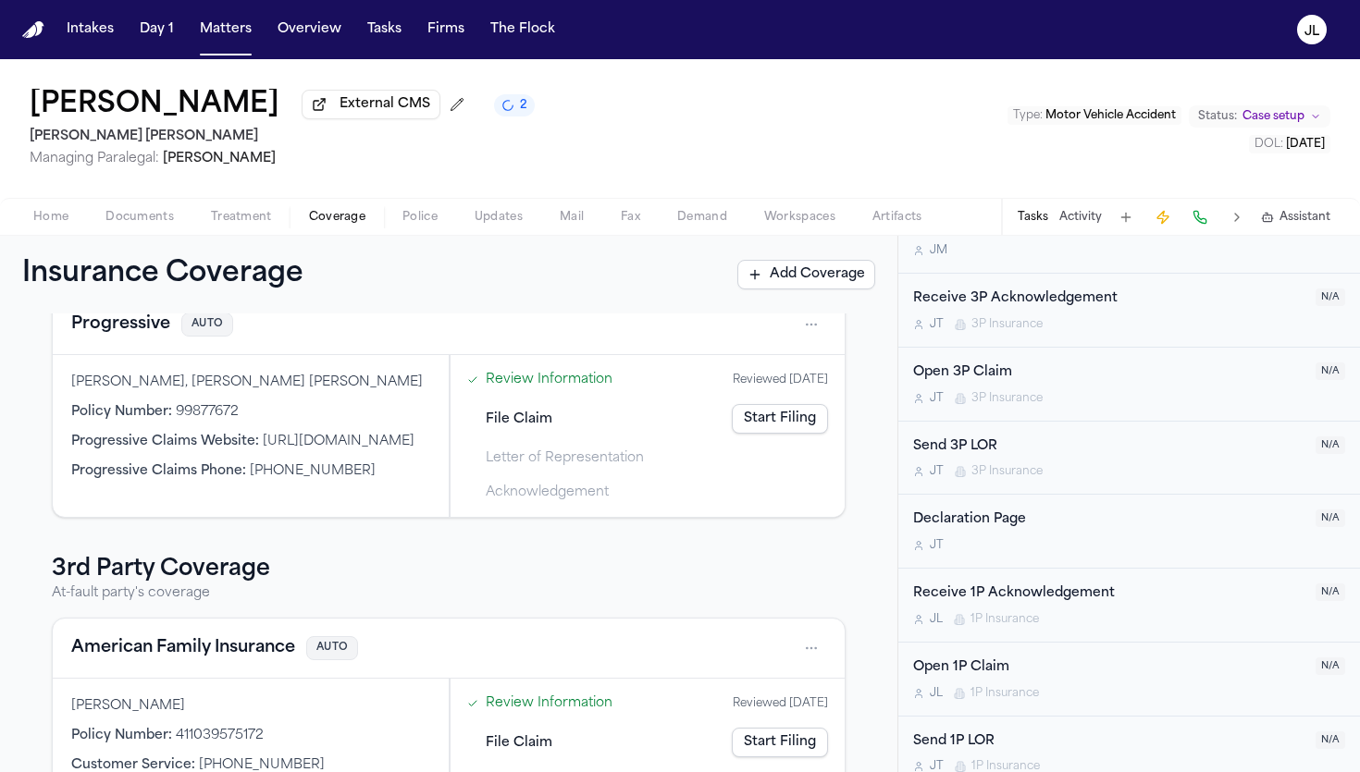
scroll to position [93, 0]
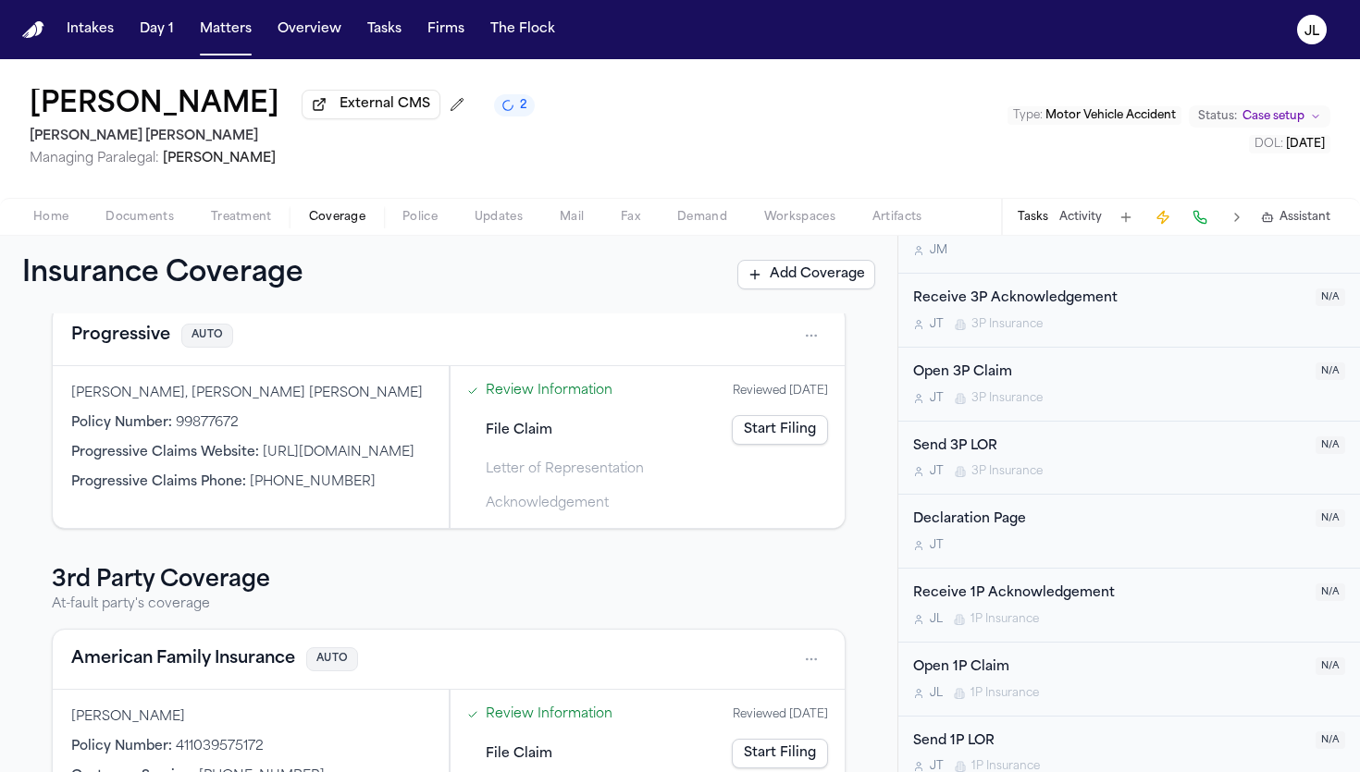
click at [778, 438] on link "Start Filing" at bounding box center [780, 430] width 96 height 30
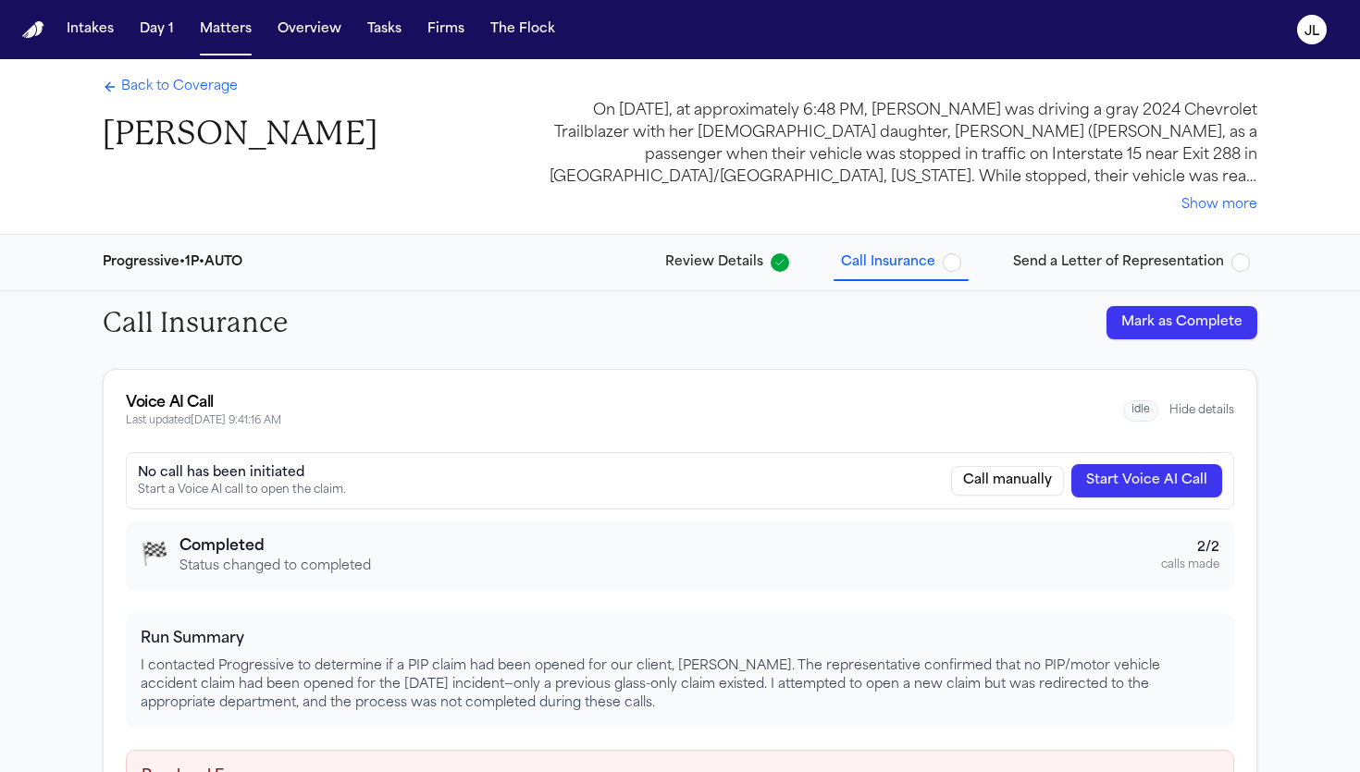
click at [1059, 310] on button "Mark as Complete" at bounding box center [1181, 322] width 151 height 33
click at [1059, 267] on span "Send a Letter of Representation" at bounding box center [1118, 262] width 211 height 19
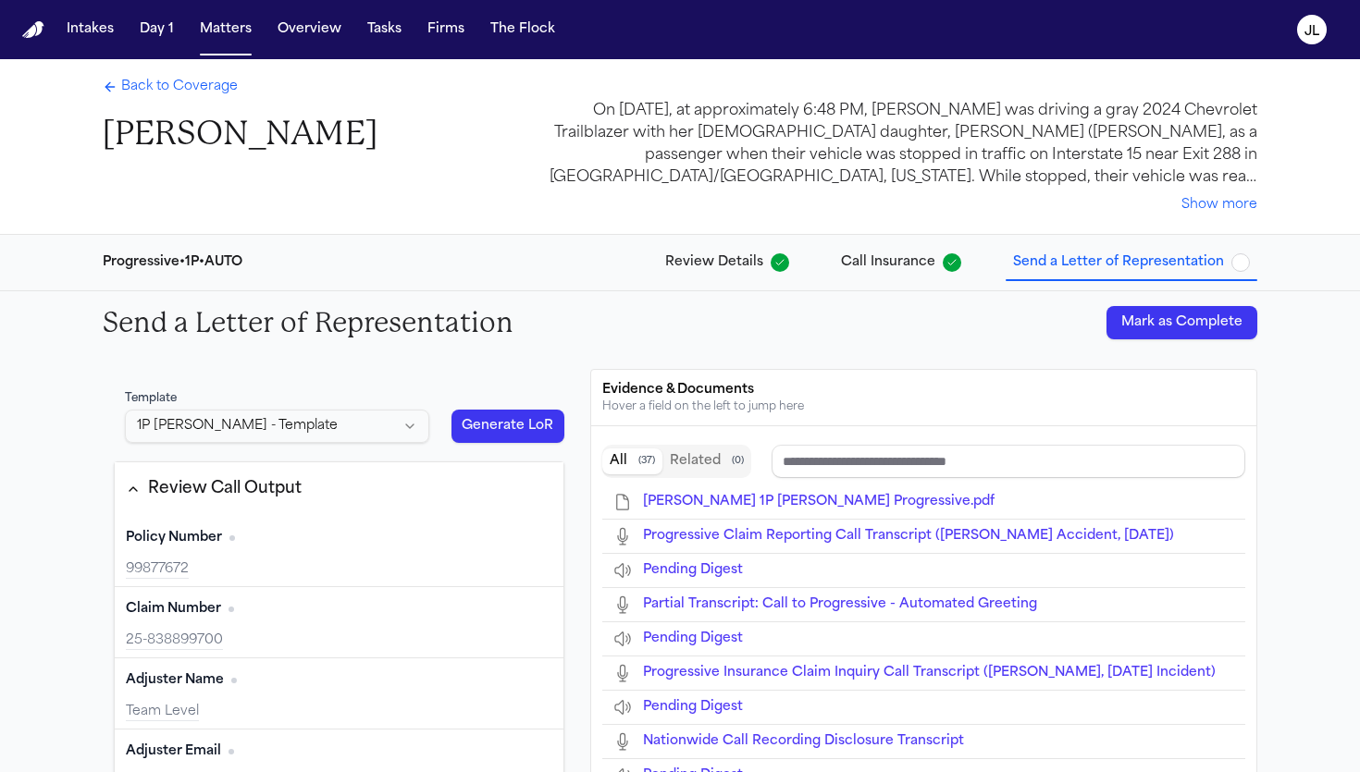
click at [1059, 318] on button "Mark as Complete" at bounding box center [1181, 322] width 151 height 33
click at [143, 91] on span "Back to Coverage" at bounding box center [179, 87] width 117 height 19
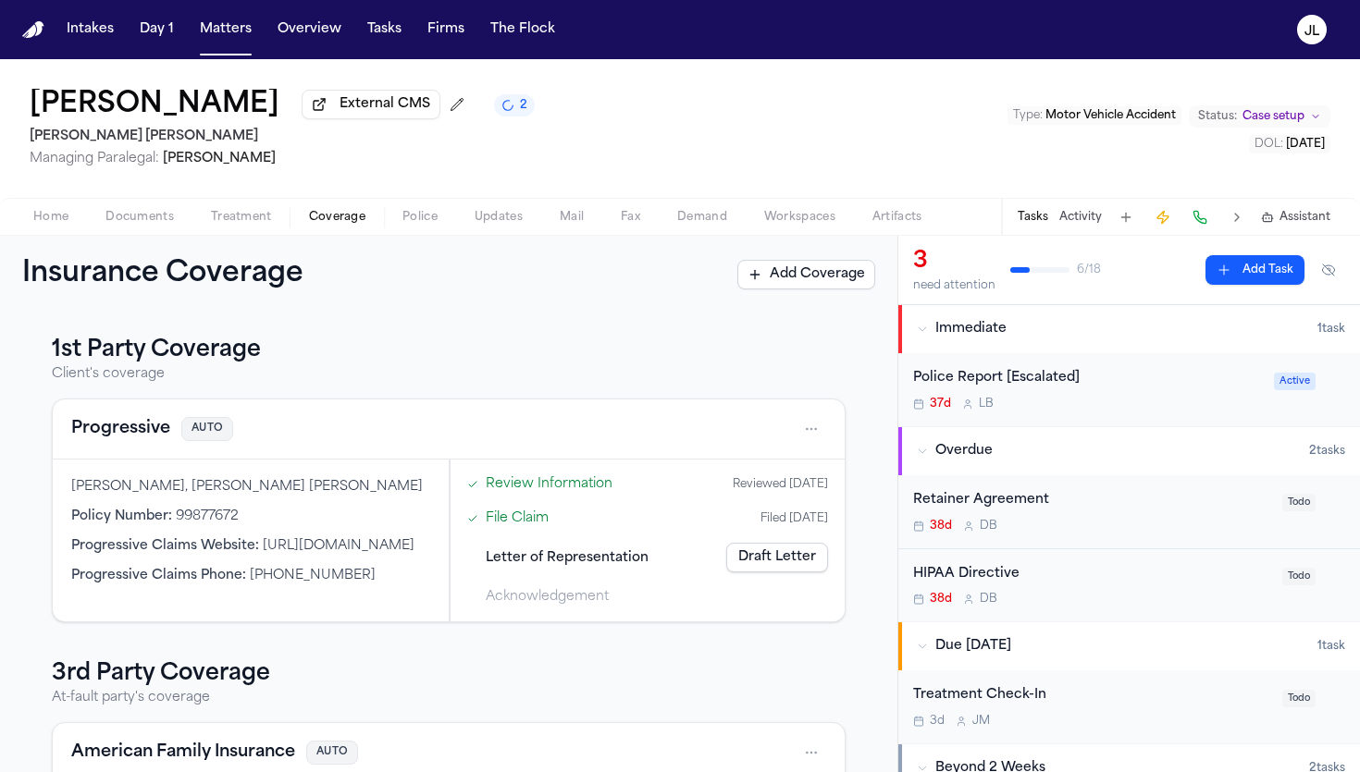
scroll to position [231, 0]
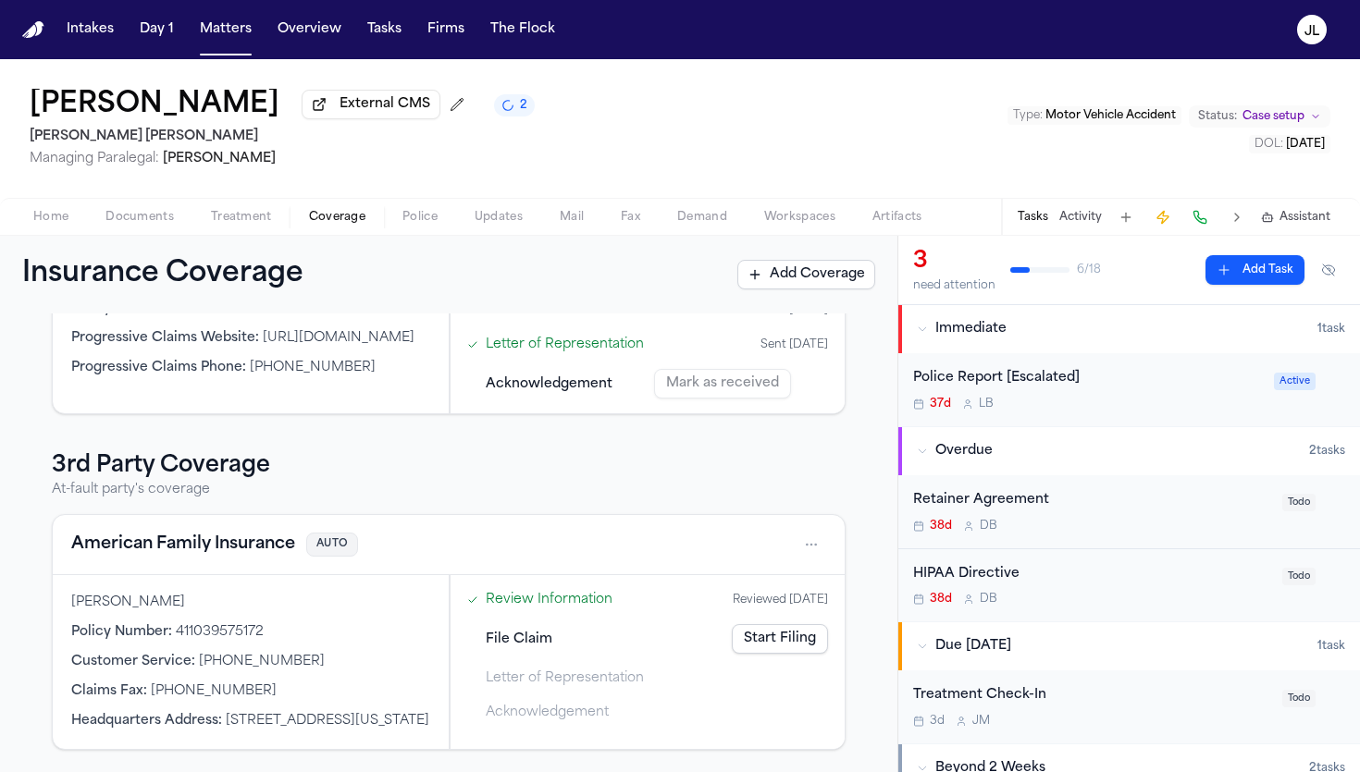
click at [775, 624] on link "Start Filing" at bounding box center [780, 639] width 96 height 30
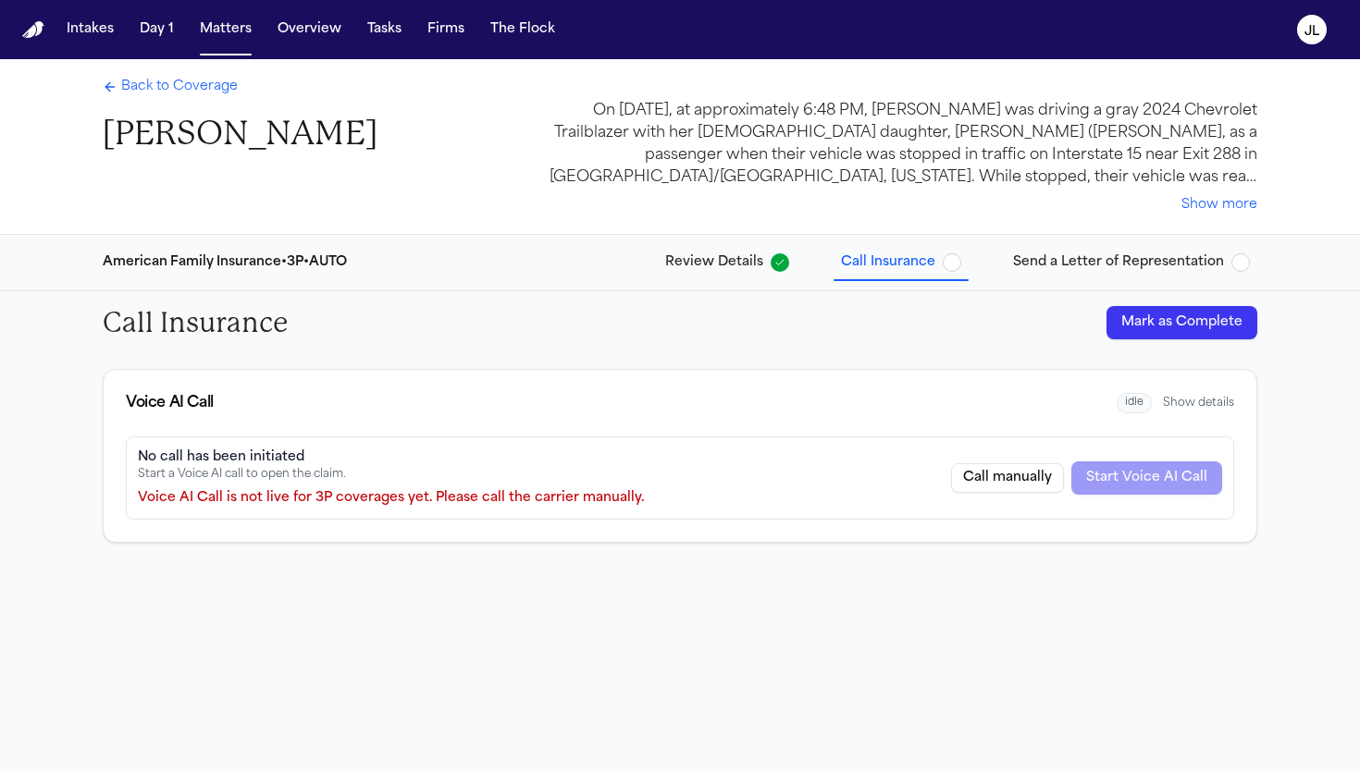
click at [1059, 309] on button "Mark as Complete" at bounding box center [1181, 322] width 151 height 33
click at [1059, 271] on span "Send a Letter of Representation" at bounding box center [1118, 262] width 211 height 19
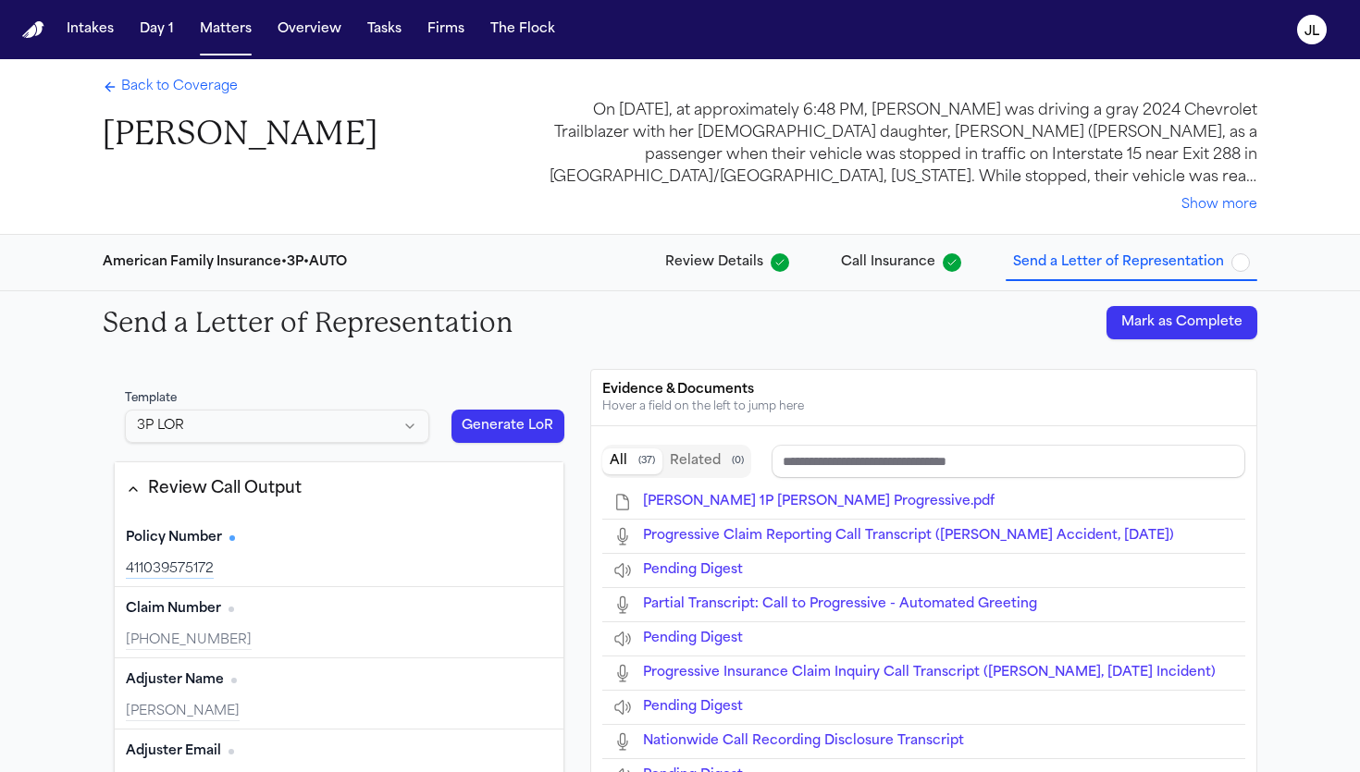
click at [1059, 320] on button "Mark as Complete" at bounding box center [1181, 322] width 151 height 33
click at [159, 90] on span "Back to Coverage" at bounding box center [179, 87] width 117 height 19
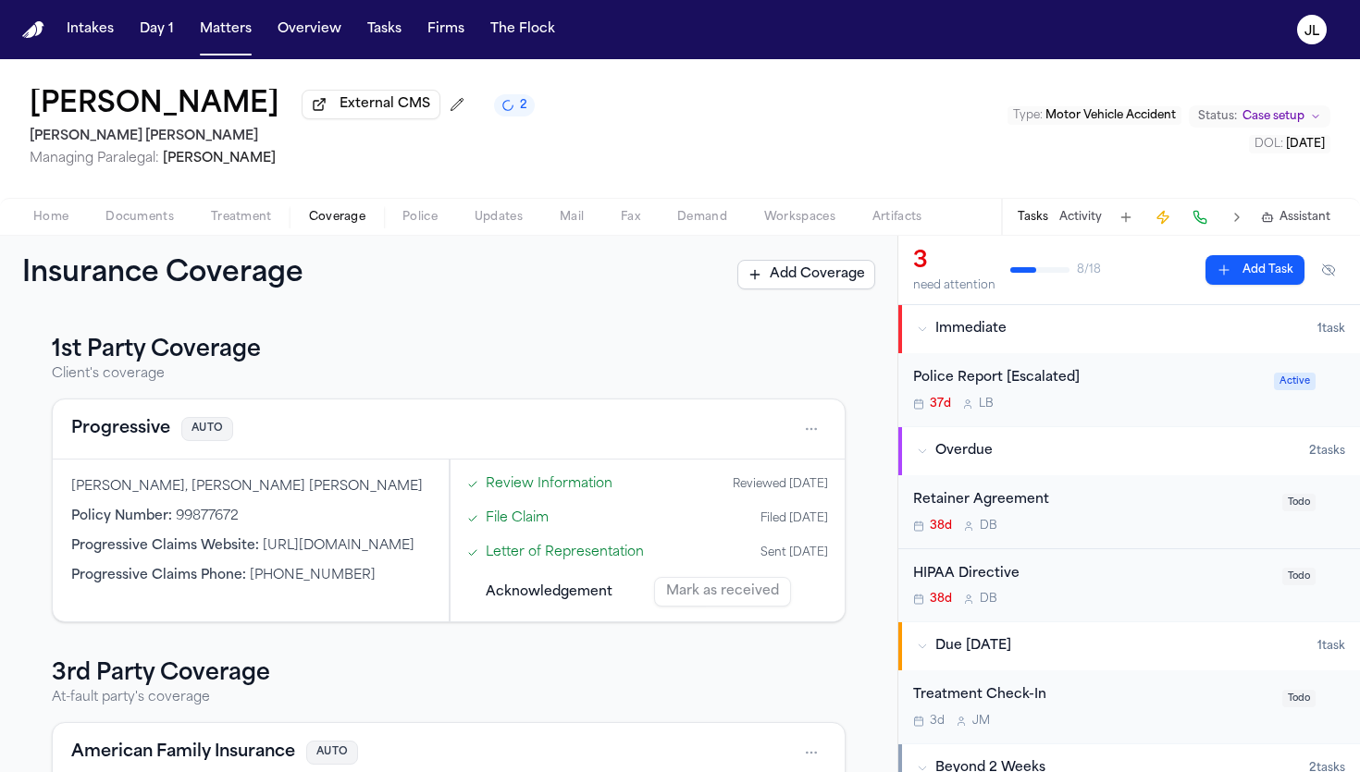
scroll to position [1090, 0]
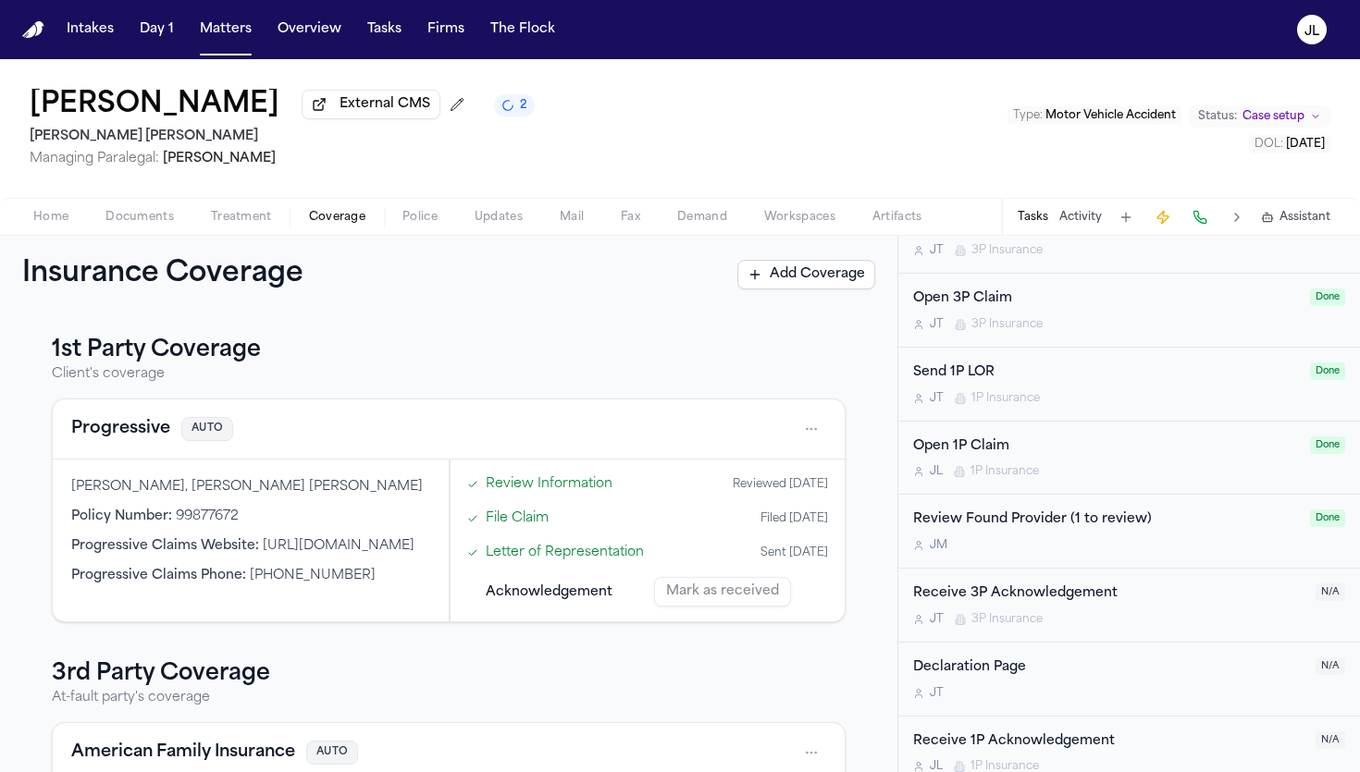
click at [1059, 612] on div "J T 3P Insurance" at bounding box center [1108, 619] width 391 height 15
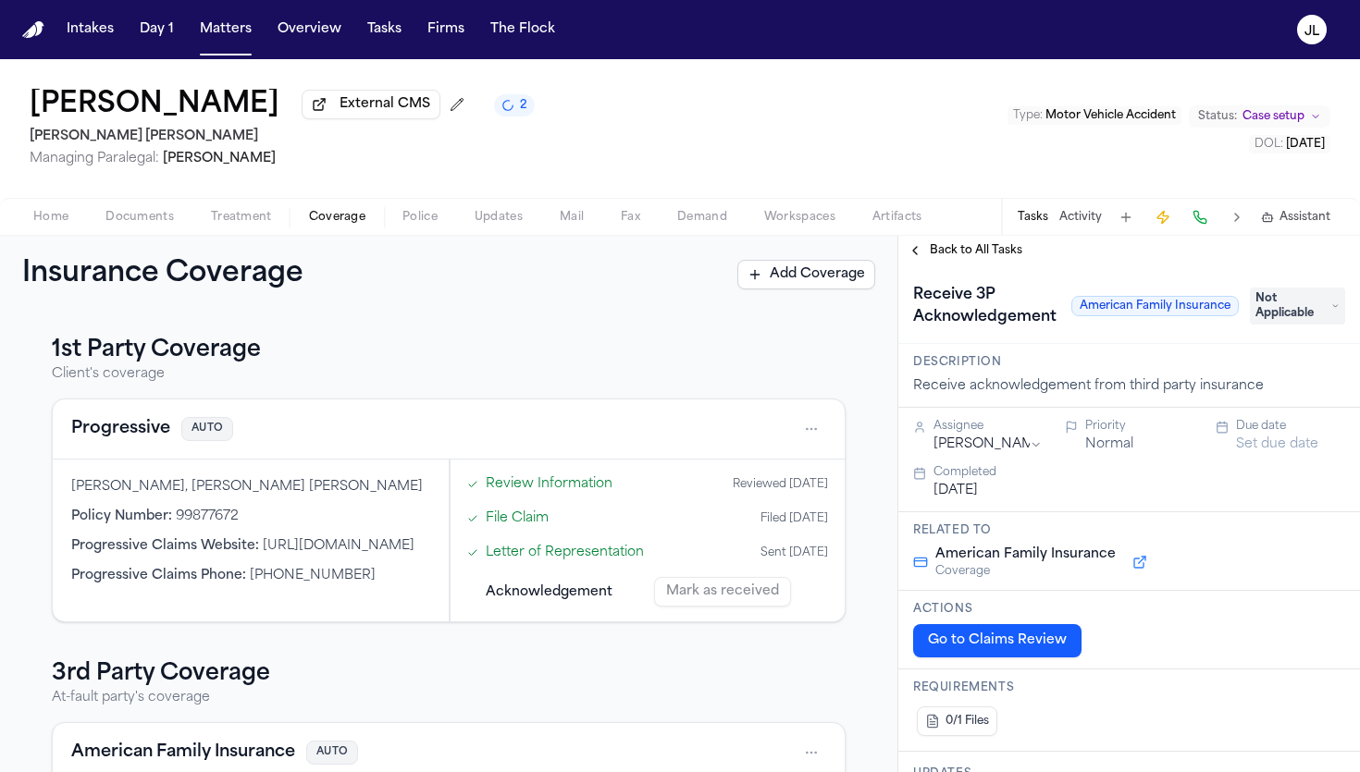
click at [1059, 303] on span "Not Applicable" at bounding box center [1297, 306] width 95 height 37
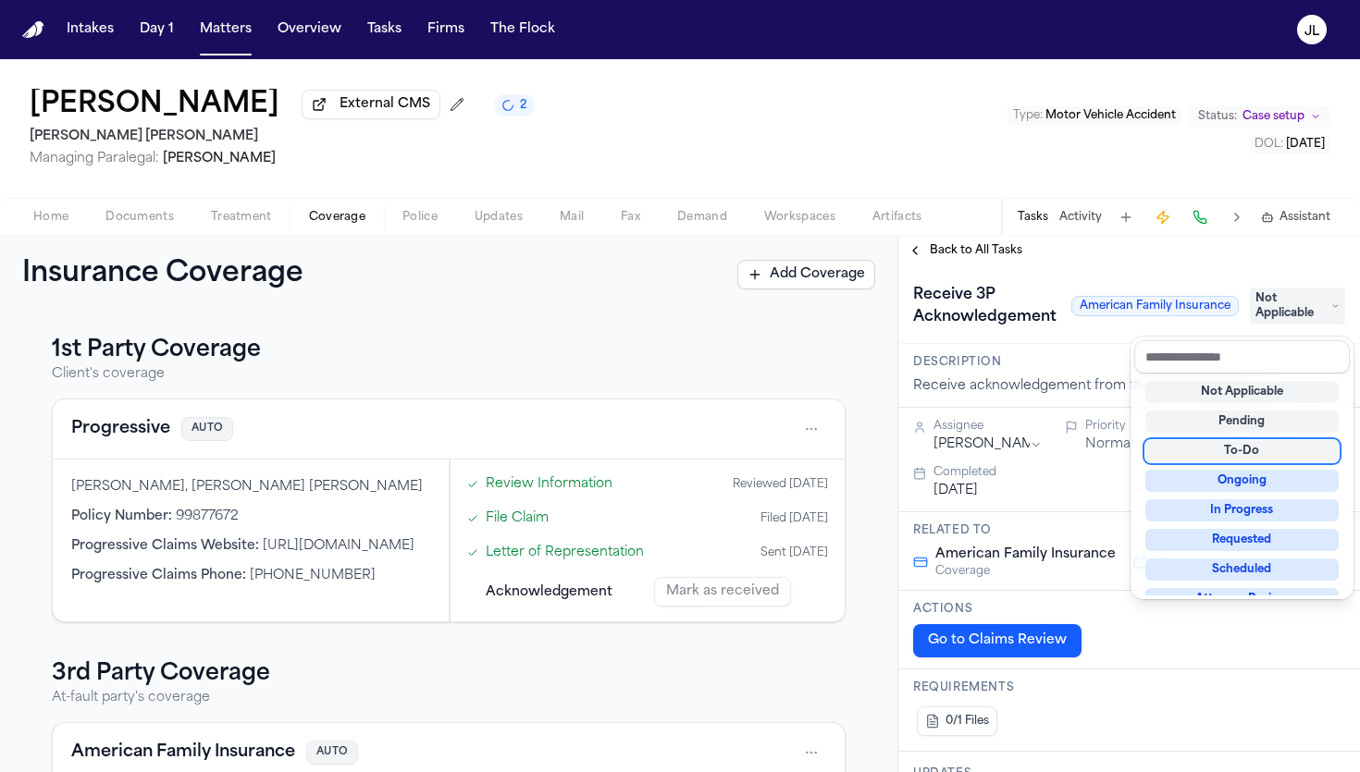
scroll to position [289, 0]
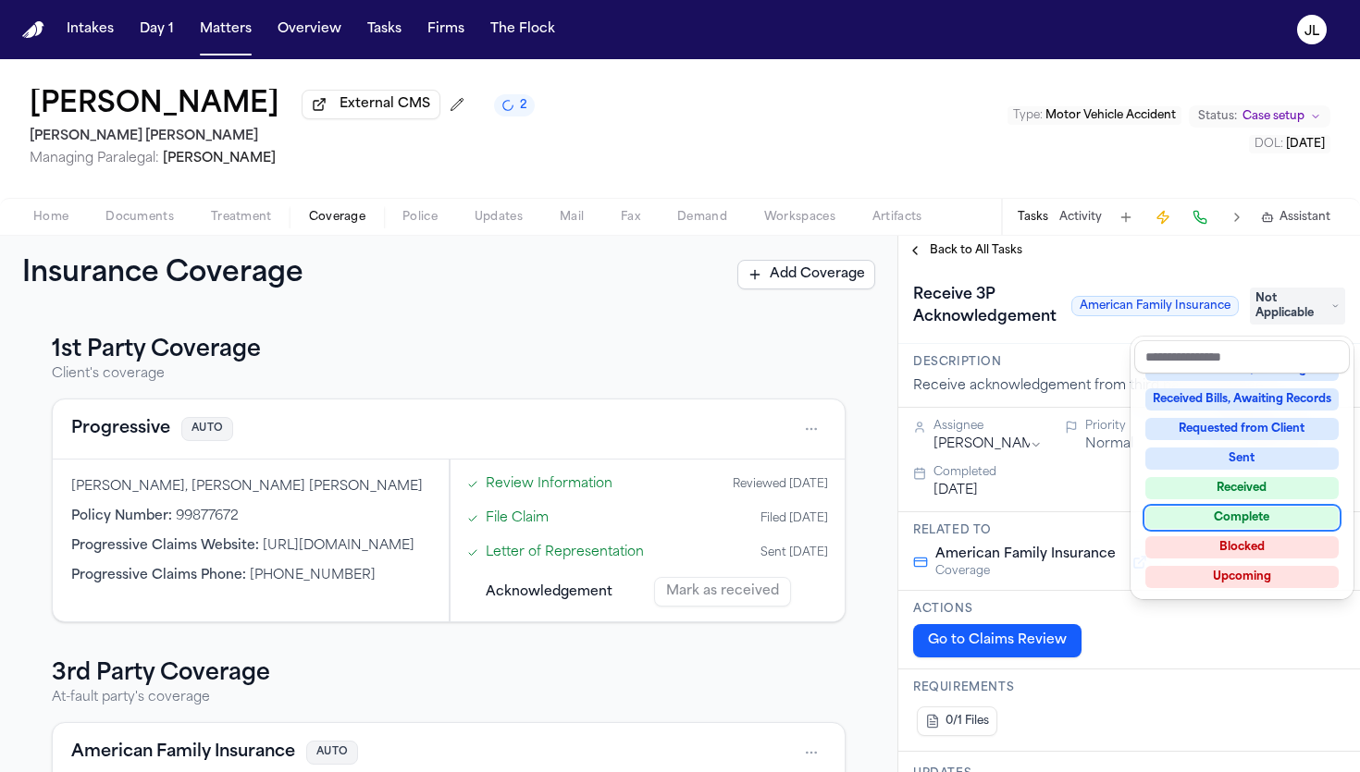
click at [1059, 528] on div "Not Applicable Pending To-Do Ongoing In Progress Requested Scheduled Attorney R…" at bounding box center [1242, 485] width 216 height 222
click at [1059, 519] on div "Complete" at bounding box center [1241, 518] width 193 height 22
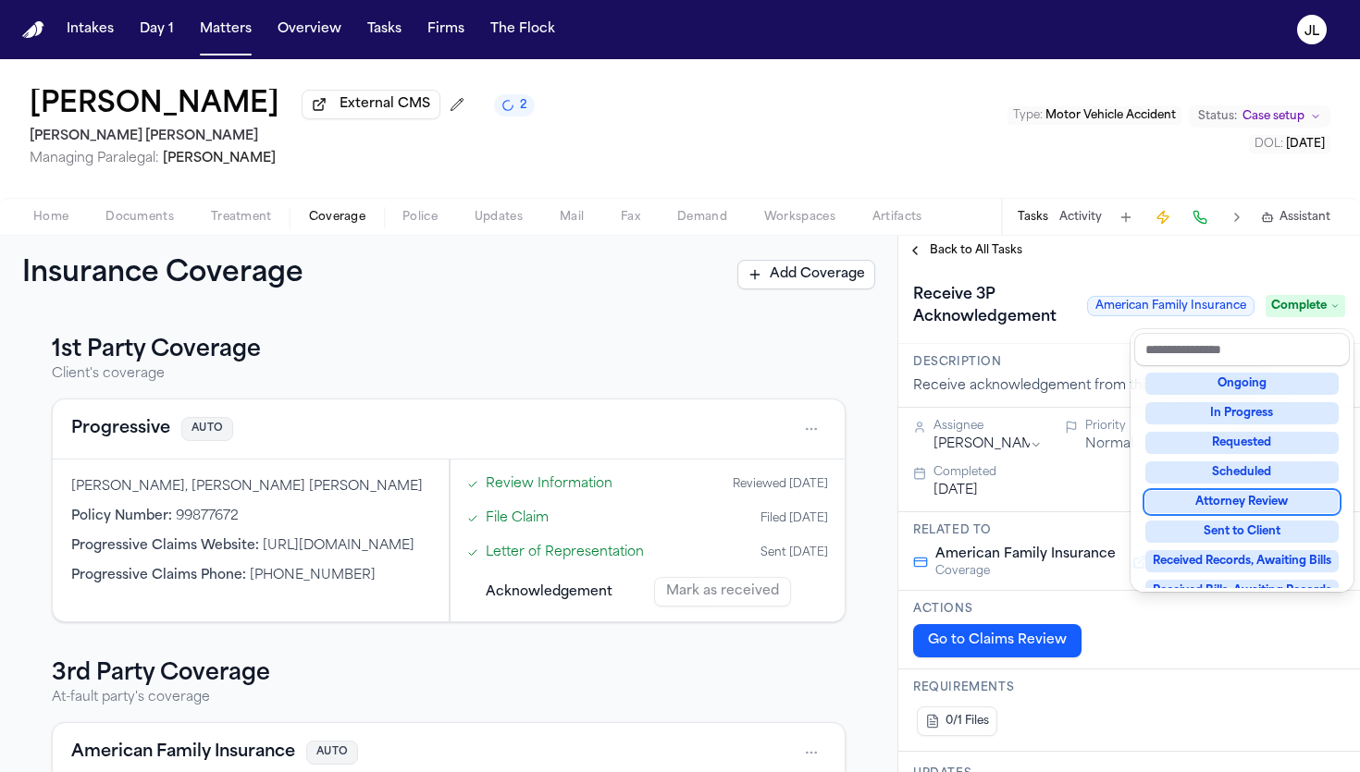
click at [937, 251] on div "**********" at bounding box center [1129, 504] width 462 height 537
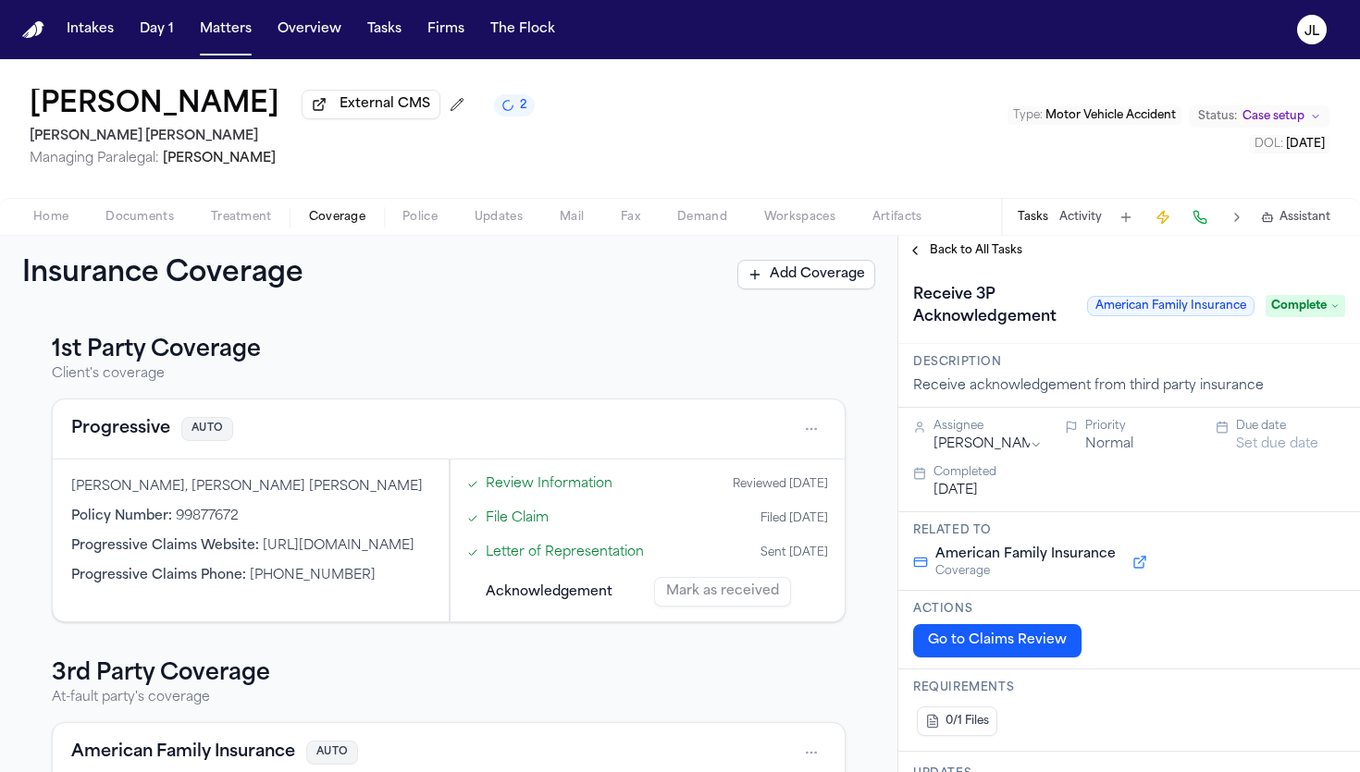
click at [937, 251] on span "Back to All Tasks" at bounding box center [976, 250] width 93 height 15
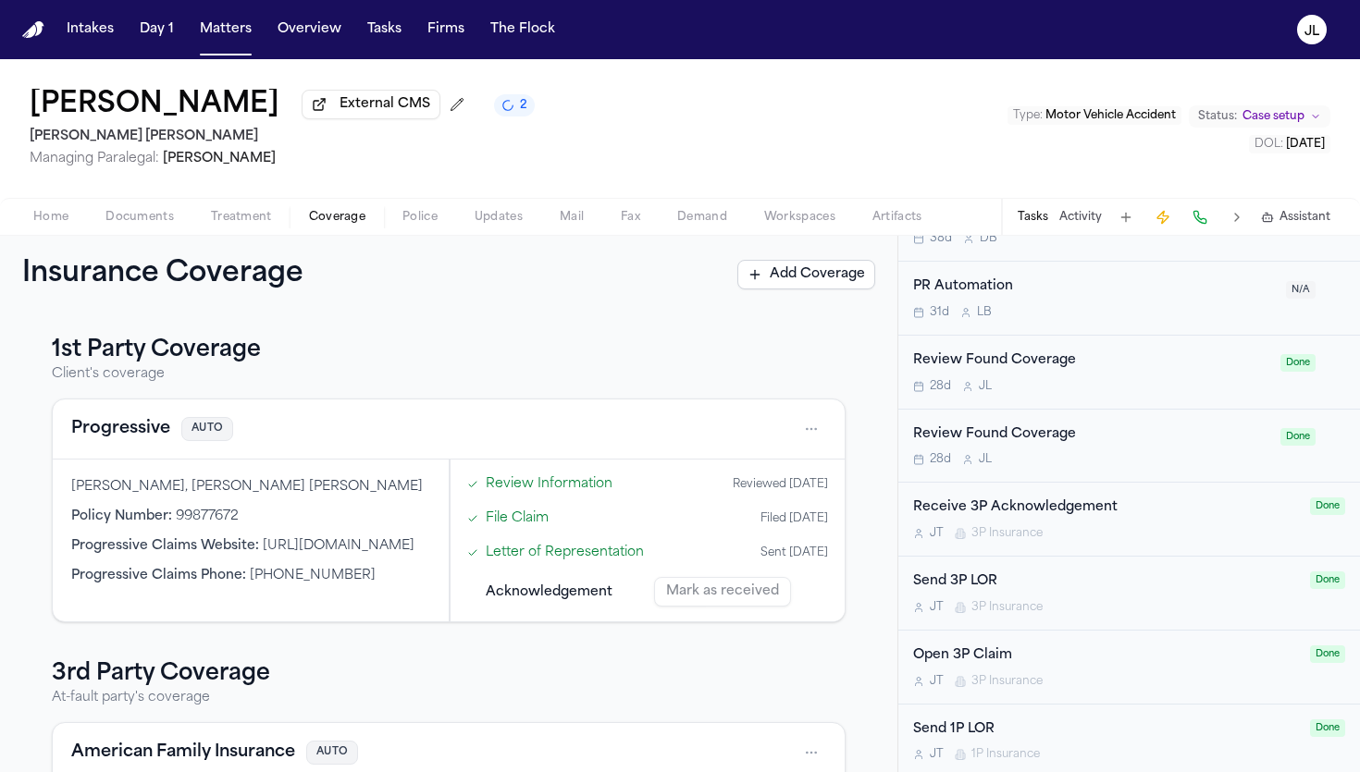
scroll to position [1090, 0]
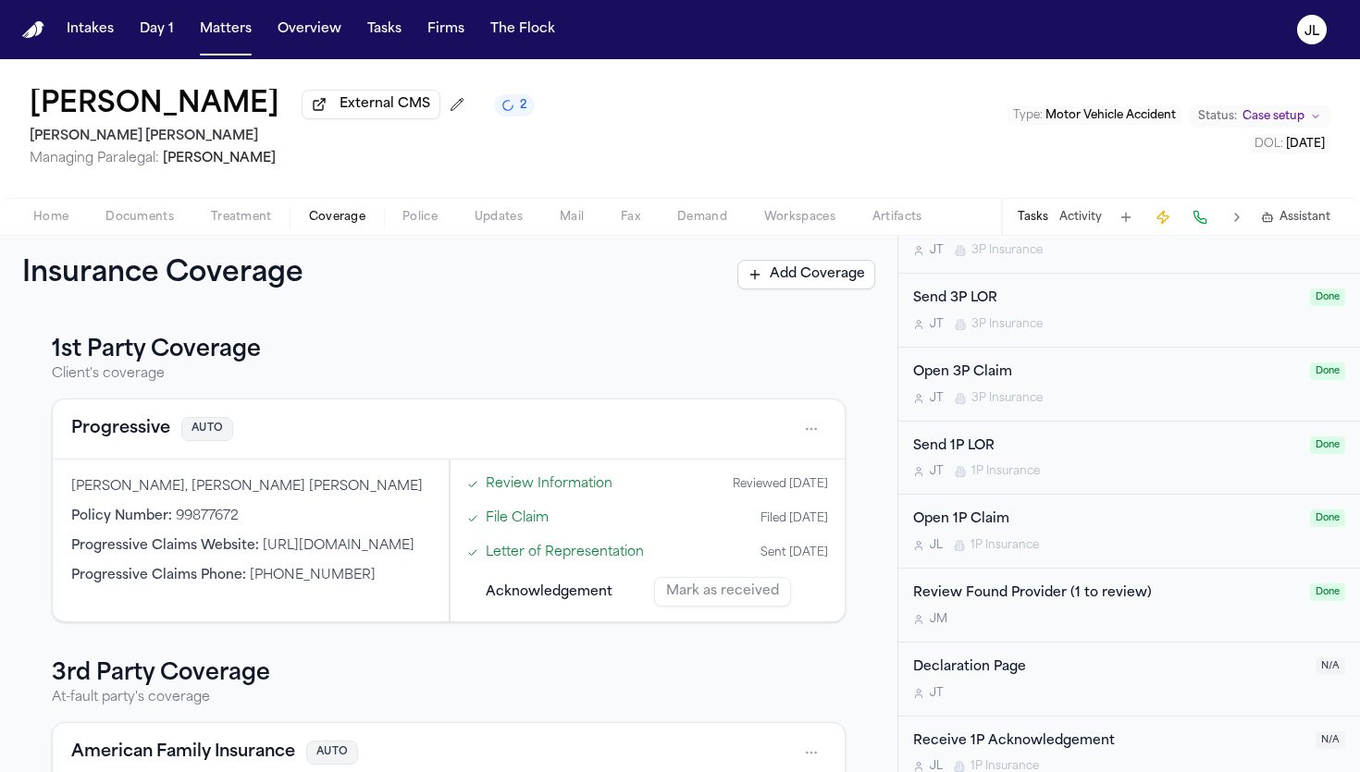
click at [1059, 658] on div "Declaration Page" at bounding box center [1108, 668] width 391 height 21
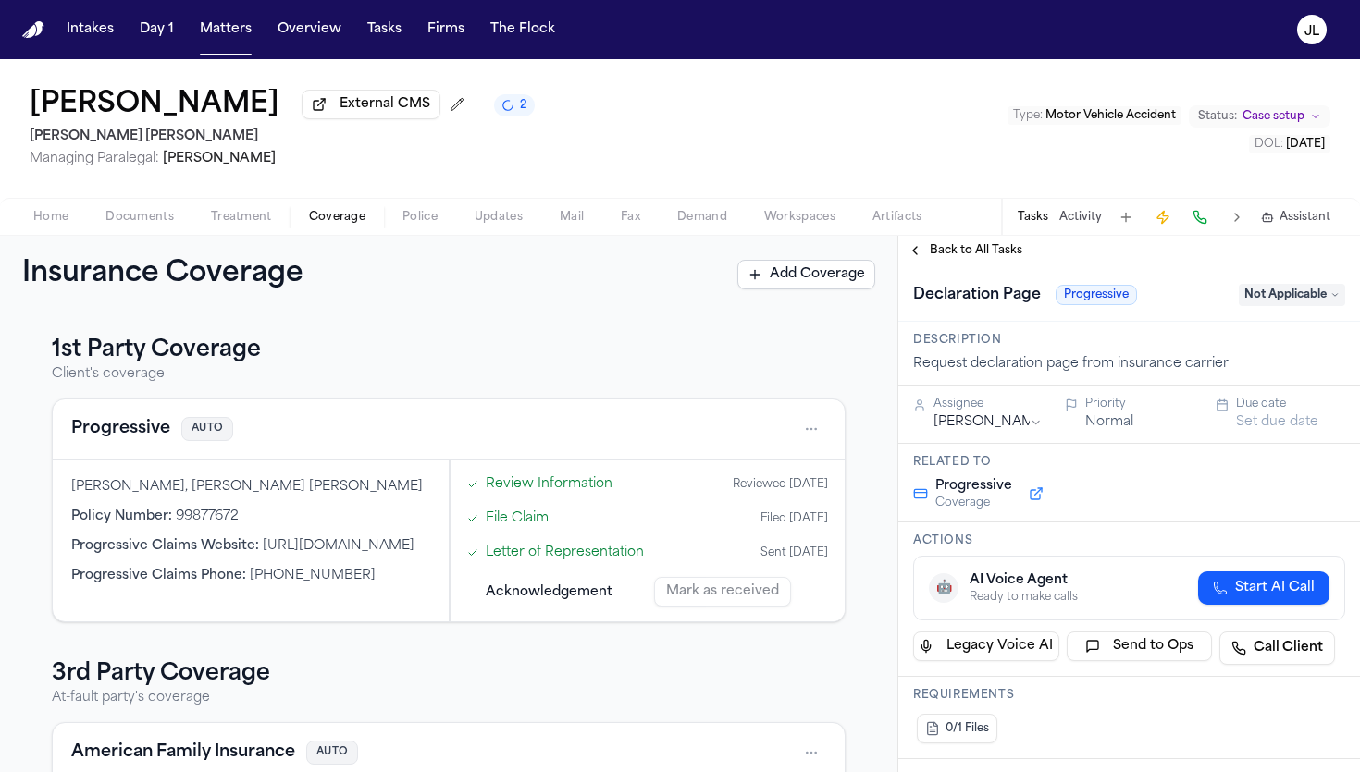
click at [1059, 300] on span "Not Applicable" at bounding box center [1292, 295] width 106 height 22
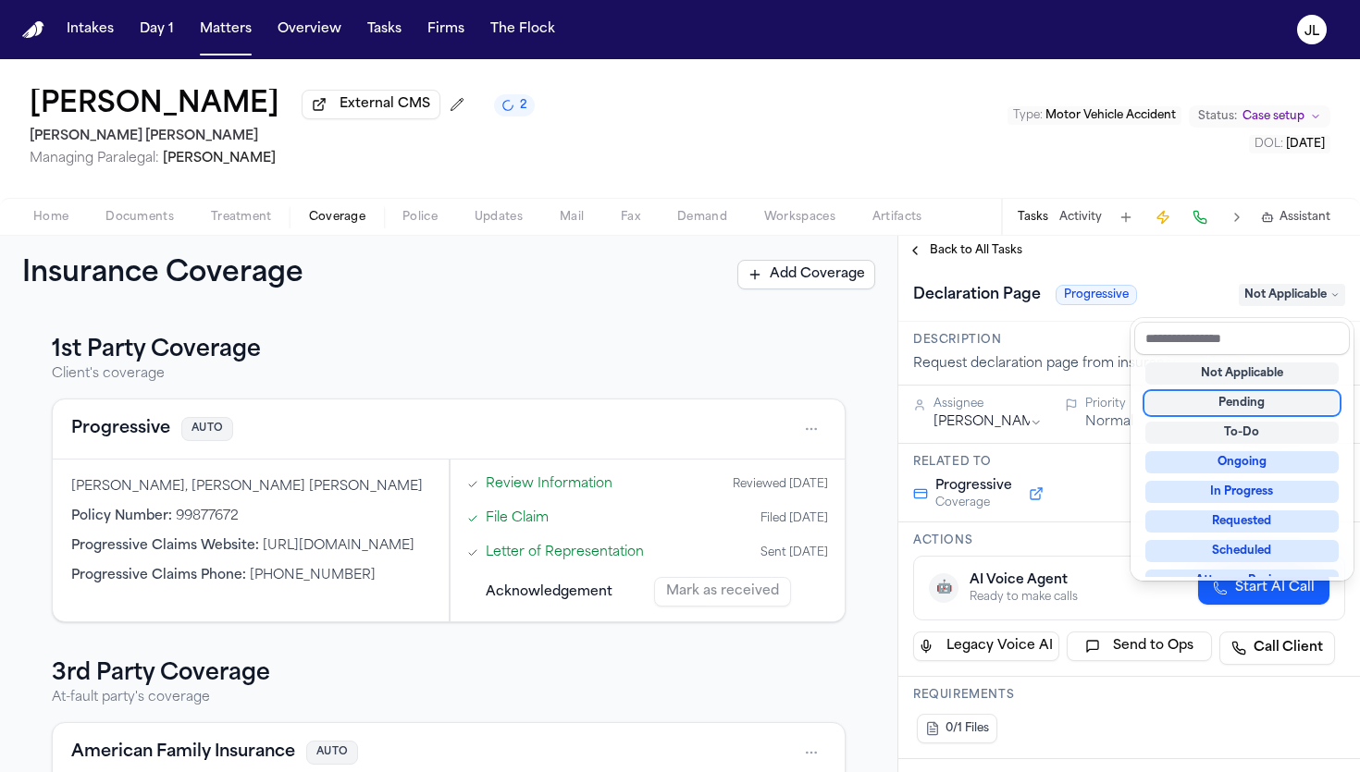
click at [1059, 399] on div "Pending" at bounding box center [1241, 403] width 193 height 22
click at [925, 244] on div "**********" at bounding box center [1129, 504] width 462 height 537
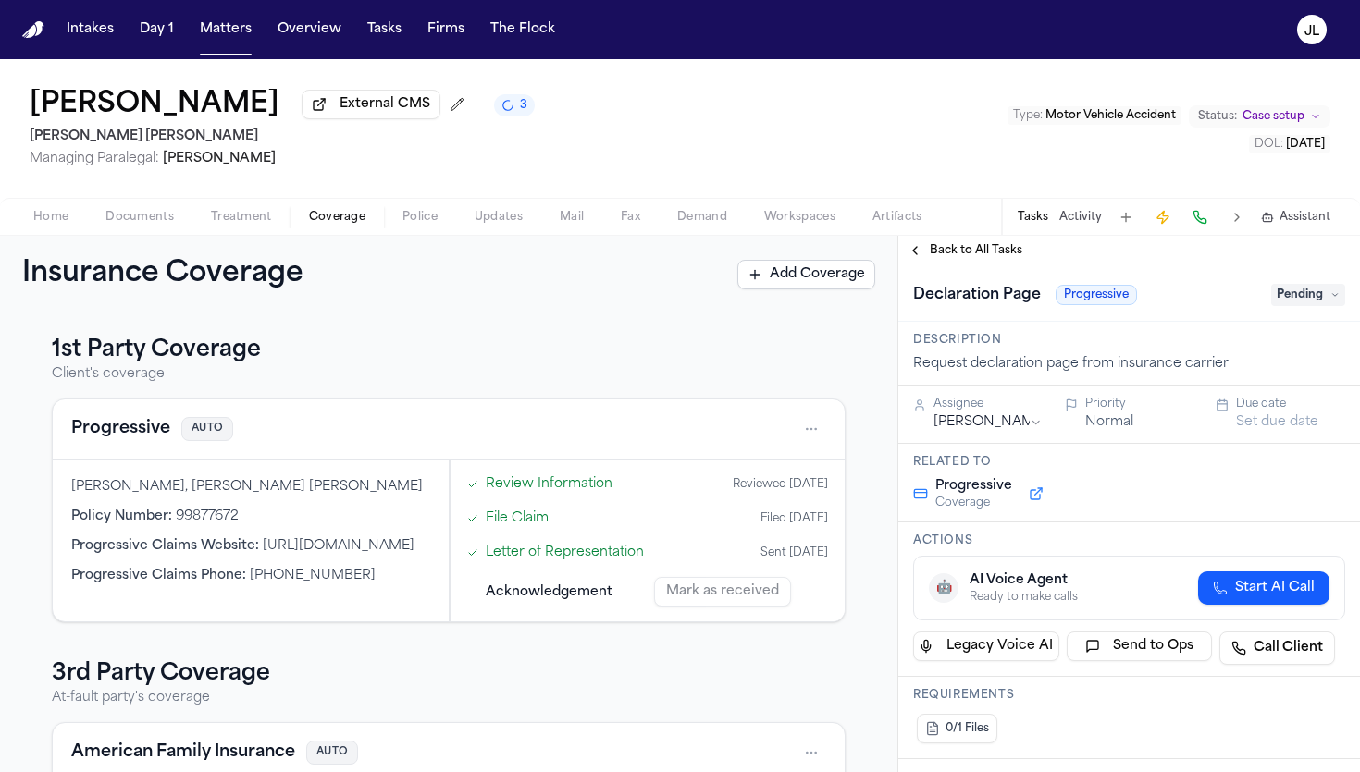
click at [926, 255] on button "Back to All Tasks" at bounding box center [964, 250] width 133 height 15
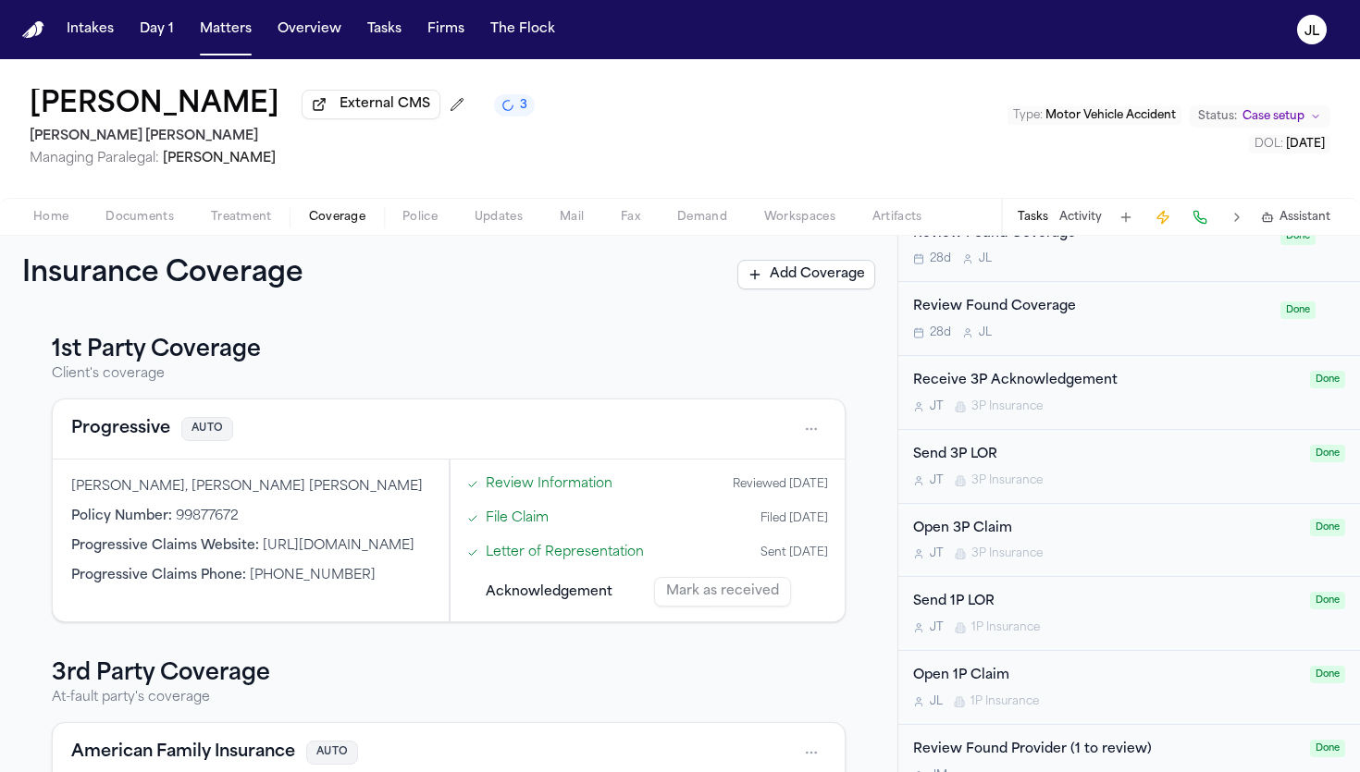
scroll to position [1090, 0]
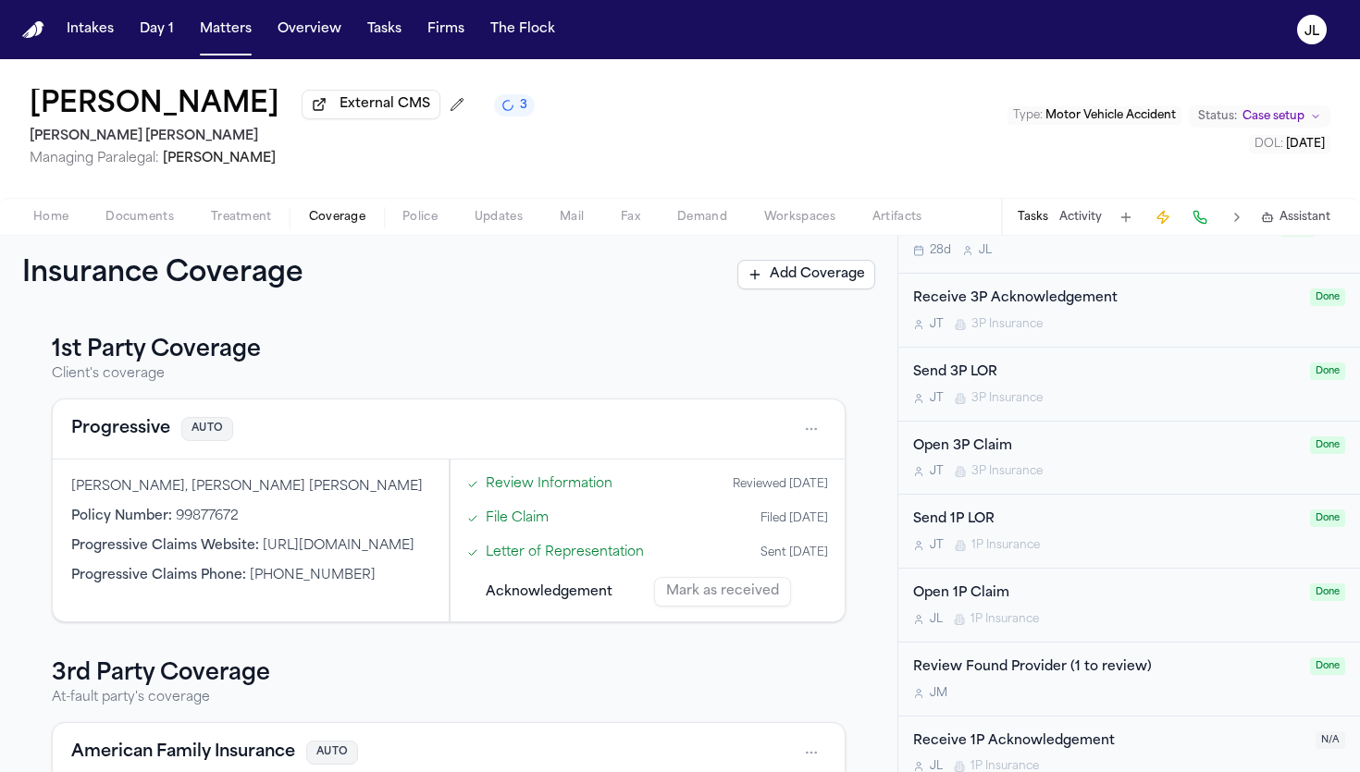
click at [1036, 696] on span "1P Insurance" at bounding box center [1004, 767] width 68 height 15
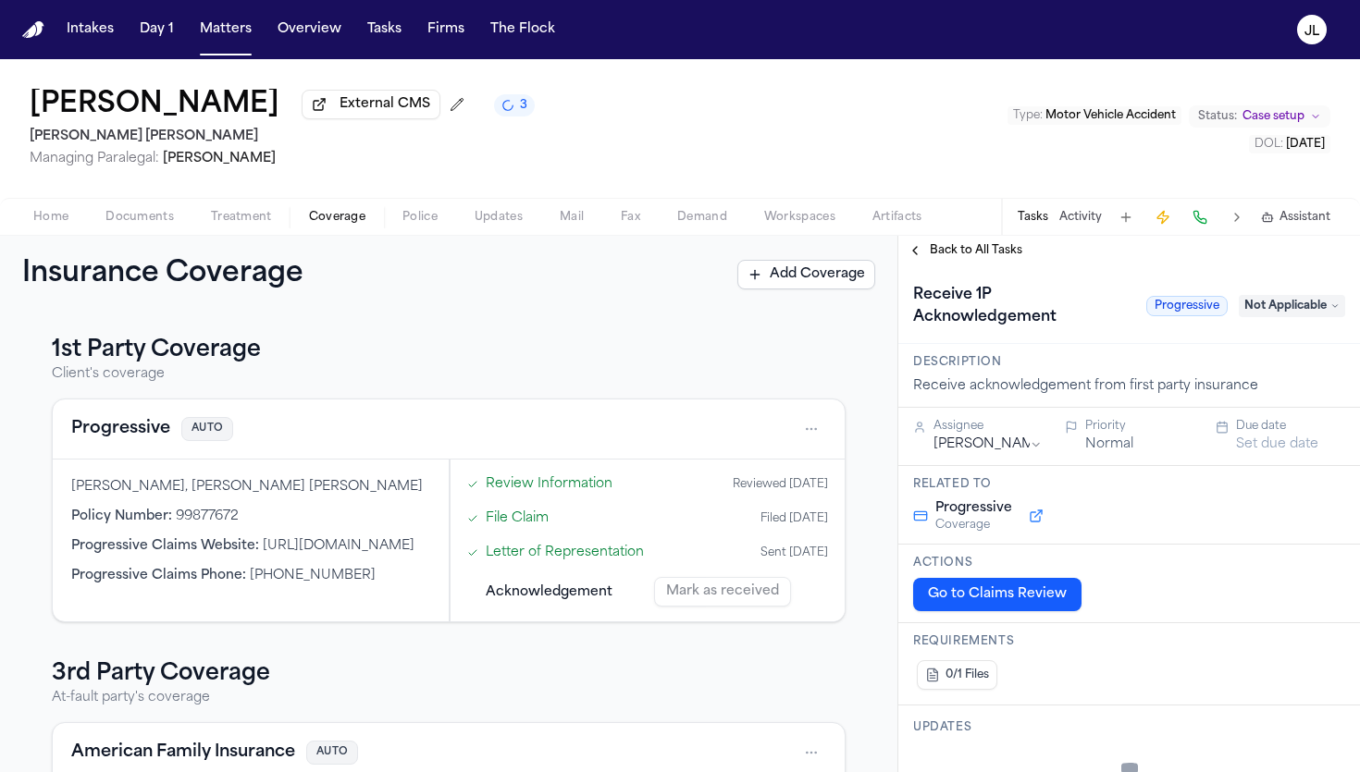
click at [1059, 293] on div "Receive 1P Acknowledgement Progressive Not Applicable" at bounding box center [1129, 306] width 432 height 52
click at [1059, 309] on span "Not Applicable" at bounding box center [1292, 306] width 106 height 22
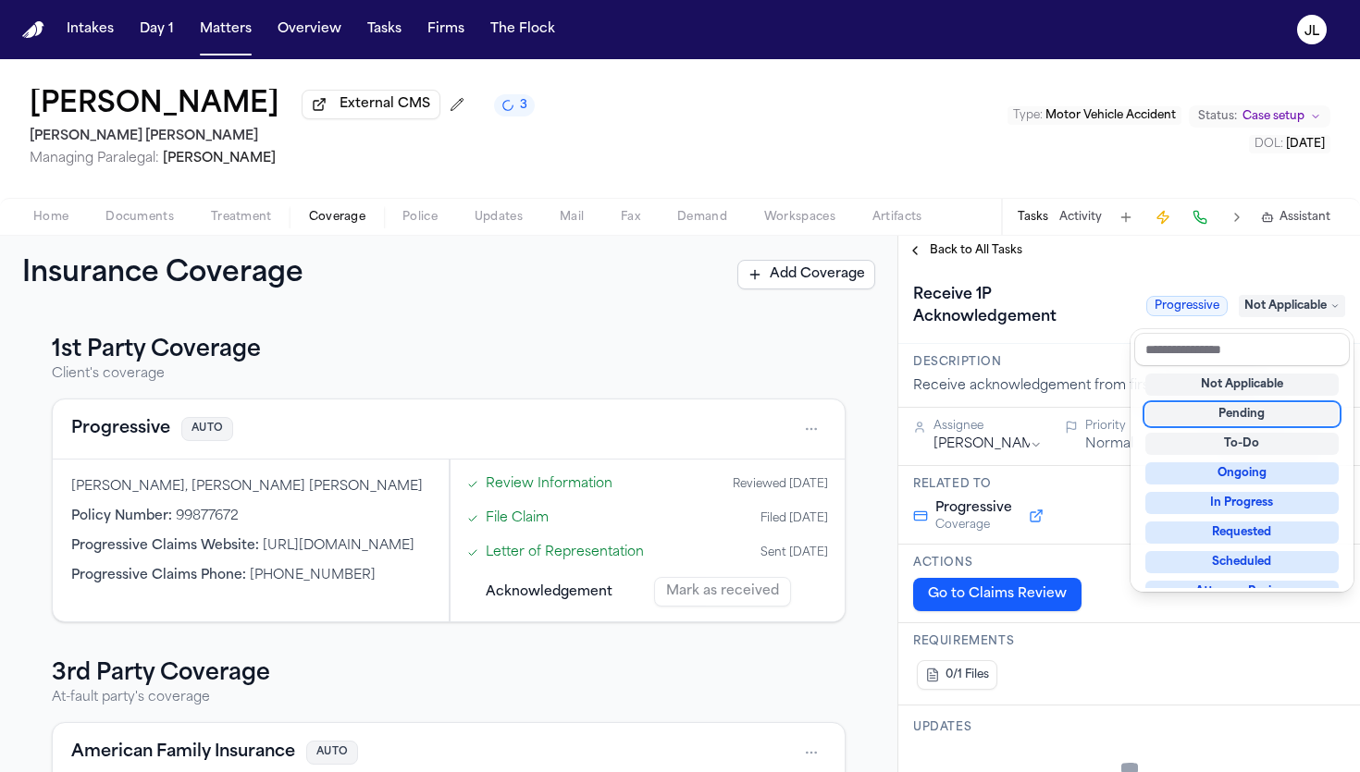
click at [1059, 420] on div "Pending" at bounding box center [1241, 414] width 193 height 22
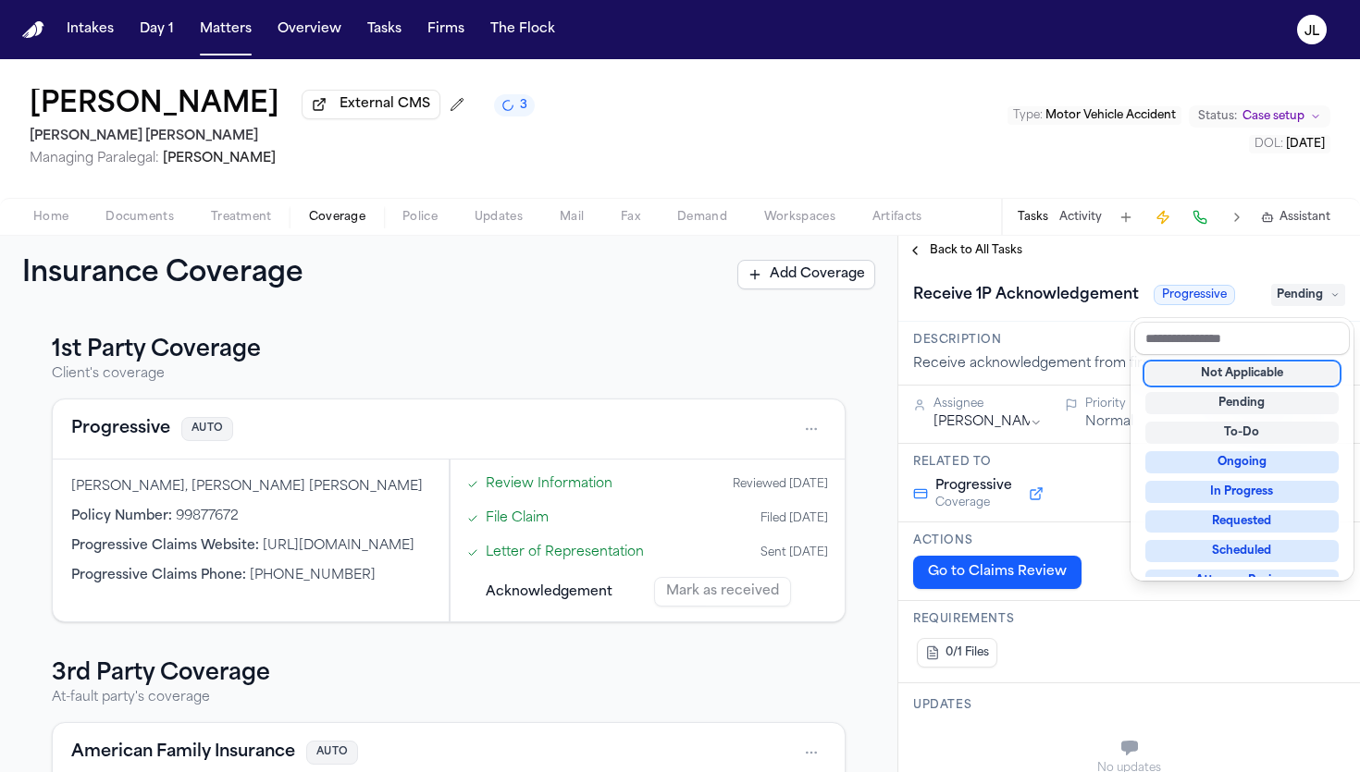
click at [918, 249] on div "**********" at bounding box center [1129, 504] width 462 height 537
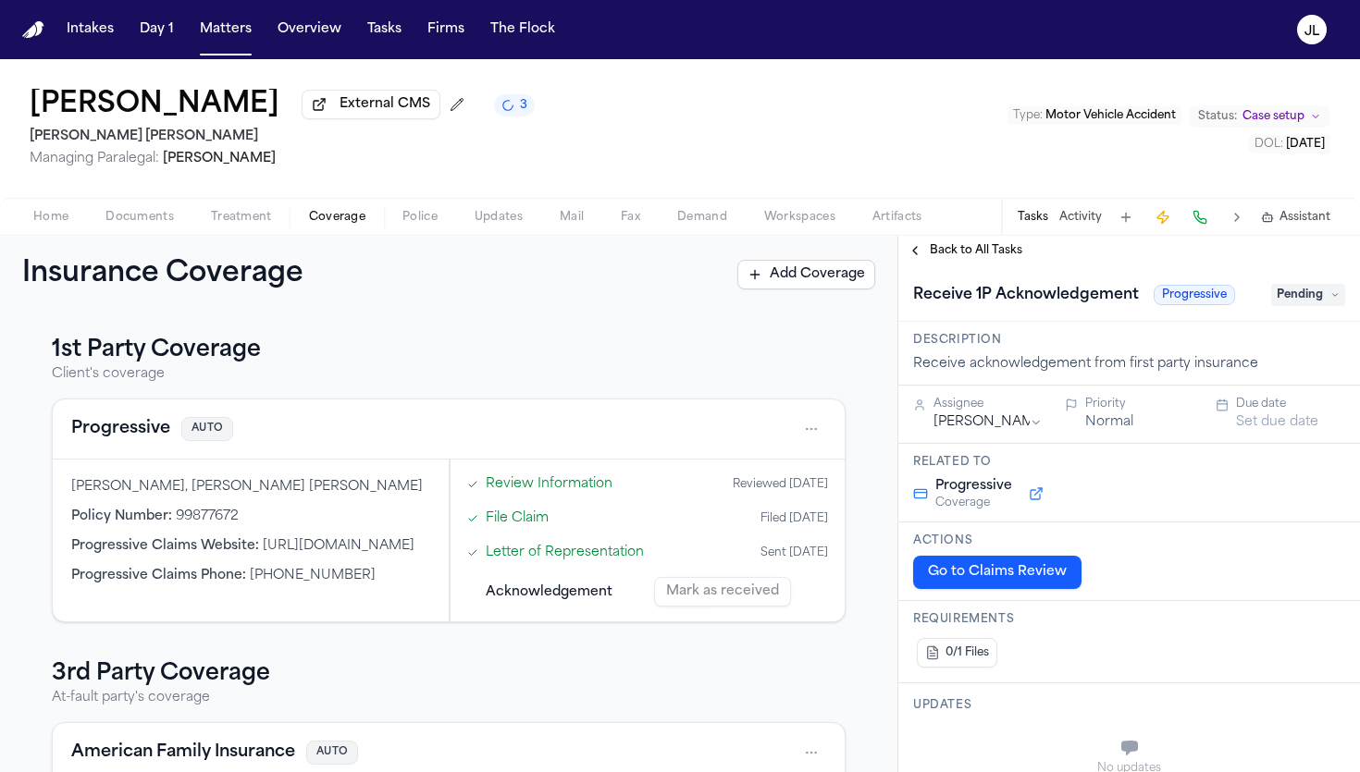
click at [918, 250] on button "Back to All Tasks" at bounding box center [964, 250] width 133 height 15
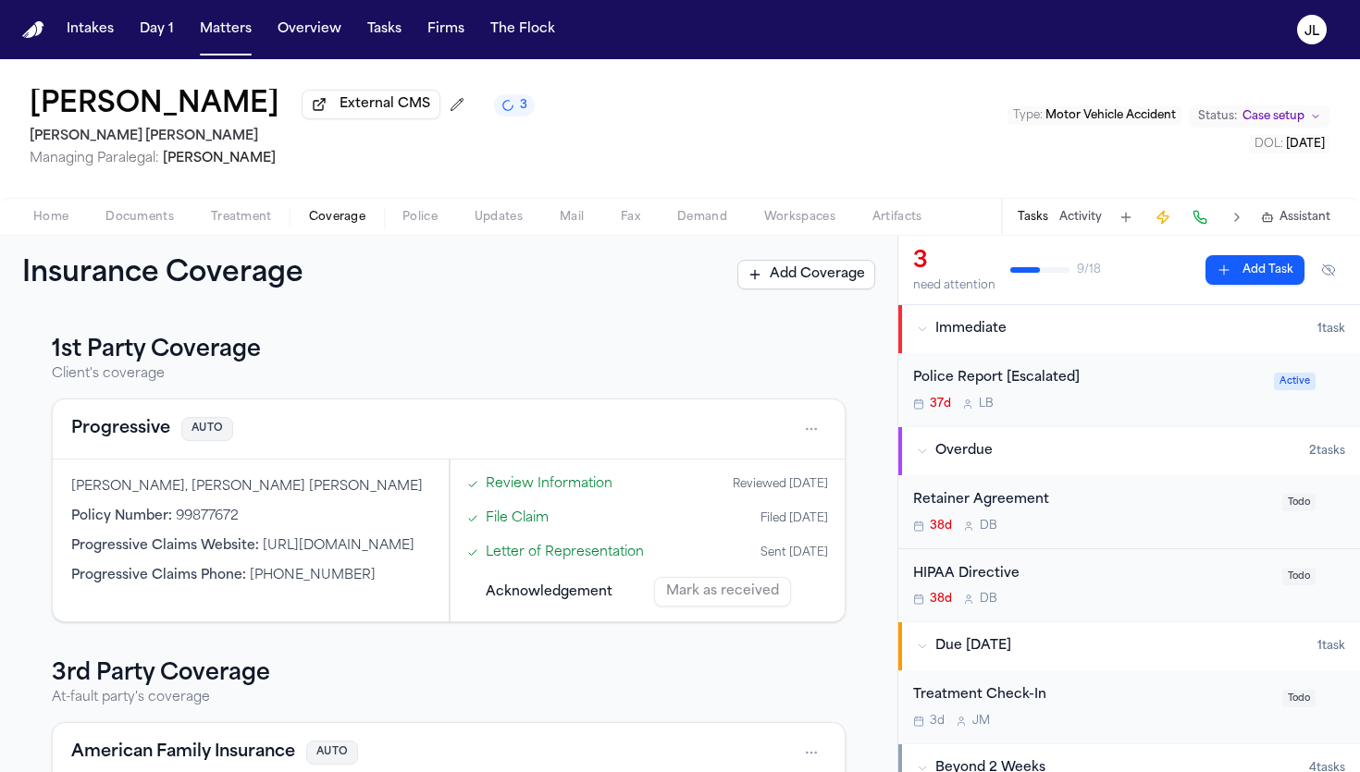
click at [141, 228] on span "button" at bounding box center [139, 228] width 91 height 2
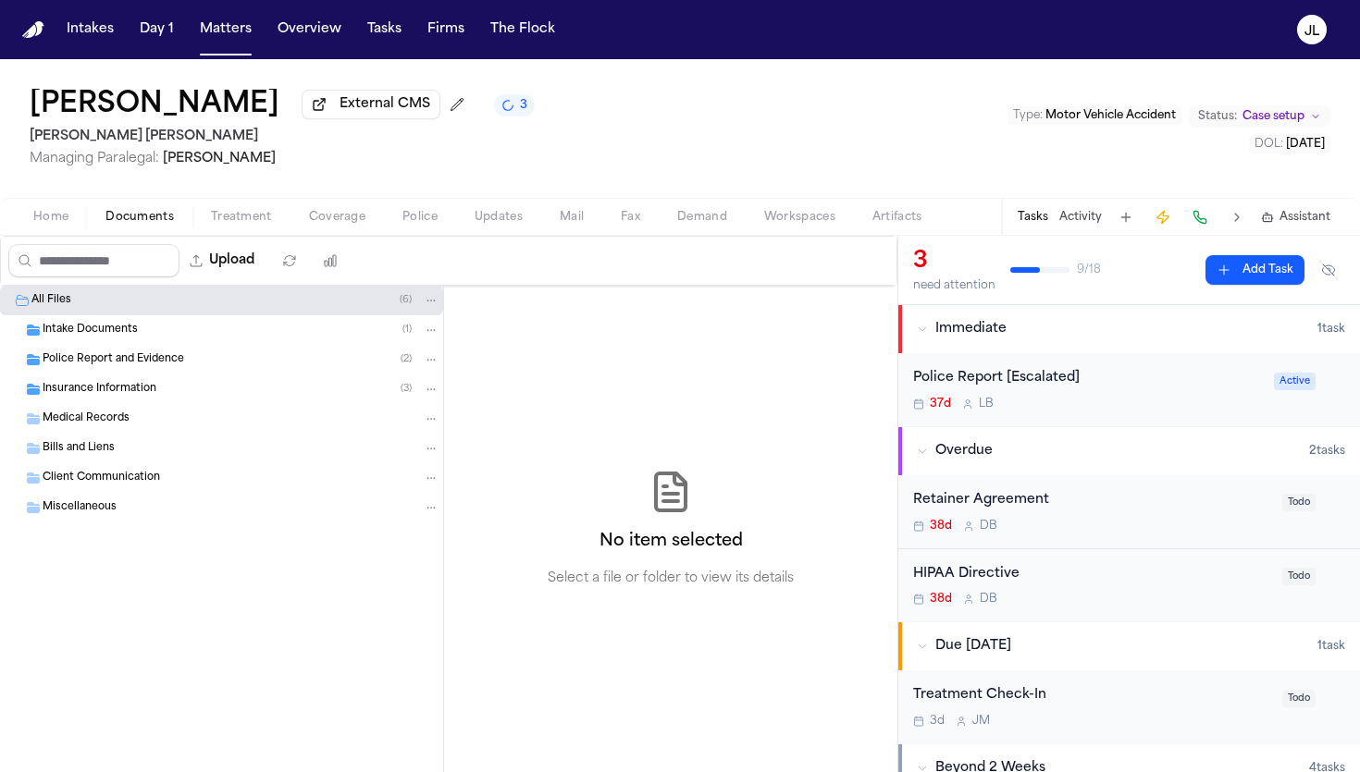
click at [108, 398] on span "Insurance Information" at bounding box center [100, 390] width 114 height 16
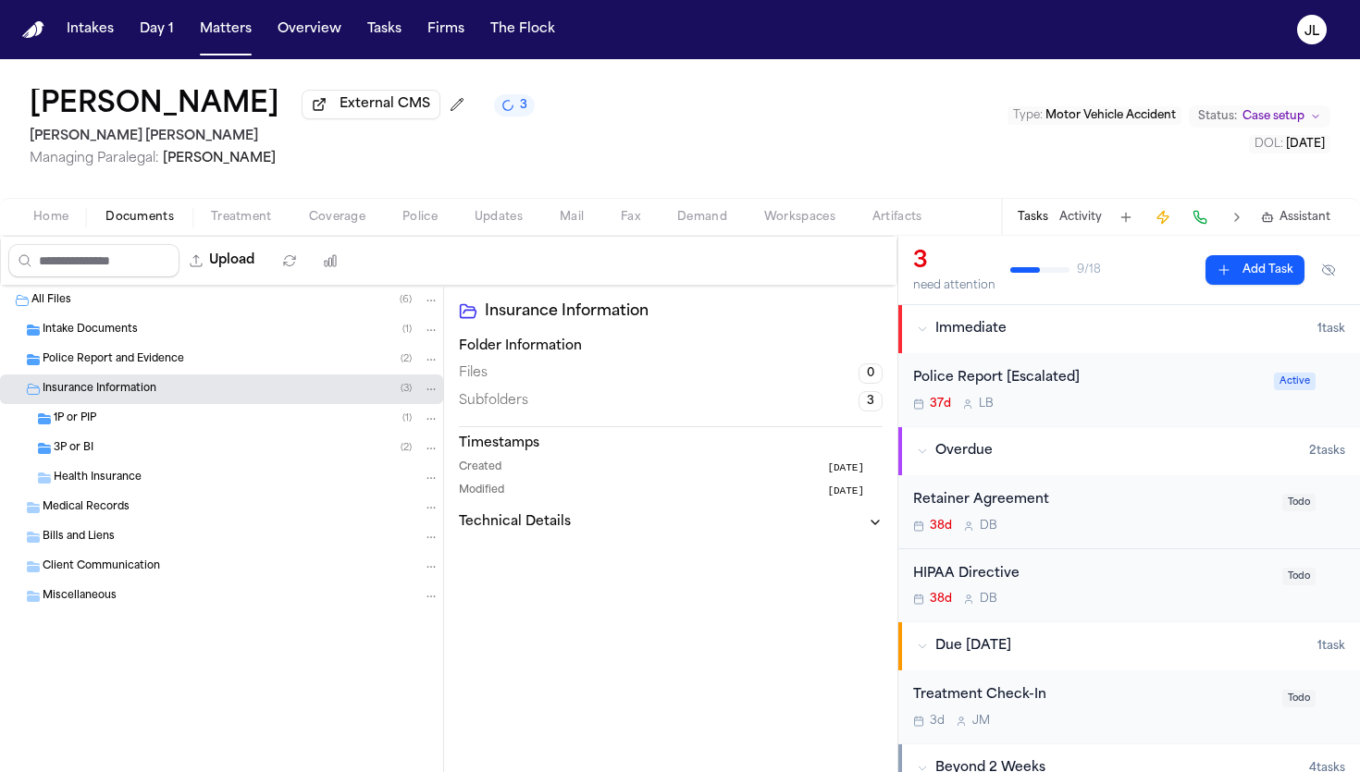
click at [106, 431] on div "1P or PIP ( 1 )" at bounding box center [221, 419] width 443 height 30
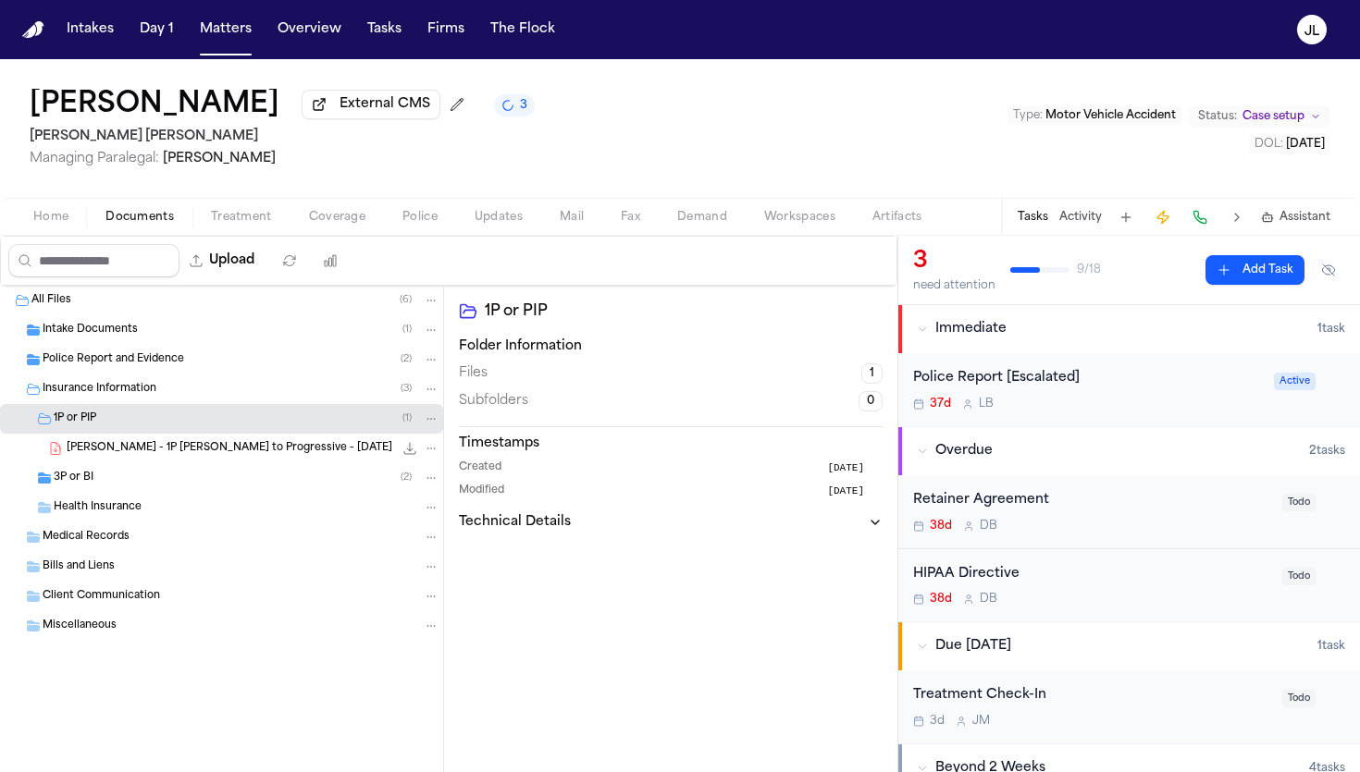
click at [107, 481] on div "3P or BI ( 2 )" at bounding box center [247, 478] width 386 height 17
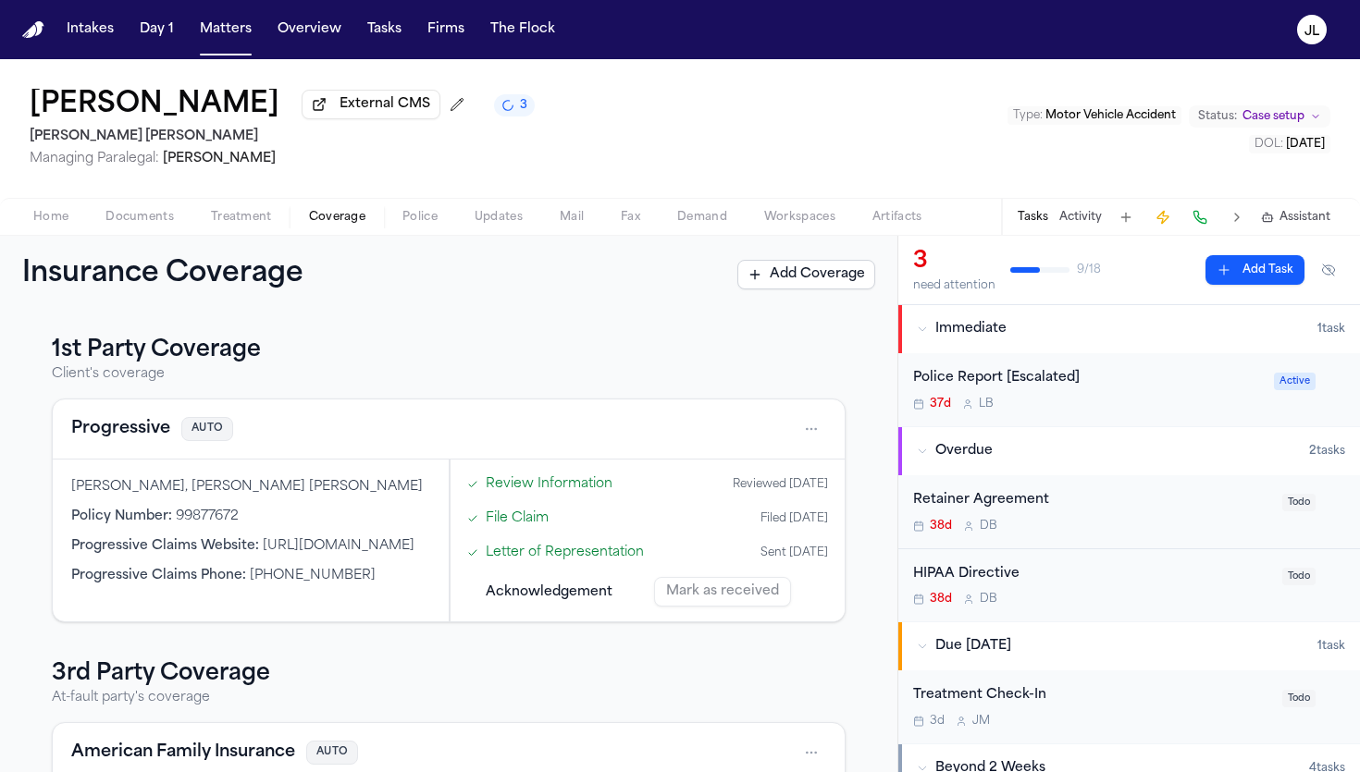
click at [319, 214] on span "Coverage" at bounding box center [337, 217] width 56 height 15
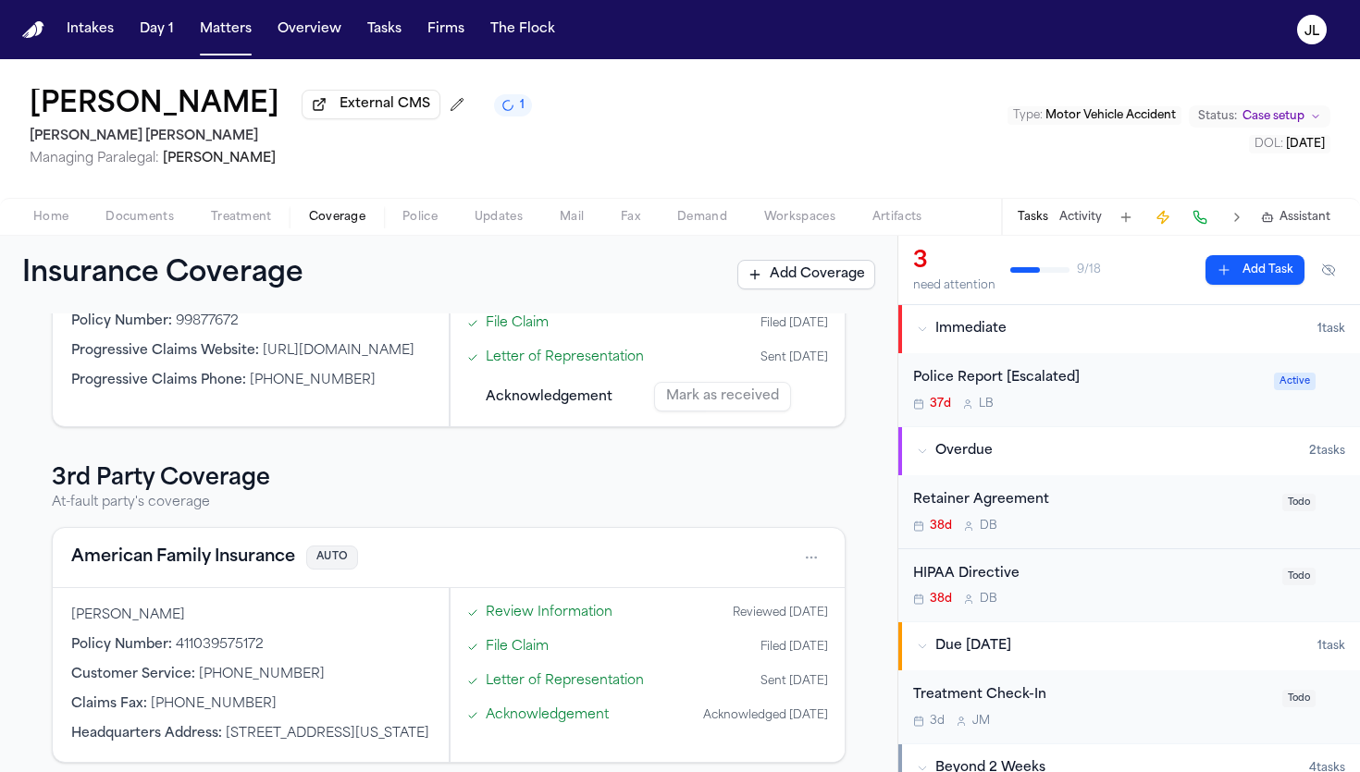
scroll to position [231, 0]
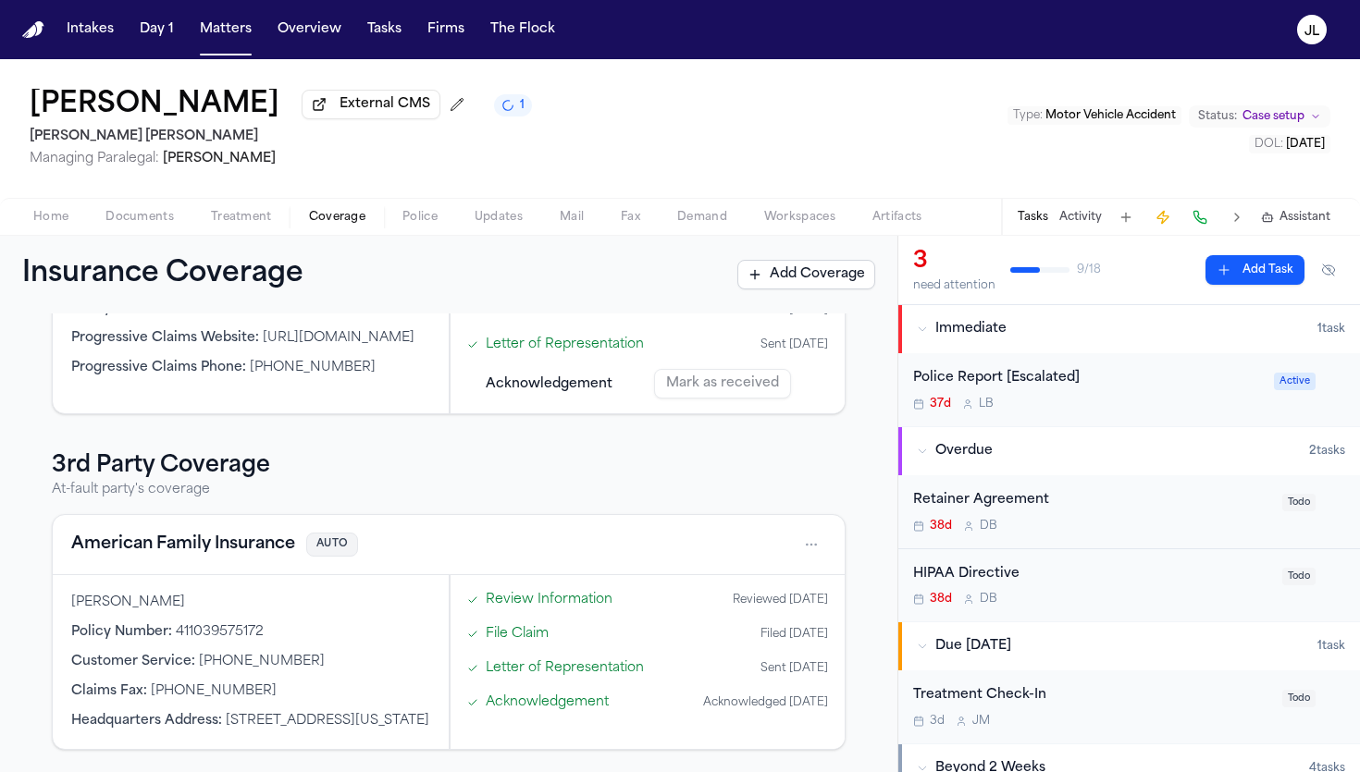
click at [996, 400] on div "Police Report [Escalated] 37d L B" at bounding box center [1088, 389] width 350 height 43
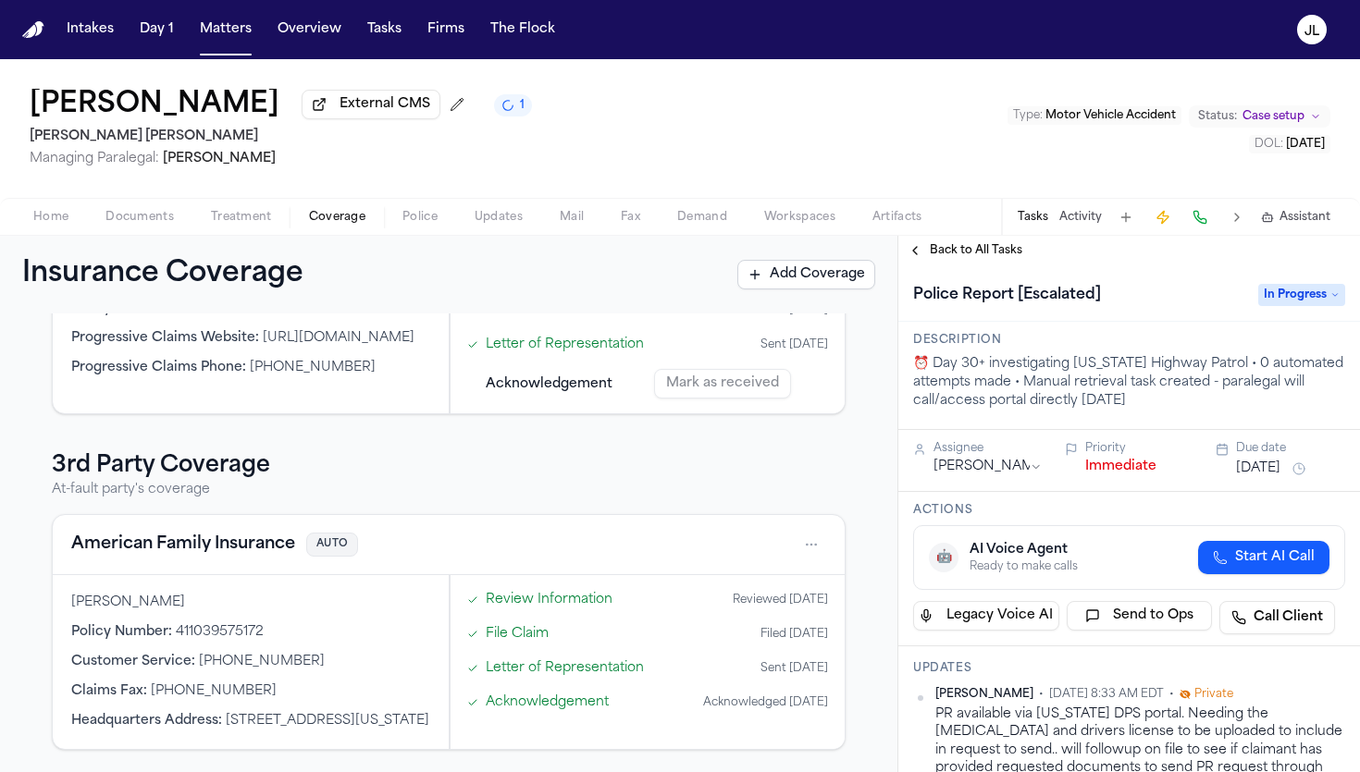
click at [934, 257] on span "Back to All Tasks" at bounding box center [976, 250] width 93 height 15
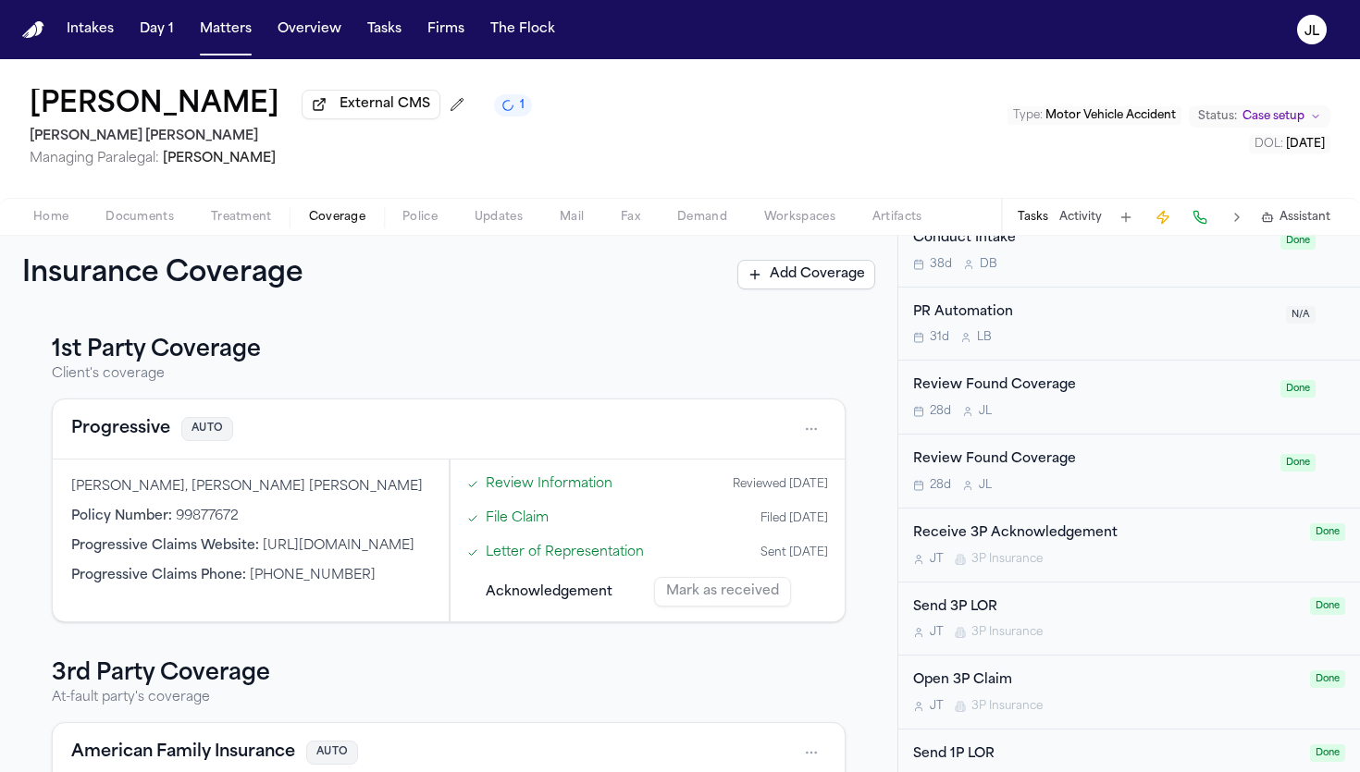
scroll to position [1090, 0]
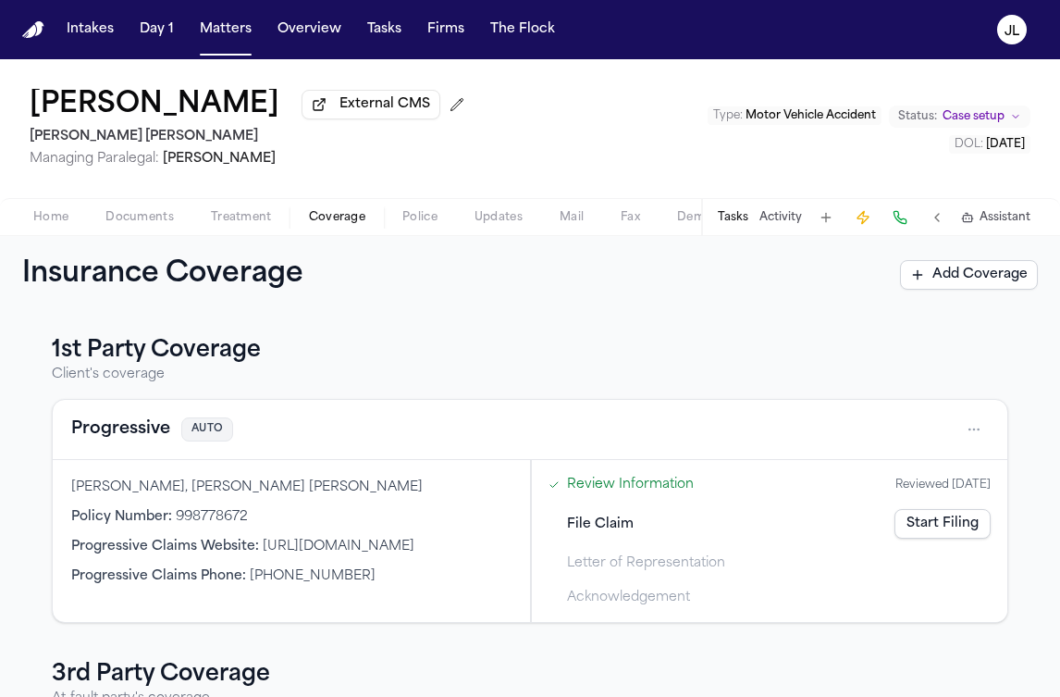
click at [737, 225] on button "Tasks" at bounding box center [733, 217] width 31 height 15
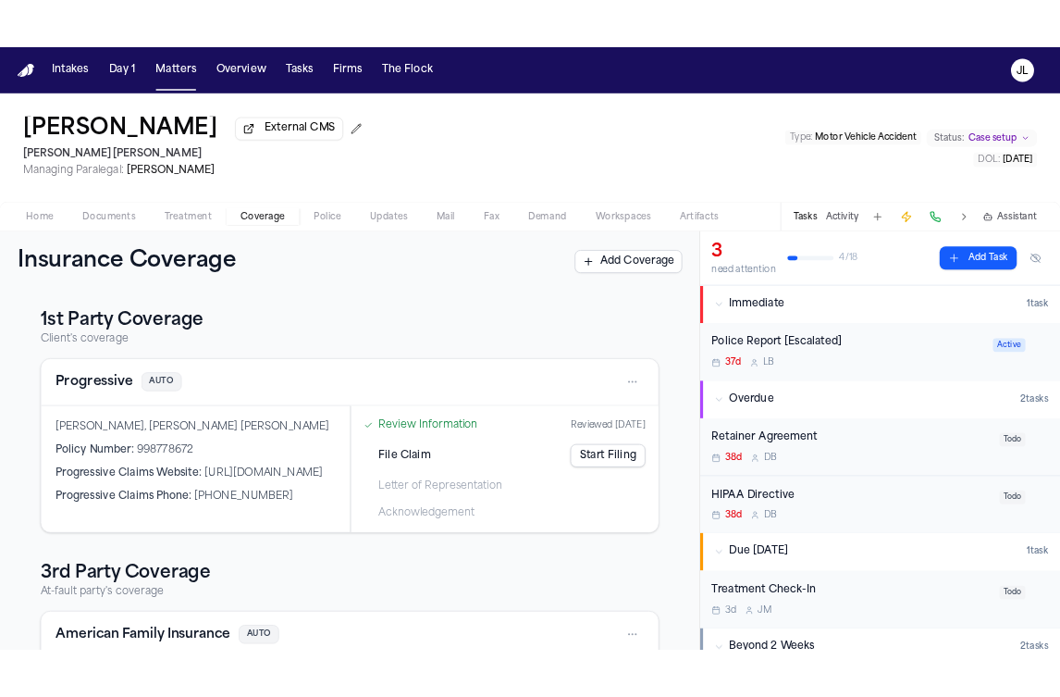
scroll to position [1090, 0]
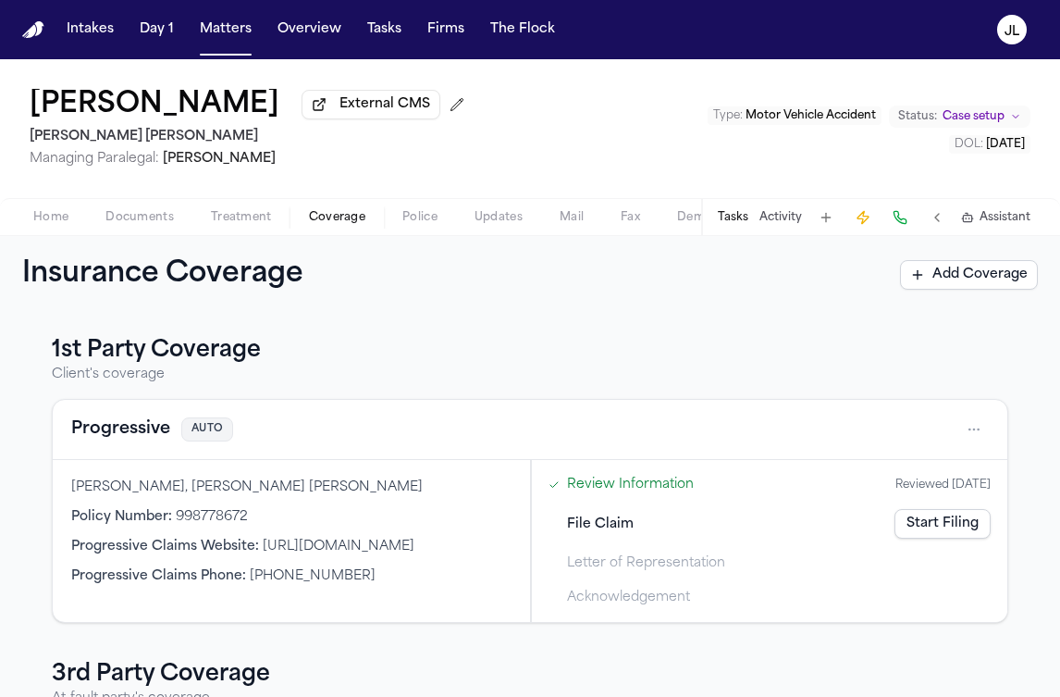
click at [948, 525] on link "Start Filing" at bounding box center [943, 524] width 96 height 30
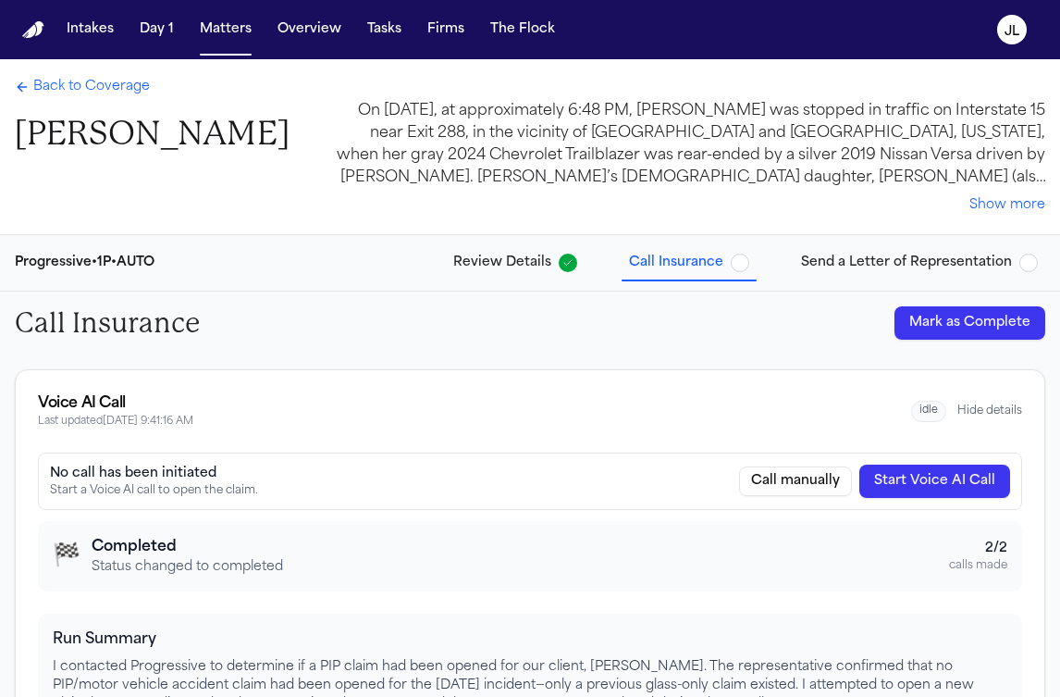
click at [972, 333] on button "Mark as Complete" at bounding box center [970, 322] width 151 height 33
click at [931, 259] on span "Send a Letter of Representation" at bounding box center [906, 262] width 211 height 19
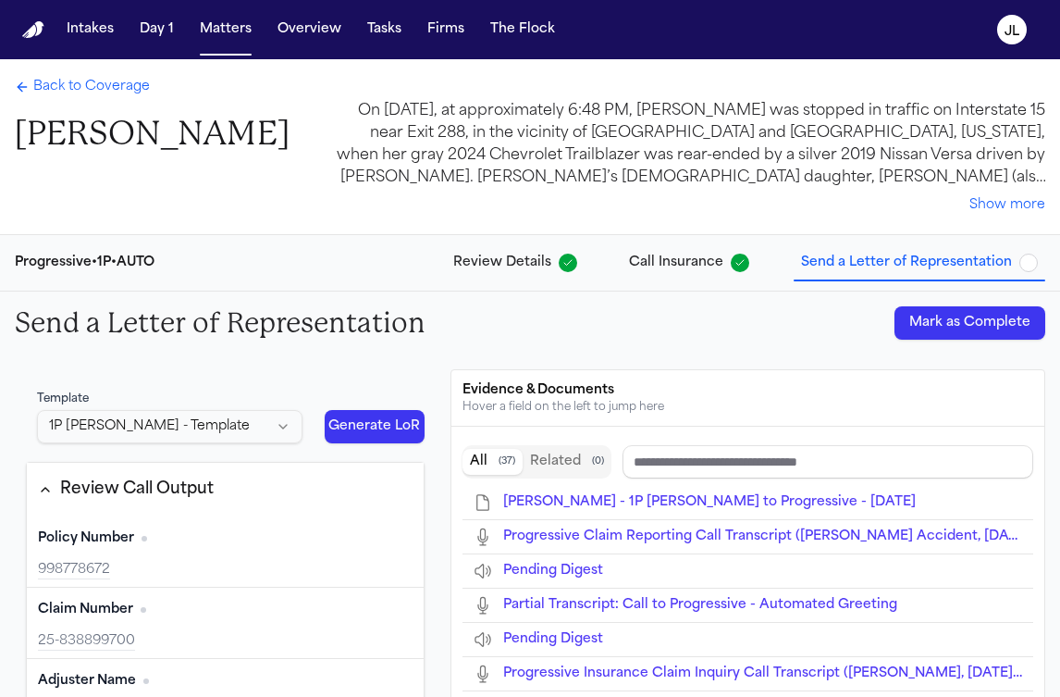
click at [972, 320] on button "Mark as Complete" at bounding box center [970, 322] width 151 height 33
click at [101, 77] on div "Back to Coverage [PERSON_NAME] Show more" at bounding box center [530, 146] width 1060 height 175
click at [74, 93] on span "Back to Coverage" at bounding box center [91, 87] width 117 height 19
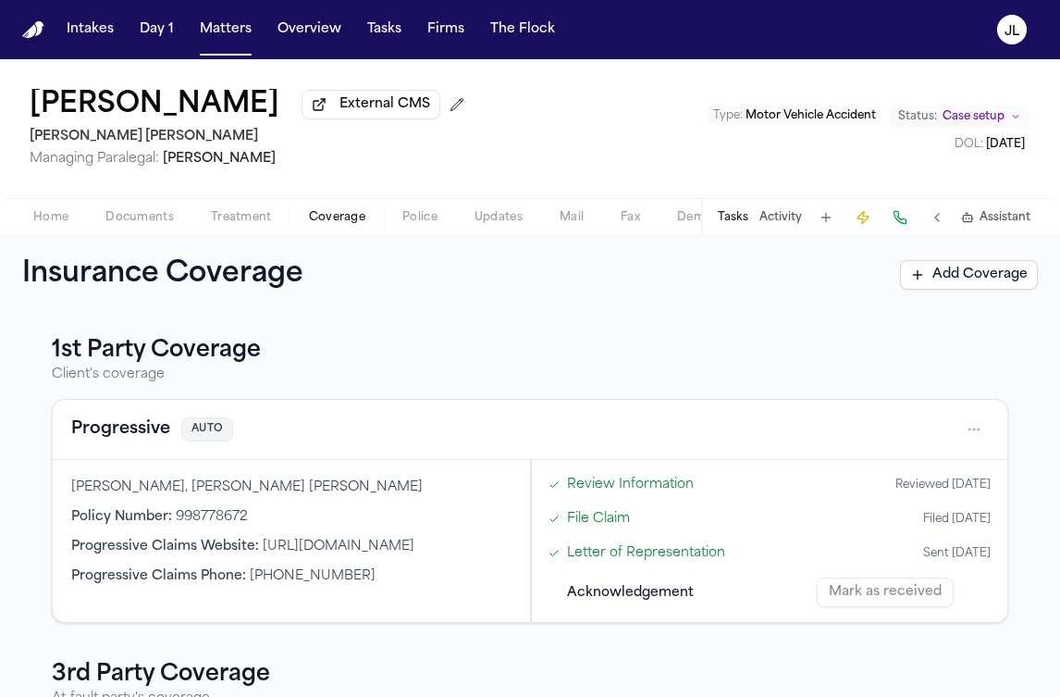
scroll to position [276, 0]
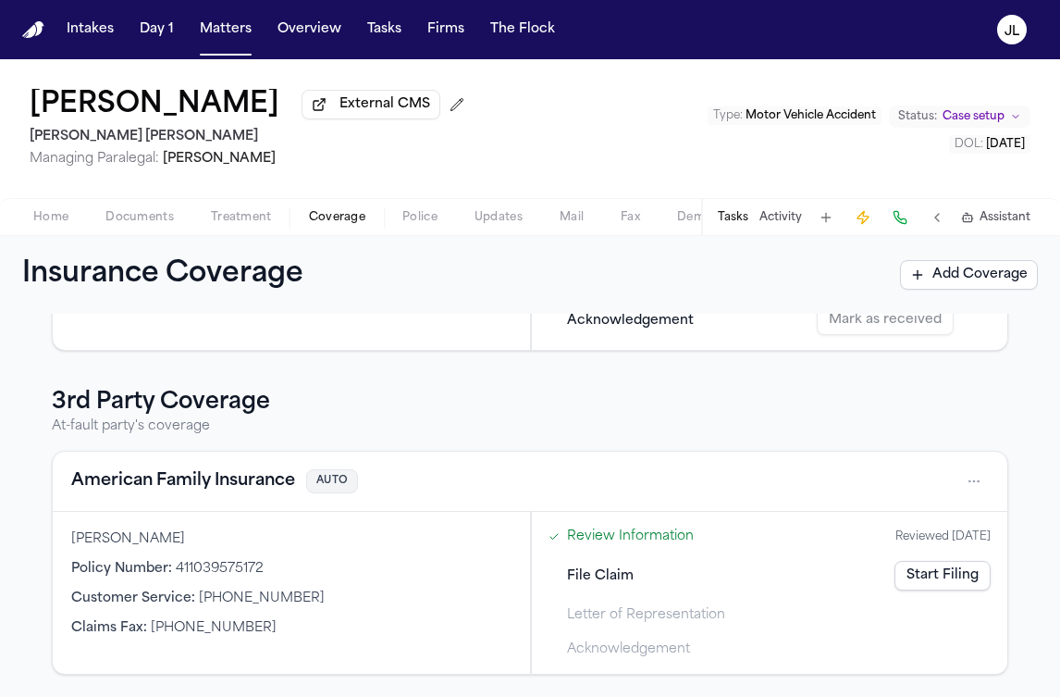
click at [940, 575] on link "Start Filing" at bounding box center [943, 576] width 96 height 30
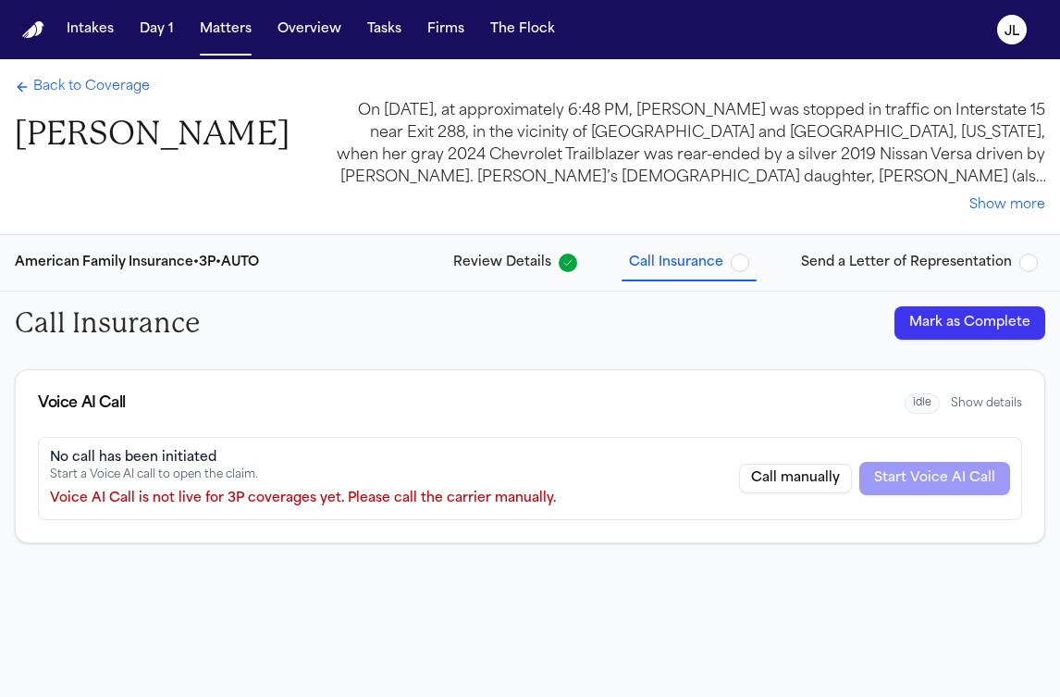
click at [957, 308] on button "Mark as Complete" at bounding box center [970, 322] width 151 height 33
click at [946, 295] on div "Call Insurance Completed [DATE]" at bounding box center [530, 322] width 1060 height 63
click at [946, 265] on span "Send a Letter of Representation" at bounding box center [906, 262] width 211 height 19
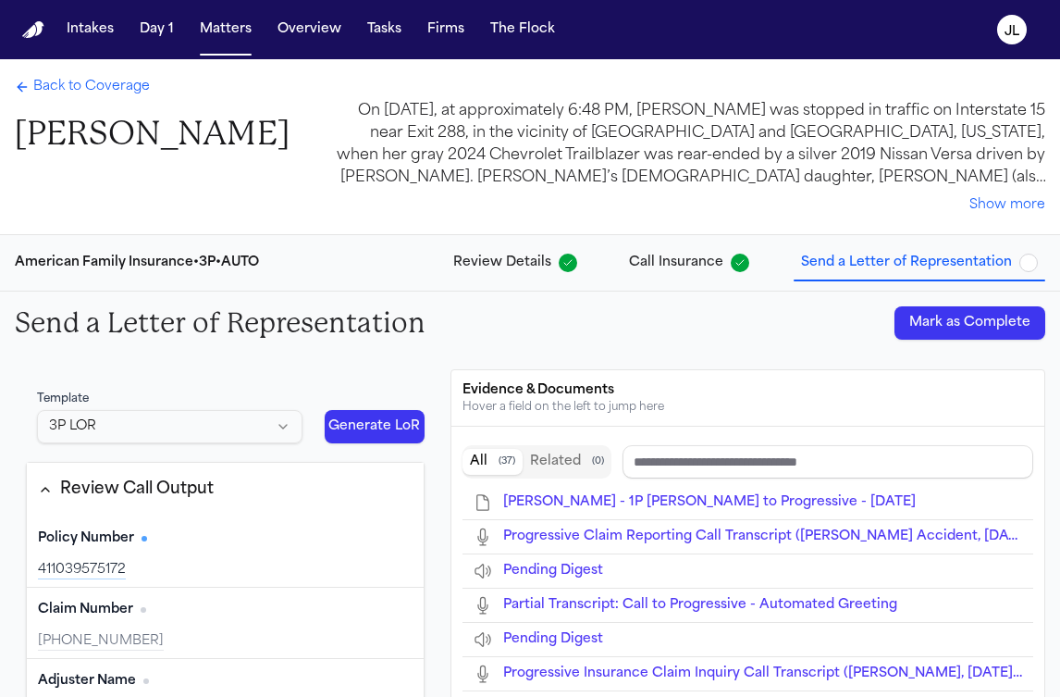
click at [951, 318] on button "Mark as Complete" at bounding box center [970, 322] width 151 height 33
click at [46, 82] on span "Back to Coverage" at bounding box center [91, 87] width 117 height 19
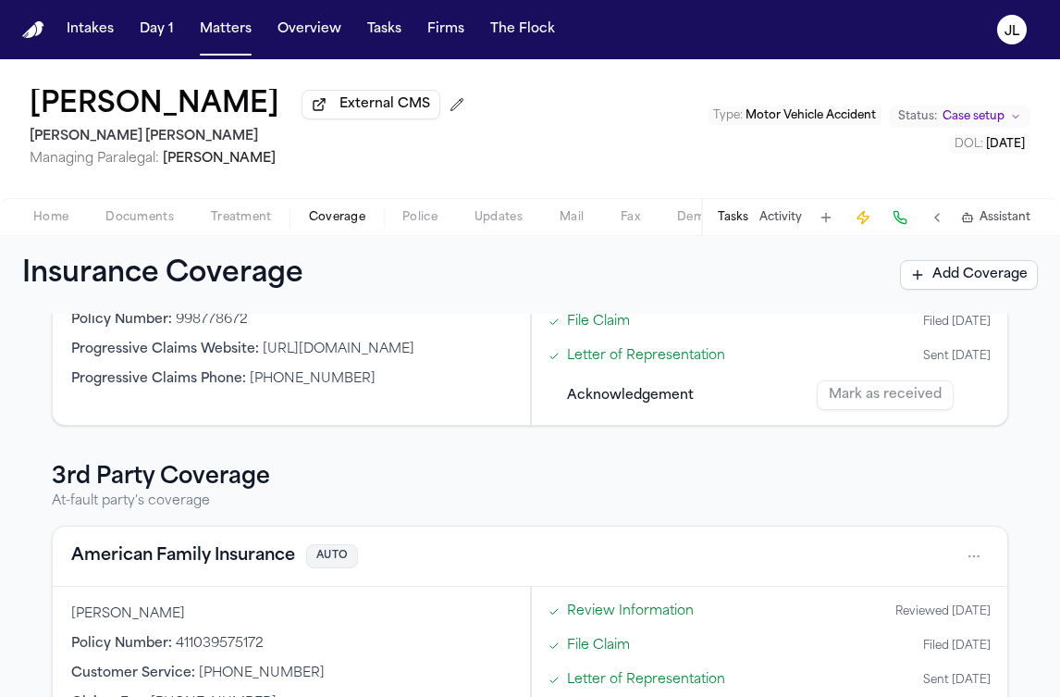
scroll to position [276, 0]
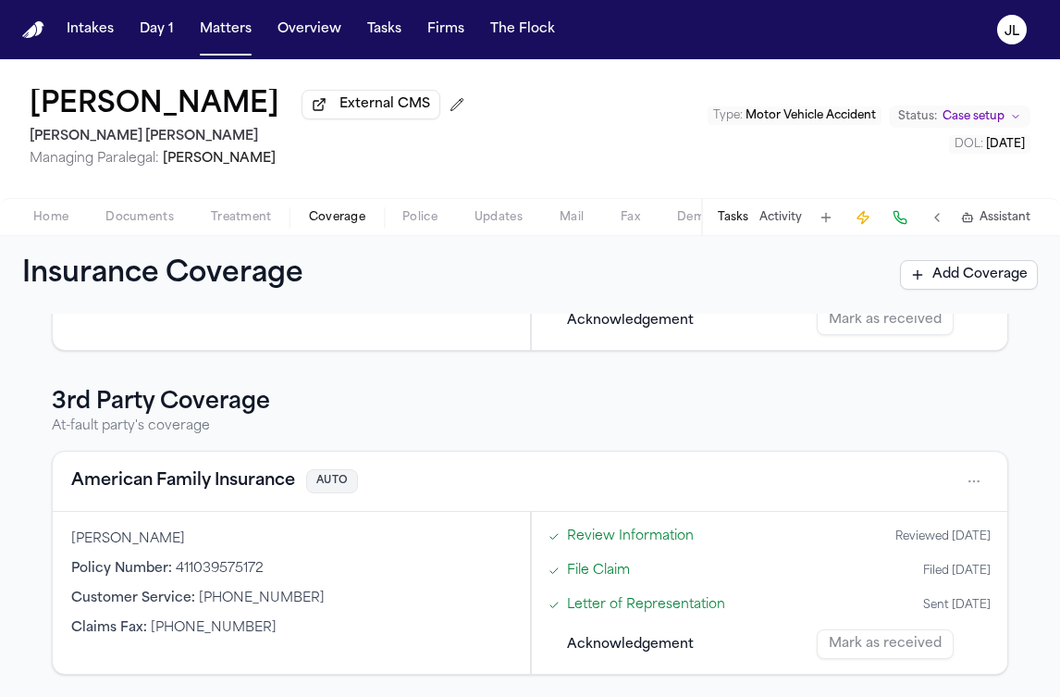
click at [741, 217] on button "Tasks" at bounding box center [733, 217] width 31 height 15
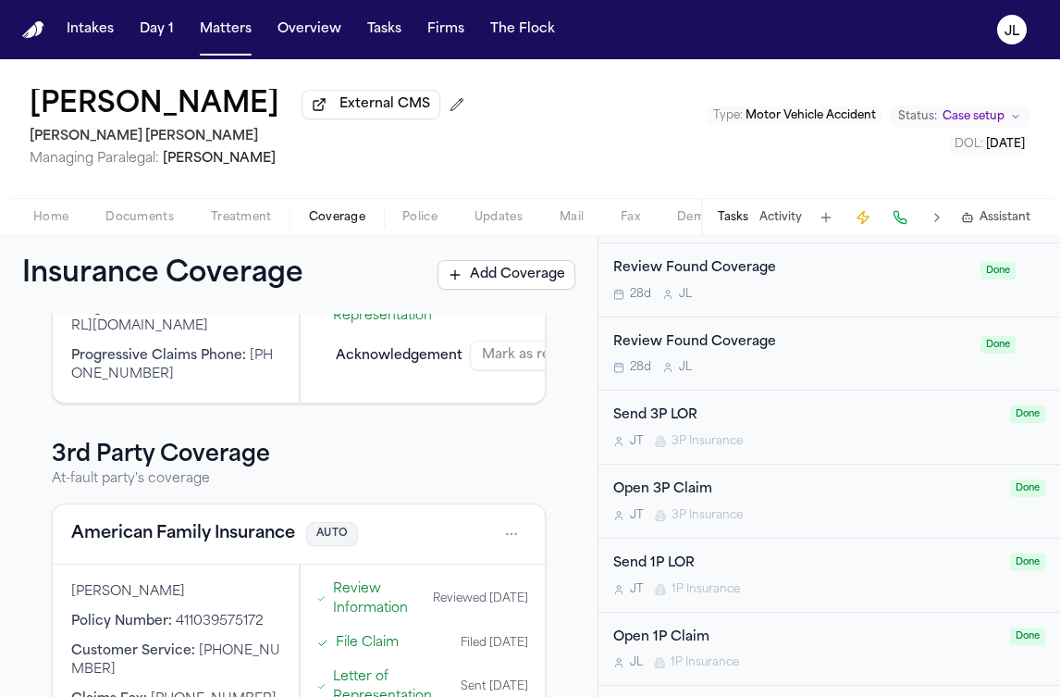
scroll to position [1166, 0]
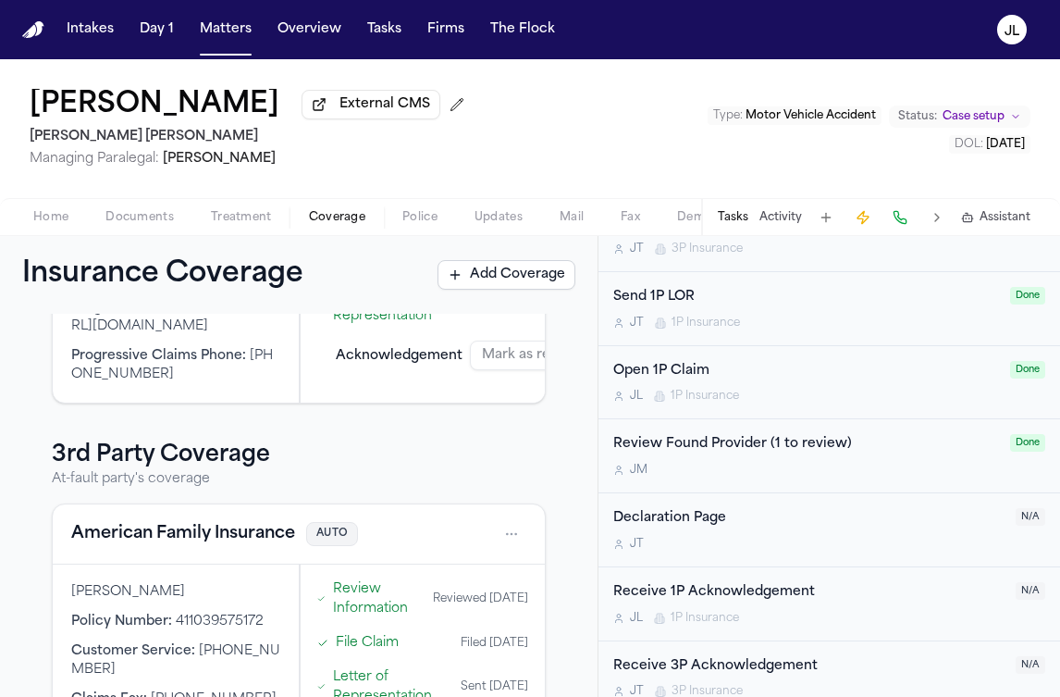
click at [894, 516] on div "Declaration Page [PERSON_NAME]" at bounding box center [808, 529] width 391 height 43
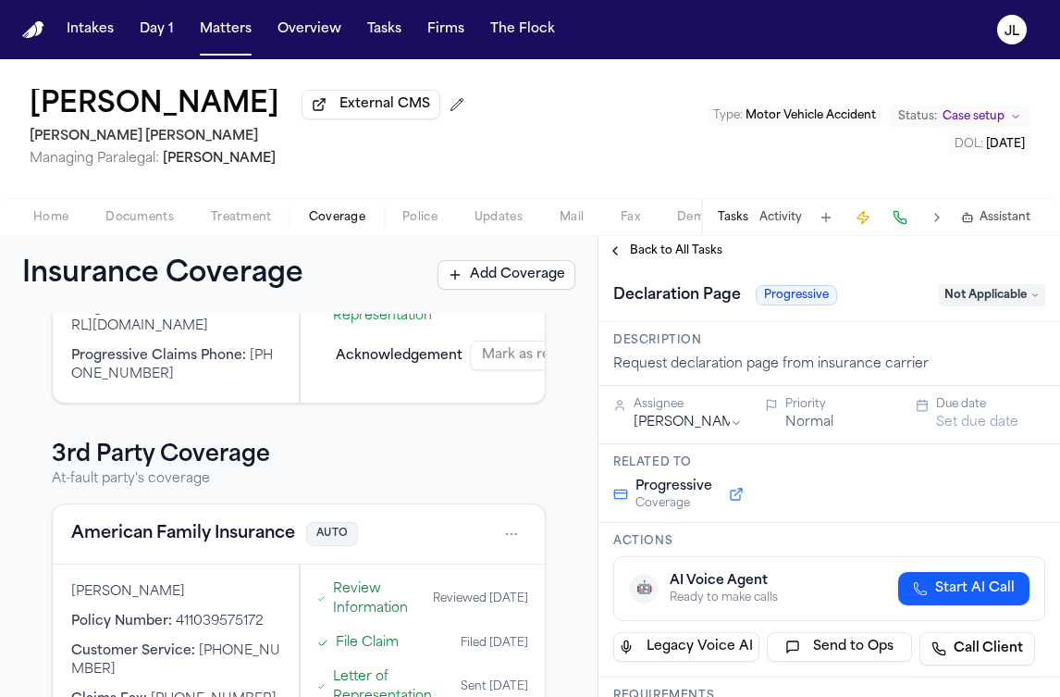
click at [1012, 306] on span "Not Applicable" at bounding box center [992, 295] width 106 height 22
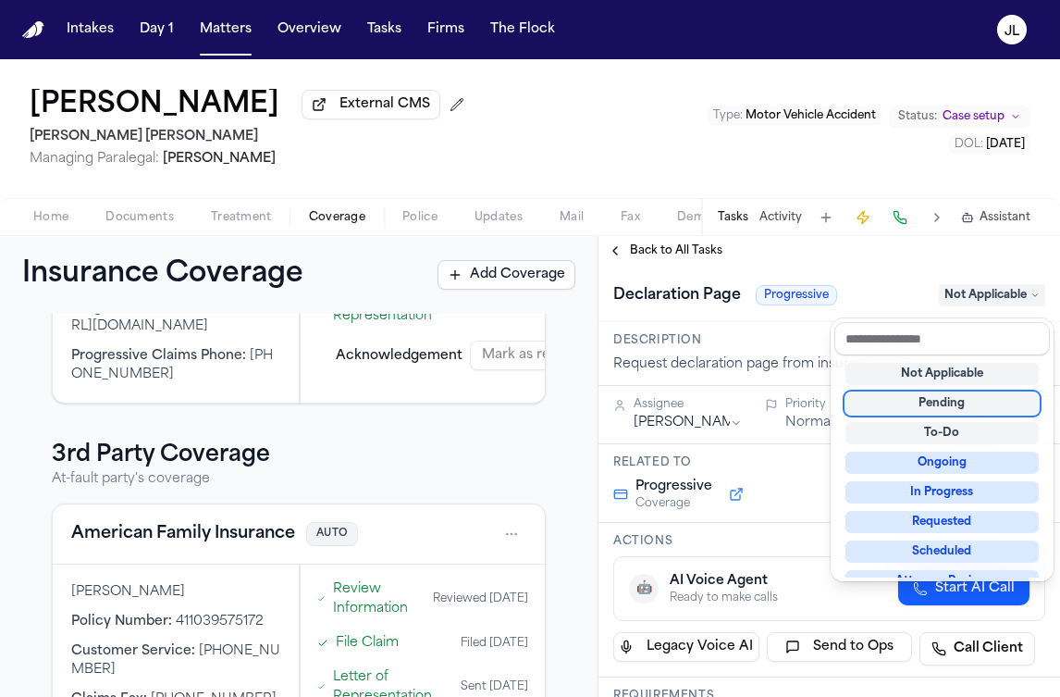
click at [932, 410] on div "Pending" at bounding box center [942, 403] width 193 height 22
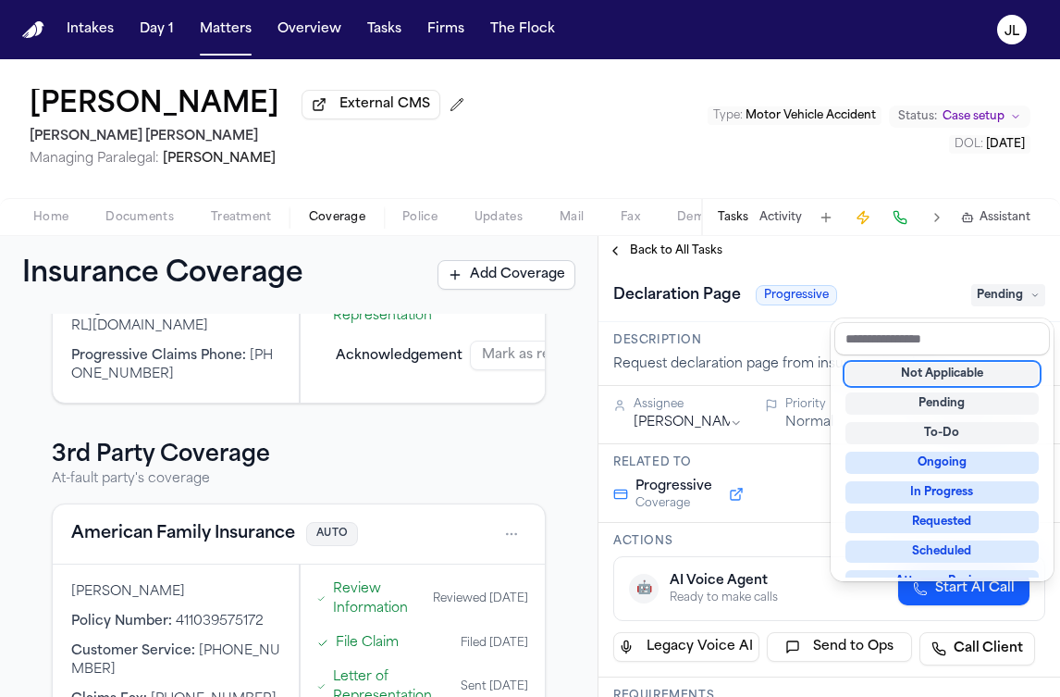
click at [643, 256] on div "**********" at bounding box center [830, 466] width 462 height 461
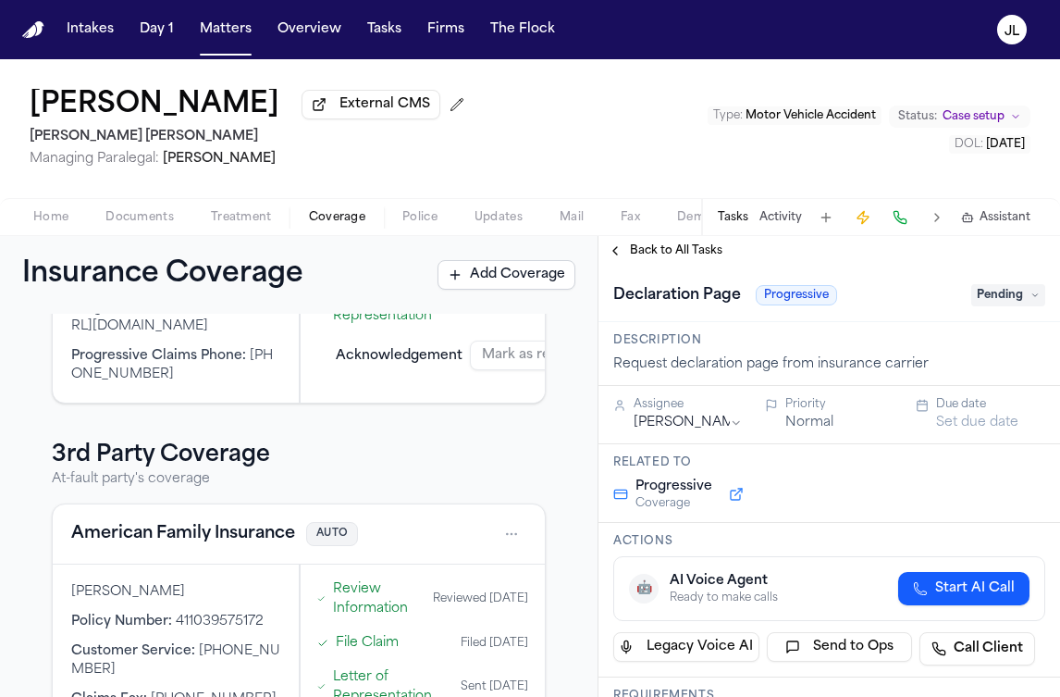
click at [643, 256] on span "Back to All Tasks" at bounding box center [676, 250] width 93 height 15
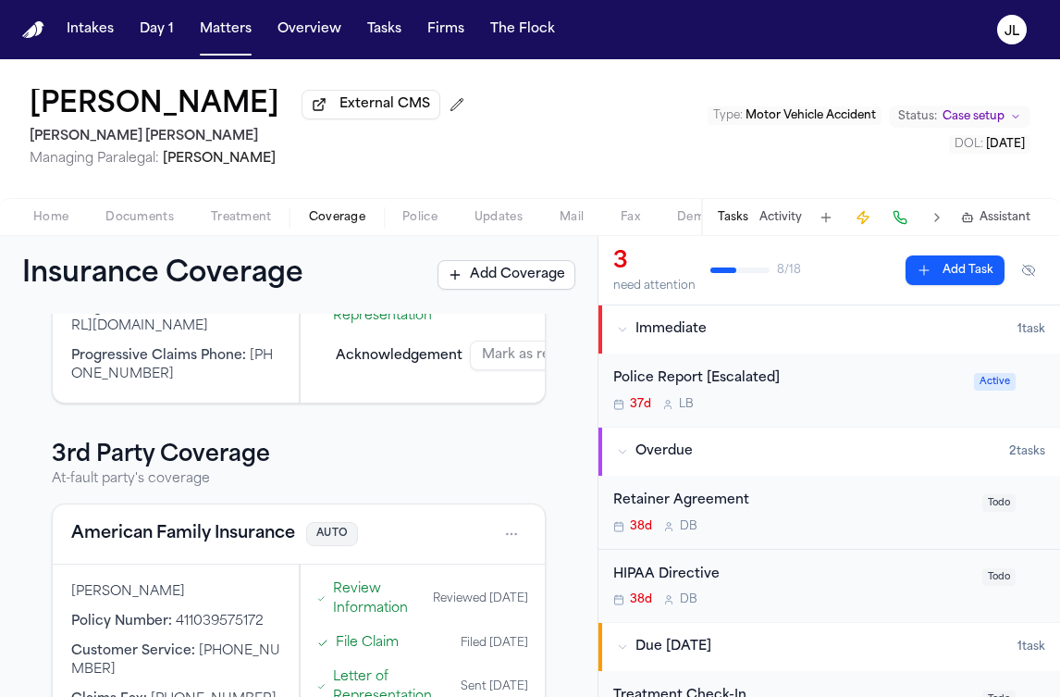
scroll to position [1166, 0]
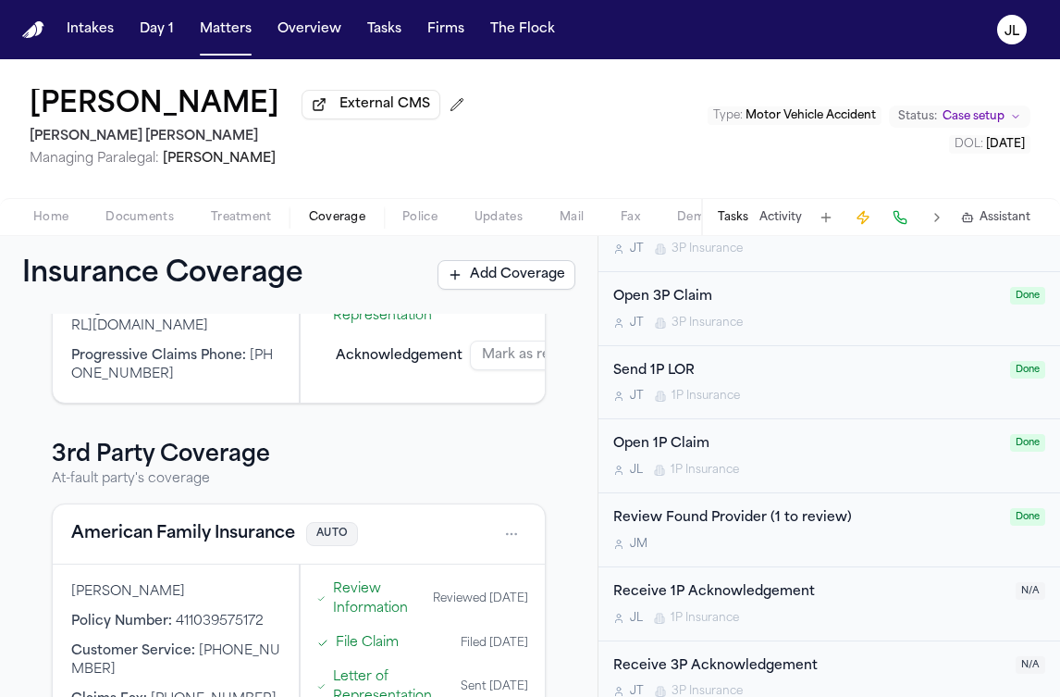
click at [927, 611] on div "[PERSON_NAME] 1P Insurance" at bounding box center [808, 618] width 391 height 15
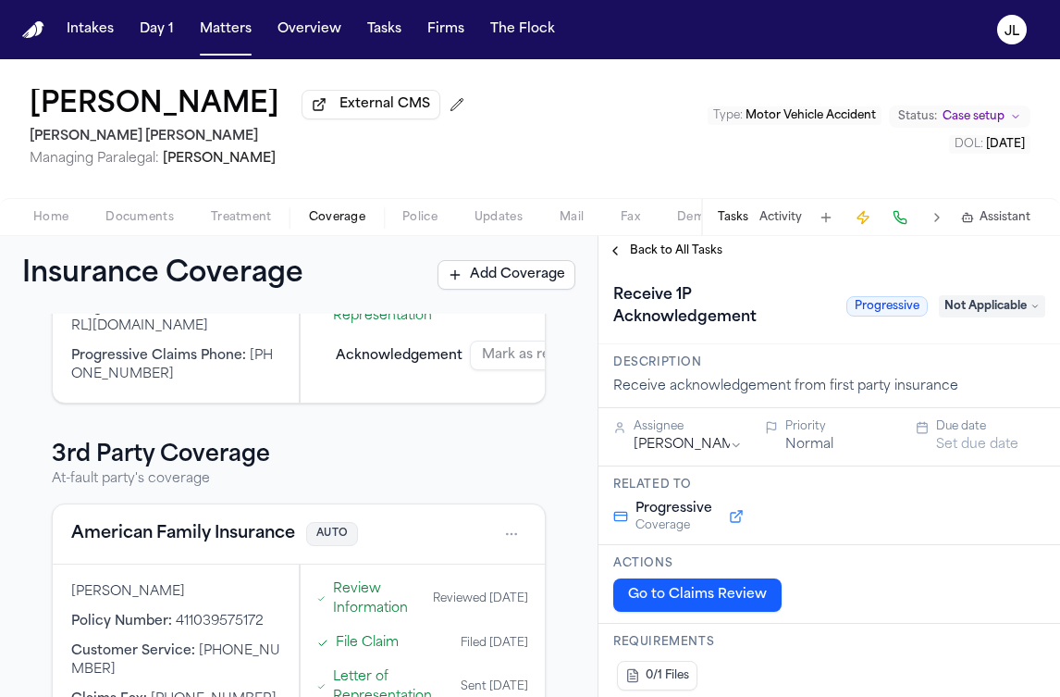
click at [1034, 309] on icon at bounding box center [1035, 306] width 9 height 9
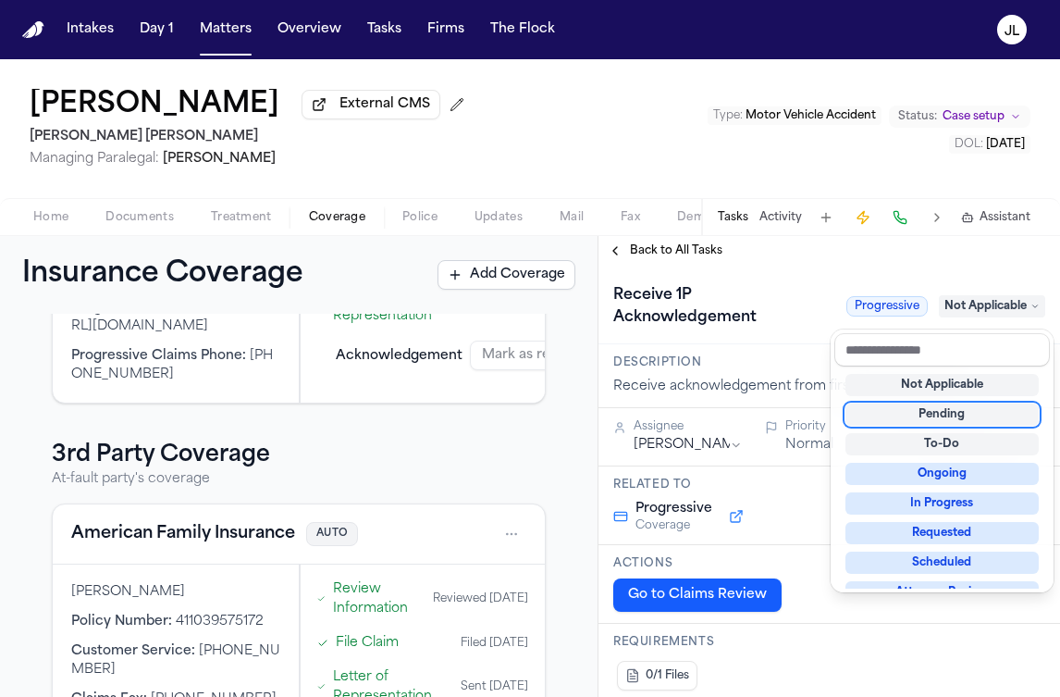
click at [918, 401] on div "Not Applicable Pending To-Do Ongoing In Progress Requested Scheduled Attorney R…" at bounding box center [942, 477] width 216 height 222
click at [917, 414] on div "Pending" at bounding box center [942, 414] width 193 height 22
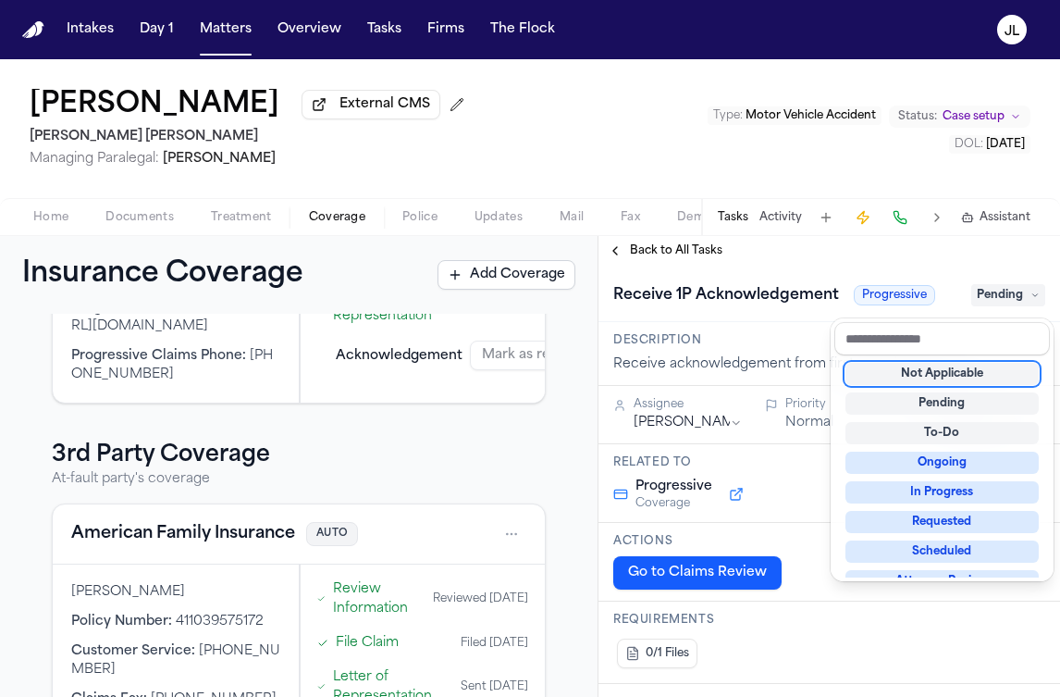
click at [673, 258] on div "**********" at bounding box center [830, 466] width 462 height 461
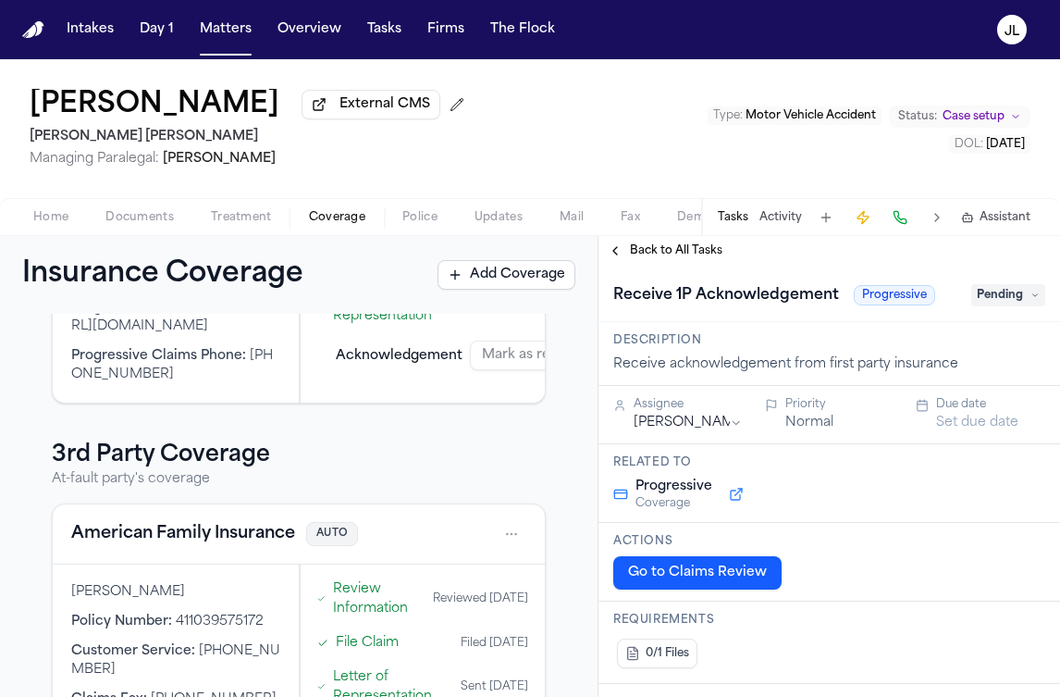
click at [670, 255] on span "Back to All Tasks" at bounding box center [676, 250] width 93 height 15
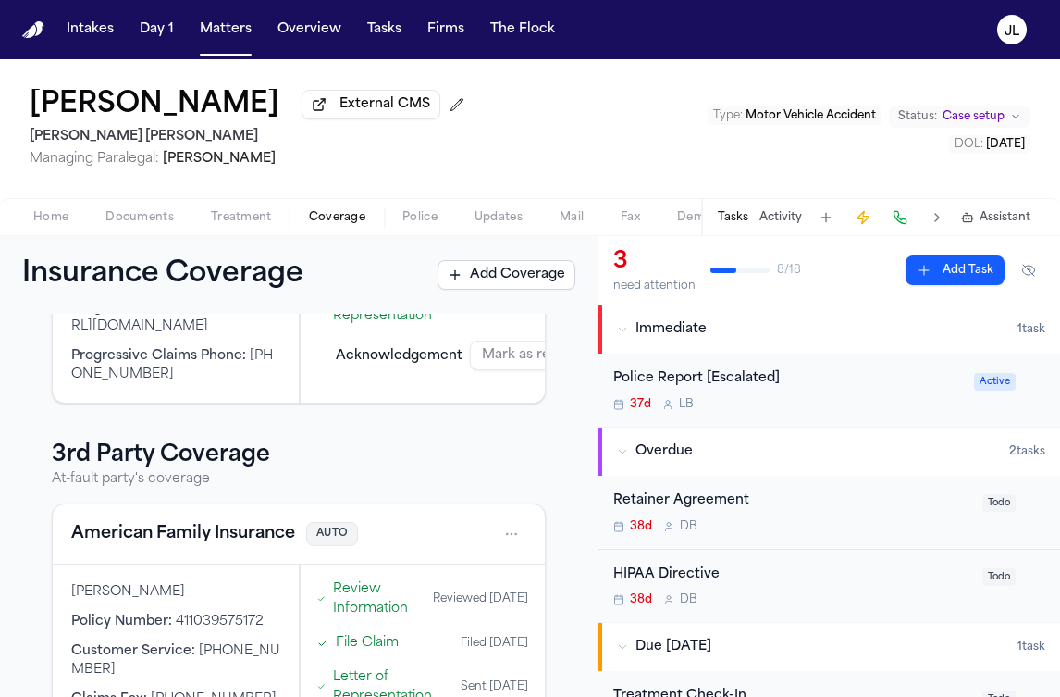
scroll to position [1166, 0]
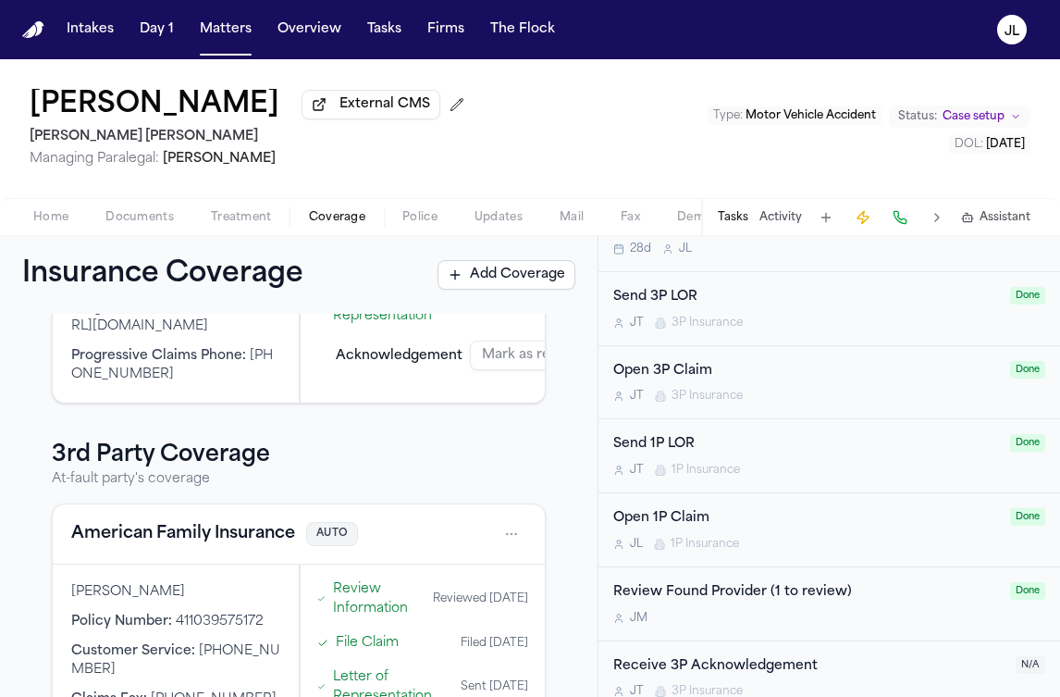
click at [943, 684] on div "[PERSON_NAME] 3P Insurance" at bounding box center [808, 691] width 391 height 15
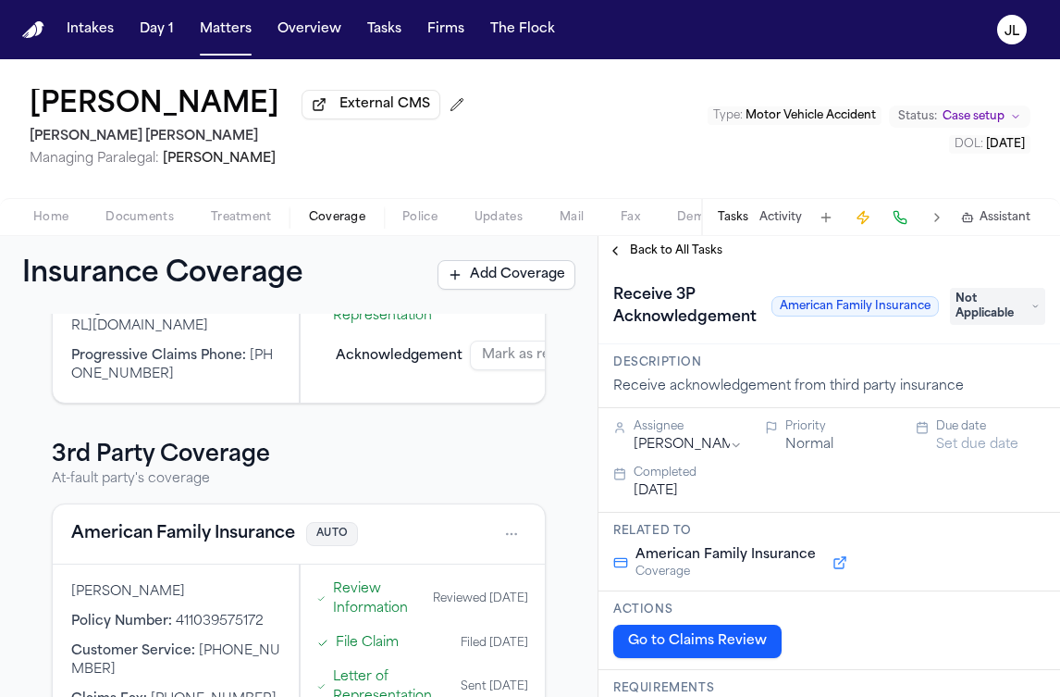
click at [1019, 302] on span "Not Applicable" at bounding box center [997, 306] width 95 height 37
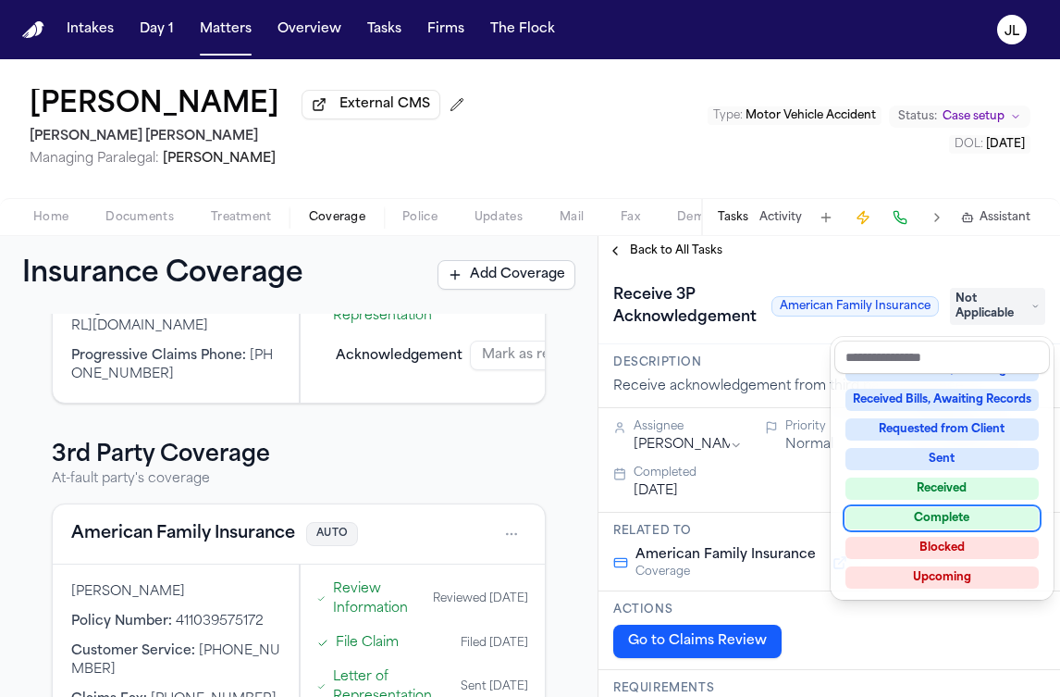
click at [912, 522] on div "Complete" at bounding box center [942, 518] width 193 height 22
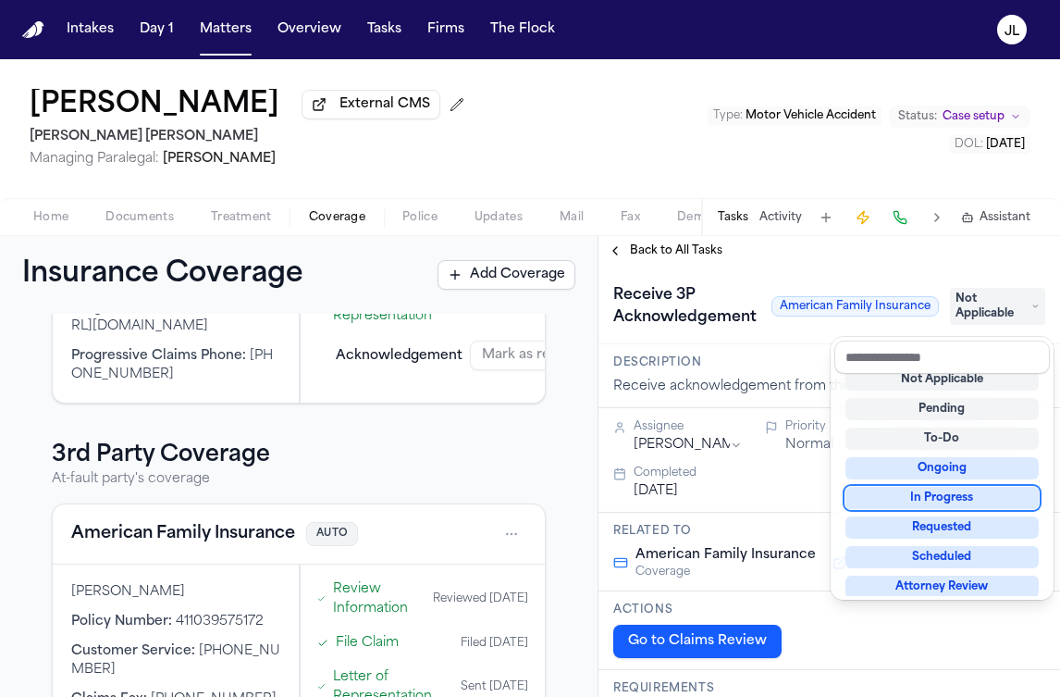
scroll to position [11, 0]
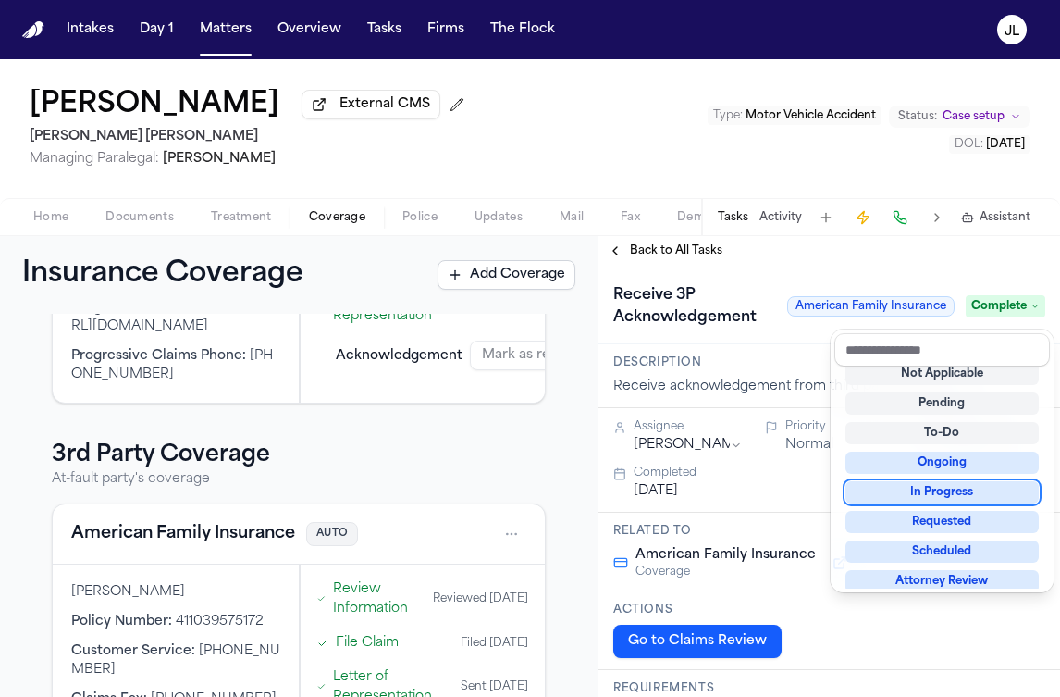
click at [648, 257] on div "**********" at bounding box center [830, 466] width 462 height 461
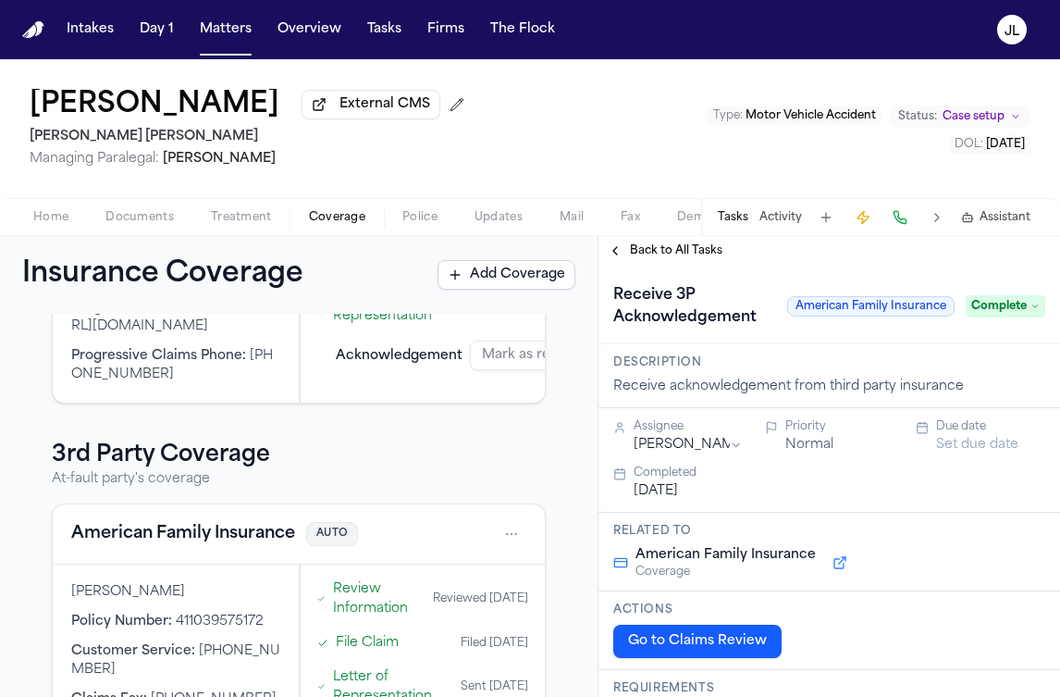
click at [647, 254] on span "Back to All Tasks" at bounding box center [676, 250] width 93 height 15
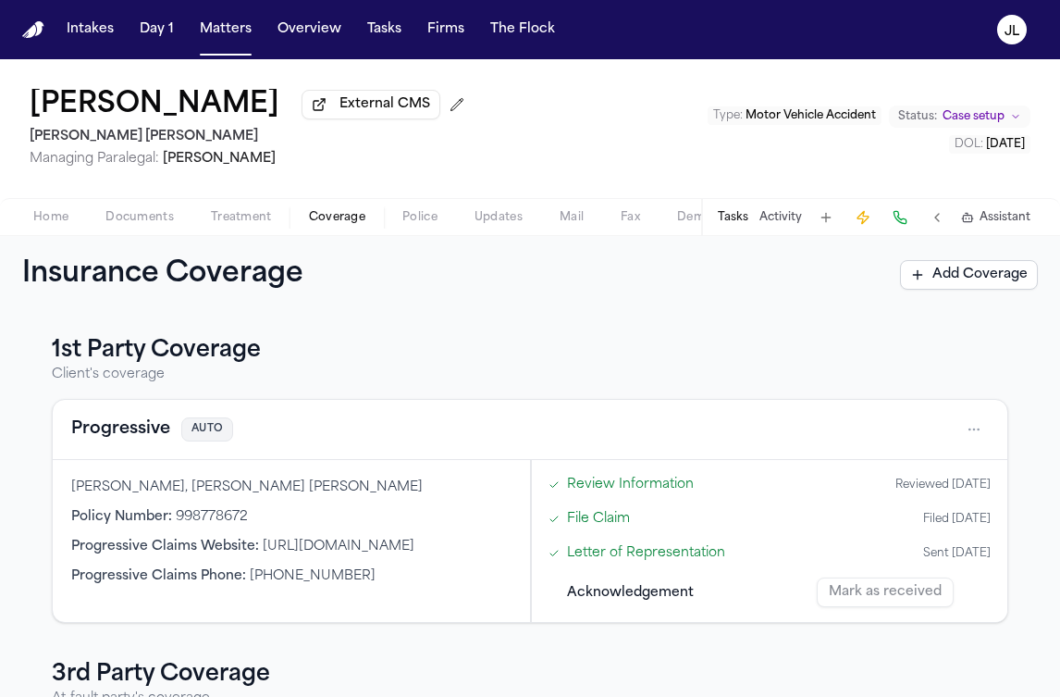
scroll to position [266, 0]
click at [735, 225] on button "Tasks" at bounding box center [733, 217] width 31 height 15
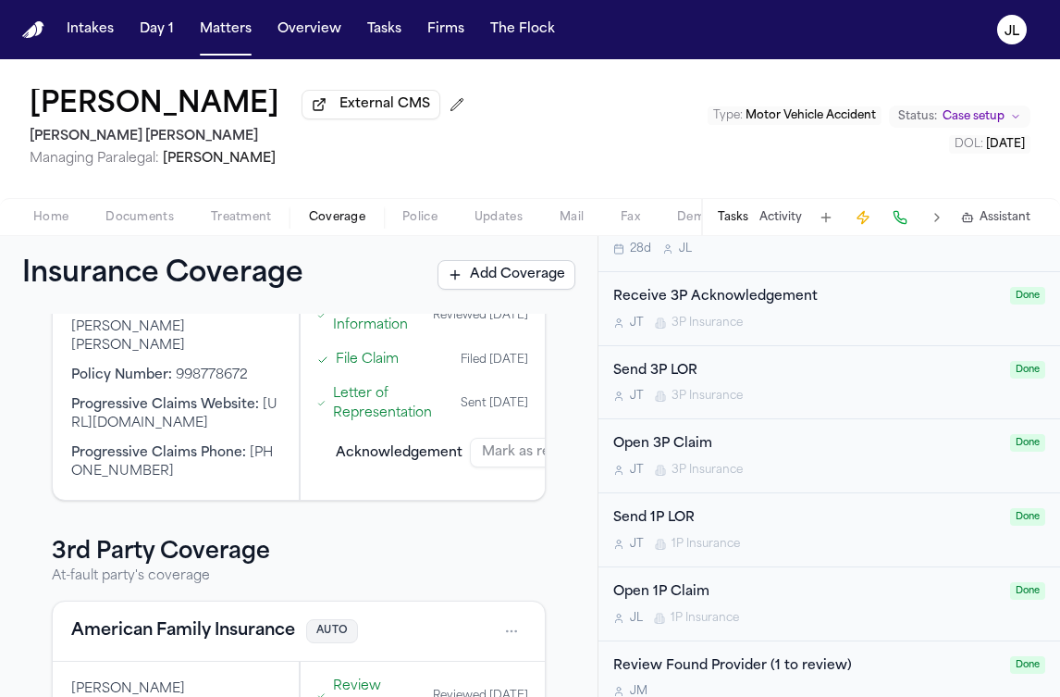
scroll to position [361, 0]
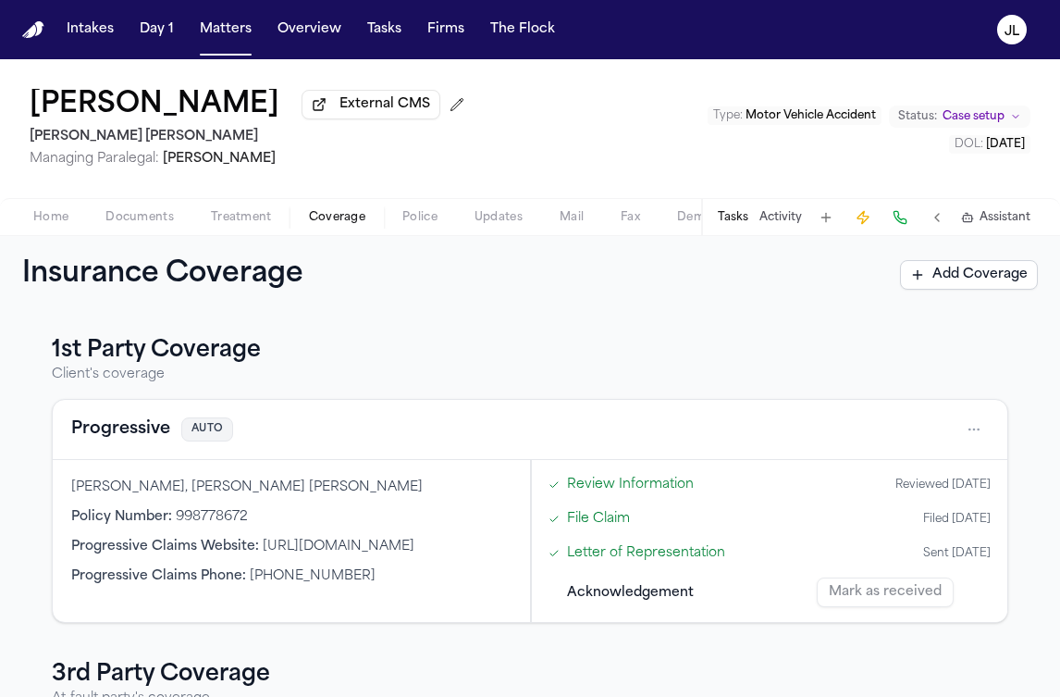
scroll to position [266, 0]
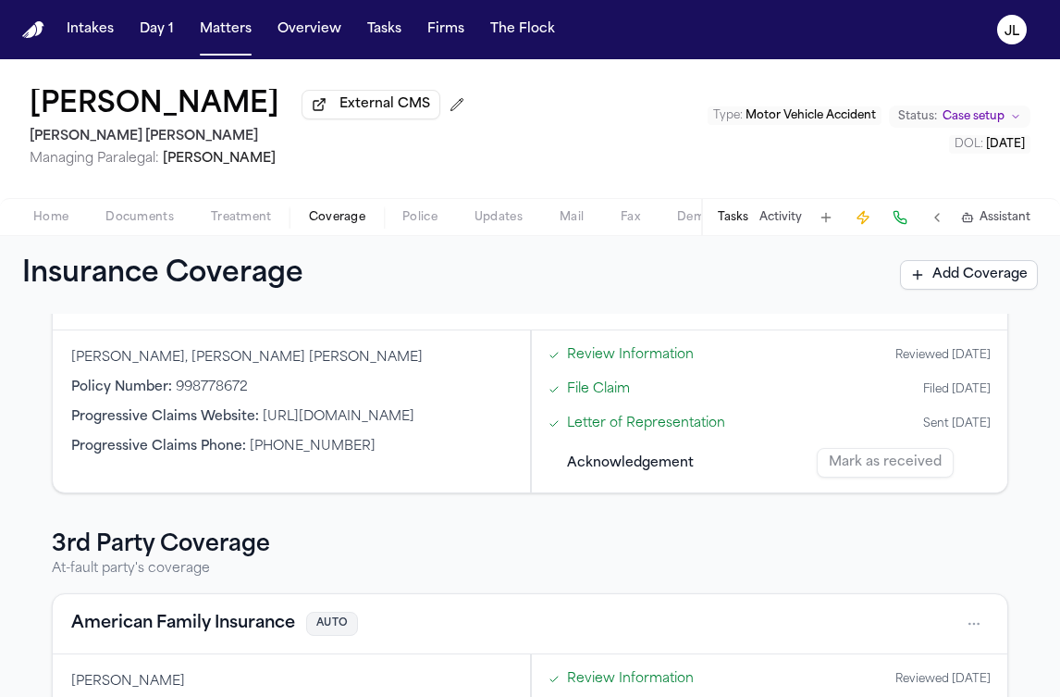
scroll to position [266, 0]
